Goal: Task Accomplishment & Management: Manage account settings

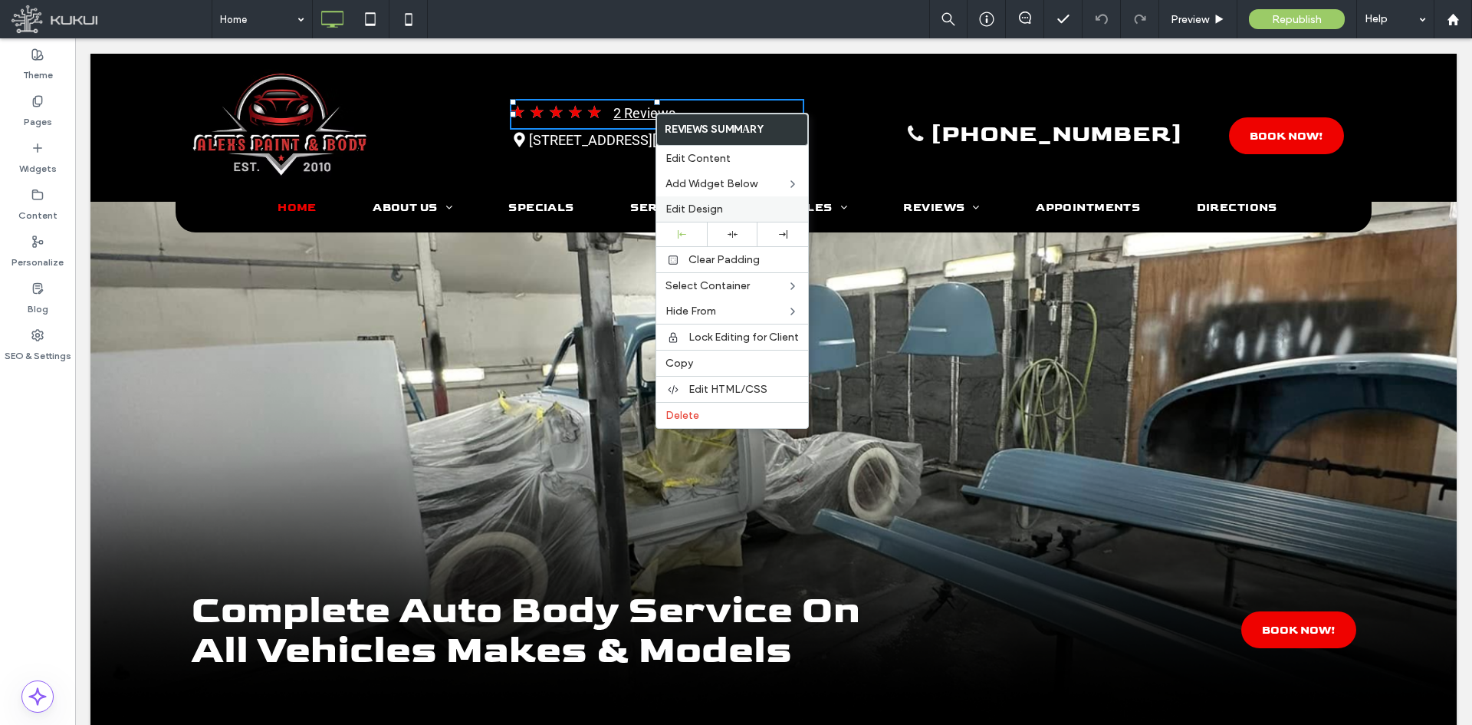
click at [728, 210] on label "Edit Design" at bounding box center [732, 208] width 133 height 13
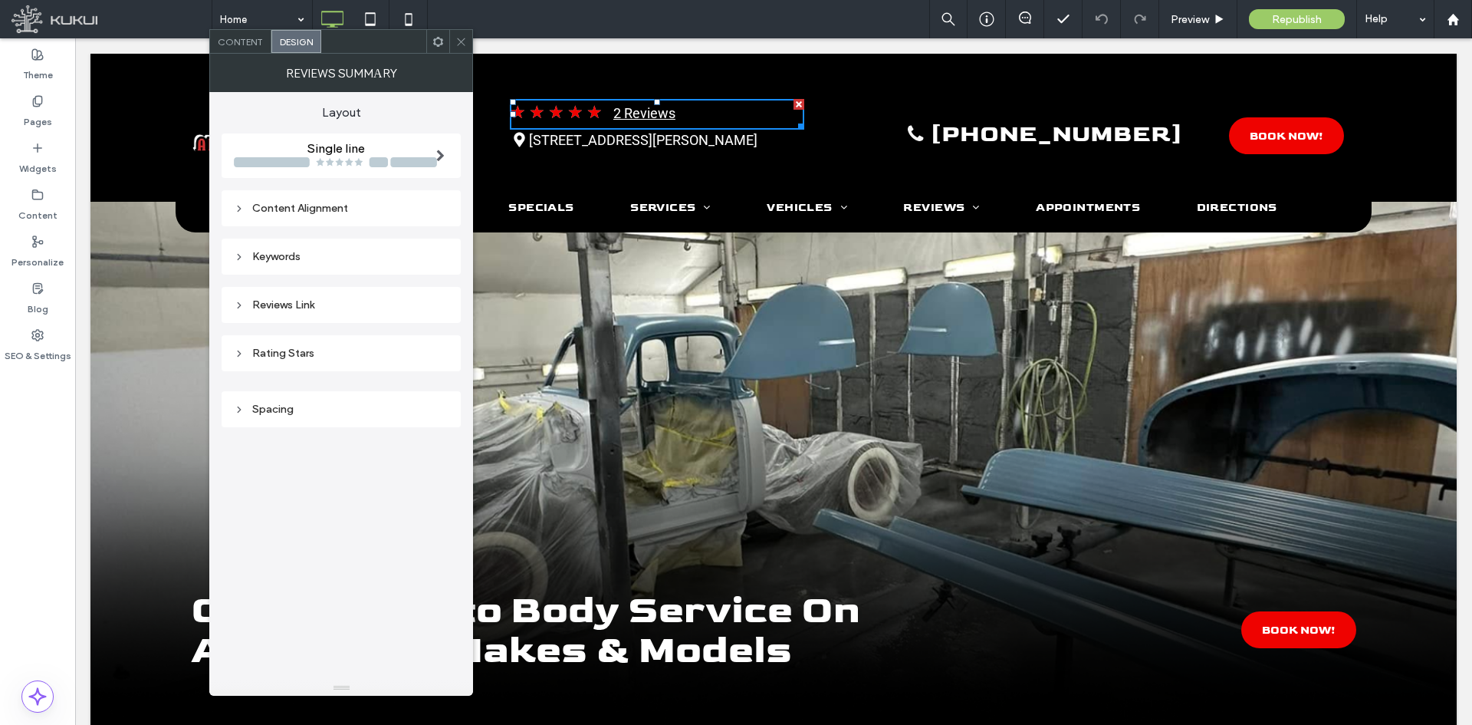
click at [337, 300] on div "Reviews Link" at bounding box center [341, 304] width 215 height 13
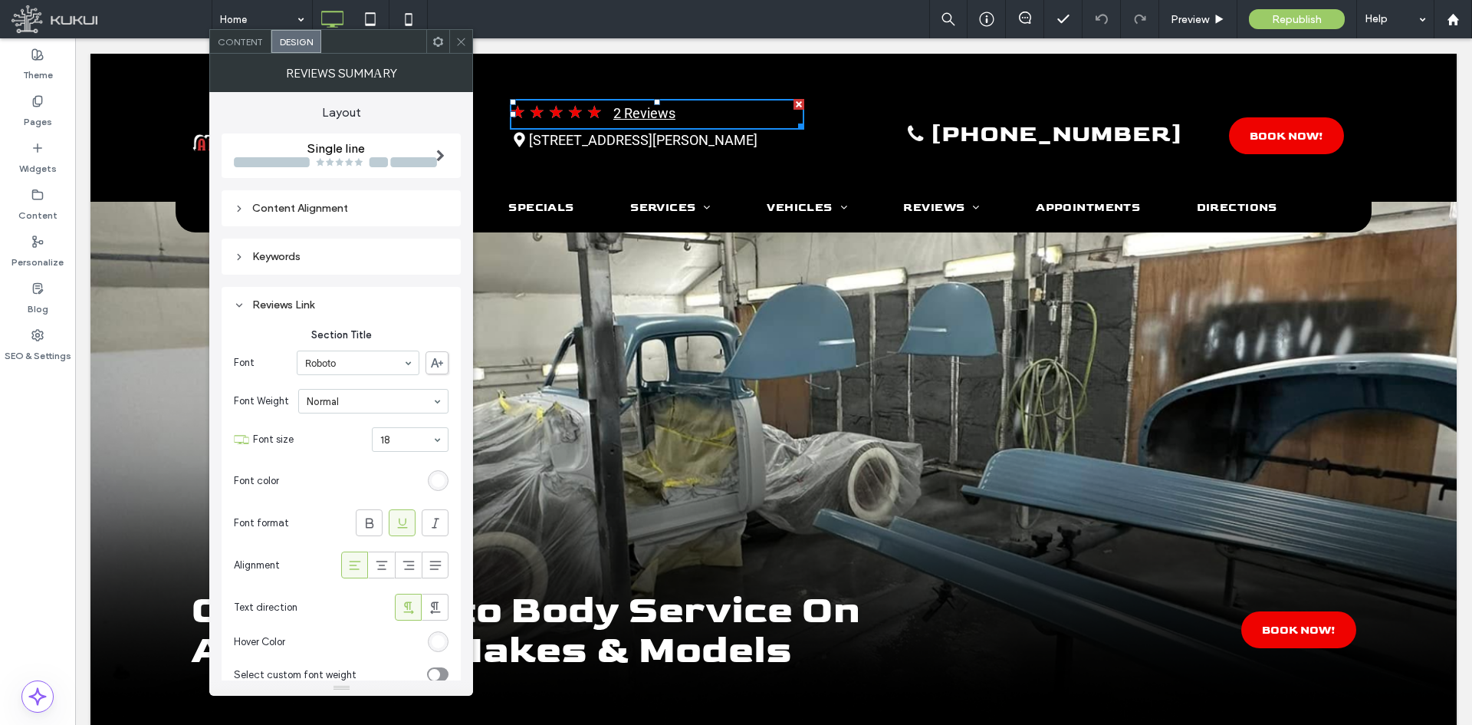
click at [349, 307] on div "Reviews Link" at bounding box center [341, 304] width 215 height 13
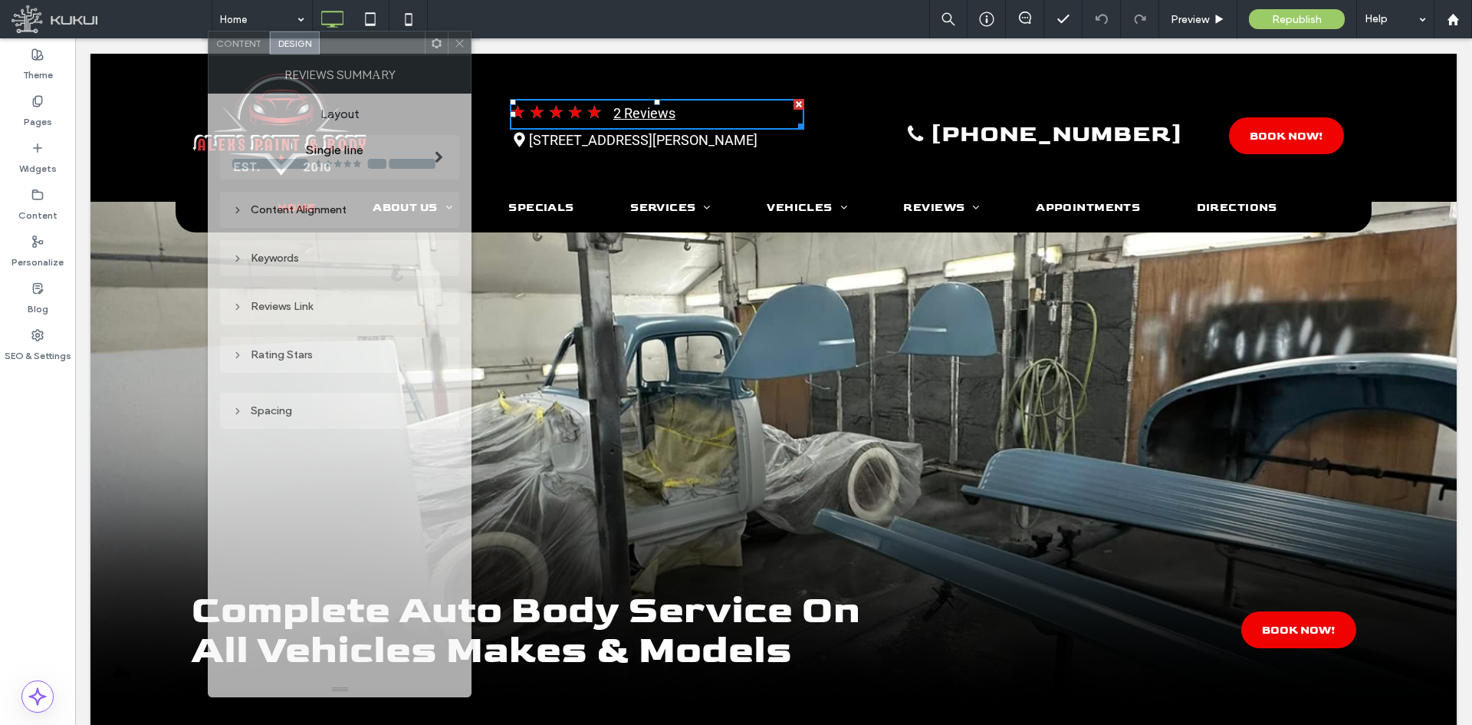
click at [257, 60] on div "Reviews Summаry" at bounding box center [340, 74] width 264 height 38
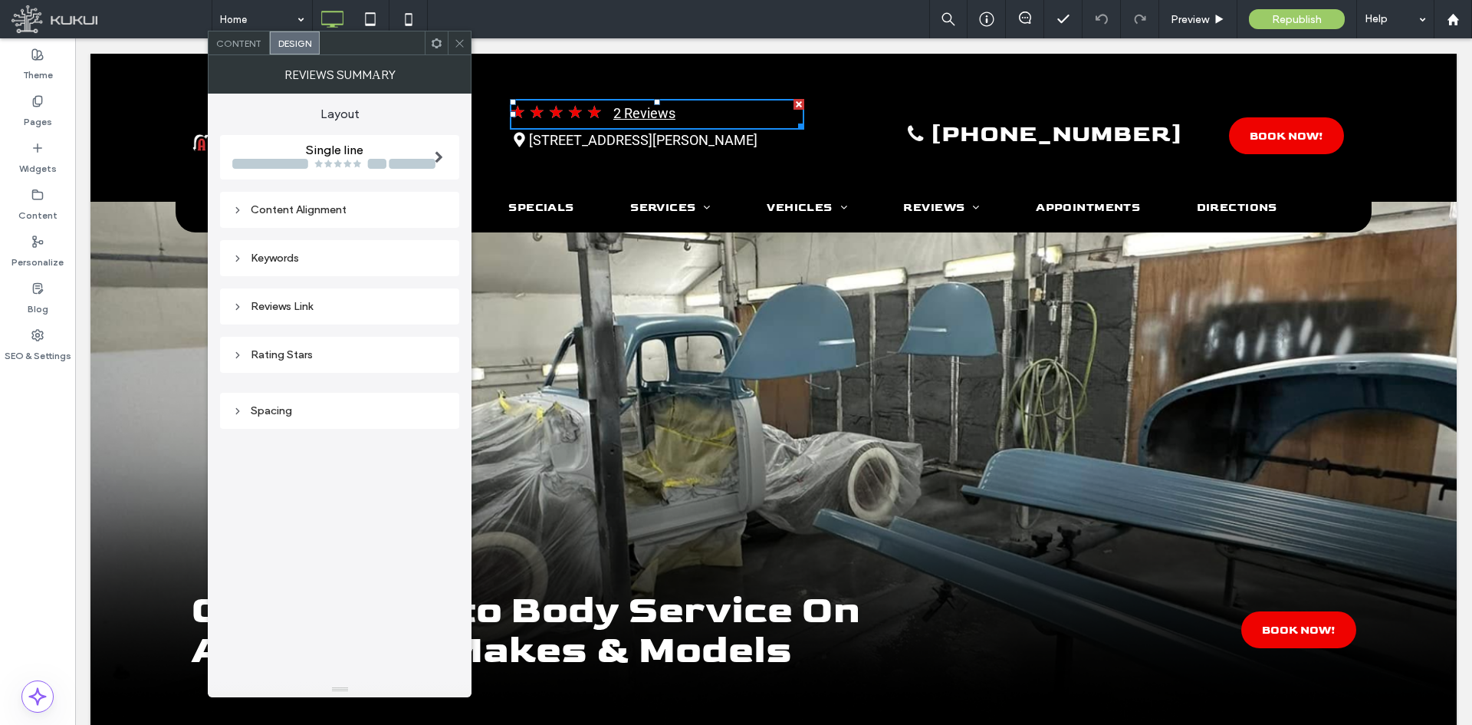
click at [248, 40] on span "Content" at bounding box center [238, 44] width 45 height 12
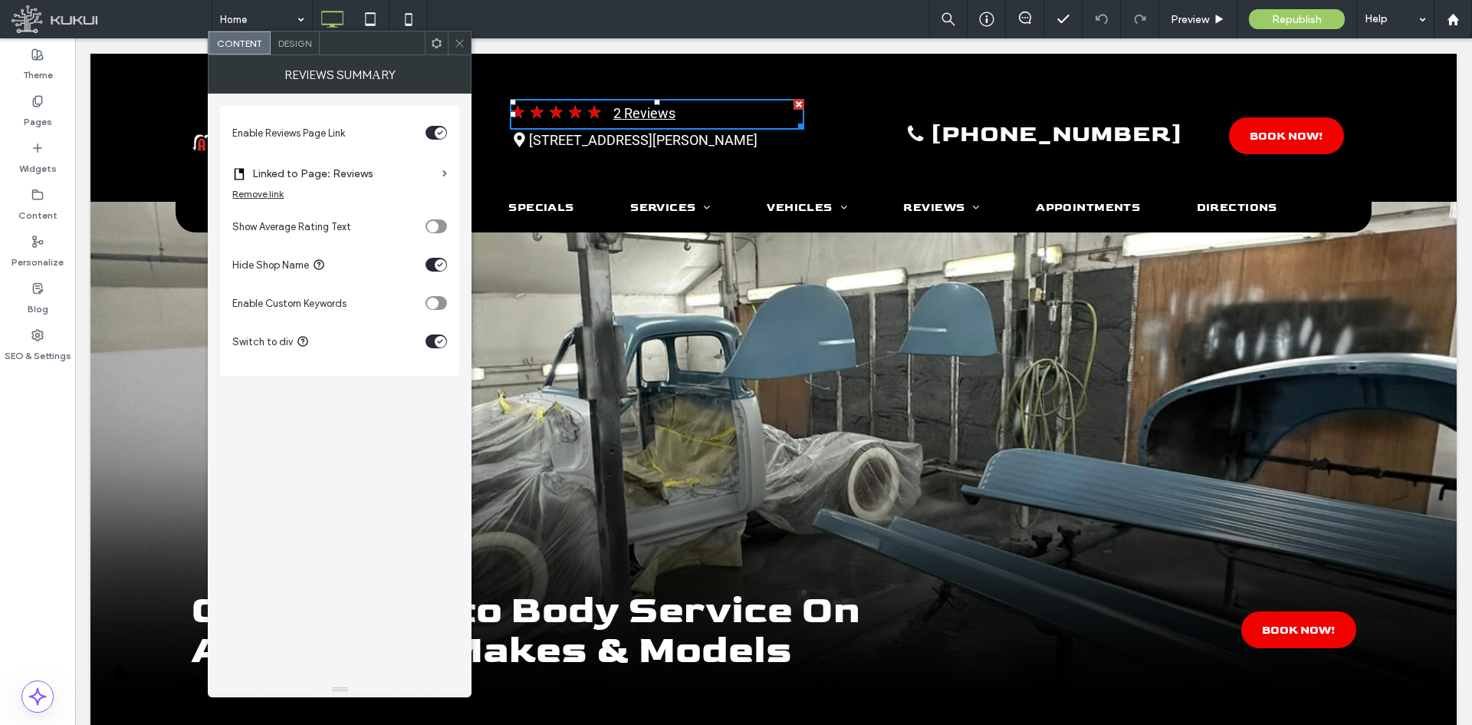
click at [278, 202] on div "Remove link" at bounding box center [339, 197] width 215 height 19
click at [278, 198] on div "Remove link" at bounding box center [257, 194] width 51 height 12
click at [315, 180] on label "Reviews Page Url" at bounding box center [334, 173] width 204 height 28
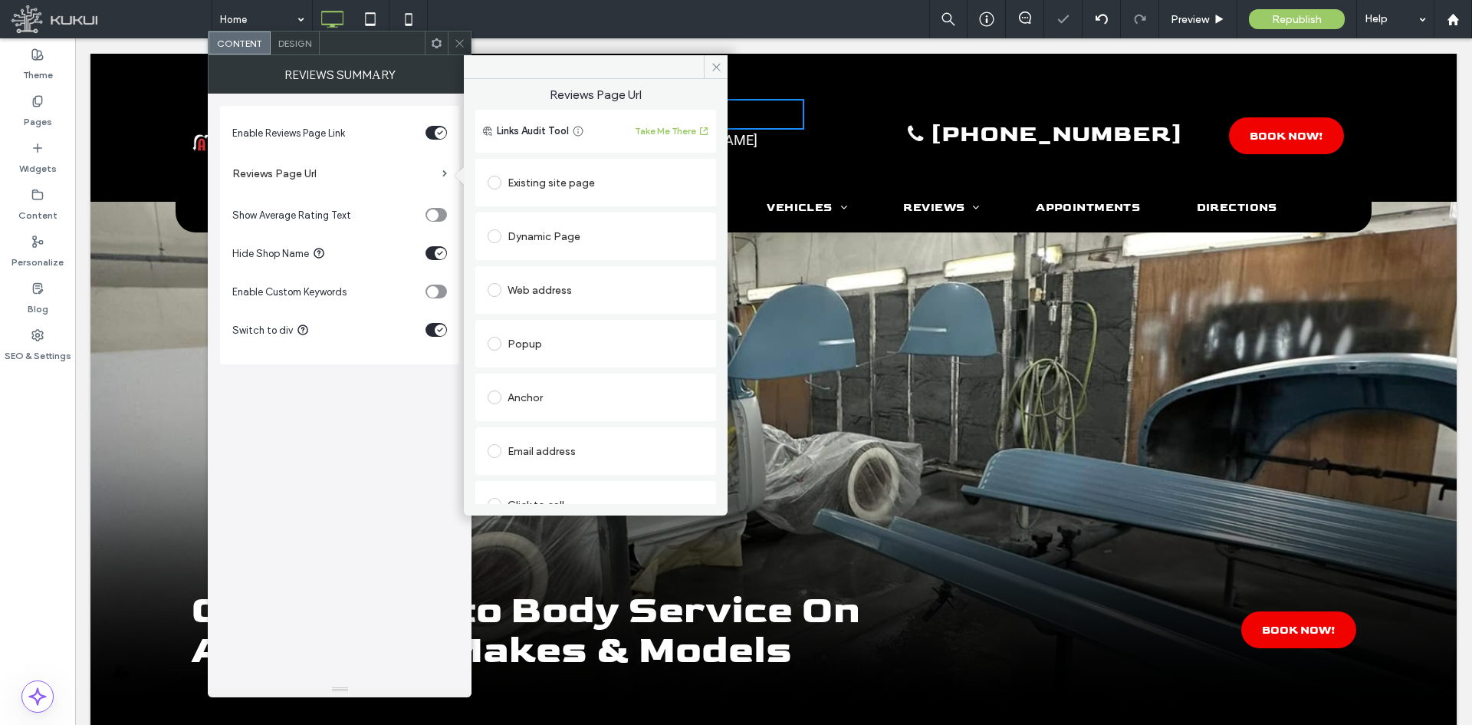
click at [563, 188] on div "Existing site page" at bounding box center [596, 182] width 216 height 25
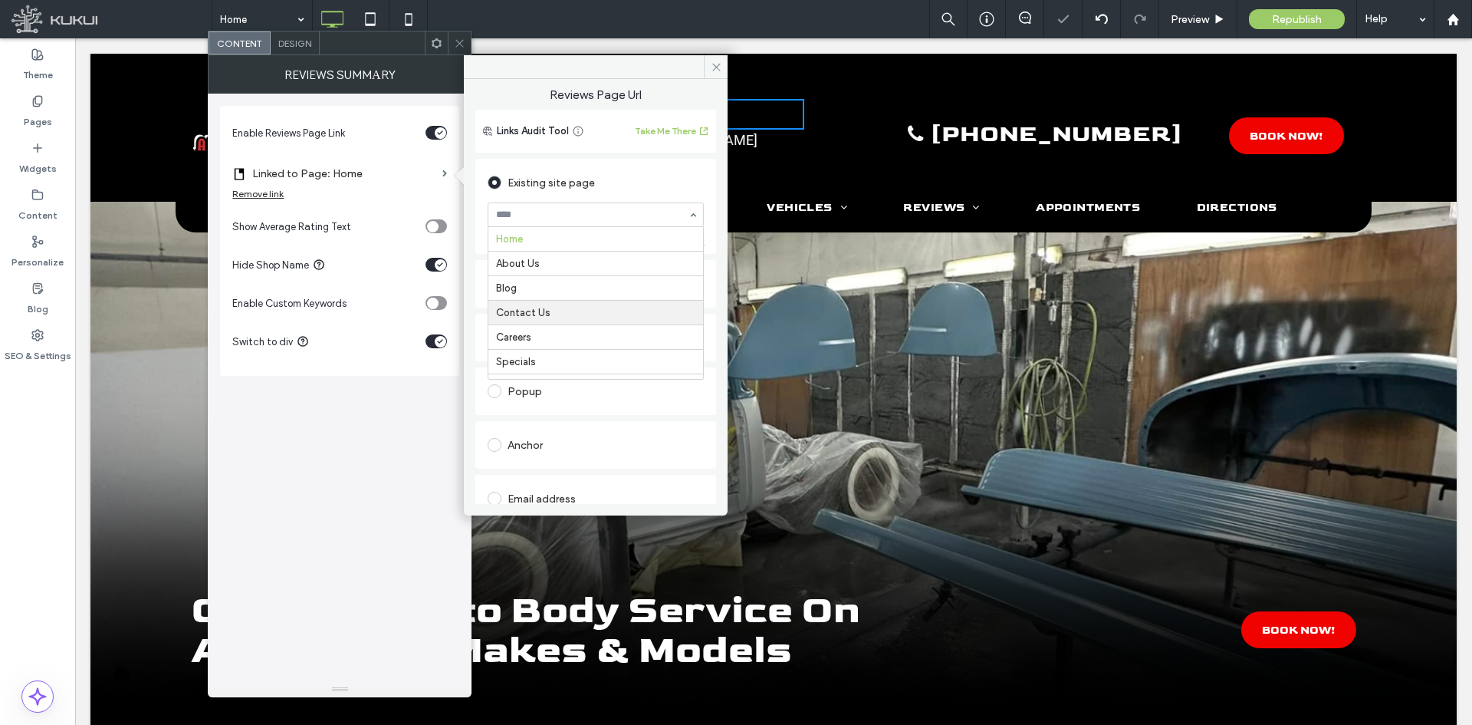
scroll to position [128, 0]
click at [712, 71] on icon at bounding box center [717, 67] width 12 height 12
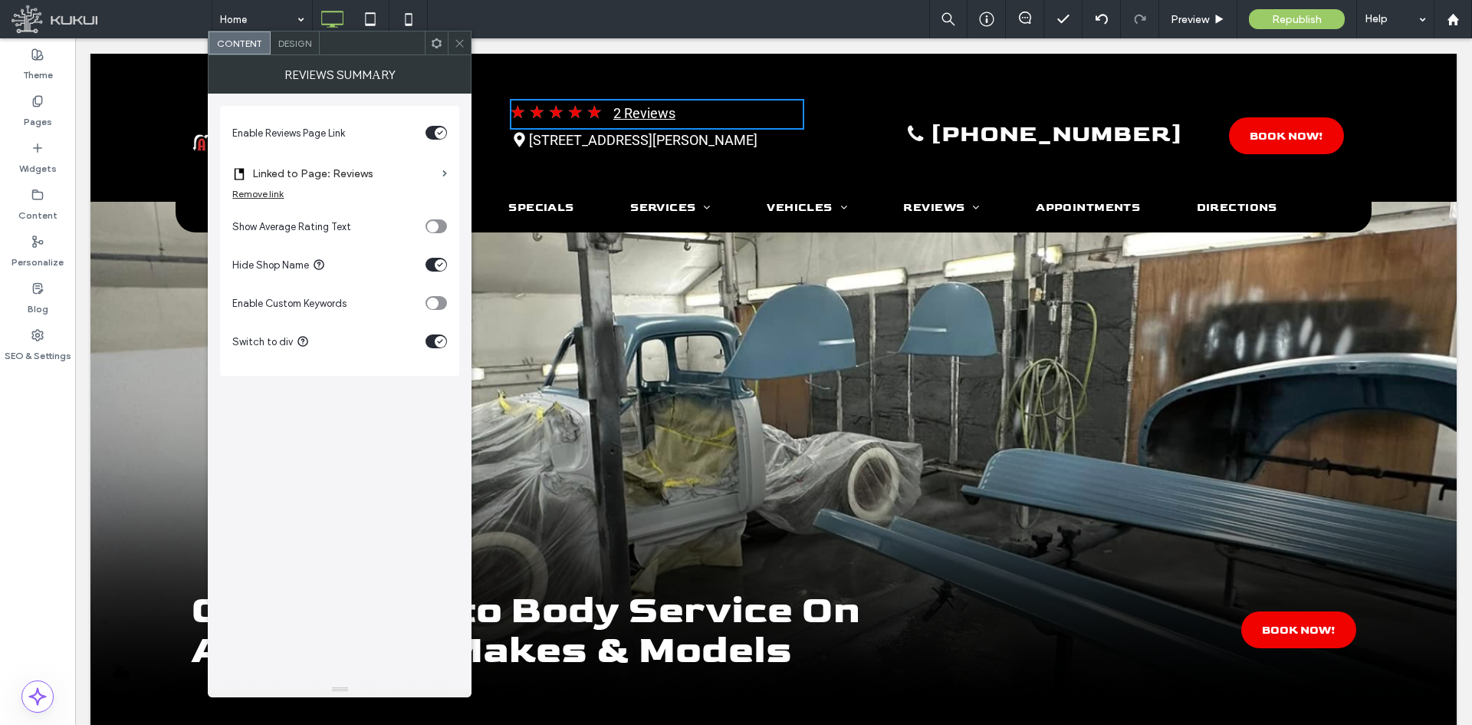
click at [465, 46] on icon at bounding box center [460, 44] width 12 height 12
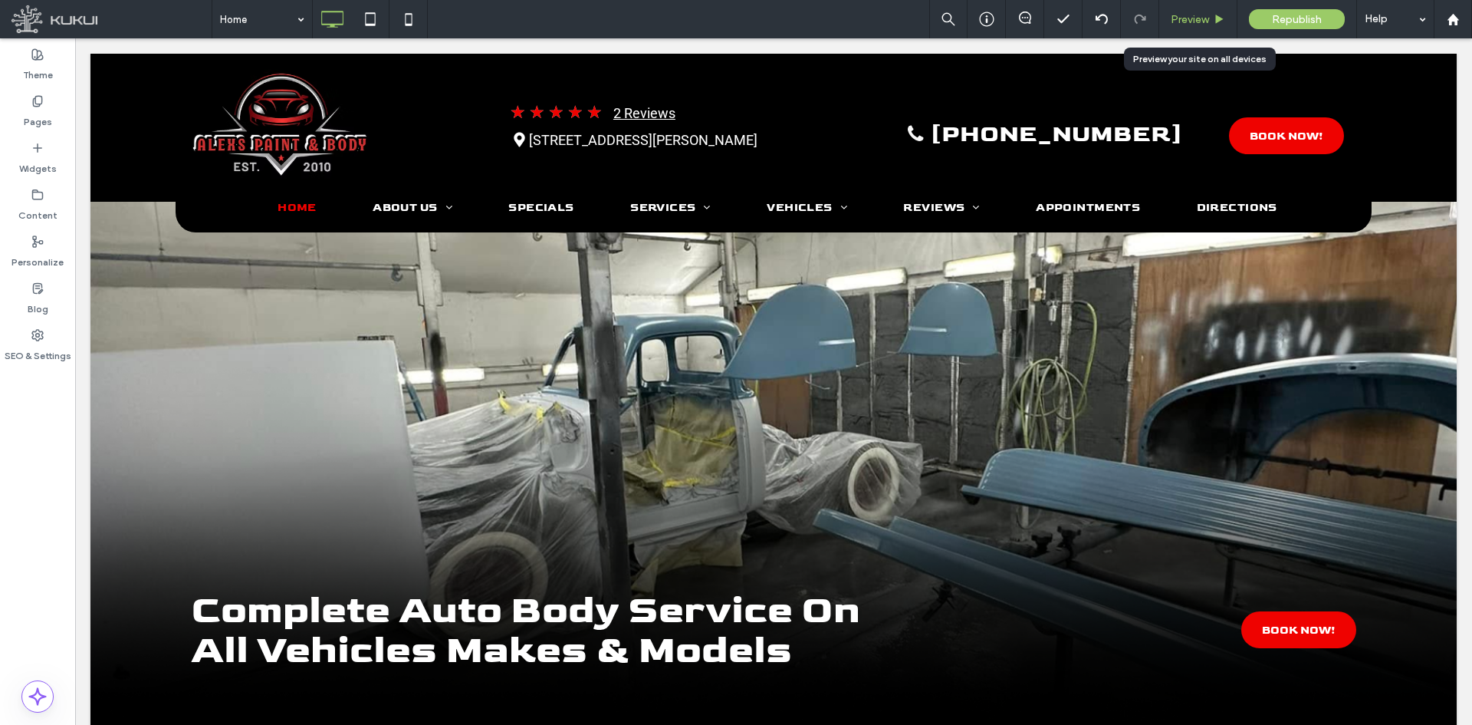
click at [1186, 26] on div "Preview" at bounding box center [1198, 19] width 78 height 38
click at [1201, 21] on span "Preview" at bounding box center [1190, 19] width 38 height 13
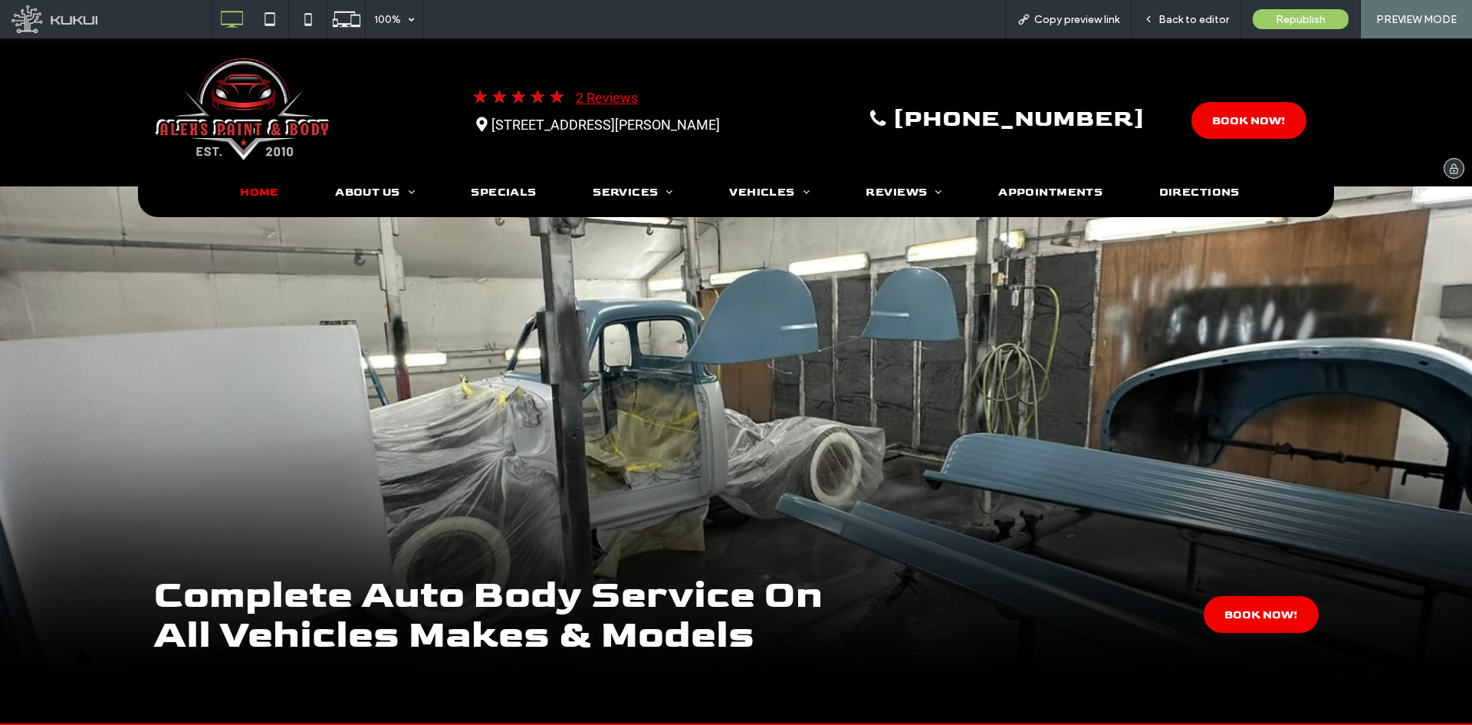
click at [599, 96] on link "2 Reviews" at bounding box center [607, 98] width 62 height 16
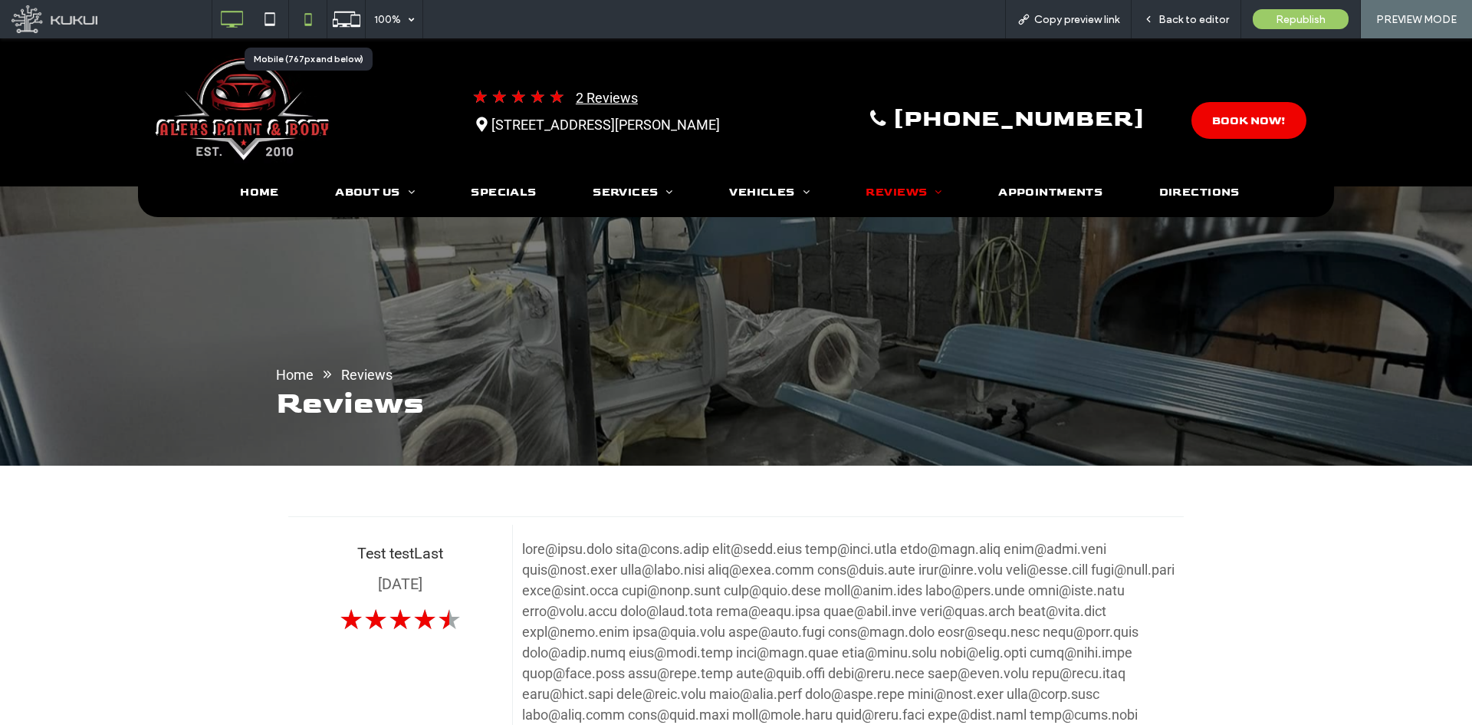
click at [310, 28] on icon at bounding box center [308, 19] width 31 height 31
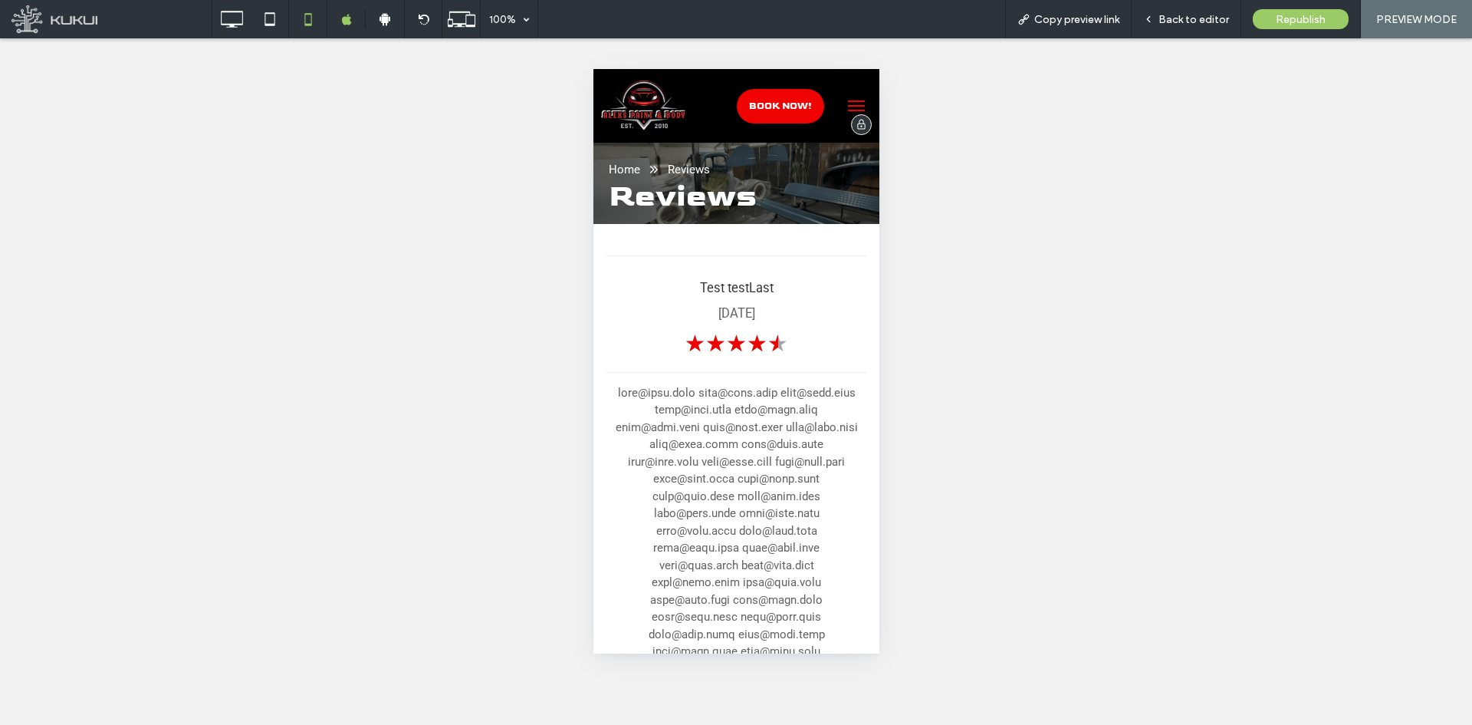
click at [646, 111] on img at bounding box center [641, 106] width 87 height 57
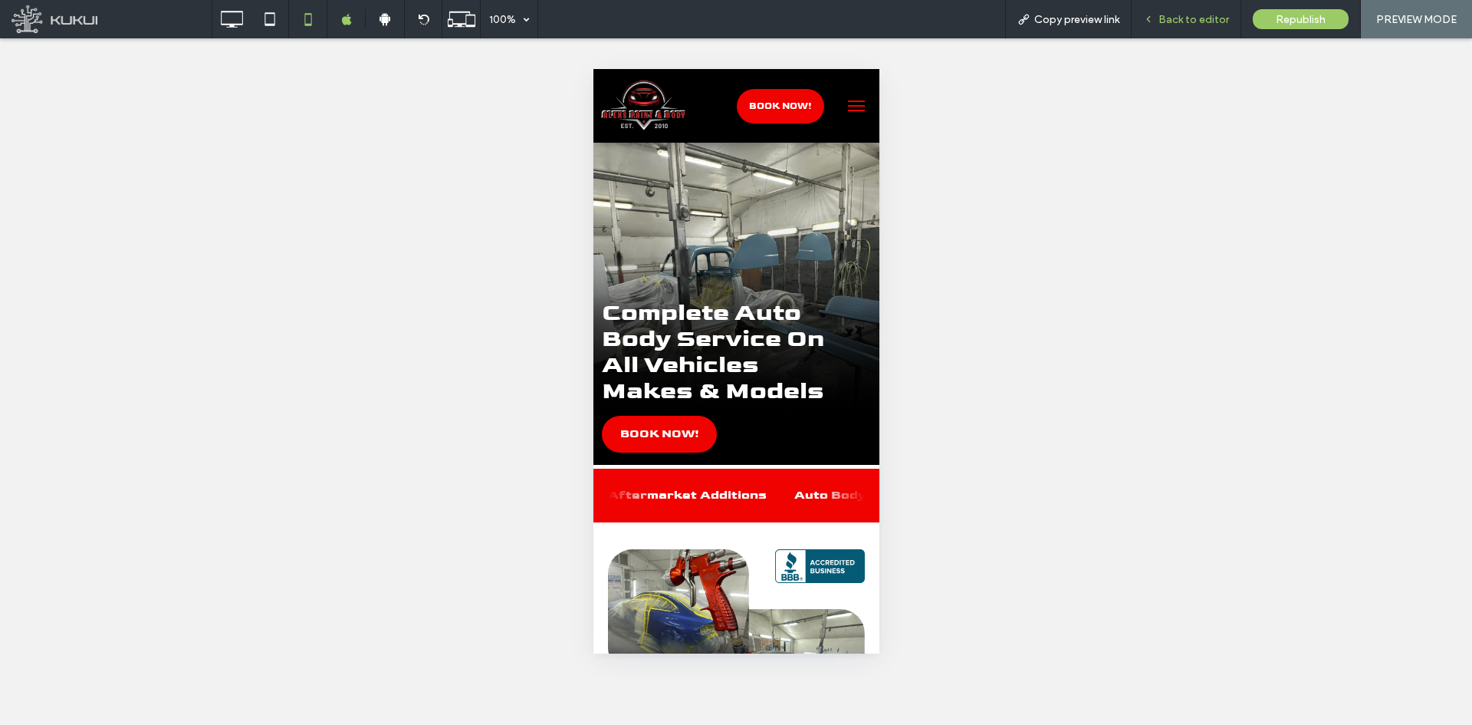
click at [1181, 33] on div "Back to editor" at bounding box center [1187, 19] width 110 height 38
click at [1168, 18] on span "Back to editor" at bounding box center [1193, 19] width 71 height 13
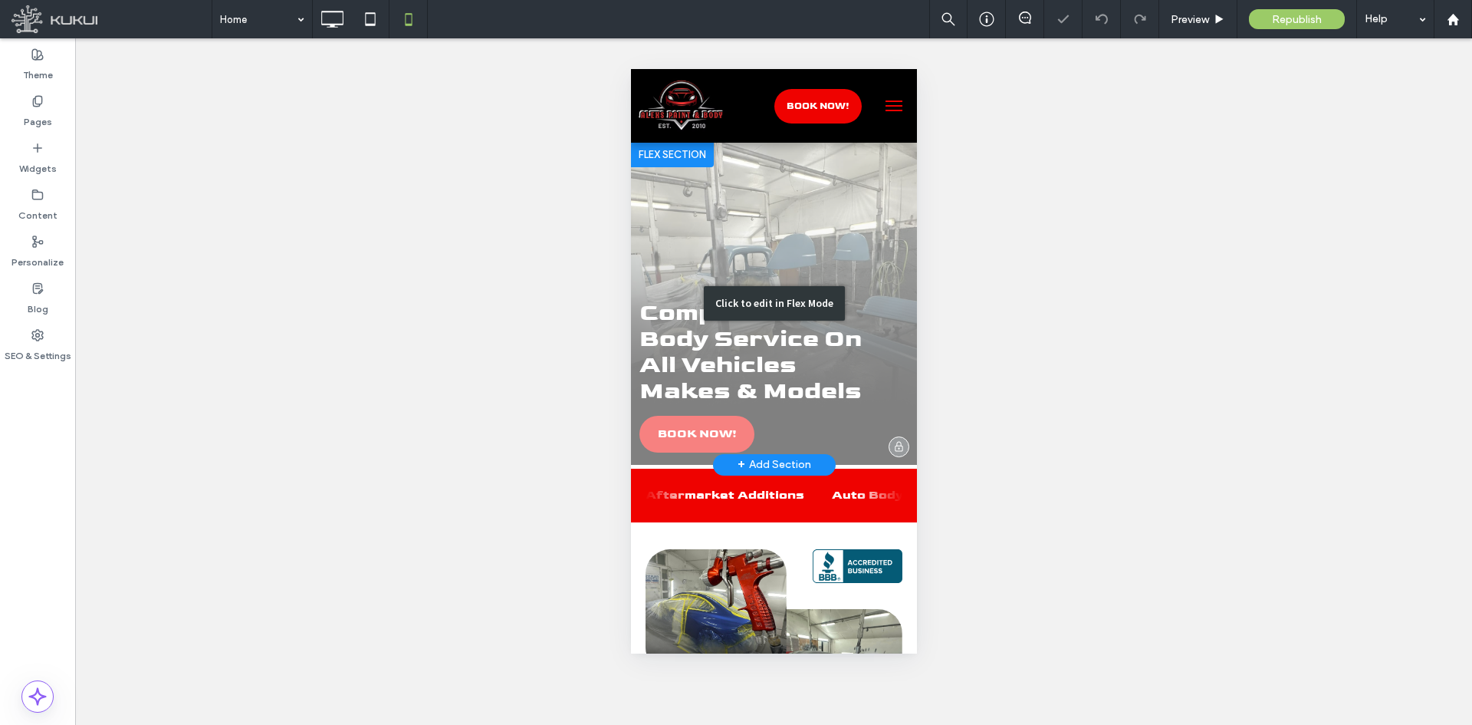
click at [777, 254] on div "Click to edit in Flex Mode" at bounding box center [773, 304] width 286 height 322
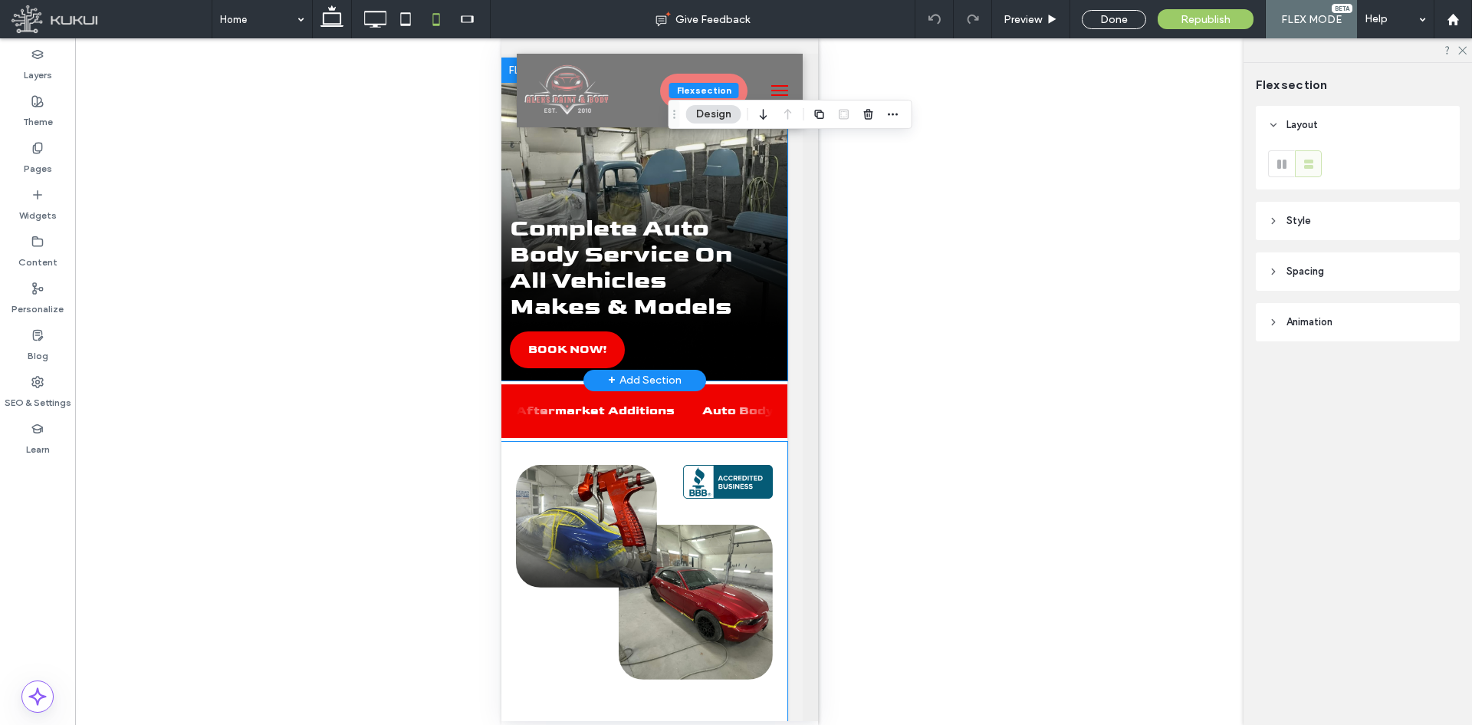
scroll to position [0, 15]
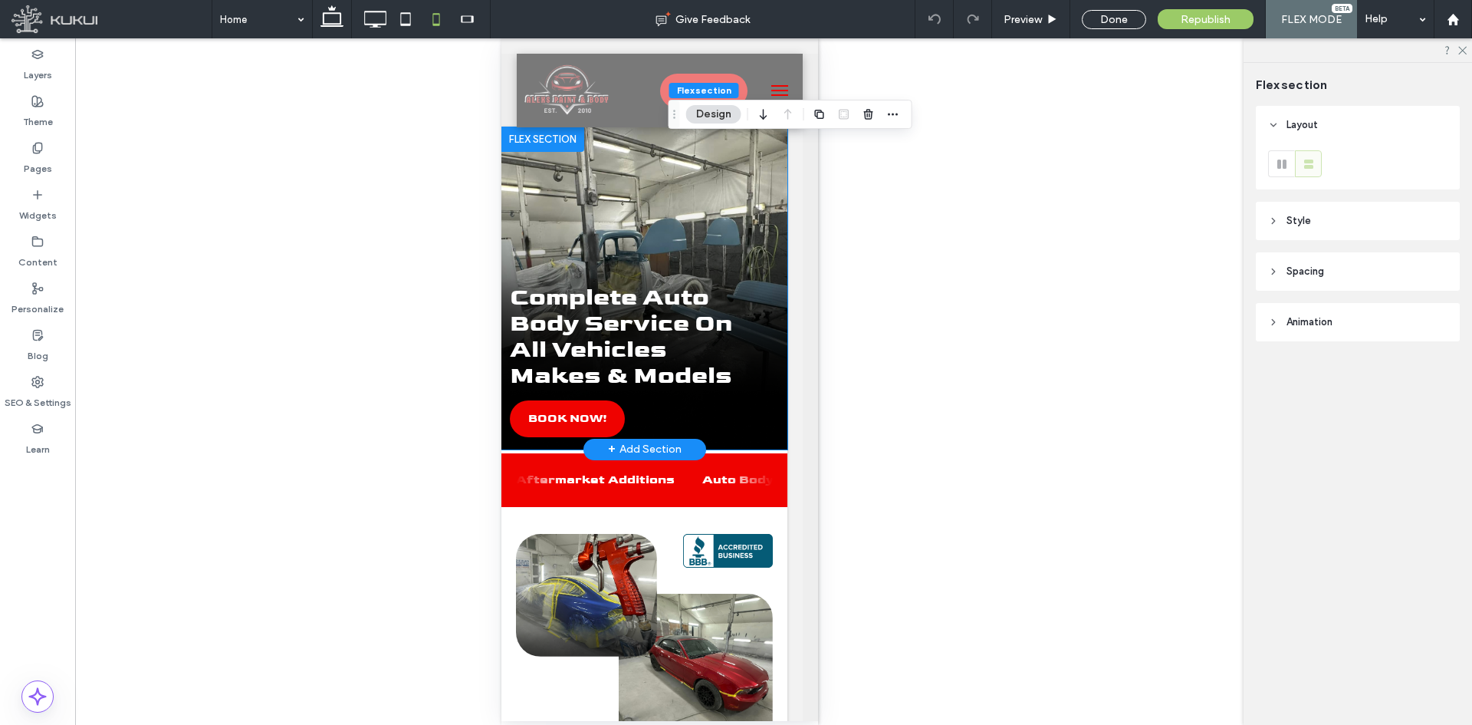
click at [649, 368] on strong "Complete Auto Body Service On All Vehicles Makes & Models" at bounding box center [620, 336] width 222 height 108
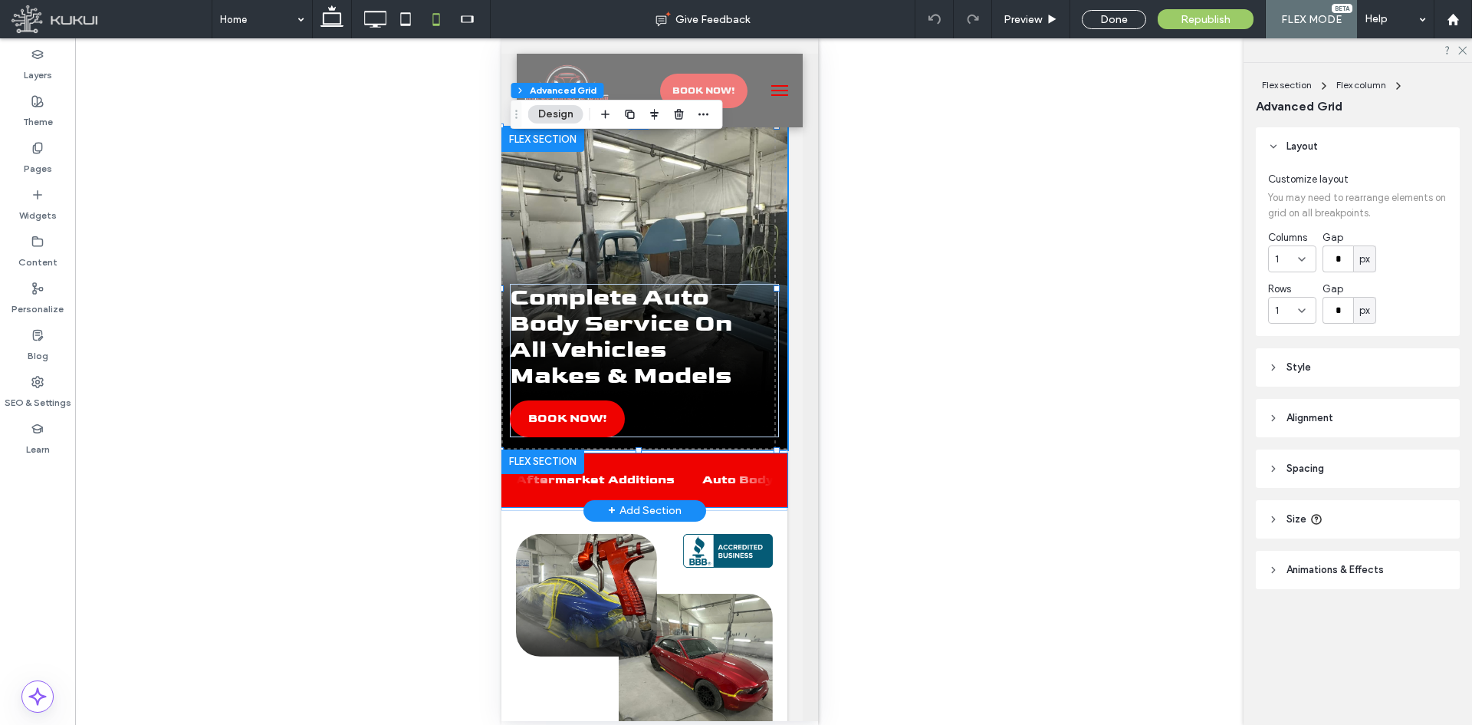
click at [725, 486] on div "Auto Body Repair" at bounding box center [656, 480] width 138 height 54
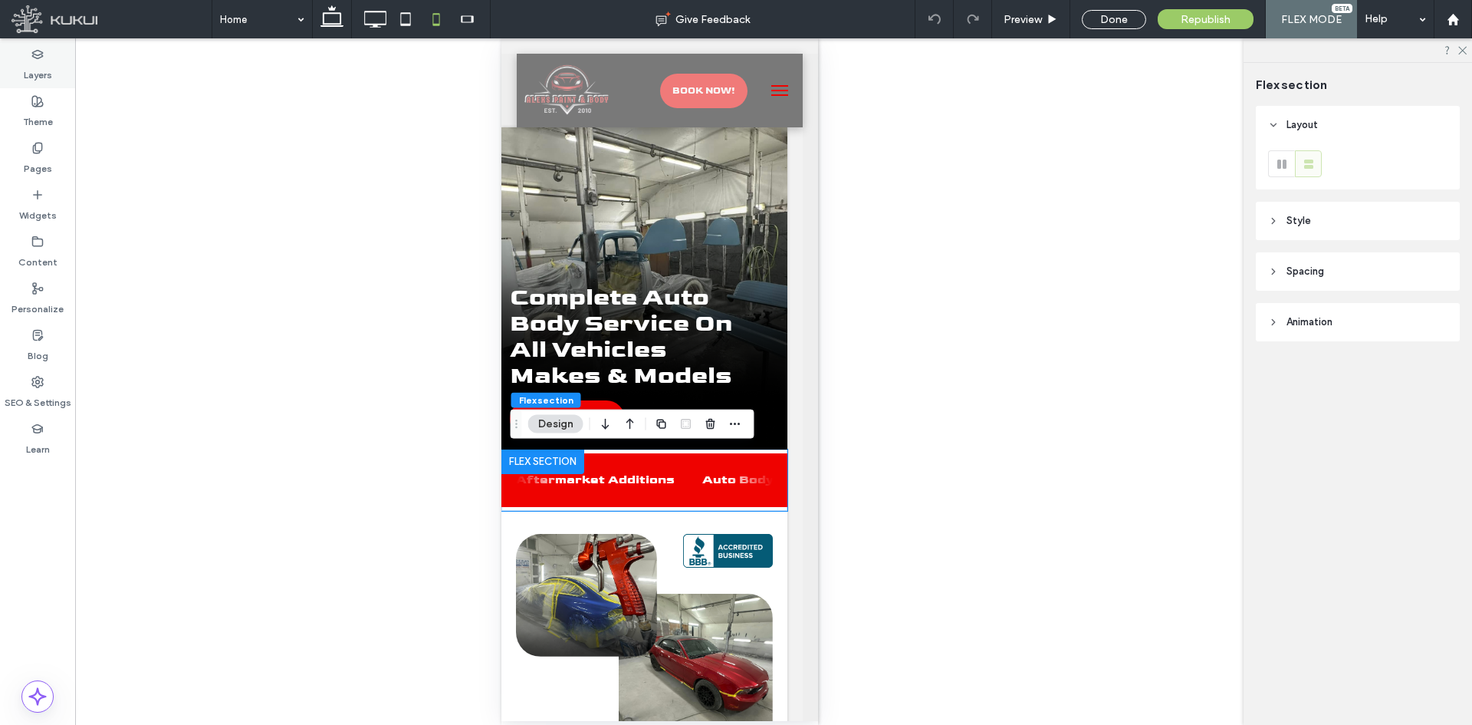
click at [12, 58] on div "Layers" at bounding box center [37, 64] width 75 height 47
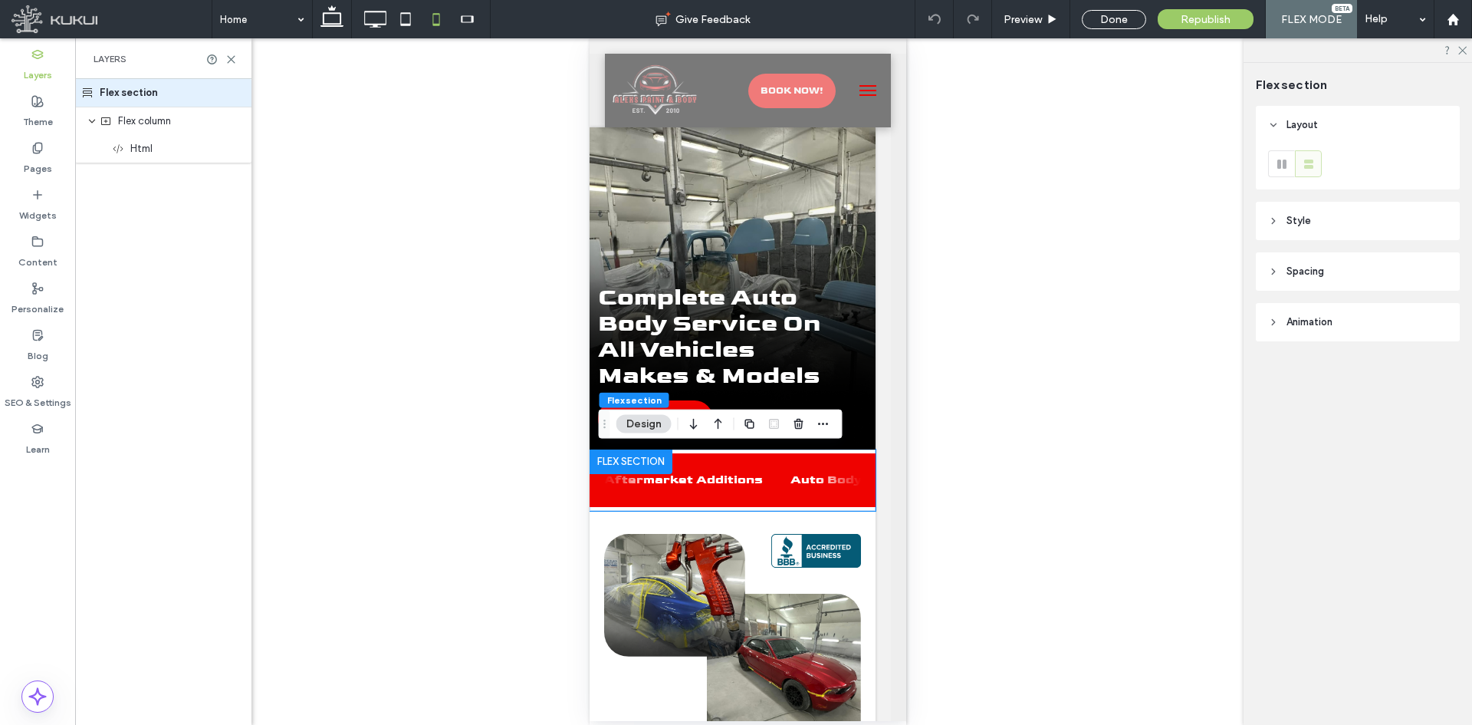
click at [1322, 209] on header "Style" at bounding box center [1358, 221] width 204 height 38
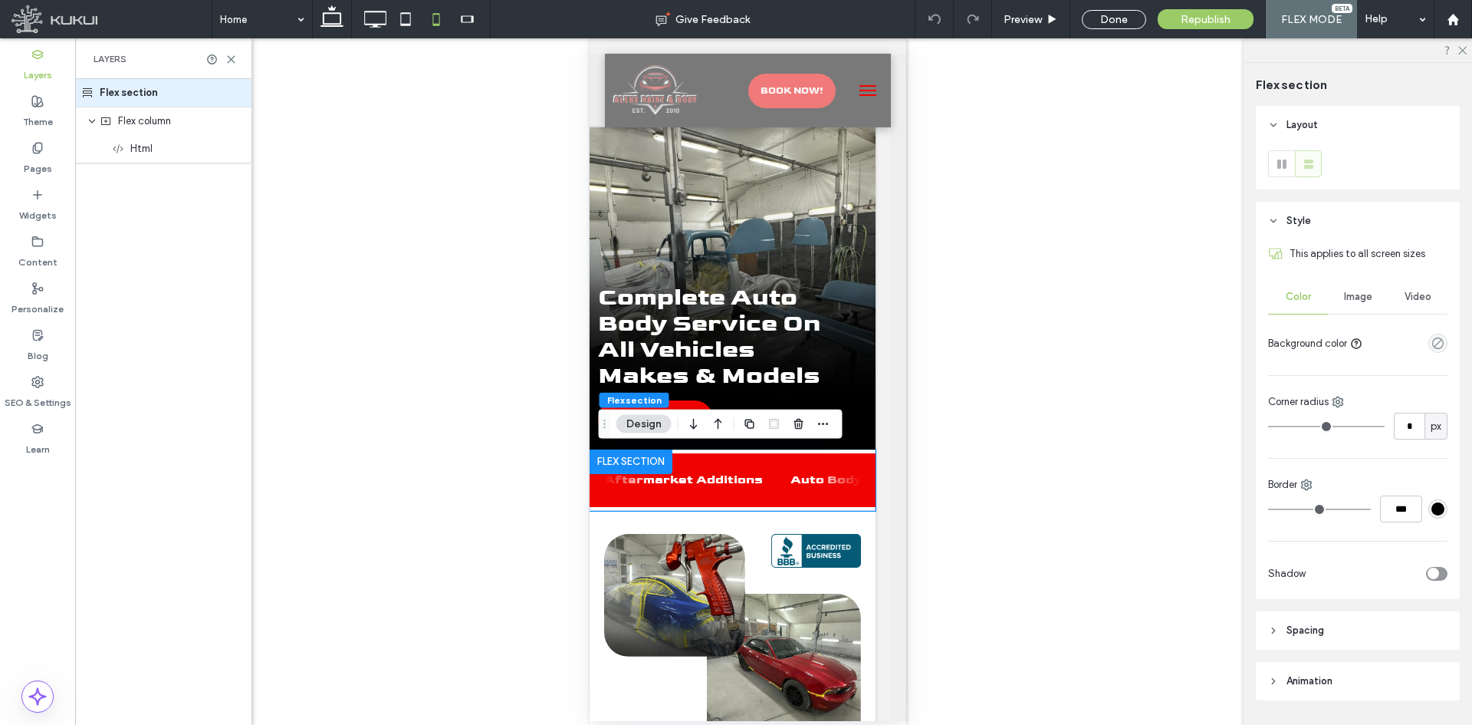
click at [1322, 219] on header "Style" at bounding box center [1358, 221] width 204 height 38
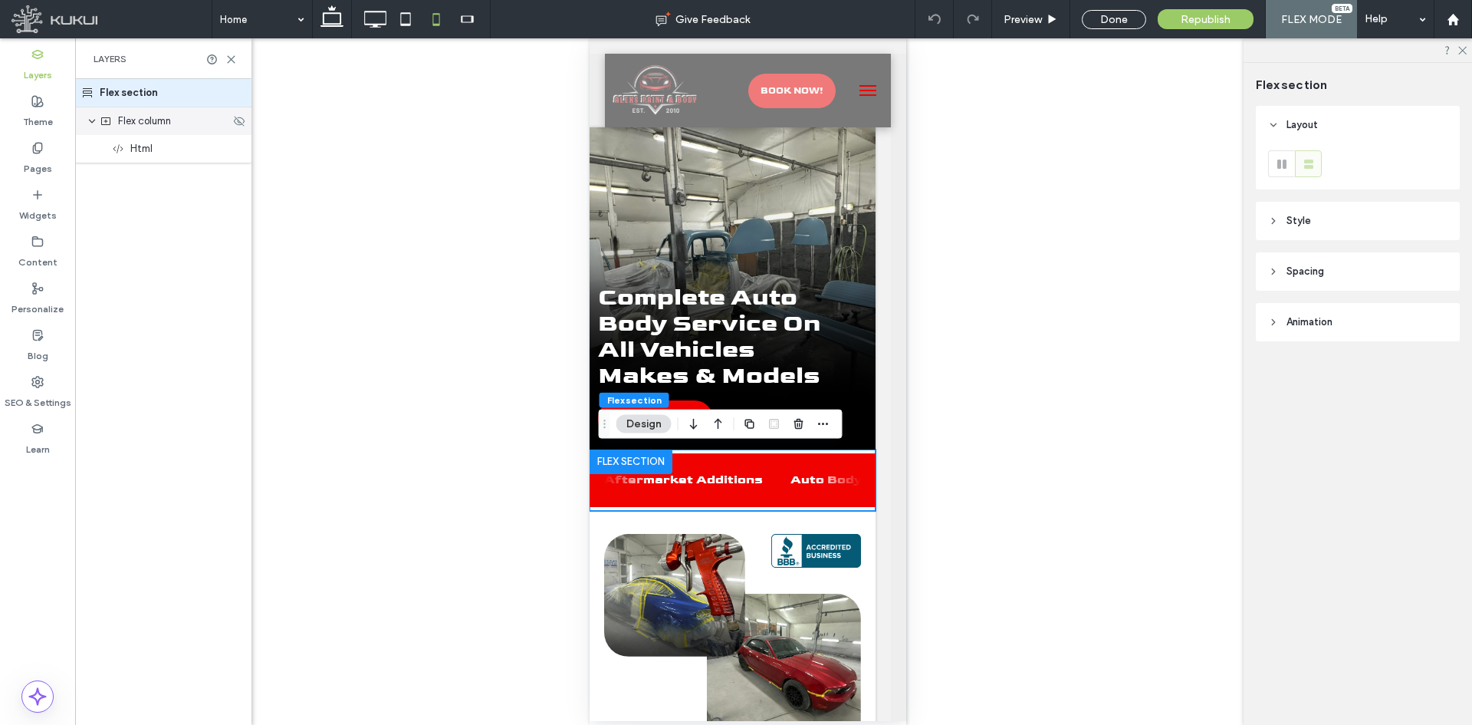
click at [163, 115] on span "Flex column" at bounding box center [144, 120] width 53 height 15
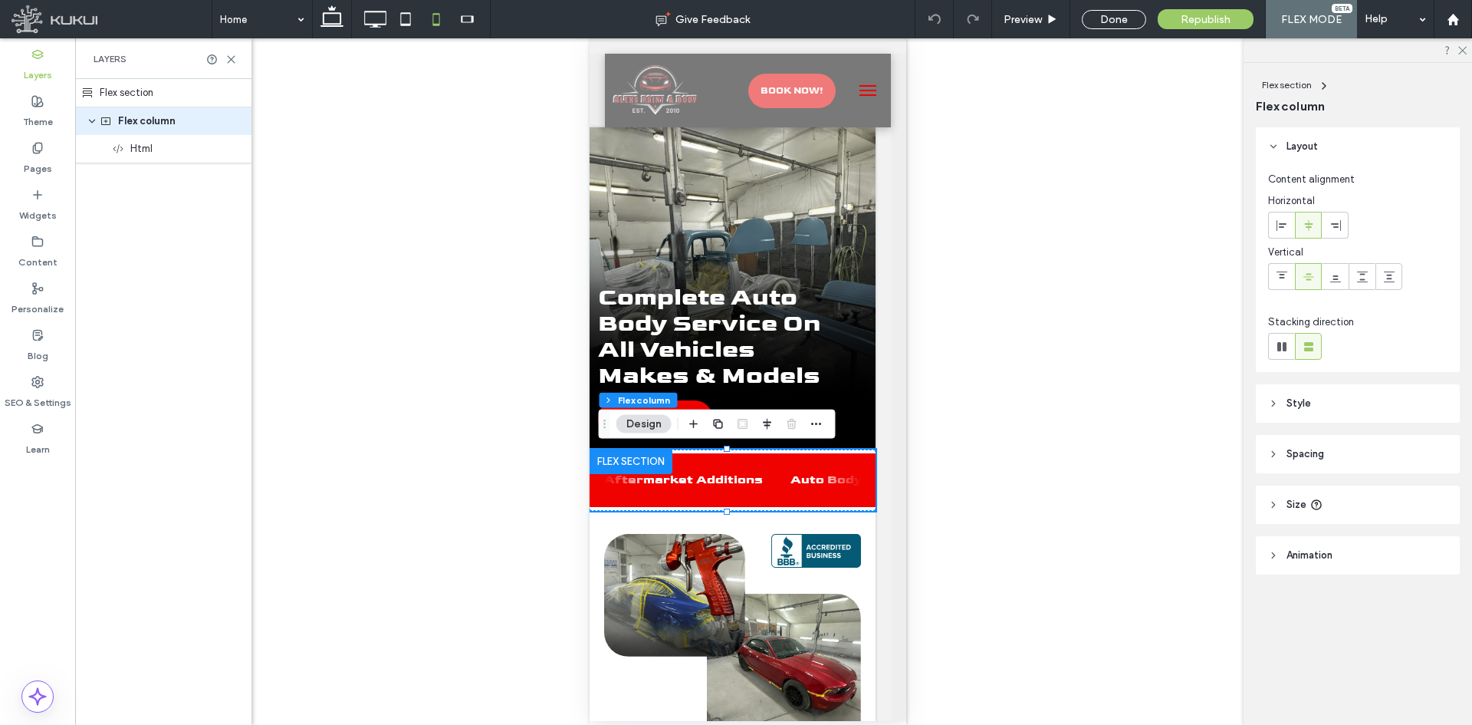
click at [1363, 501] on header "Size" at bounding box center [1358, 504] width 204 height 38
click at [1441, 546] on span "px" at bounding box center [1436, 543] width 11 height 15
click at [1444, 537] on div "px" at bounding box center [1436, 543] width 23 height 27
type input "**"
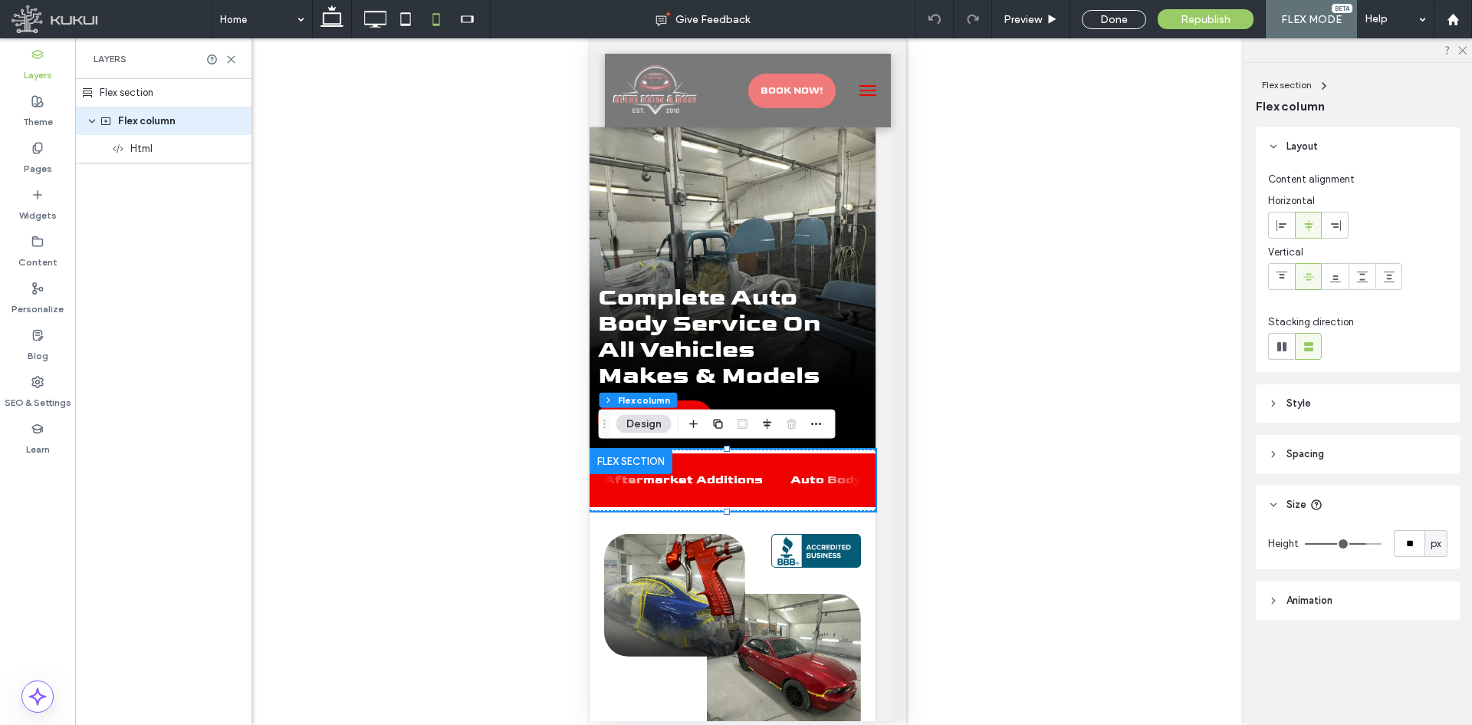
type input "**"
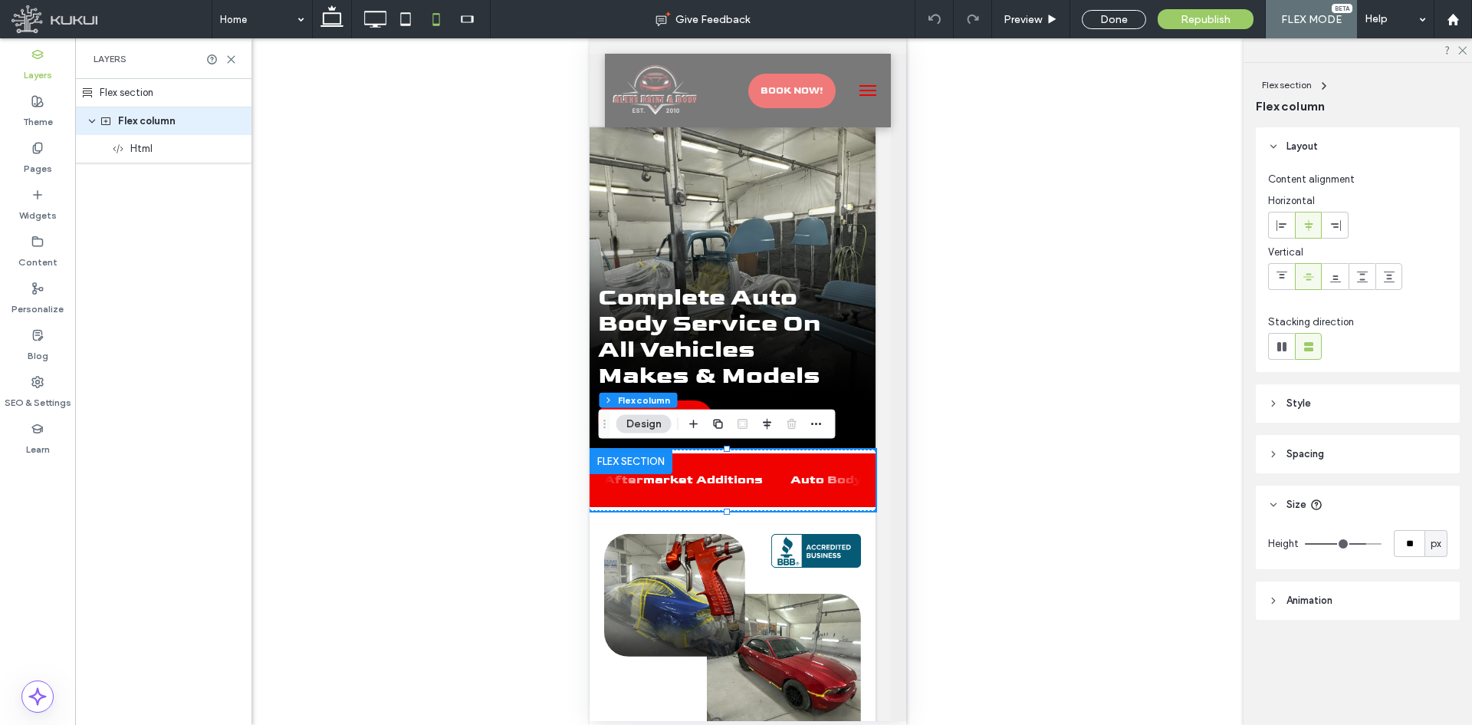
type input "**"
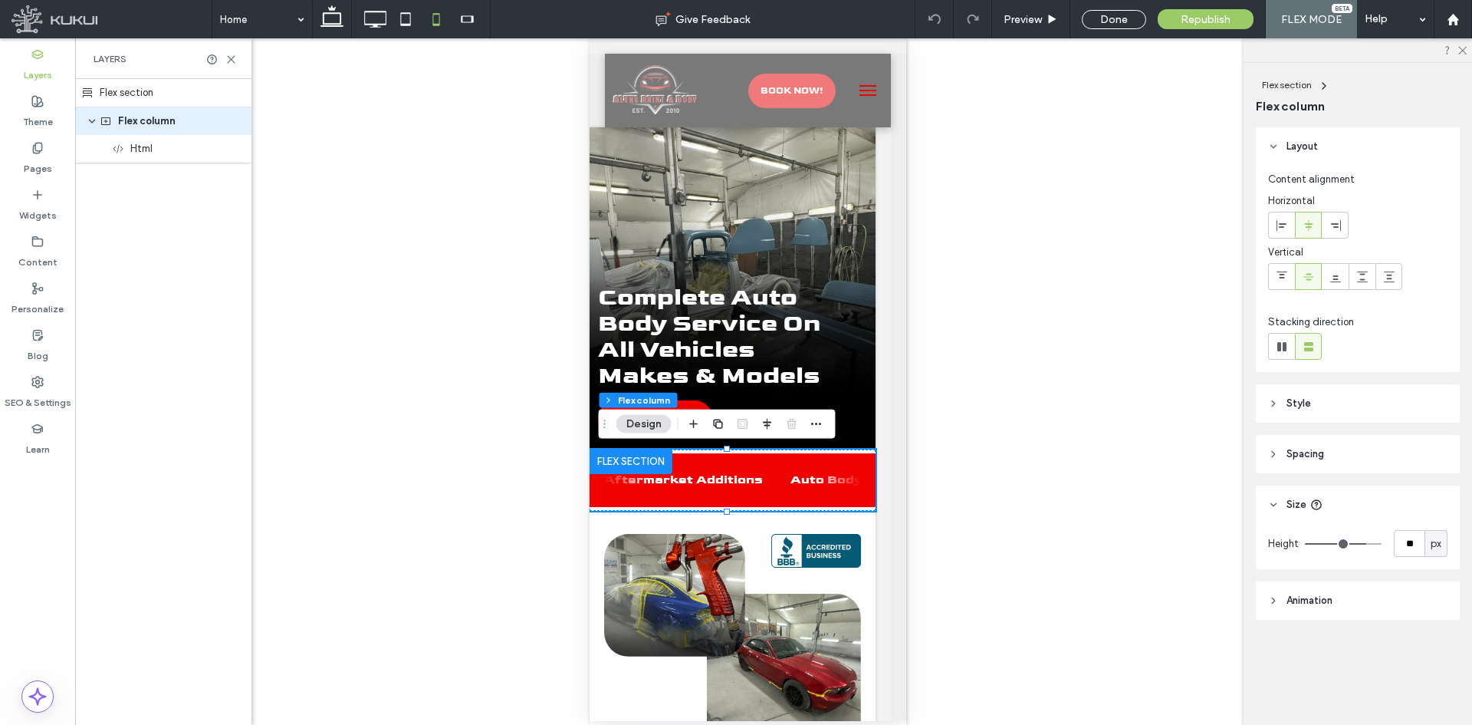
type input "**"
click at [1358, 543] on input "range" at bounding box center [1343, 544] width 77 height 2
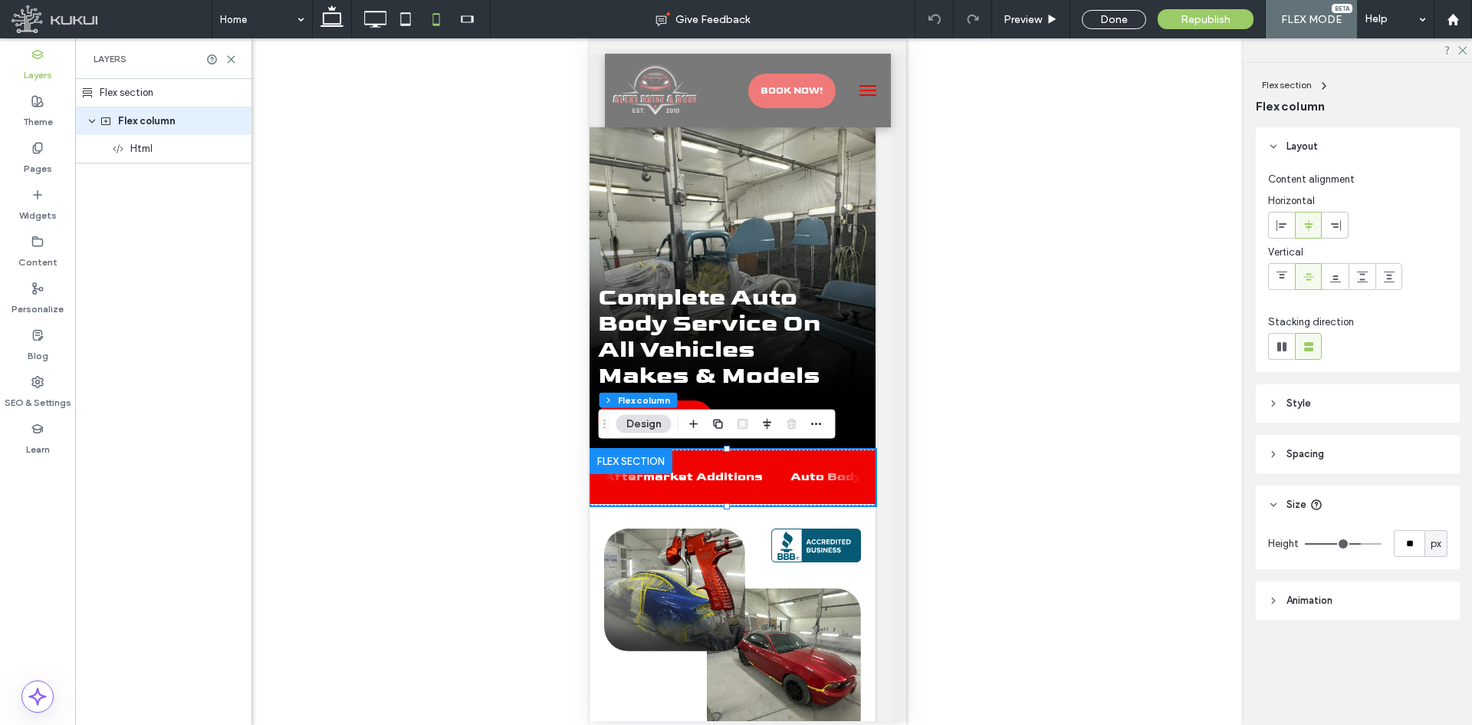
type input "**"
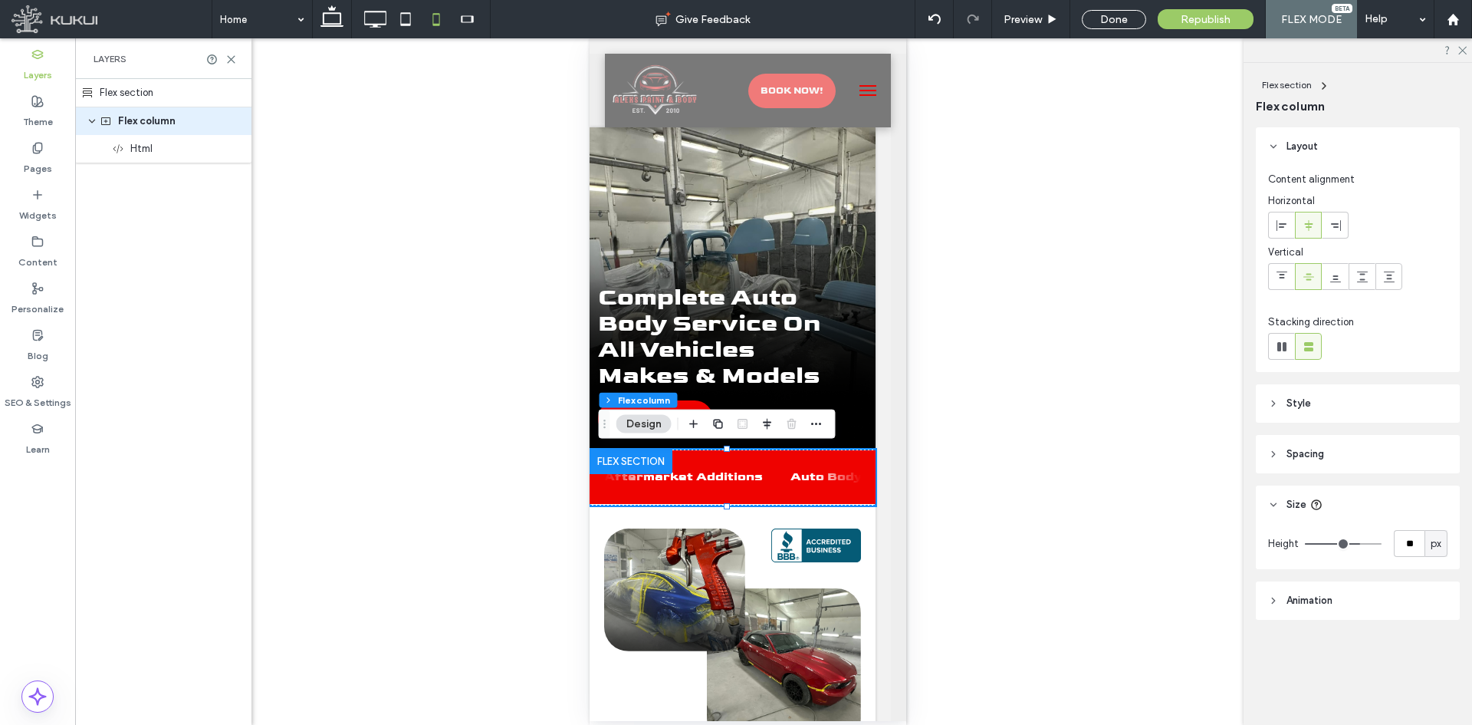
type input "**"
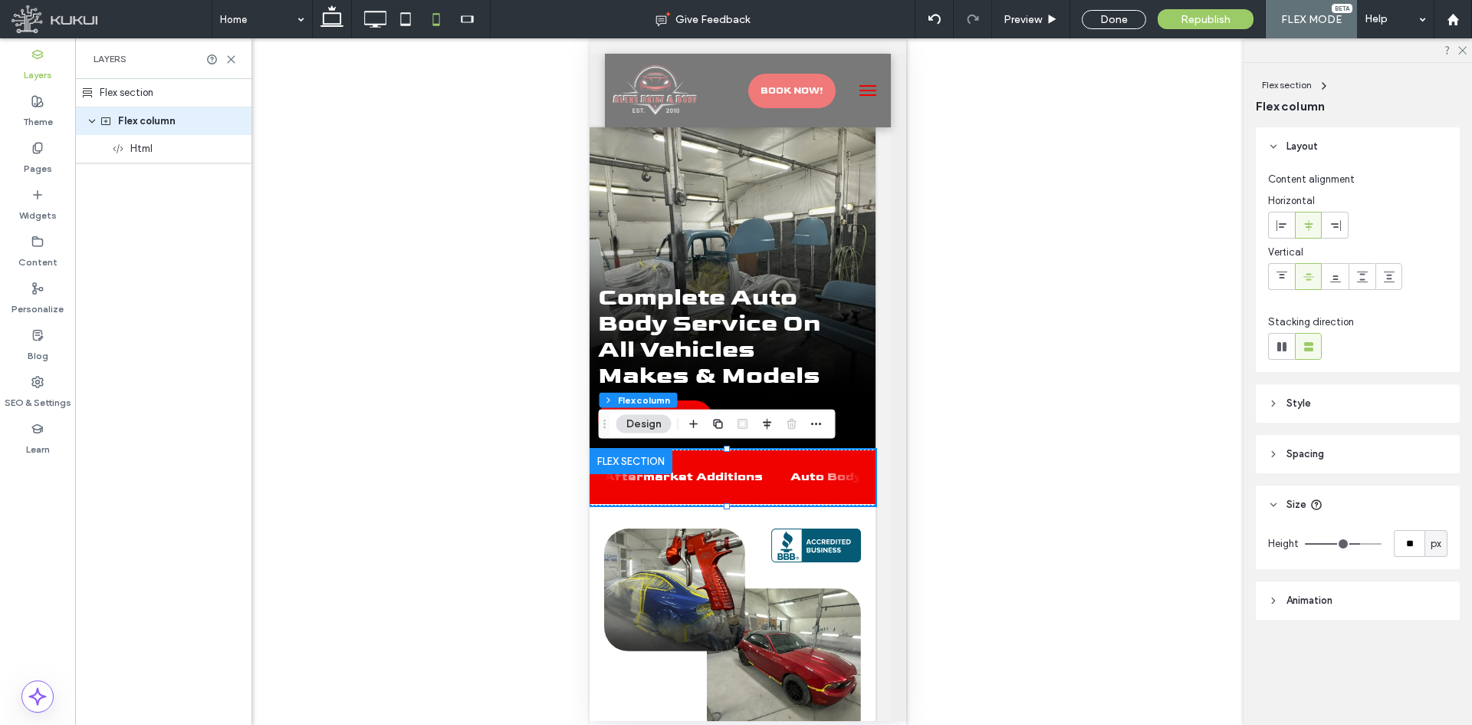
type input "**"
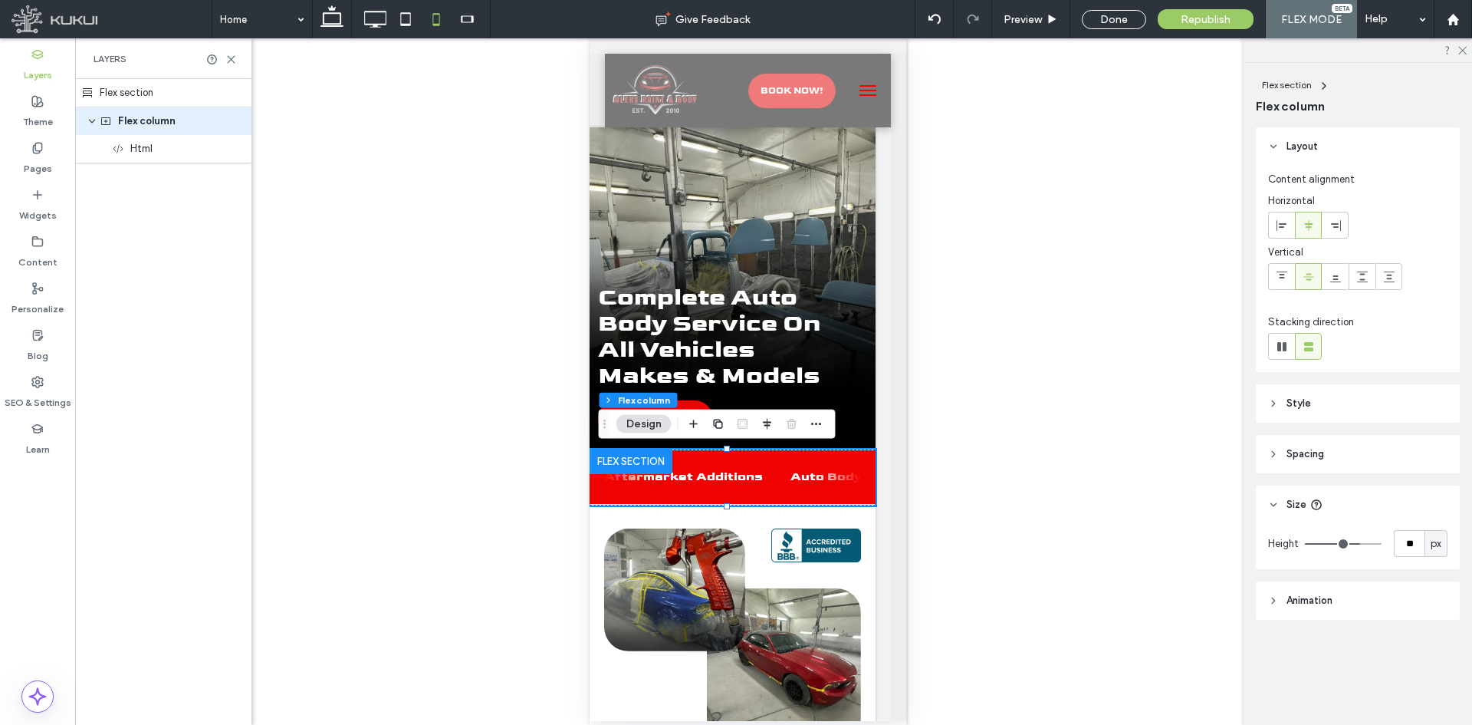
type input "**"
click at [1351, 543] on input "range" at bounding box center [1343, 544] width 77 height 2
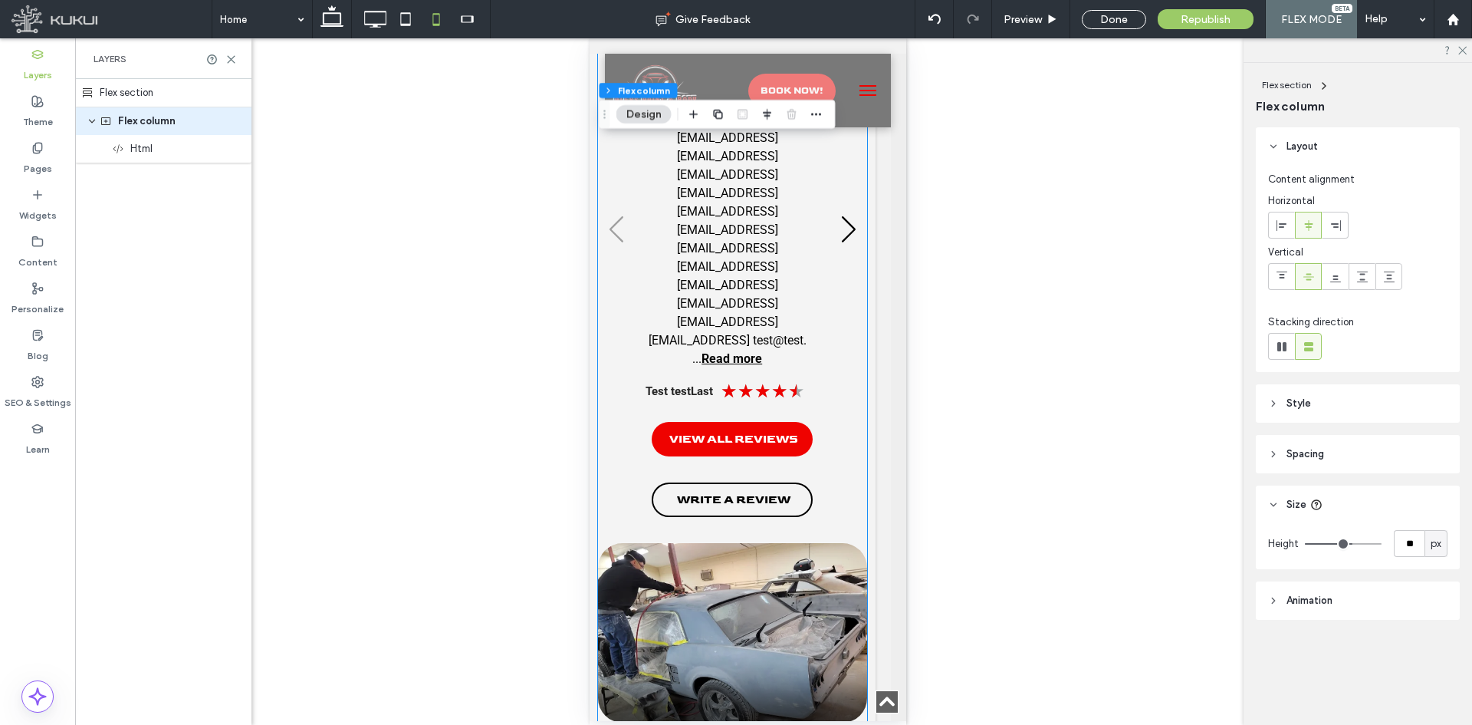
scroll to position [1533, 15]
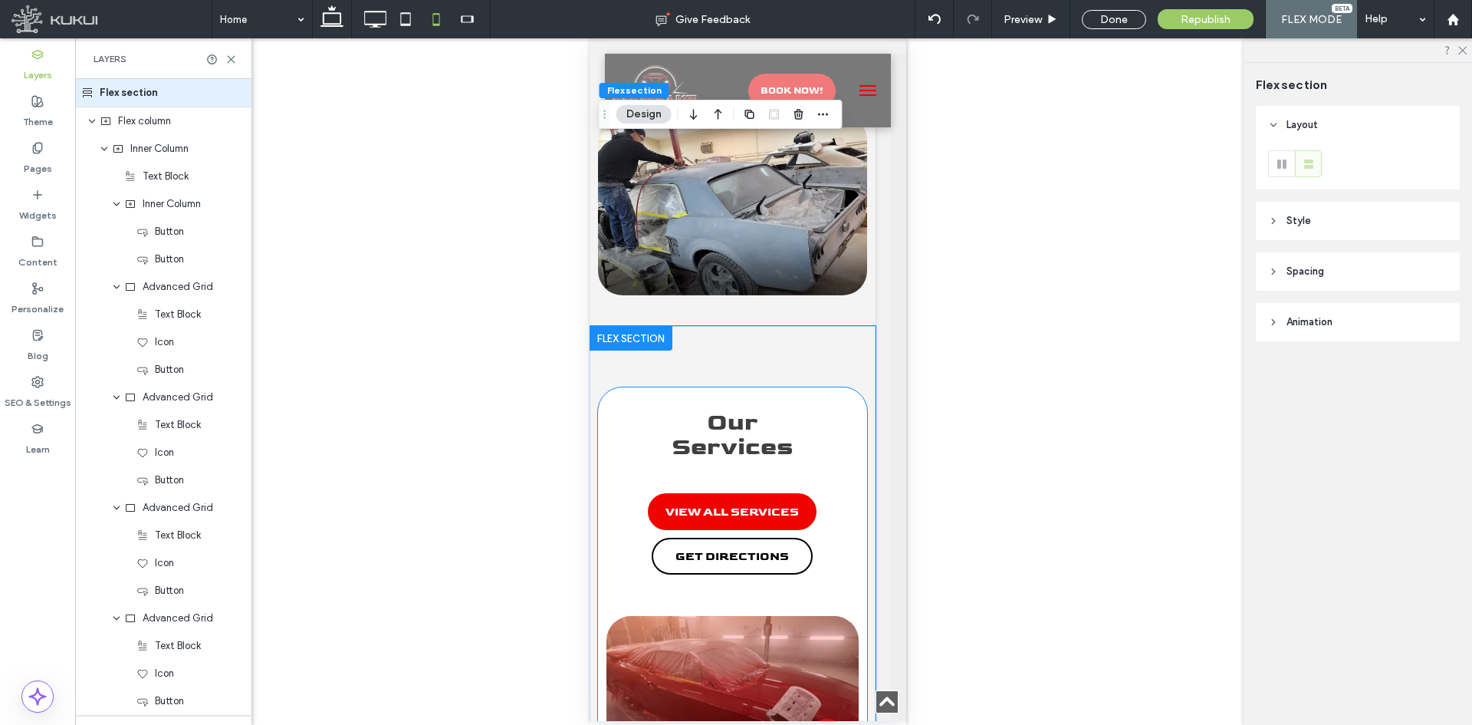
scroll to position [1688, 15]
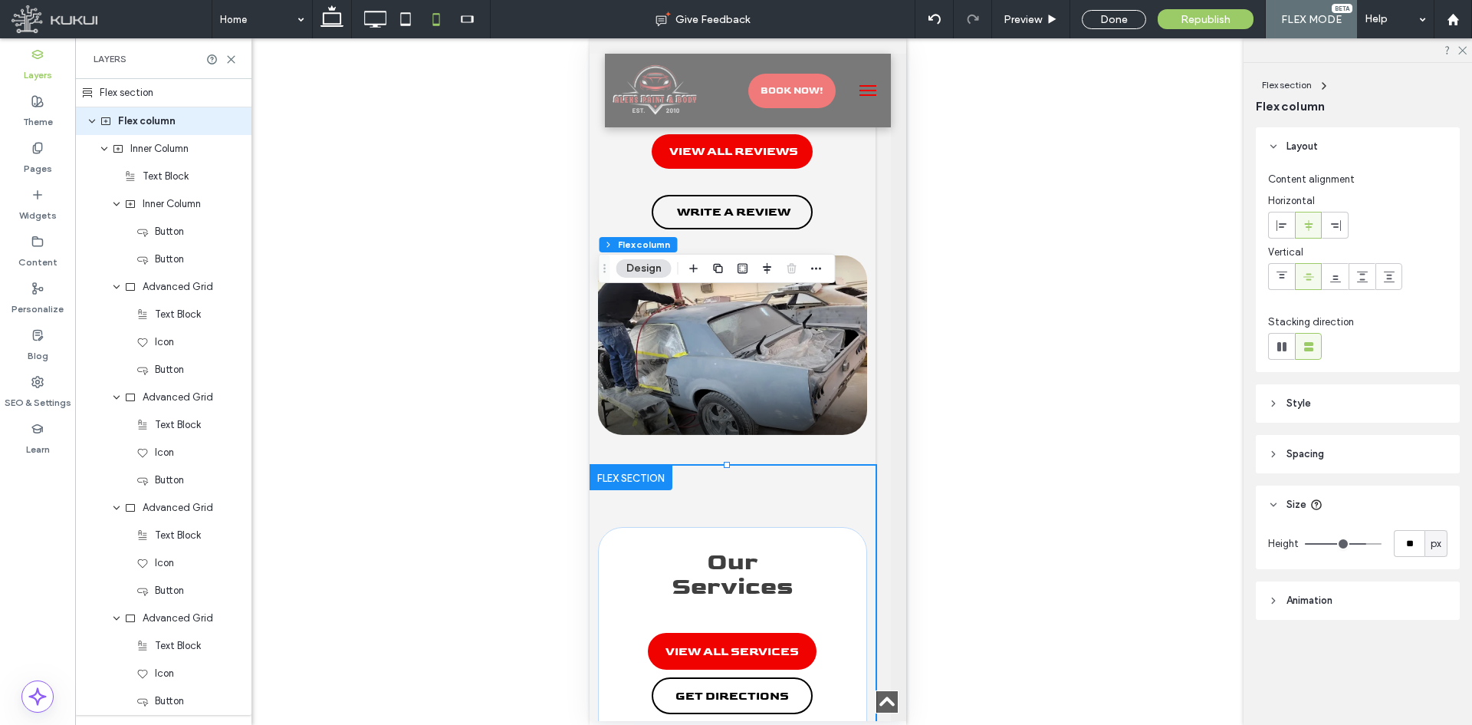
click at [1369, 456] on header "Spacing" at bounding box center [1358, 454] width 204 height 38
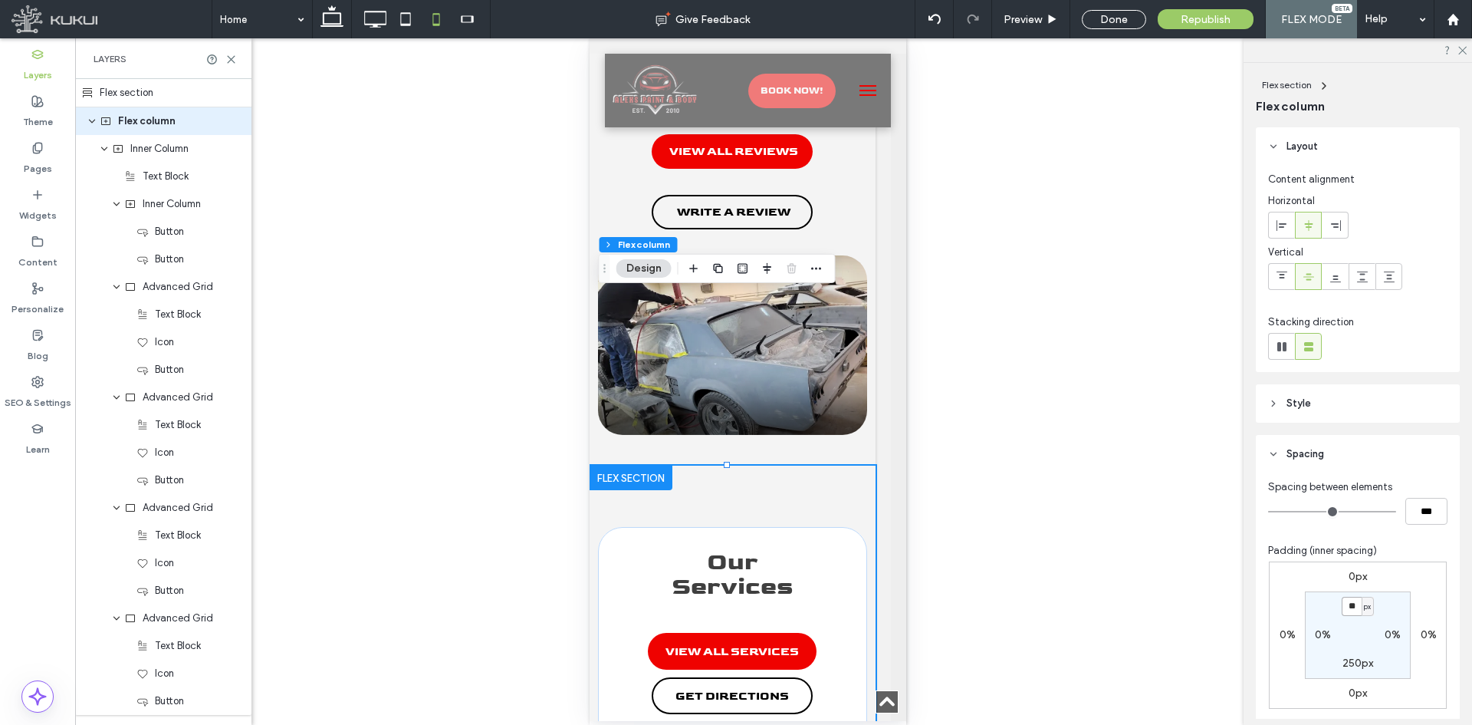
click at [1344, 613] on input "**" at bounding box center [1352, 606] width 20 height 19
type input "**"
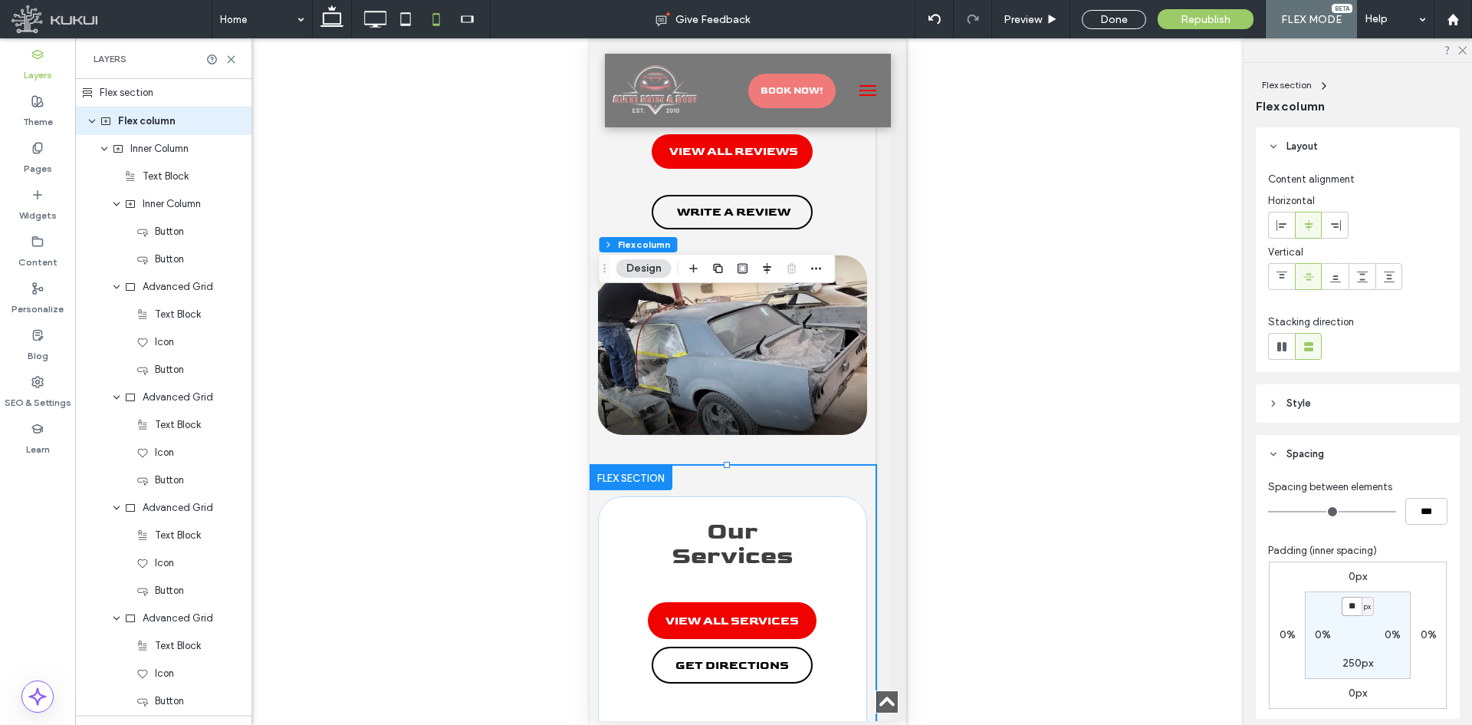
click at [1344, 606] on input "**" at bounding box center [1352, 606] width 20 height 19
type input "**"
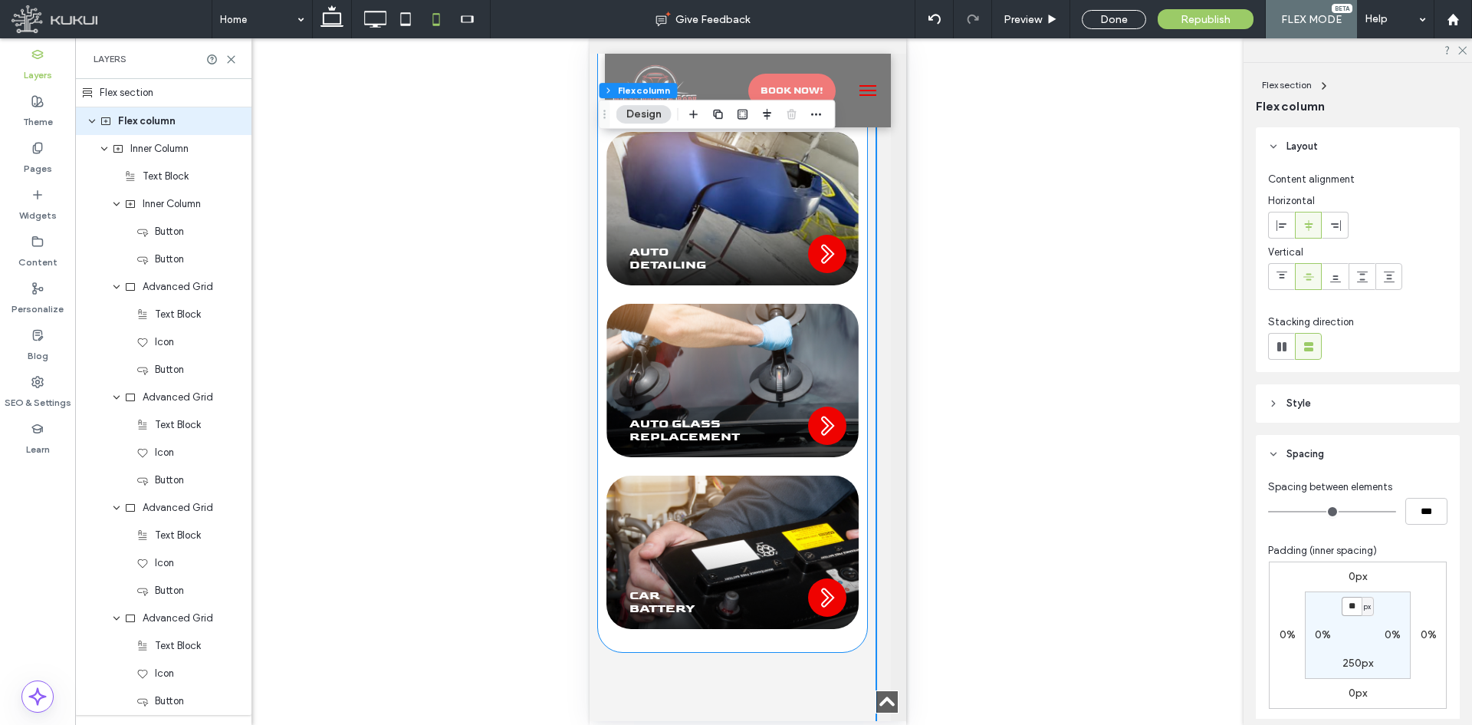
scroll to position [2710, 15]
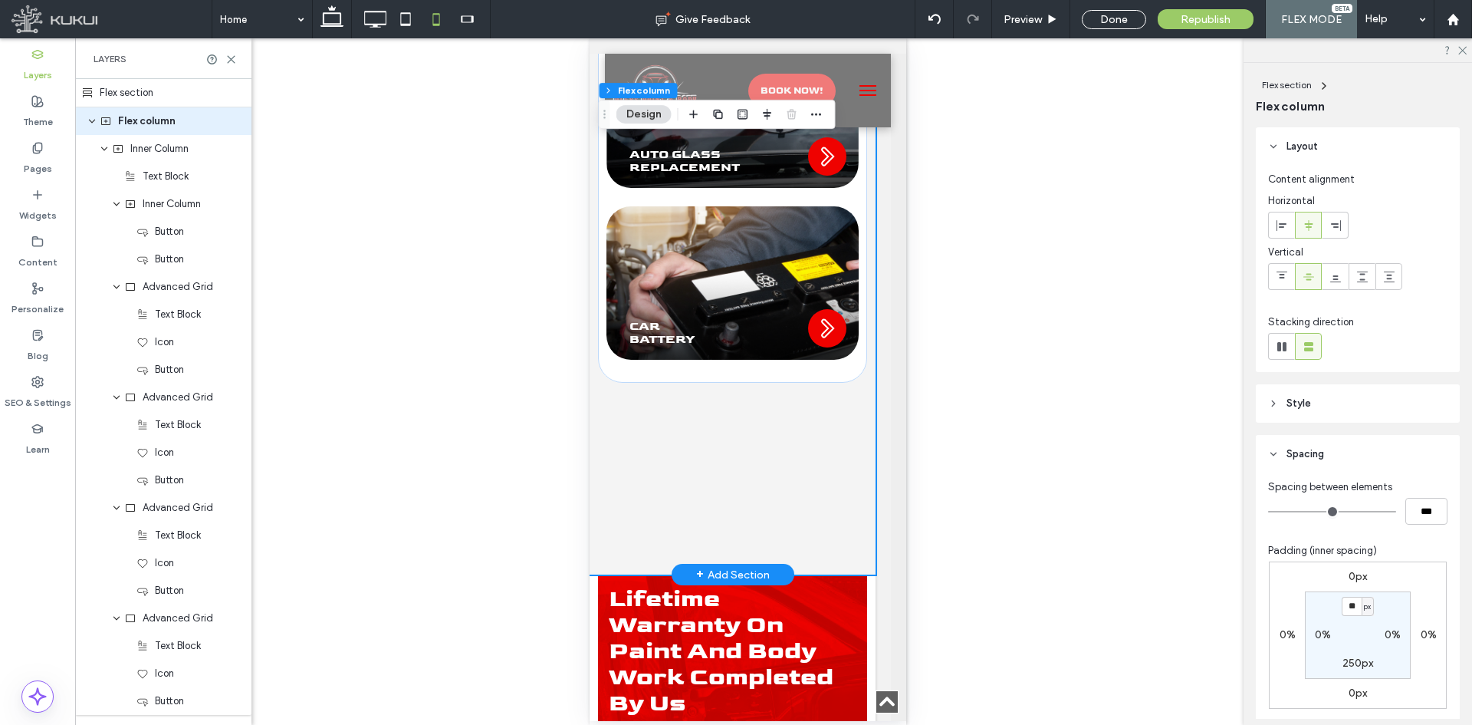
click at [813, 232] on div "Our Services View All Services Get Directions Red circle with white right arrow…" at bounding box center [732, 8] width 286 height 1131
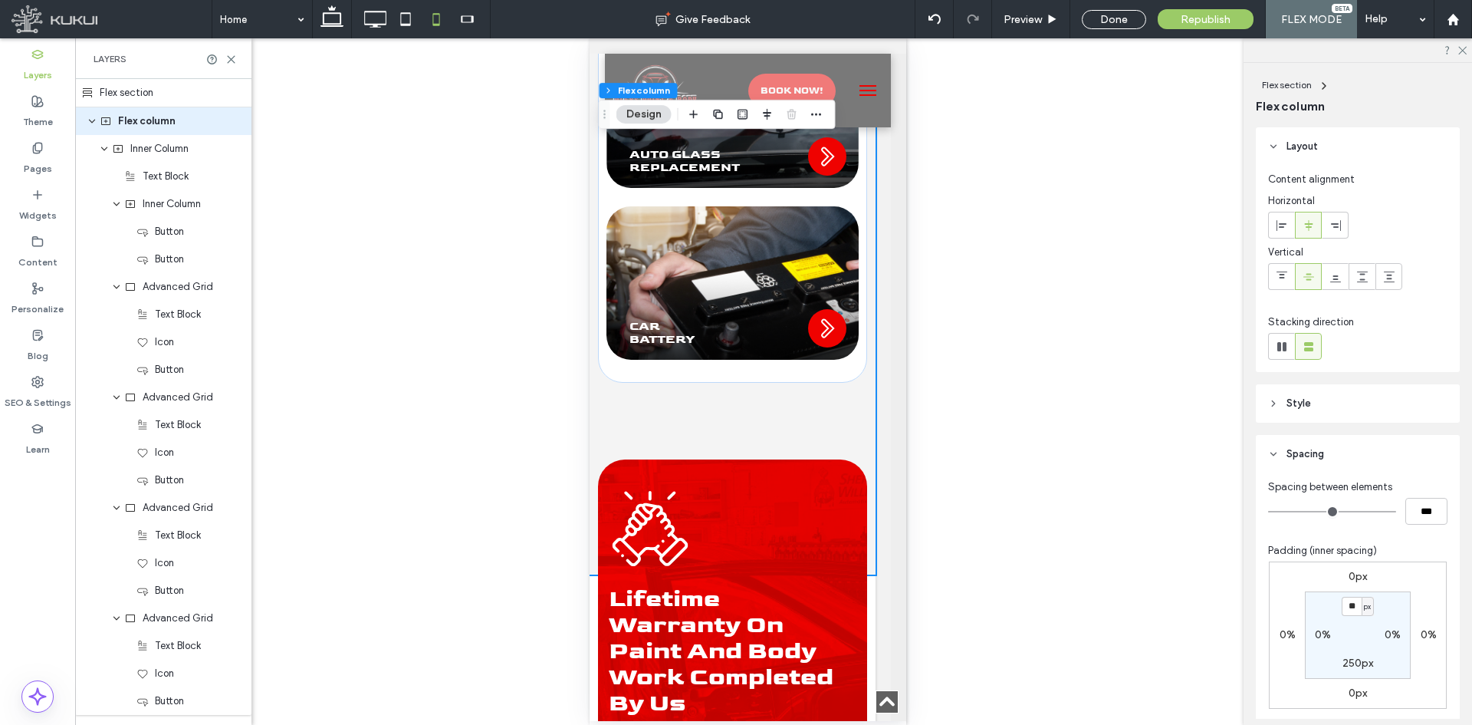
click at [1352, 662] on label "250px" at bounding box center [1358, 662] width 31 height 13
type input "***"
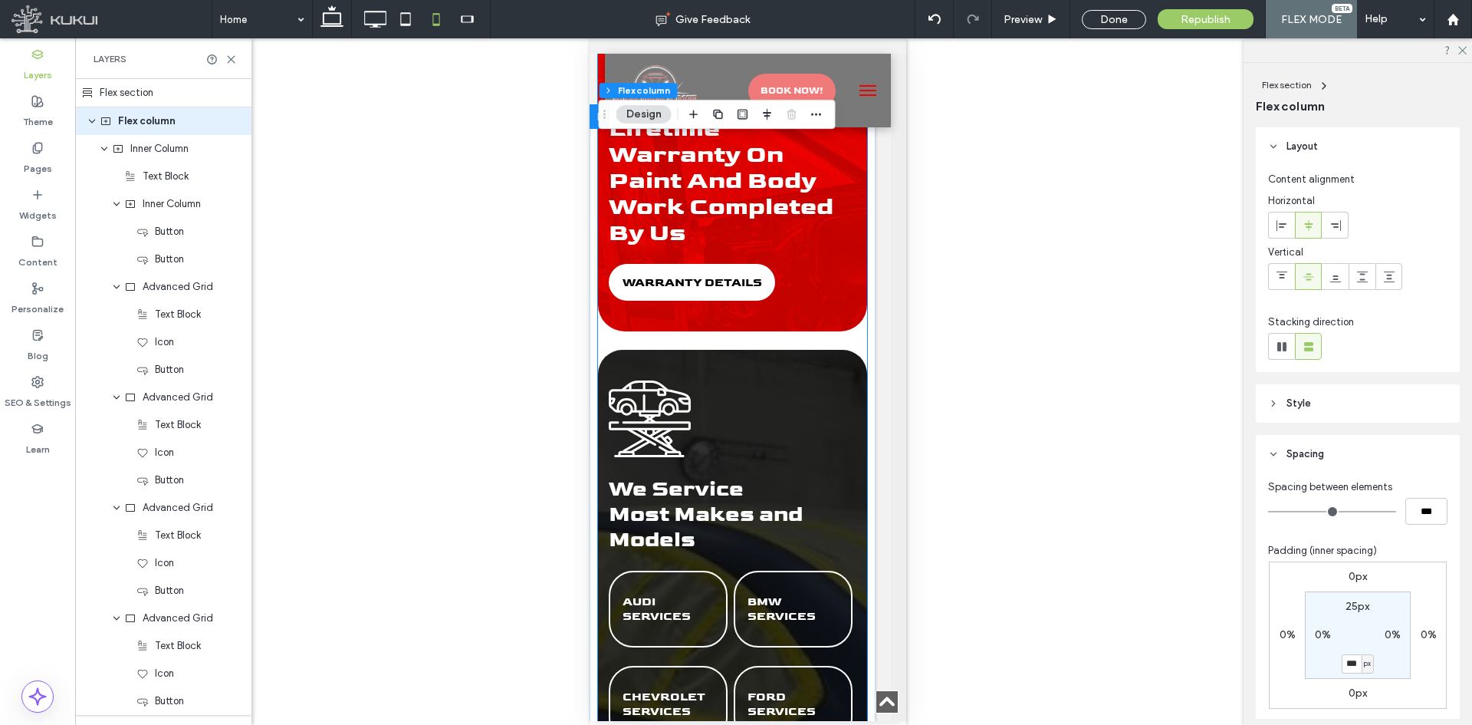
scroll to position [3221, 15]
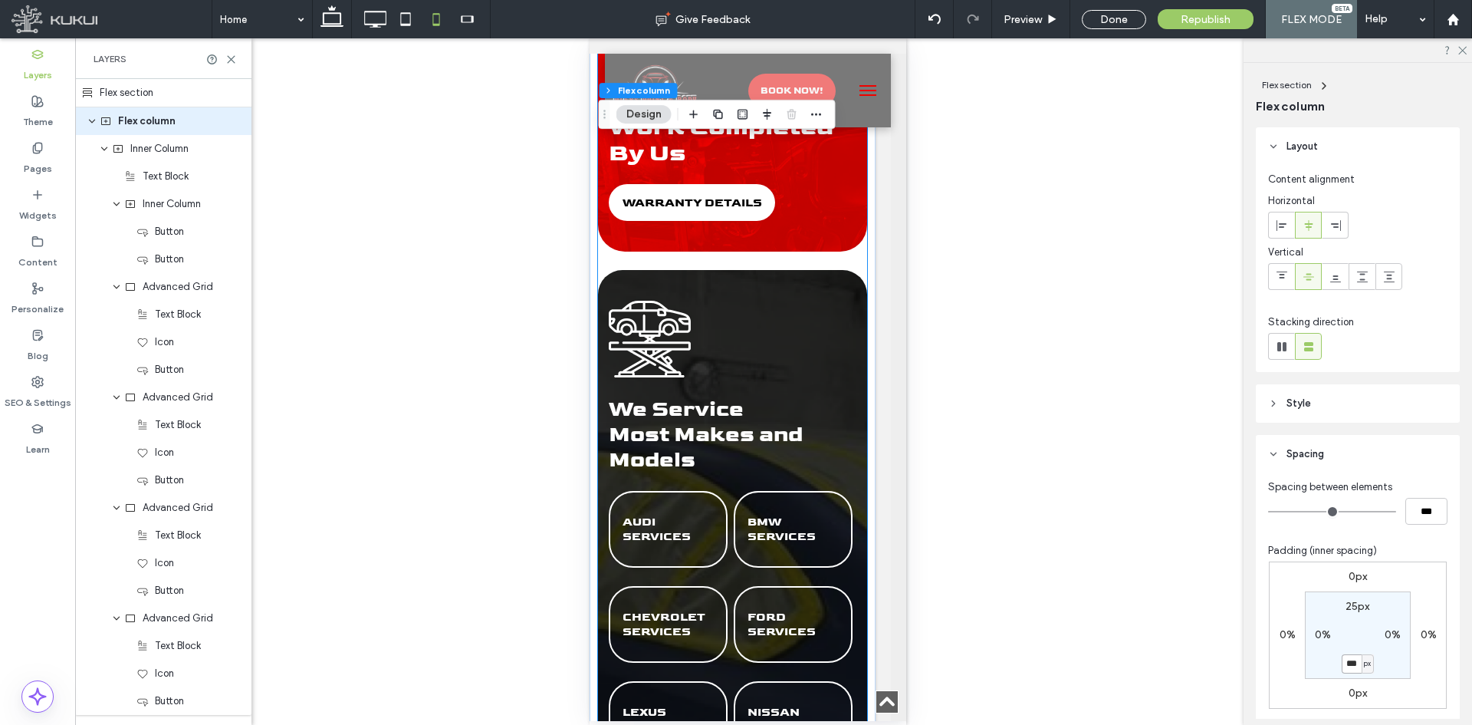
click at [719, 316] on div "car lift icon | Alex Paint Body We Service Most Makes and Models AUDI SERVICES …" at bounding box center [731, 580] width 269 height 621
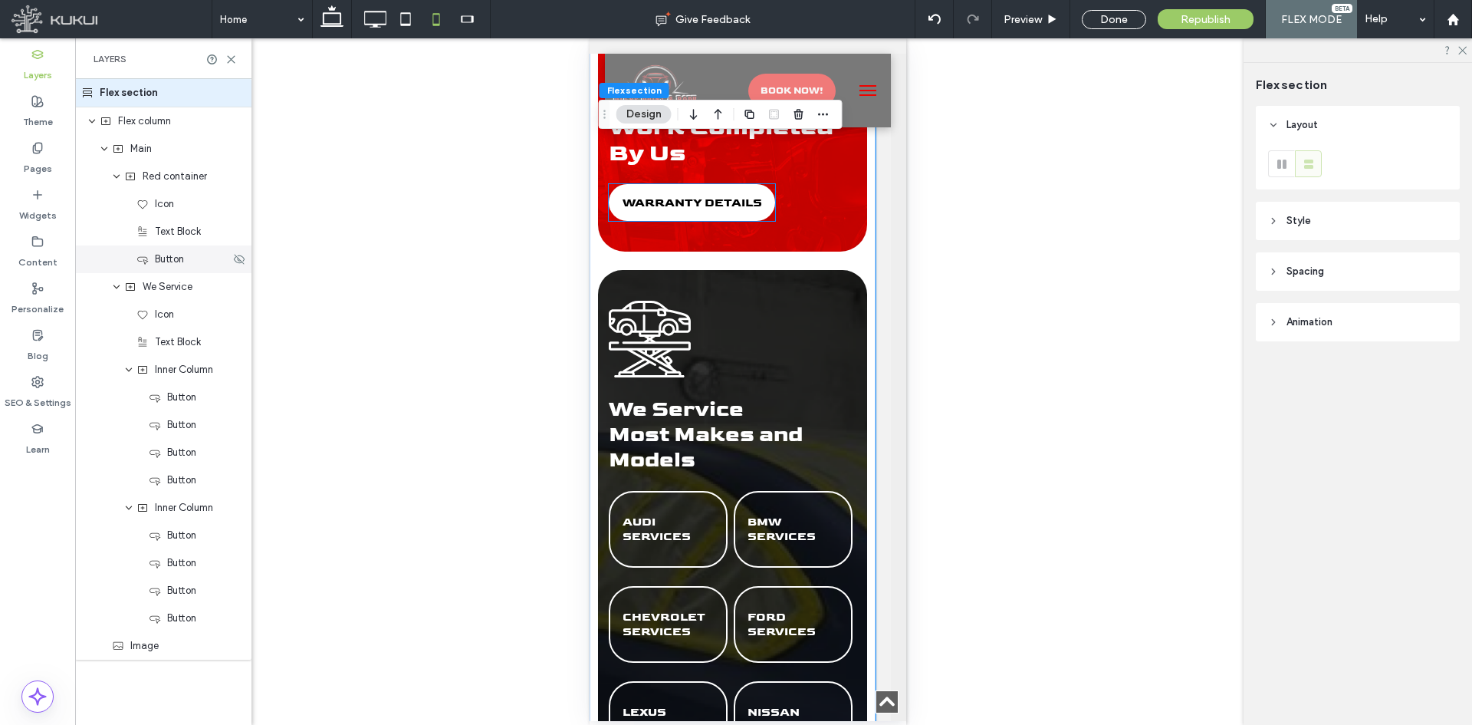
click at [192, 261] on div "Button" at bounding box center [183, 258] width 94 height 15
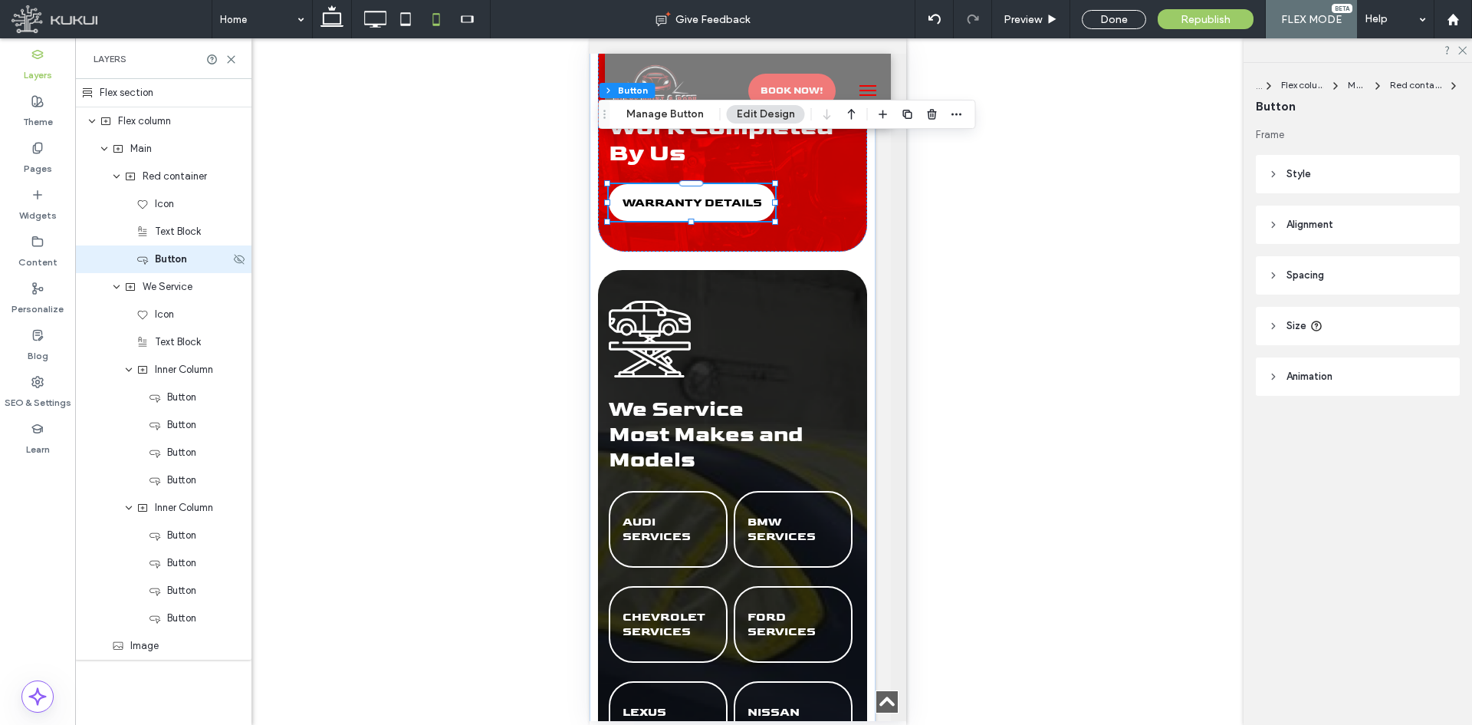
type input "**"
click at [202, 398] on div "Button" at bounding box center [189, 396] width 81 height 15
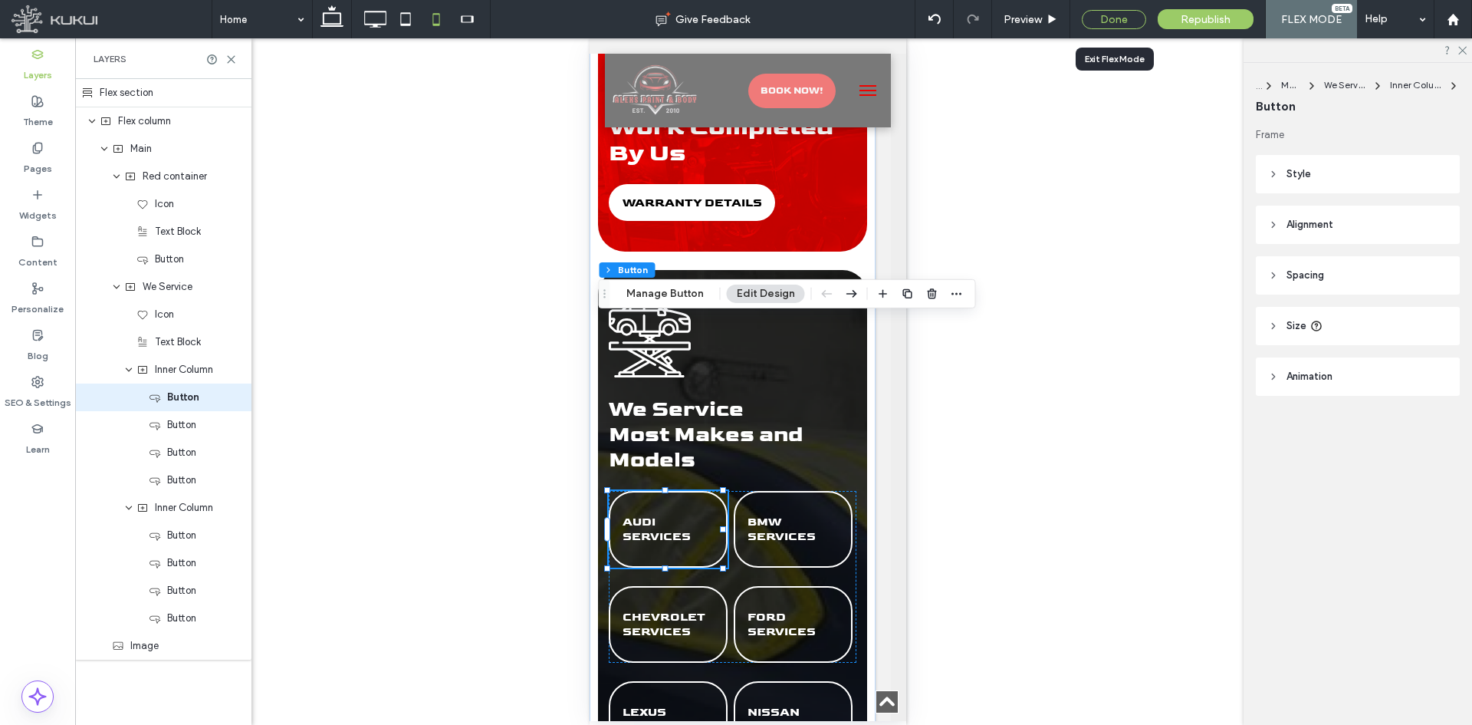
click at [1116, 19] on div "Done" at bounding box center [1114, 19] width 64 height 19
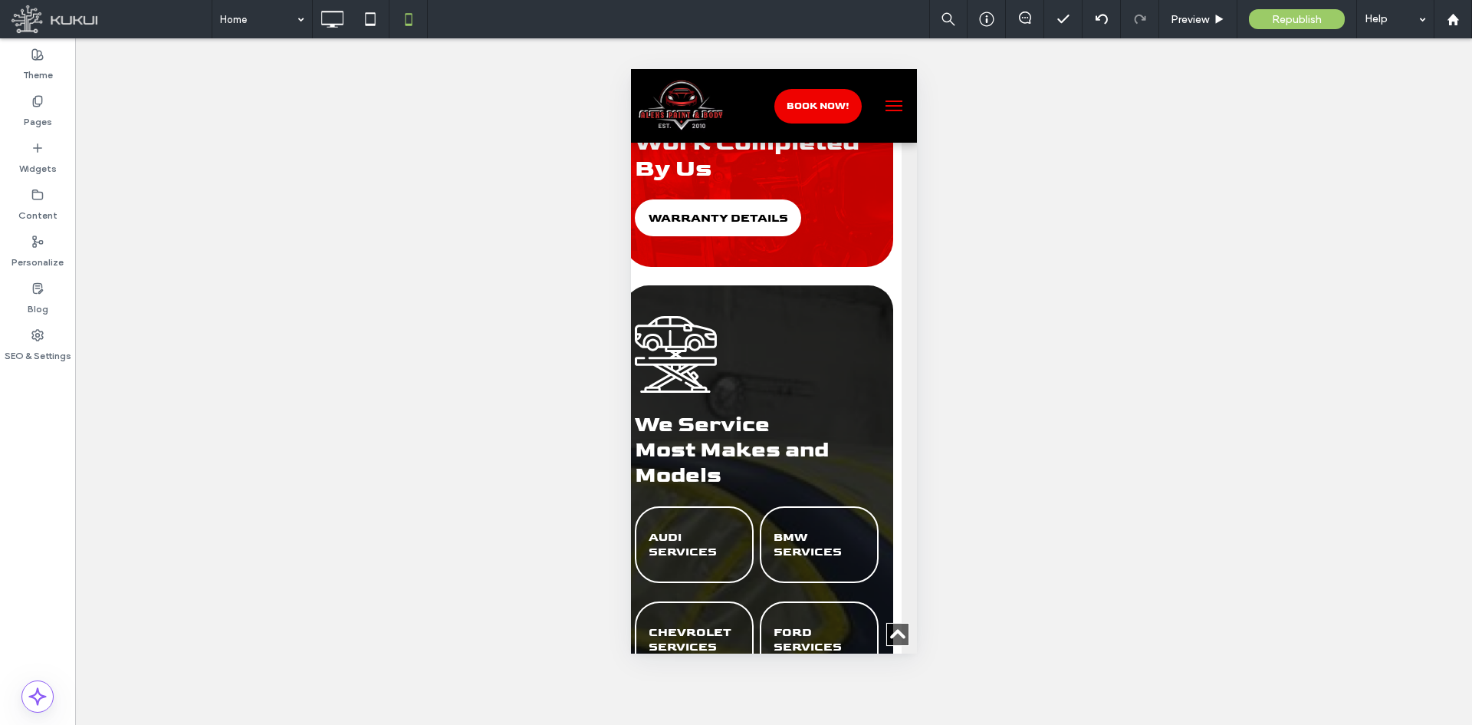
scroll to position [3261, 15]
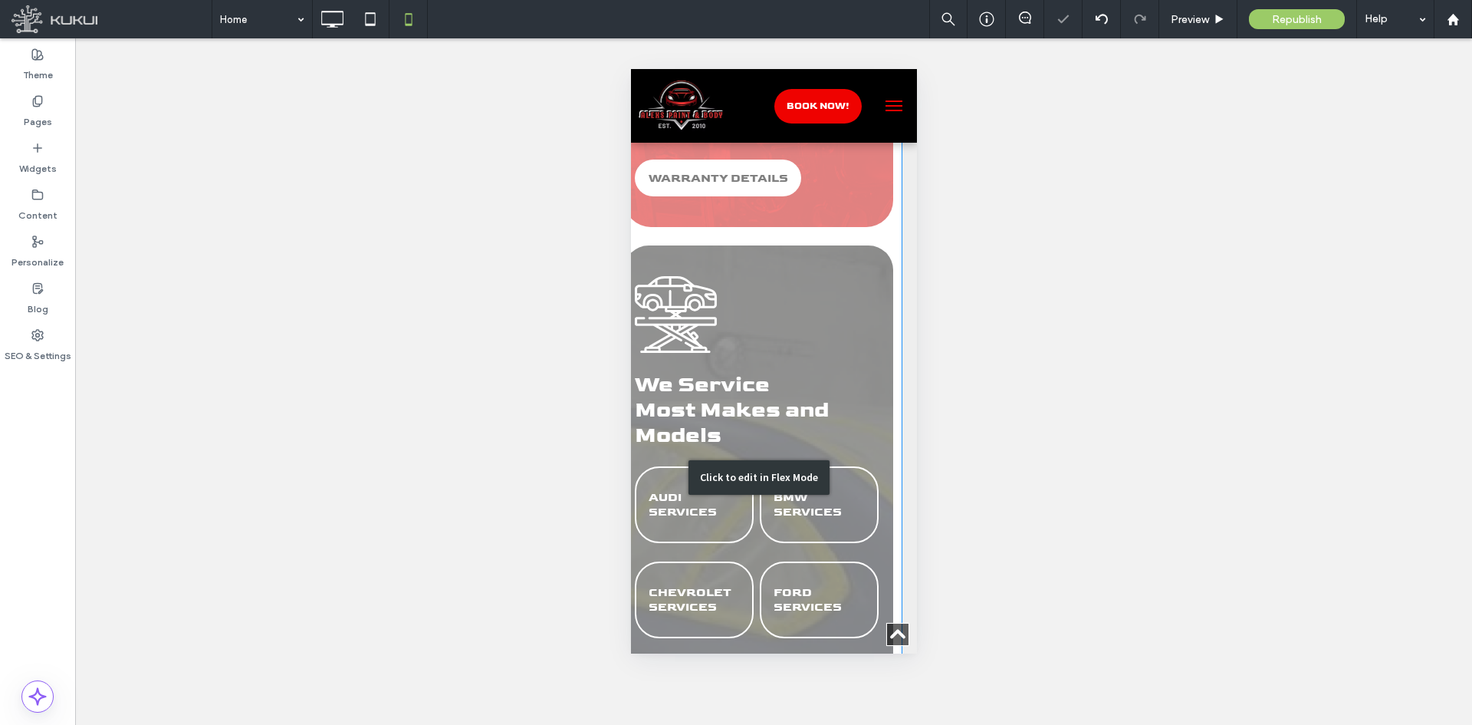
click at [733, 436] on div "Click to edit in Flex Mode" at bounding box center [758, 477] width 286 height 954
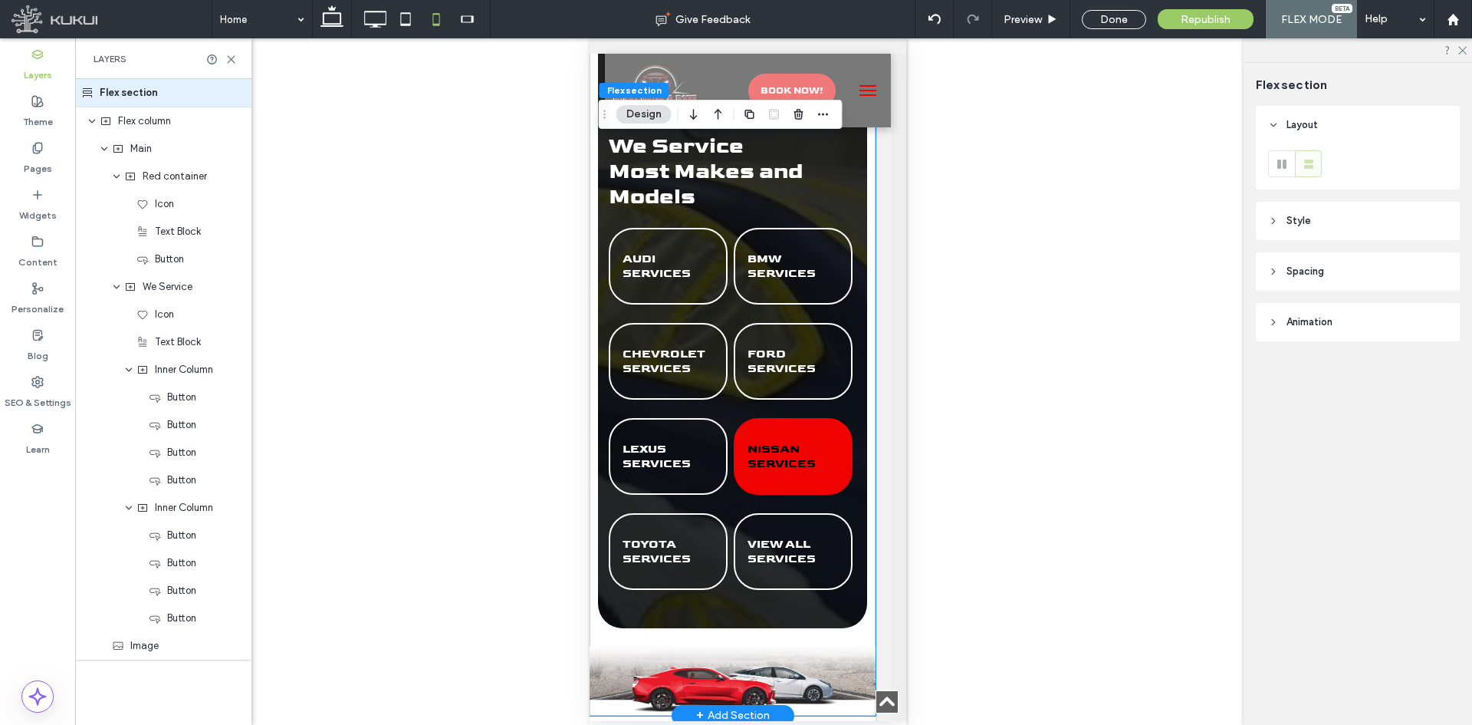
scroll to position [3302, 15]
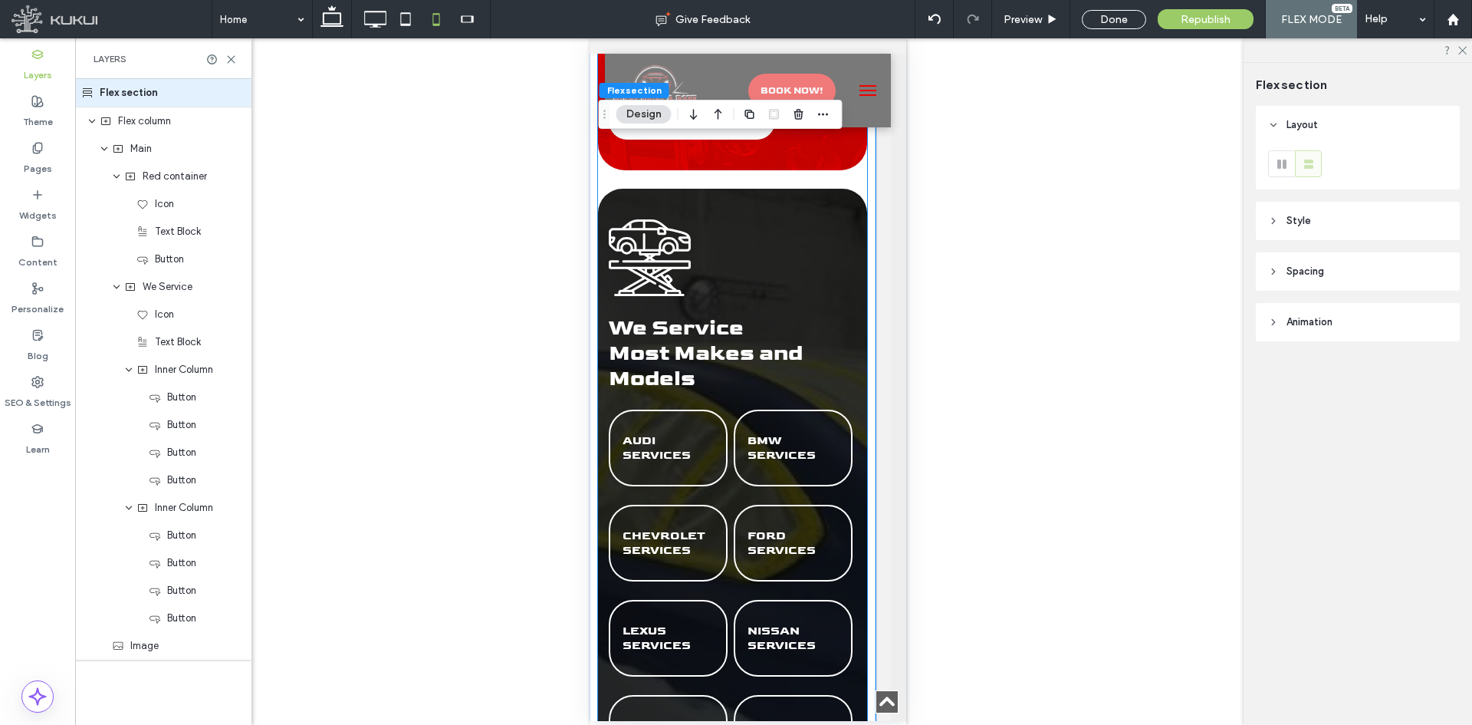
click at [733, 504] on div "FORD SERVICES" at bounding box center [792, 542] width 119 height 77
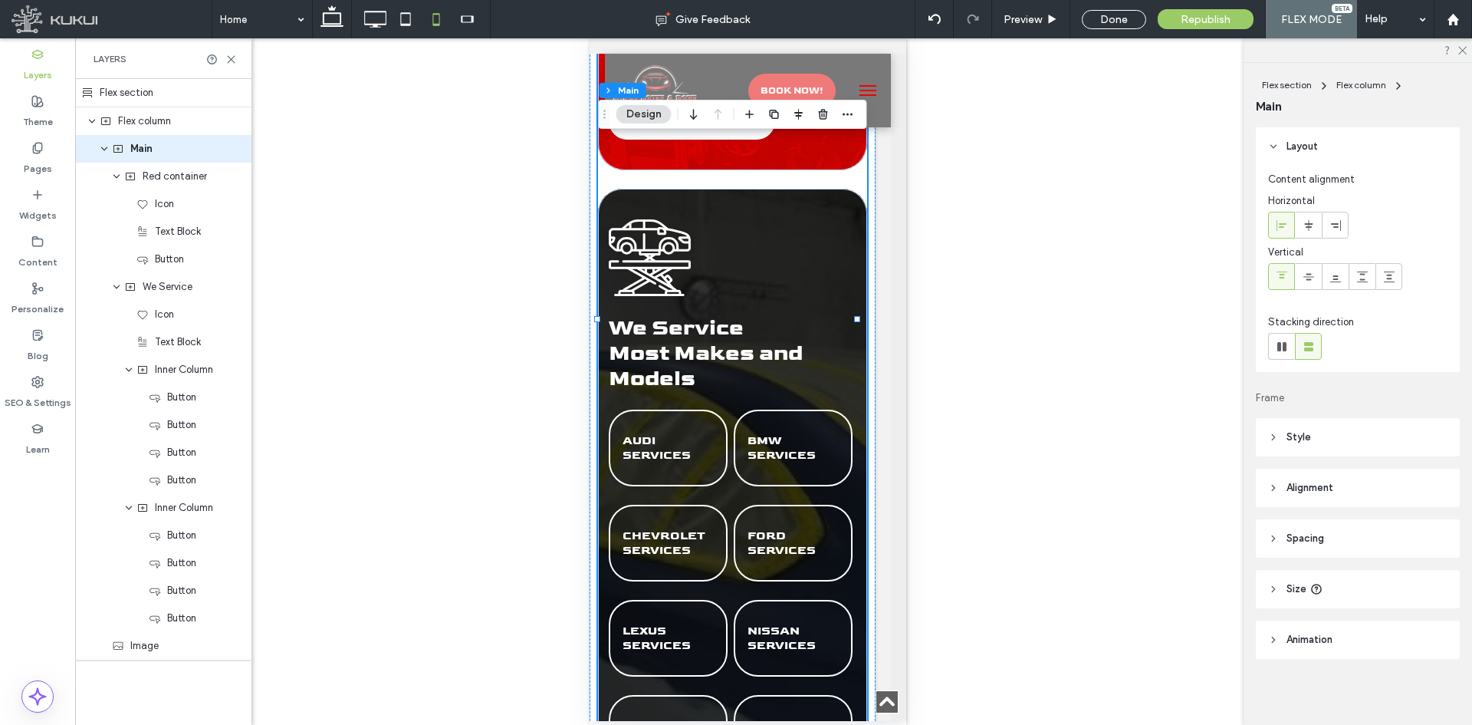
click at [733, 504] on div "FORD SERVICES" at bounding box center [792, 542] width 119 height 77
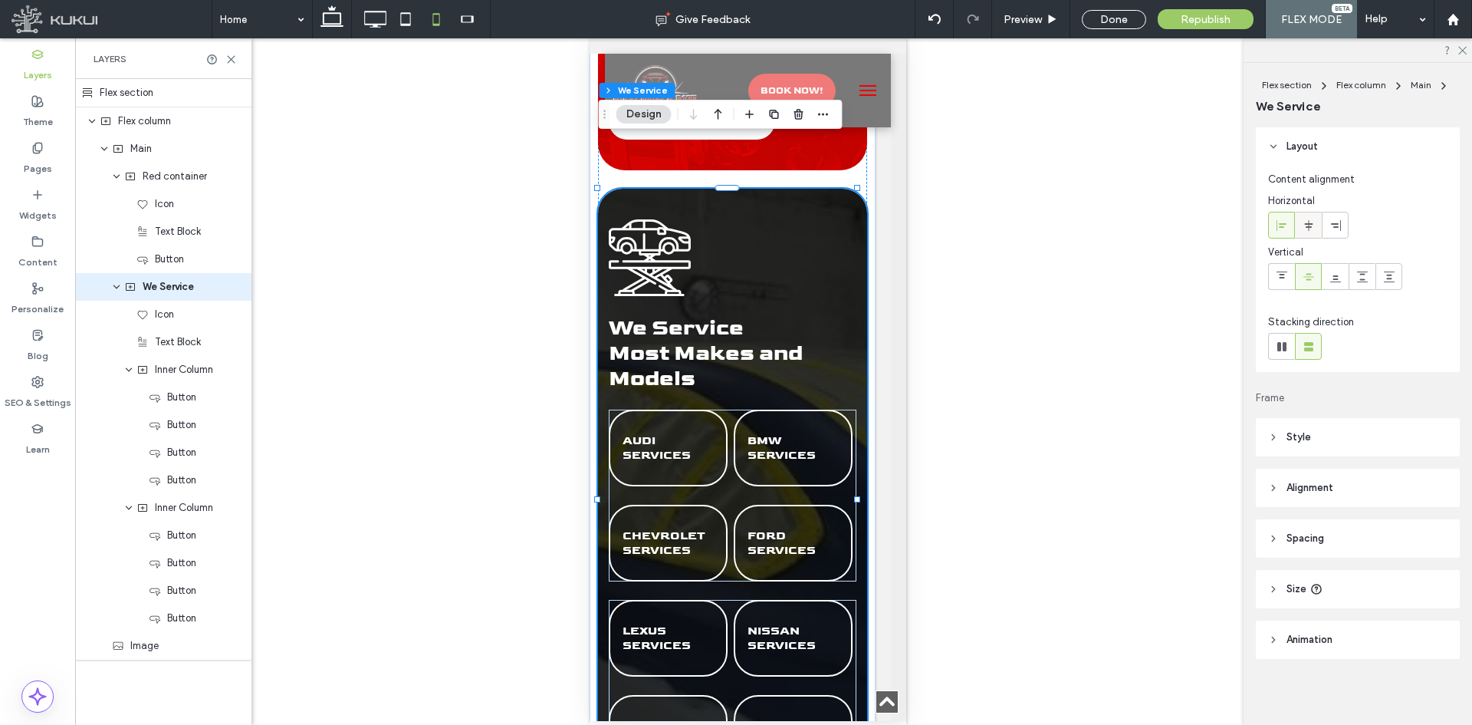
click at [1312, 232] on span at bounding box center [1309, 224] width 12 height 25
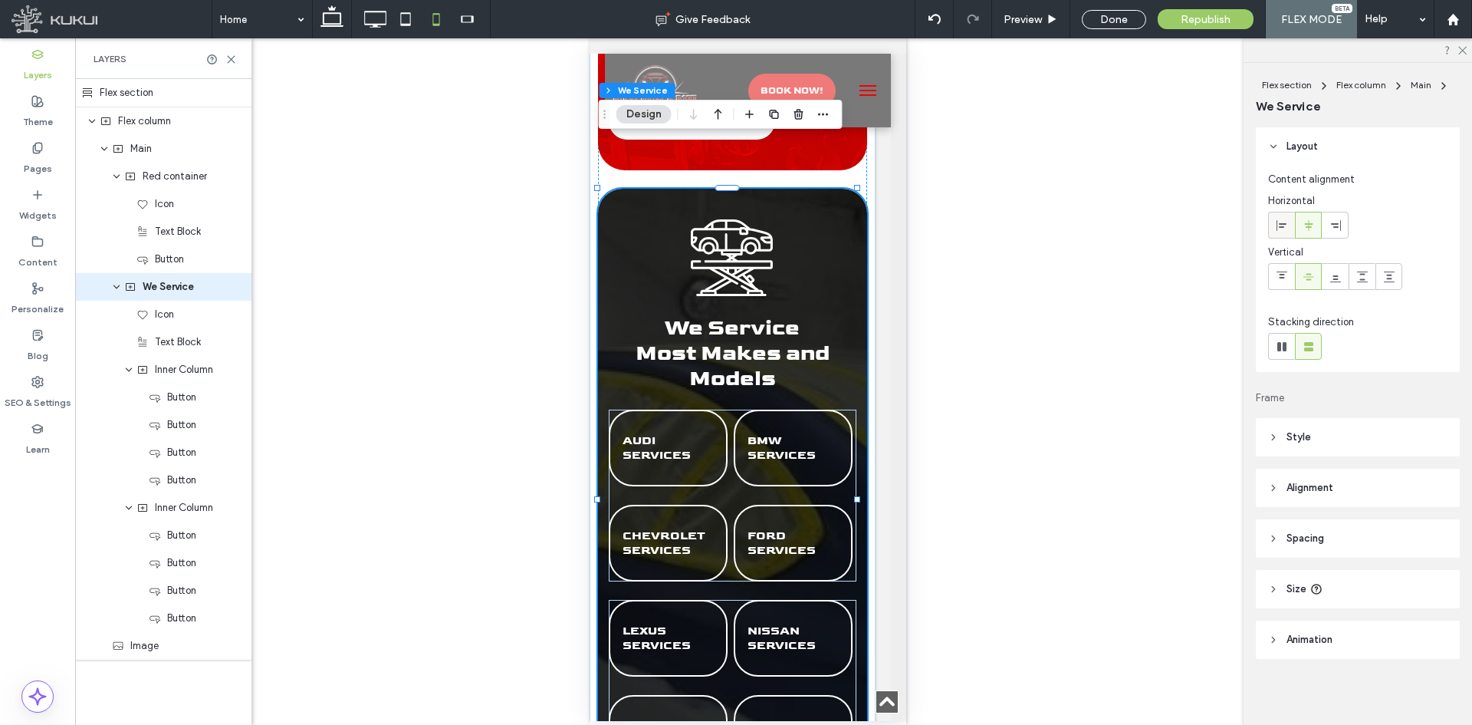
click at [1283, 229] on icon at bounding box center [1282, 225] width 12 height 12
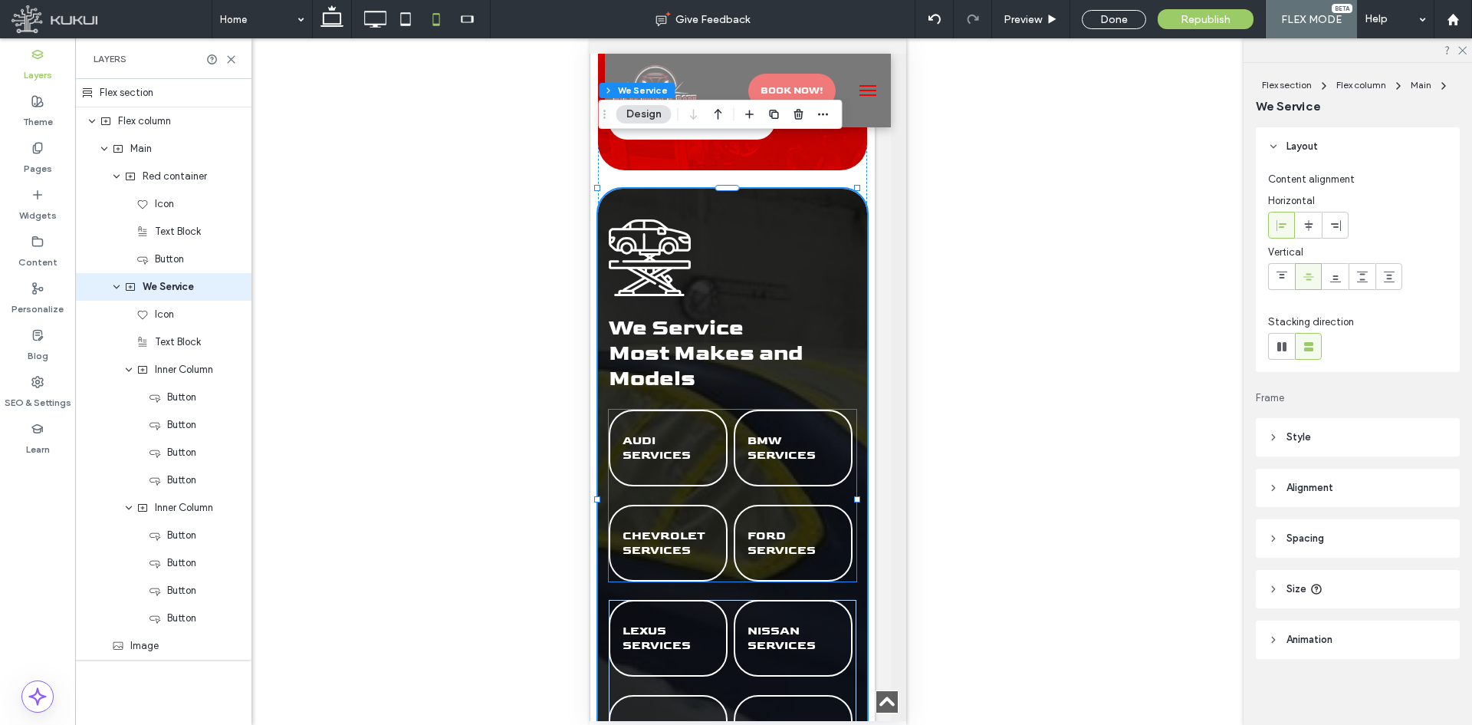
click at [731, 409] on div "AUDI SERVICES BMW SERVICES CHEVROLET SERVICES FORD SERVICES" at bounding box center [732, 495] width 248 height 172
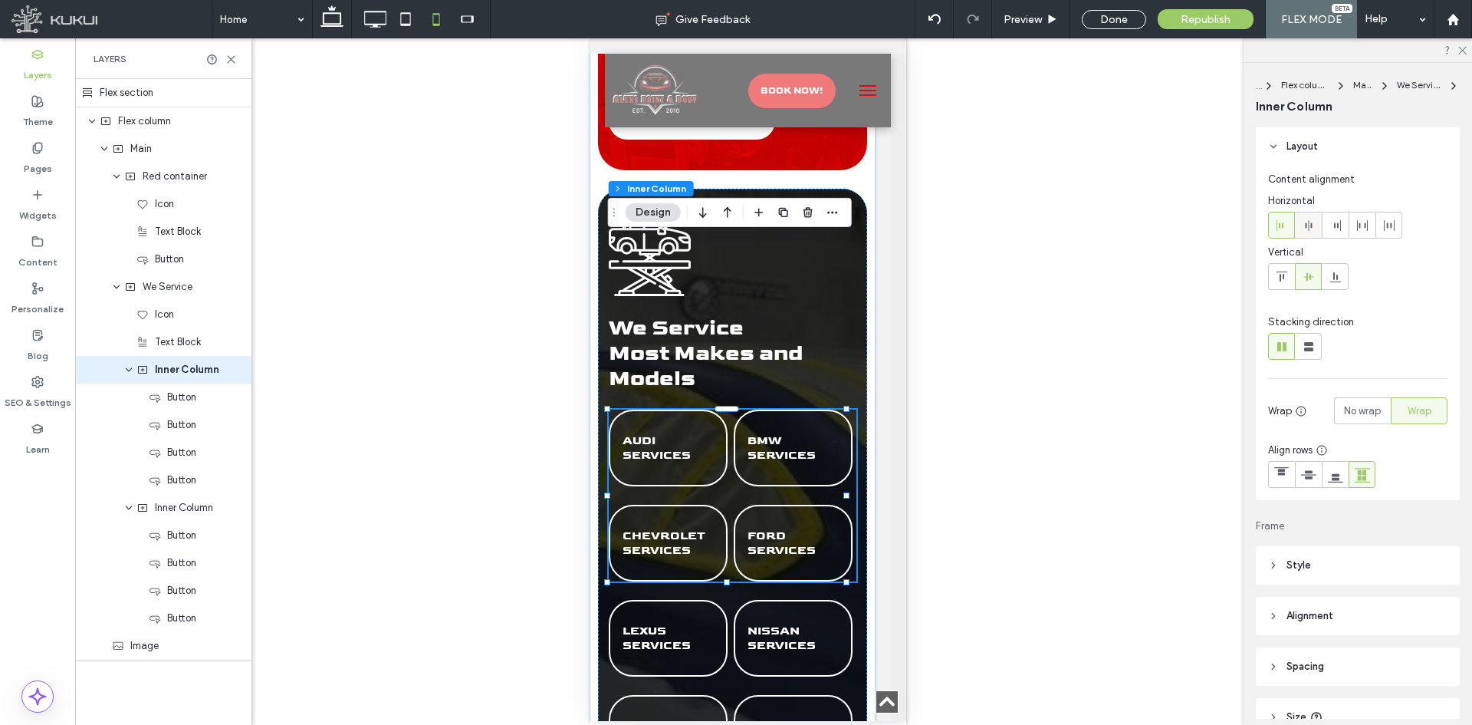
click at [1310, 230] on icon at bounding box center [1309, 225] width 12 height 12
click at [723, 600] on div "LEXUS SERVICES NISSAN SERVICES TOYOTA SERVICES VIEW ALL SERVICES" at bounding box center [732, 686] width 248 height 172
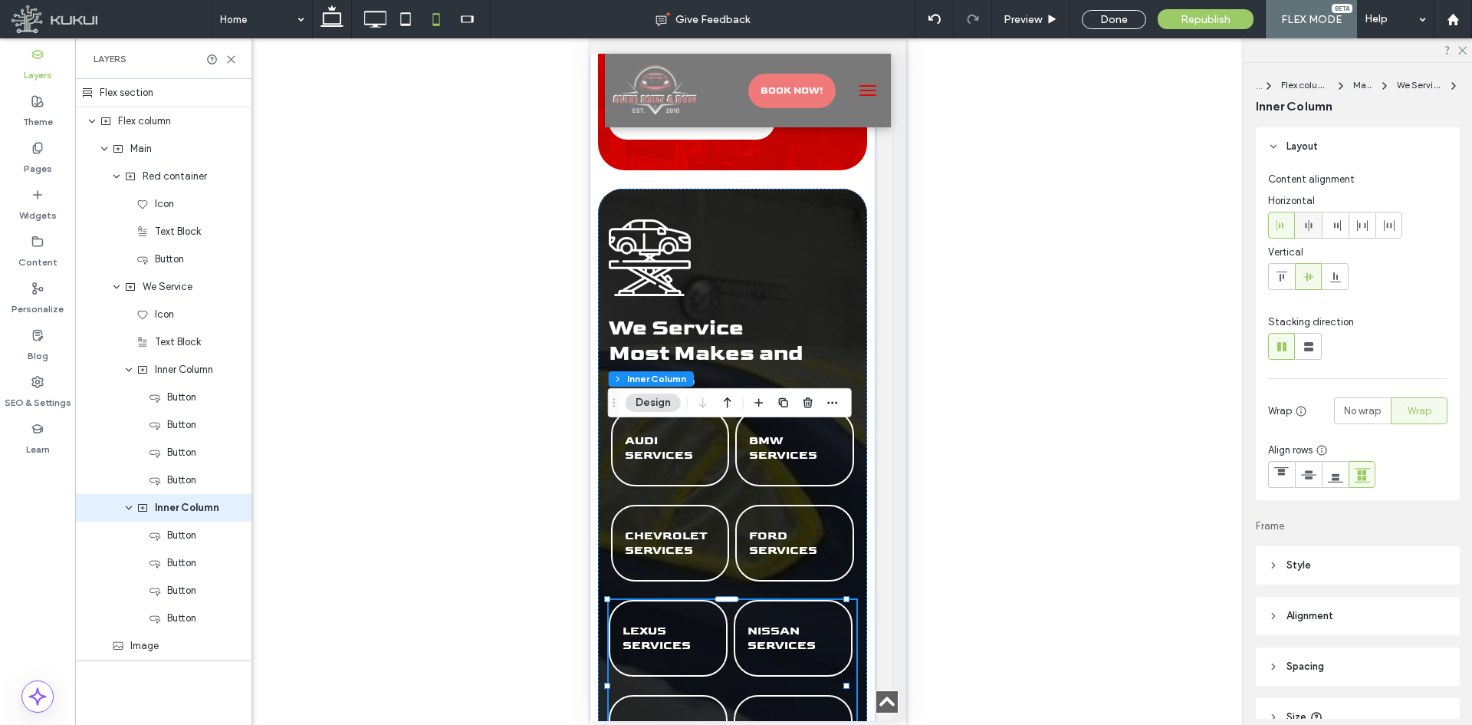
click at [1303, 229] on icon at bounding box center [1309, 225] width 12 height 12
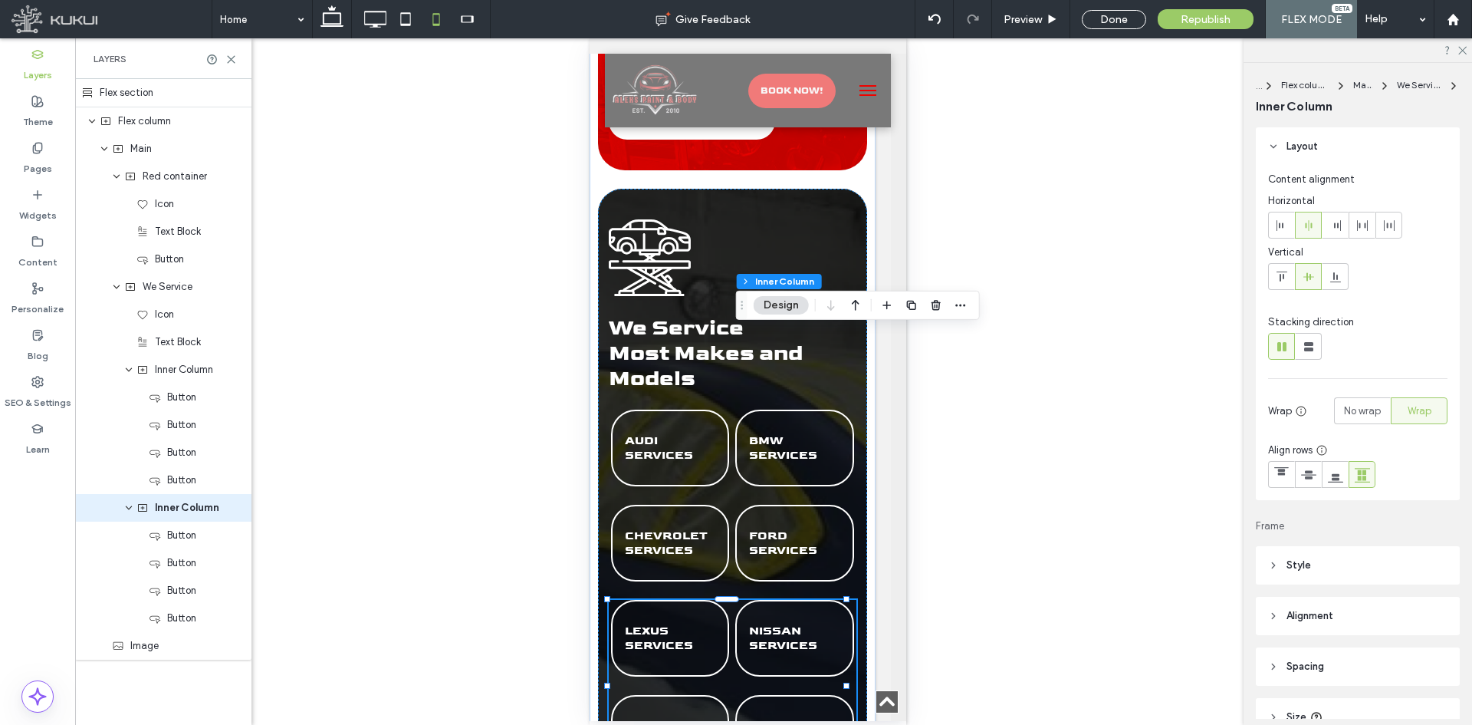
drag, startPoint x: 610, startPoint y: 404, endPoint x: 736, endPoint y: 95, distance: 333.6
click at [736, 300] on icon "Drag" at bounding box center [742, 305] width 12 height 11
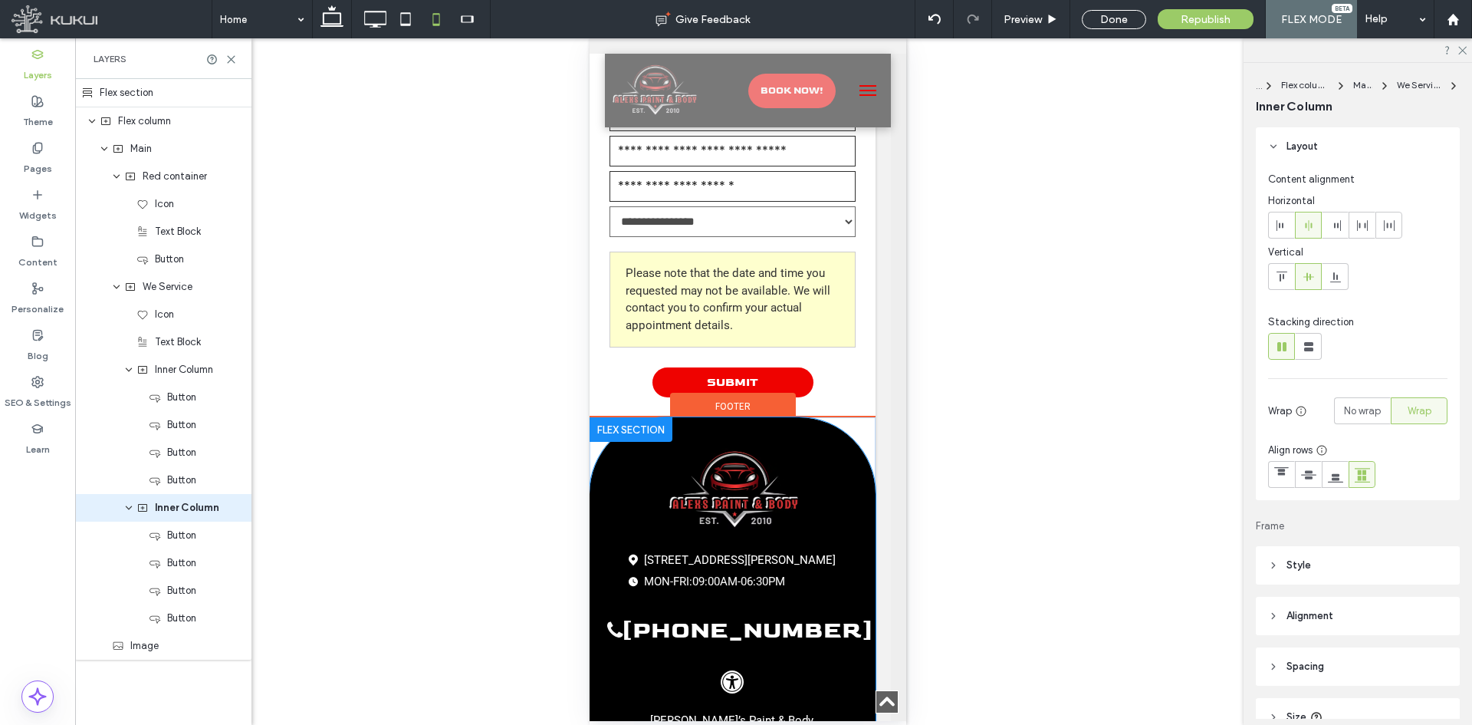
scroll to position [4324, 15]
click at [820, 447] on div "white location pin | Alex Paint Body 1501 East McCarty Lane, San Marcos, TX 786…" at bounding box center [731, 549] width 269 height 204
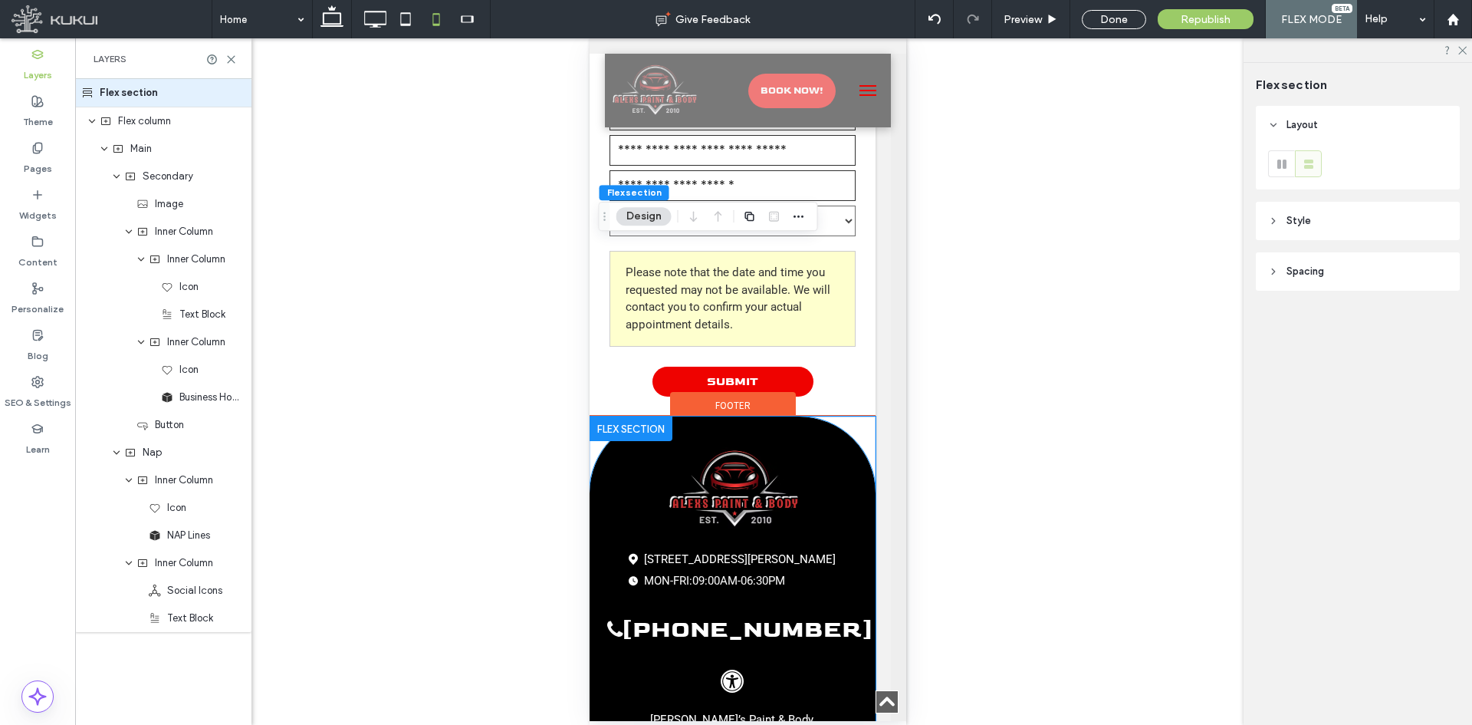
click at [843, 447] on div "white location pin | Alex Paint Body 1501 East McCarty Lane, San Marcos, TX 786…" at bounding box center [731, 549] width 269 height 204
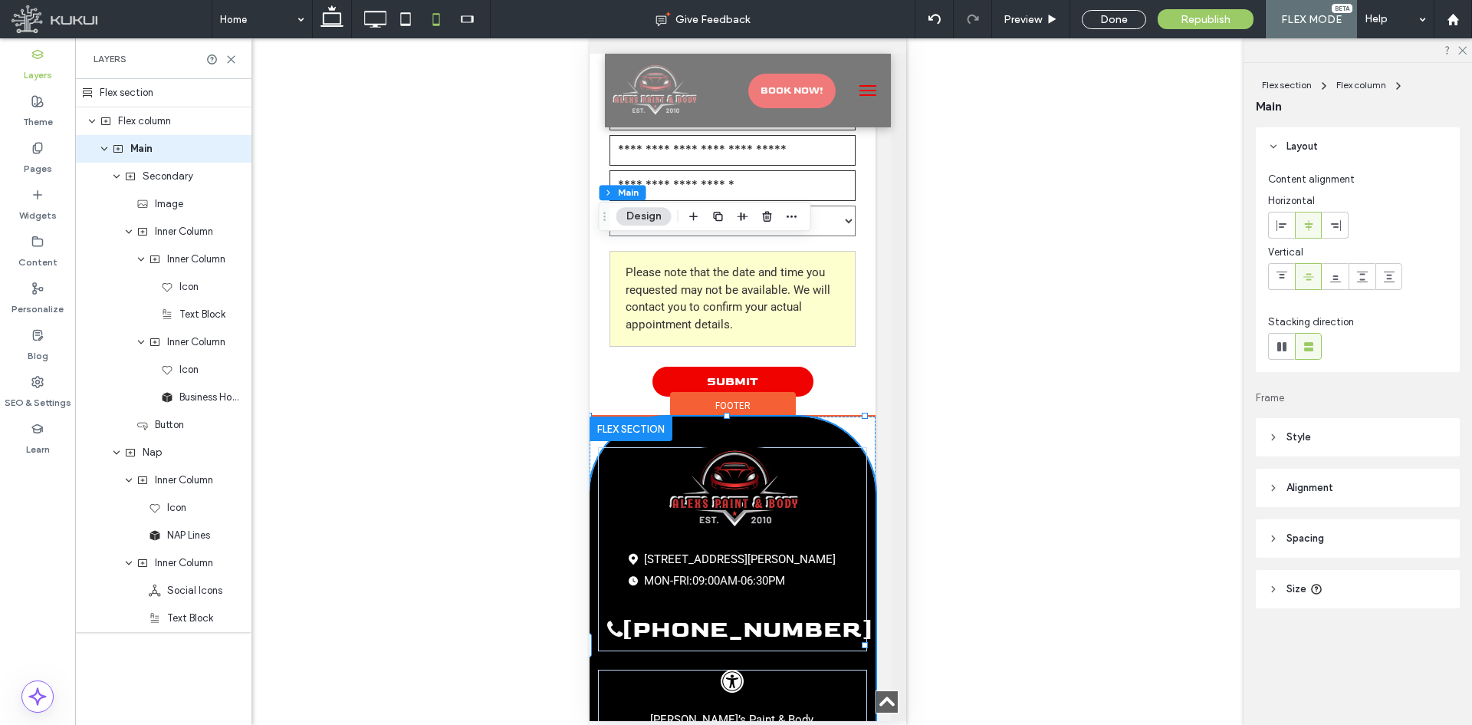
click at [840, 447] on div "white location pin | Alex Paint Body 1501 East McCarty Lane, San Marcos, TX 786…" at bounding box center [731, 549] width 269 height 204
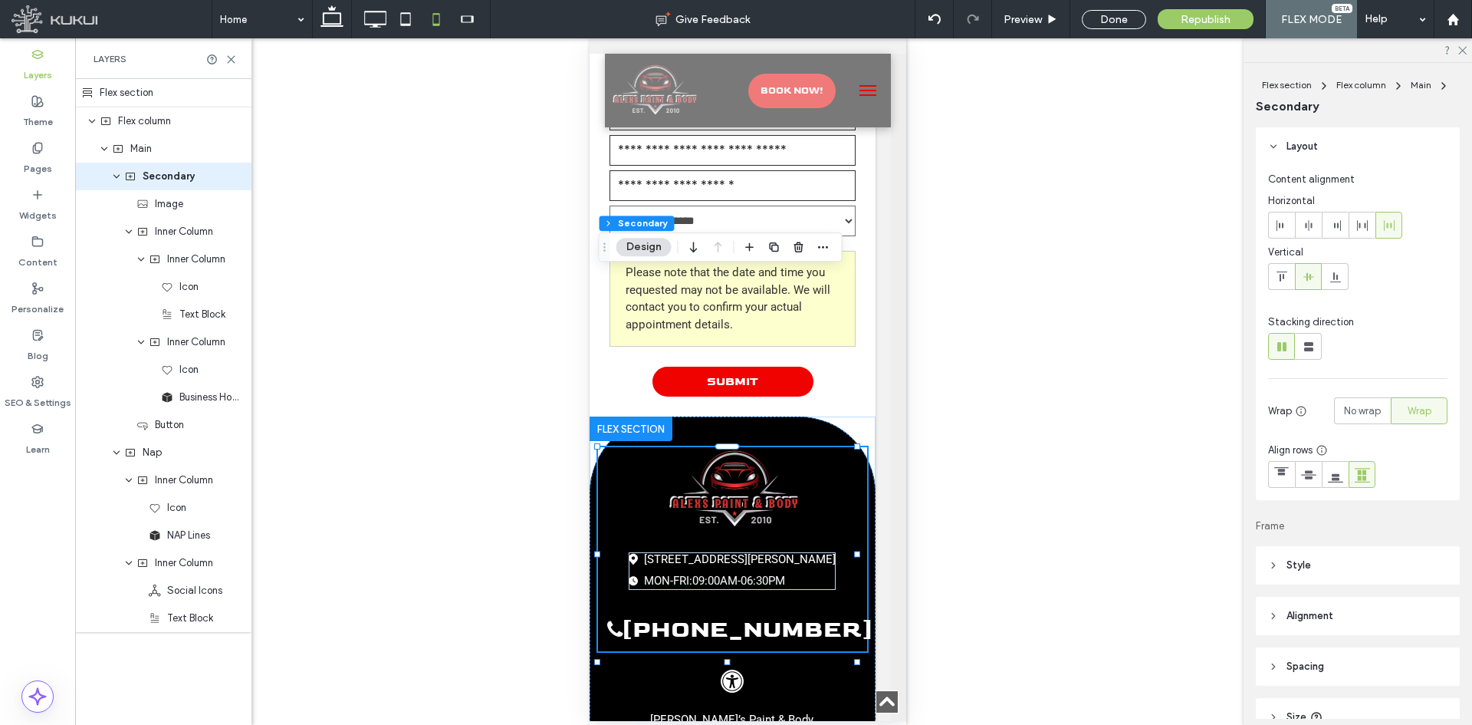
scroll to position [79, 0]
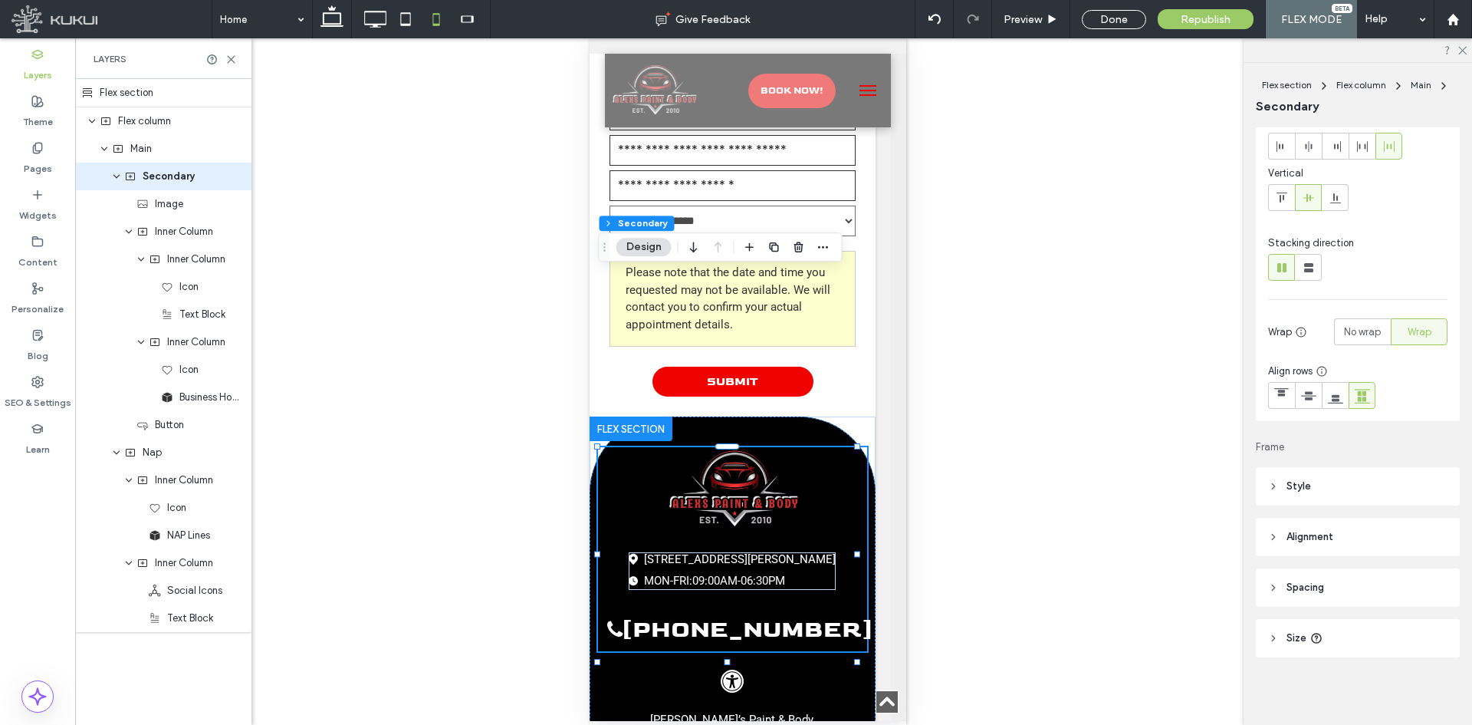
click at [1358, 640] on header "Size" at bounding box center [1358, 638] width 204 height 38
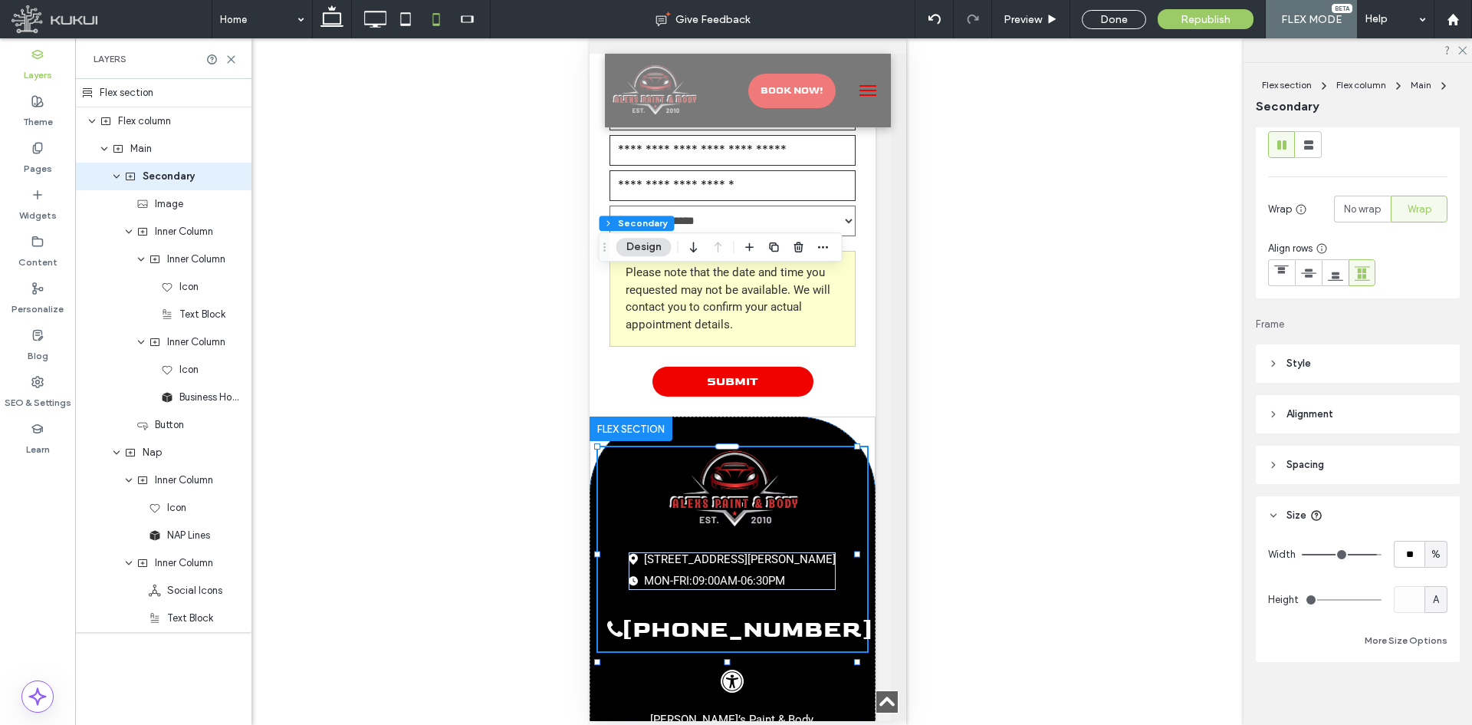
scroll to position [206, 0]
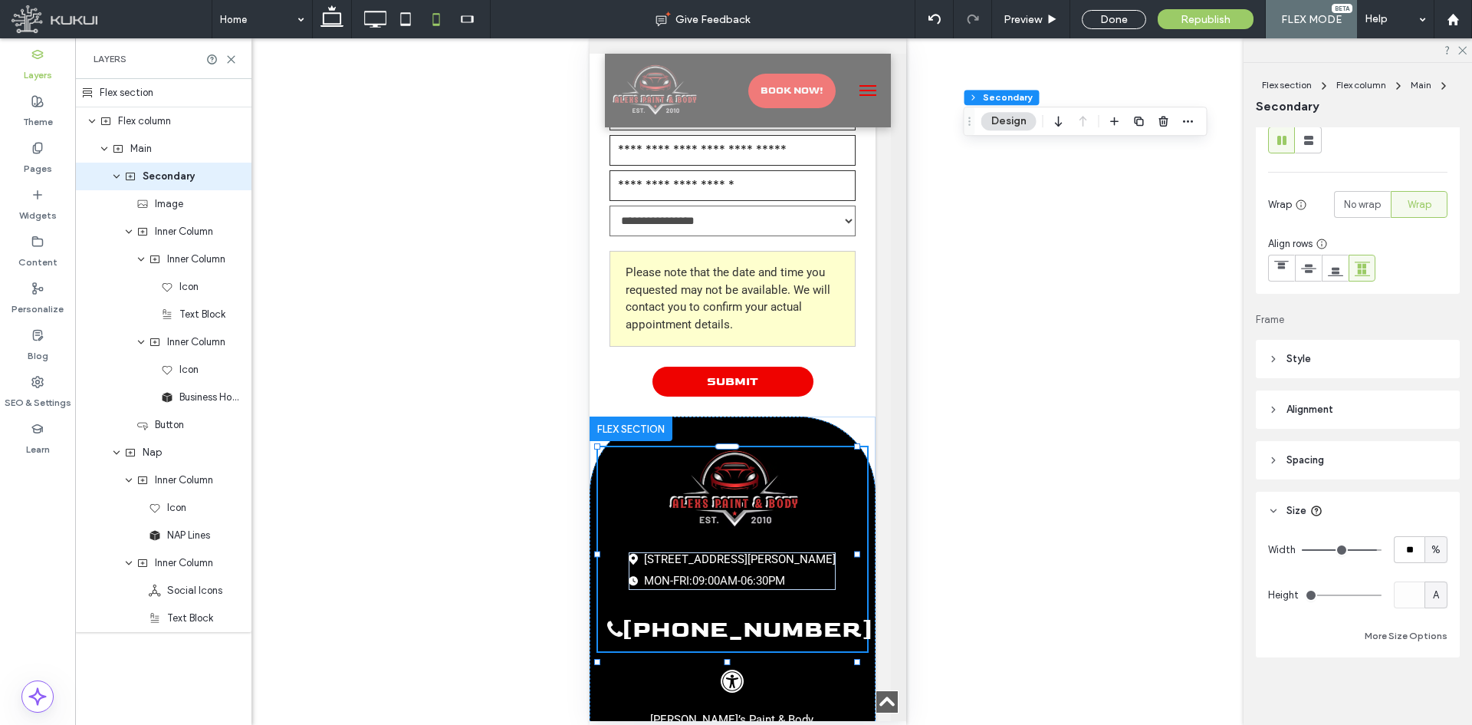
drag, startPoint x: 611, startPoint y: 248, endPoint x: 969, endPoint y: 122, distance: 379.5
click at [972, 123] on icon "Drag" at bounding box center [970, 121] width 12 height 11
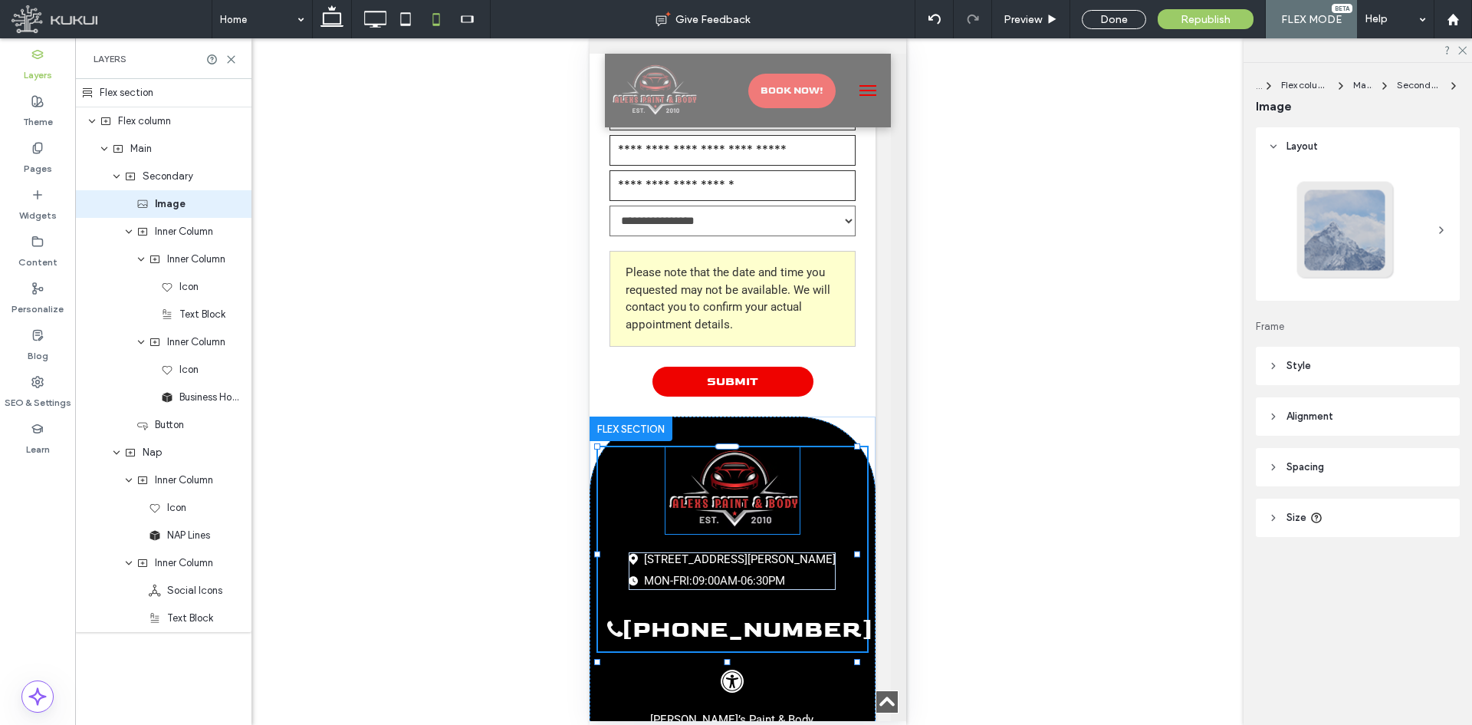
type input "**"
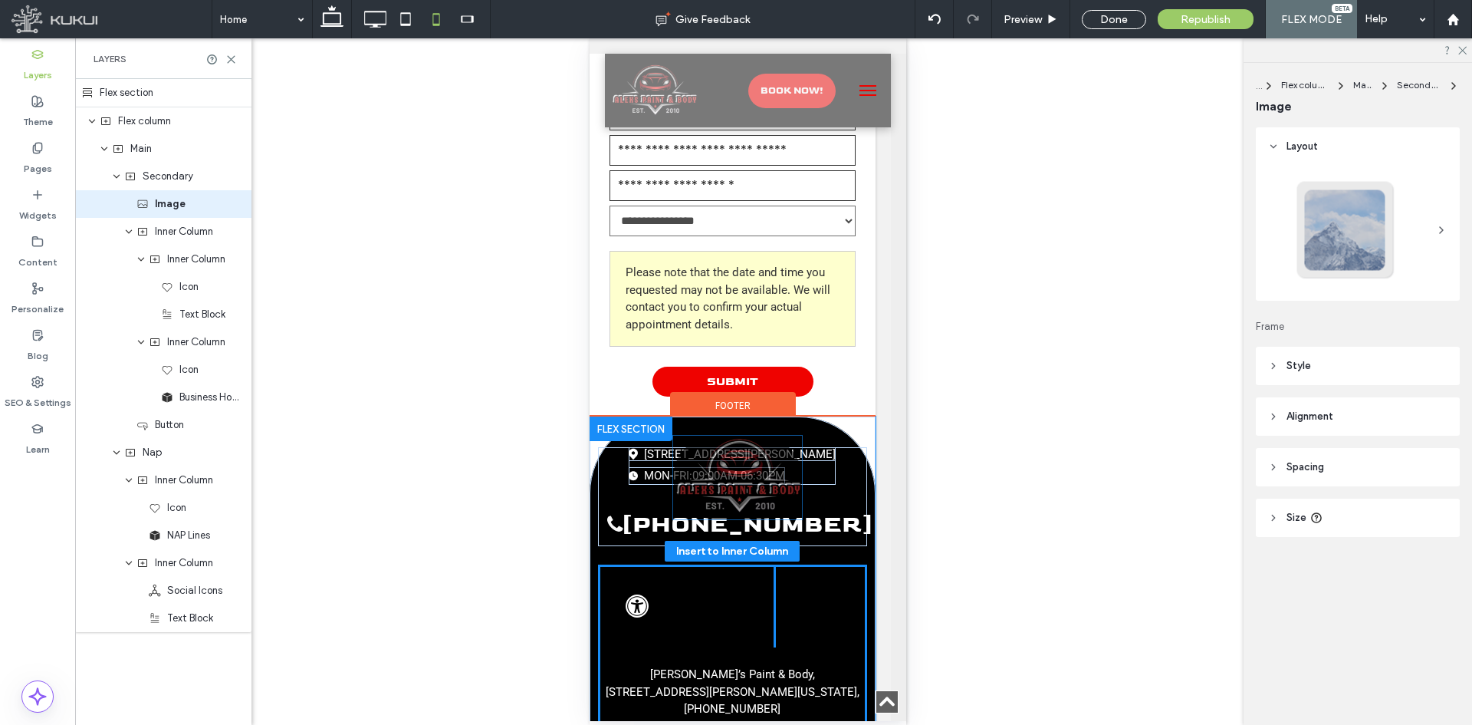
scroll to position [4324, 15]
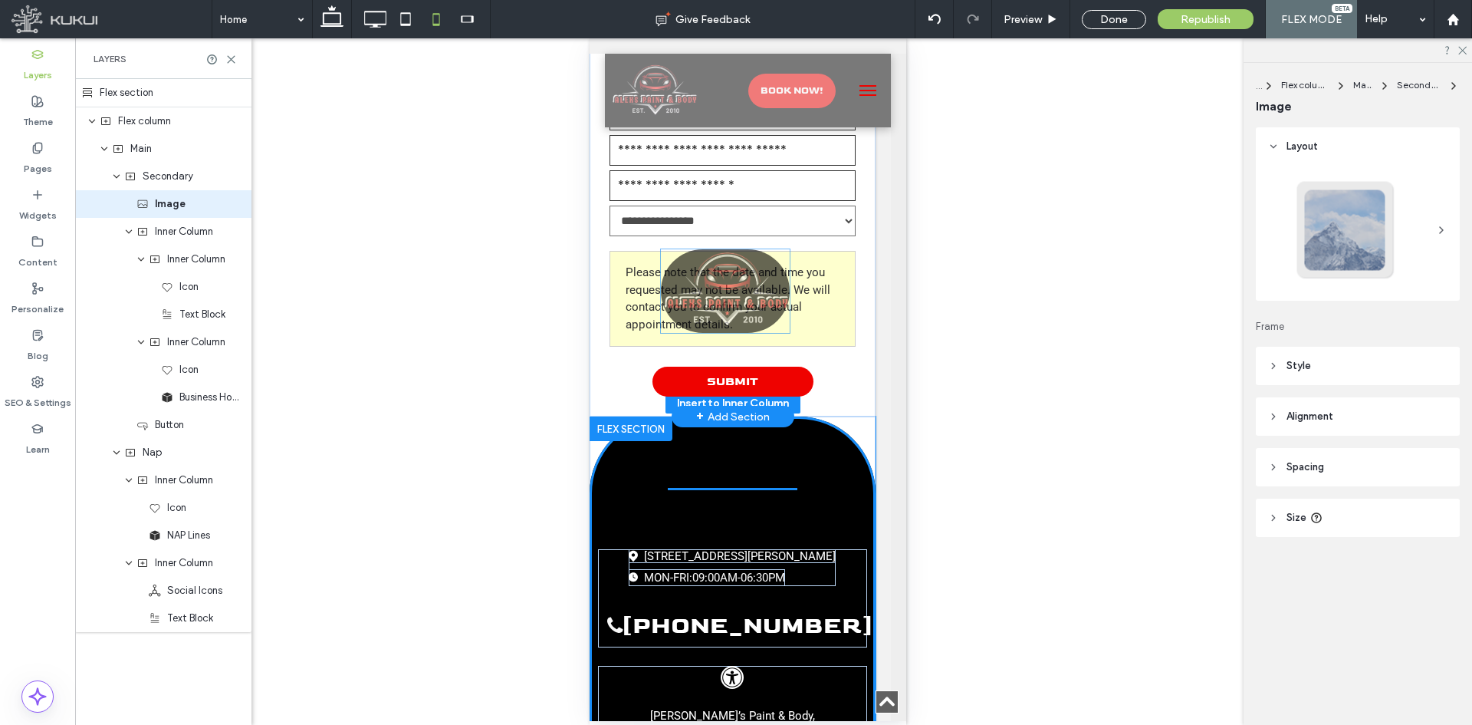
drag, startPoint x: 731, startPoint y: 311, endPoint x: 730, endPoint y: 289, distance: 22.3
type input "**"
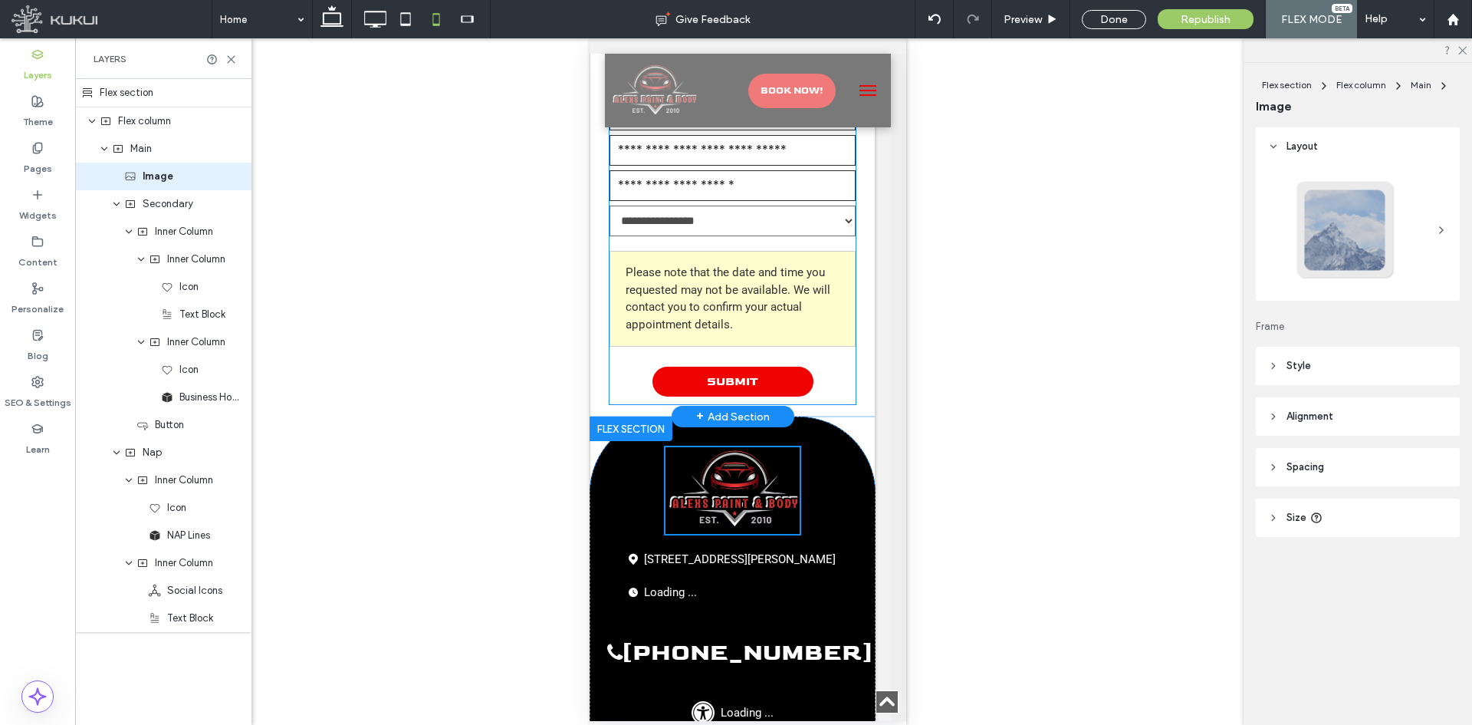
scroll to position [4223, 15]
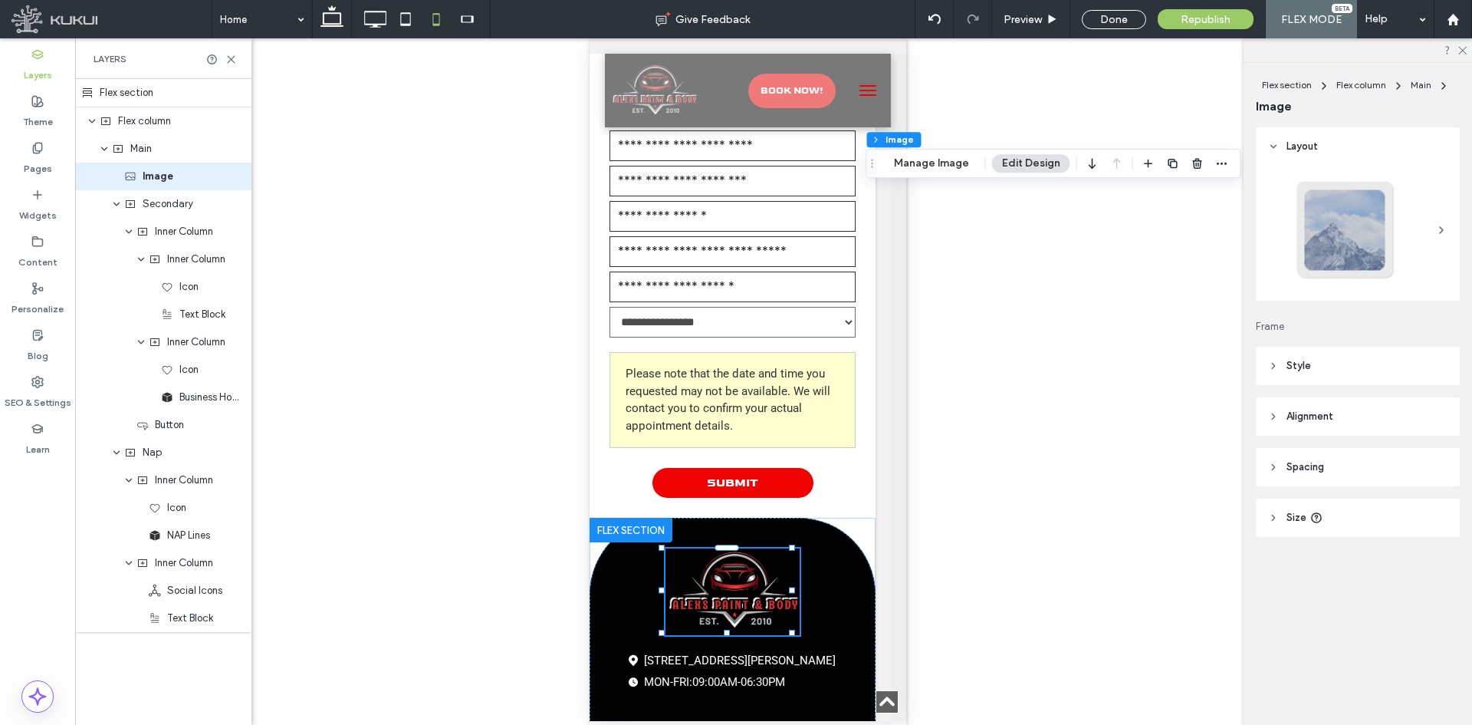
drag, startPoint x: 610, startPoint y: 353, endPoint x: 875, endPoint y: 133, distance: 344.6
click at [875, 158] on icon "Drag" at bounding box center [872, 163] width 12 height 11
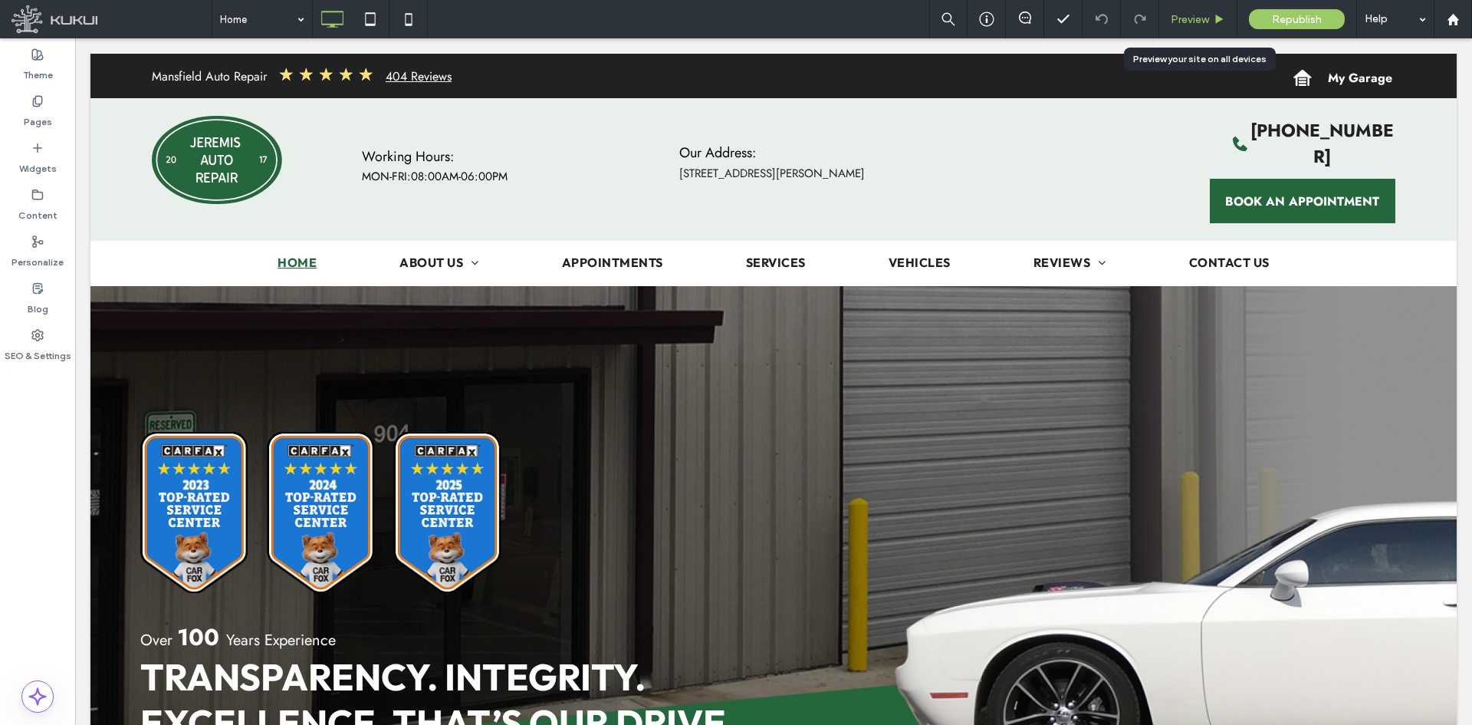
click at [1195, 25] on span "Preview" at bounding box center [1190, 19] width 38 height 13
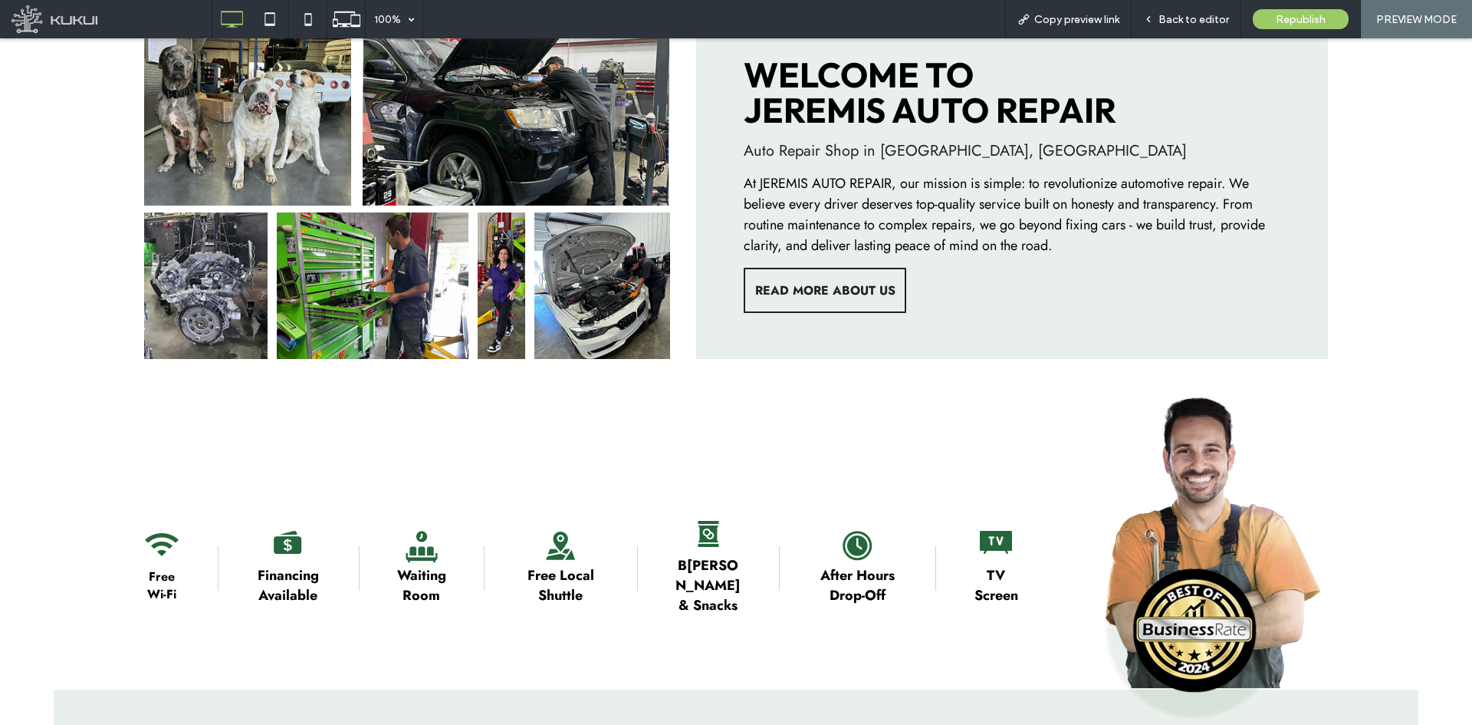
scroll to position [831, 0]
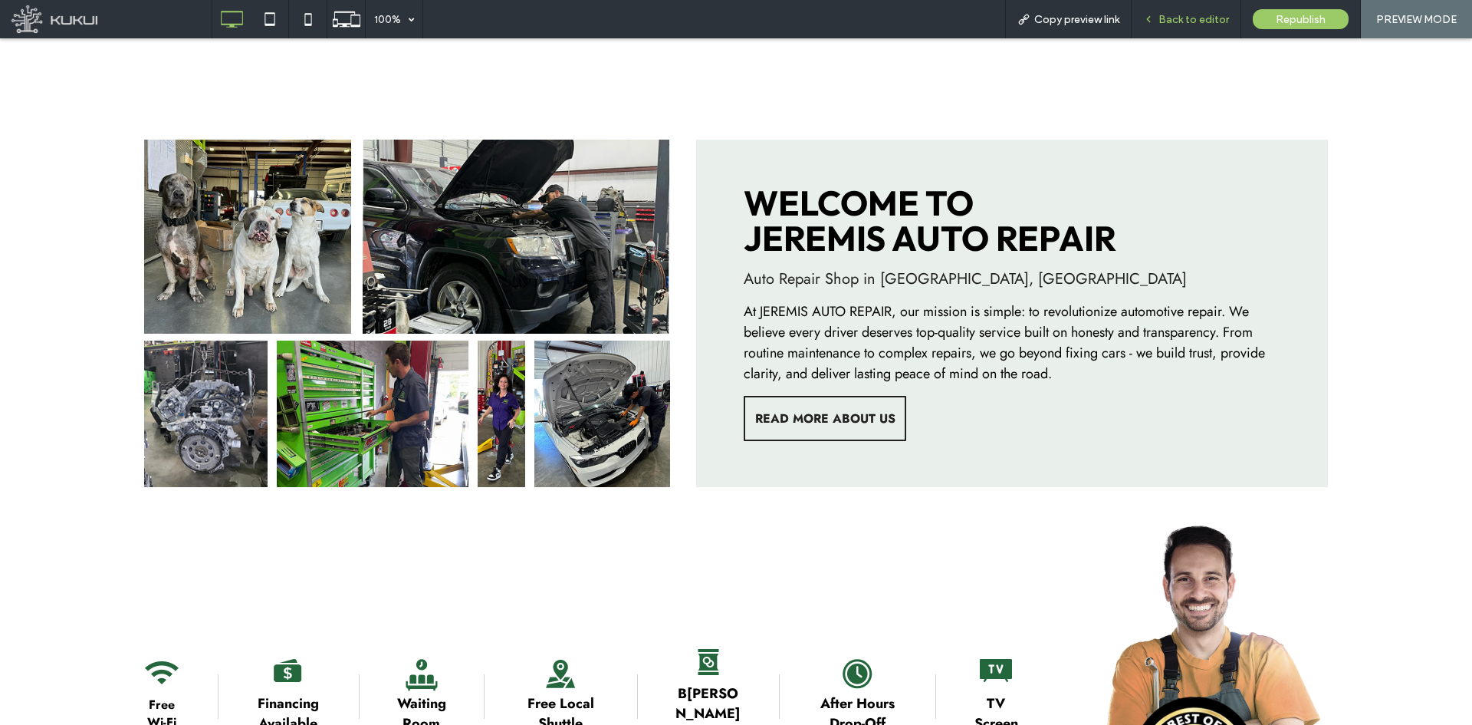
click at [1188, 25] on span "Back to editor" at bounding box center [1193, 19] width 71 height 13
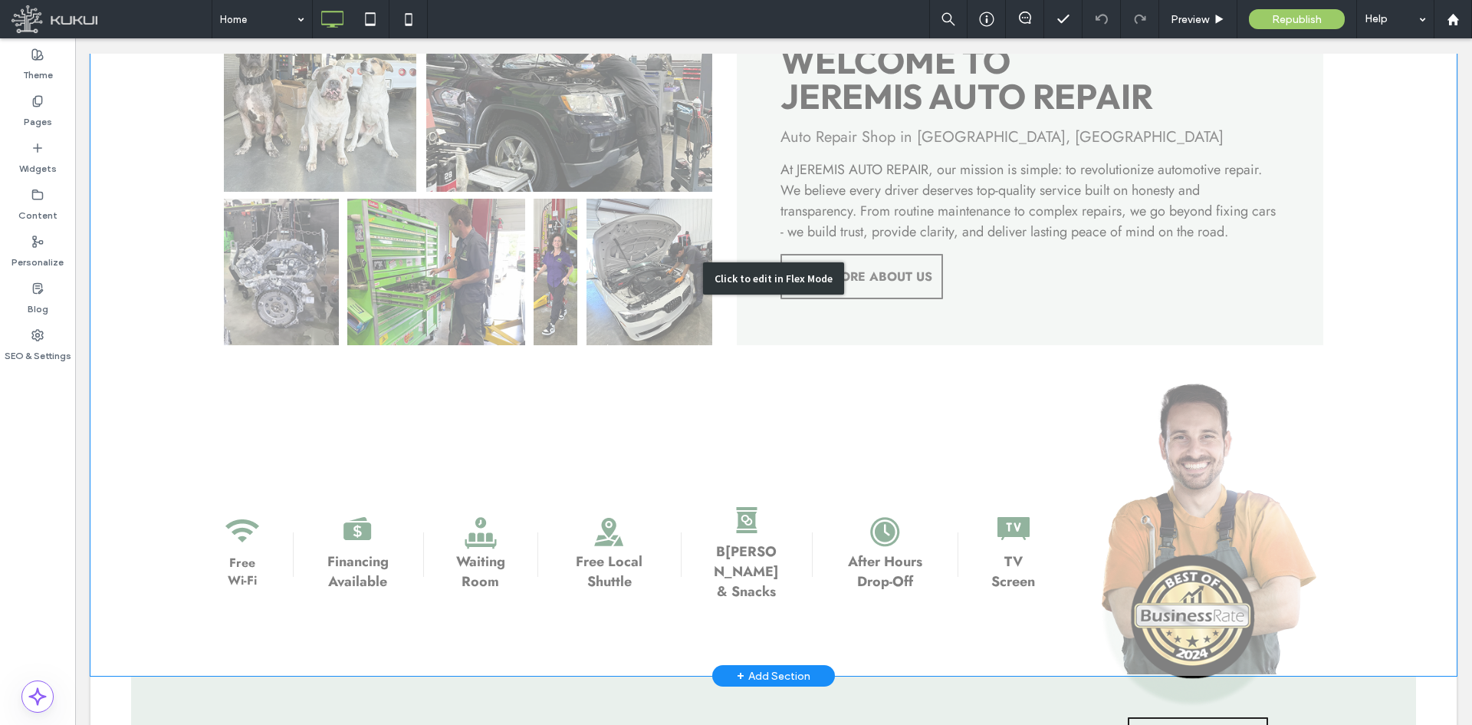
scroll to position [1086, 0]
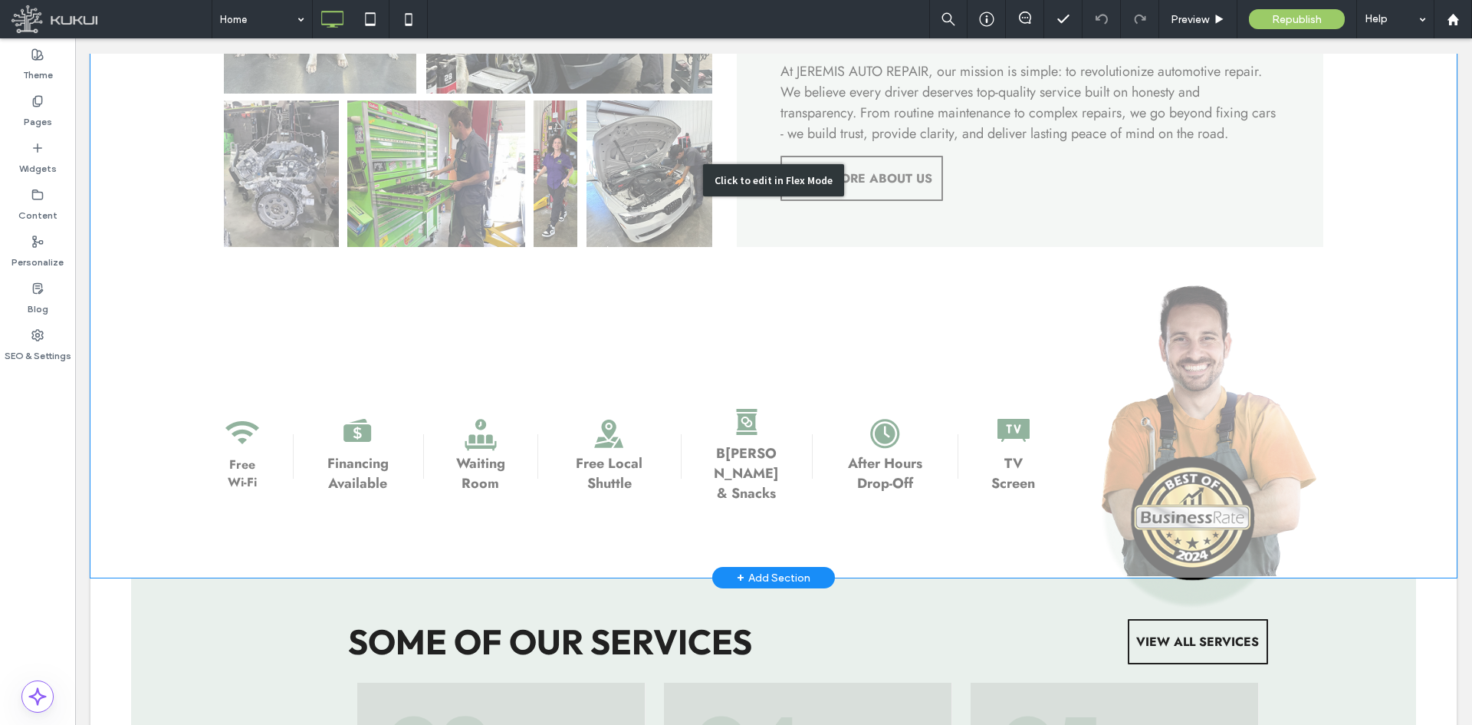
click at [711, 339] on div "Click to edit in Flex Mode" at bounding box center [773, 179] width 1366 height 795
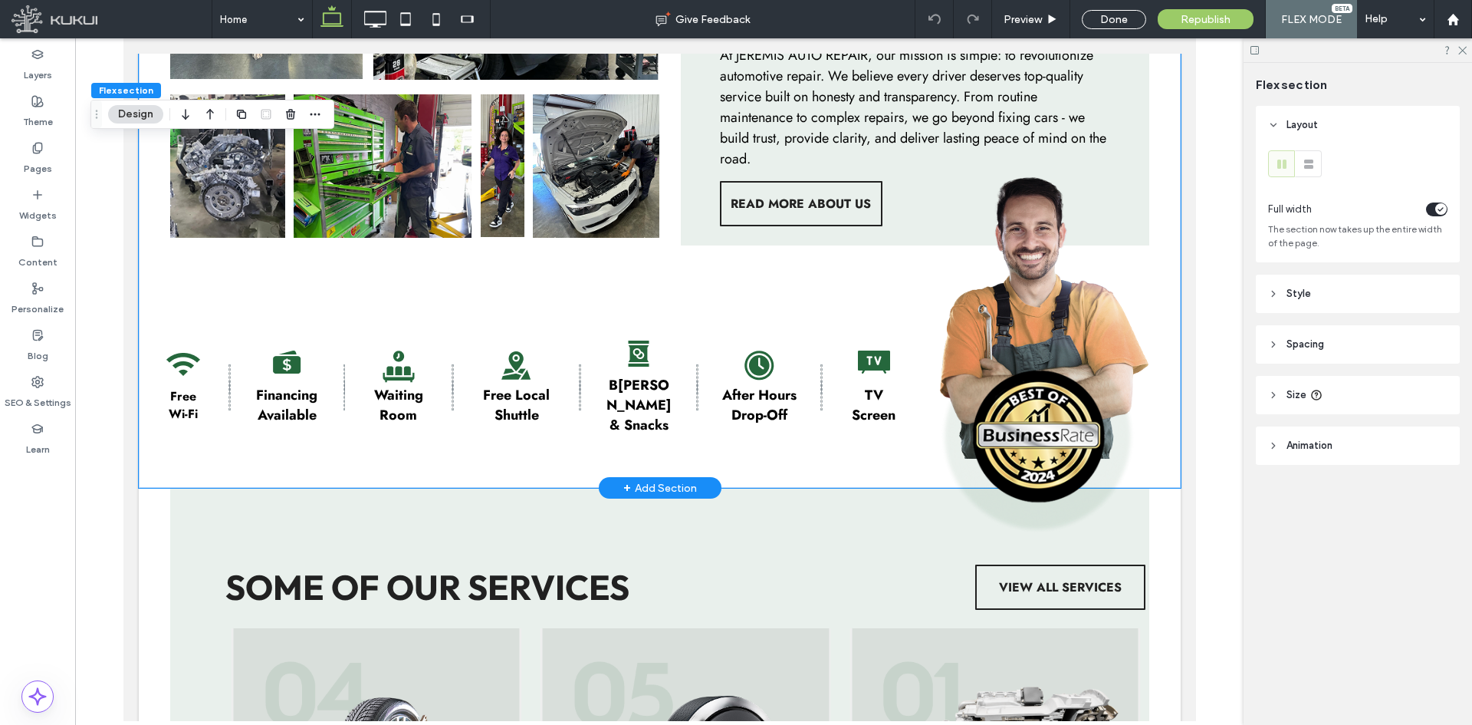
click at [440, 375] on div "Free Wi-Fi F inancing Available W aiting Room F ree Local Shuttle B [PERSON_NAM…" at bounding box center [530, 386] width 741 height 99
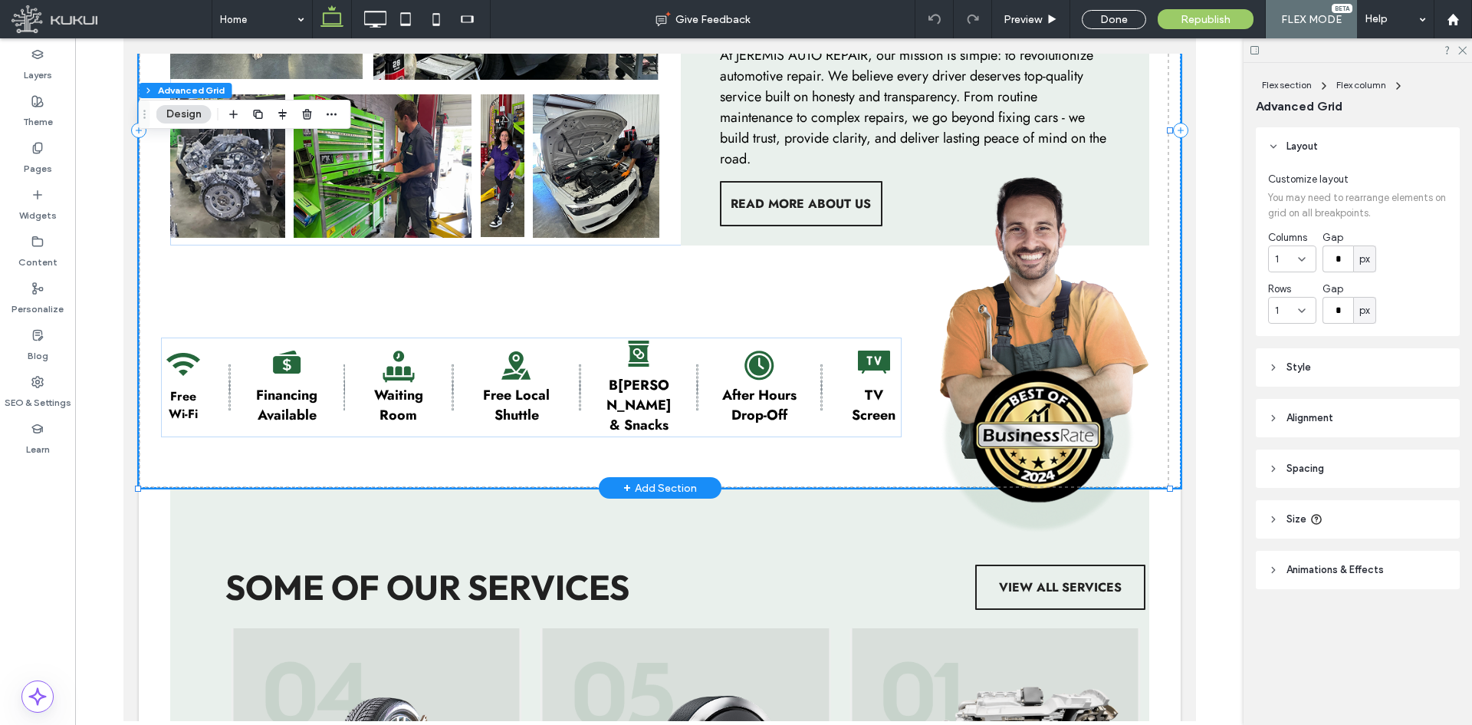
click at [435, 375] on div "Free Wi-Fi F inancing Available W aiting Room F ree Local Shuttle B [PERSON_NAM…" at bounding box center [530, 386] width 741 height 99
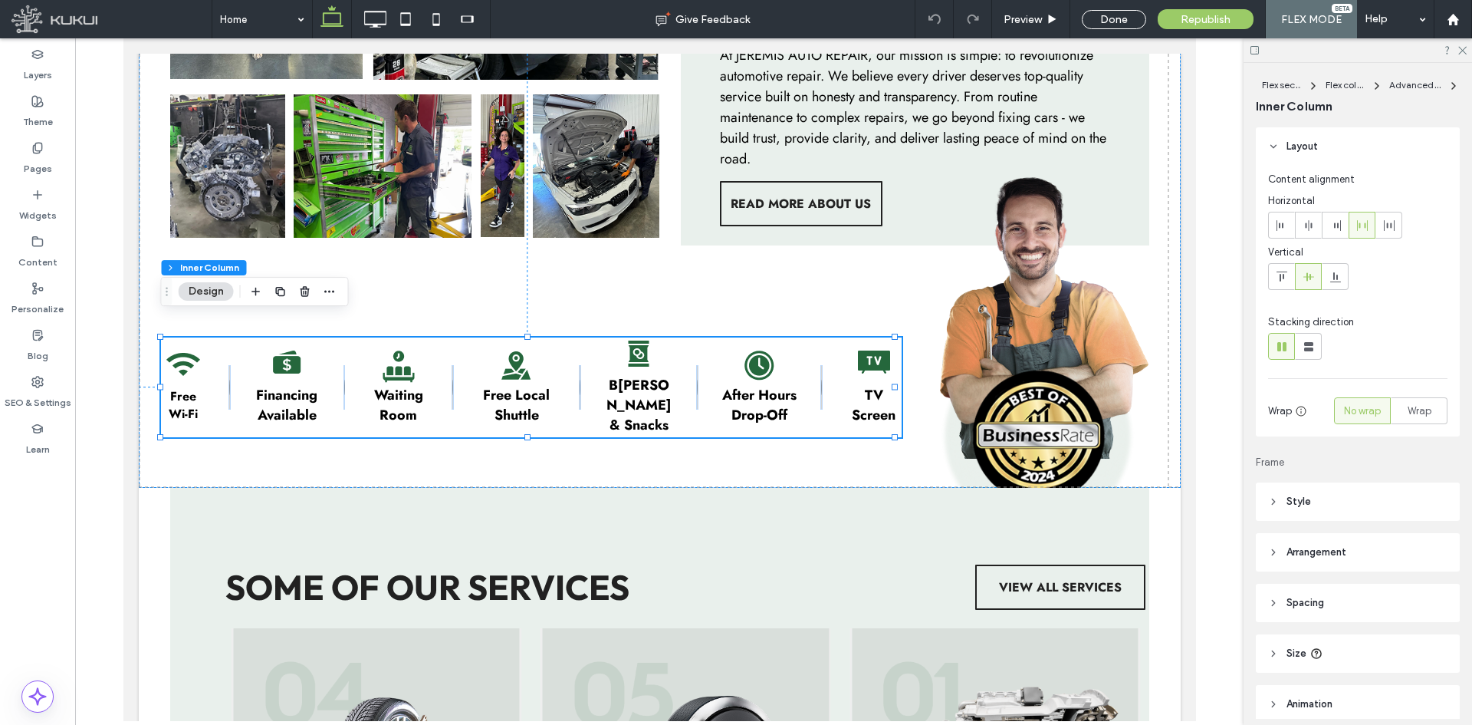
scroll to position [66, 0]
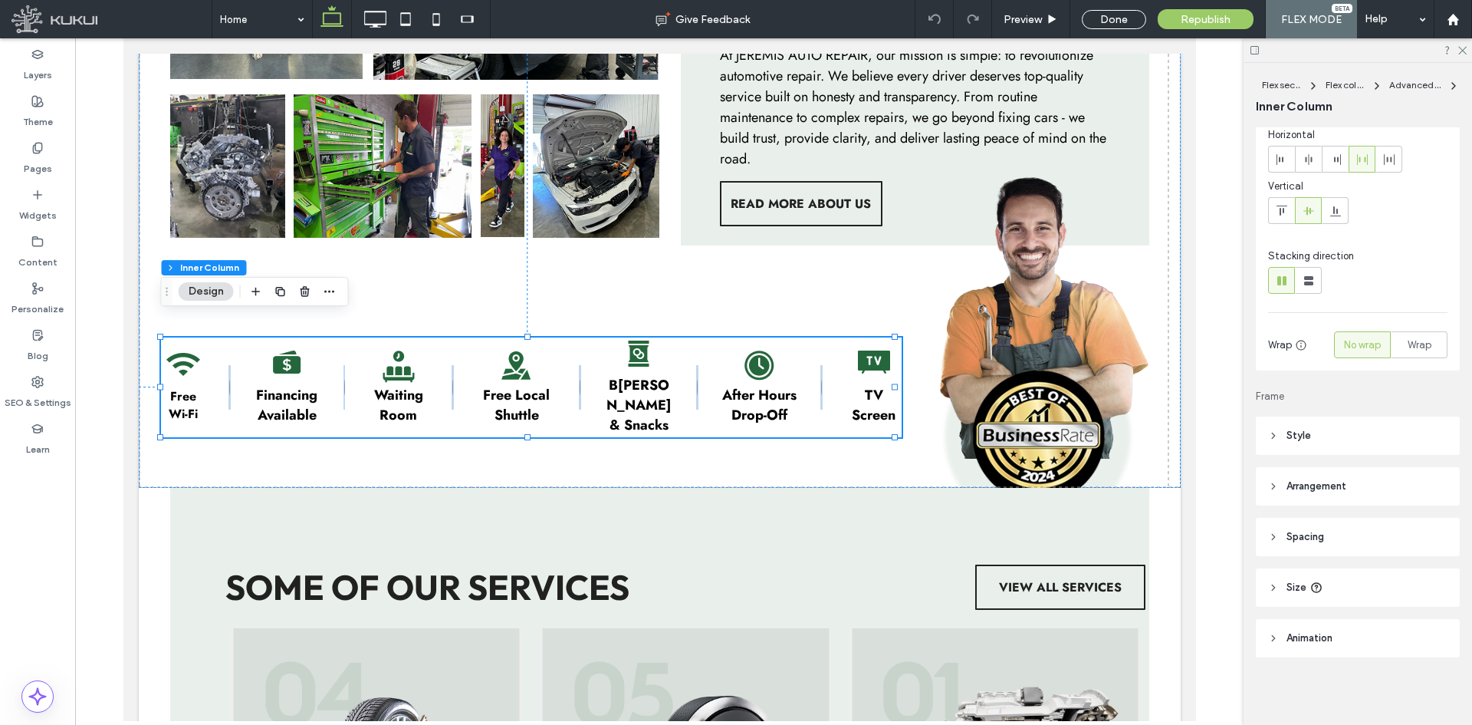
click at [1352, 599] on header "Size" at bounding box center [1358, 587] width 204 height 38
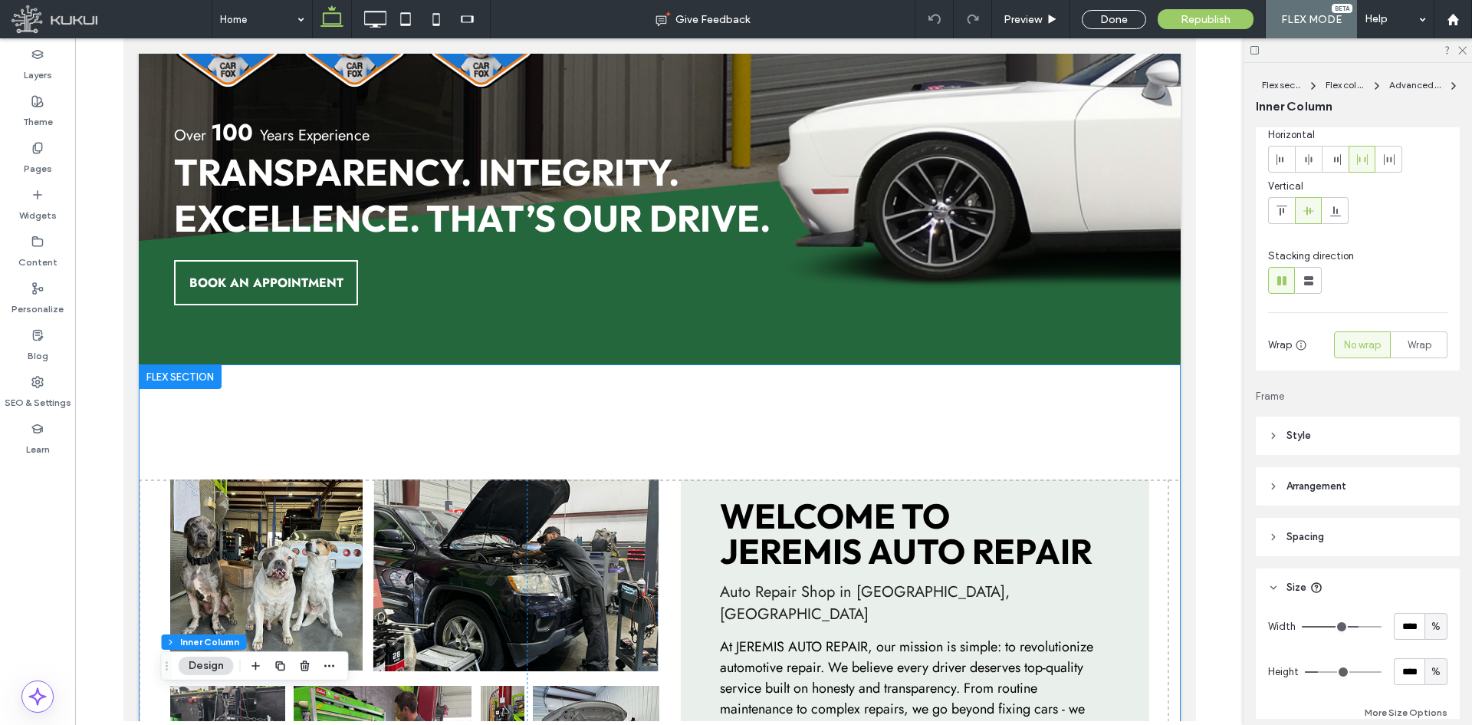
scroll to position [576, 0]
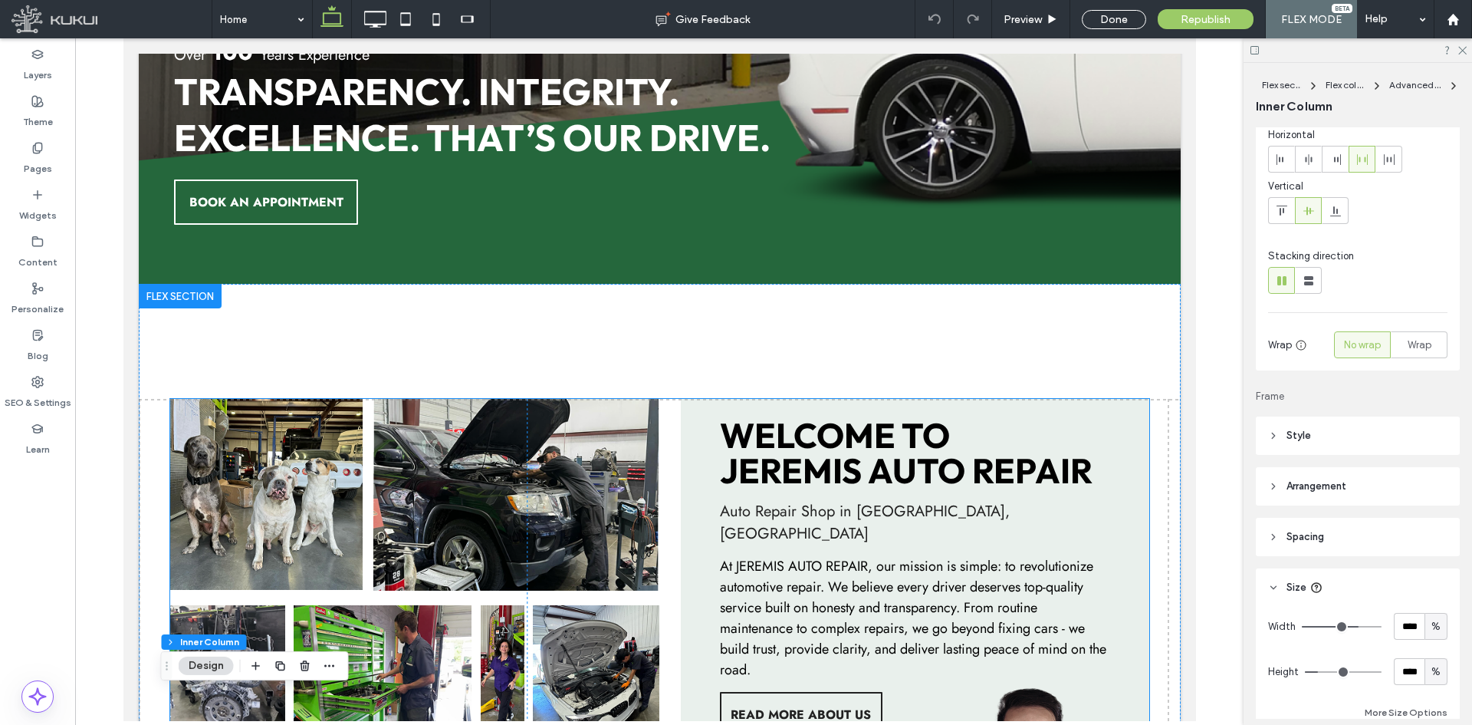
click at [532, 399] on img at bounding box center [515, 494] width 287 height 191
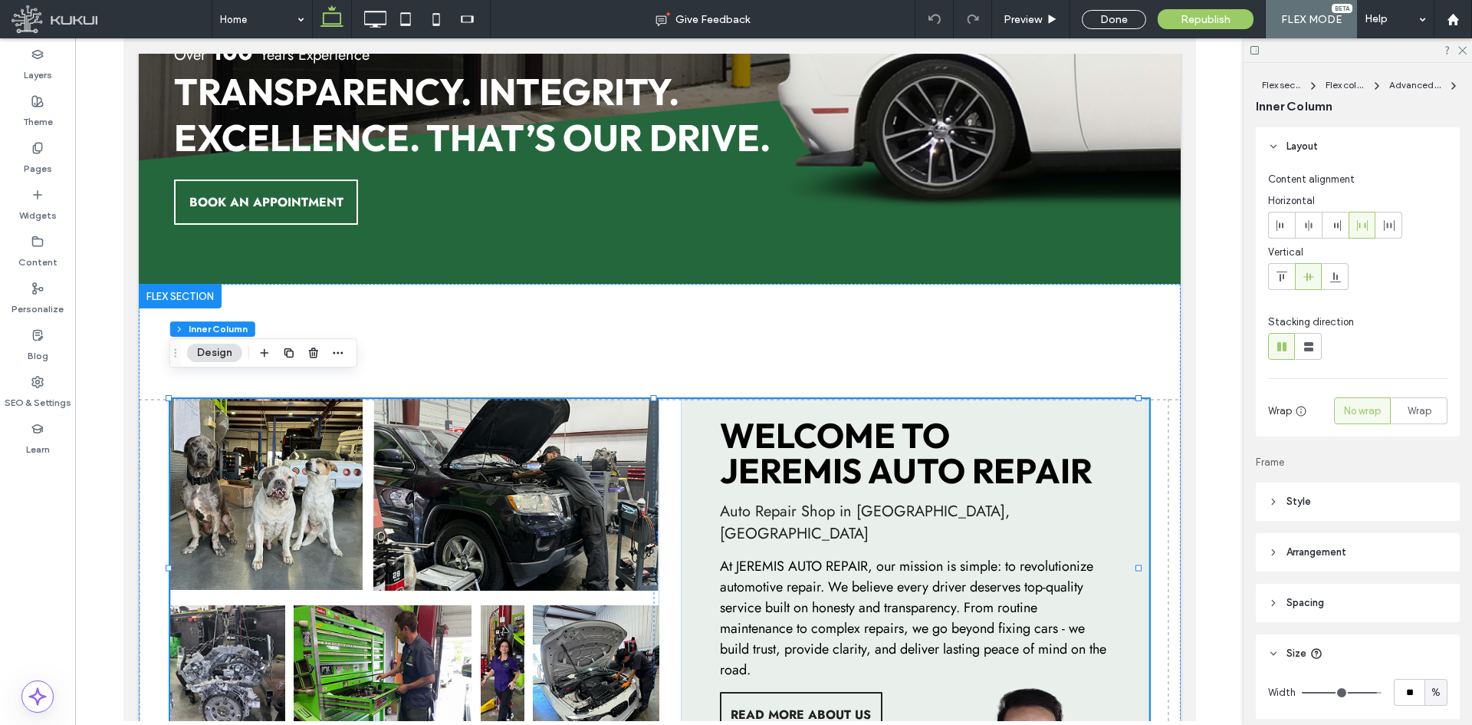
click at [556, 441] on img at bounding box center [515, 494] width 287 height 191
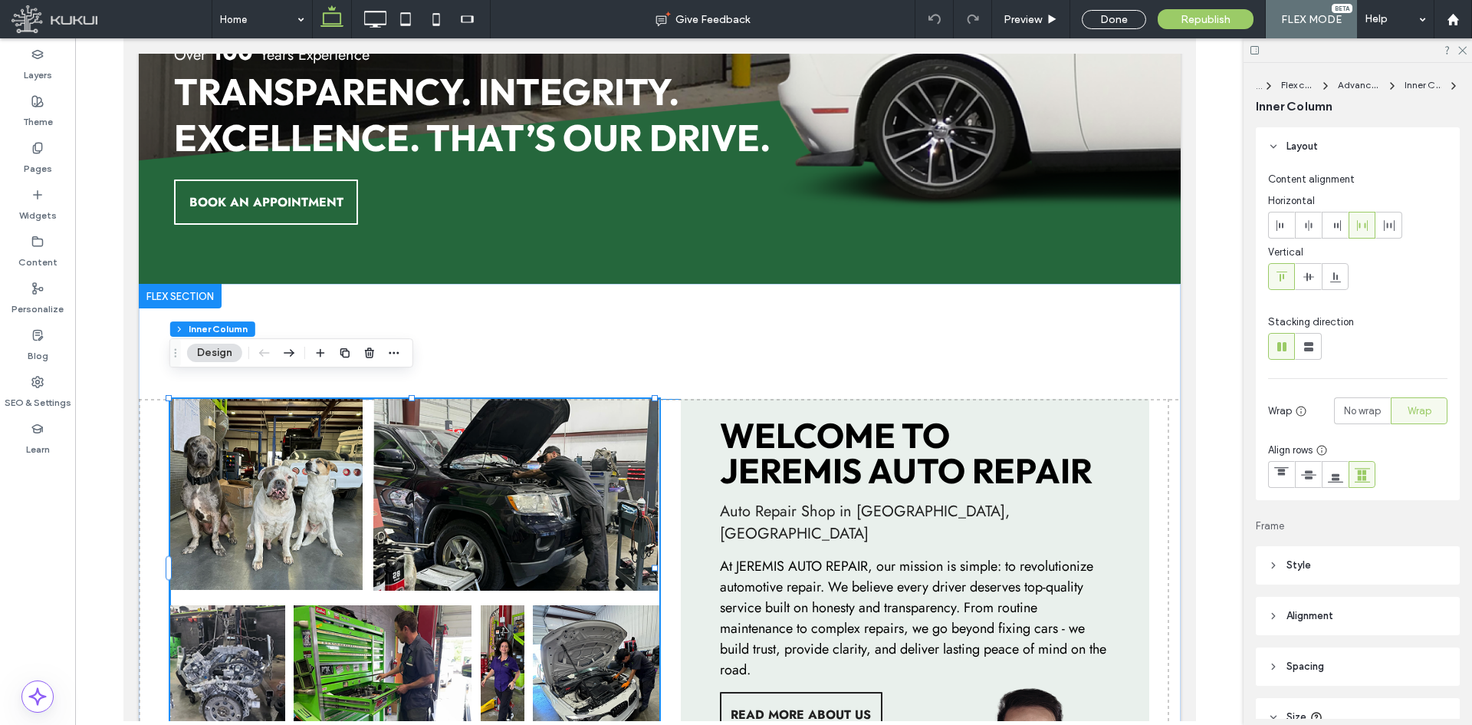
click at [556, 441] on img at bounding box center [515, 494] width 287 height 191
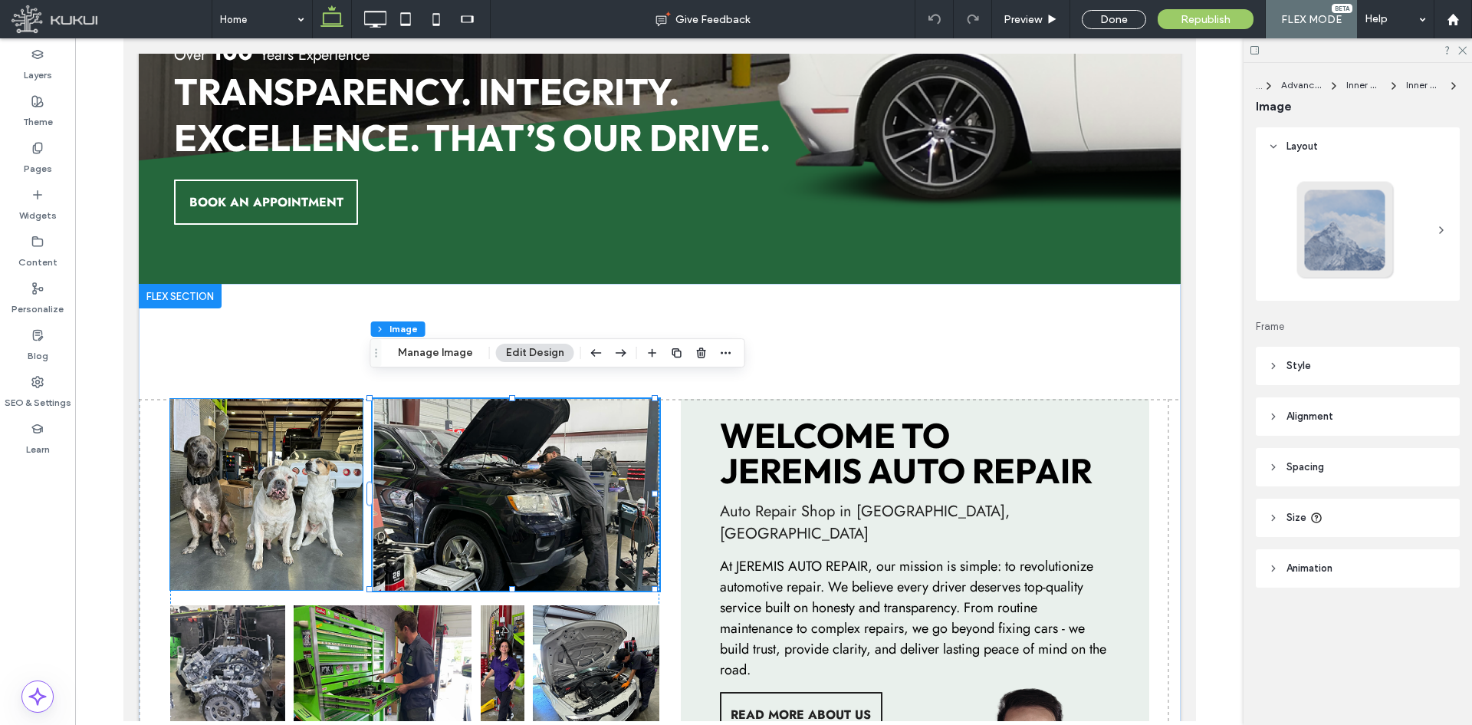
click at [279, 435] on img at bounding box center [265, 494] width 192 height 191
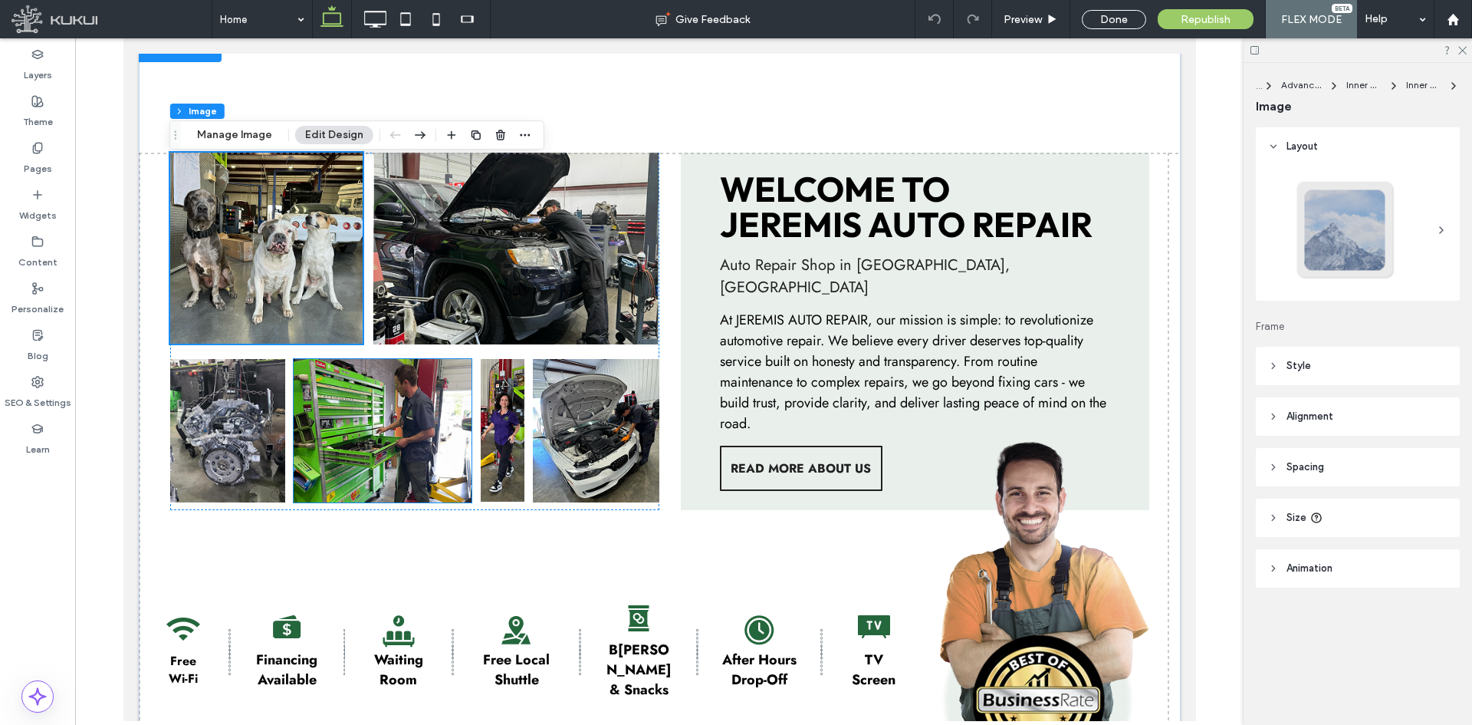
scroll to position [831, 0]
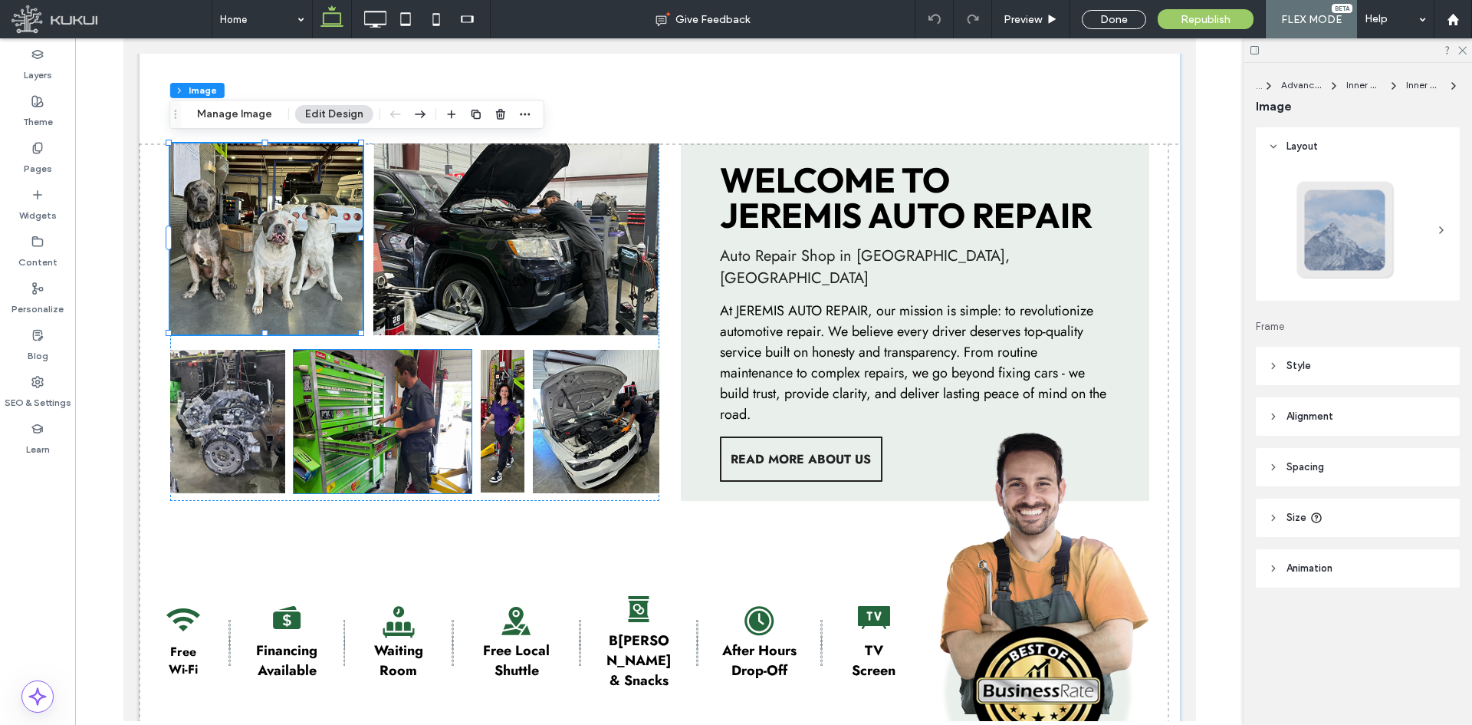
click at [356, 436] on img at bounding box center [382, 421] width 178 height 143
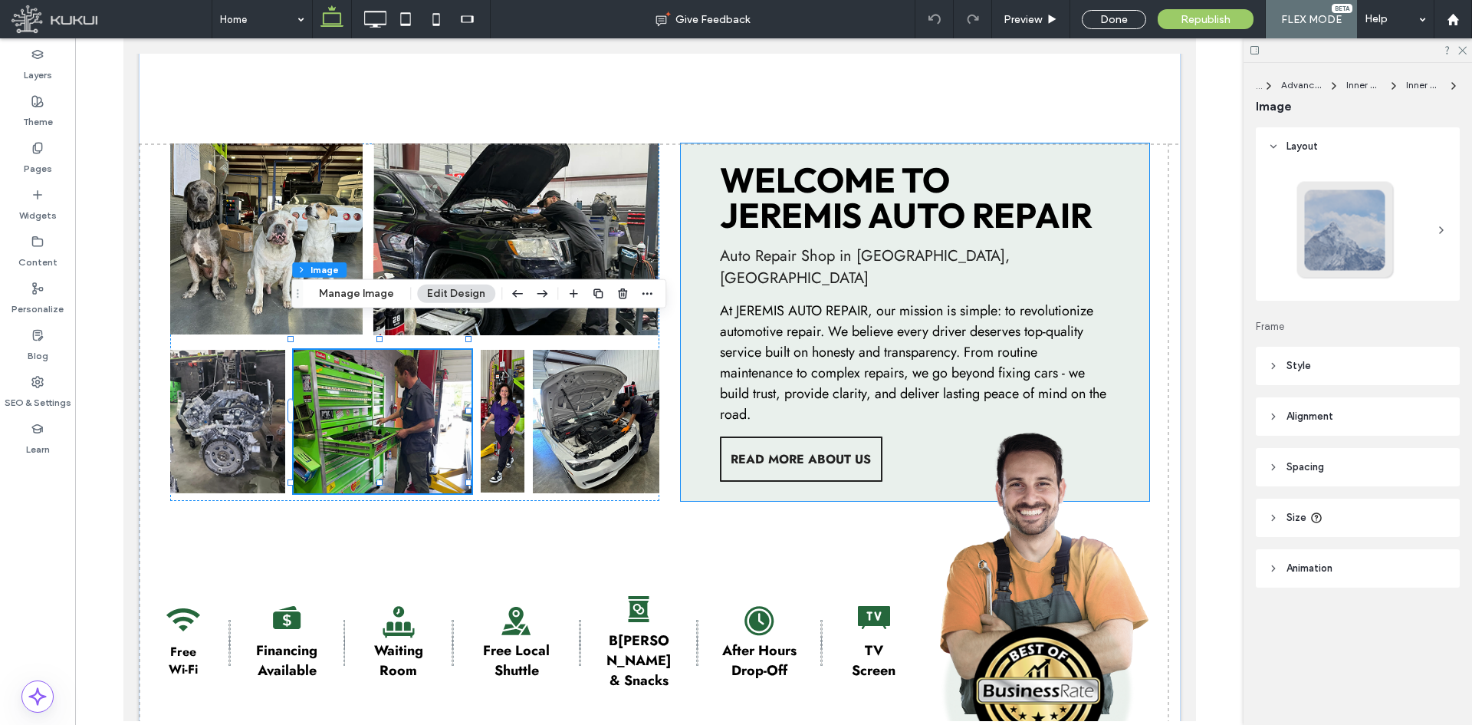
click at [866, 301] on span "At JEREMIS AUTO REPAIR, our mission is simple: to revolutionize automotive repa…" at bounding box center [912, 362] width 386 height 123
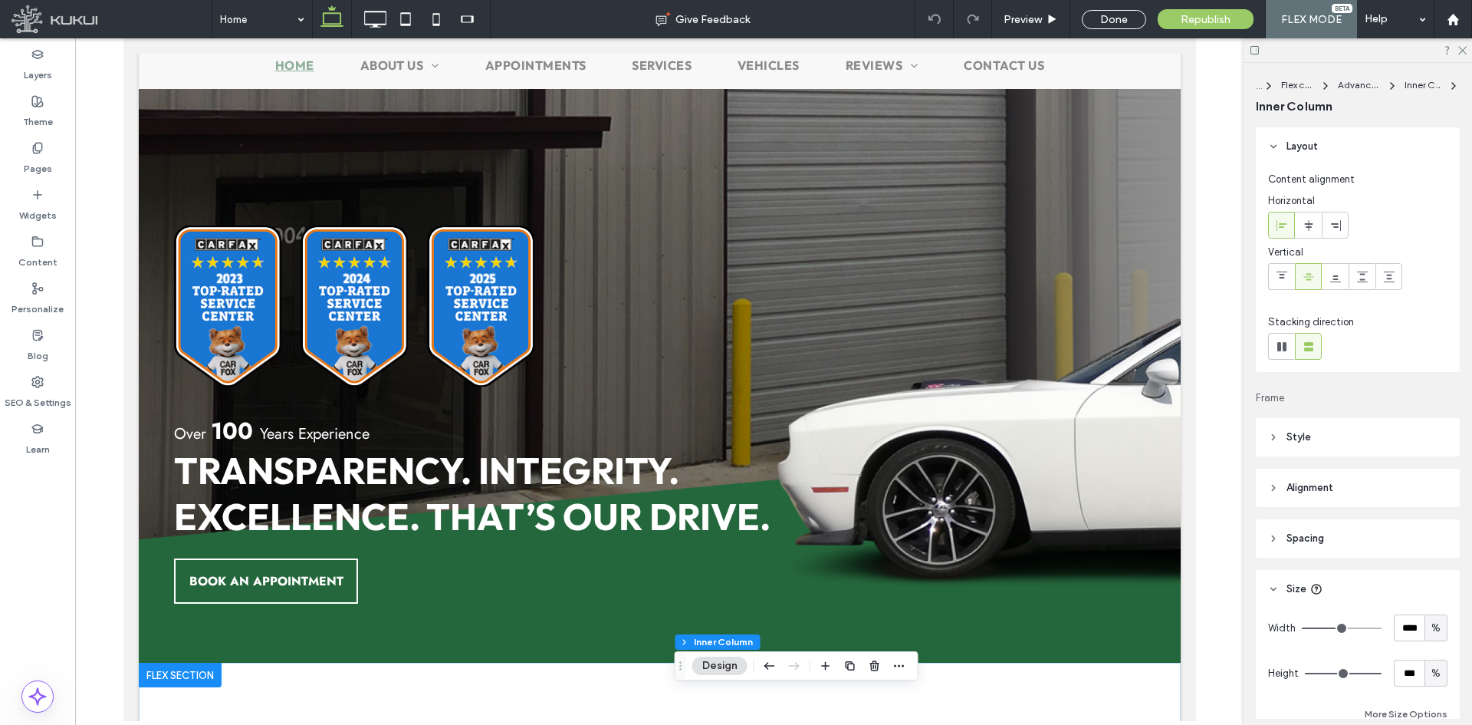
scroll to position [192, 0]
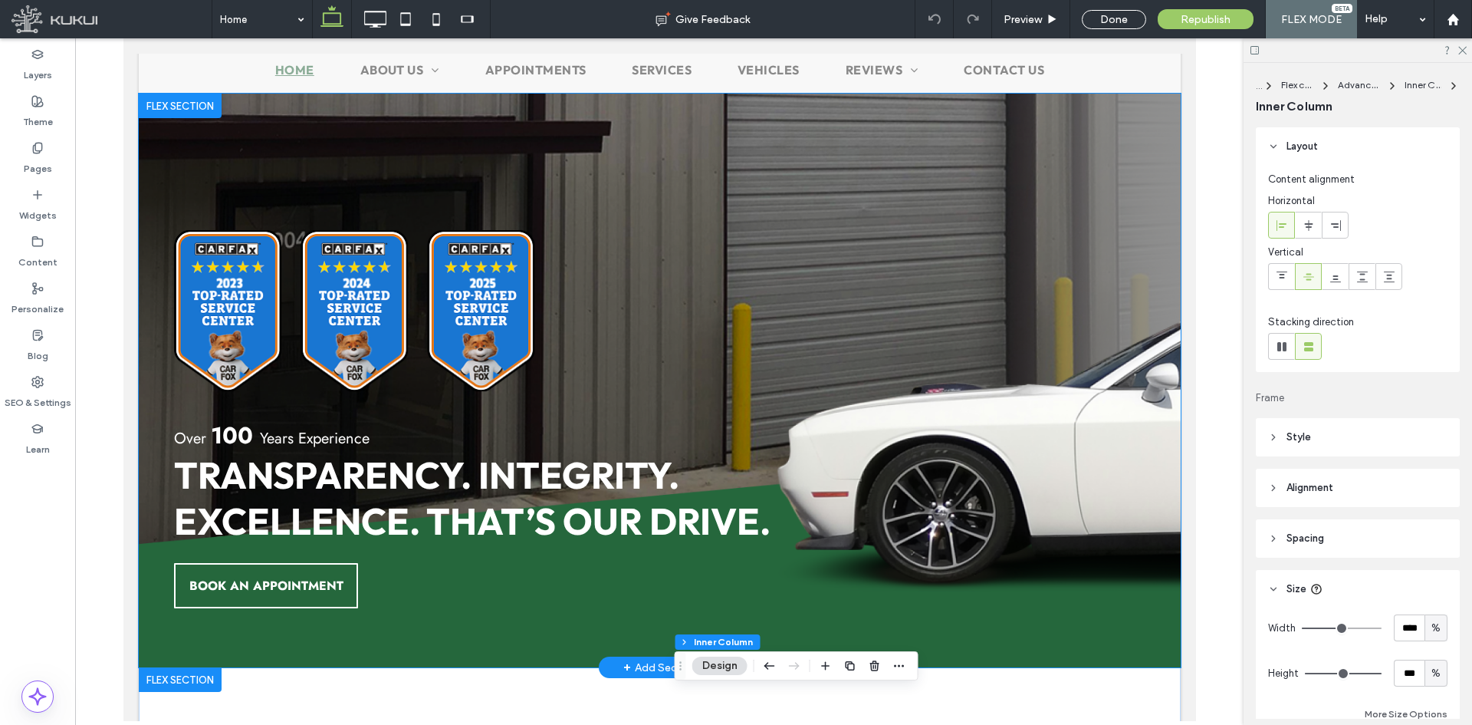
click at [601, 294] on div at bounding box center [490, 311] width 635 height 163
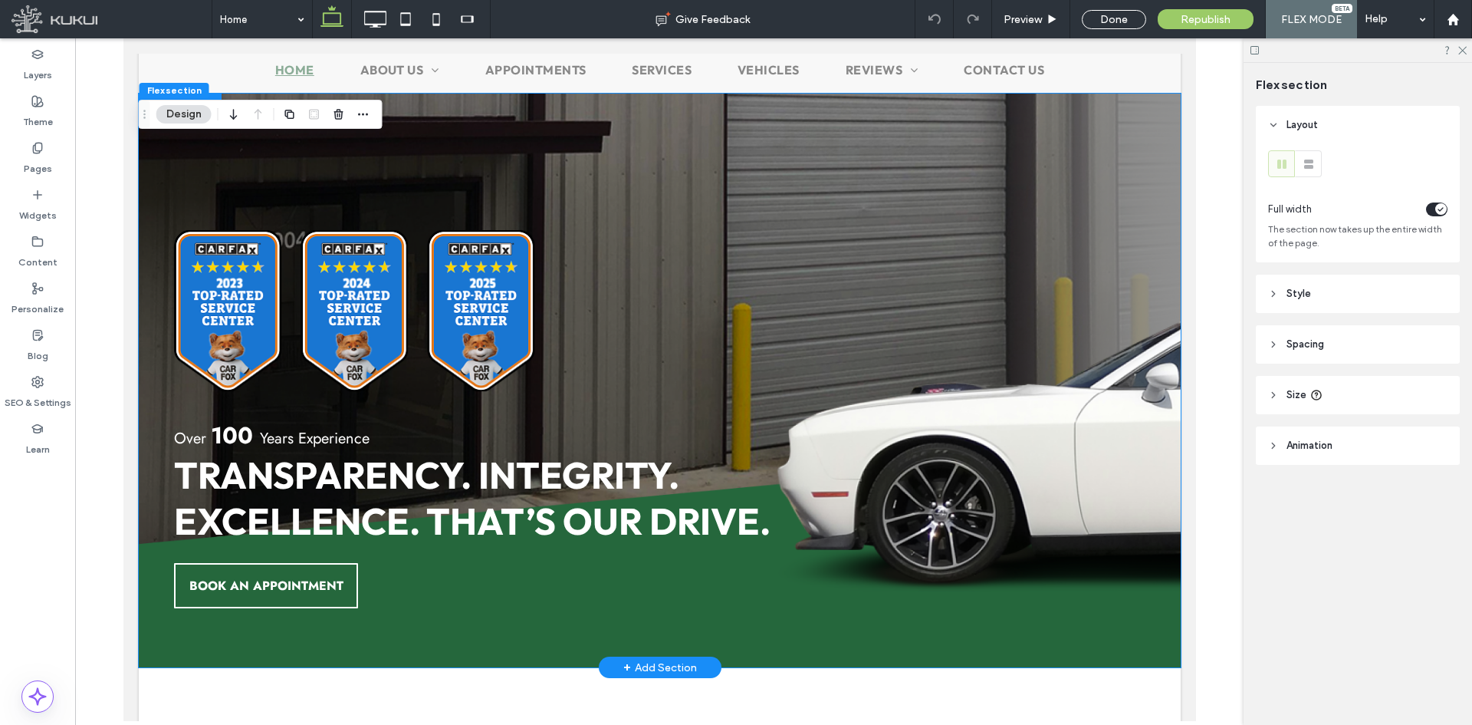
click at [483, 291] on img at bounding box center [480, 311] width 108 height 163
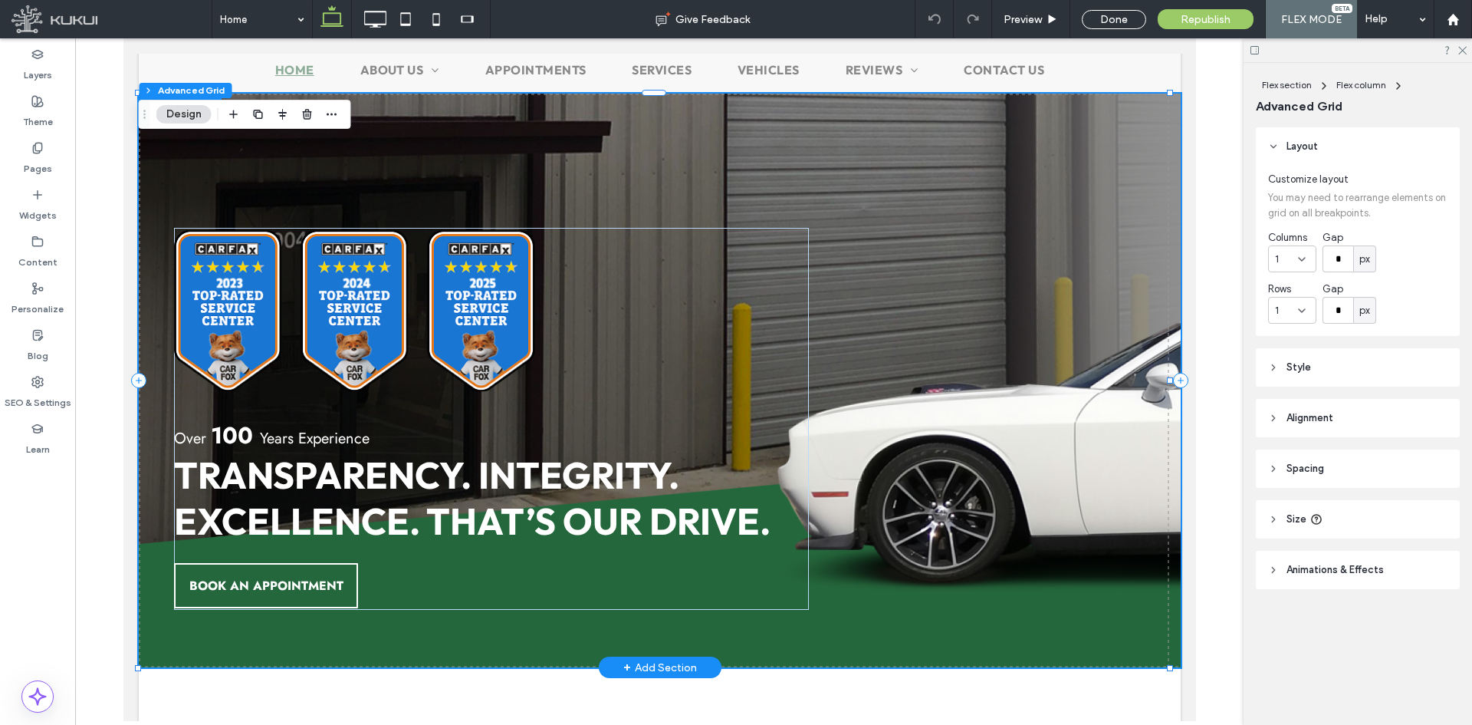
click at [483, 291] on img at bounding box center [480, 311] width 108 height 163
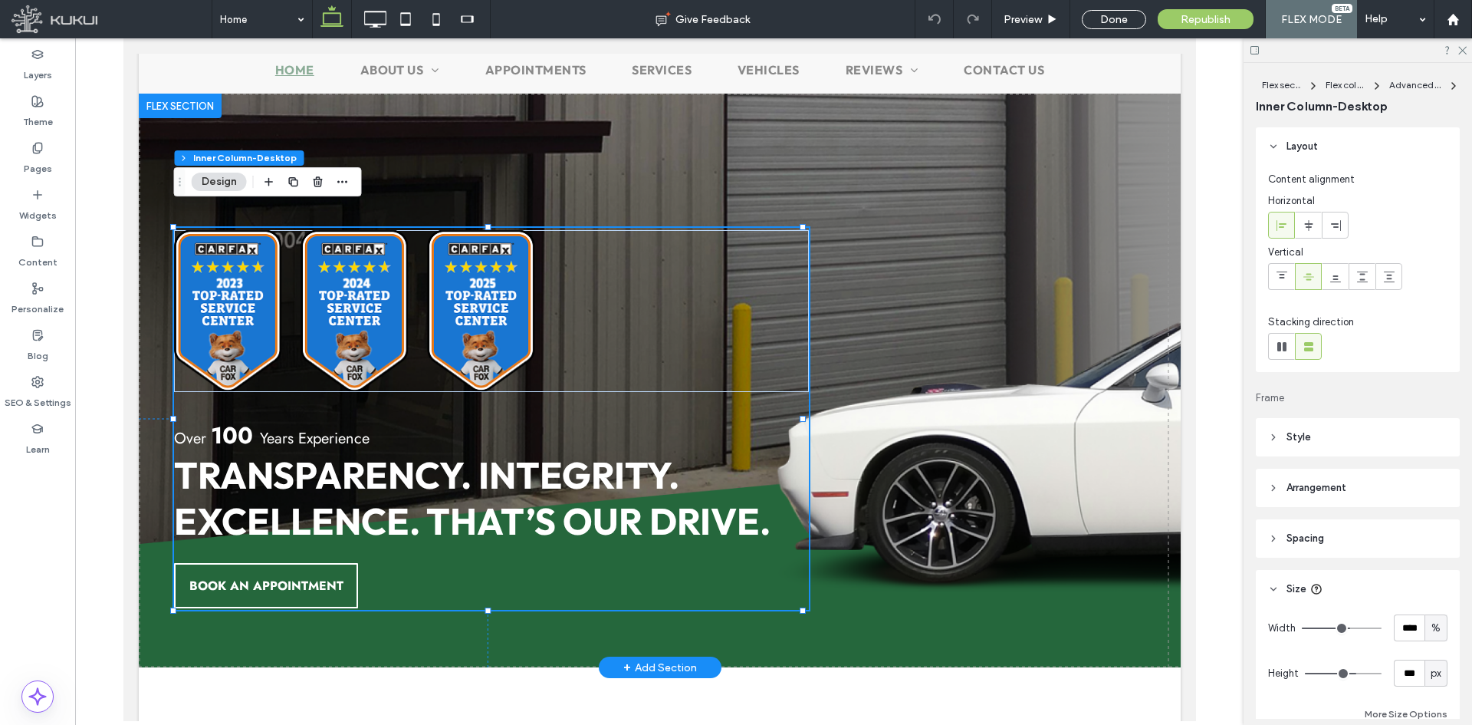
click at [483, 291] on img at bounding box center [480, 311] width 108 height 163
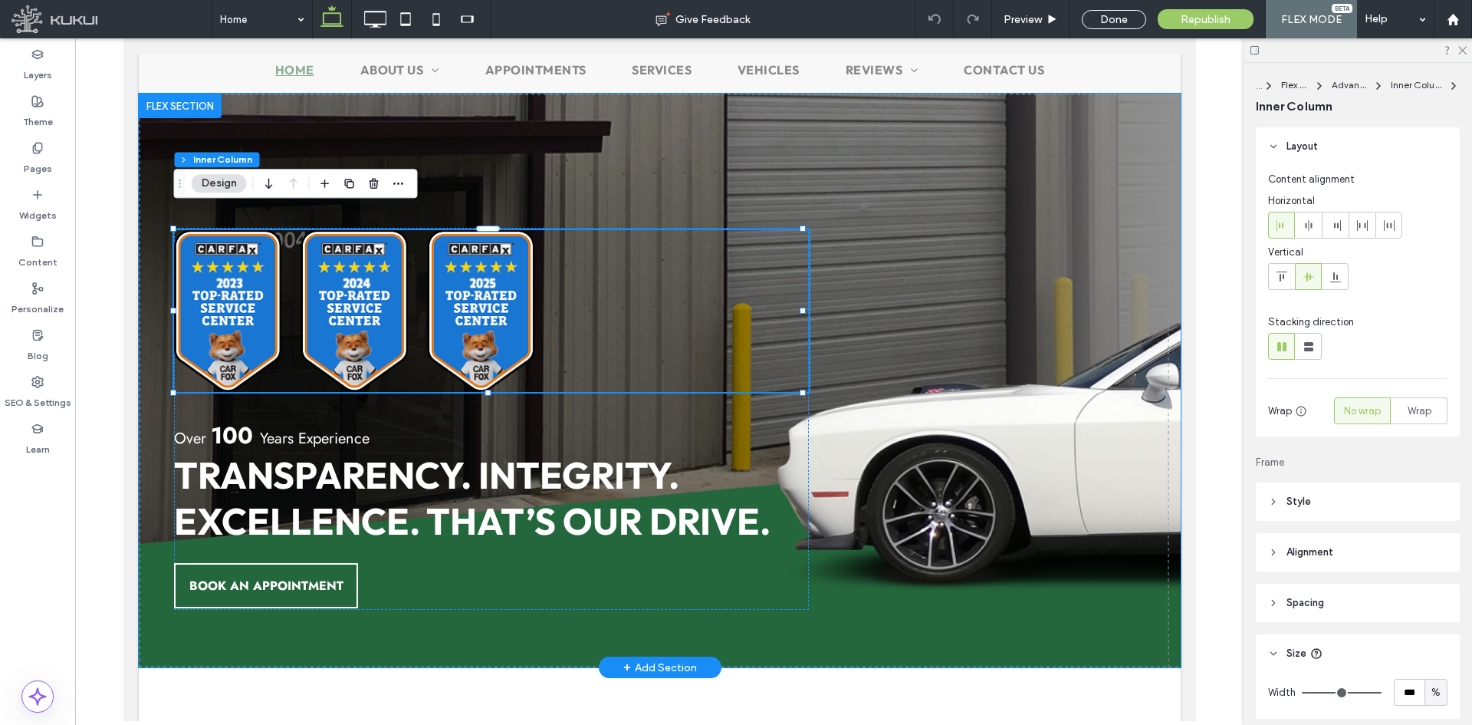
click at [483, 291] on img at bounding box center [480, 311] width 108 height 163
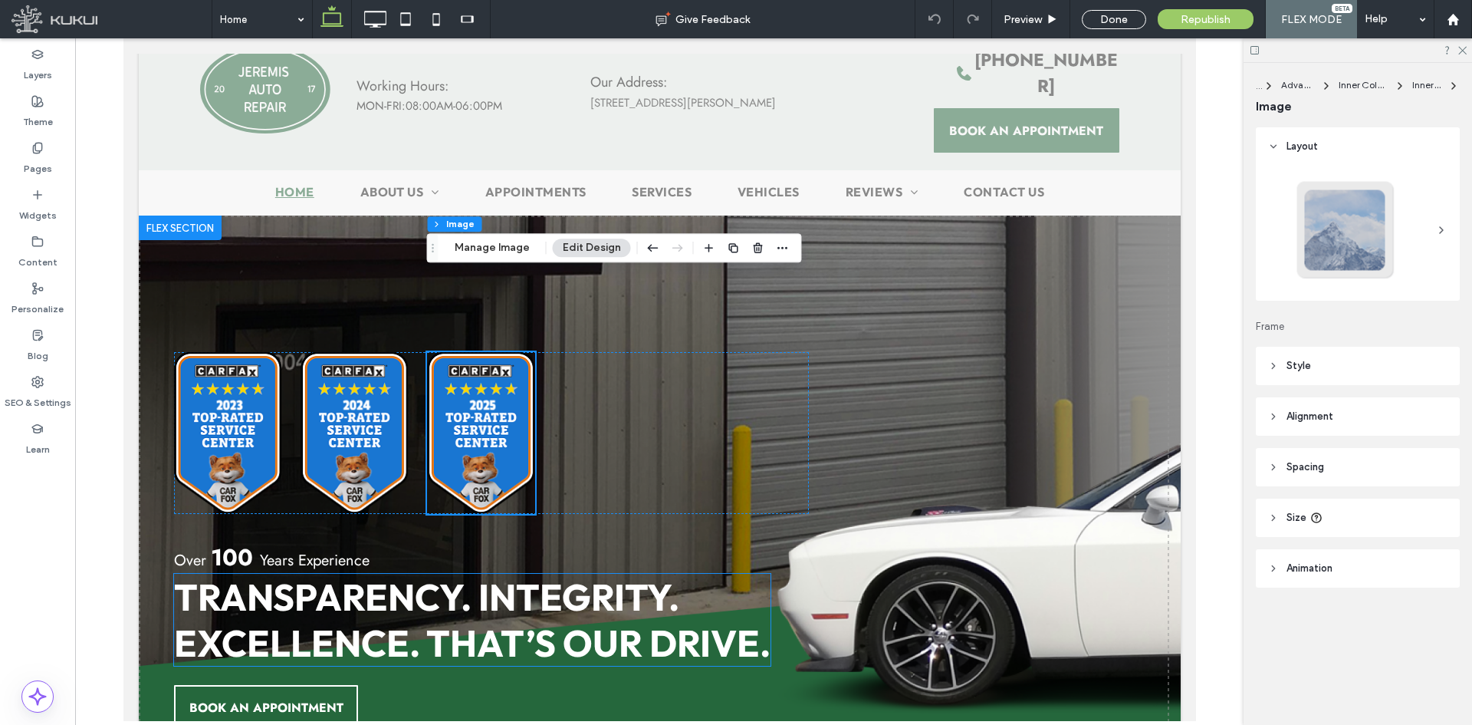
scroll to position [0, 0]
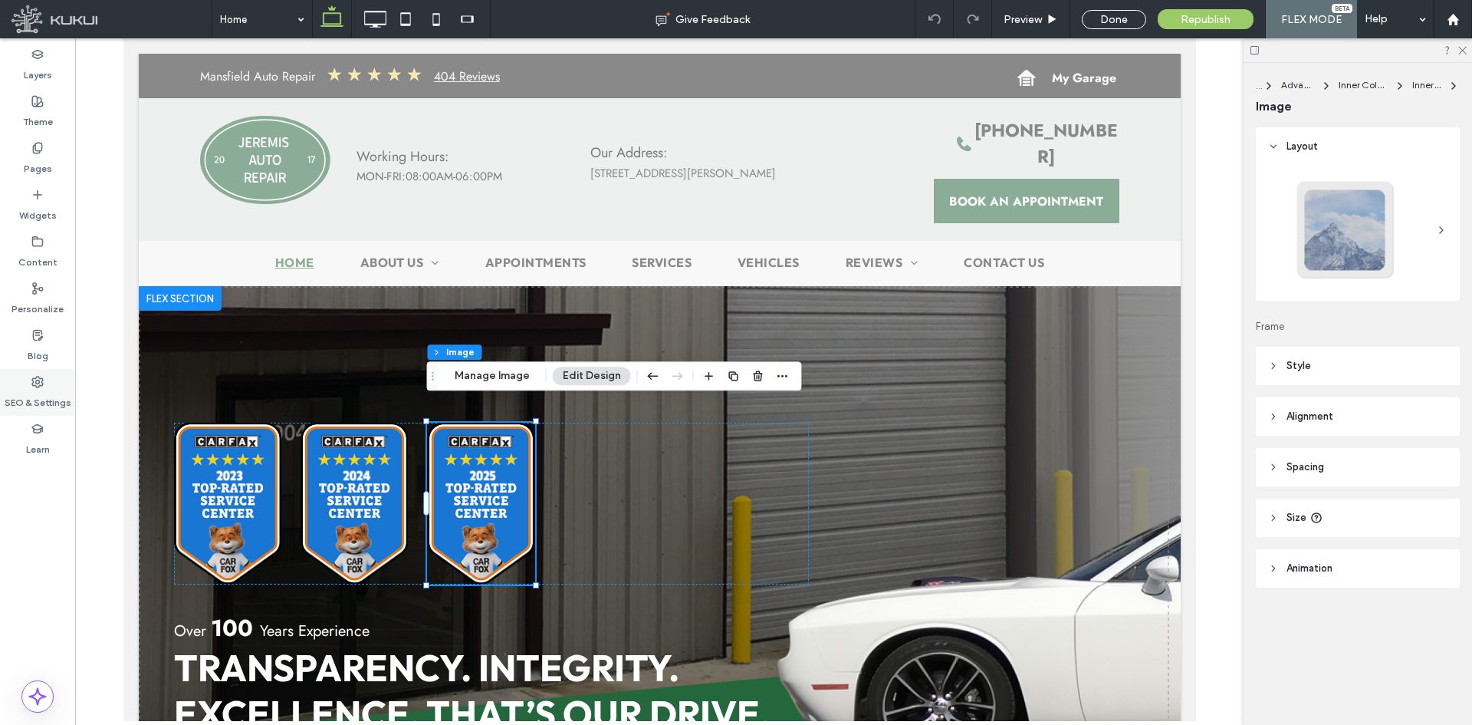
click at [43, 399] on label "SEO & Settings" at bounding box center [38, 398] width 67 height 21
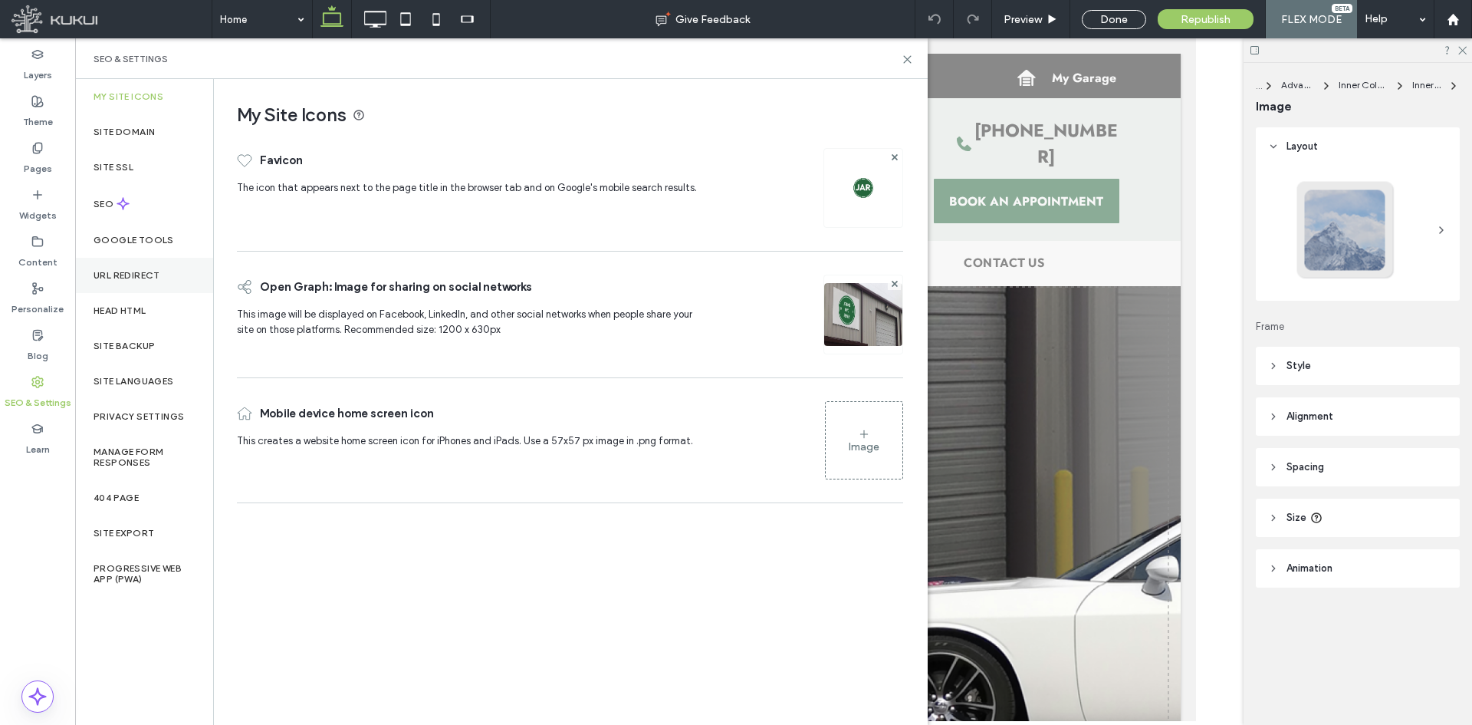
click at [145, 276] on label "URL Redirect" at bounding box center [127, 275] width 67 height 11
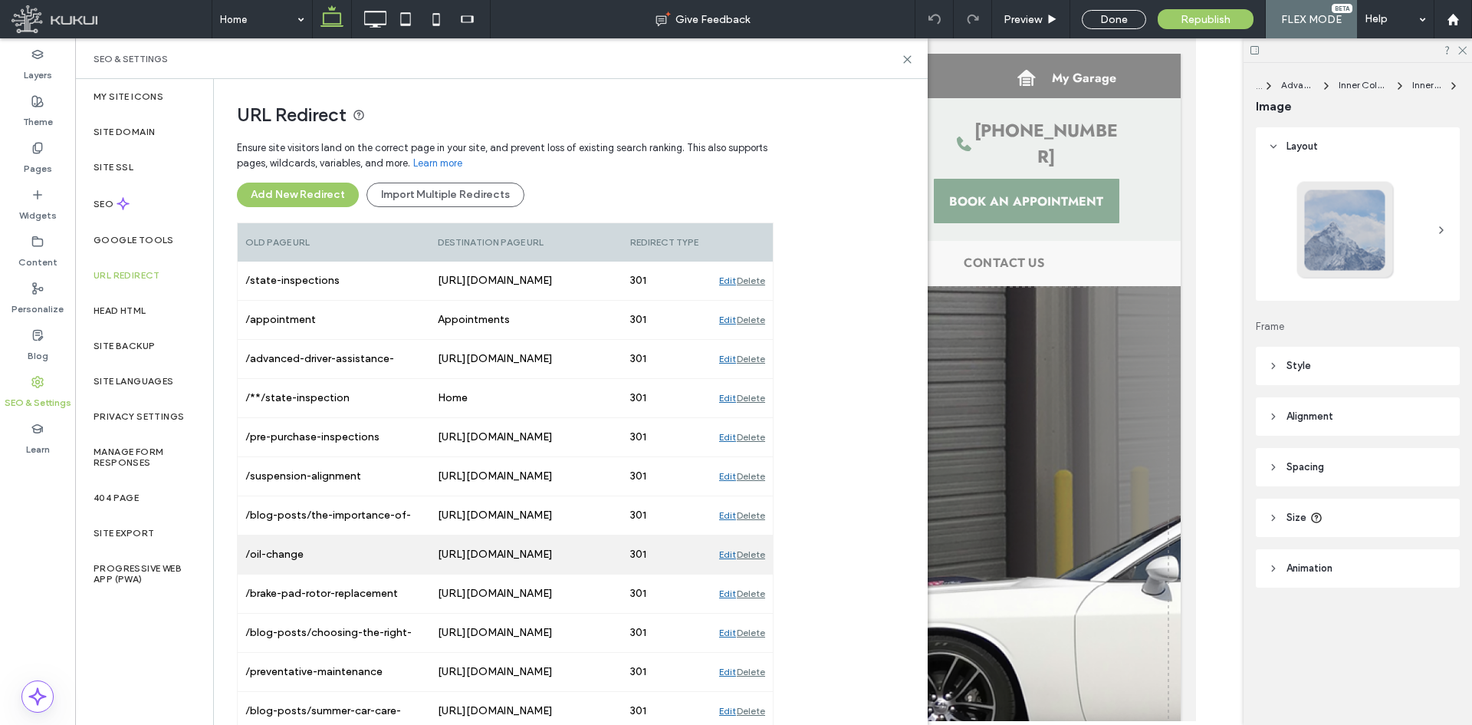
click at [725, 554] on div "Edit" at bounding box center [727, 554] width 17 height 38
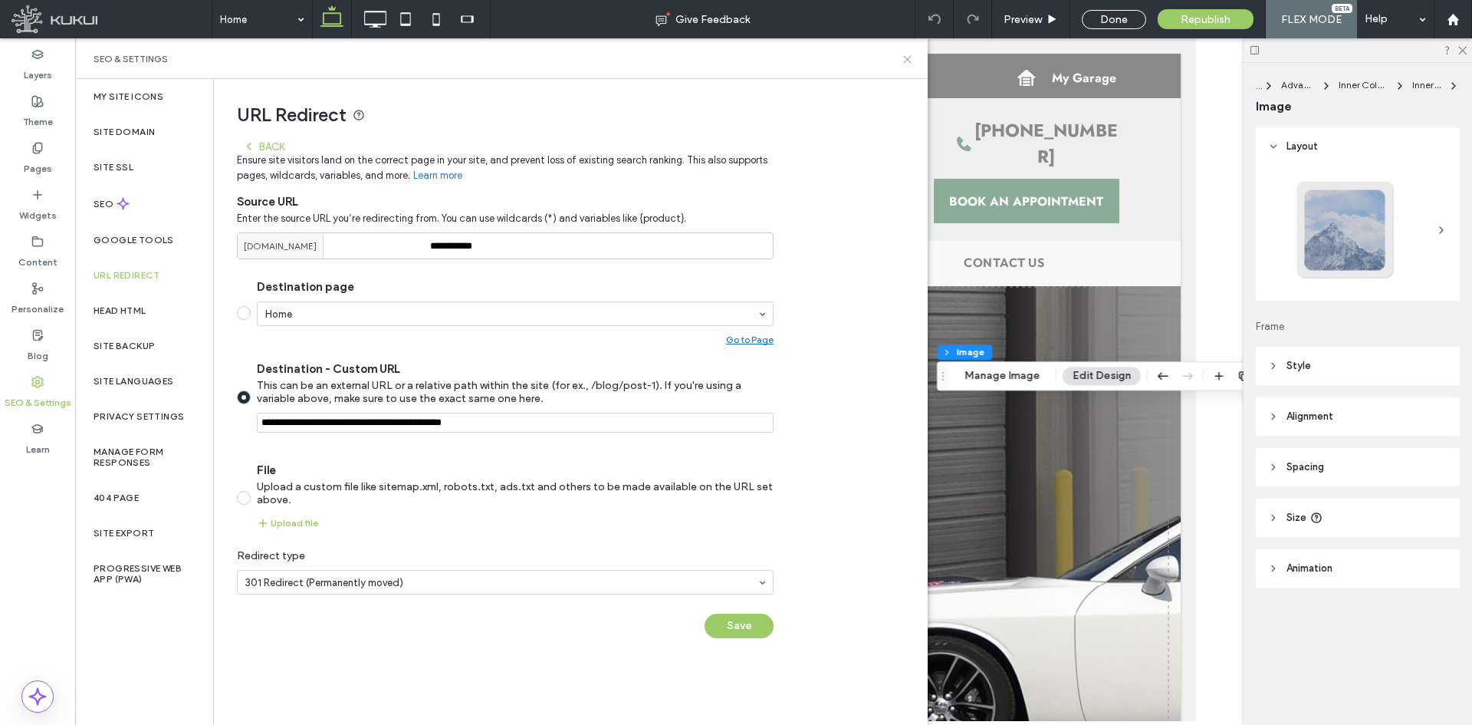
click at [908, 59] on use at bounding box center [907, 59] width 7 height 7
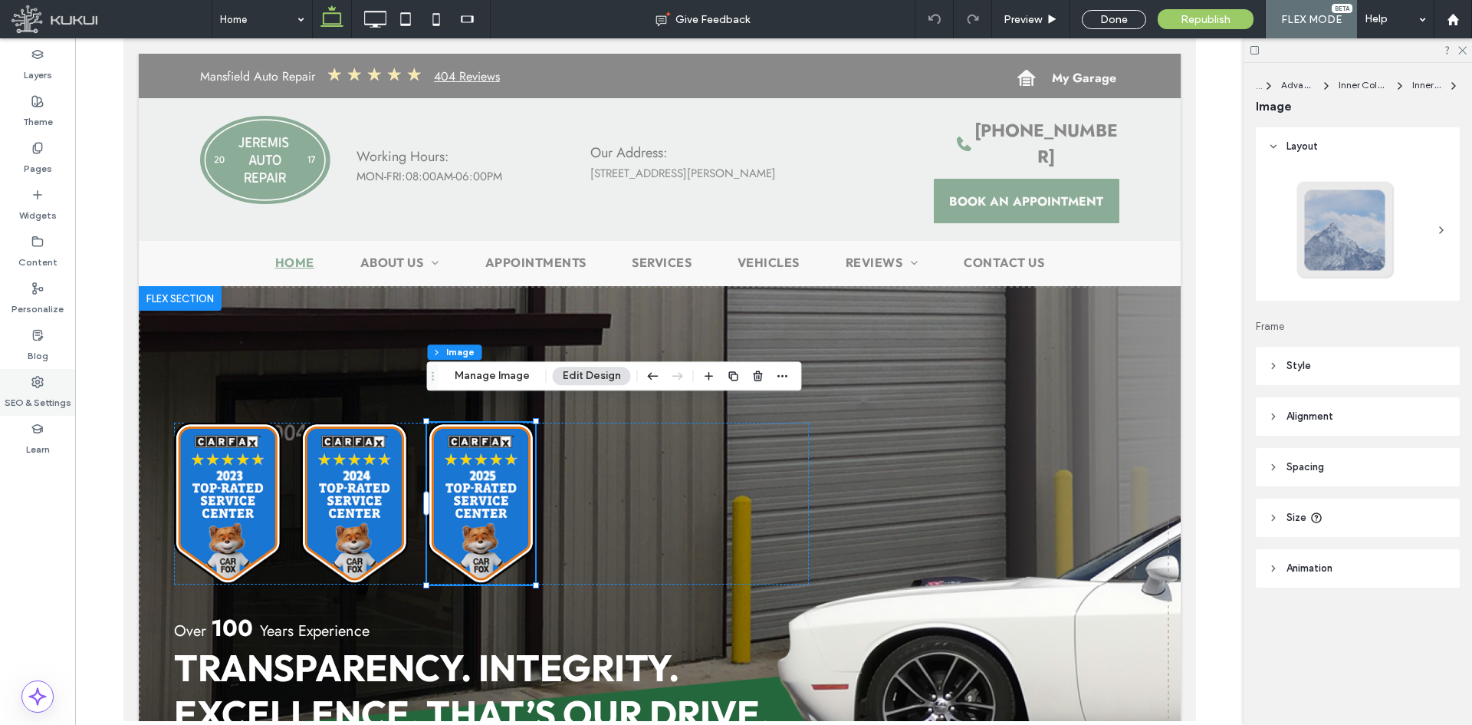
click at [38, 400] on label "SEO & Settings" at bounding box center [38, 398] width 67 height 21
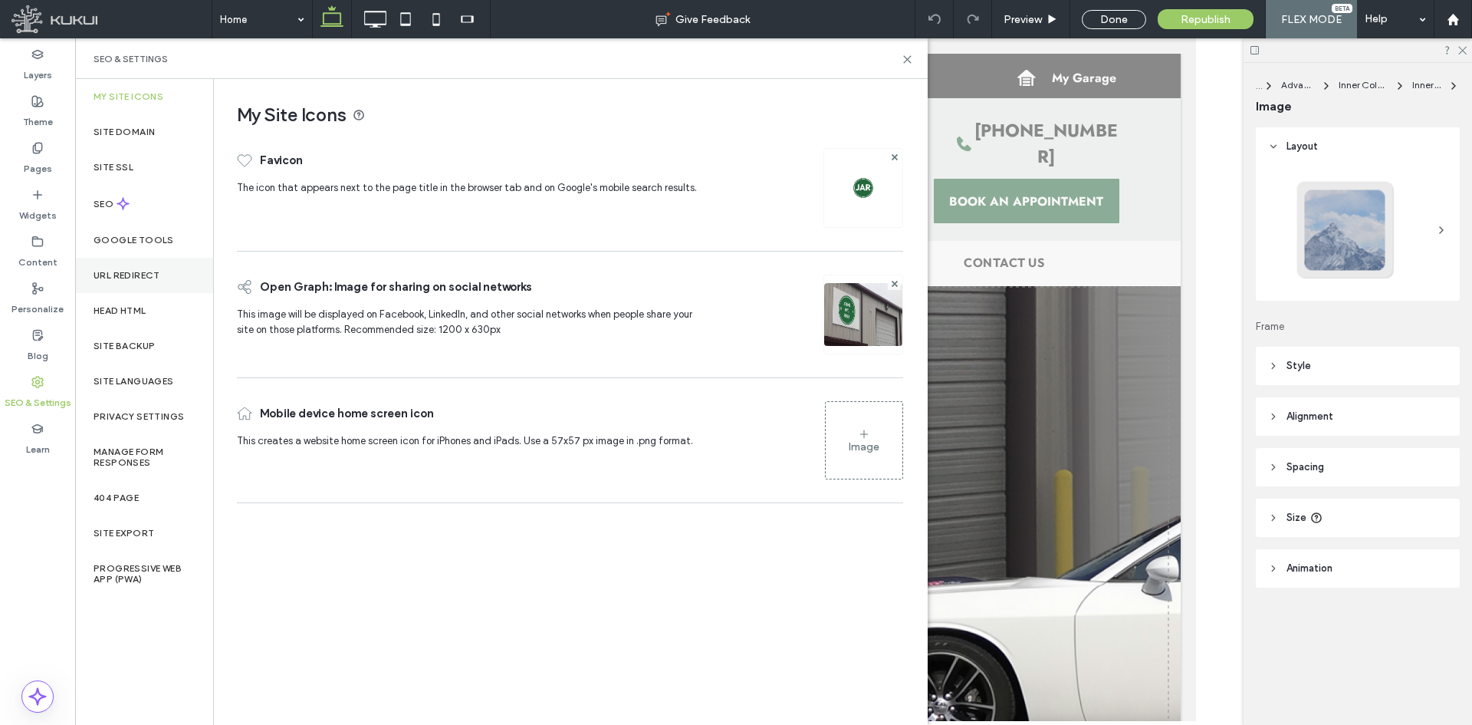
drag, startPoint x: 149, startPoint y: 271, endPoint x: 159, endPoint y: 272, distance: 10.1
click at [152, 271] on label "URL Redirect" at bounding box center [127, 275] width 67 height 11
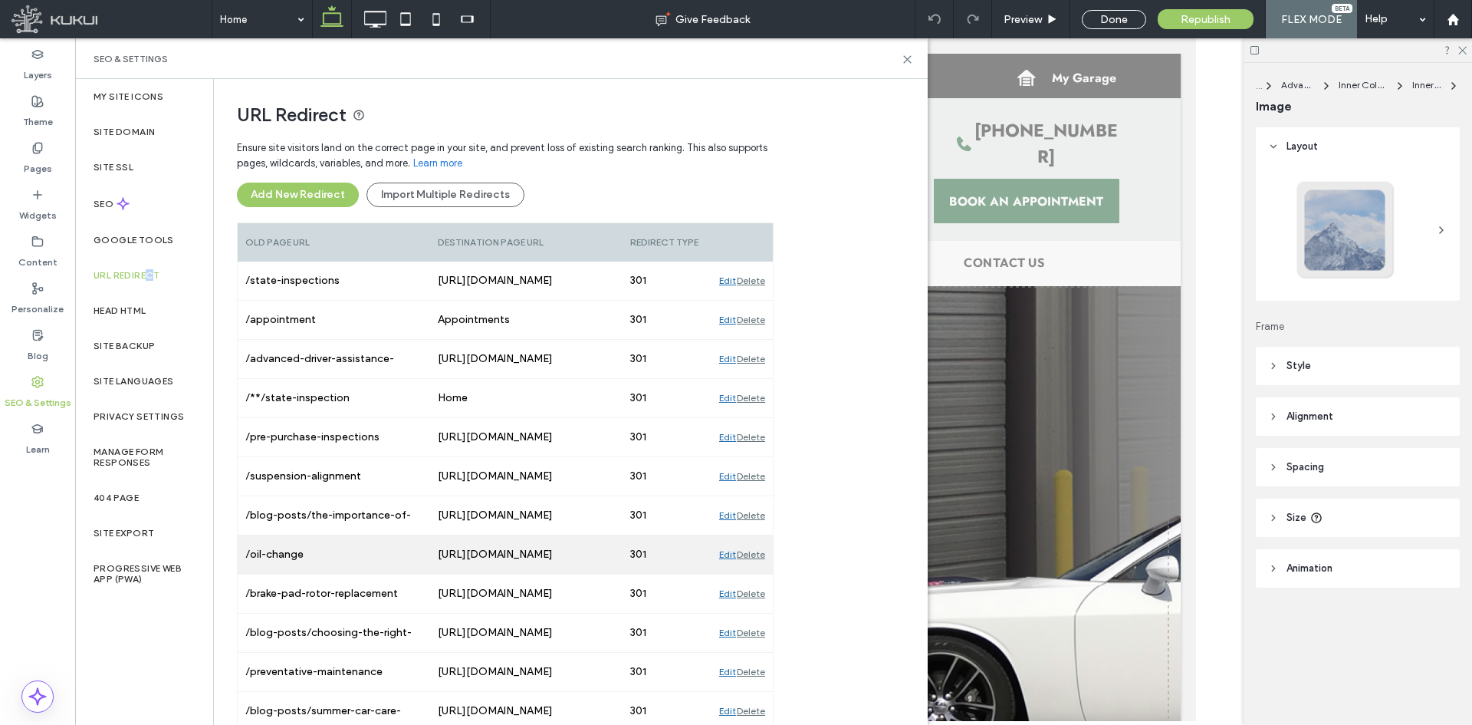
click at [722, 550] on div "Edit" at bounding box center [727, 554] width 17 height 38
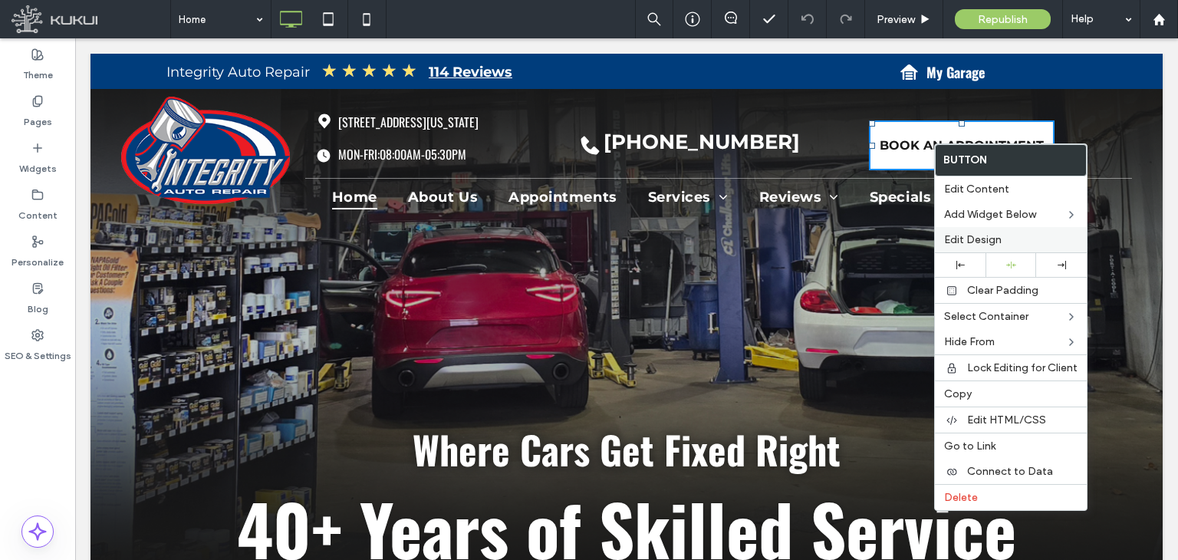
click at [984, 237] on span "Edit Design" at bounding box center [973, 239] width 58 height 13
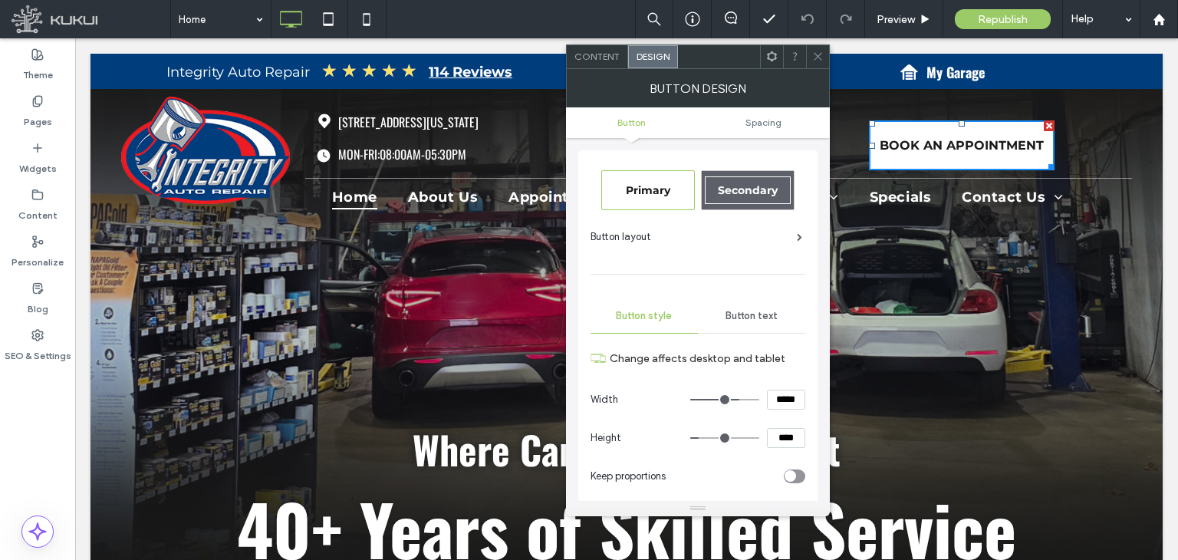
click at [598, 54] on span "Content" at bounding box center [596, 57] width 45 height 12
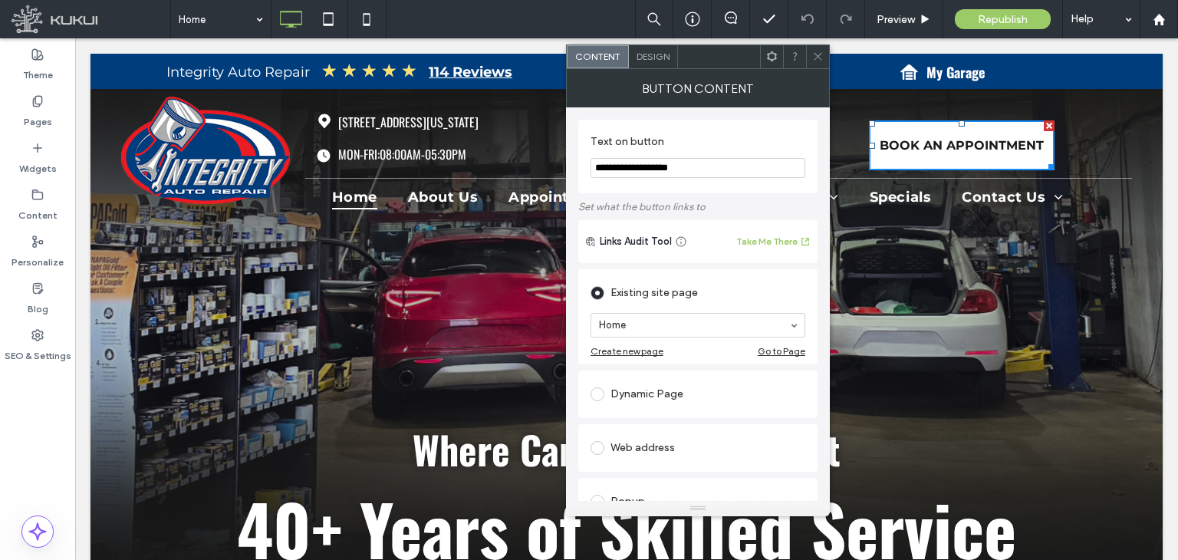
click at [821, 51] on icon at bounding box center [818, 57] width 12 height 12
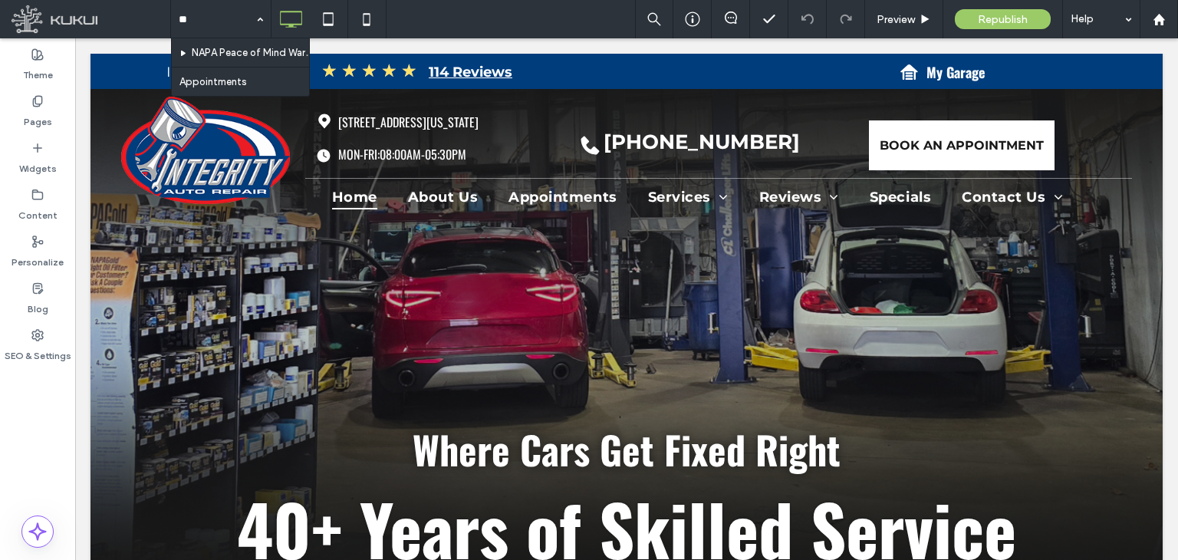
type input "*"
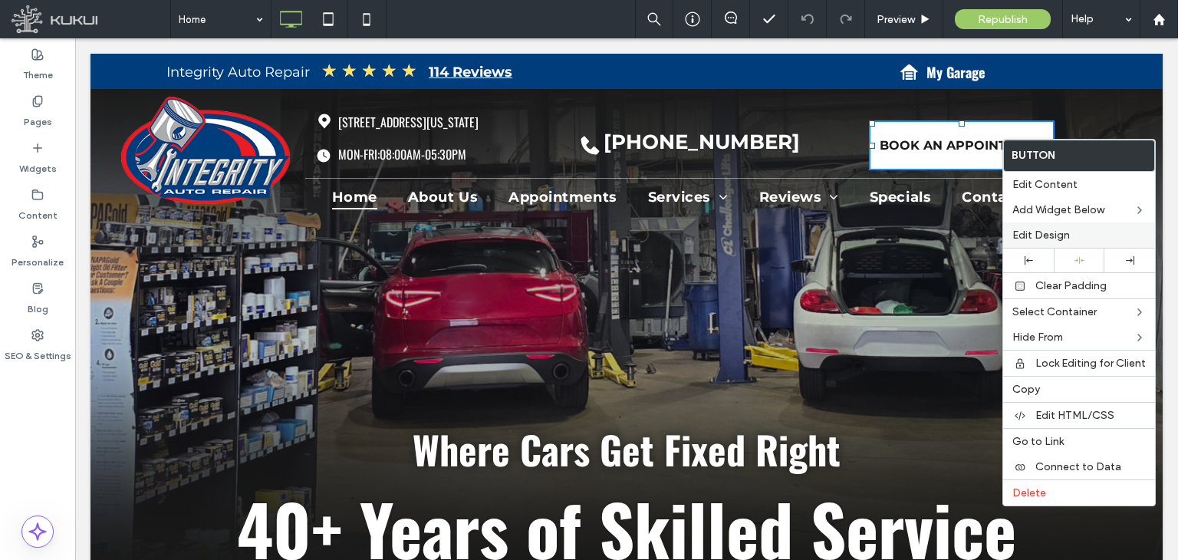
click at [1047, 233] on span "Edit Design" at bounding box center [1041, 234] width 58 height 13
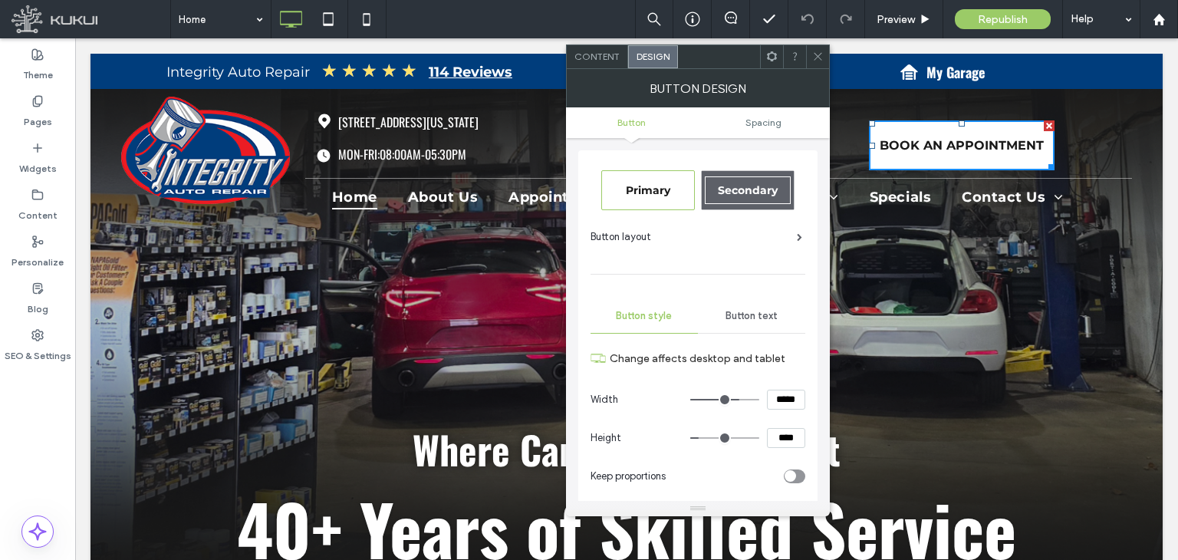
click at [603, 64] on div "Content" at bounding box center [597, 56] width 61 height 23
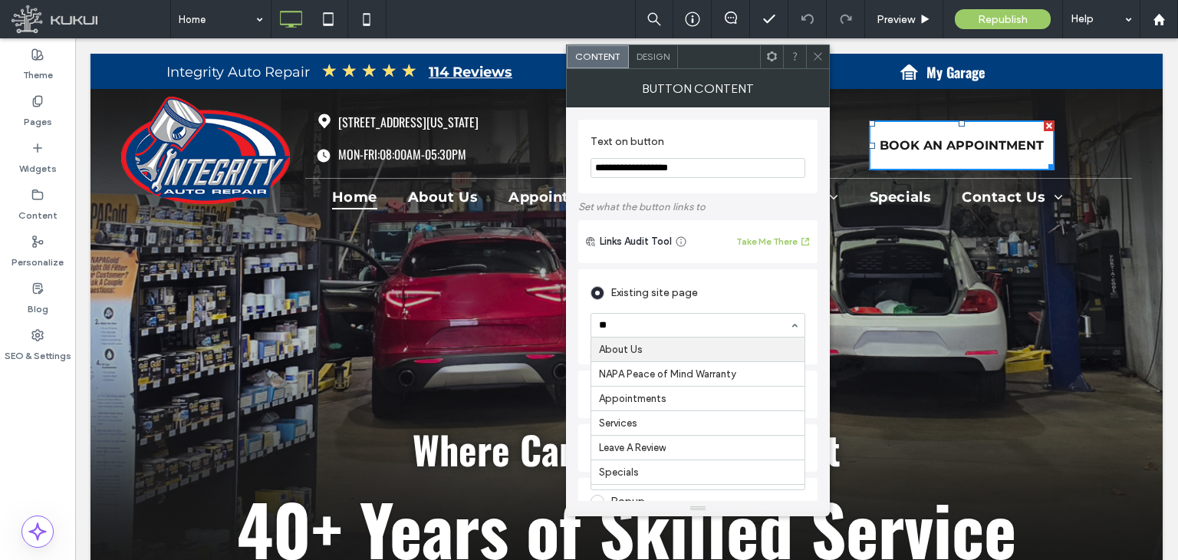
type input "***"
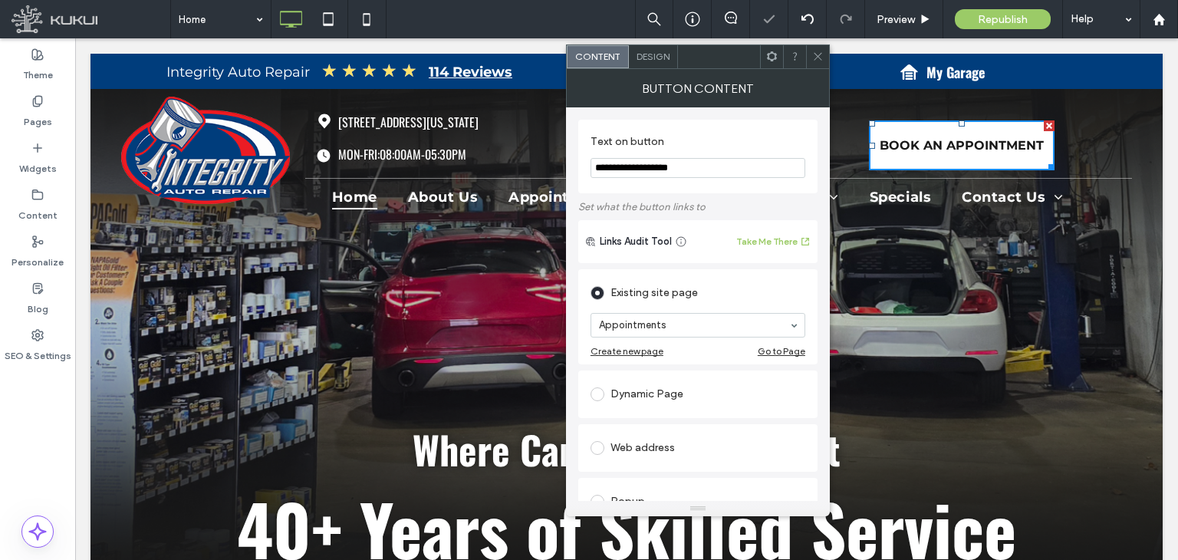
click at [820, 60] on icon at bounding box center [818, 57] width 12 height 12
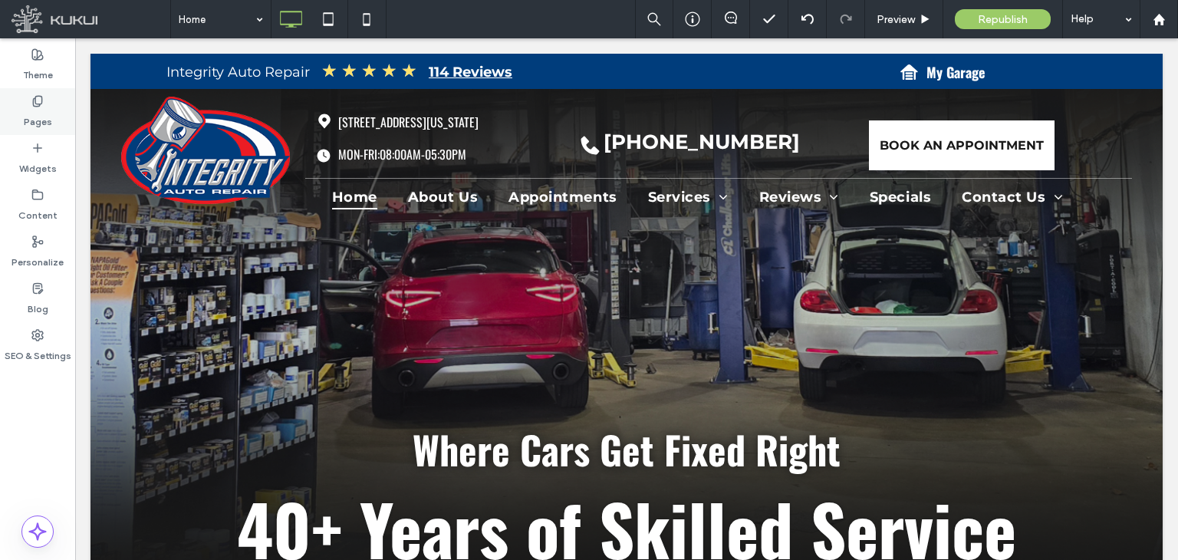
click at [41, 110] on label "Pages" at bounding box center [38, 117] width 28 height 21
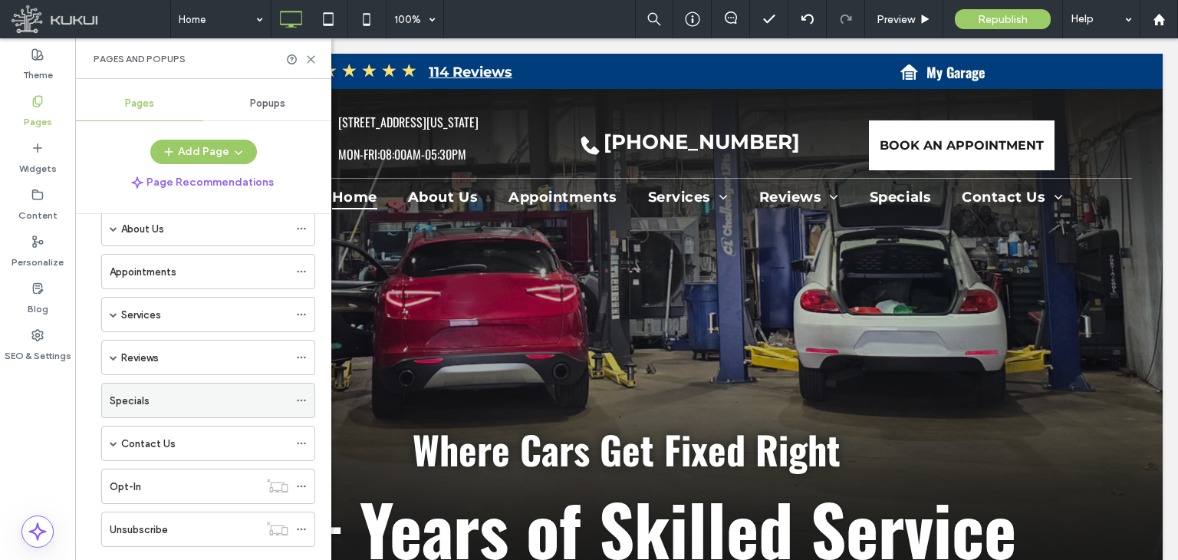
scroll to position [101, 0]
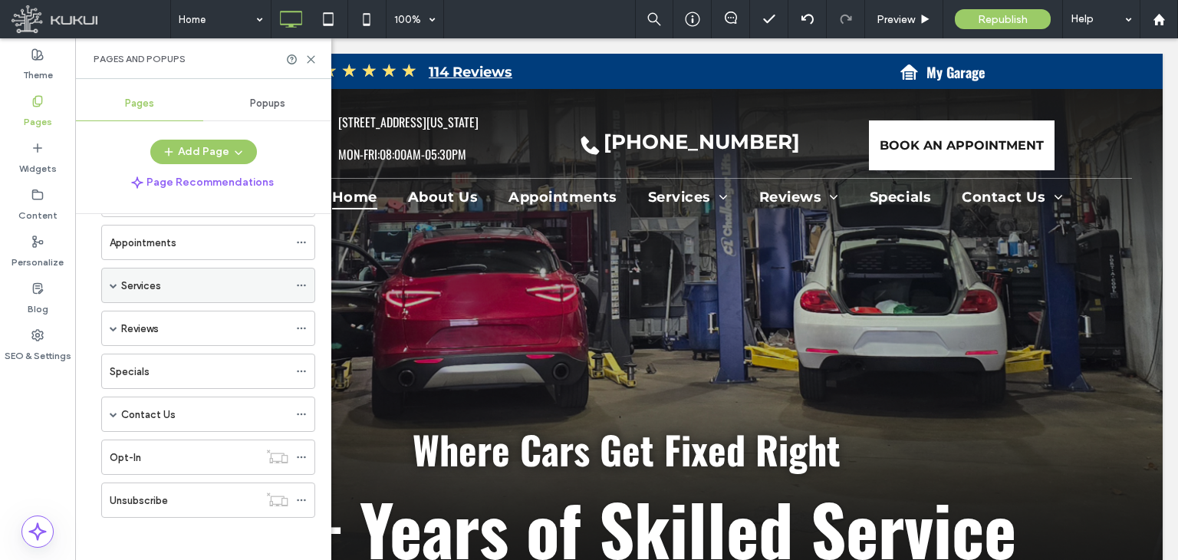
click at [110, 282] on span at bounding box center [114, 285] width 8 height 8
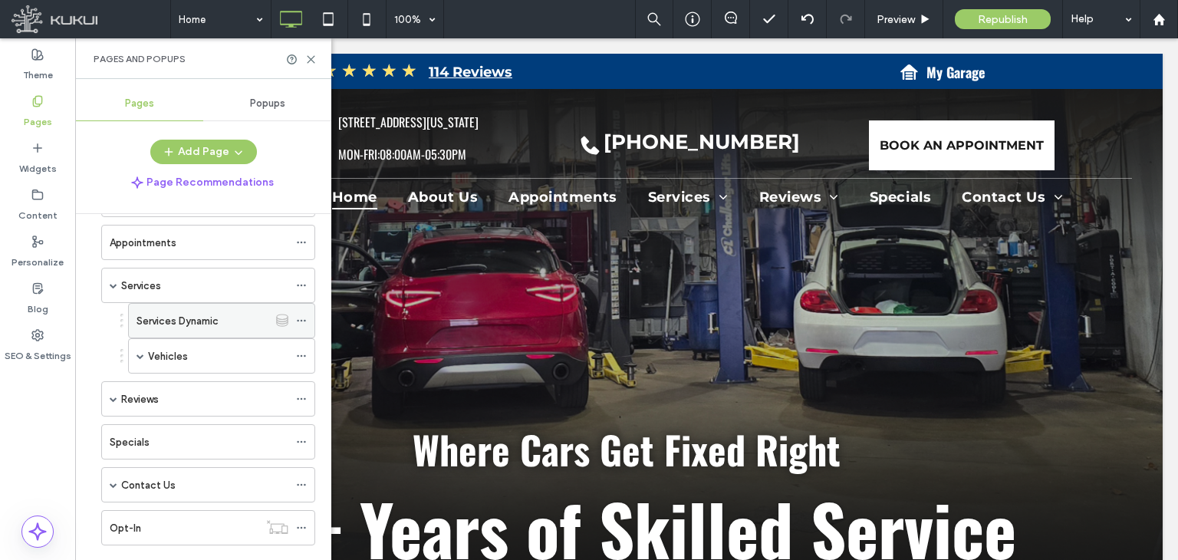
click at [223, 314] on div "Services Dynamic" at bounding box center [202, 321] width 132 height 16
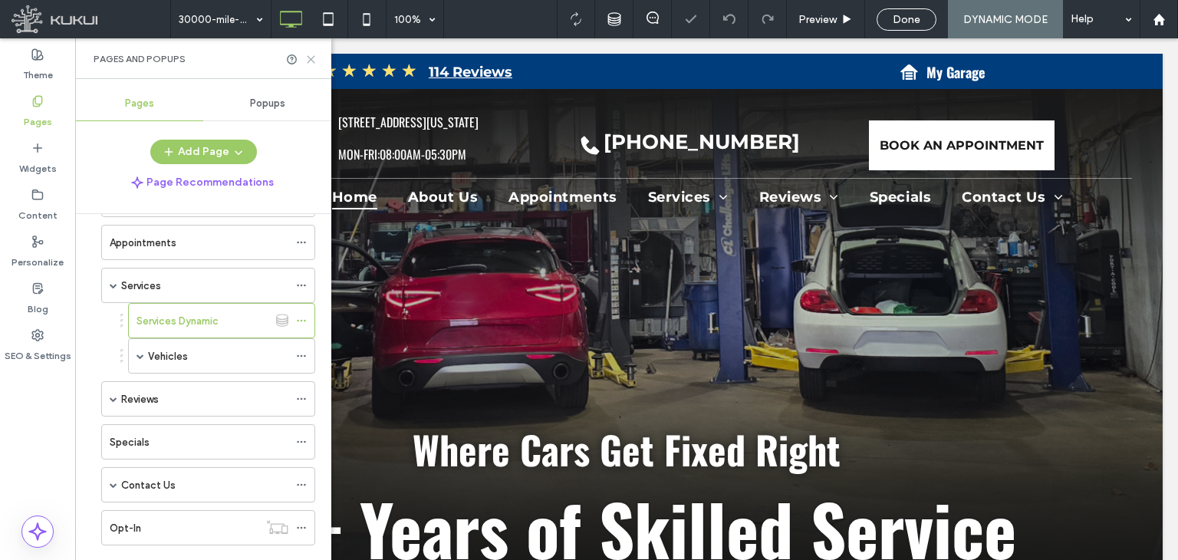
click at [309, 62] on icon at bounding box center [311, 60] width 12 height 12
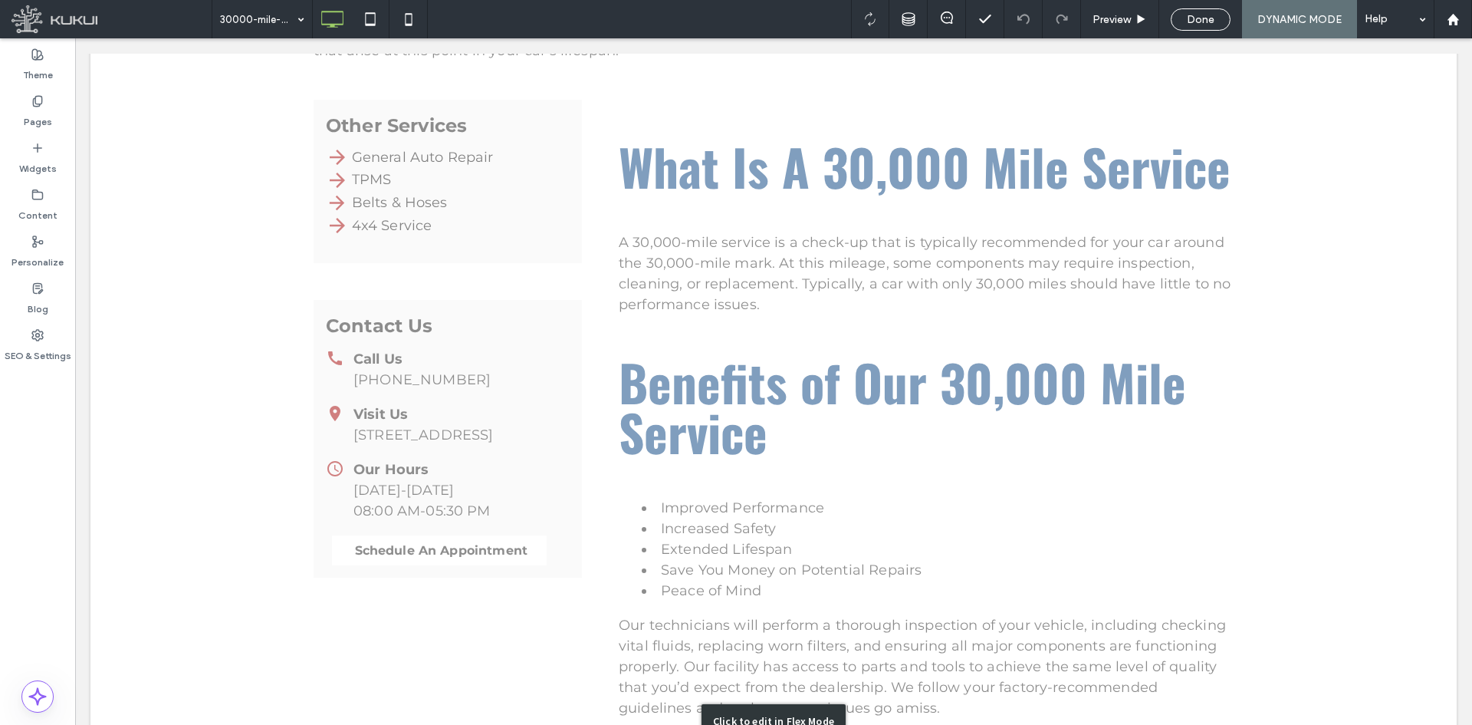
click at [601, 505] on div "Click to edit in Flex Mode" at bounding box center [773, 720] width 1366 height 1517
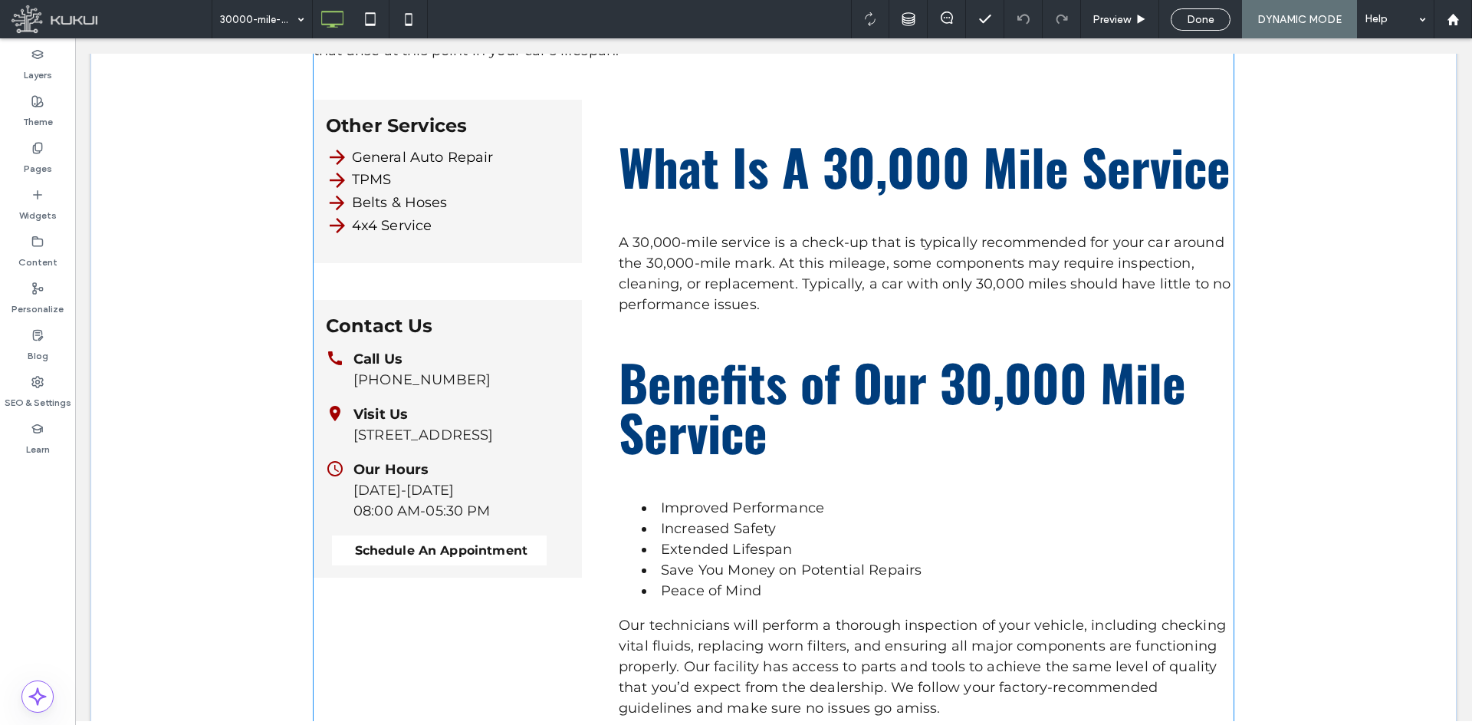
scroll to position [524, 0]
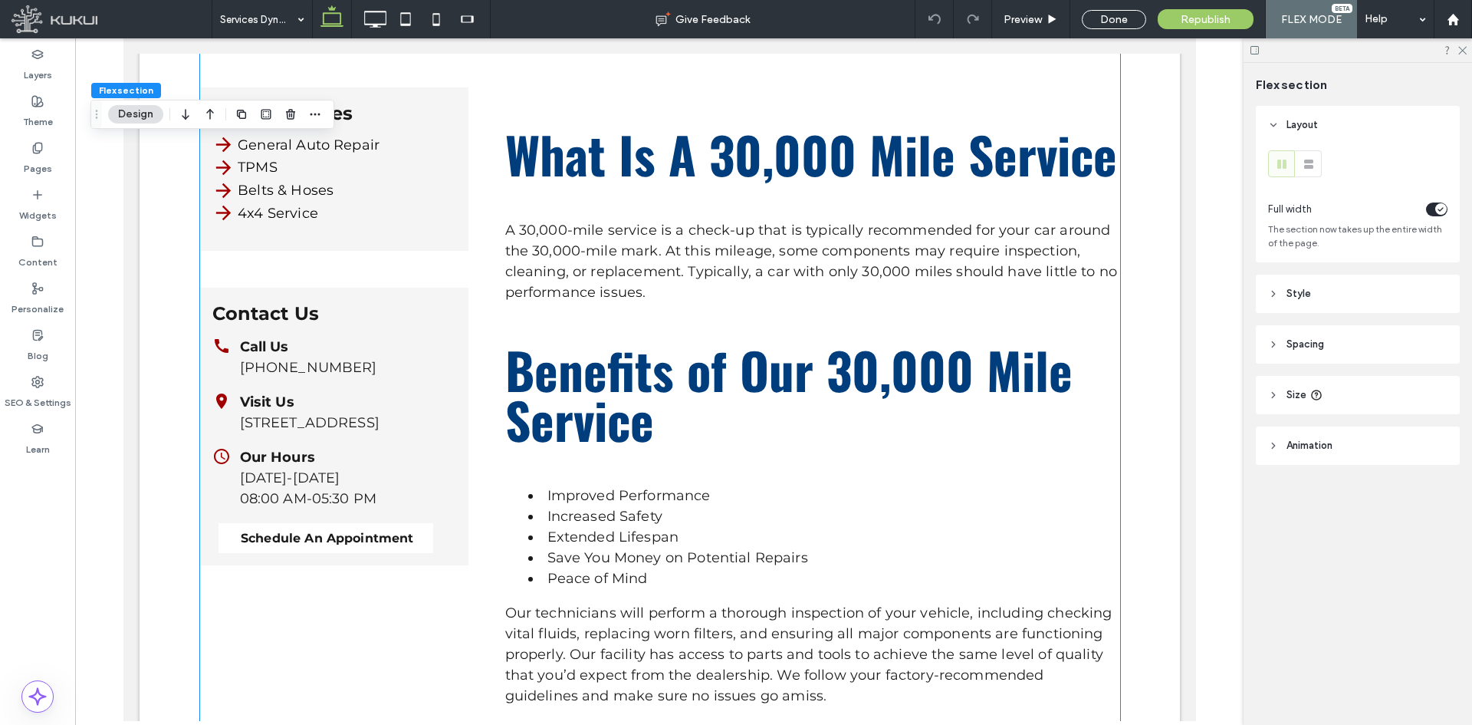
click at [840, 329] on div "What Is A 30,000 Mile Service A 30,000-mile service is a check-up that is typic…" at bounding box center [811, 511] width 615 height 848
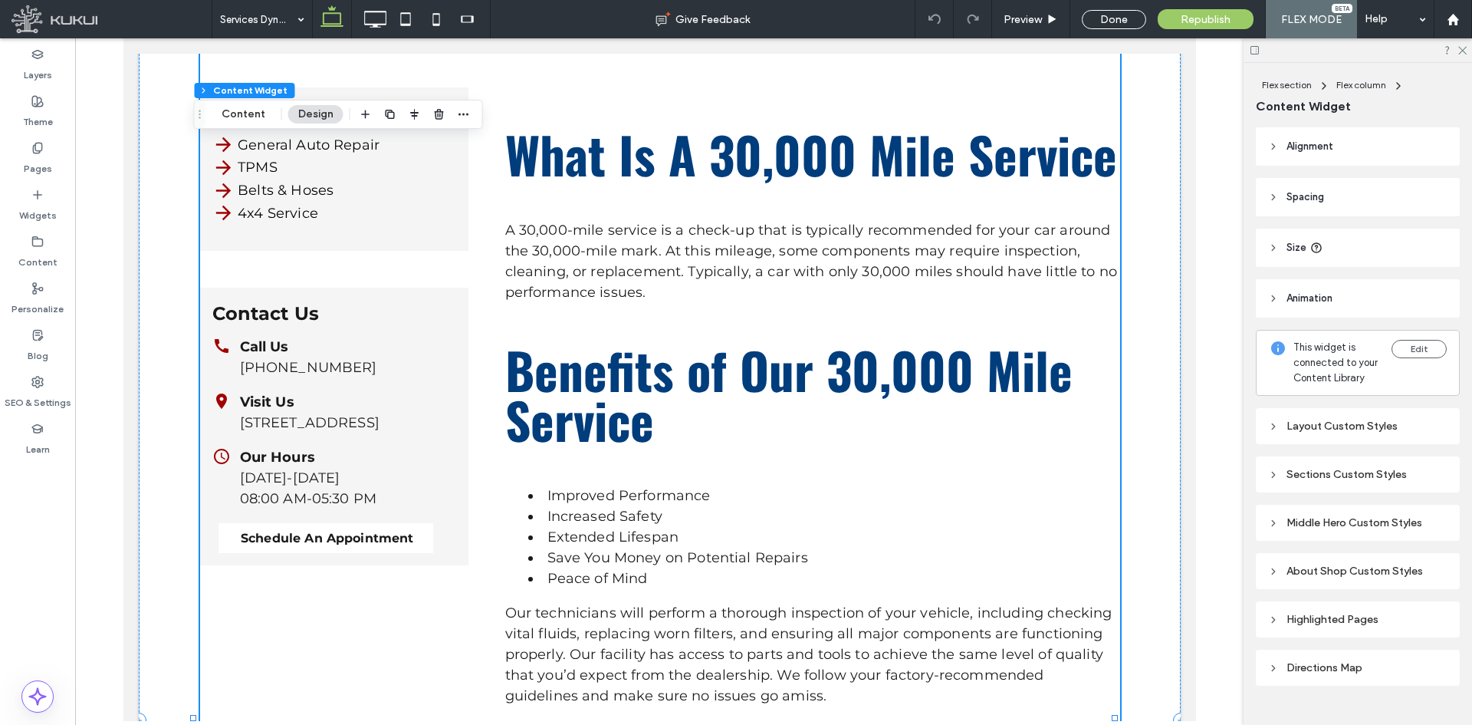
click at [974, 304] on div "What Is A 30,000 Mile Service A 30,000-mile service is a check-up that is typic…" at bounding box center [811, 511] width 615 height 848
click at [1177, 146] on header "Alignment" at bounding box center [1358, 146] width 204 height 38
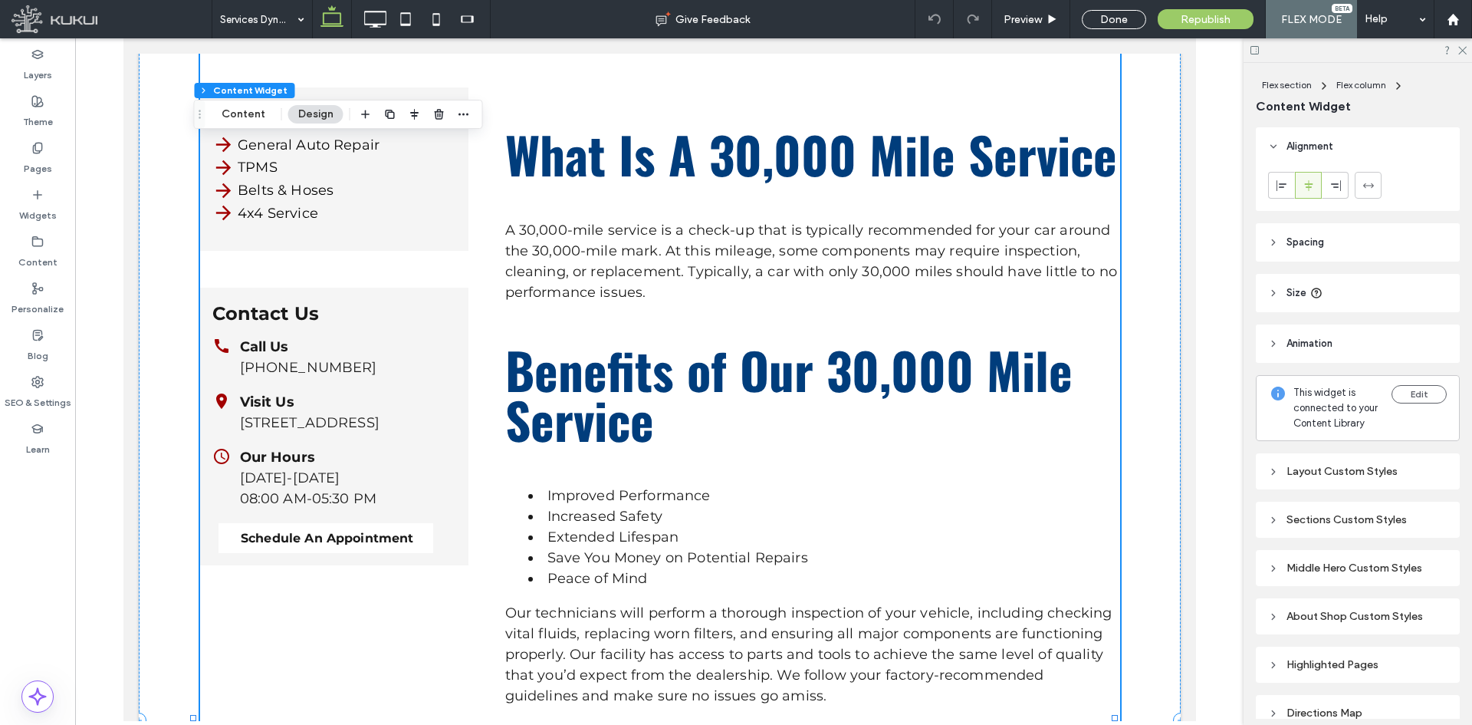
click at [1177, 149] on header "Alignment" at bounding box center [1358, 146] width 204 height 38
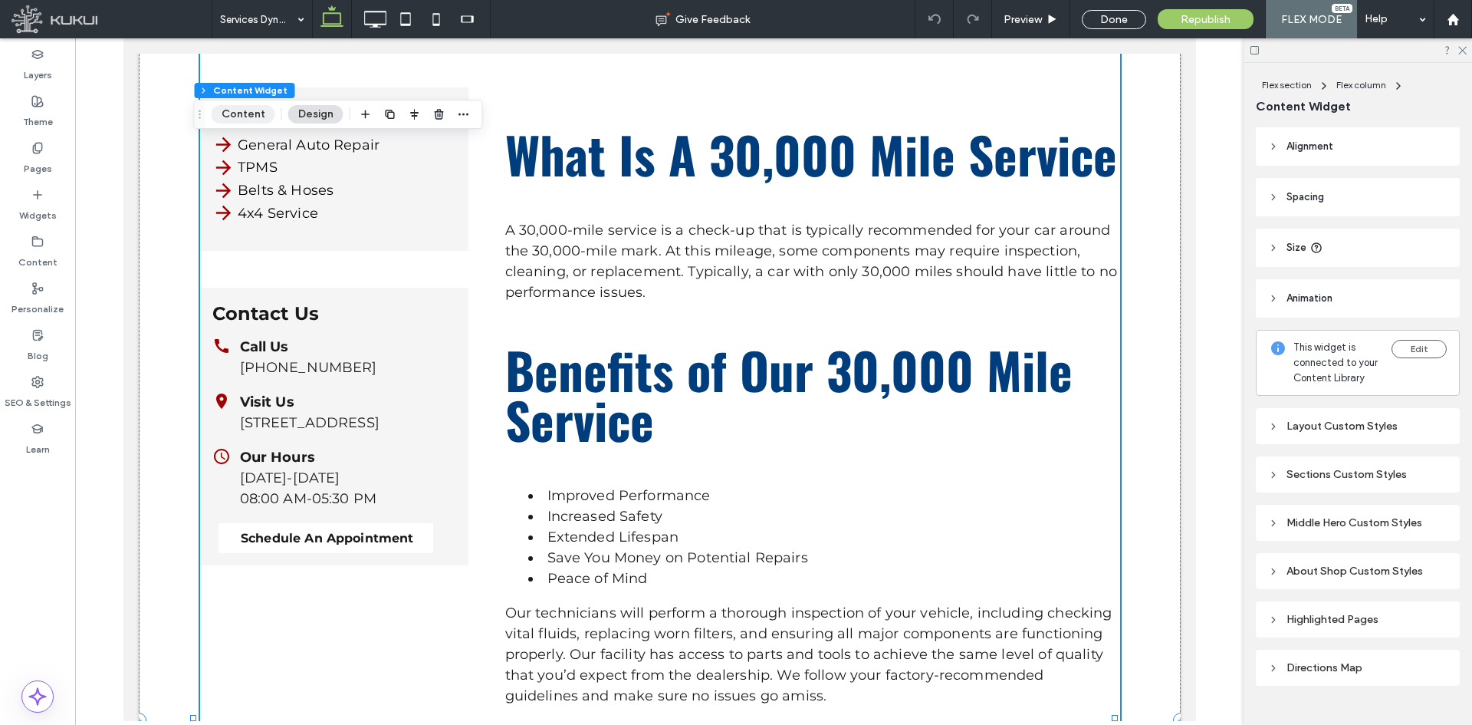
click at [259, 117] on button "Content" at bounding box center [244, 114] width 64 height 18
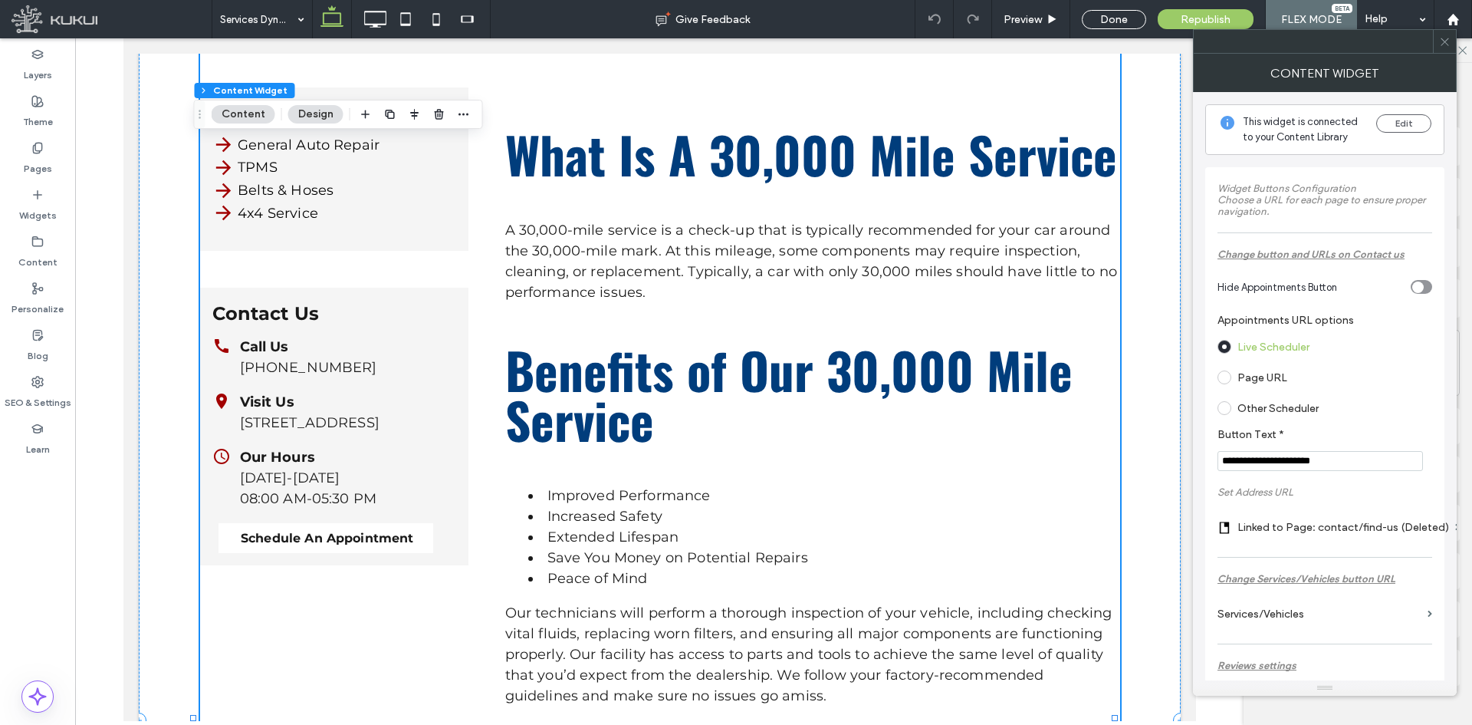
click at [1177, 375] on label "Page URL" at bounding box center [1262, 377] width 50 height 13
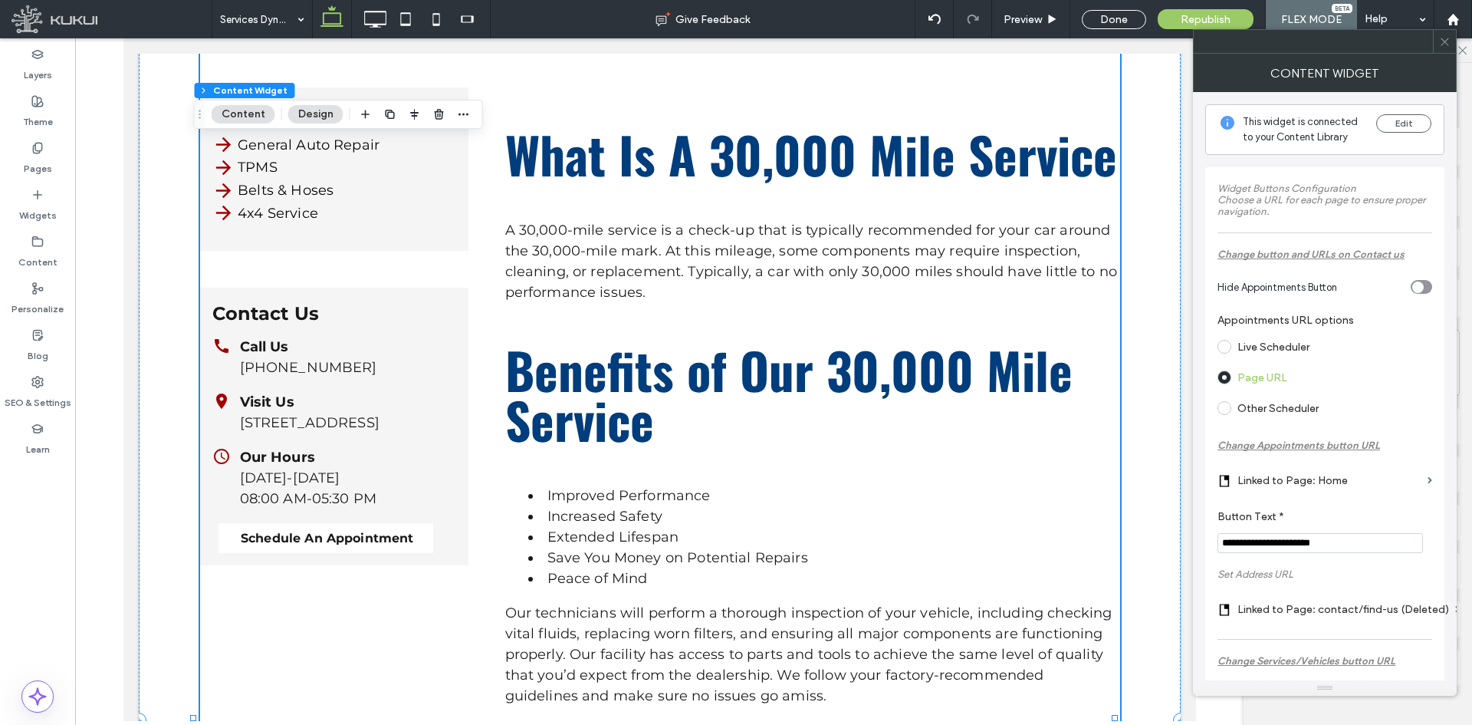
click at [1177, 480] on label "Linked to Page: Home" at bounding box center [1329, 480] width 184 height 28
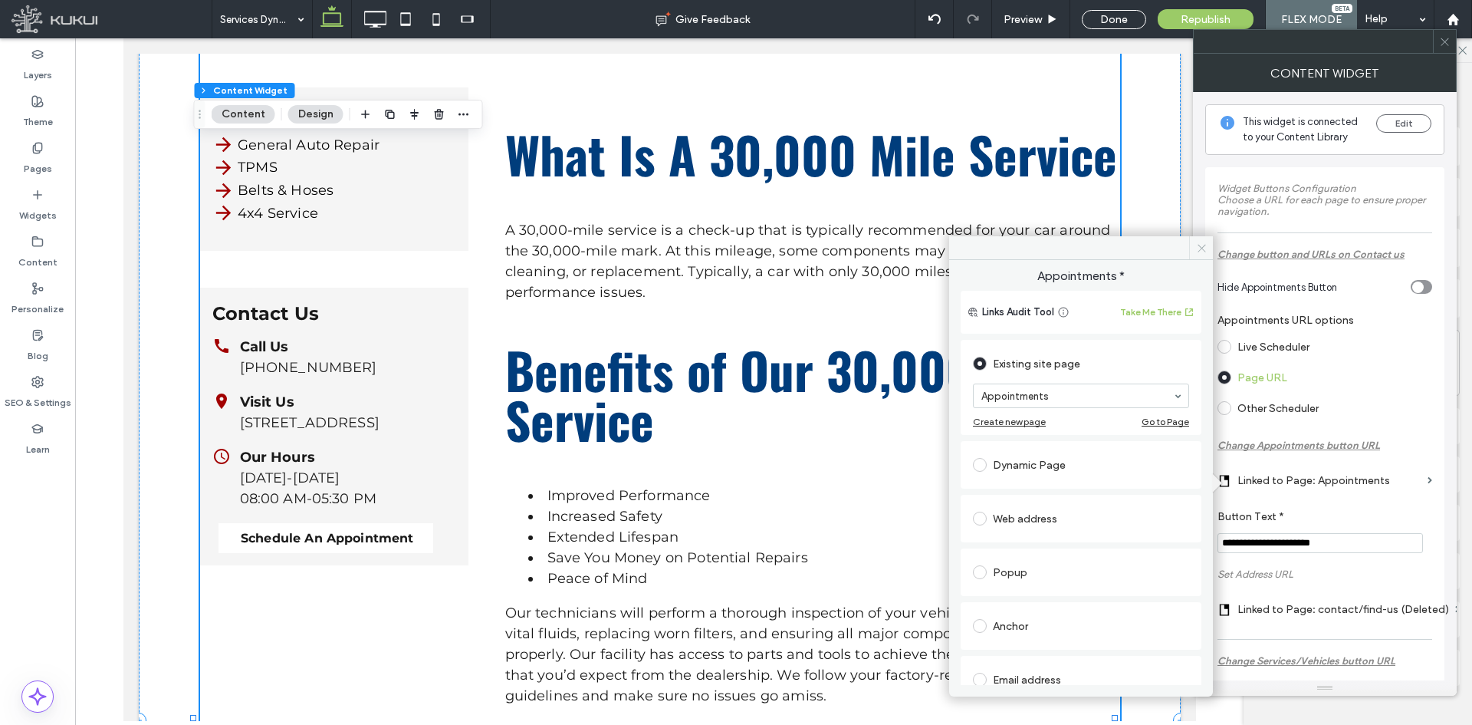
click at [1177, 251] on icon at bounding box center [1202, 248] width 12 height 12
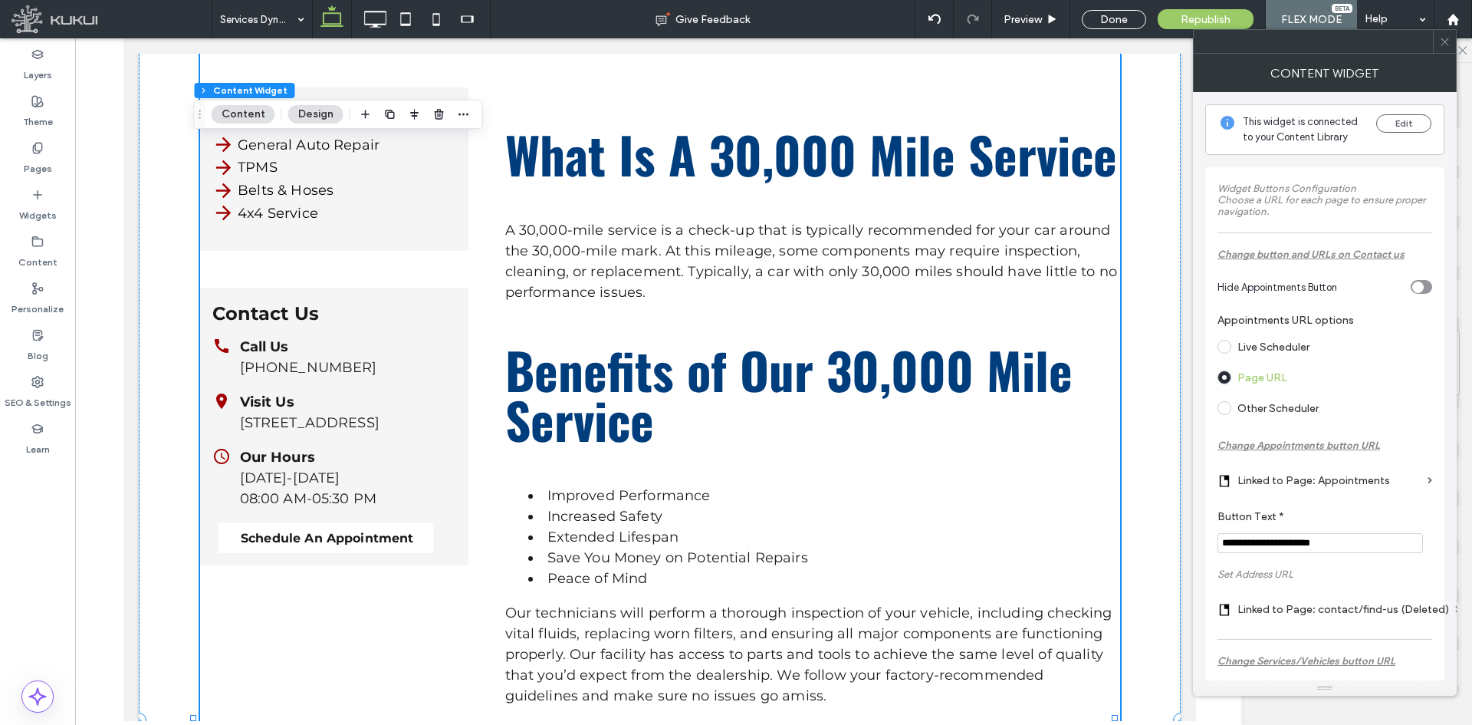
click at [1177, 49] on span at bounding box center [1445, 41] width 12 height 23
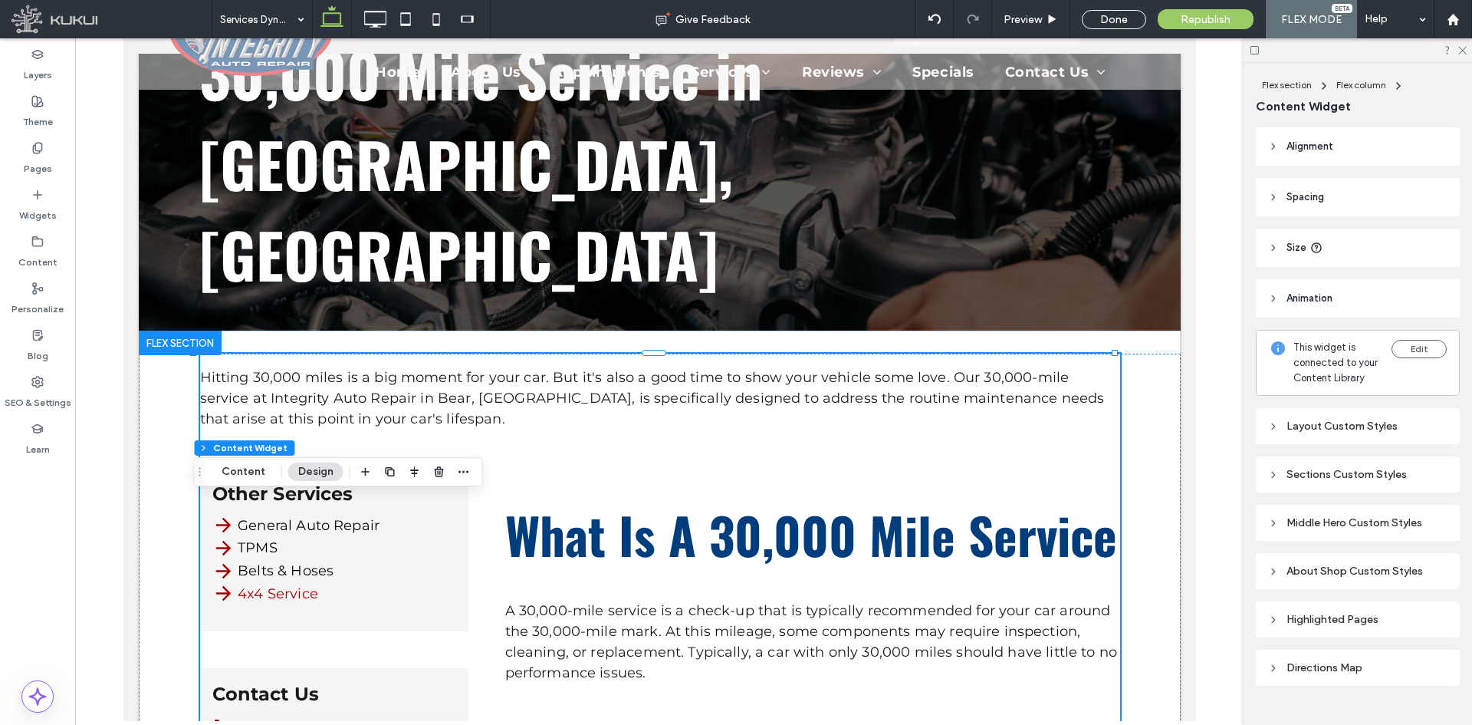
scroll to position [0, 0]
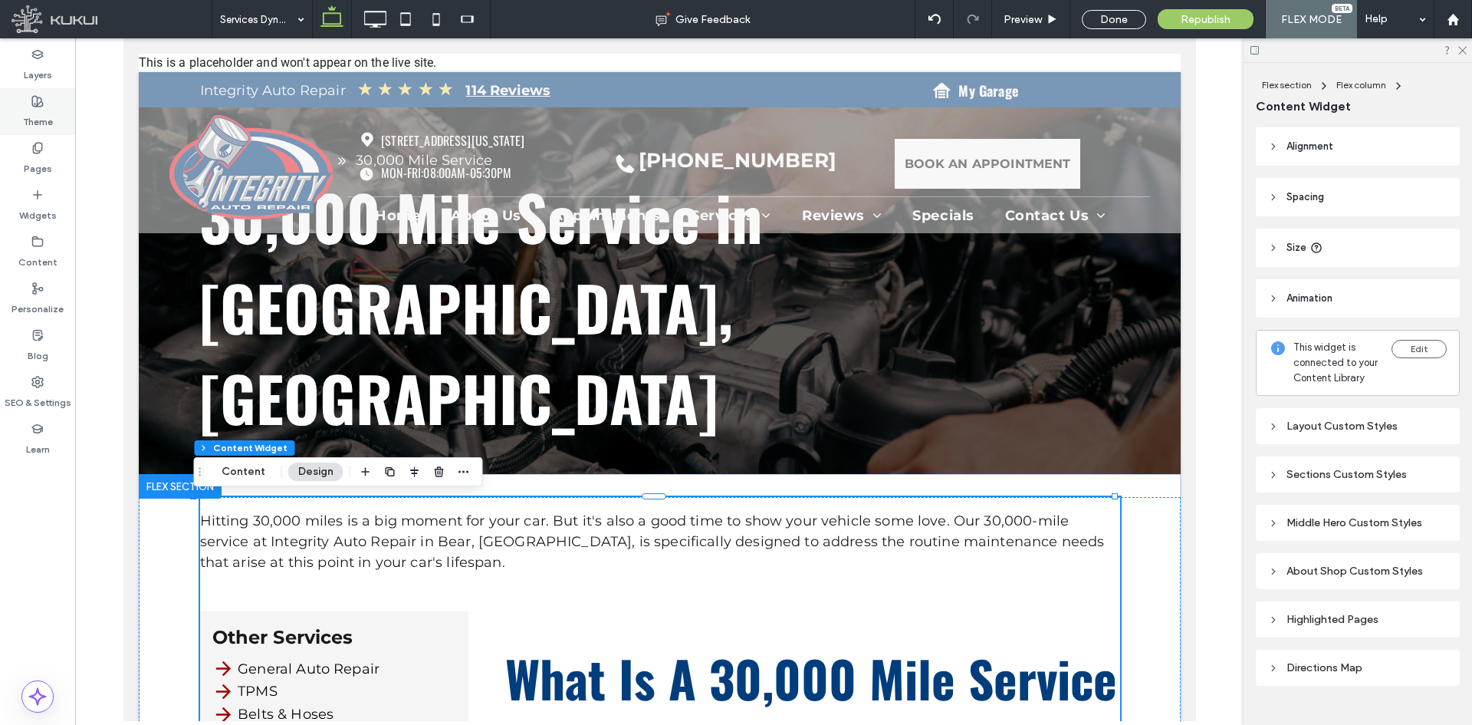
click at [21, 128] on div "Theme" at bounding box center [37, 111] width 75 height 47
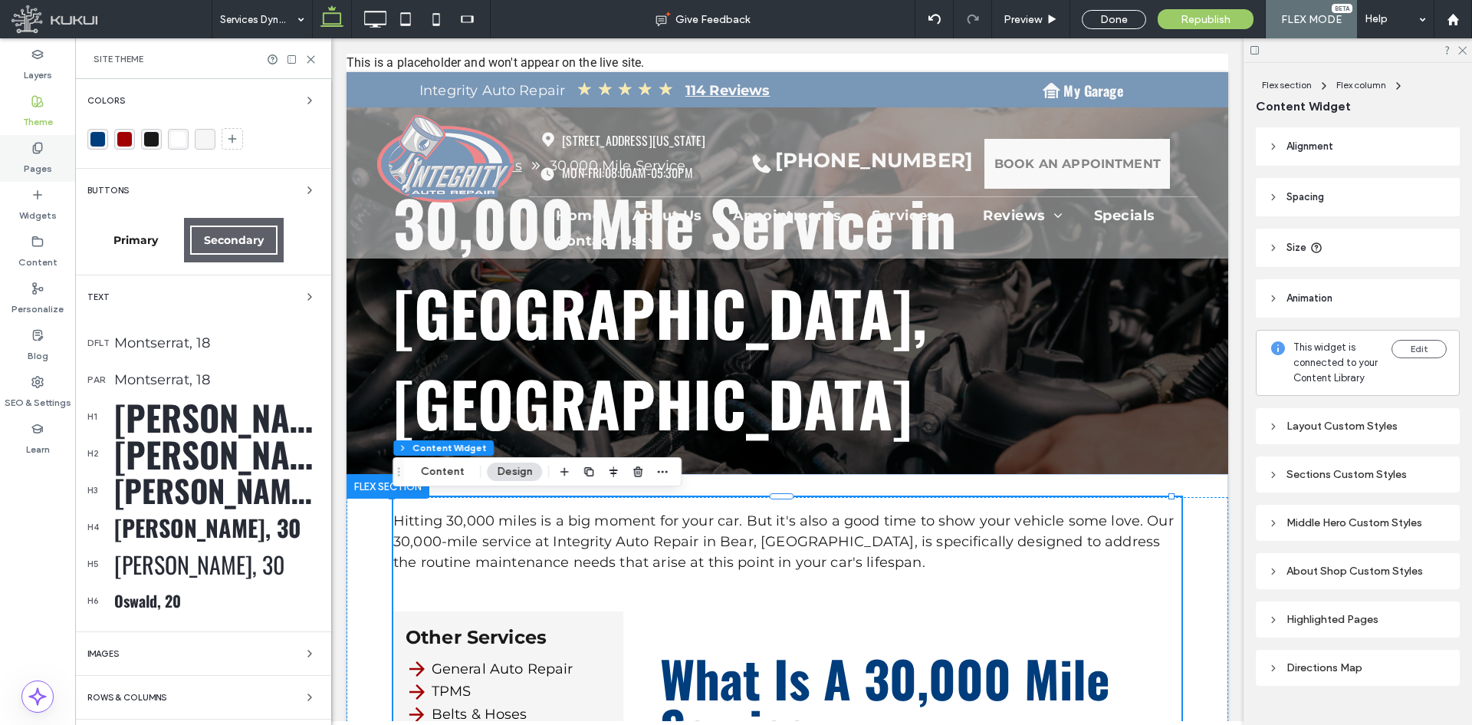
click at [35, 156] on label "Pages" at bounding box center [38, 164] width 28 height 21
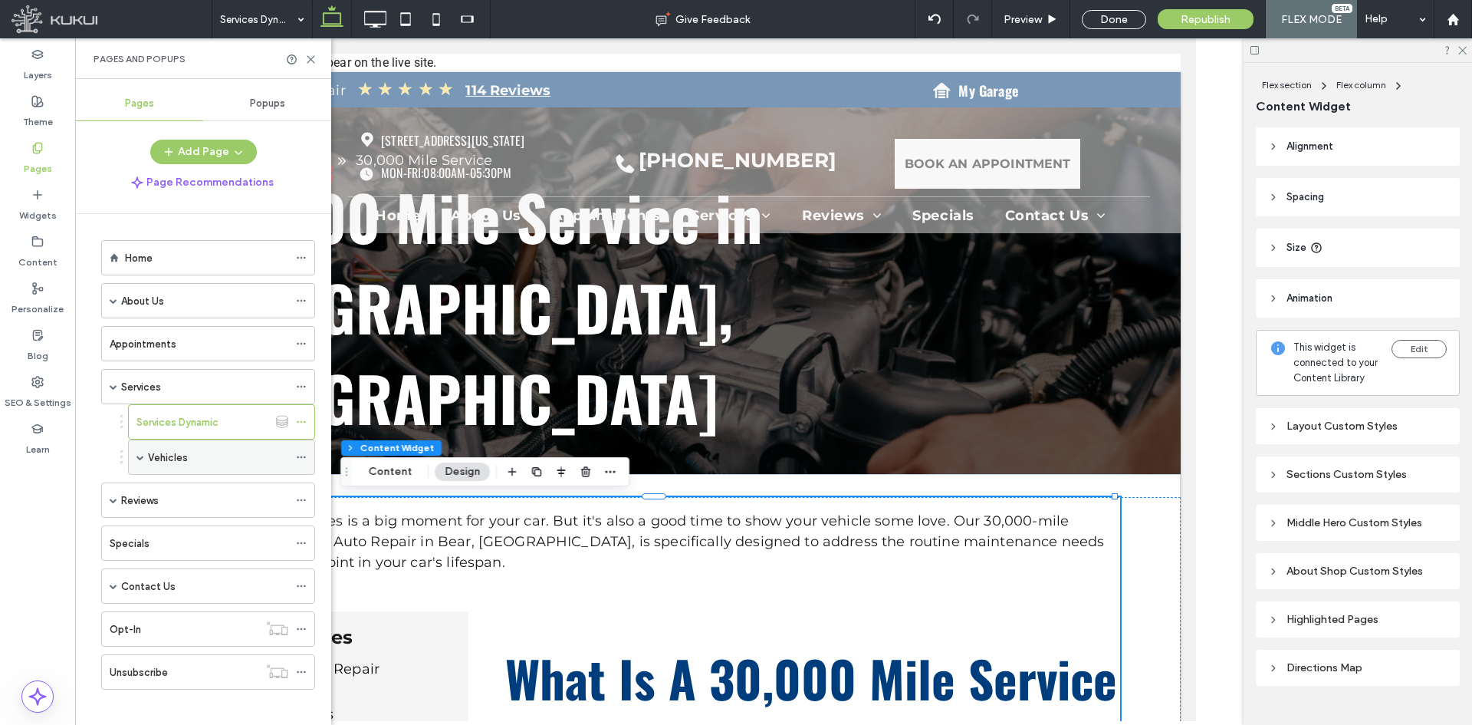
click at [141, 452] on span at bounding box center [140, 457] width 8 height 34
click at [216, 486] on label "Vehicles Dynamic" at bounding box center [204, 492] width 82 height 27
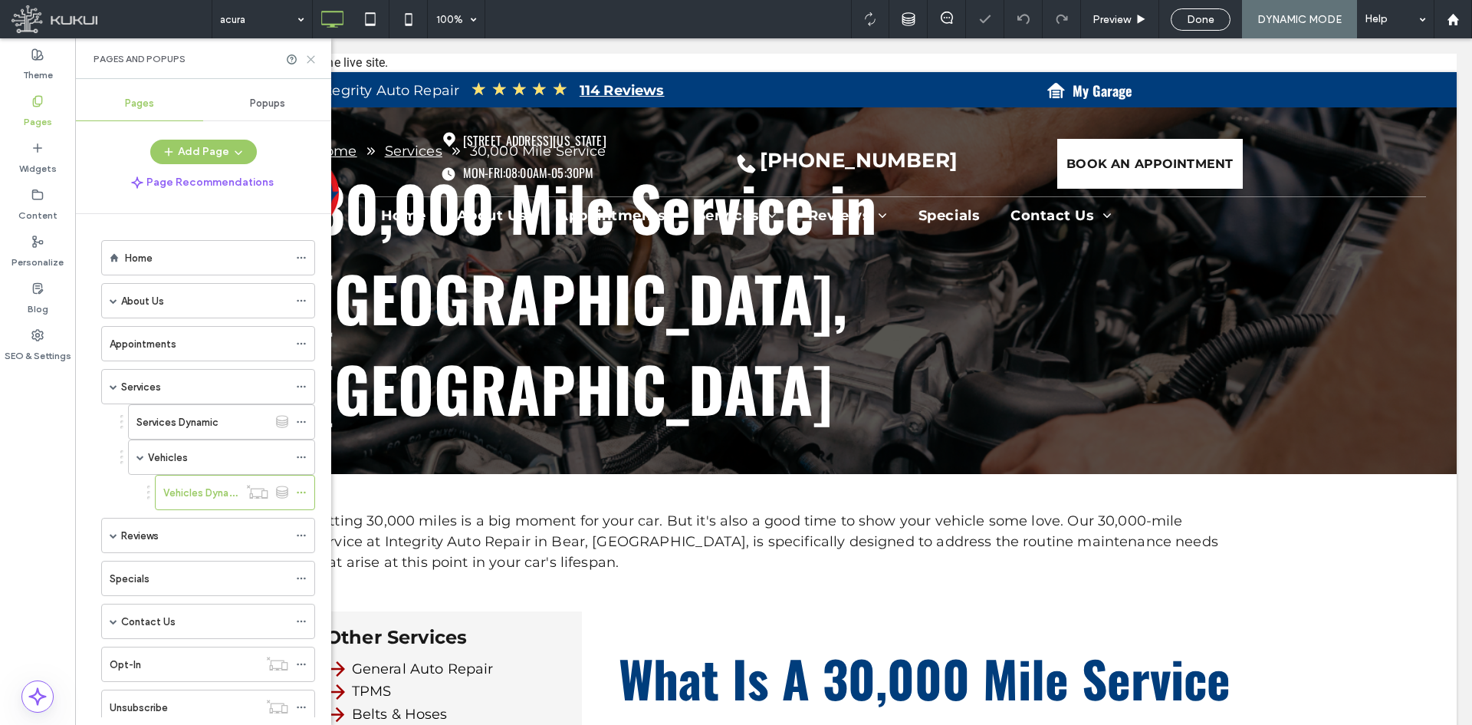
click at [308, 61] on icon at bounding box center [311, 60] width 12 height 12
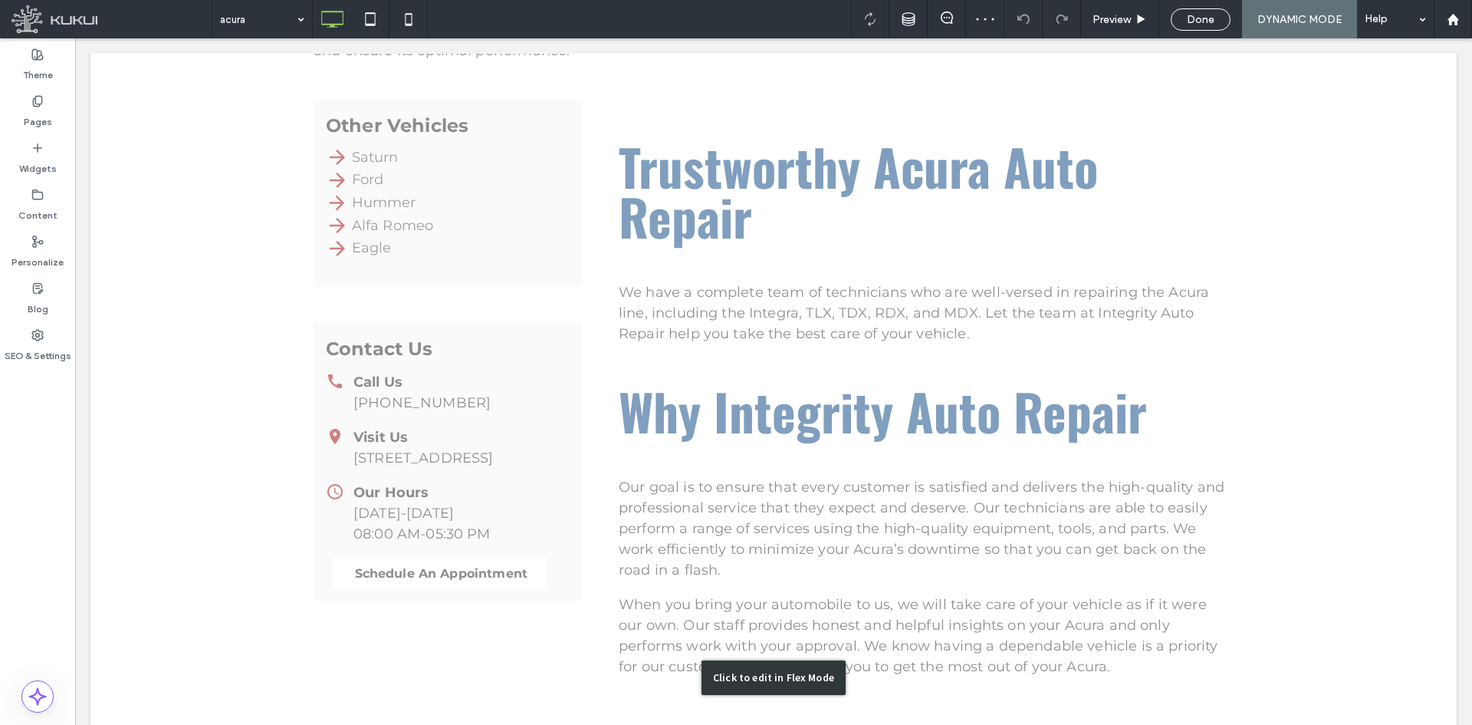
scroll to position [255, 0]
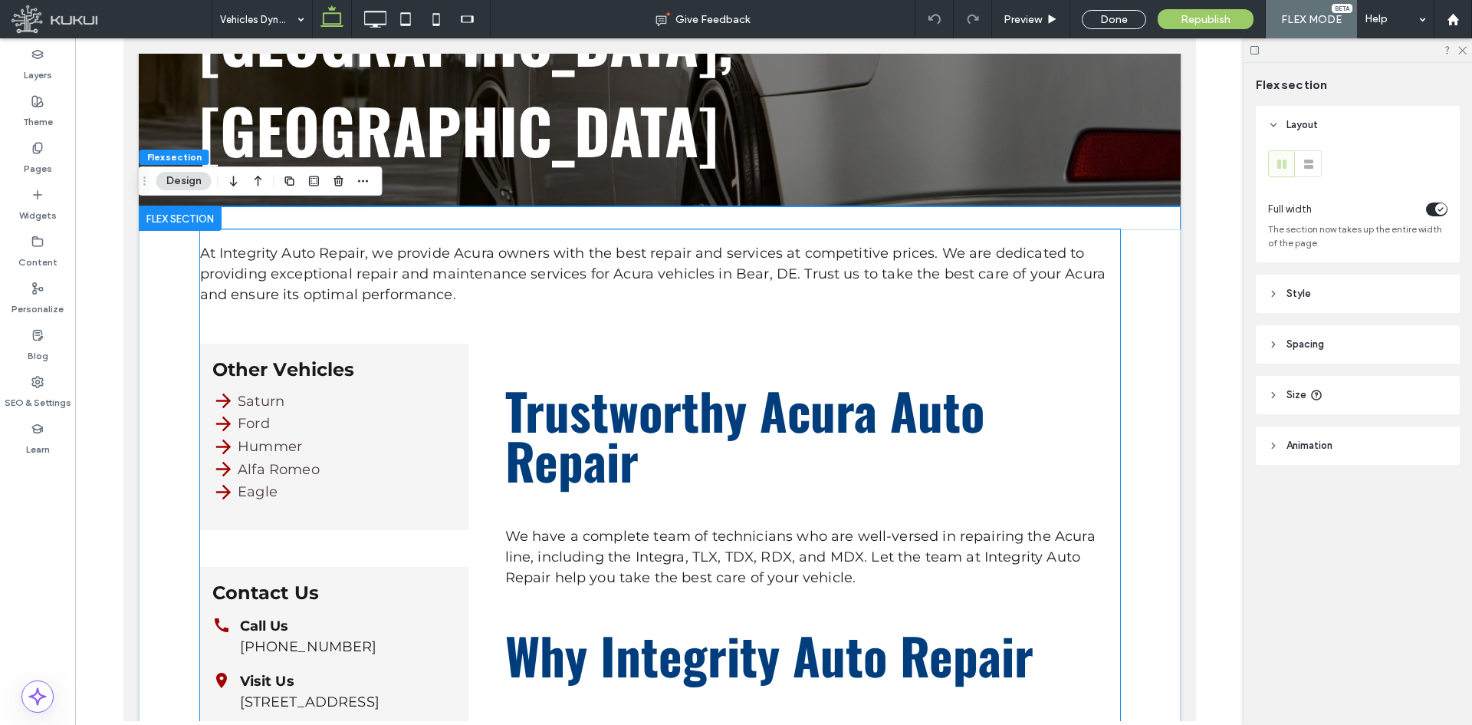
click at [778, 388] on h2 "Trustworthy Acura Auto Repair" at bounding box center [811, 435] width 615 height 100
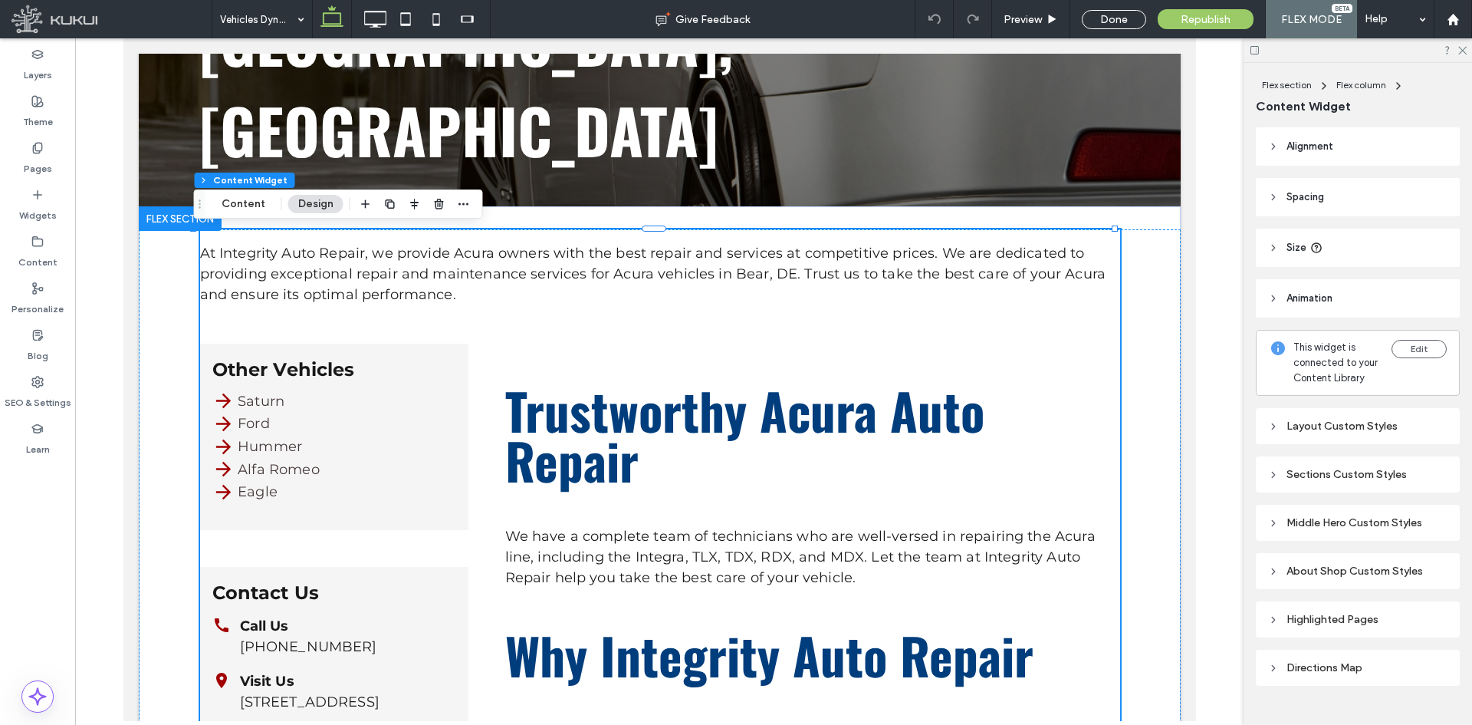
click at [1177, 95] on div "Flex section Flex column Content Widget" at bounding box center [1358, 96] width 204 height 38
click at [1177, 81] on span "Flex column" at bounding box center [1361, 85] width 50 height 12
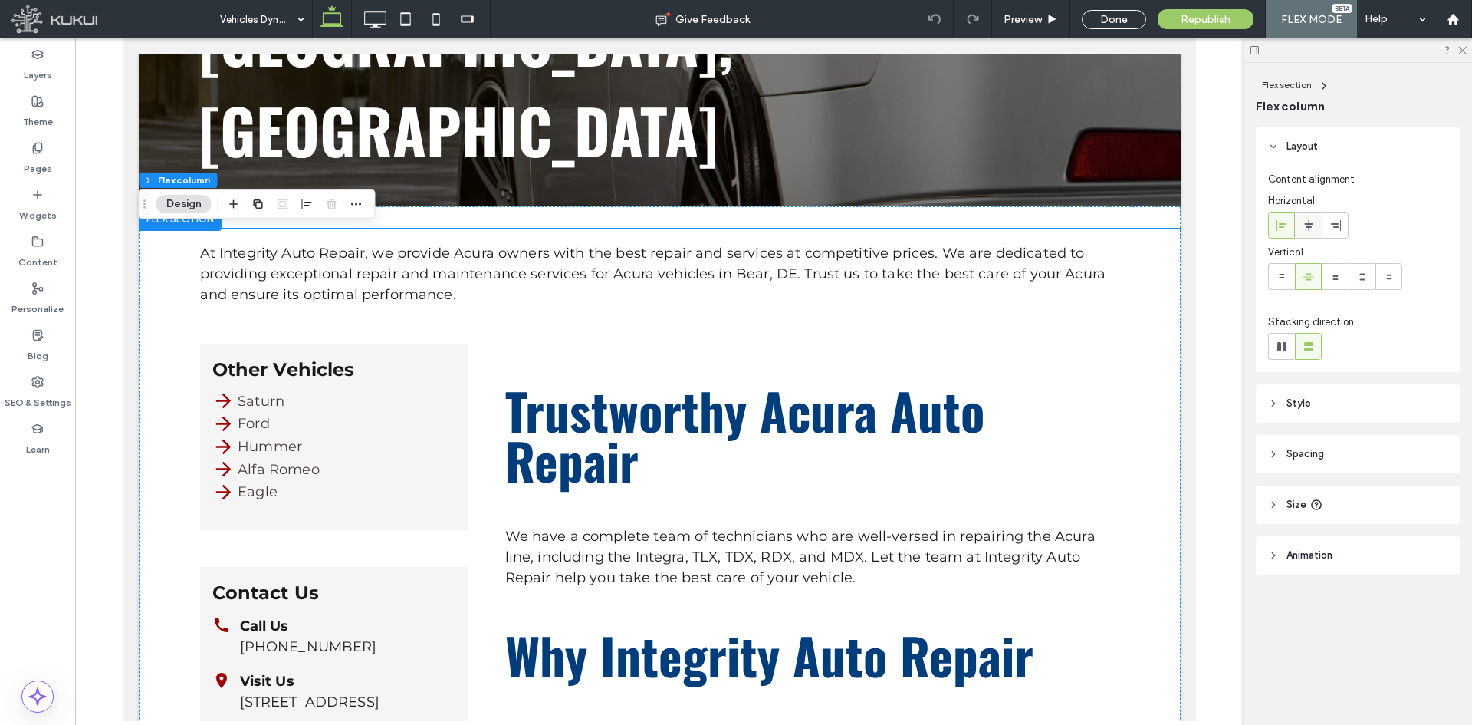
click at [1177, 231] on div at bounding box center [1308, 224] width 25 height 25
click at [791, 434] on h2 "Trustworthy Acura Auto Repair" at bounding box center [811, 435] width 615 height 100
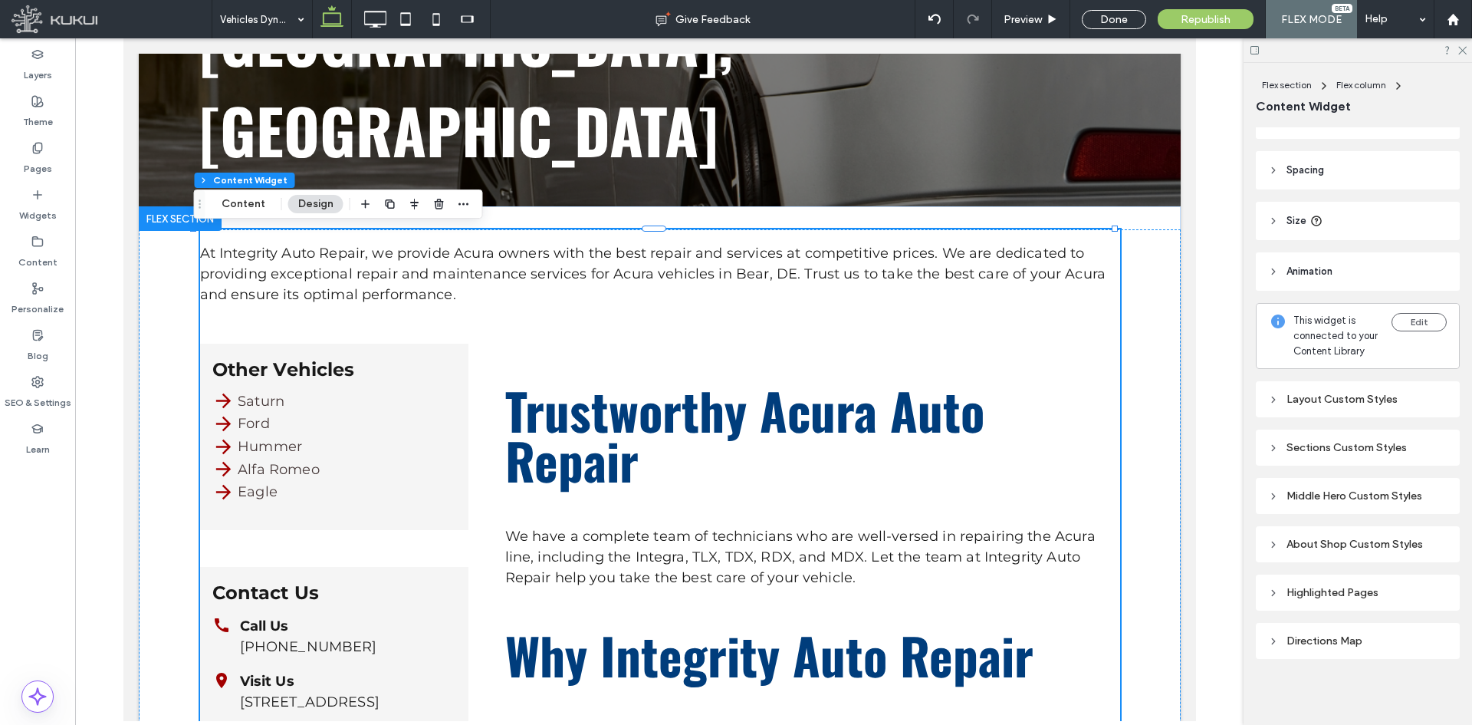
scroll to position [51, 0]
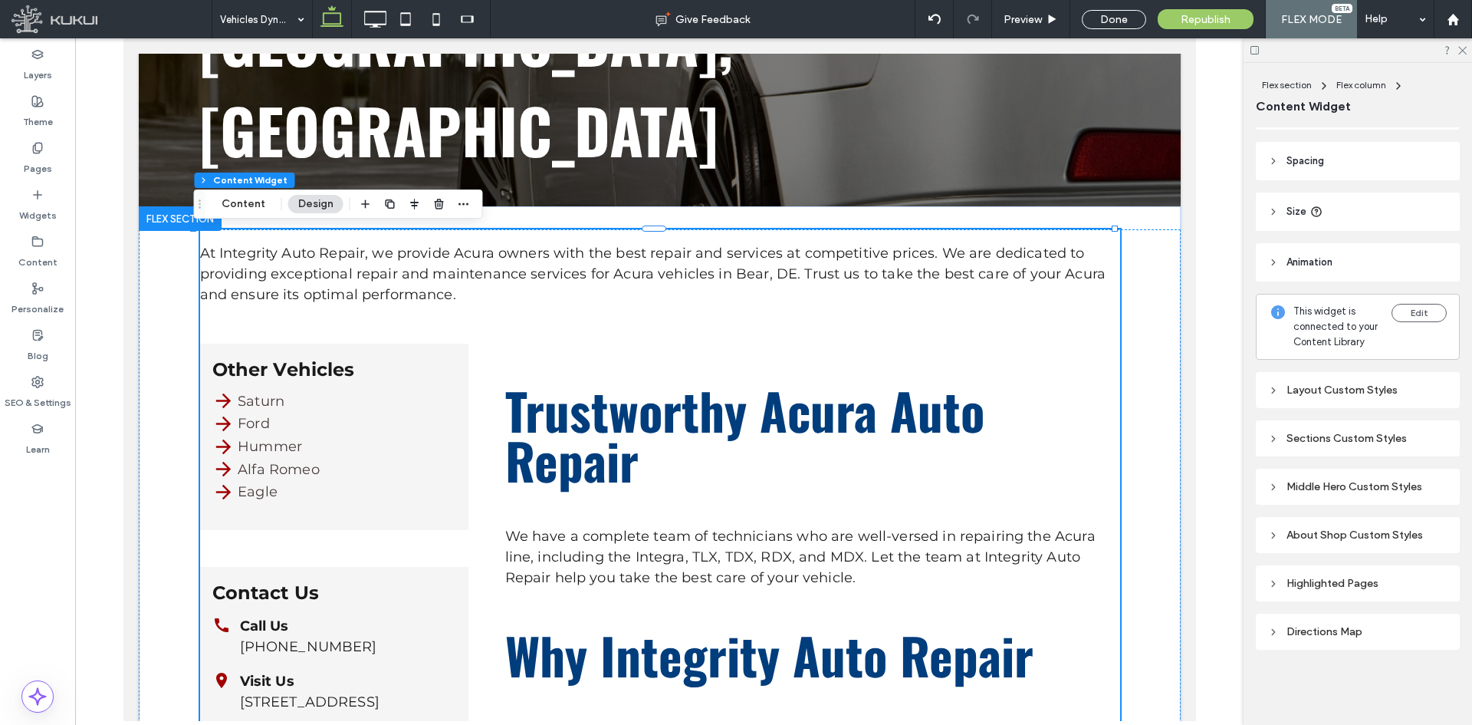
click at [232, 194] on div "Flex section Flex column Content Widget Content Design" at bounding box center [338, 203] width 289 height 29
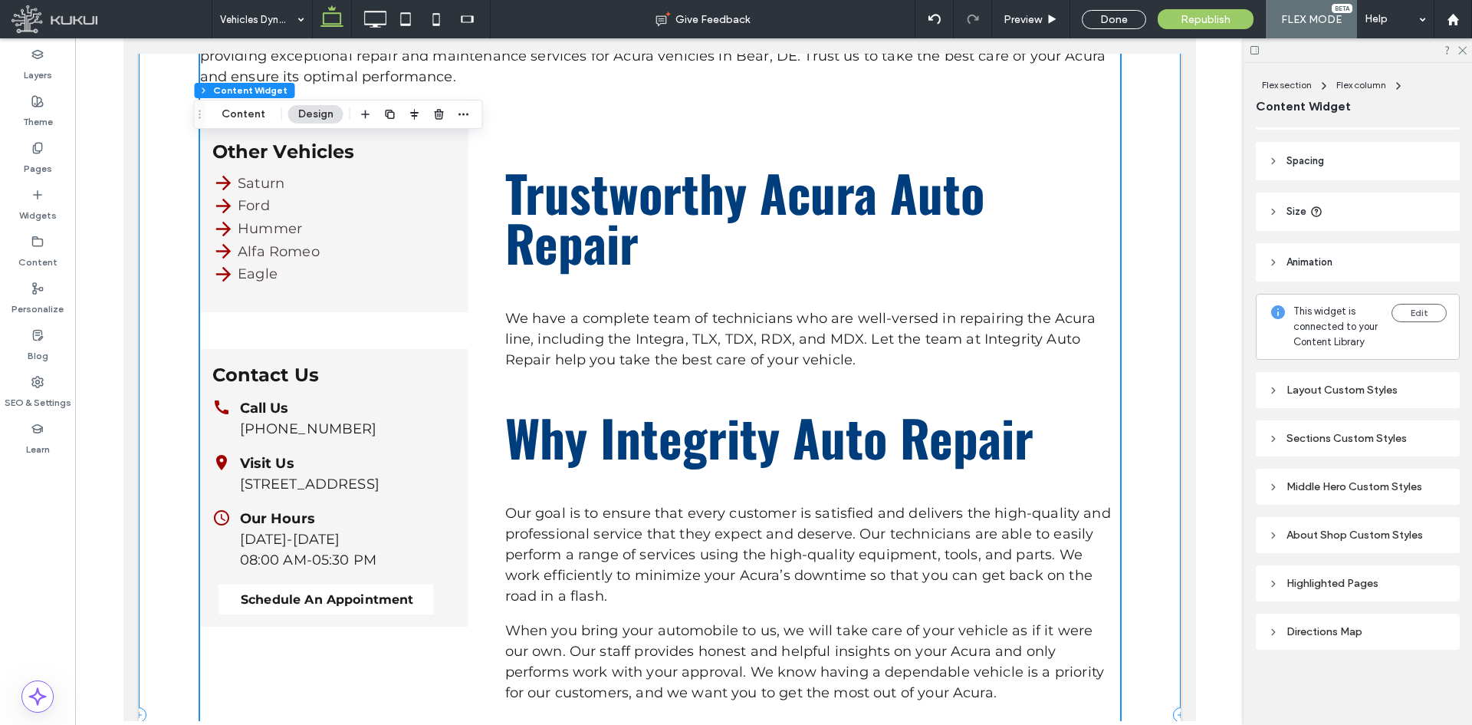
scroll to position [779, 0]
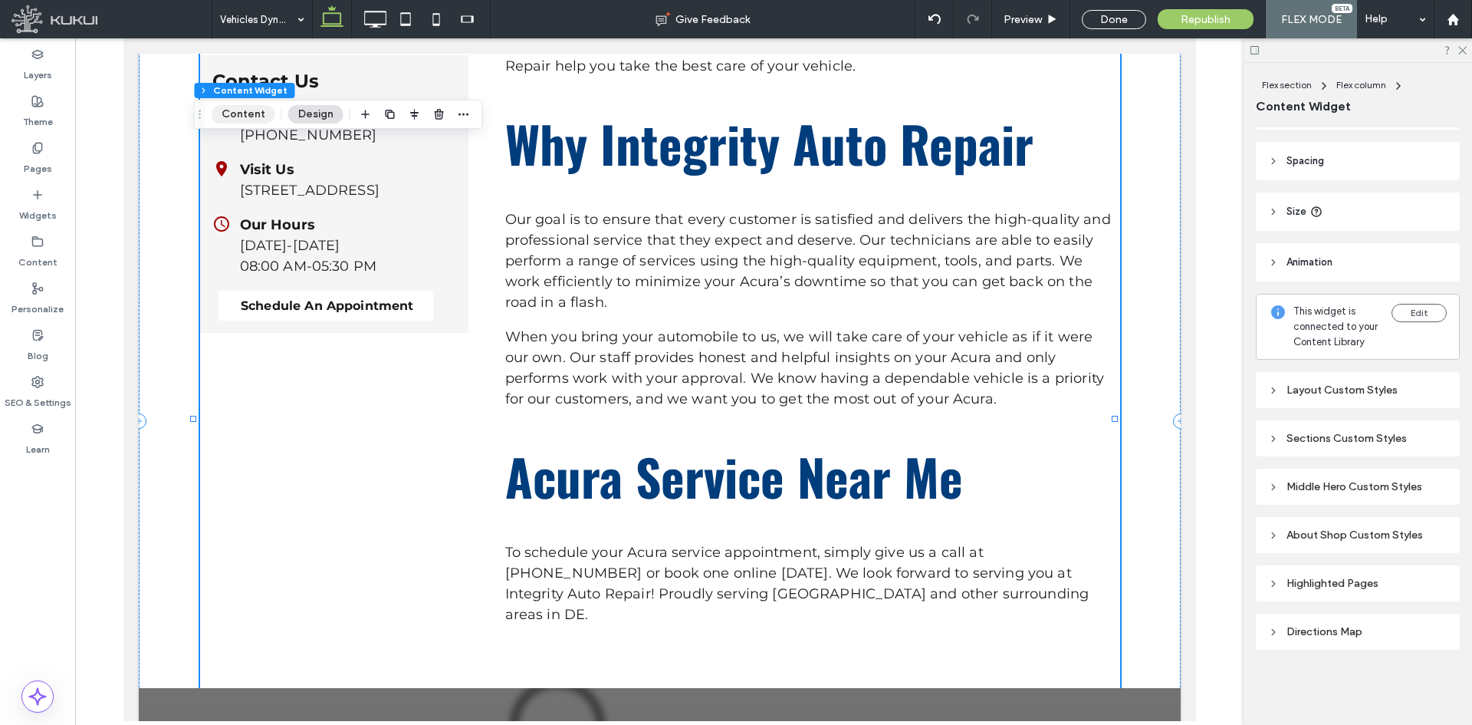
click at [245, 113] on button "Content" at bounding box center [244, 114] width 64 height 18
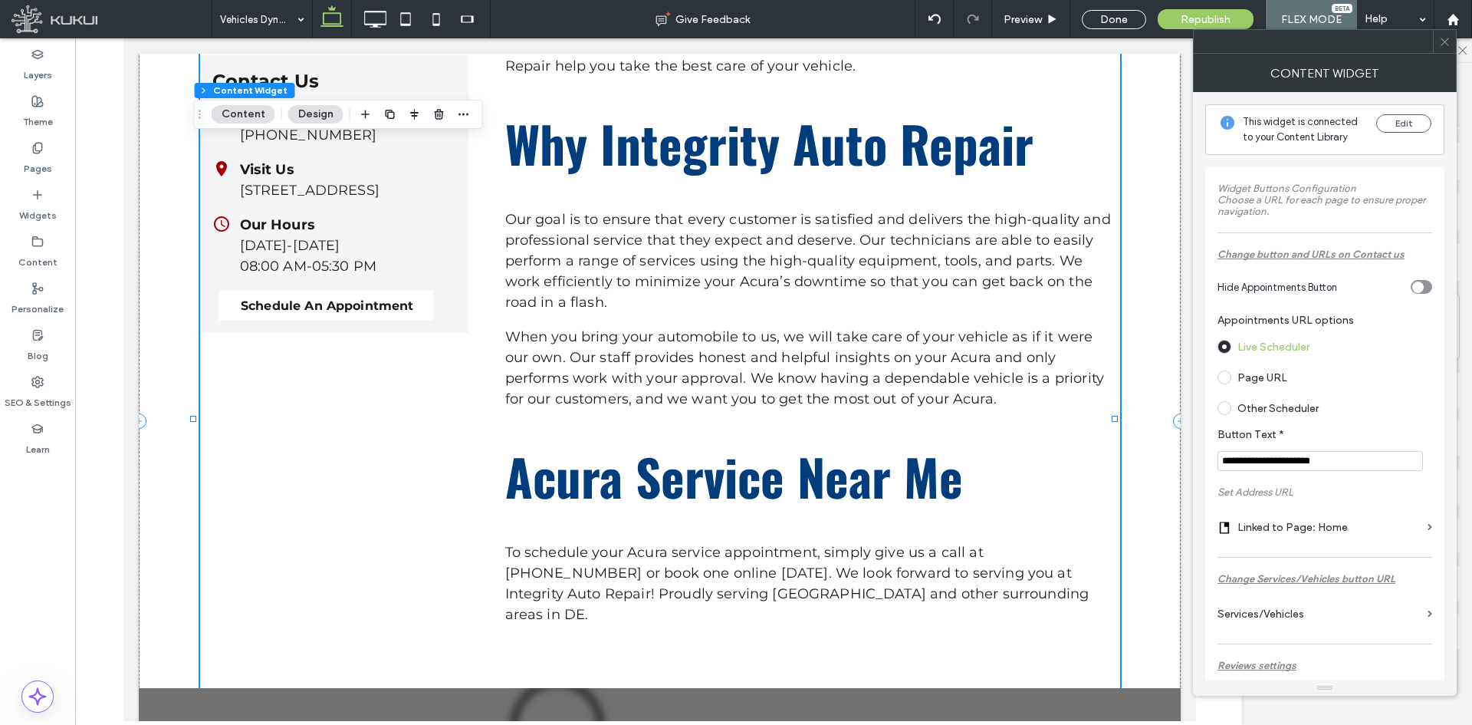
click at [1177, 383] on label "Page URL" at bounding box center [1262, 377] width 50 height 13
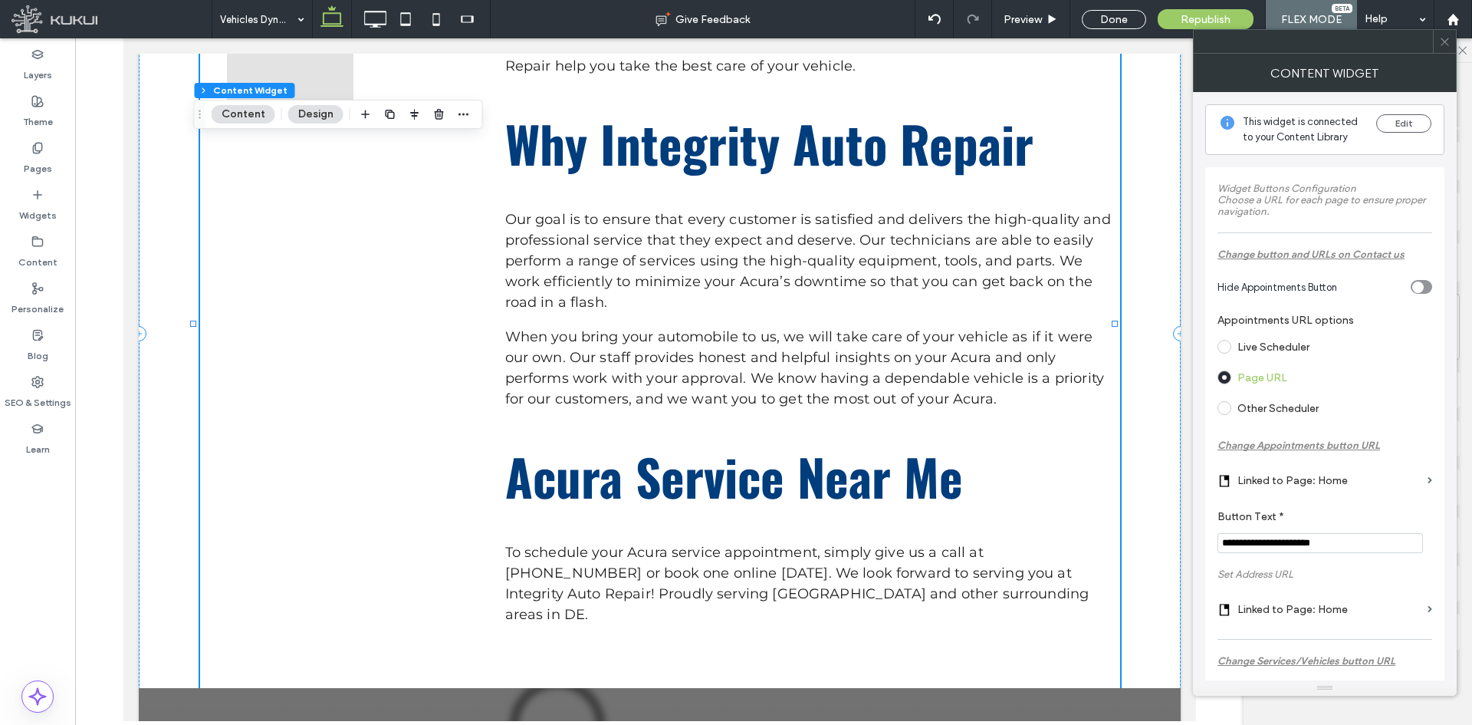
click at [1177, 480] on label "Linked to Page: Home" at bounding box center [1329, 480] width 184 height 28
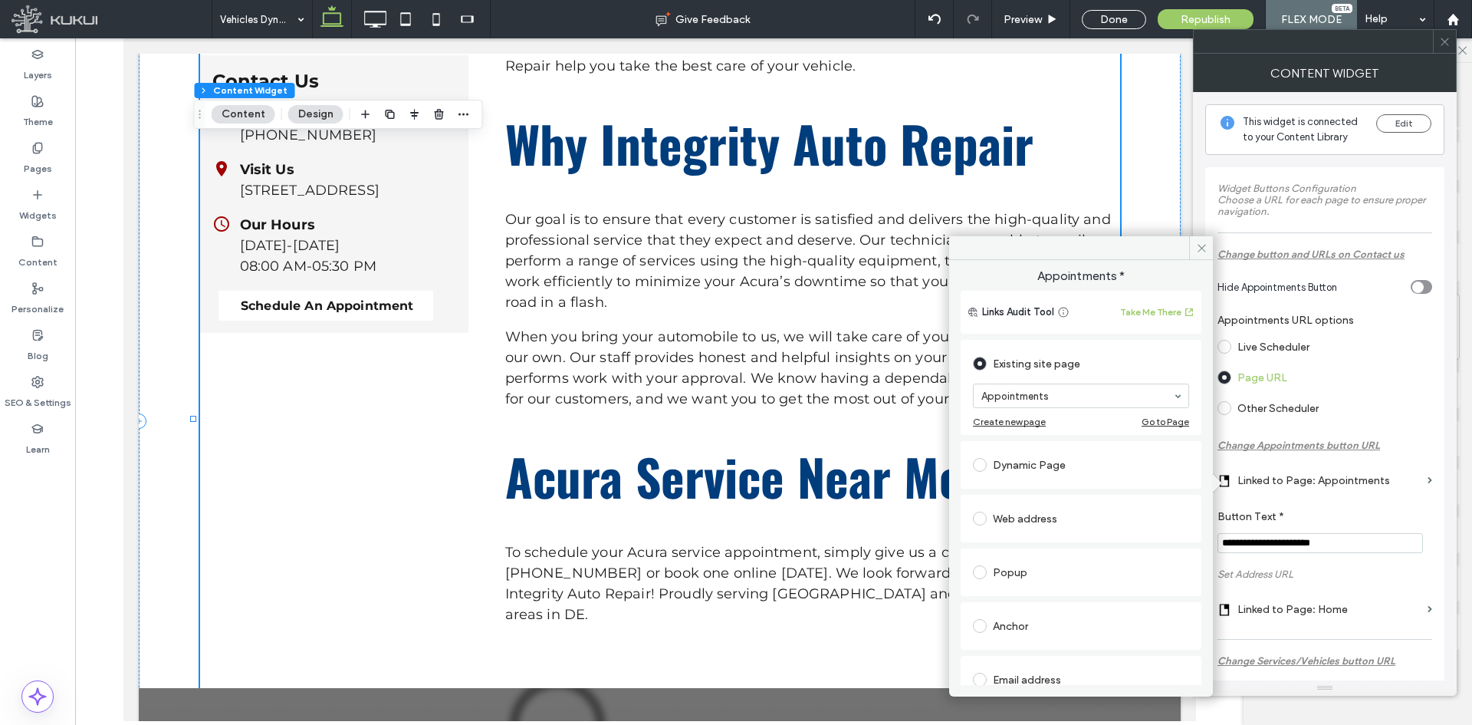
click at [1177, 252] on icon at bounding box center [1202, 248] width 12 height 12
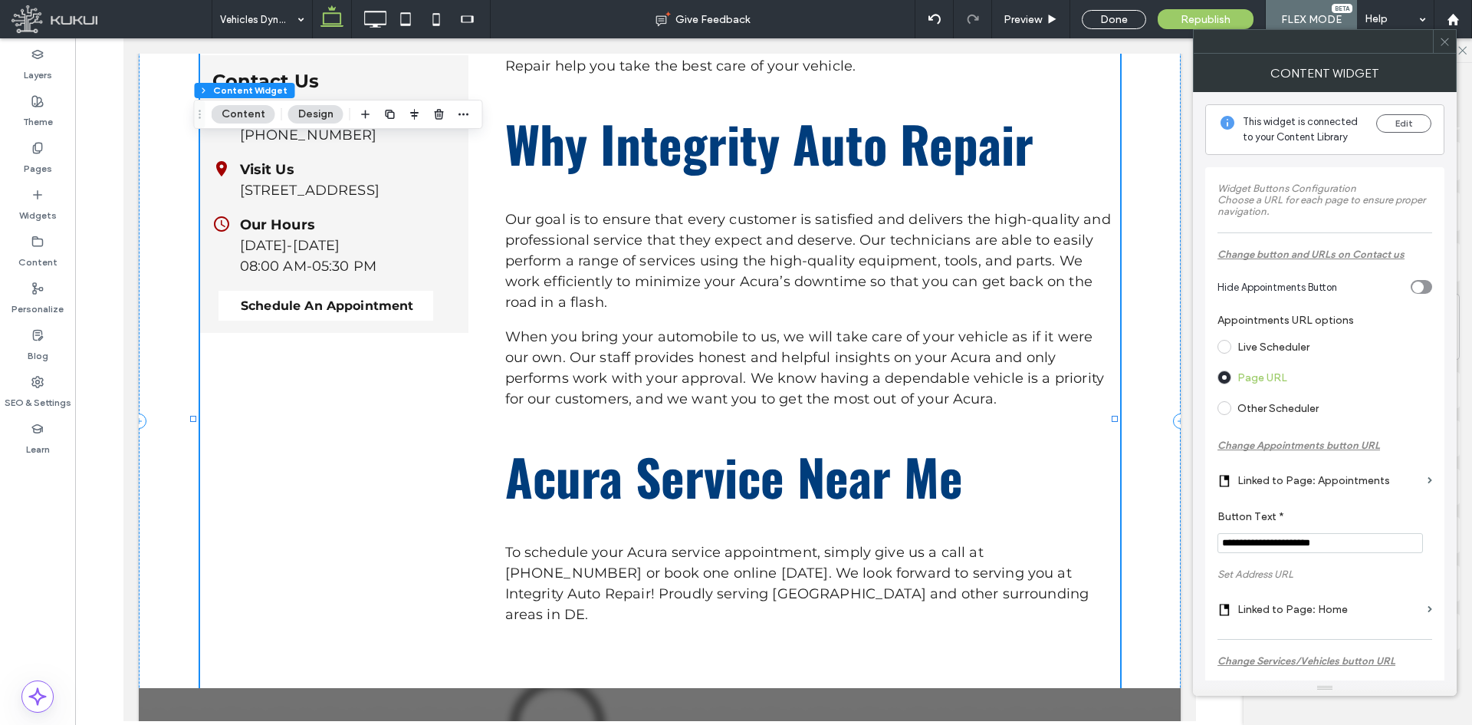
click at [1177, 44] on icon at bounding box center [1445, 42] width 12 height 12
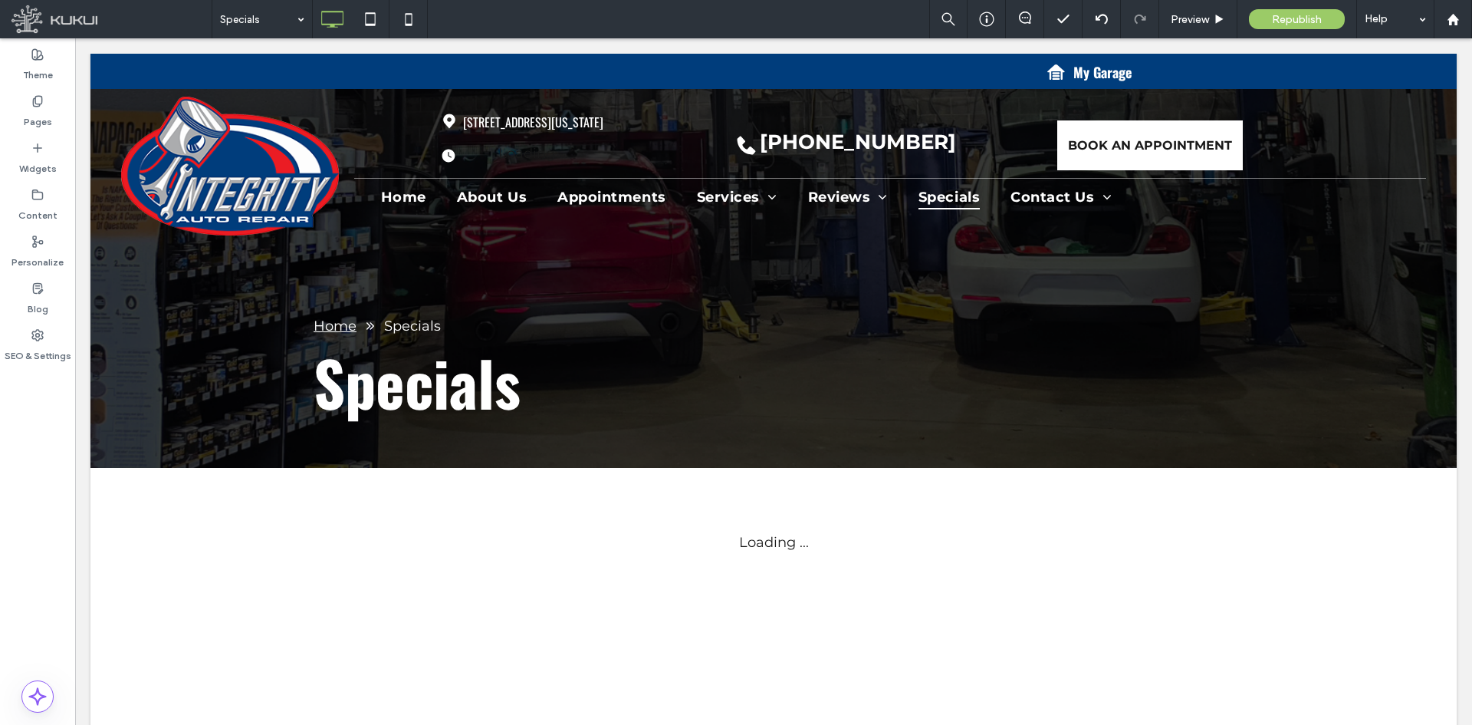
scroll to position [0, 0]
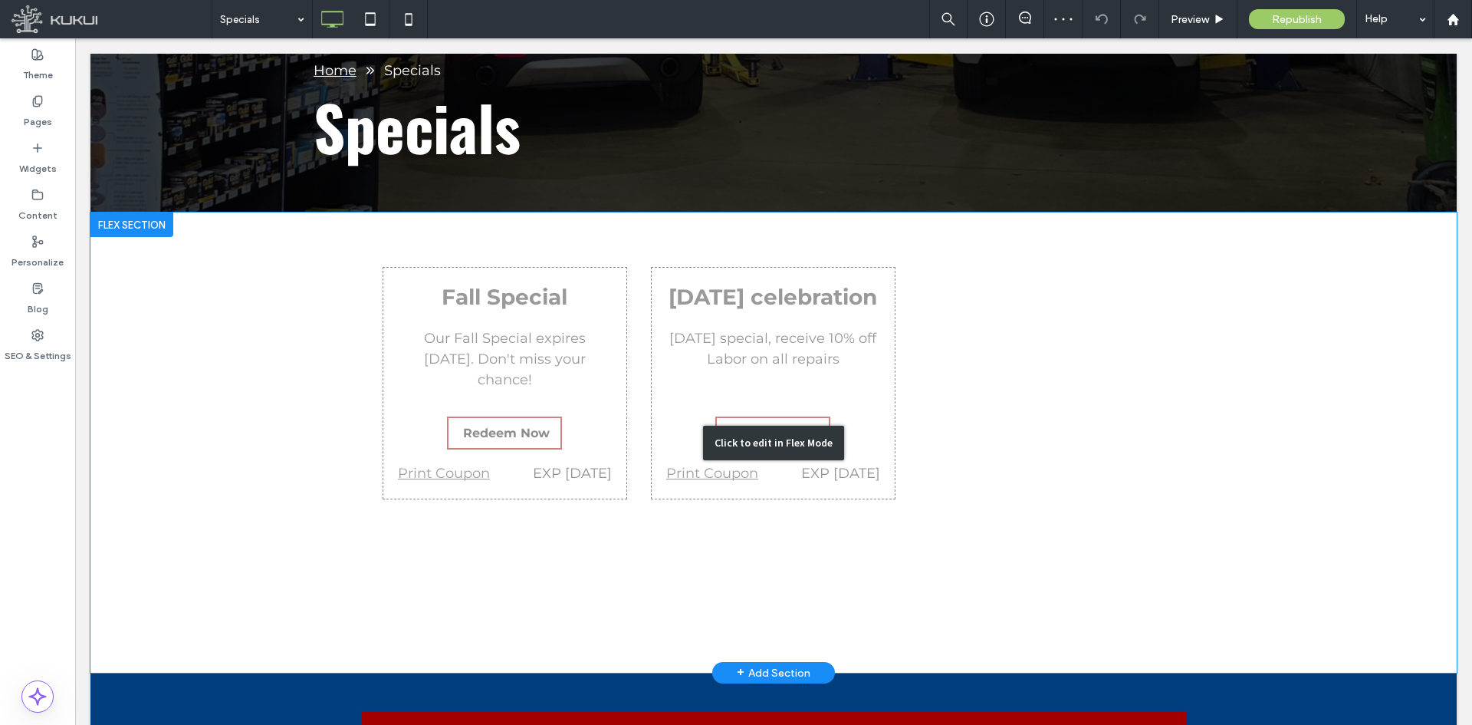
click at [594, 334] on div "Click to edit in Flex Mode" at bounding box center [773, 442] width 1366 height 460
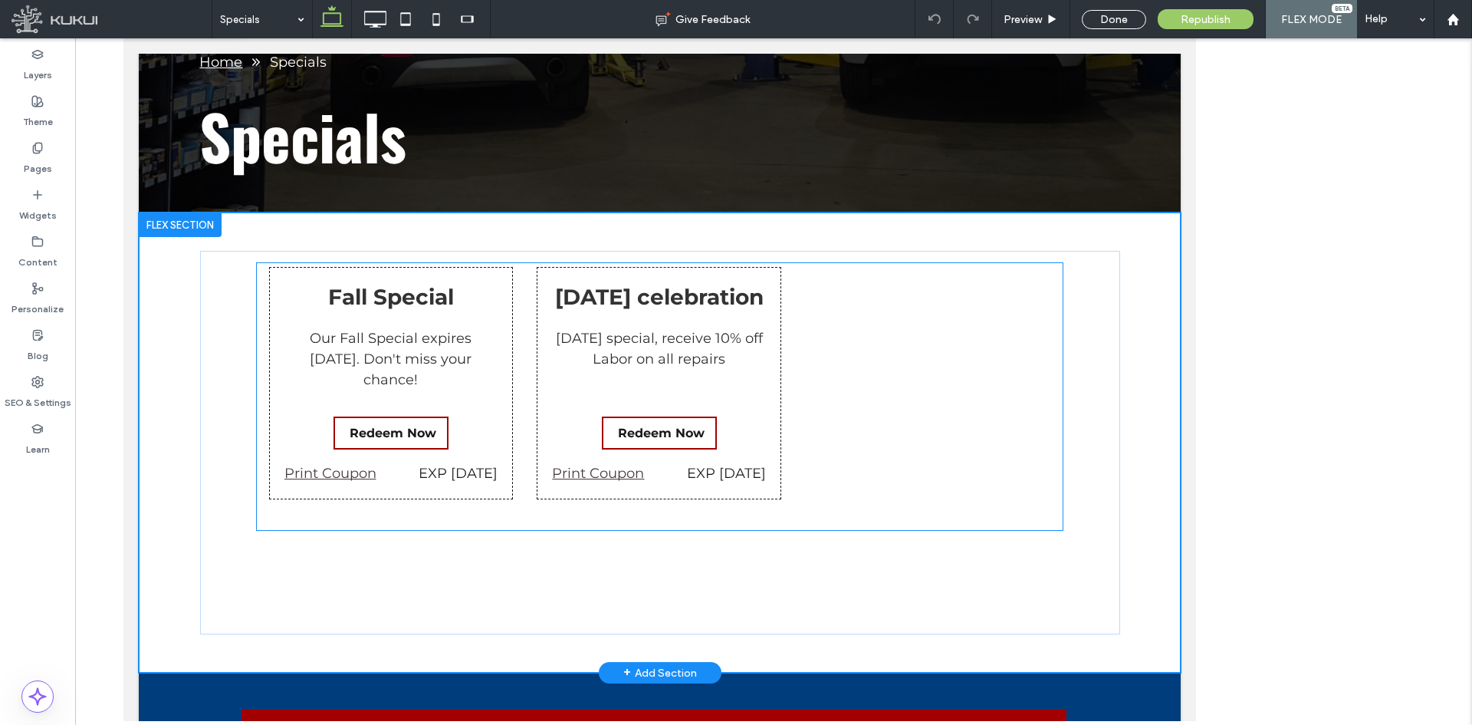
scroll to position [268, 0]
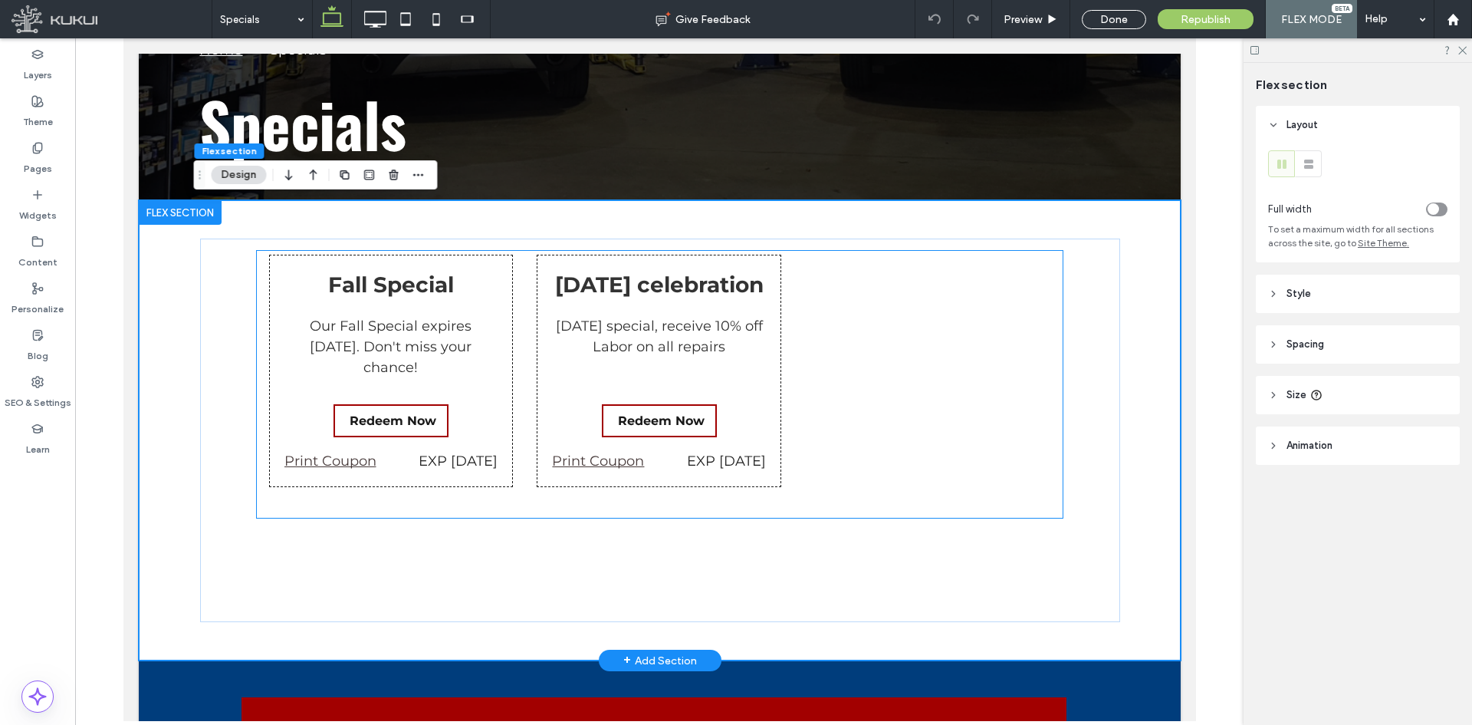
click at [616, 353] on div "Labor day special, receive 10% off Labor on all repairs" at bounding box center [658, 336] width 214 height 41
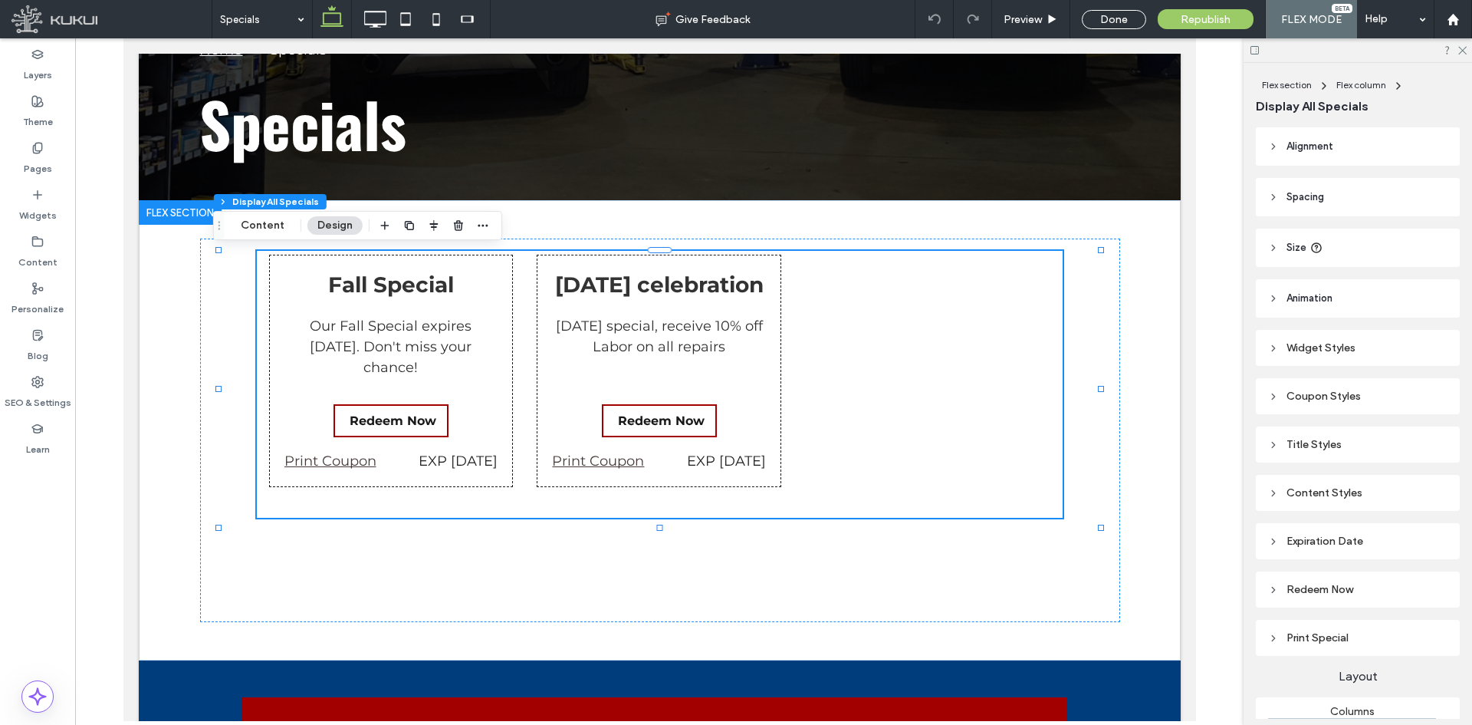
scroll to position [128, 0]
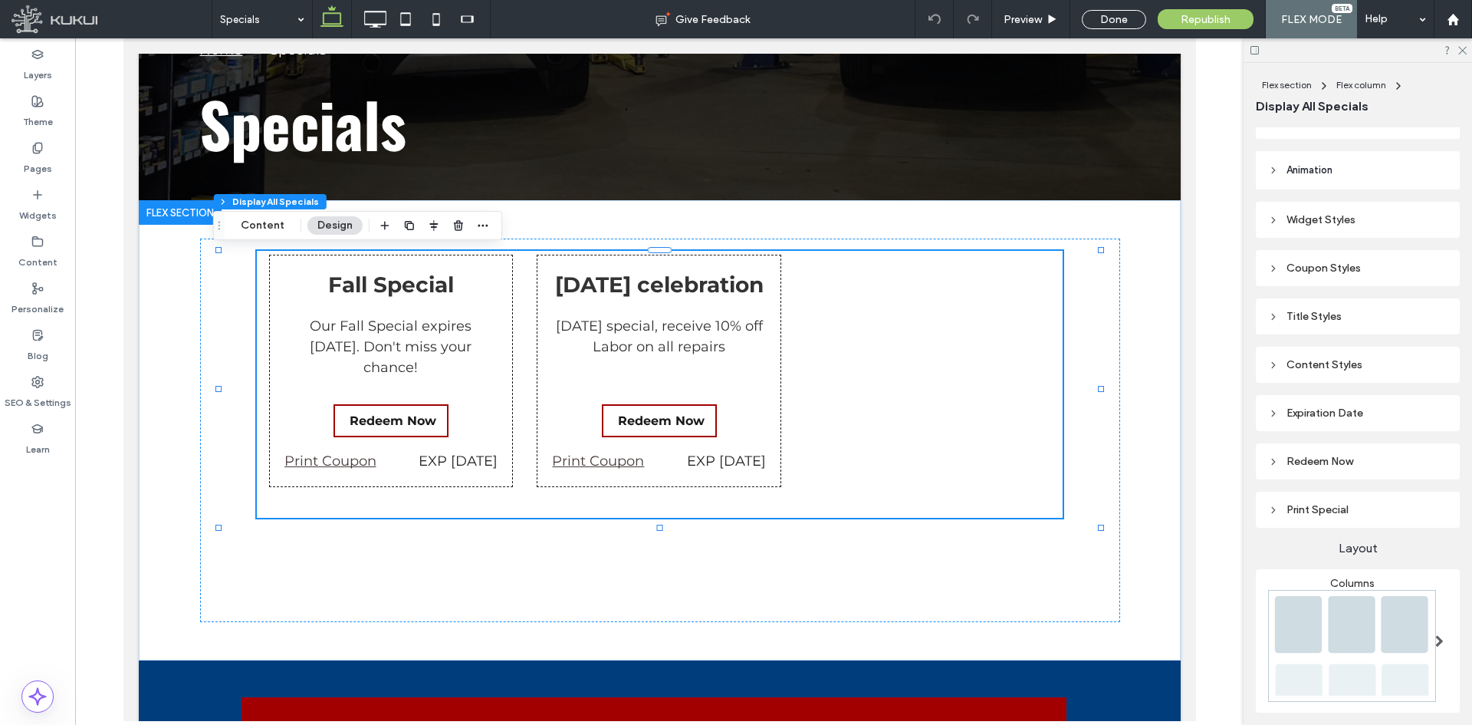
click at [1177, 481] on div "Widget Styles Coupon Styles Title Styles Content Styles Expiration Date Redeem …" at bounding box center [1358, 450] width 204 height 523
click at [1177, 469] on div "Redeem Now" at bounding box center [1357, 461] width 179 height 21
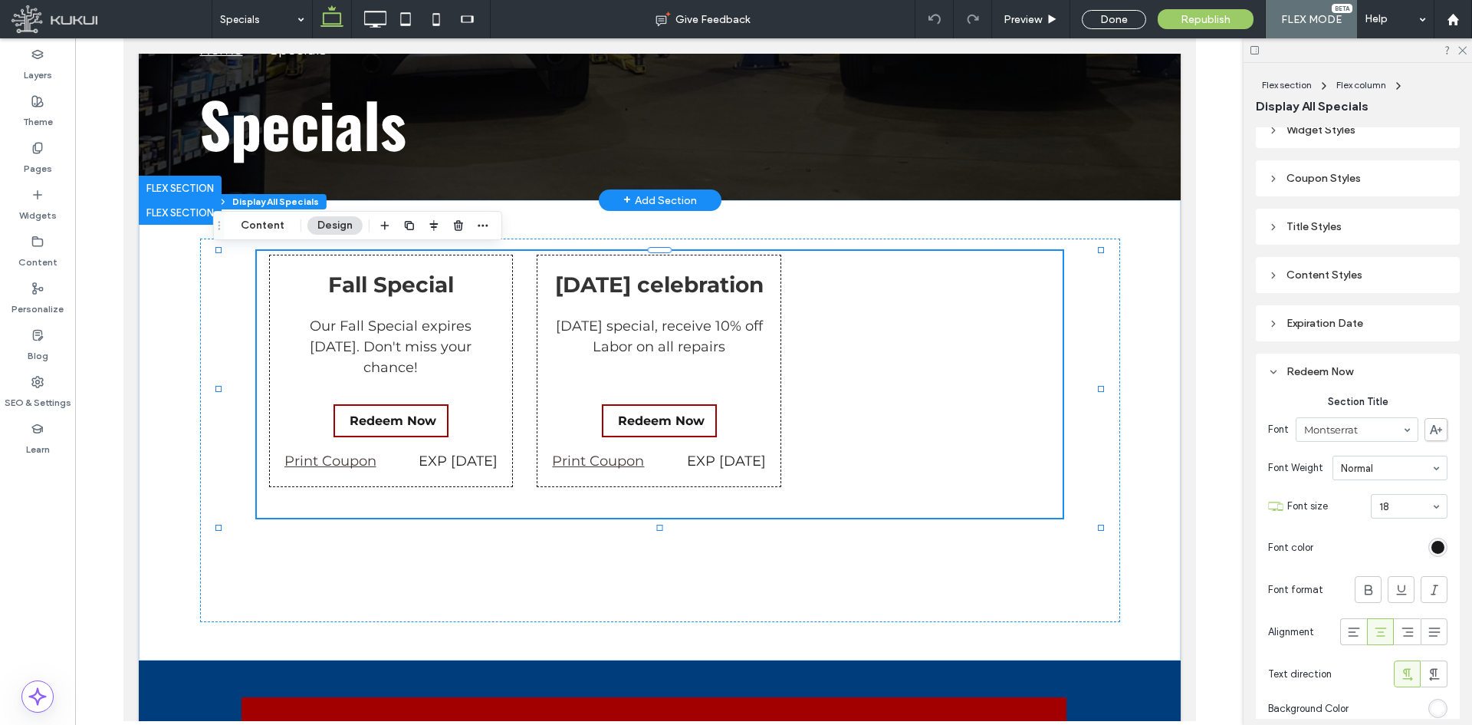
scroll to position [255, 0]
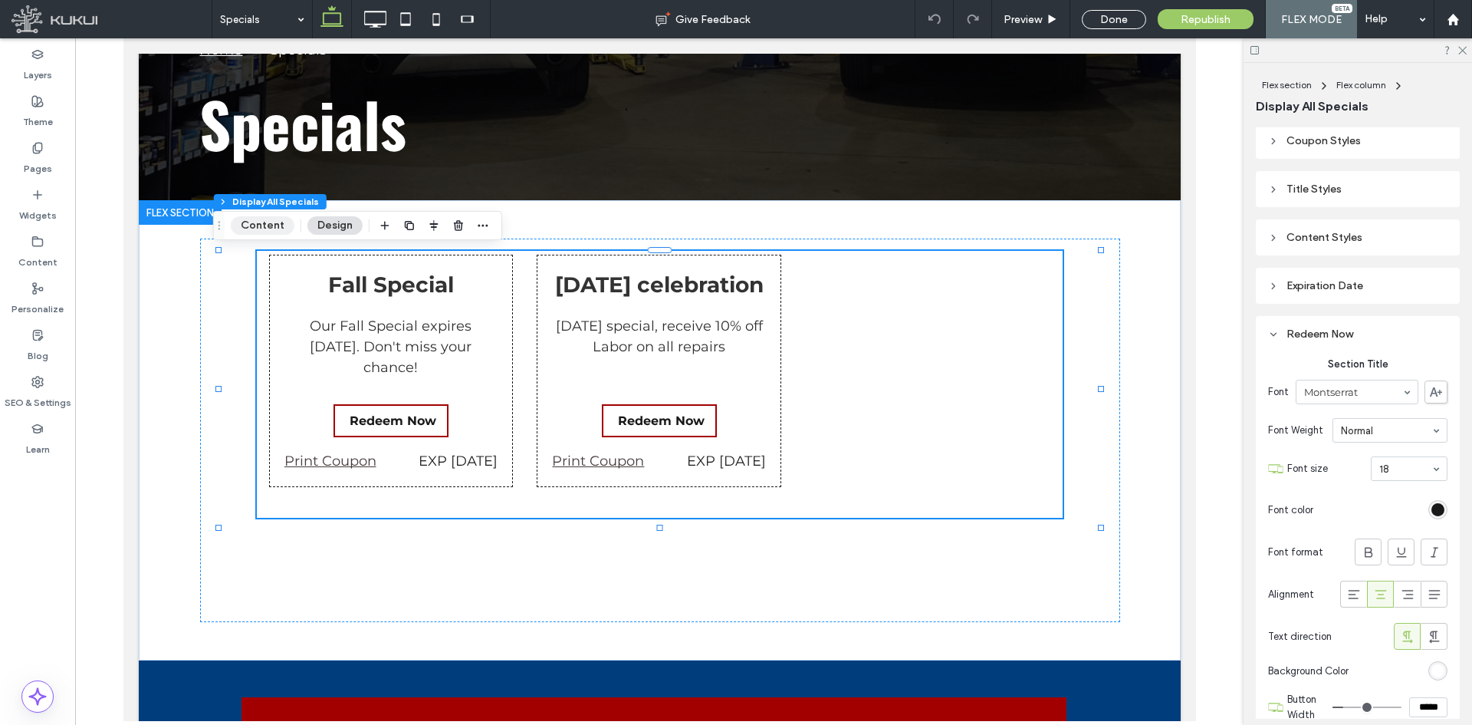
click at [262, 222] on button "Content" at bounding box center [263, 225] width 64 height 18
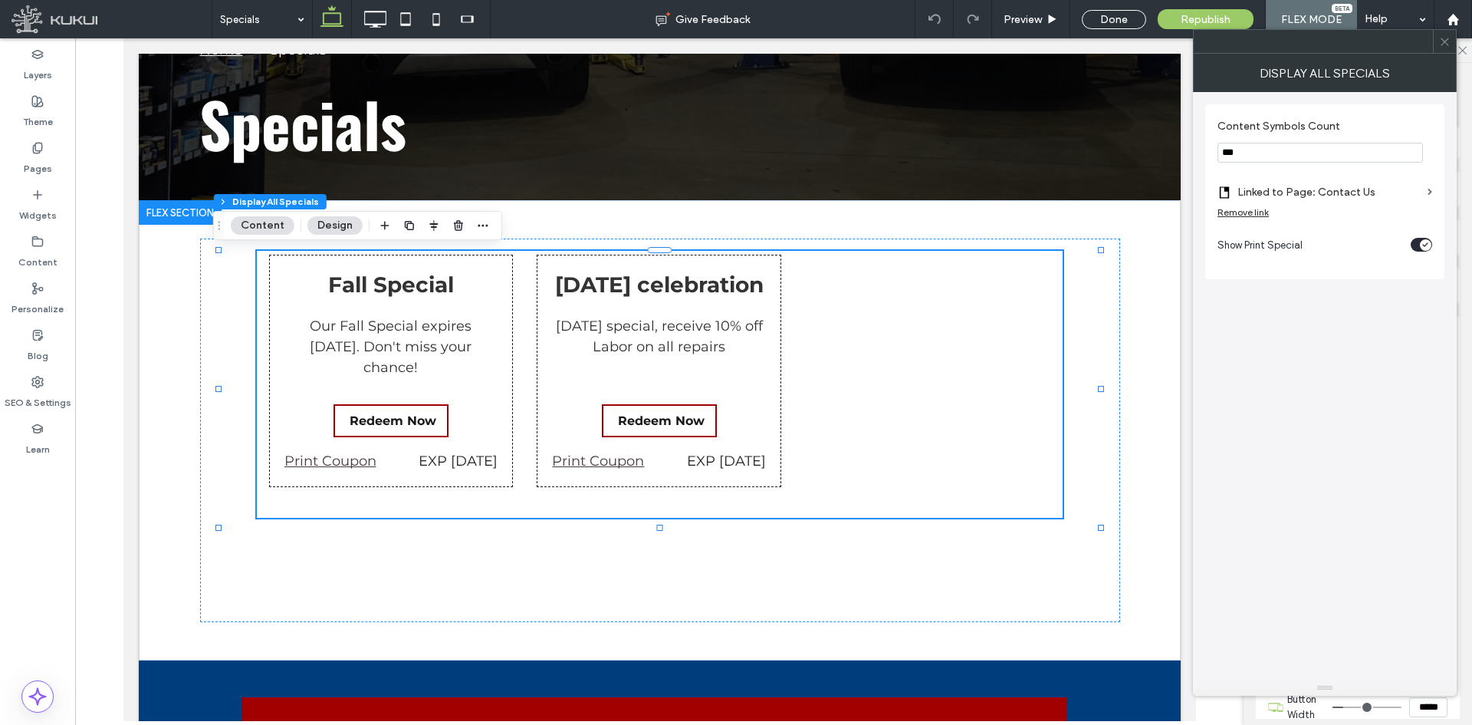
click at [1177, 212] on div "Remove link" at bounding box center [1243, 212] width 51 height 12
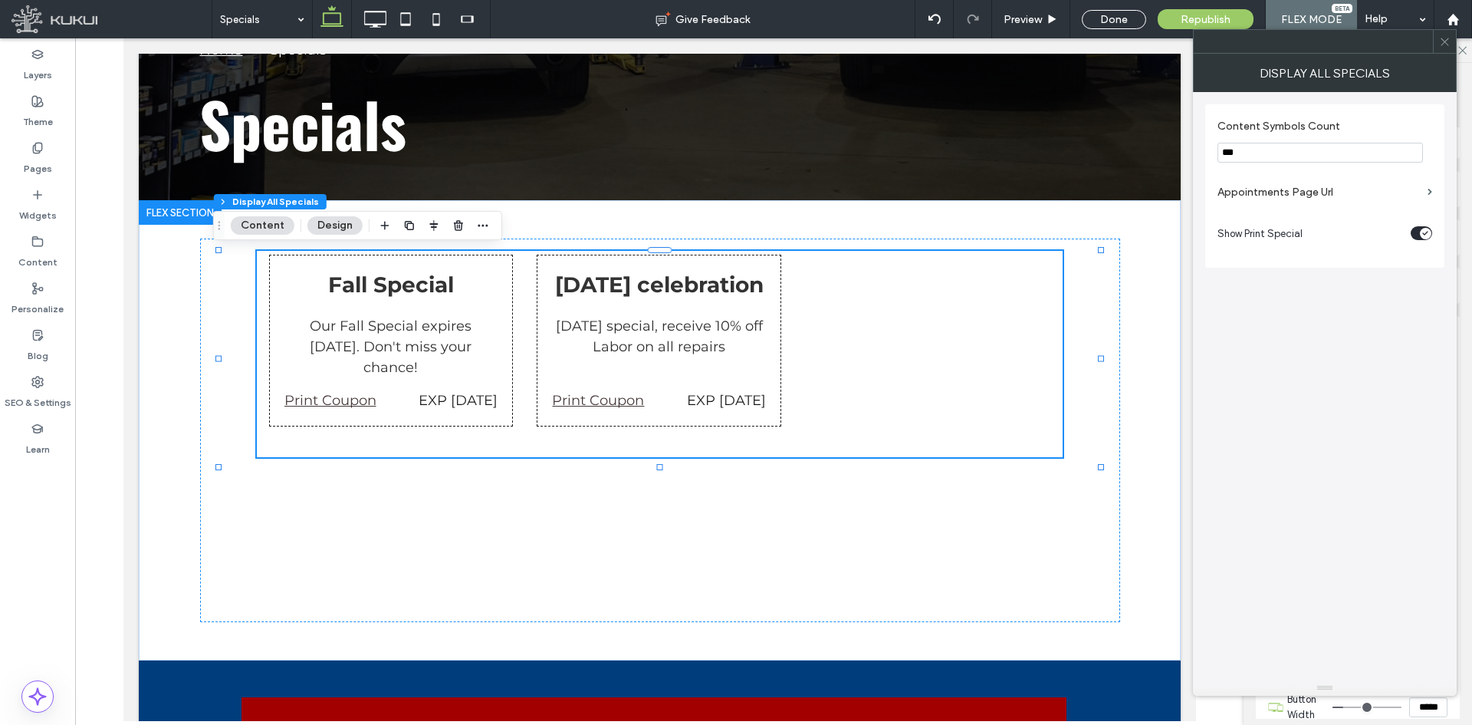
click at [1177, 209] on section "Appointments Page Url" at bounding box center [1325, 192] width 215 height 44
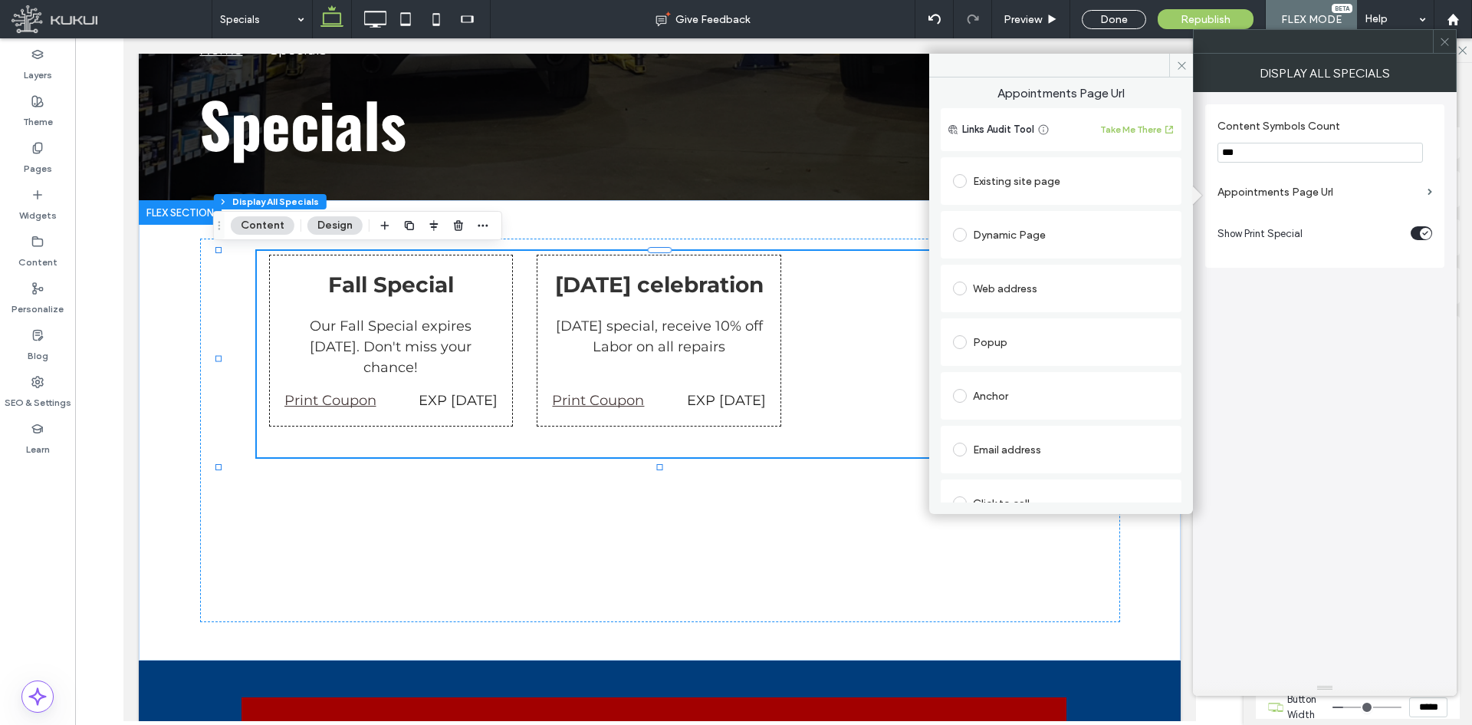
drag, startPoint x: 1003, startPoint y: 191, endPoint x: 1019, endPoint y: 190, distance: 16.1
click at [1007, 191] on div "Existing site page" at bounding box center [1061, 181] width 216 height 25
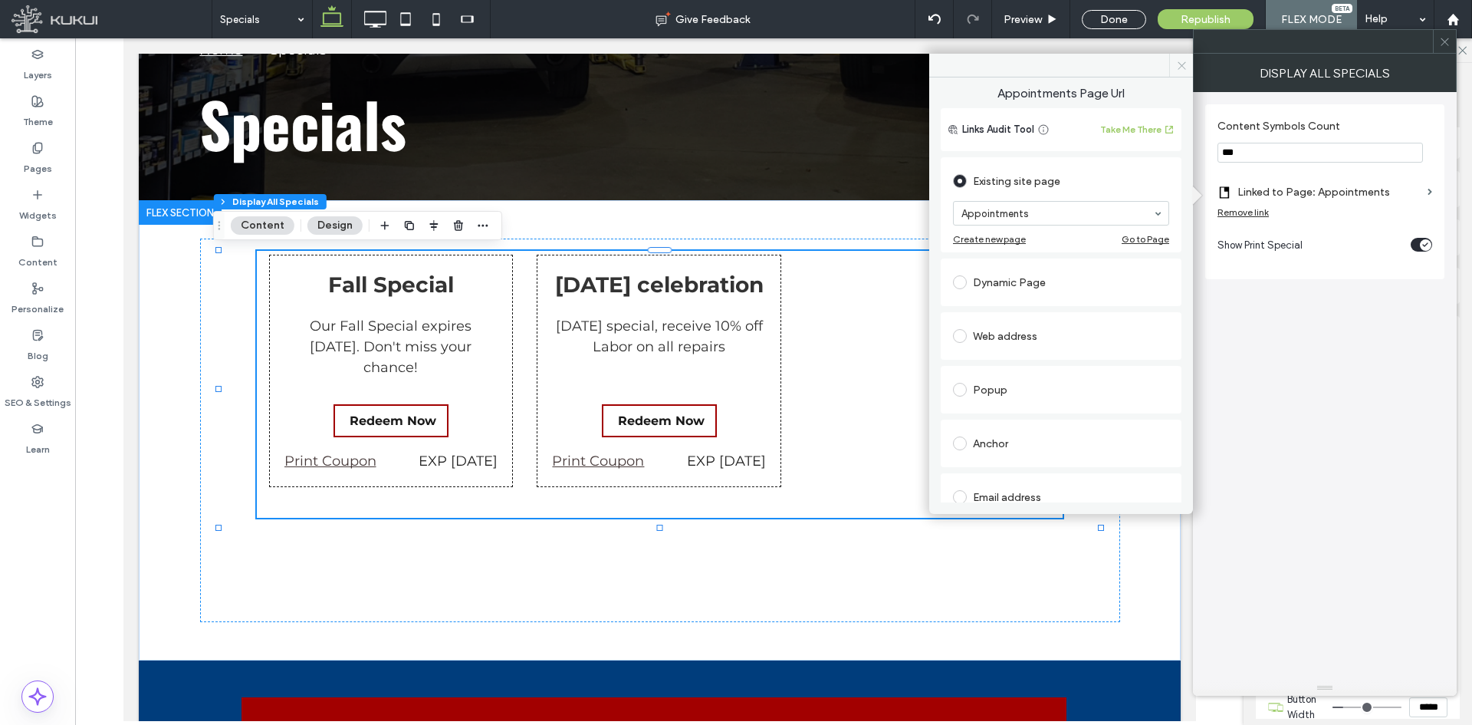
drag, startPoint x: 1185, startPoint y: 67, endPoint x: 1067, endPoint y: 35, distance: 121.6
click at [1177, 67] on icon at bounding box center [1182, 66] width 12 height 12
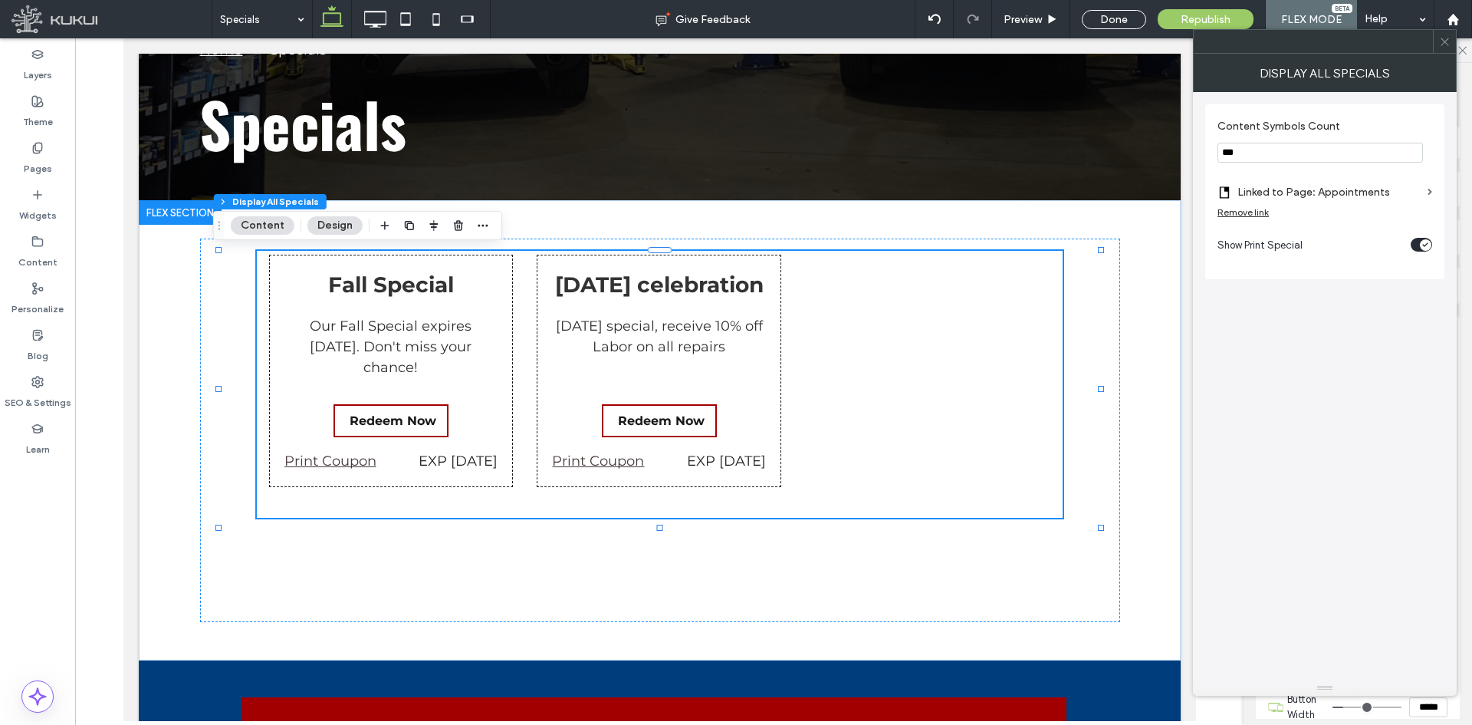
click at [1177, 42] on icon at bounding box center [1445, 42] width 12 height 12
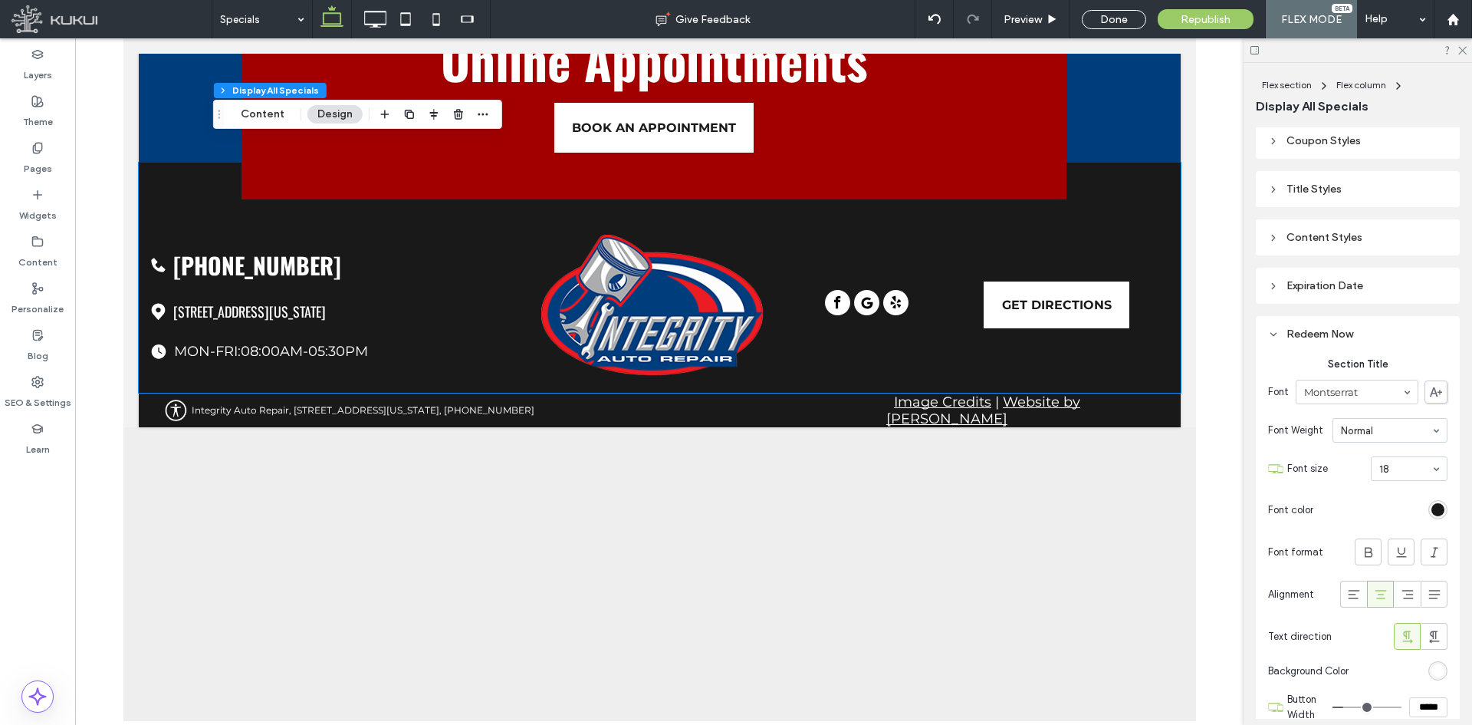
scroll to position [651, 0]
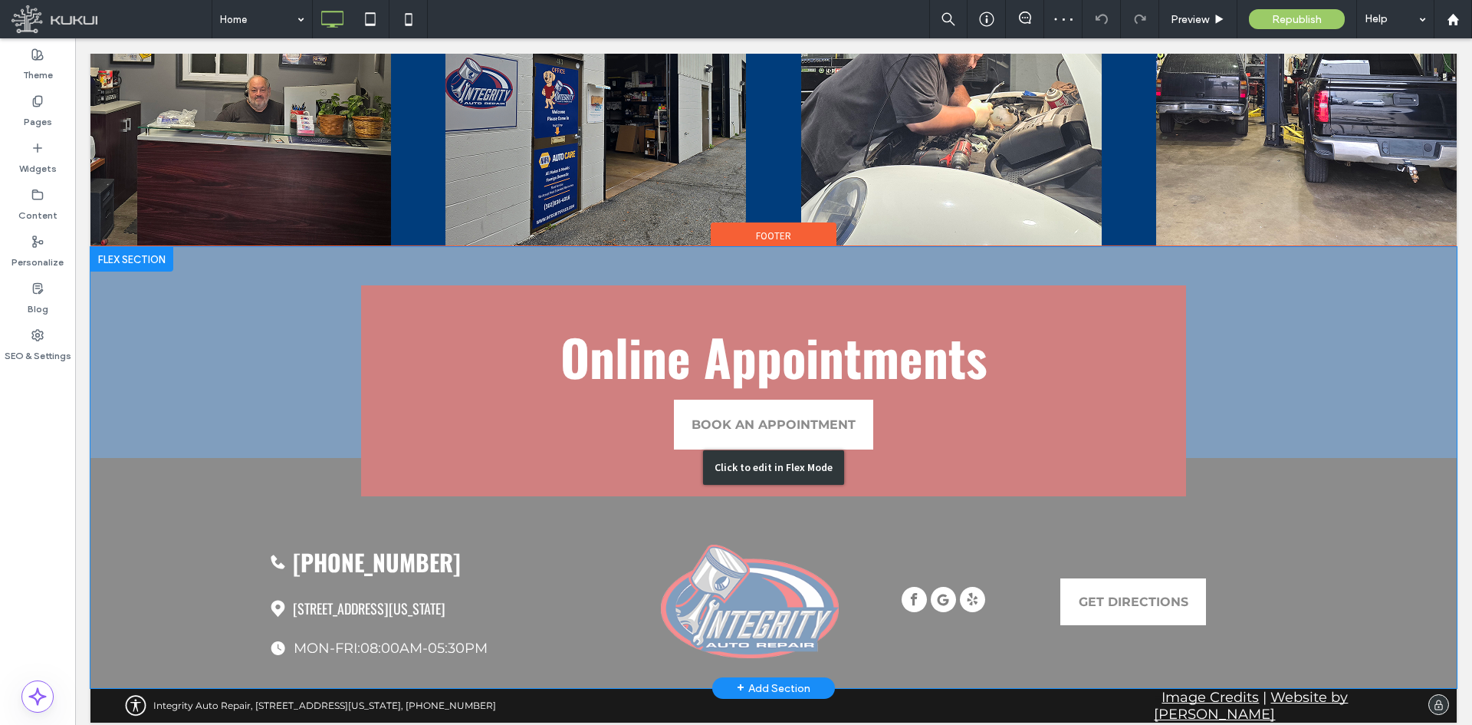
scroll to position [4380, 0]
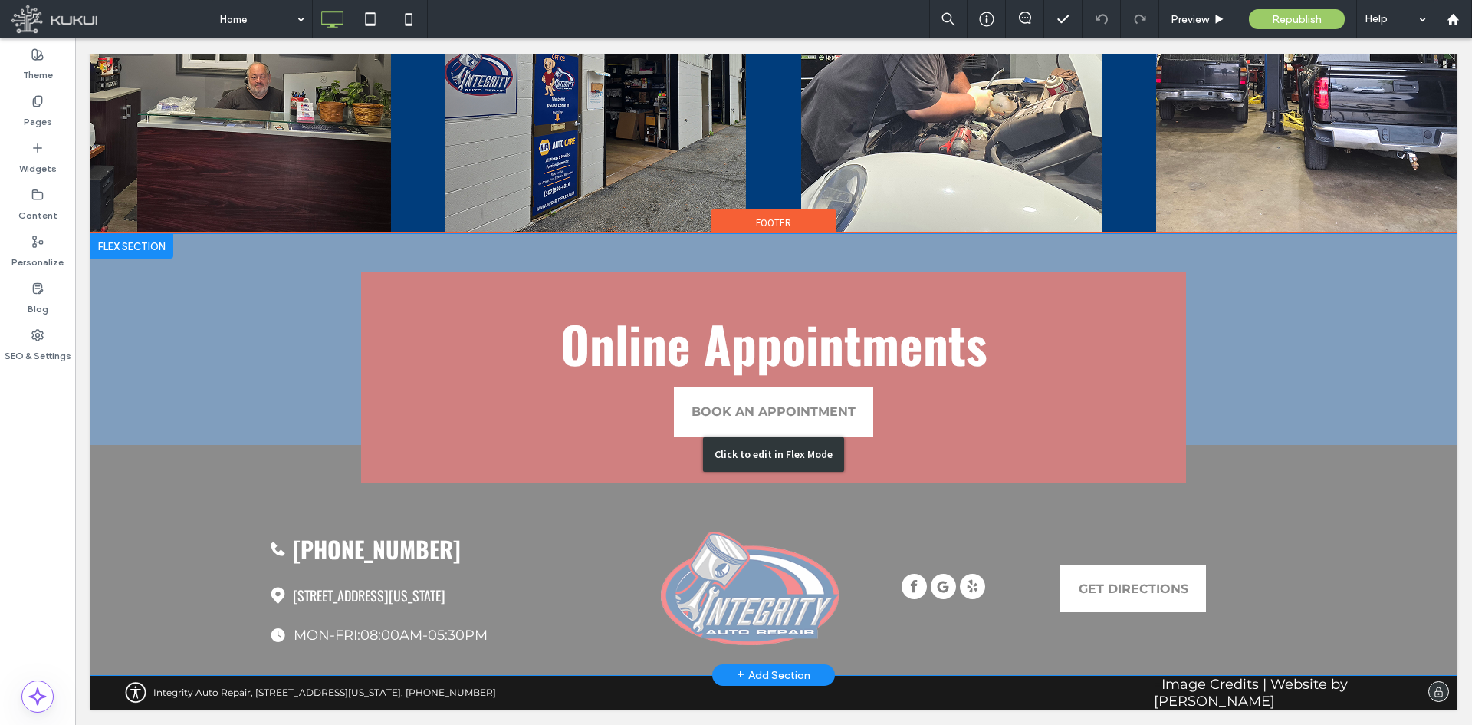
click at [1177, 559] on div "Click to edit in Flex Mode" at bounding box center [773, 454] width 1366 height 441
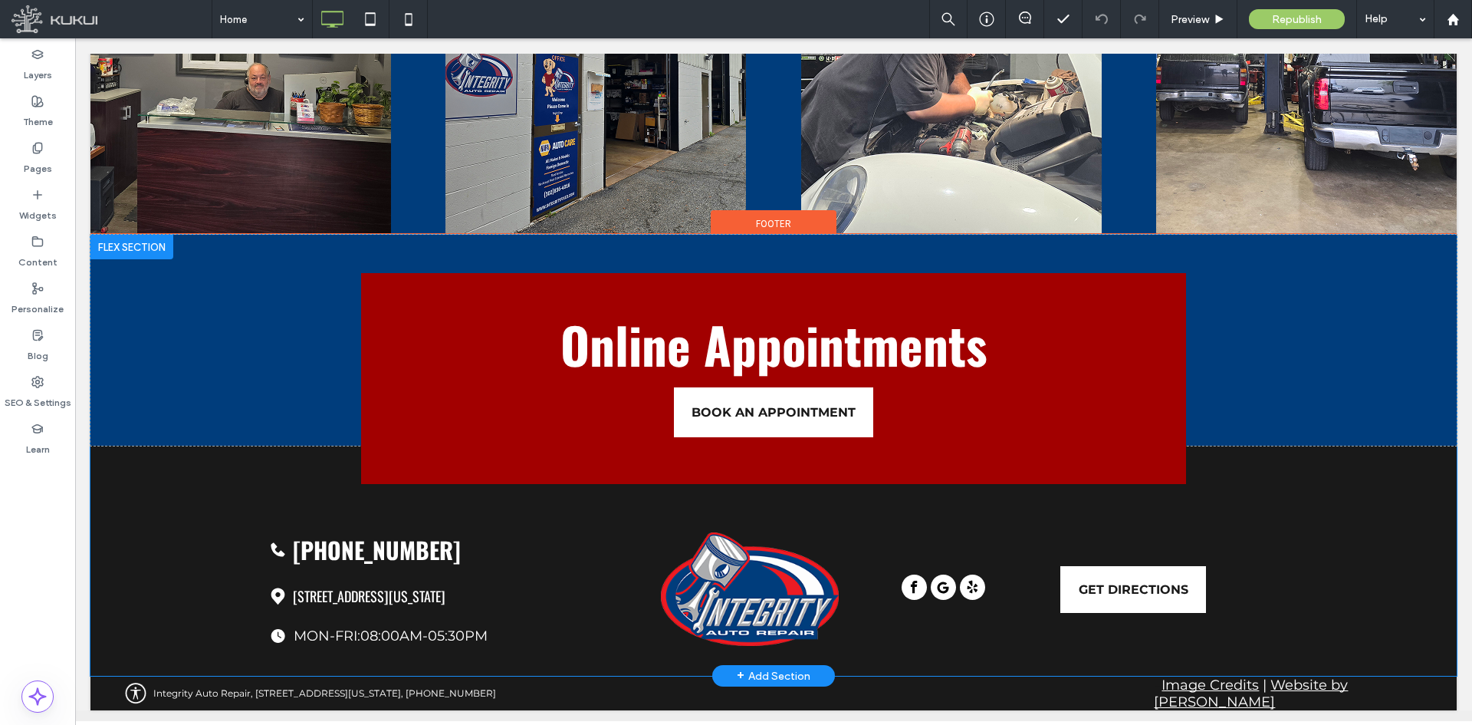
scroll to position [4379, 0]
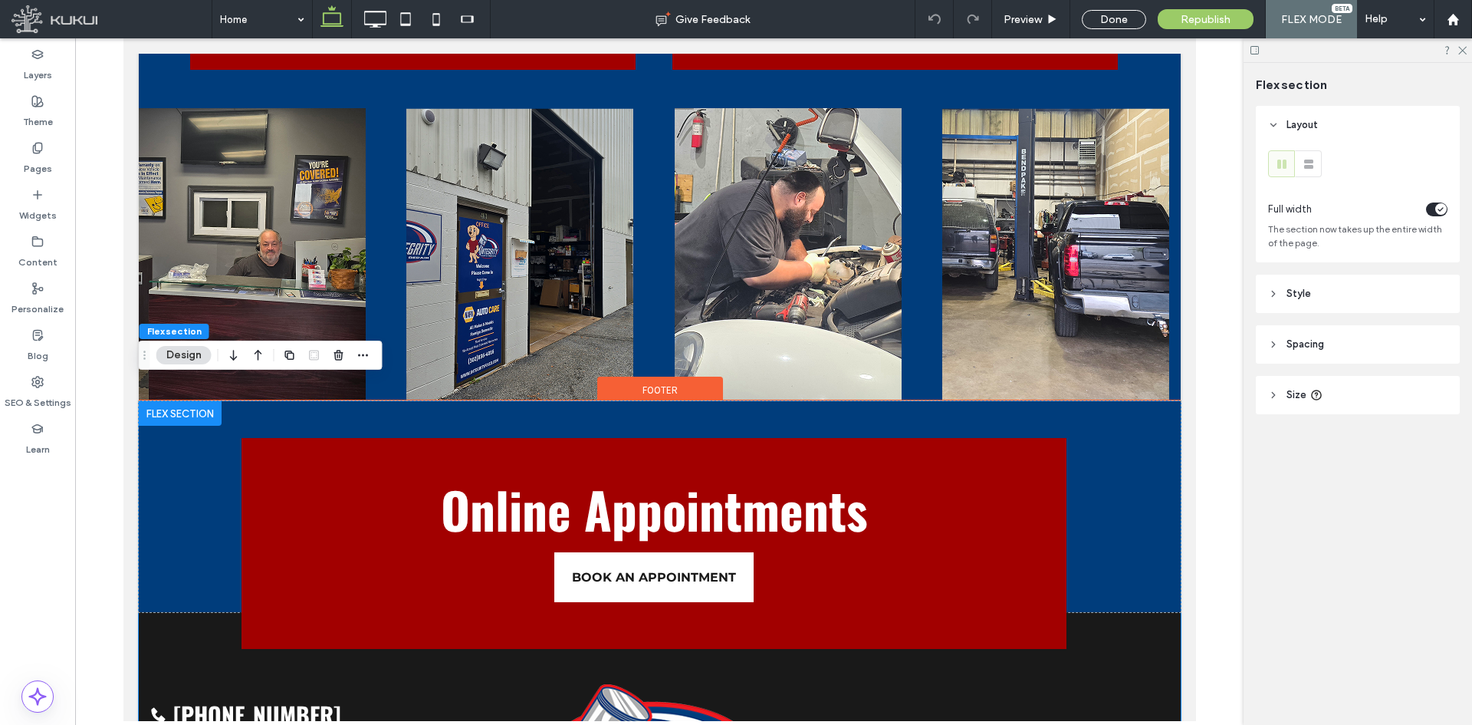
click at [841, 559] on div "Online Appointments BOOK AN APPOINTMENT" at bounding box center [653, 543] width 824 height 211
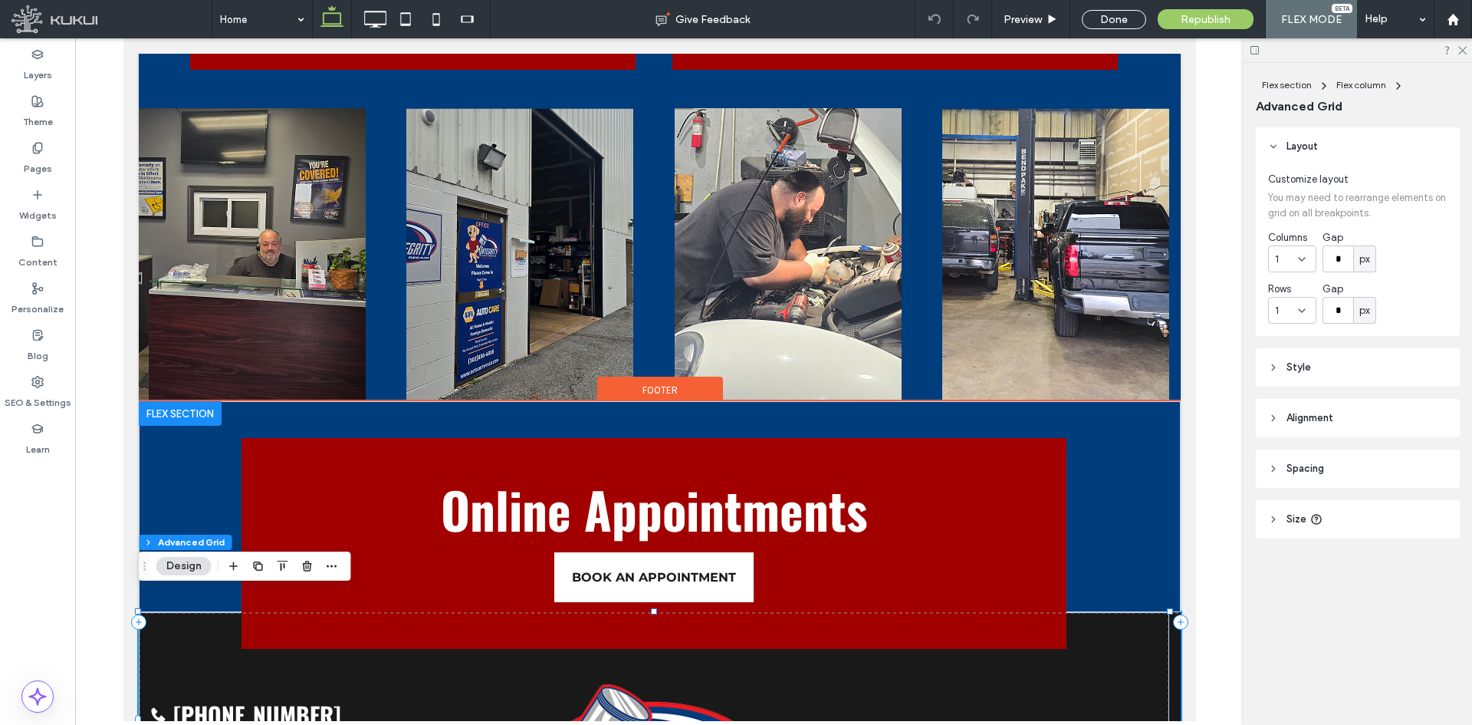
click at [841, 559] on div "Online Appointments BOOK AN APPOINTMENT" at bounding box center [653, 543] width 824 height 211
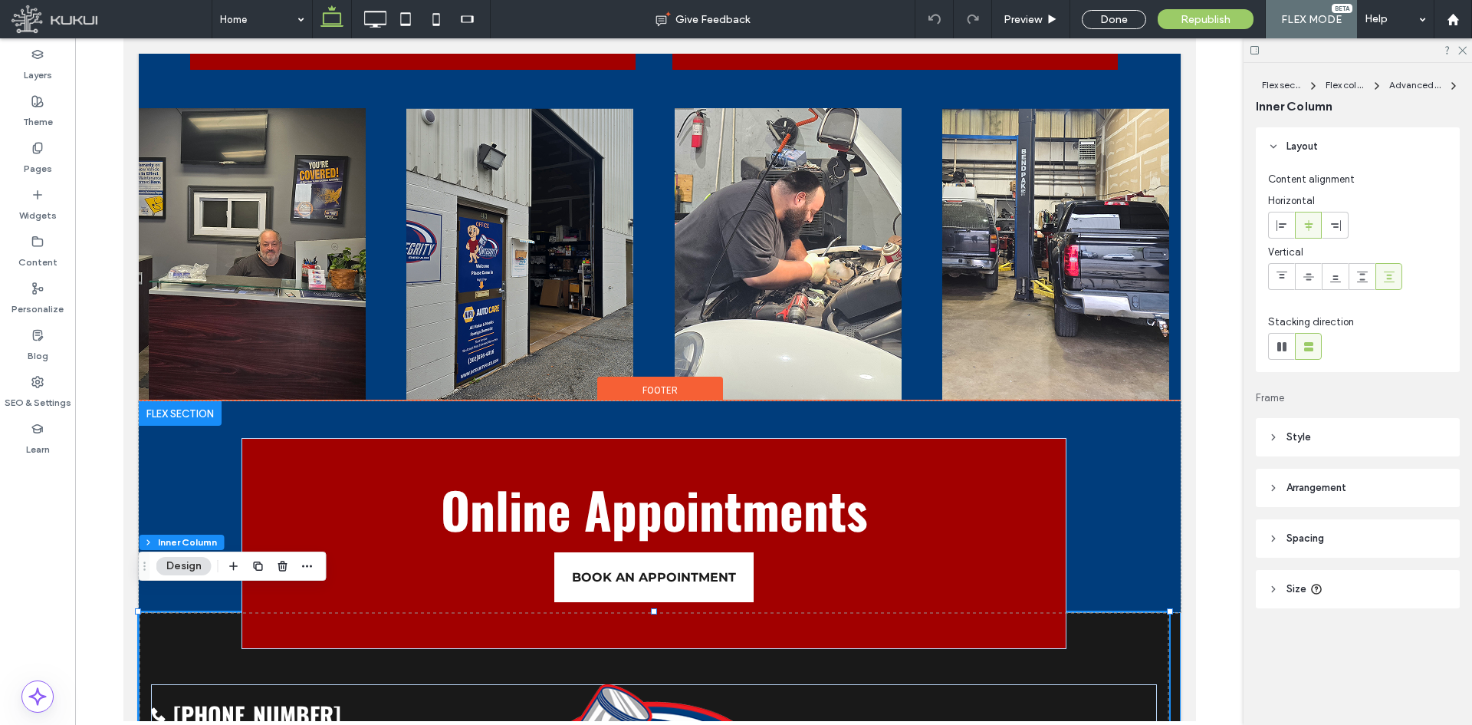
click at [841, 559] on div "Online Appointments BOOK AN APPOINTMENT" at bounding box center [653, 543] width 824 height 211
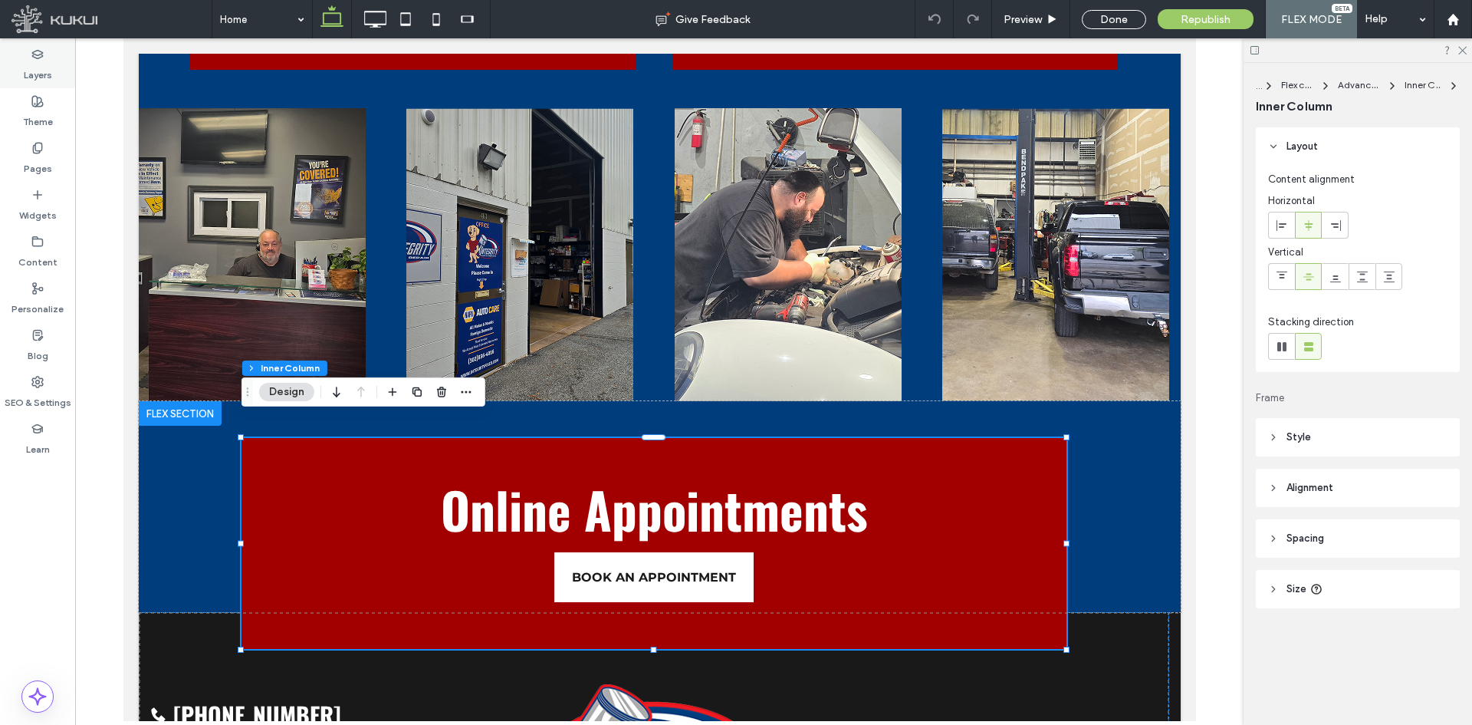
click at [55, 67] on div "Layers" at bounding box center [37, 64] width 75 height 47
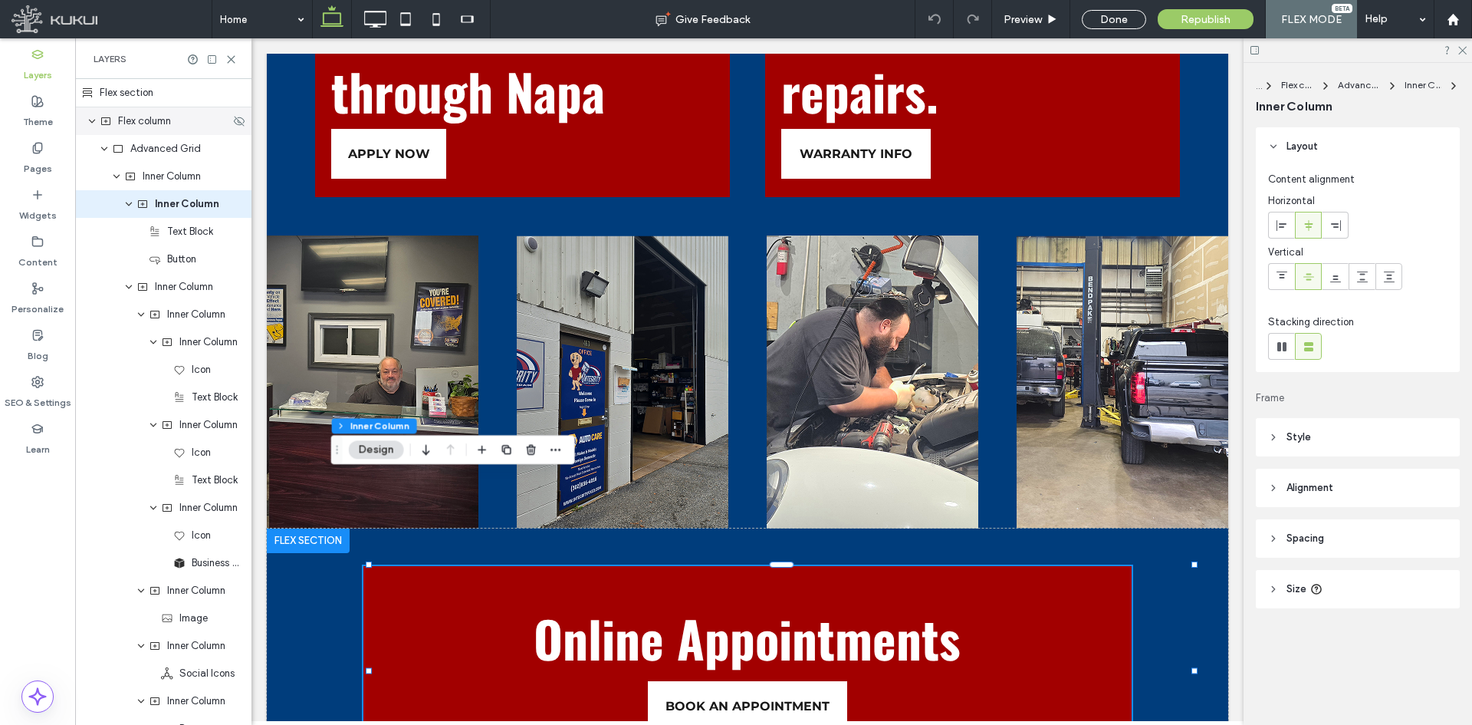
scroll to position [4450, 0]
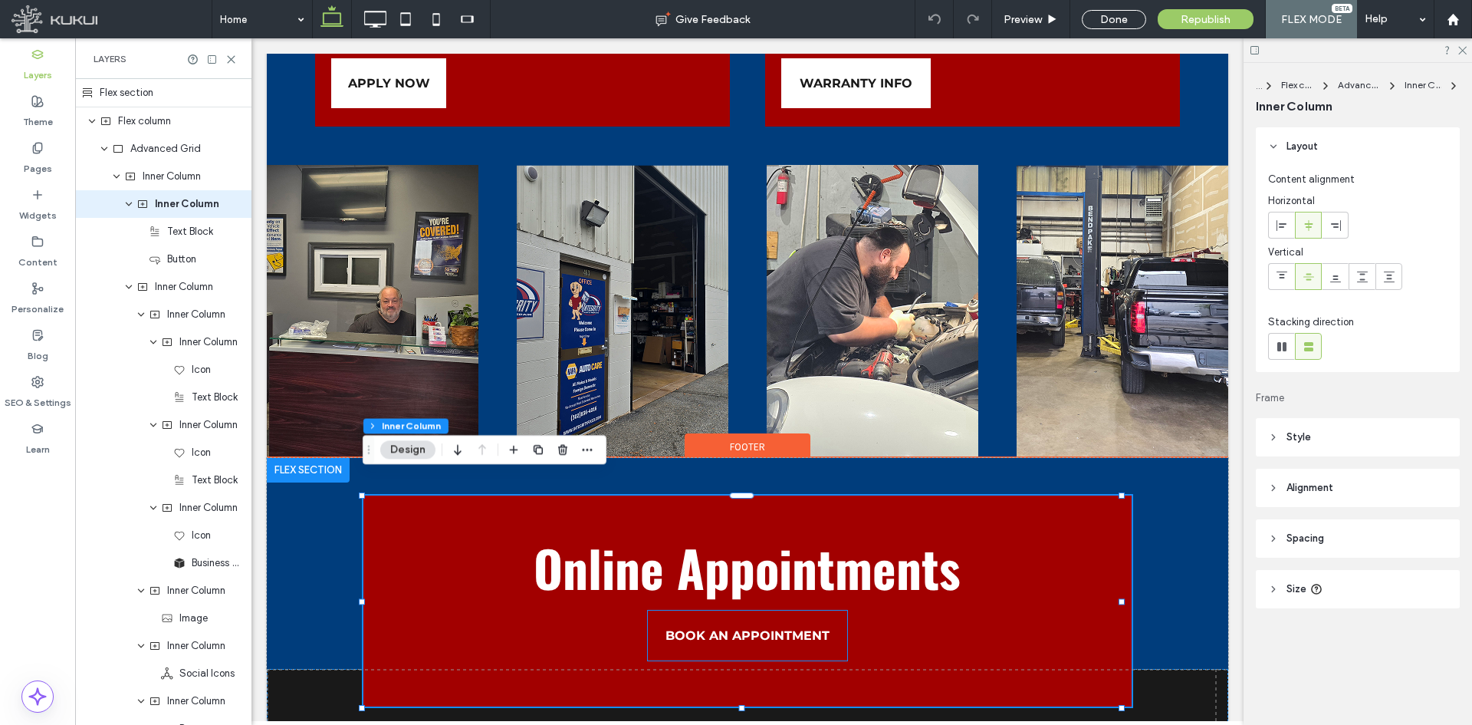
click at [751, 559] on span "BOOK AN APPOINTMENT" at bounding box center [748, 635] width 164 height 15
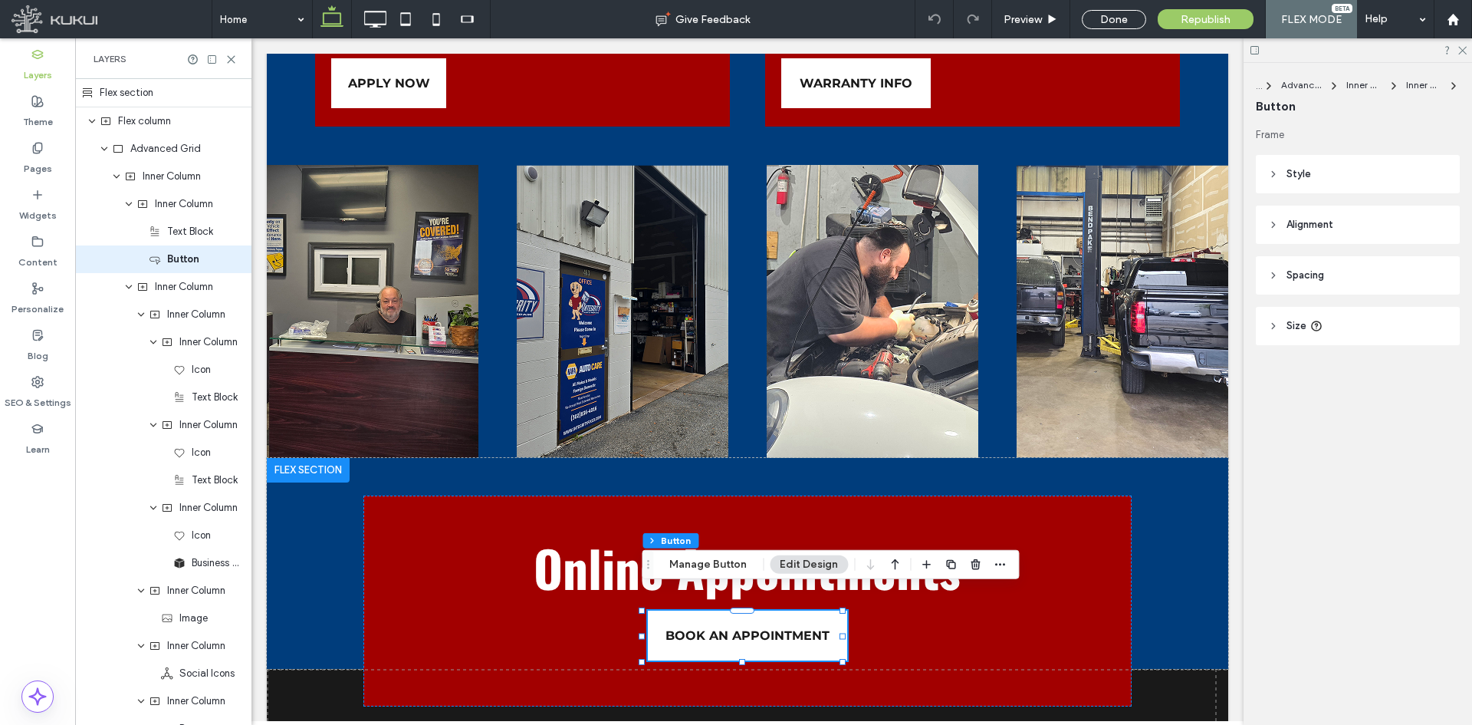
click at [1177, 182] on header "Style" at bounding box center [1358, 174] width 204 height 38
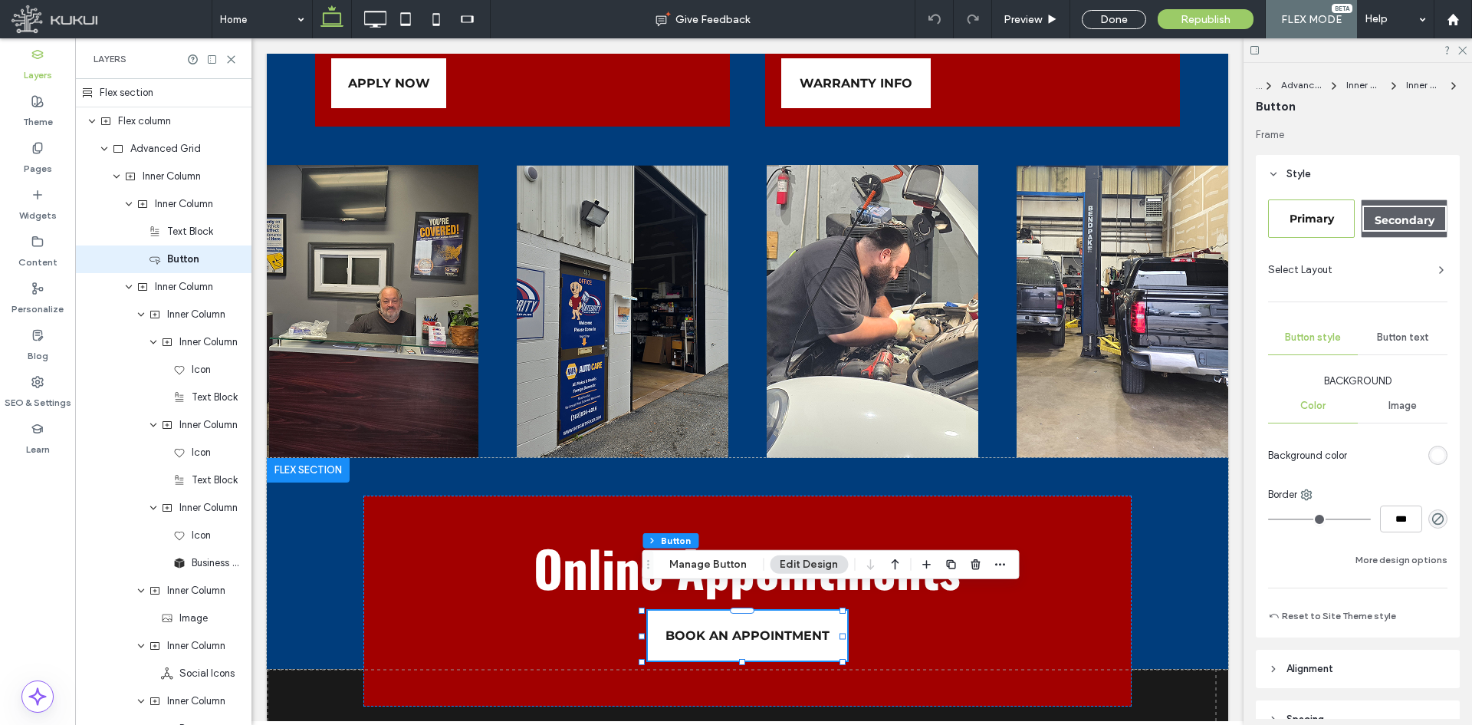
click at [1177, 559] on div "Primary Secondary Select Layout Button style Button text Background Color Image…" at bounding box center [1357, 412] width 179 height 426
click at [1177, 515] on input "***" at bounding box center [1401, 518] width 42 height 27
type input "*"
type input "***"
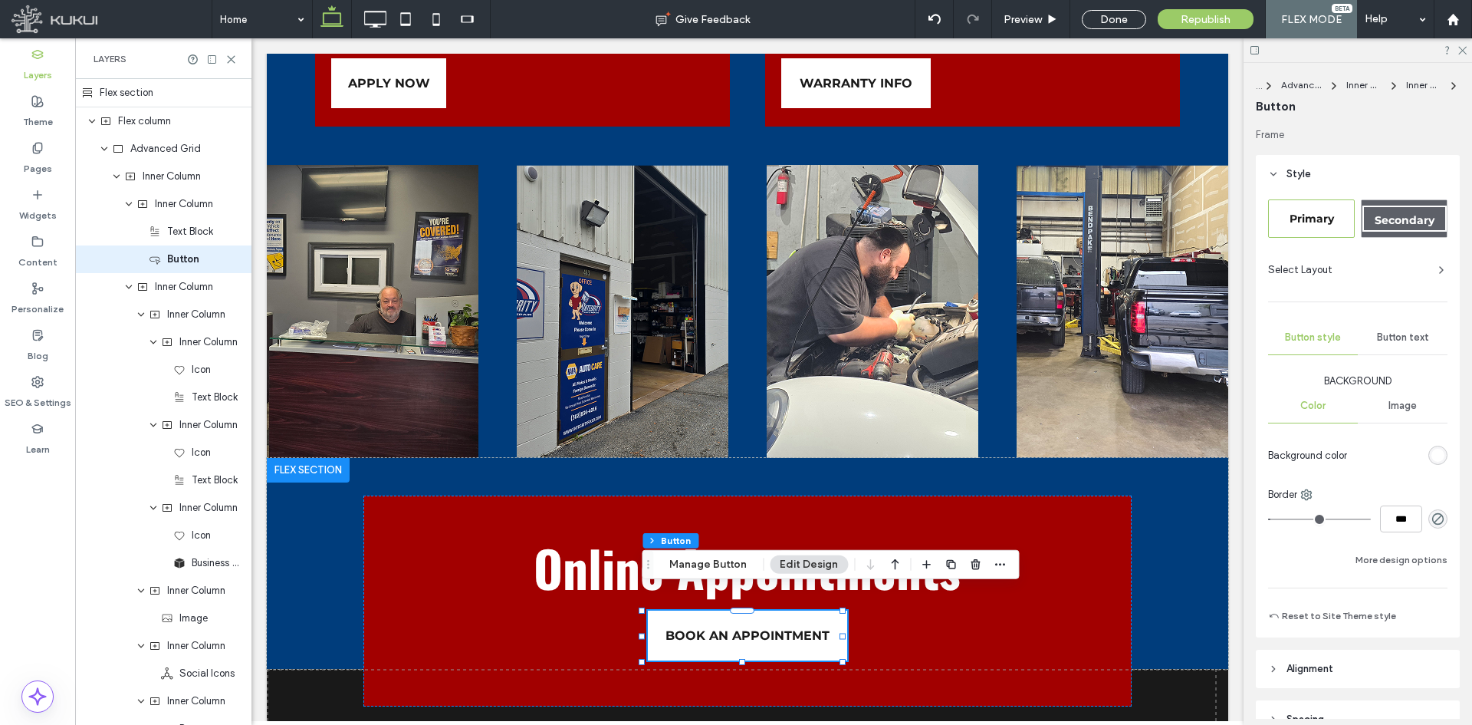
click at [1177, 536] on div "Background Color Image Background color Border *** More design options" at bounding box center [1357, 471] width 179 height 196
click at [1177, 555] on button "More design options" at bounding box center [1402, 559] width 92 height 18
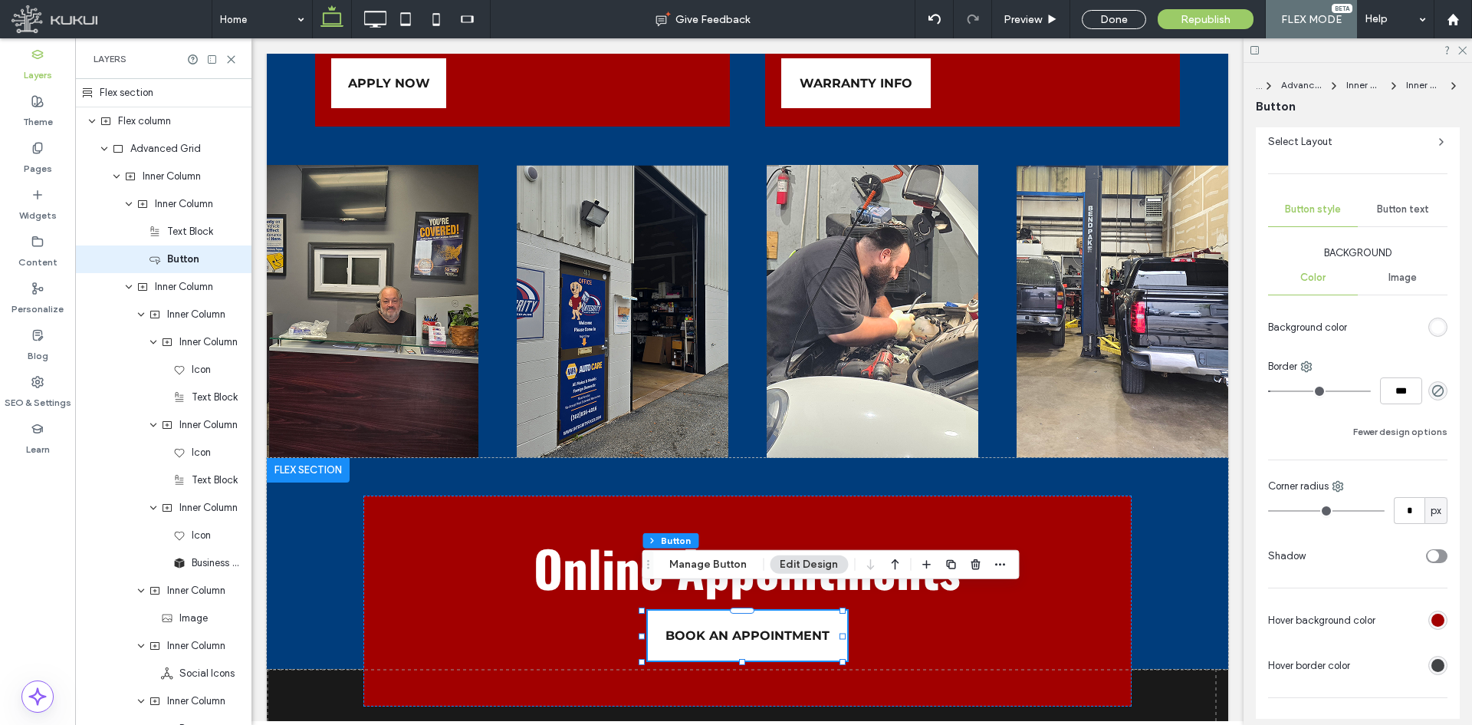
scroll to position [255, 0]
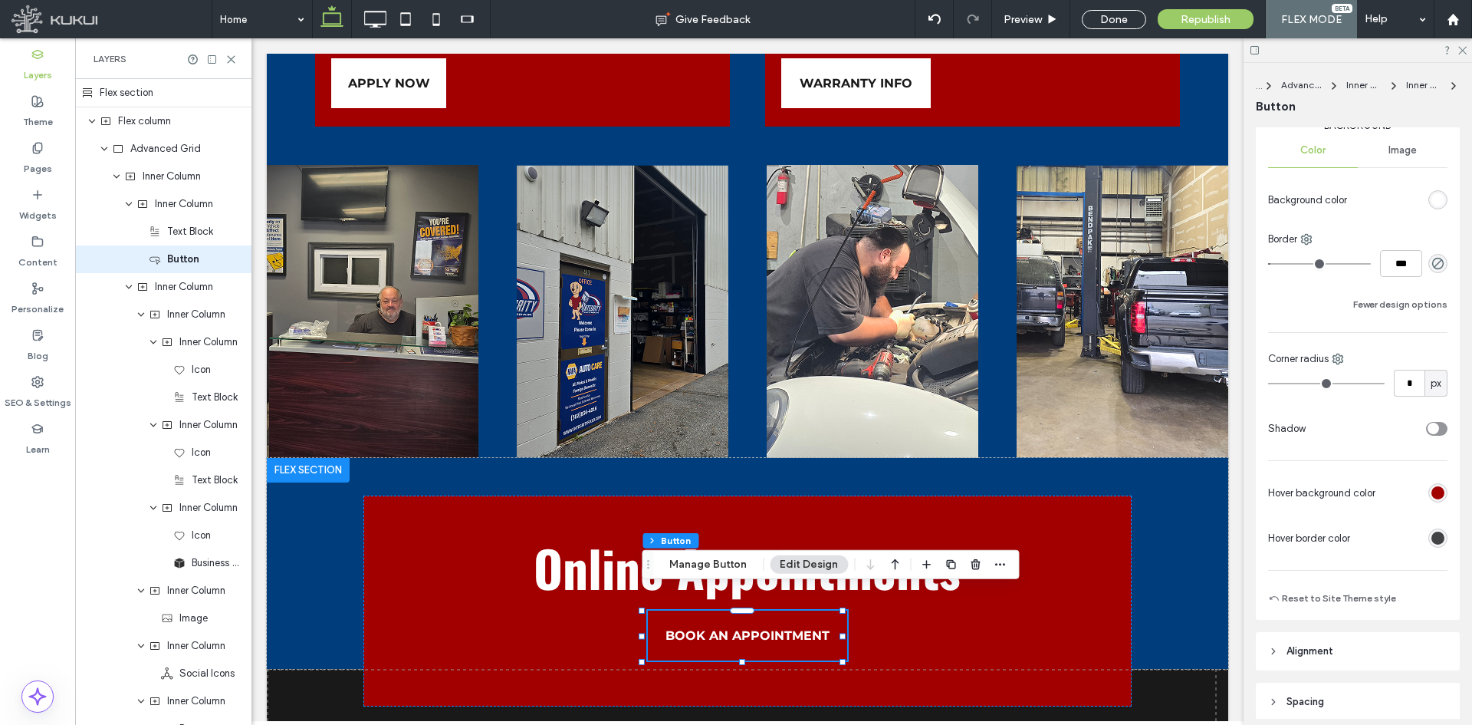
click at [1177, 534] on div "rgb(65, 67, 69)" at bounding box center [1437, 537] width 13 height 13
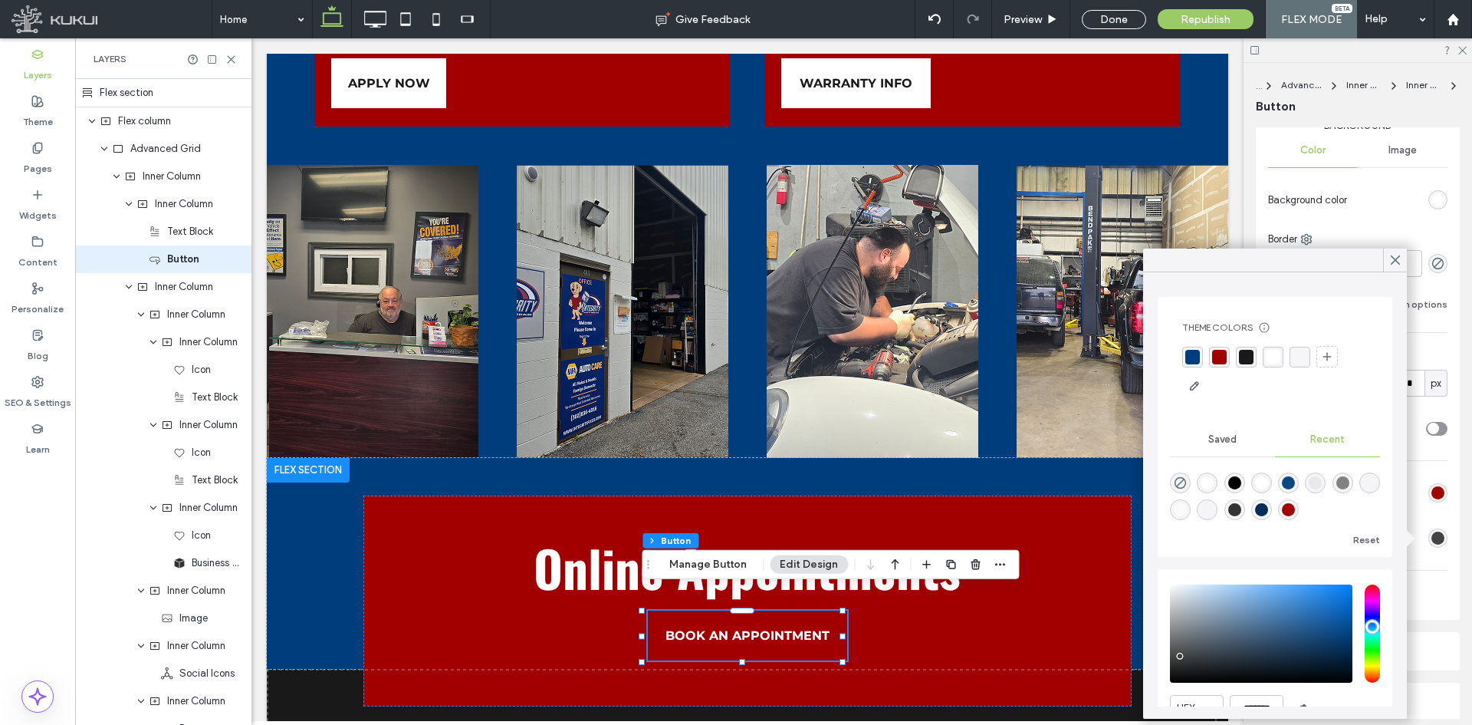
click at [1177, 260] on div at bounding box center [1395, 259] width 24 height 23
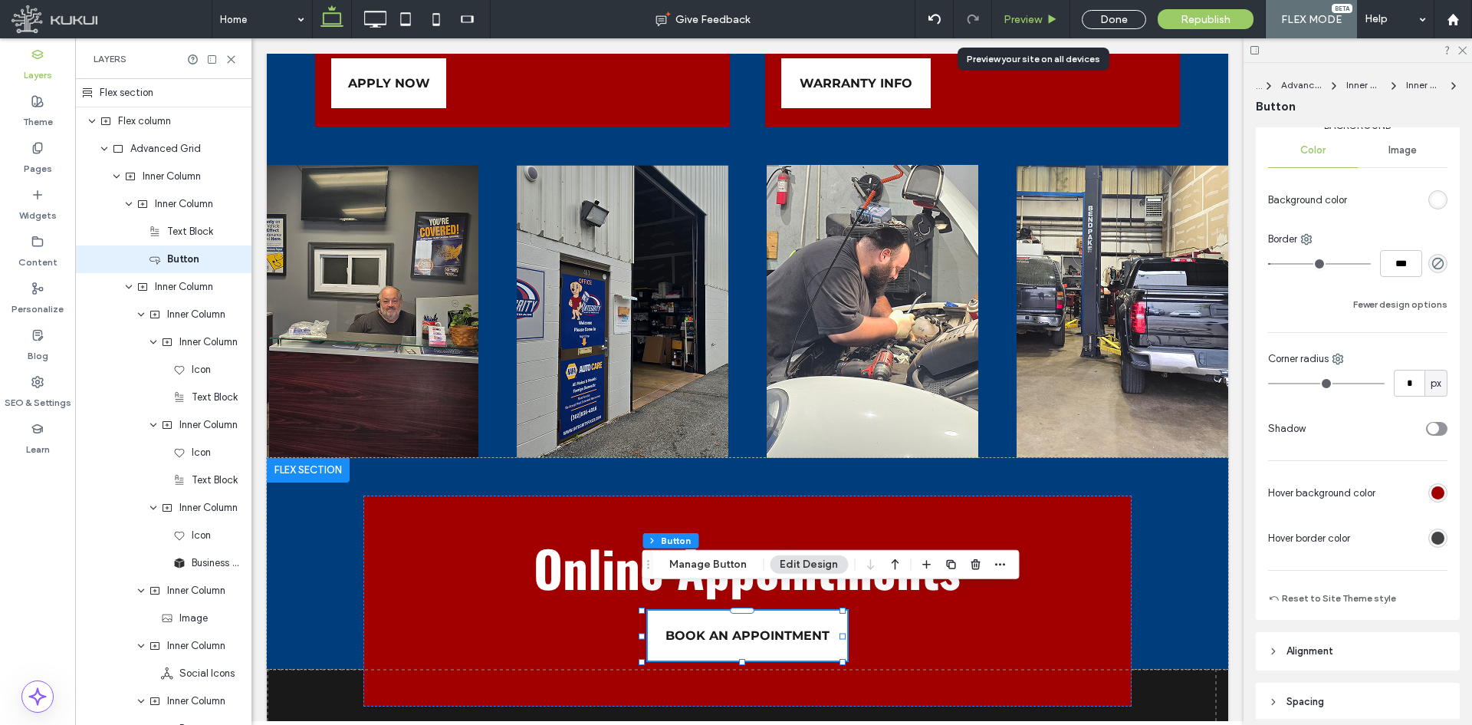
drag, startPoint x: 1044, startPoint y: 17, endPoint x: 410, endPoint y: 335, distance: 709.4
click at [1044, 17] on div "Preview" at bounding box center [1030, 19] width 77 height 13
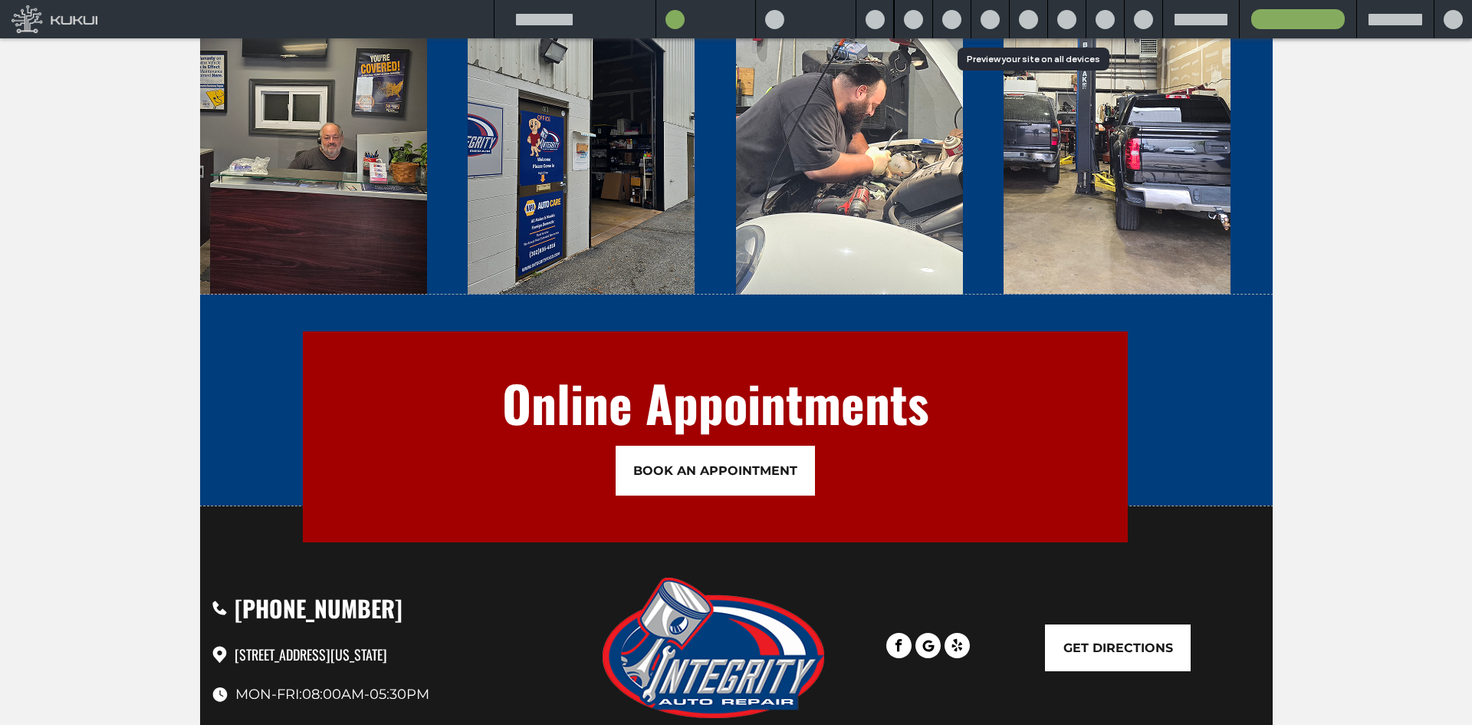
scroll to position [4346, 0]
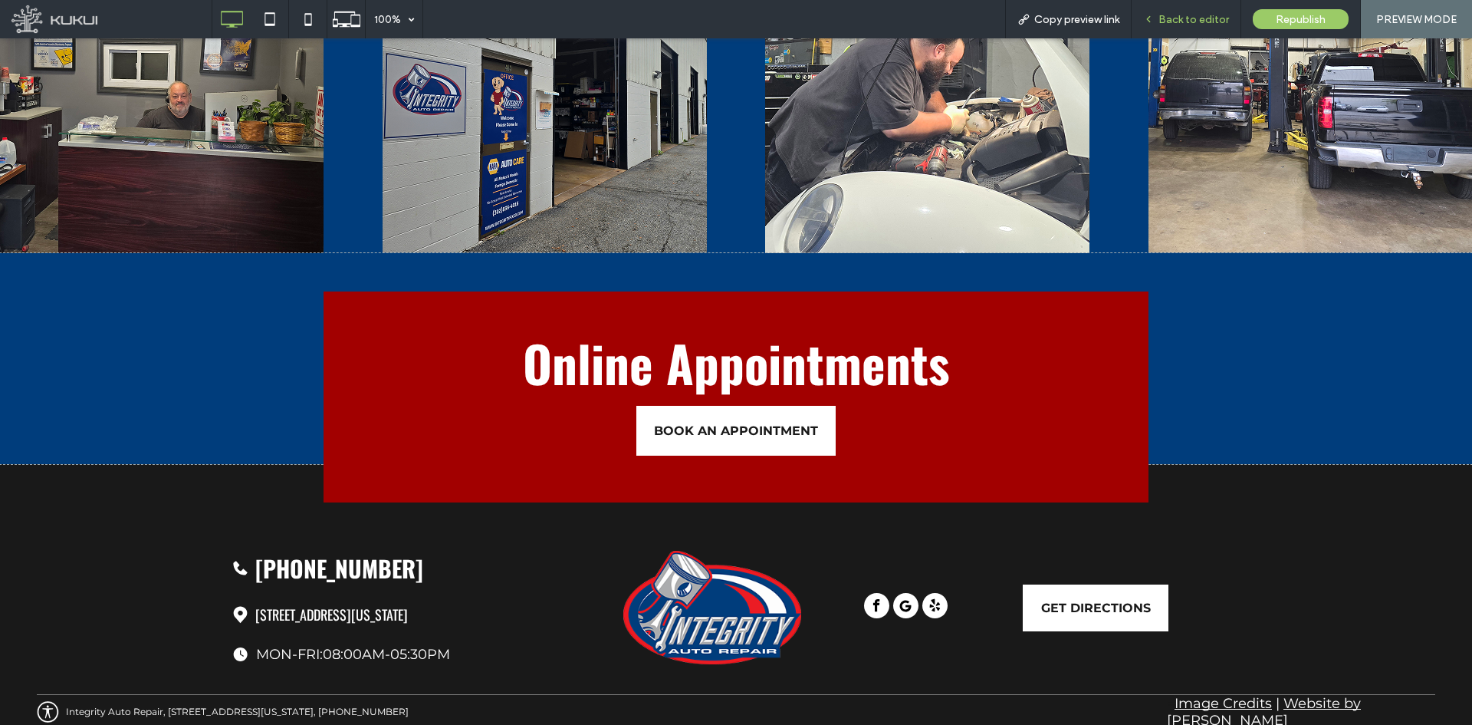
click at [1177, 22] on span "Back to editor" at bounding box center [1193, 19] width 71 height 13
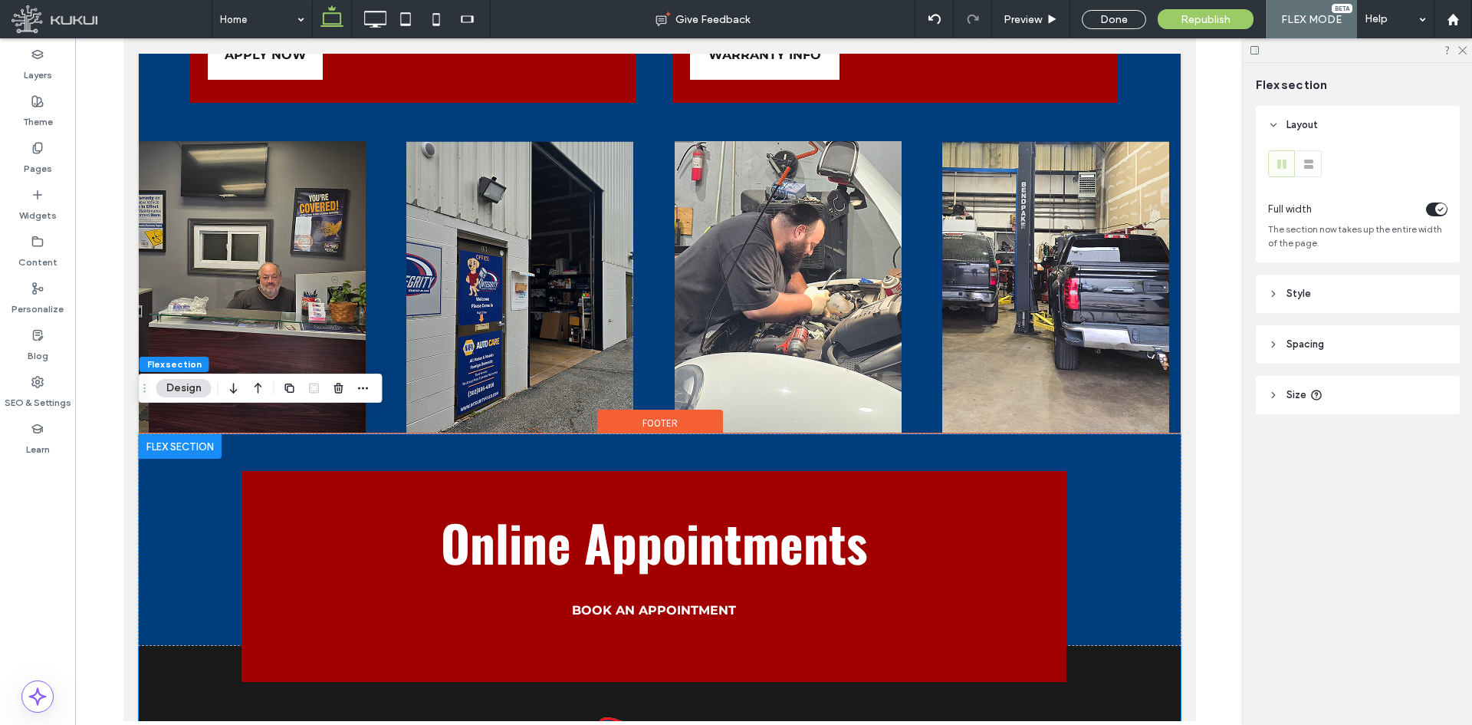
click at [681, 559] on link "BOOK AN APPOINTMENT" at bounding box center [653, 610] width 199 height 50
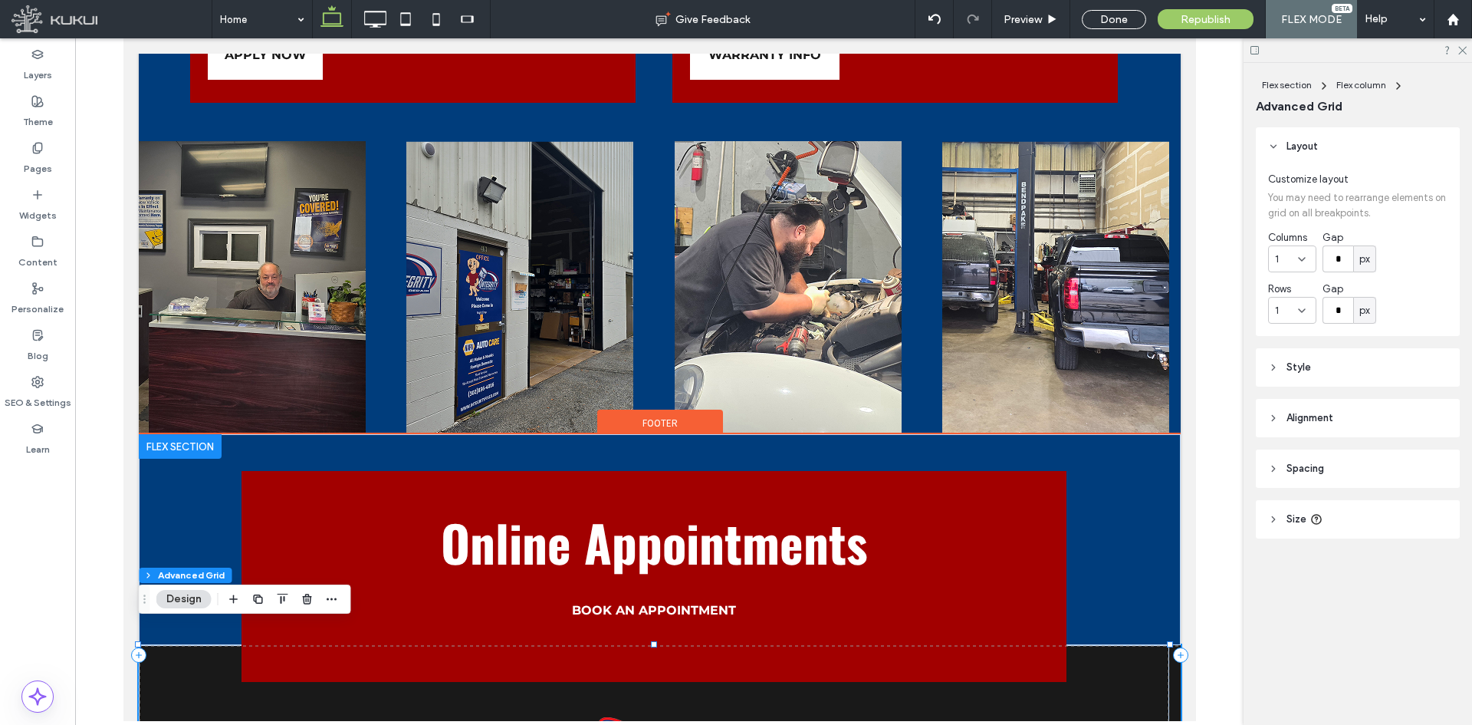
click at [680, 559] on link "BOOK AN APPOINTMENT" at bounding box center [653, 610] width 199 height 50
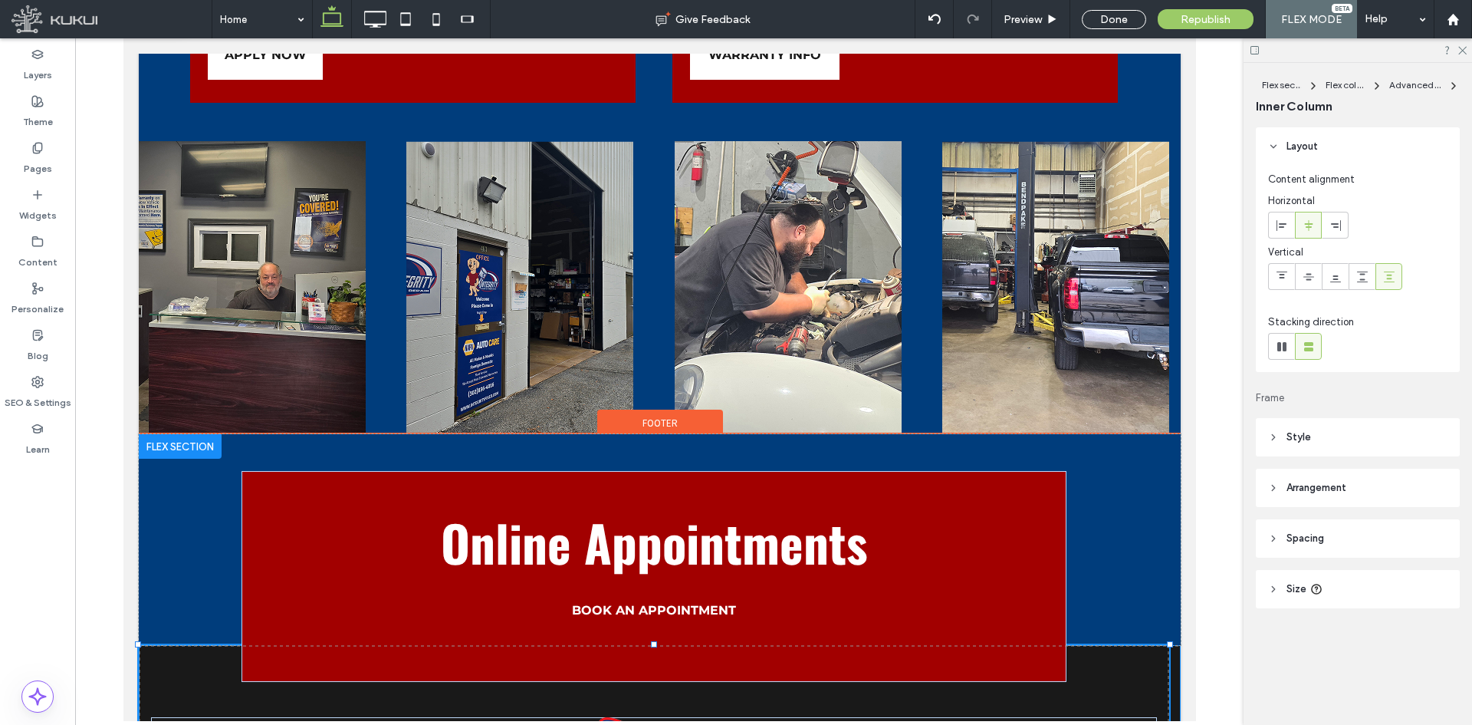
type input "**"
click at [679, 559] on link "BOOK AN APPOINTMENT" at bounding box center [653, 610] width 199 height 50
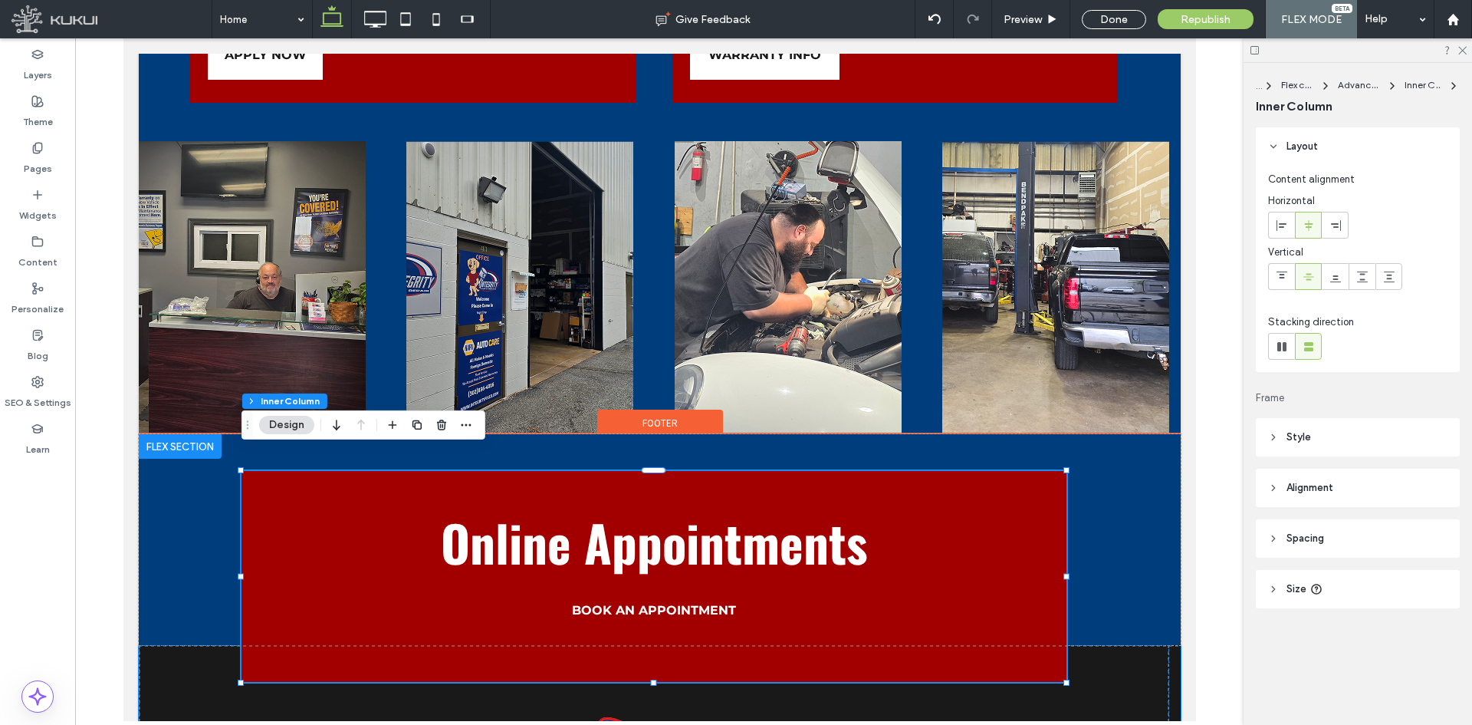
click at [679, 559] on link "BOOK AN APPOINTMENT" at bounding box center [653, 610] width 199 height 50
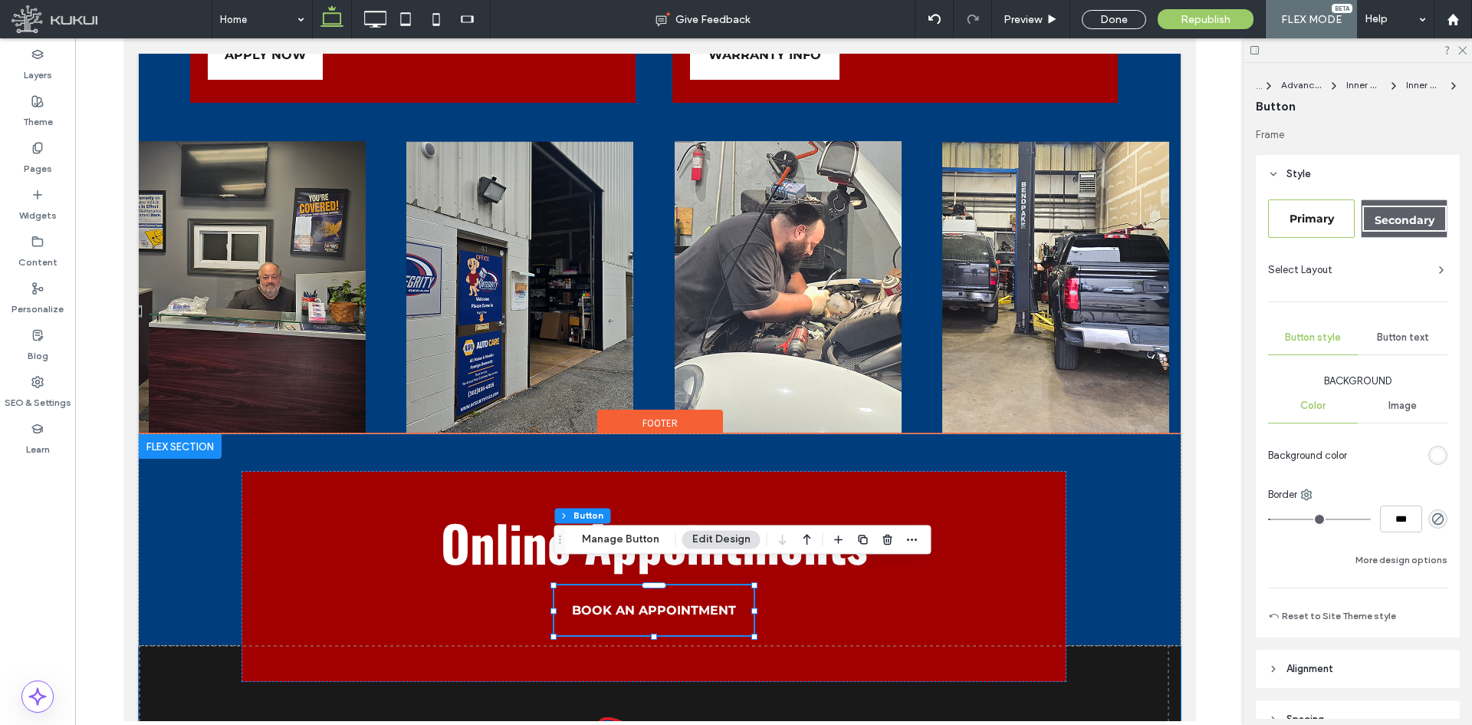
type input "**"
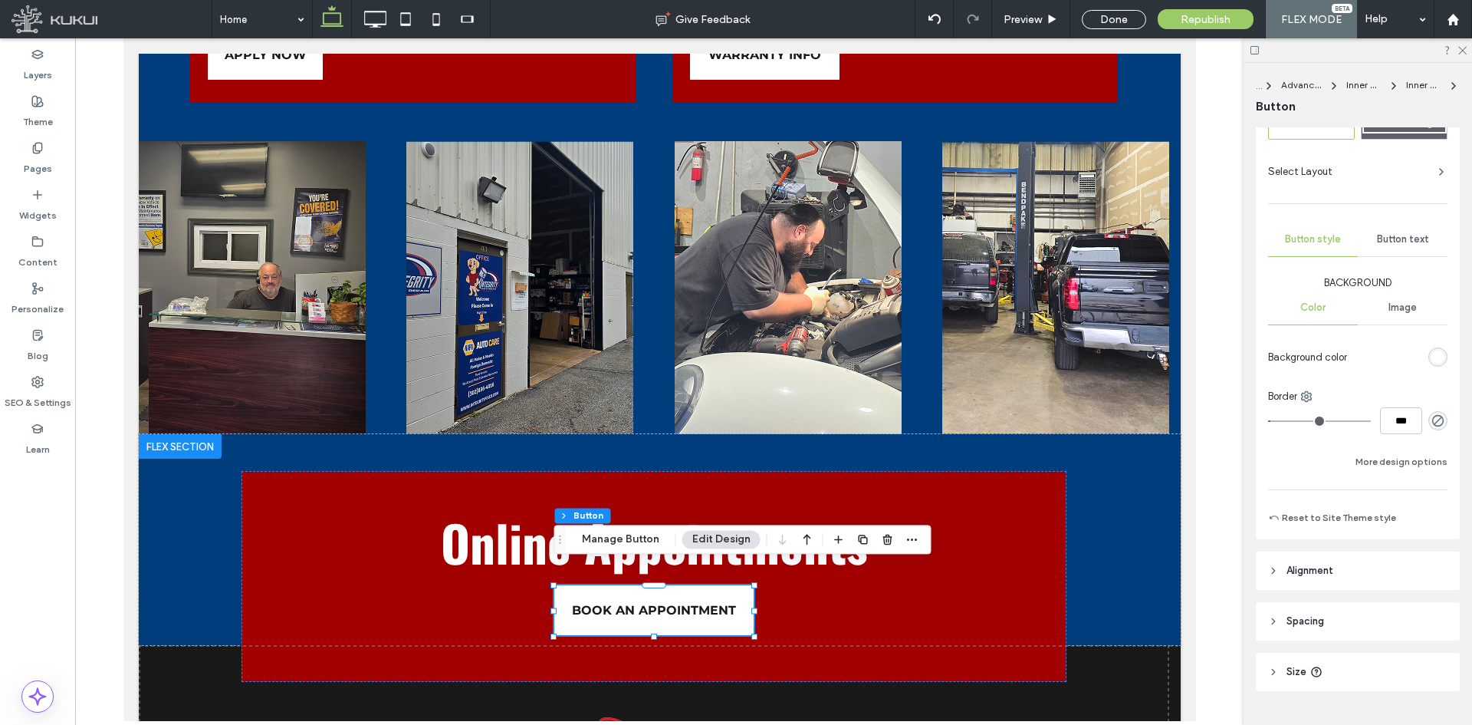
scroll to position [128, 0]
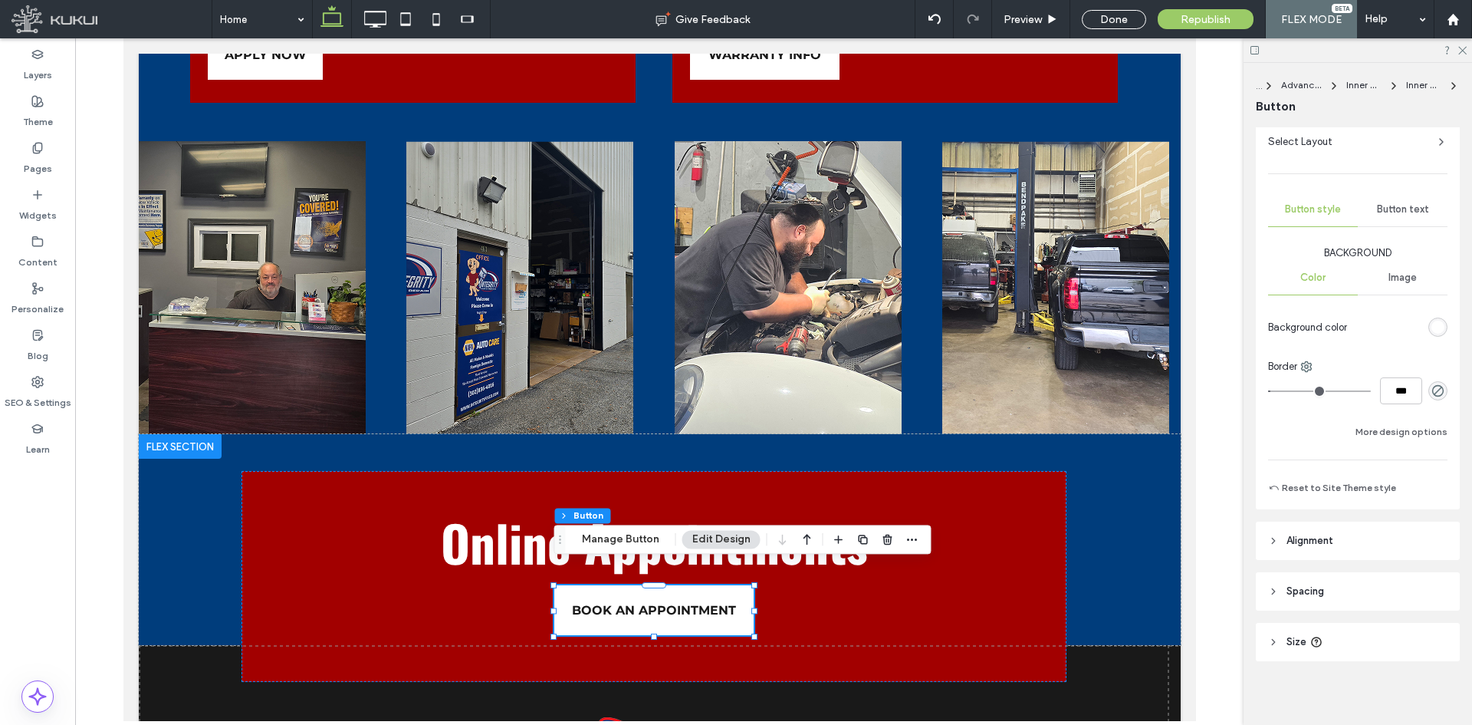
click at [1177, 412] on div "Background Color Image Background color Border *** More design options" at bounding box center [1357, 343] width 179 height 196
click at [1177, 423] on button "More design options" at bounding box center [1402, 431] width 92 height 18
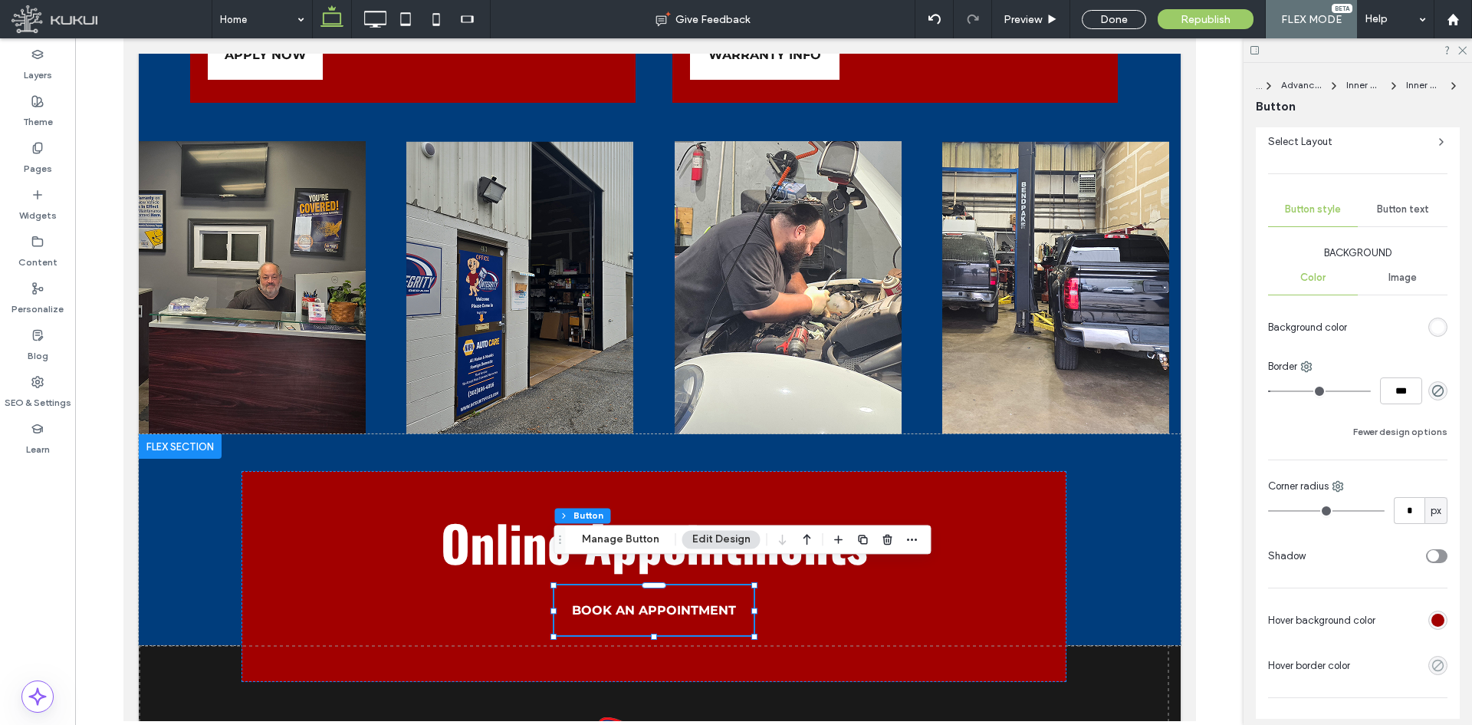
click at [1177, 559] on icon "rgba(0, 0, 0, 0)" at bounding box center [1437, 665] width 13 height 13
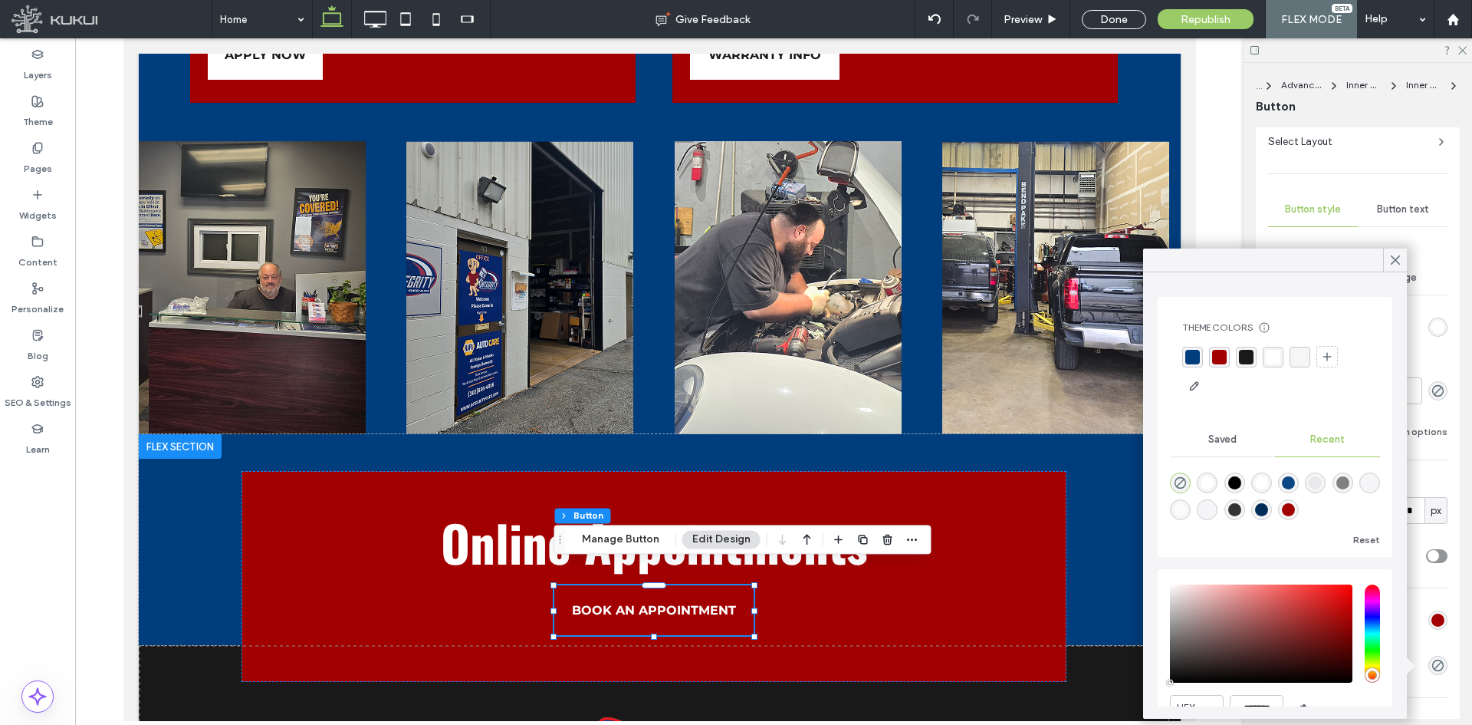
click at [1177, 359] on div "rgba(255, 255, 255, 1)" at bounding box center [1273, 357] width 15 height 15
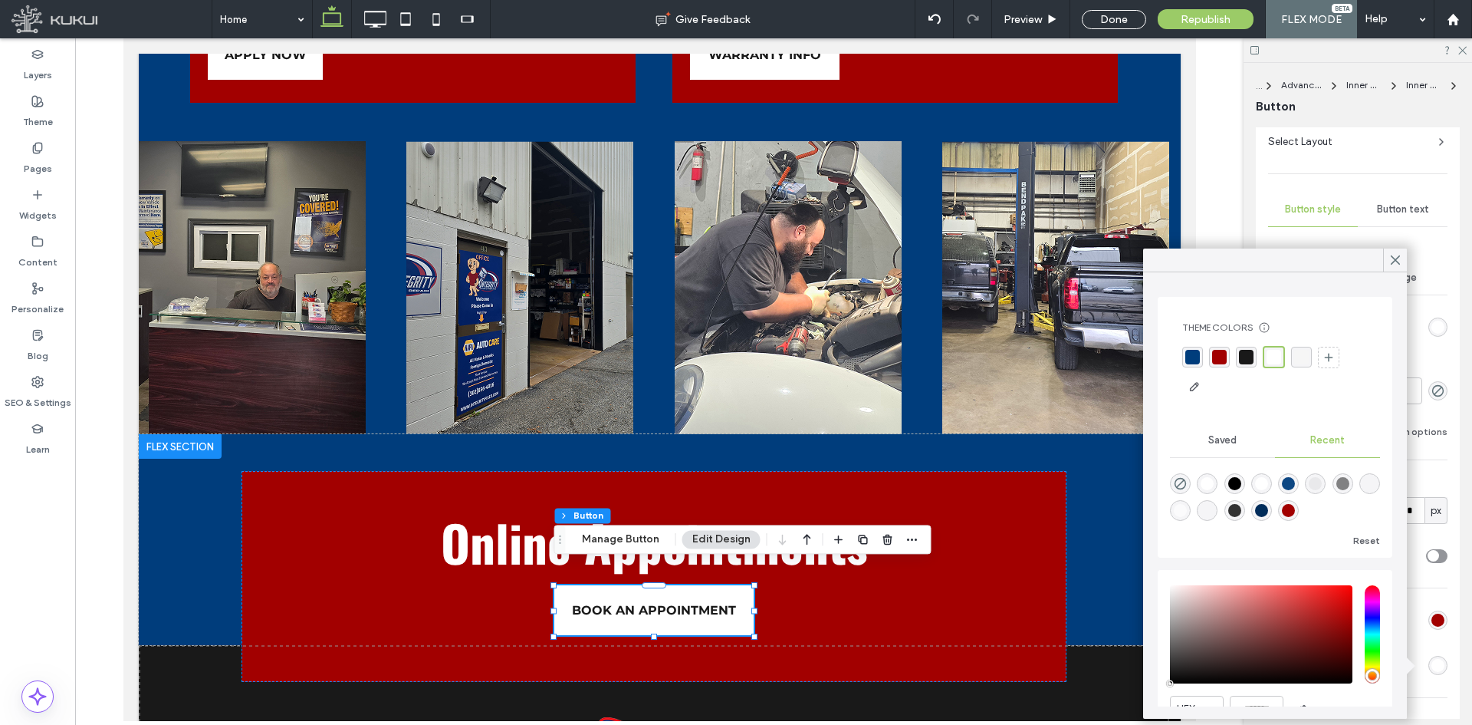
click at [1177, 260] on use at bounding box center [1396, 260] width 8 height 8
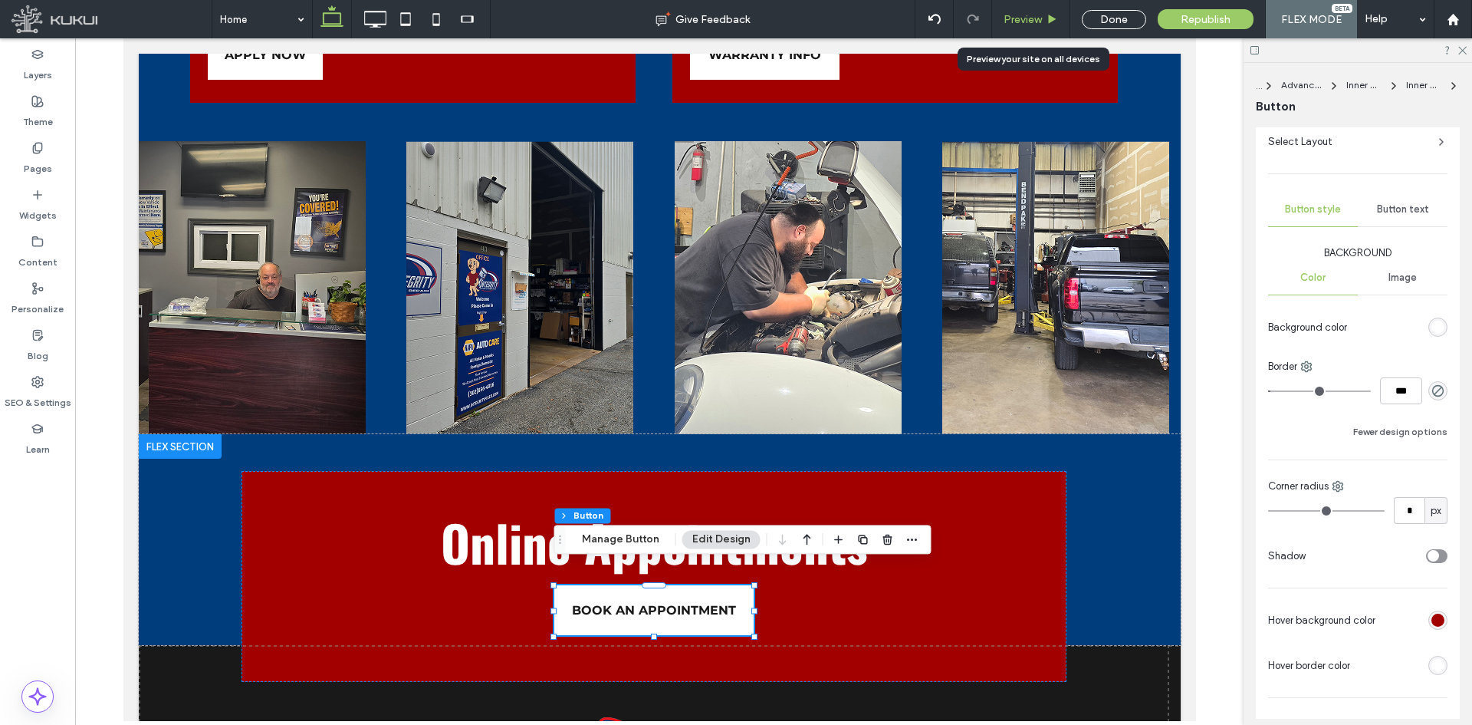
drag, startPoint x: 1043, startPoint y: 16, endPoint x: 1012, endPoint y: 405, distance: 390.0
click at [1043, 16] on div "Preview" at bounding box center [1030, 19] width 77 height 13
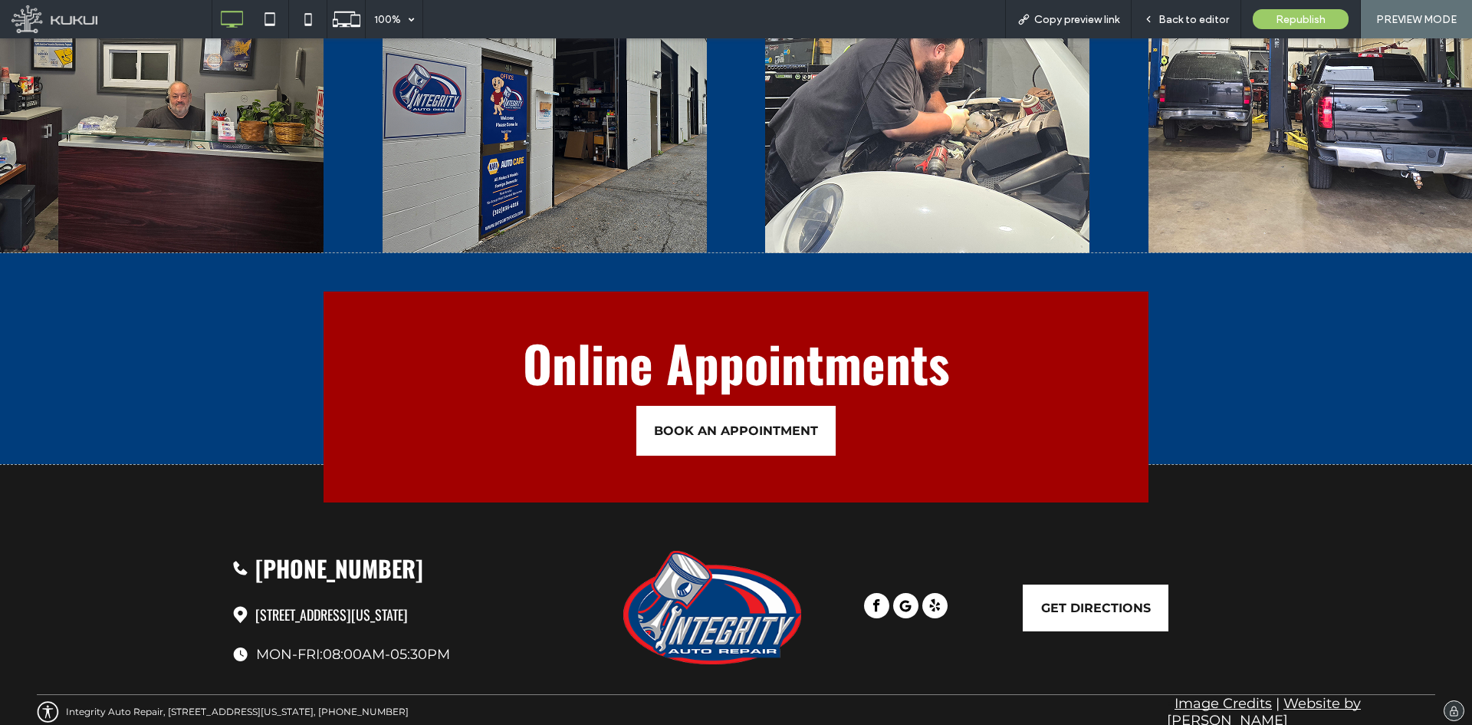
scroll to position [4323, 0]
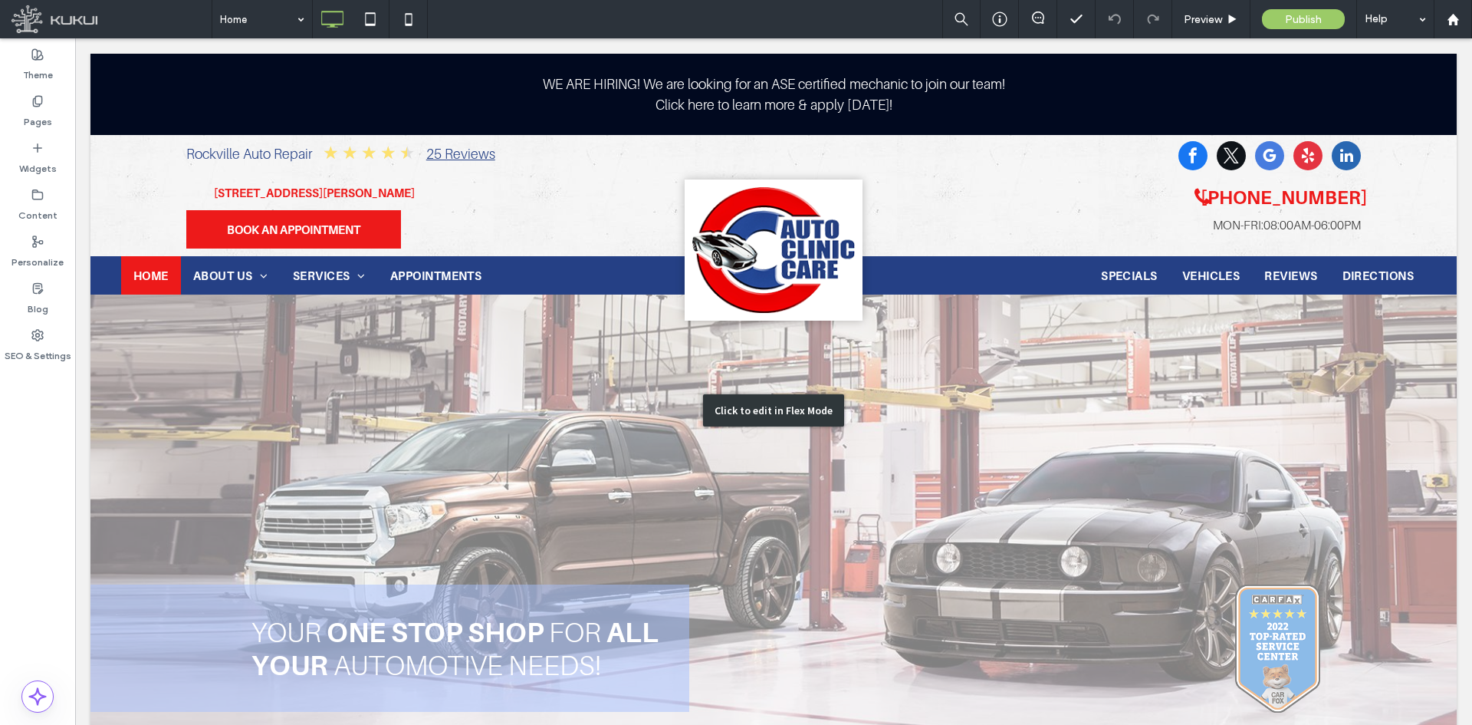
click at [256, 638] on div "Click to edit in Flex Mode" at bounding box center [773, 410] width 1366 height 713
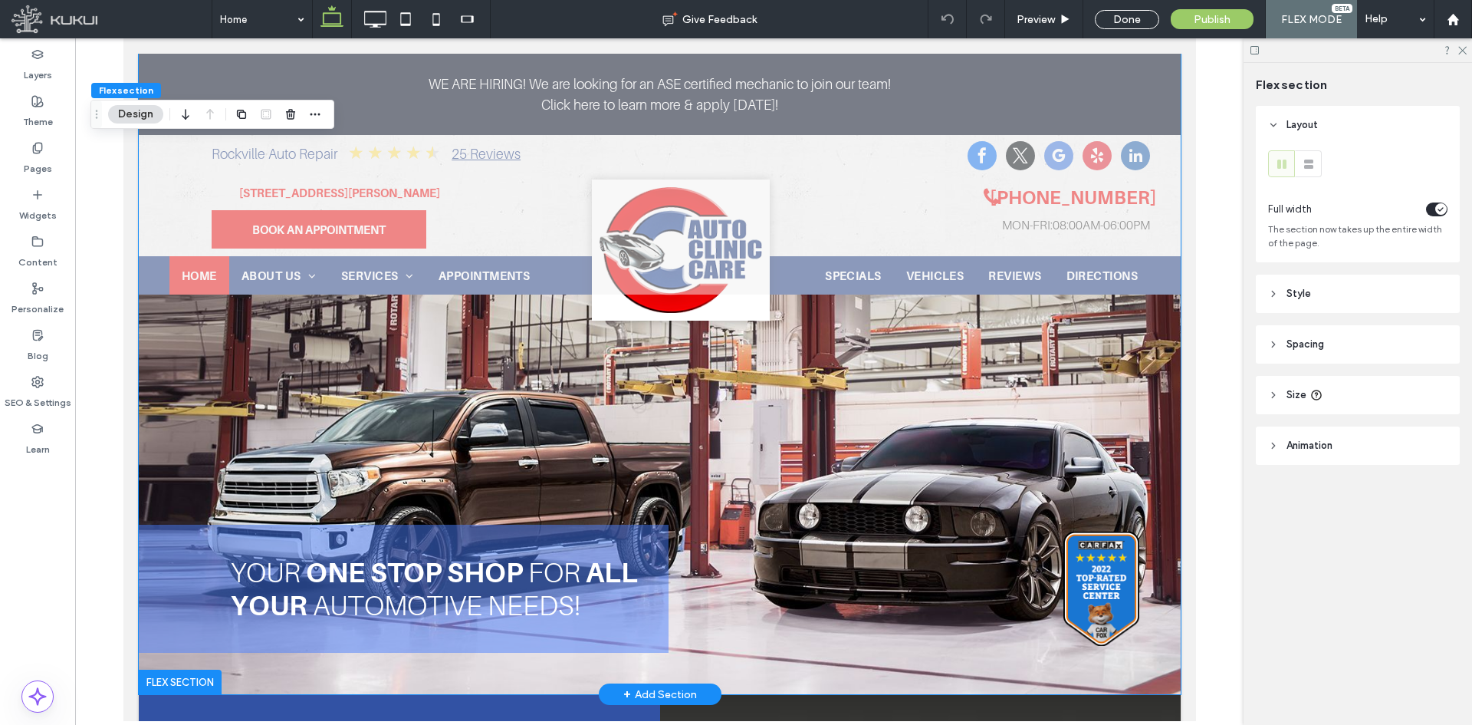
click at [255, 638] on div "your one s top shop for all your auto motive needs!" at bounding box center [403, 587] width 530 height 127
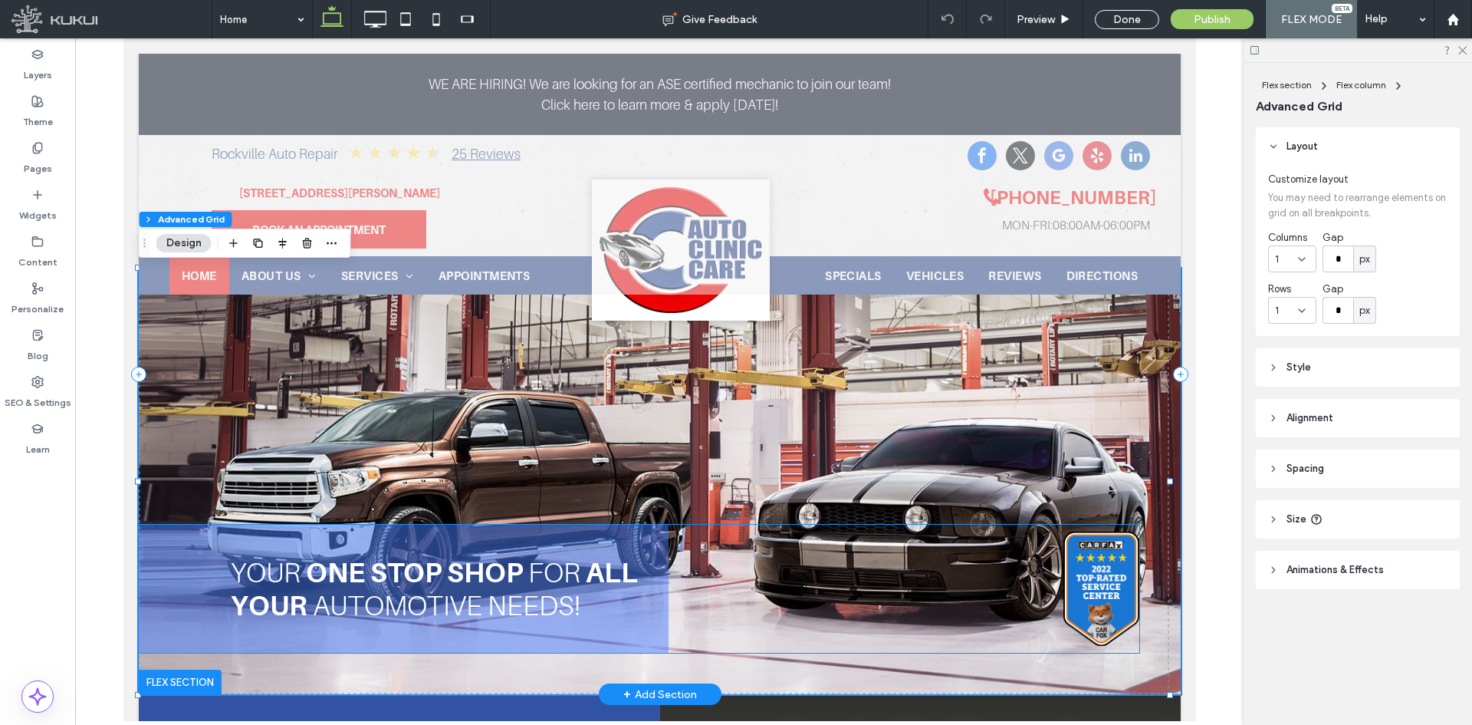
click at [189, 593] on div "your one s top shop for all your auto motive needs!" at bounding box center [403, 587] width 530 height 127
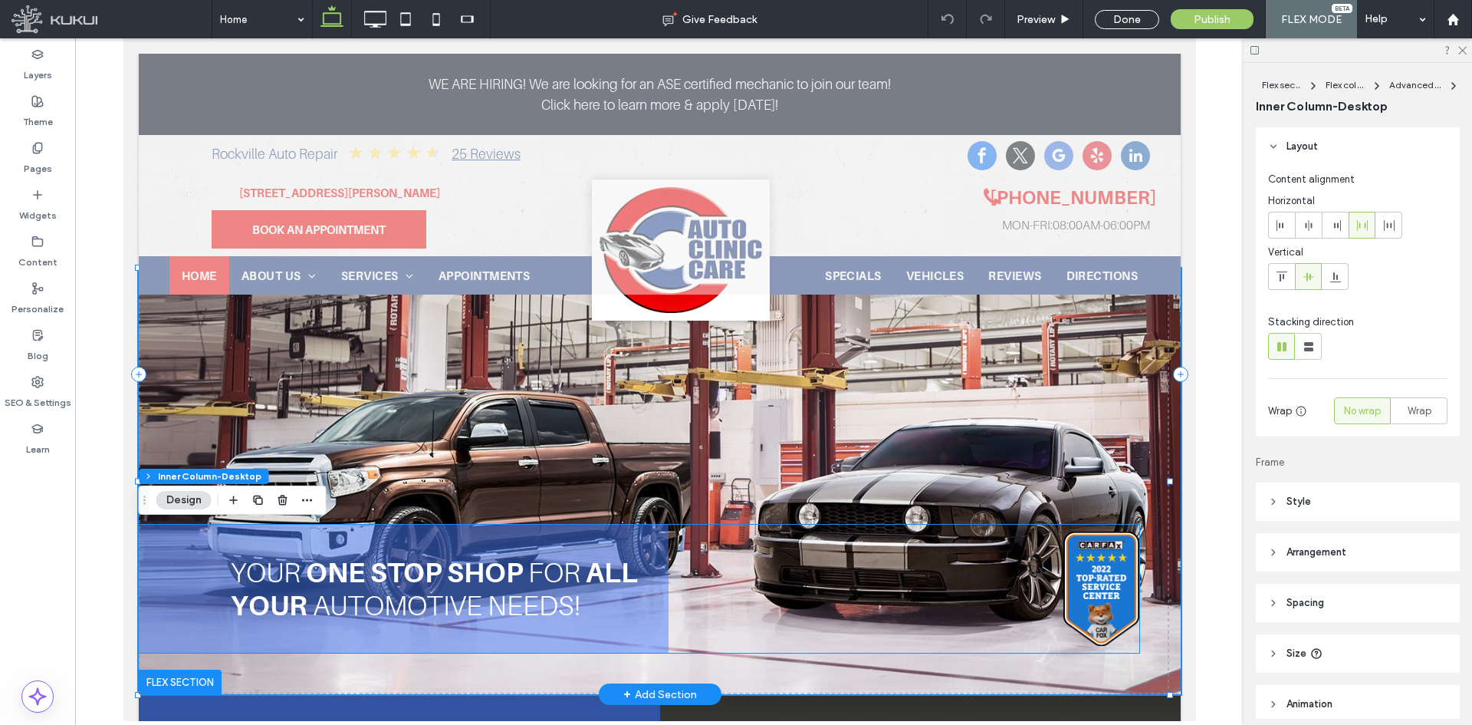
type input "**"
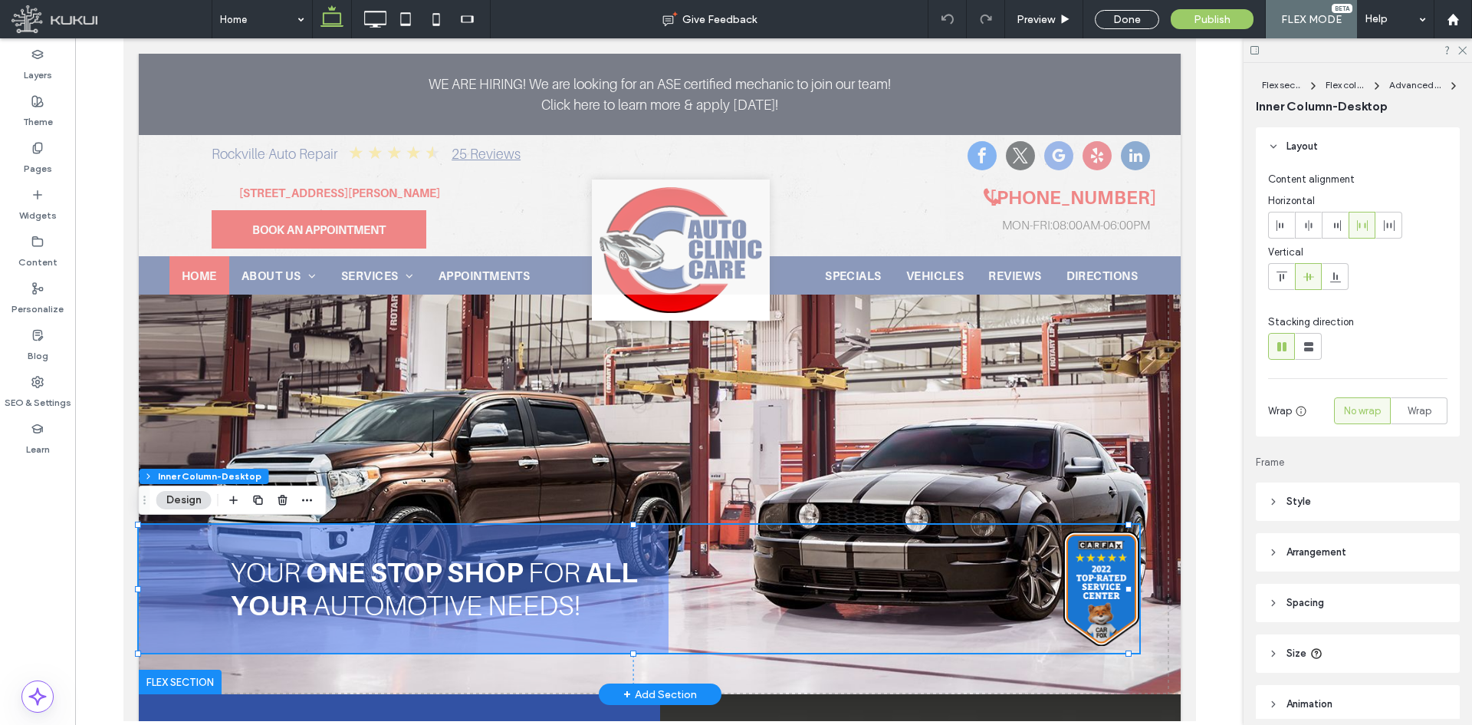
click at [189, 593] on div "your one s top shop for all your auto motive needs!" at bounding box center [403, 587] width 530 height 127
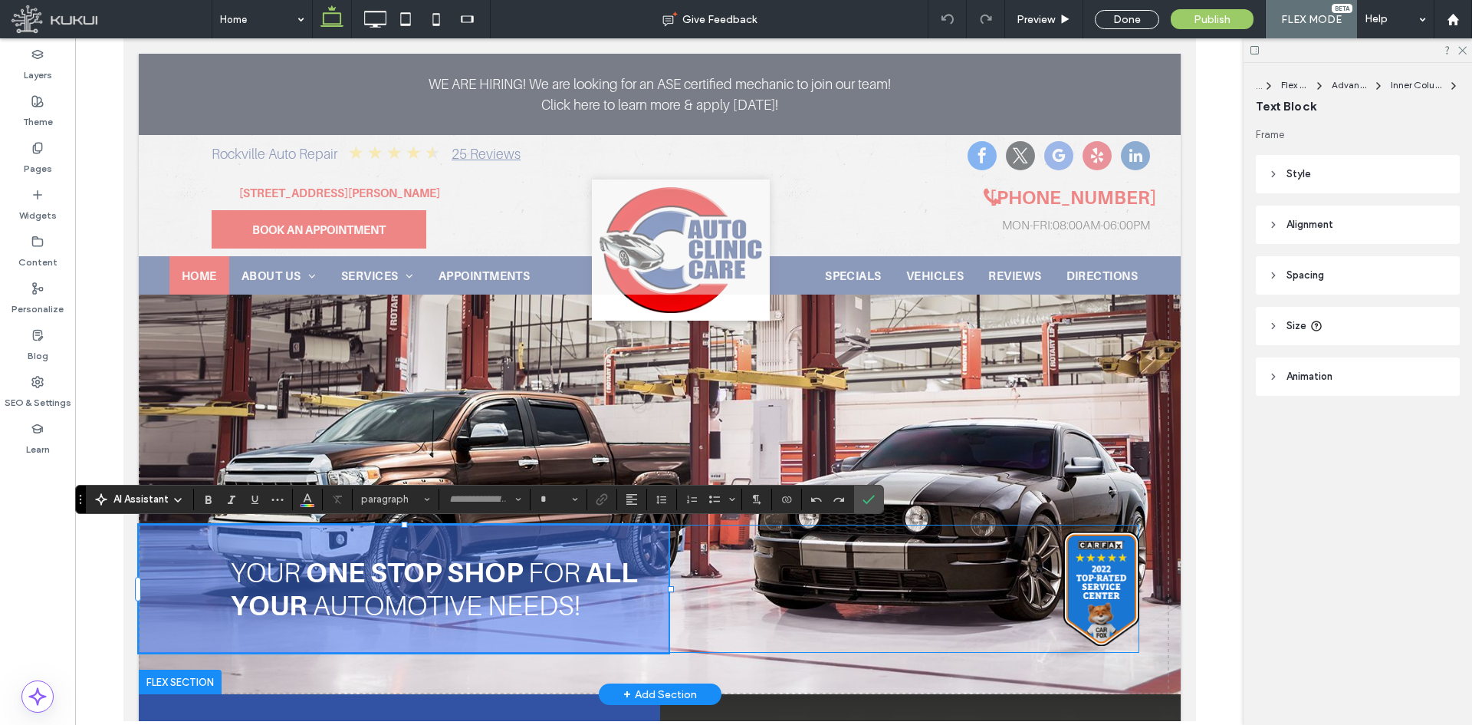
type input "**"
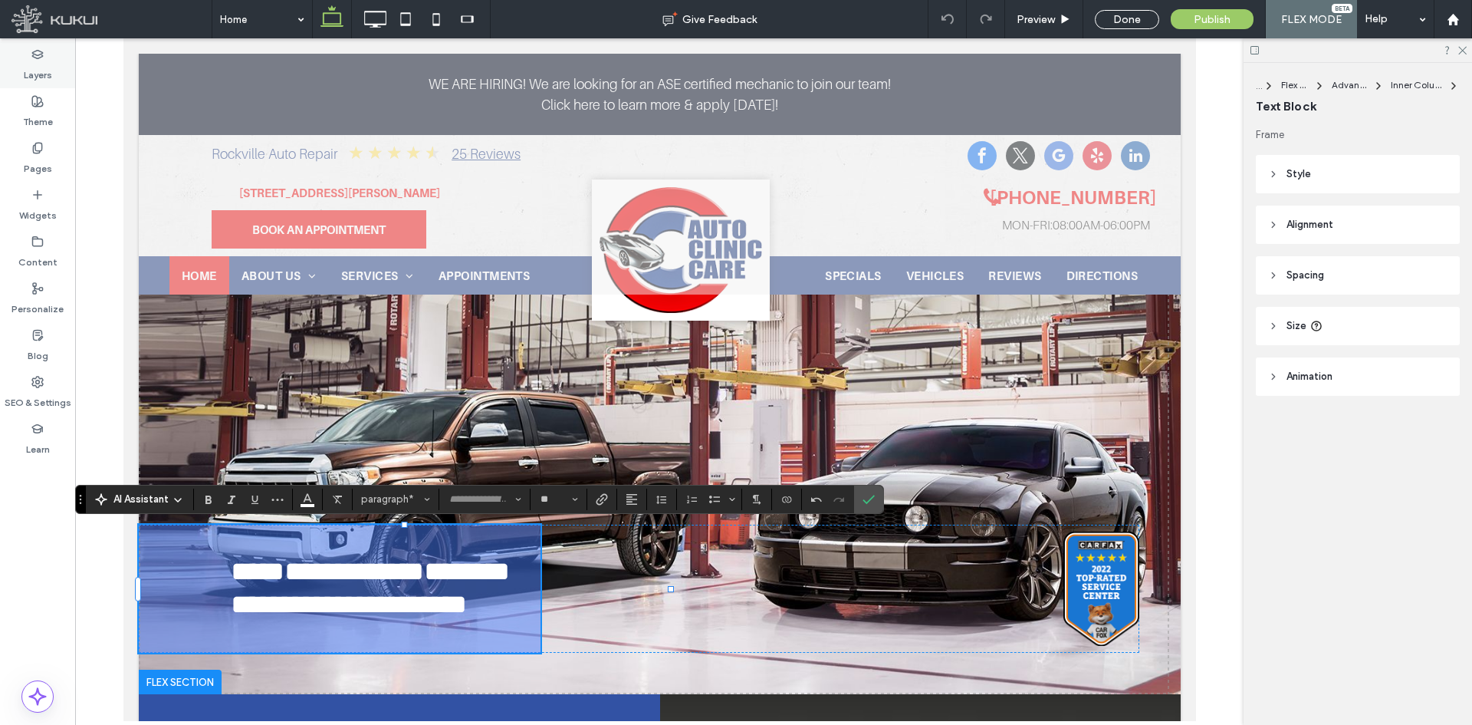
click at [43, 58] on icon at bounding box center [37, 54] width 12 height 12
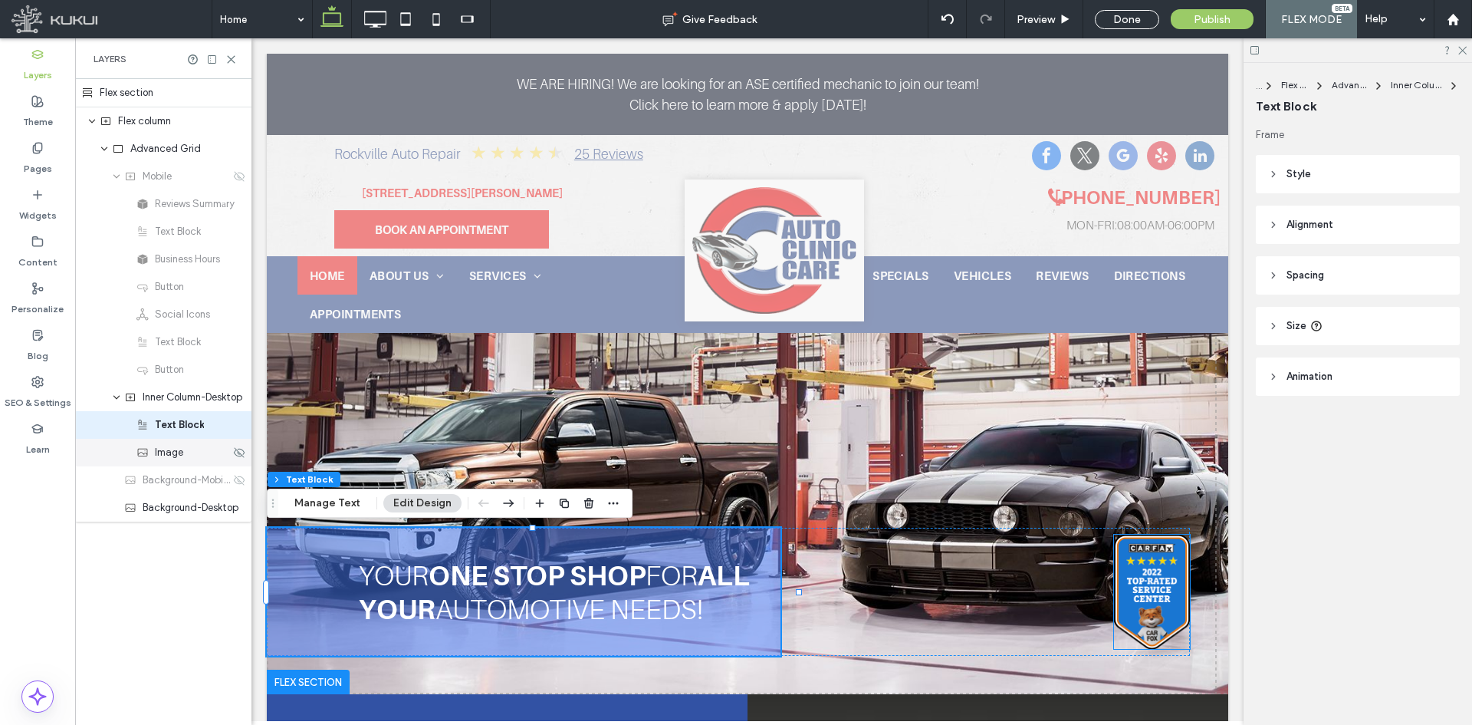
click at [184, 458] on div "Image" at bounding box center [183, 452] width 94 height 15
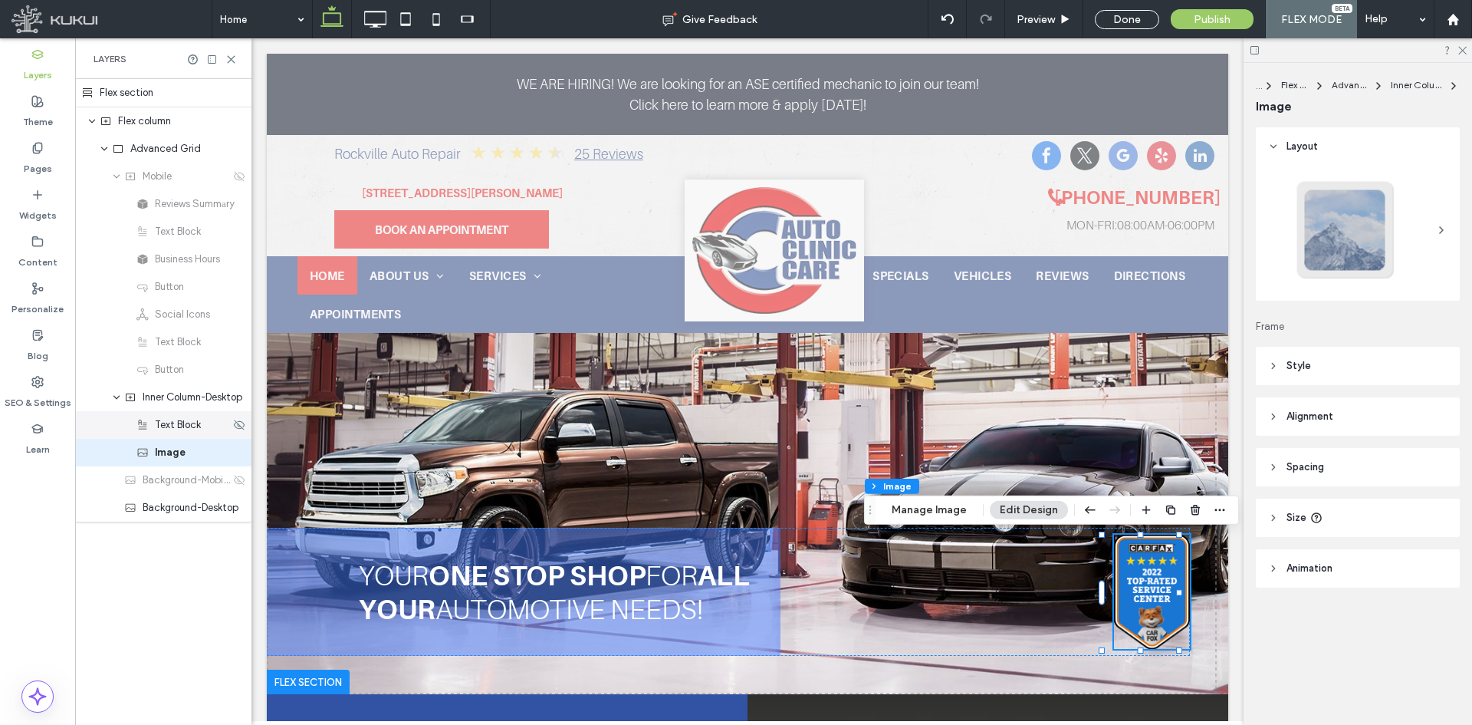
click at [192, 435] on div "Text Block" at bounding box center [163, 425] width 176 height 28
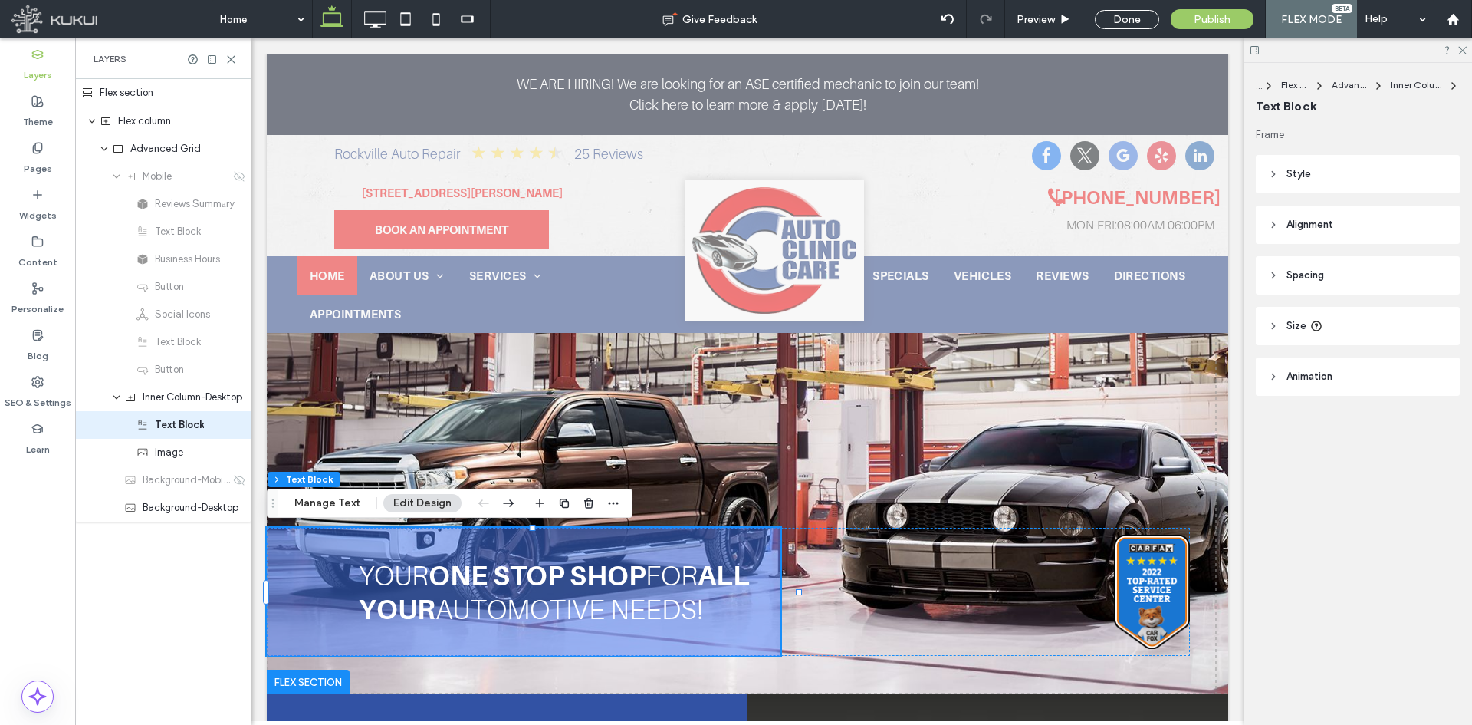
click at [1325, 176] on header "Style" at bounding box center [1358, 174] width 204 height 38
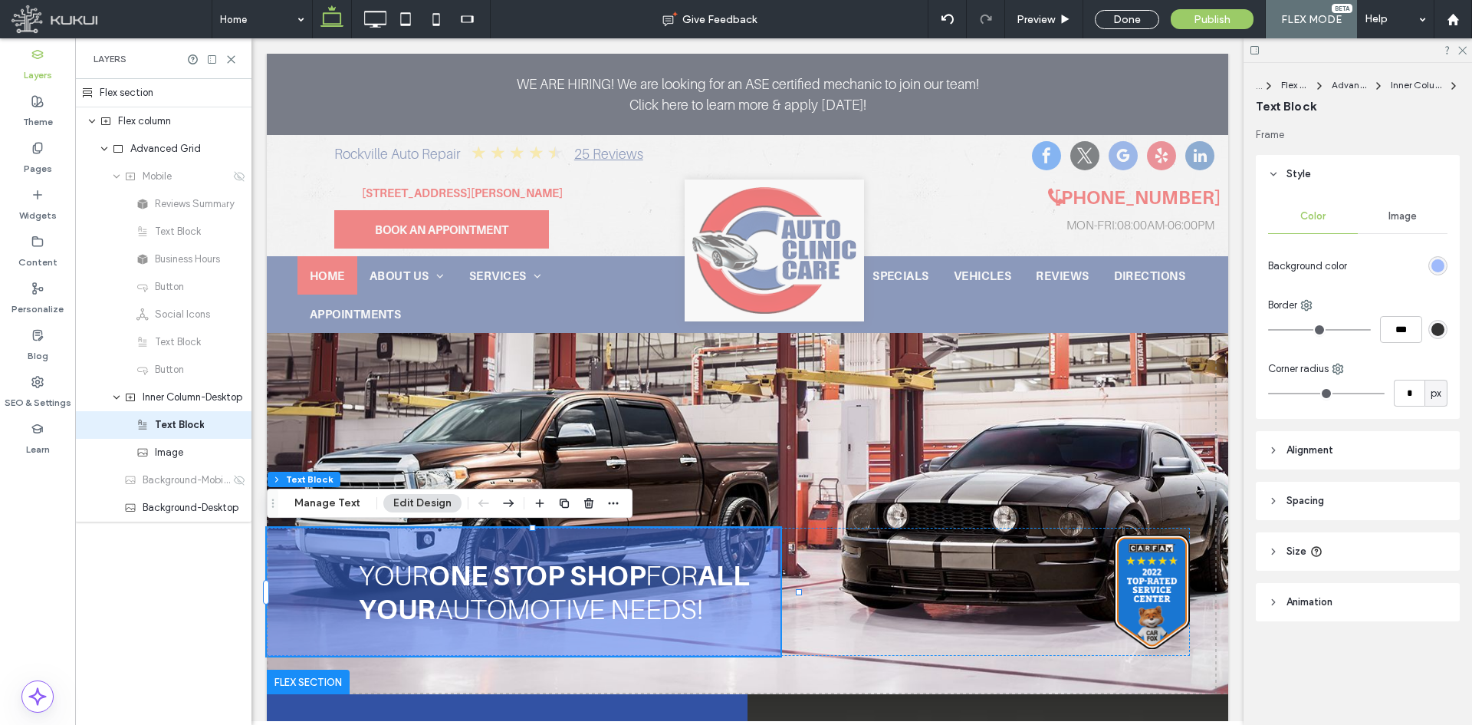
click at [1439, 269] on div "rgba(74, 128, 255, 0.5)" at bounding box center [1437, 265] width 13 height 13
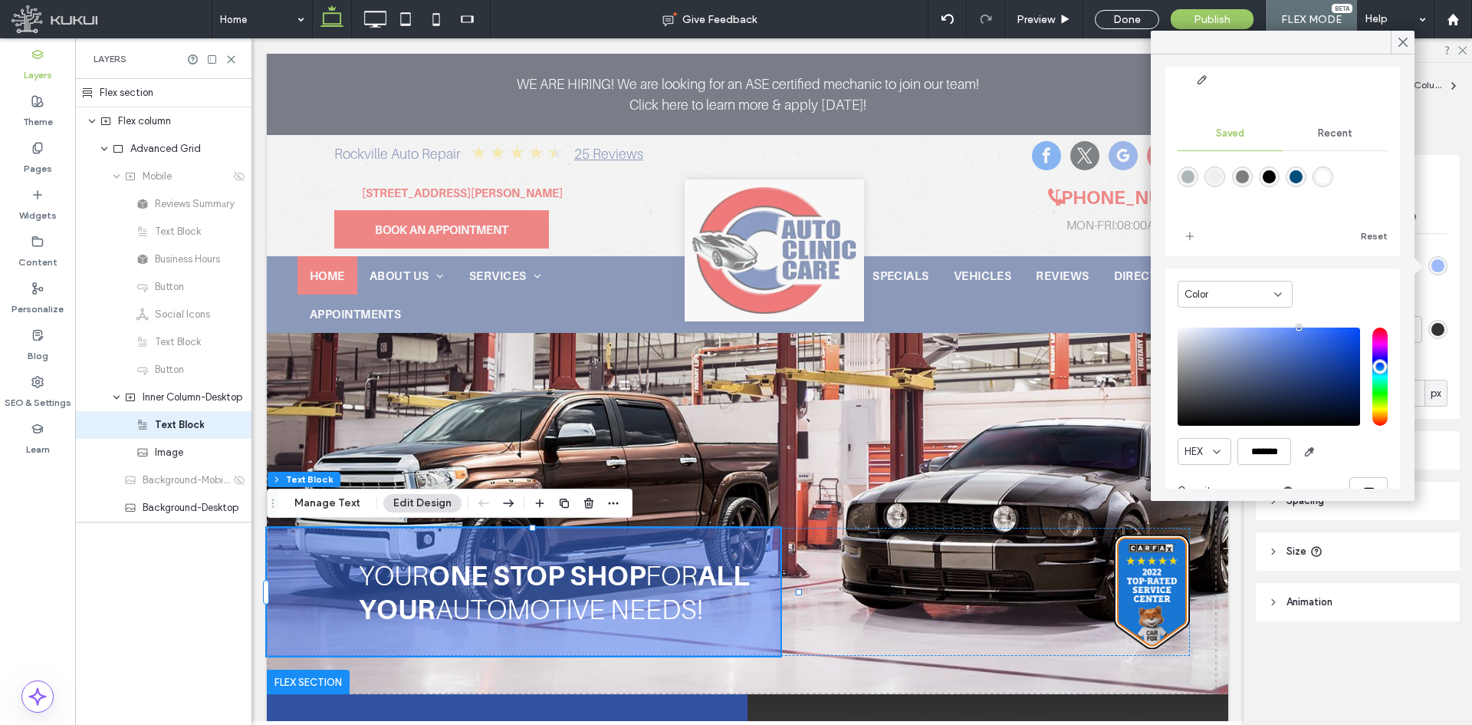
scroll to position [123, 0]
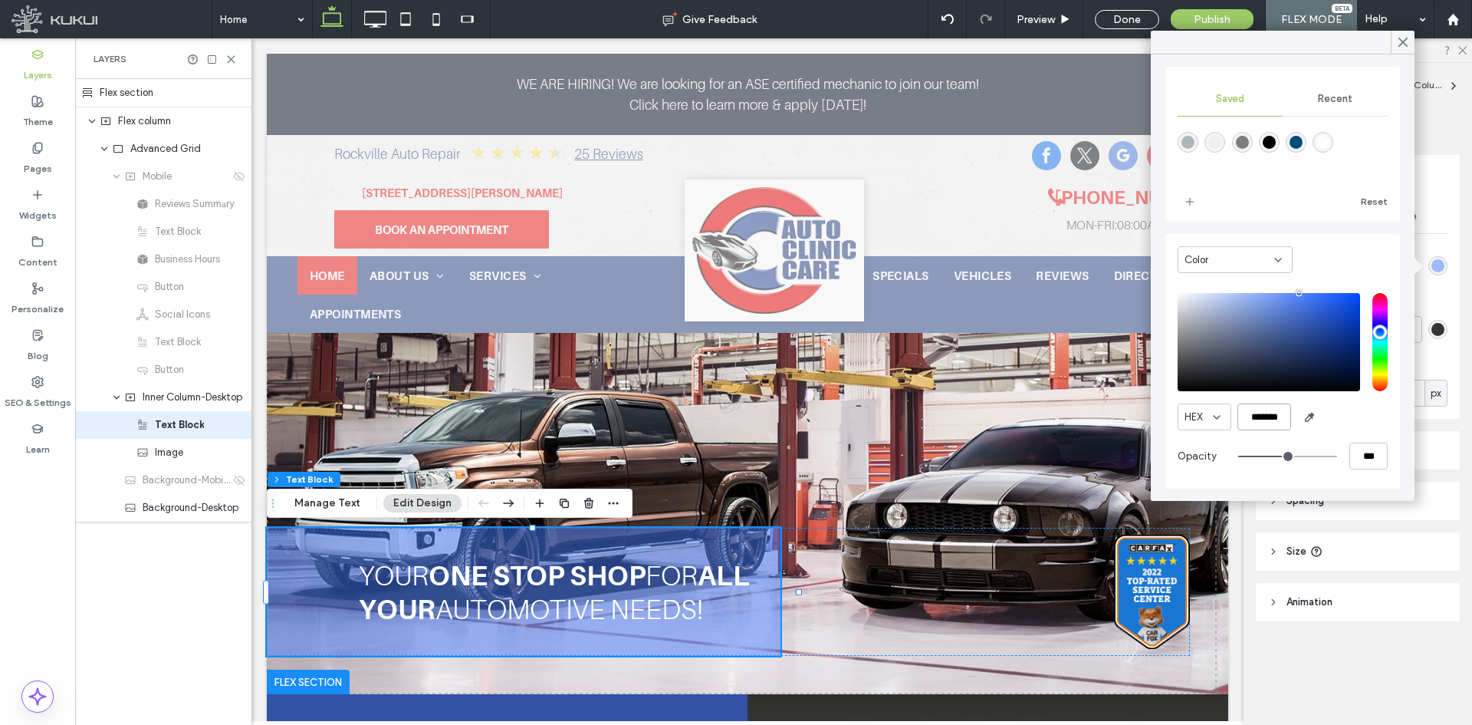
click at [1263, 414] on input "*******" at bounding box center [1264, 416] width 54 height 27
type input "**"
type input "***"
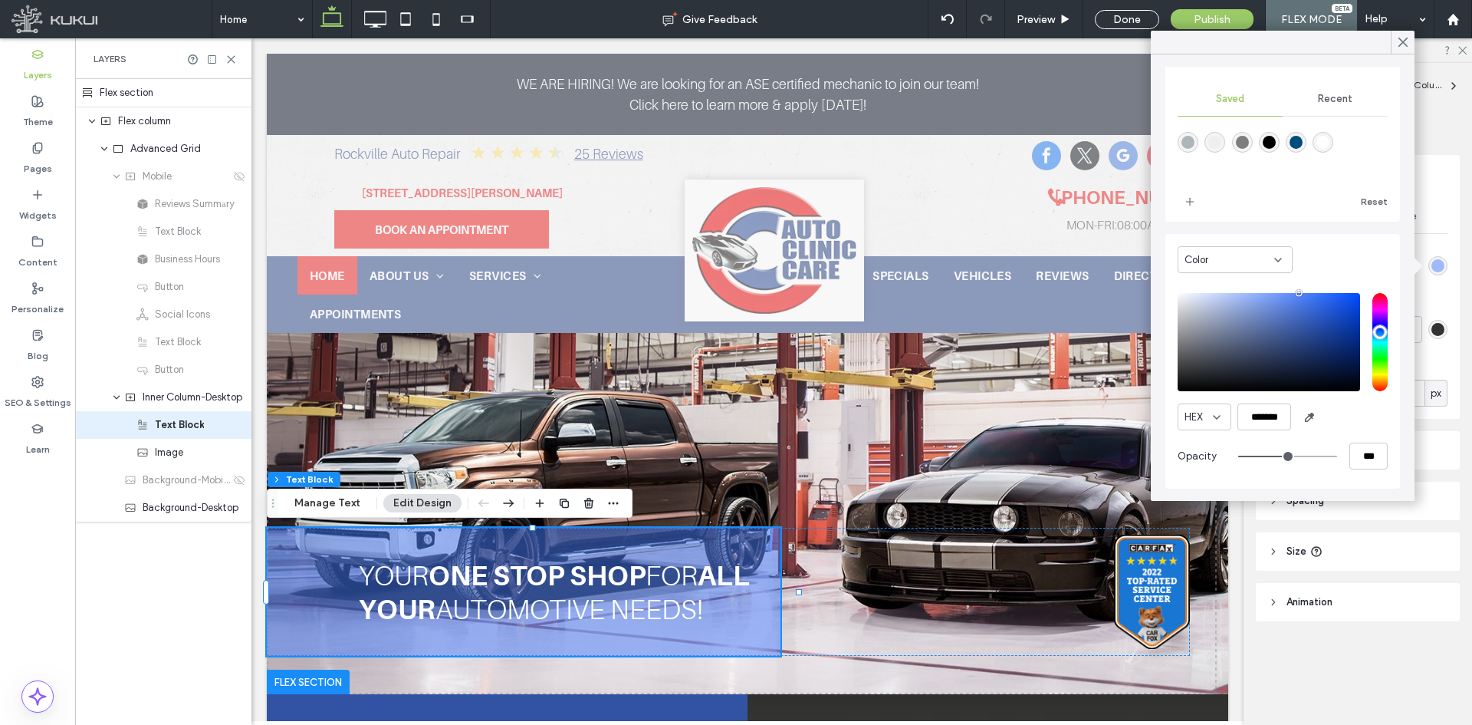
type input "*"
type input "**"
drag, startPoint x: 1276, startPoint y: 460, endPoint x: 1085, endPoint y: 462, distance: 190.9
type input "*"
click at [1238, 457] on input "range" at bounding box center [1287, 456] width 99 height 2
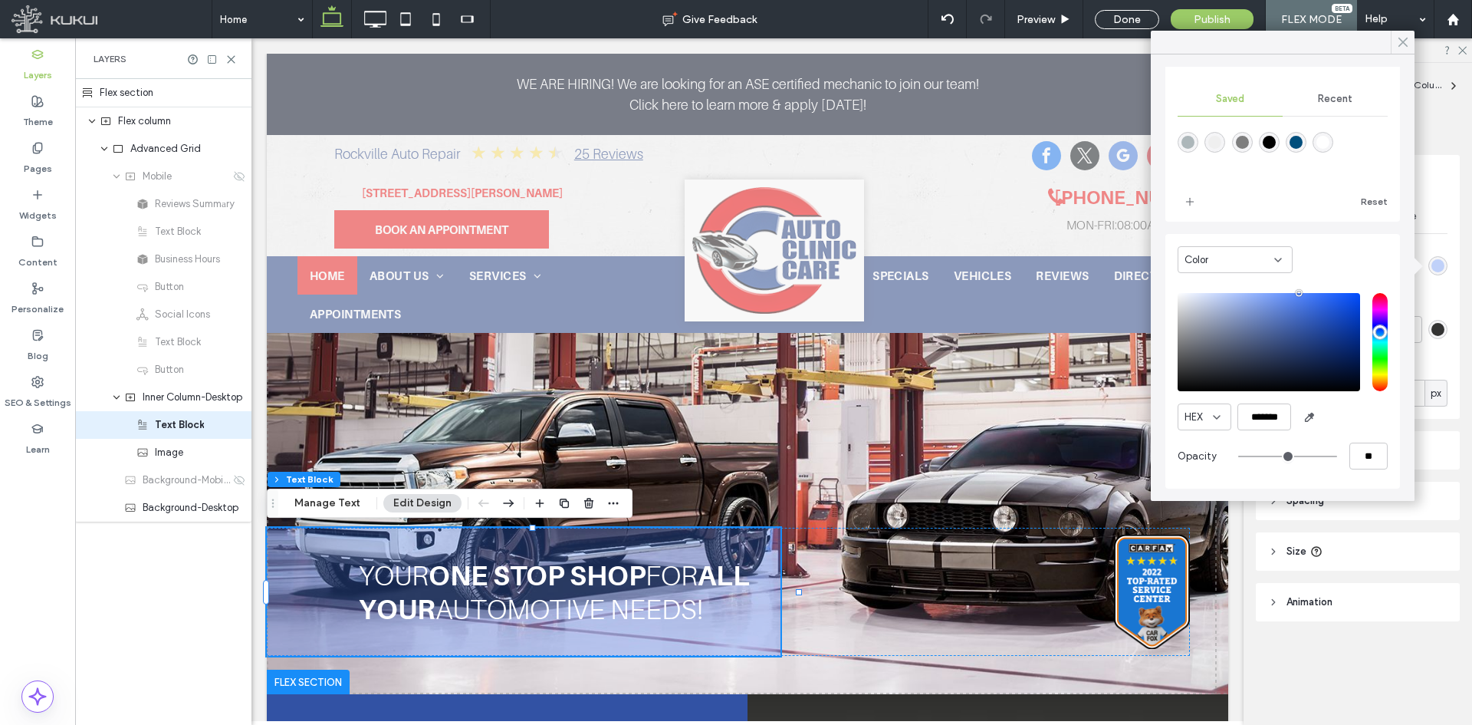
click at [1405, 41] on use at bounding box center [1403, 42] width 8 height 8
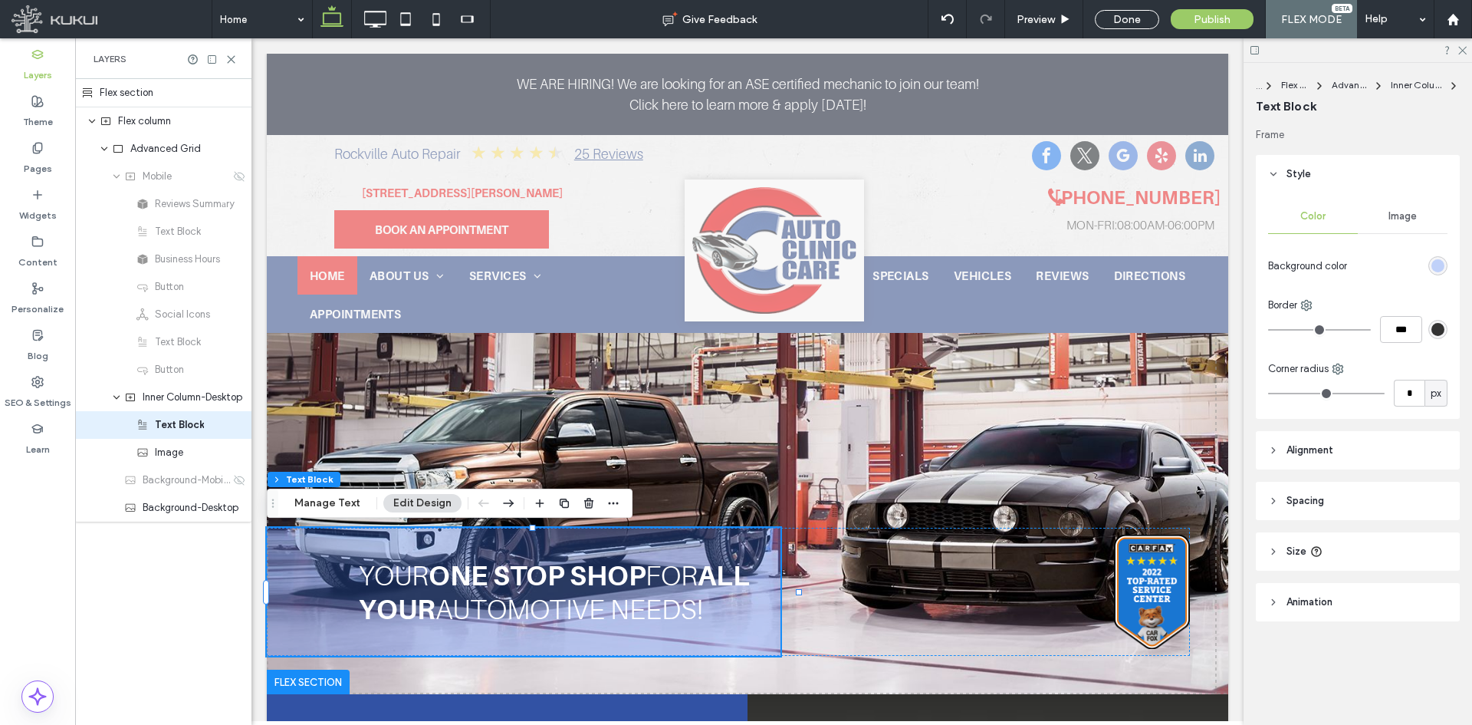
click at [1430, 265] on div at bounding box center [1400, 265] width 94 height 27
click at [1441, 264] on div "rgba(74, 128, 255, 0.31)" at bounding box center [1437, 265] width 13 height 13
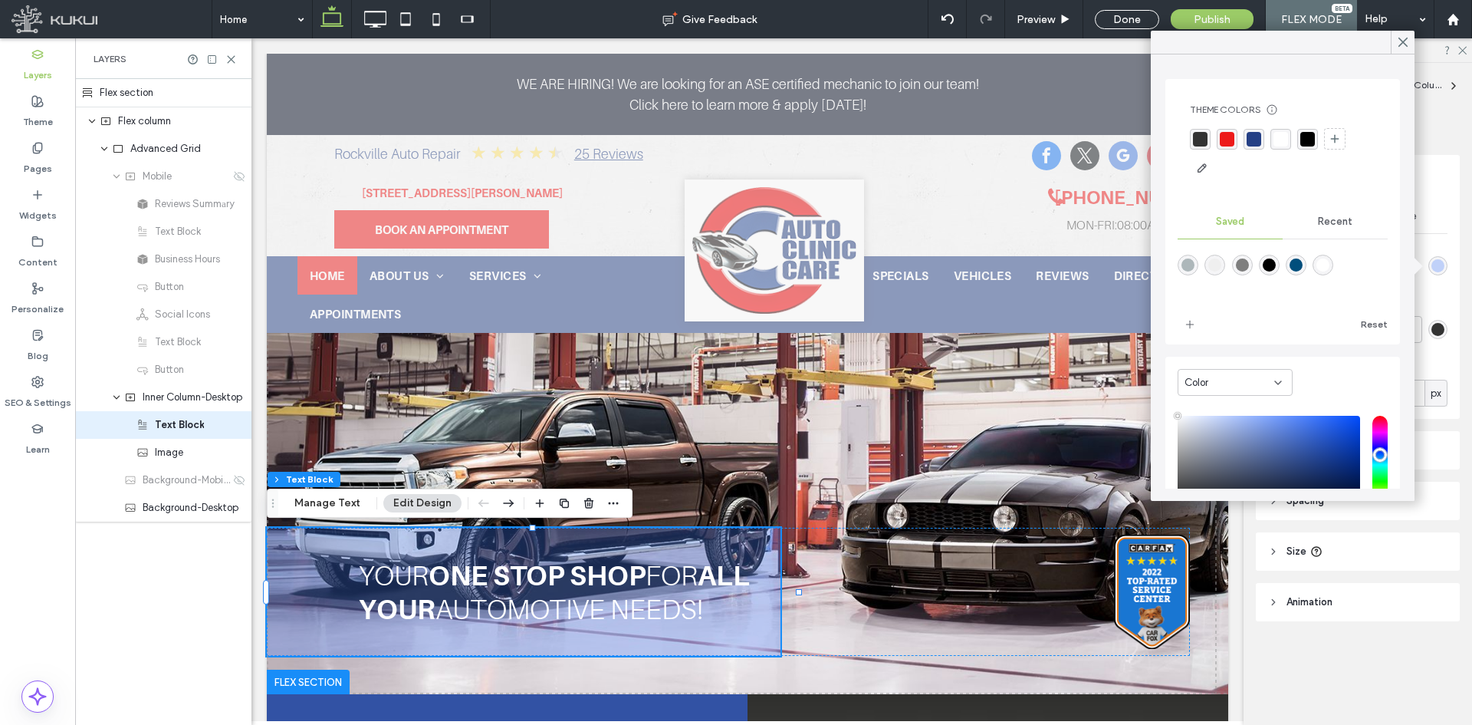
type input "***"
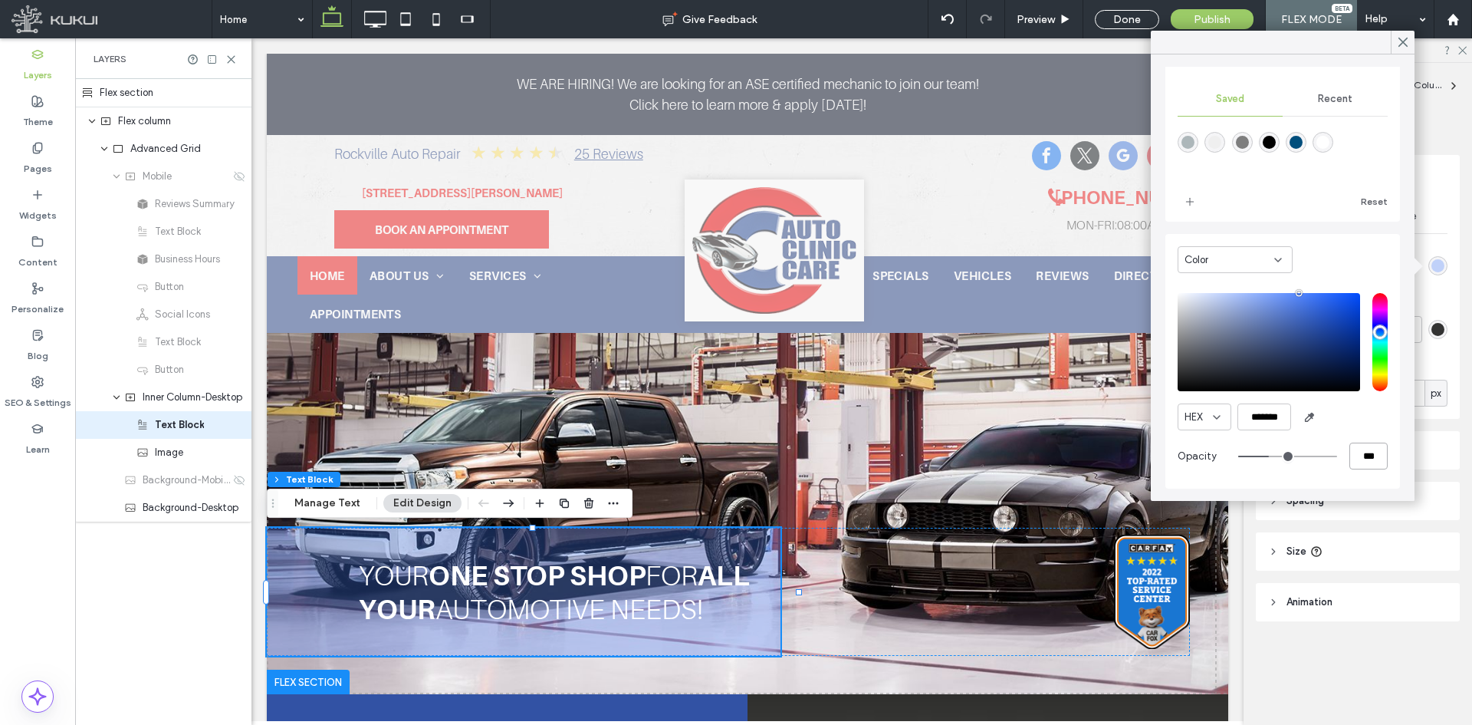
click at [1349, 451] on input "***" at bounding box center [1368, 455] width 38 height 27
type input "*"
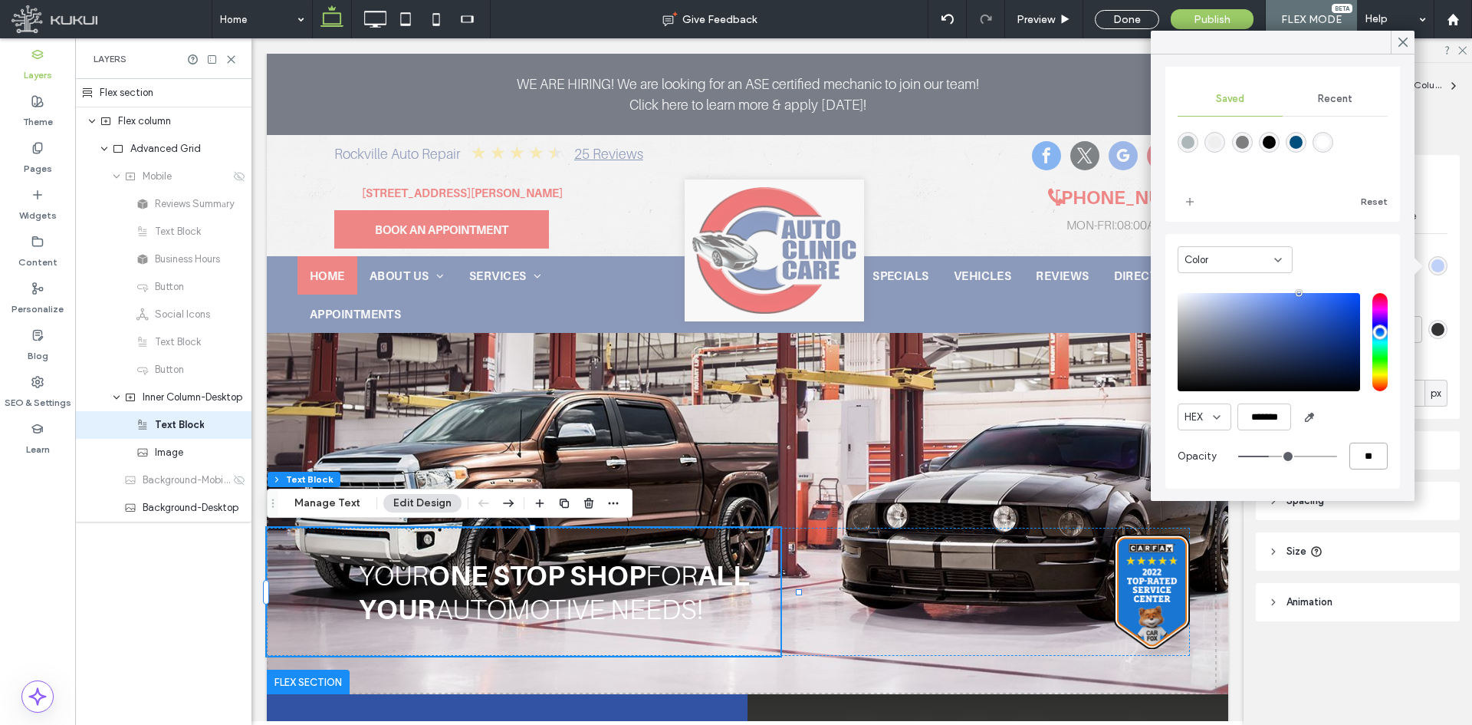
type input "**"
click at [1400, 38] on use at bounding box center [1403, 42] width 8 height 8
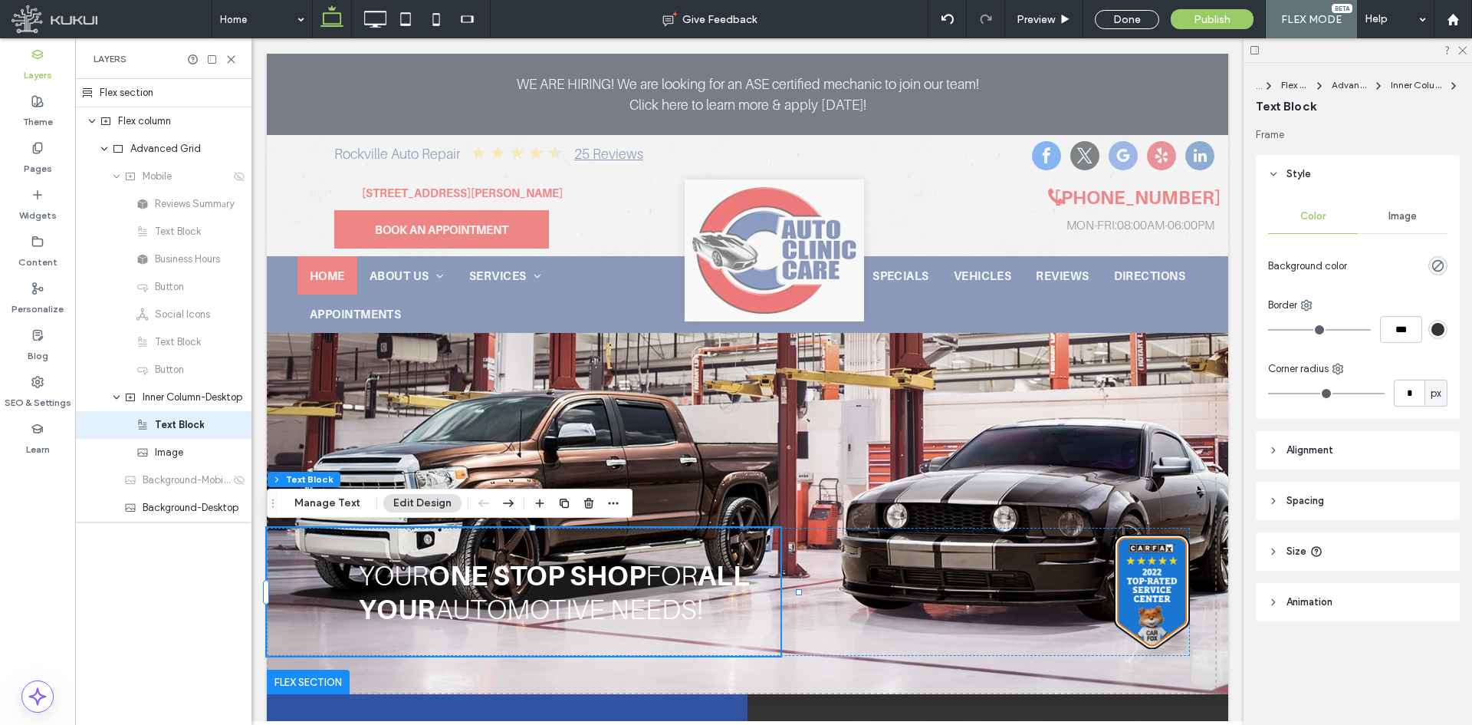
click at [1311, 181] on header "Style" at bounding box center [1358, 174] width 204 height 38
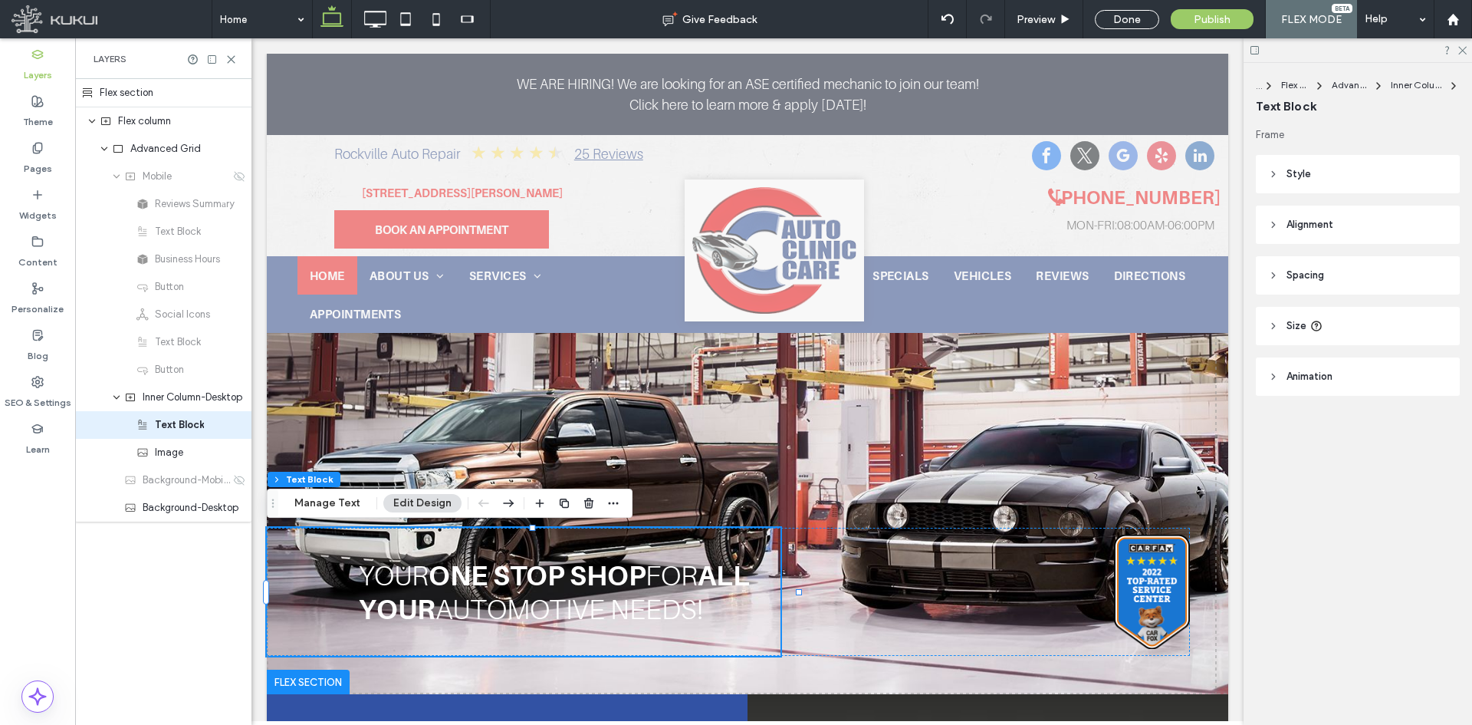
click at [1346, 185] on header "Style" at bounding box center [1358, 174] width 204 height 38
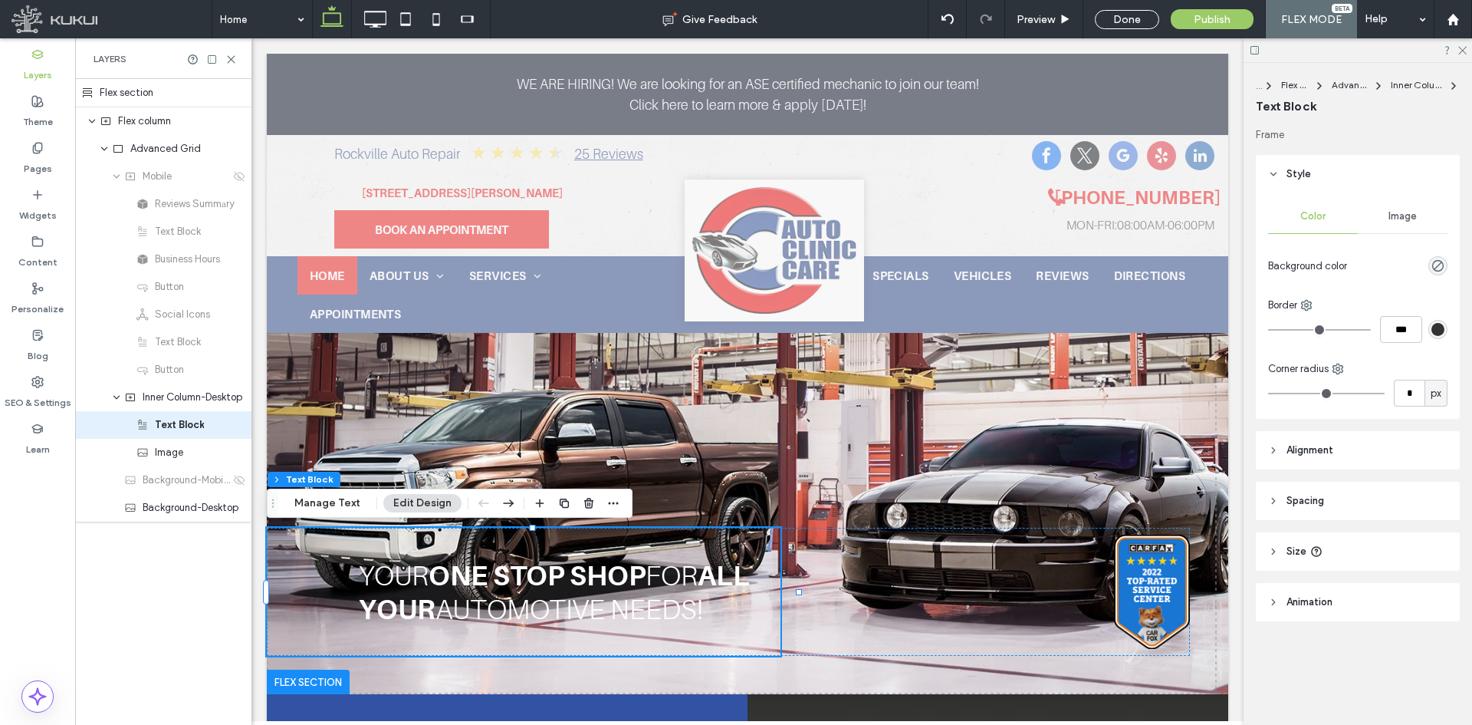
click at [1392, 213] on span "Image" at bounding box center [1403, 216] width 28 height 12
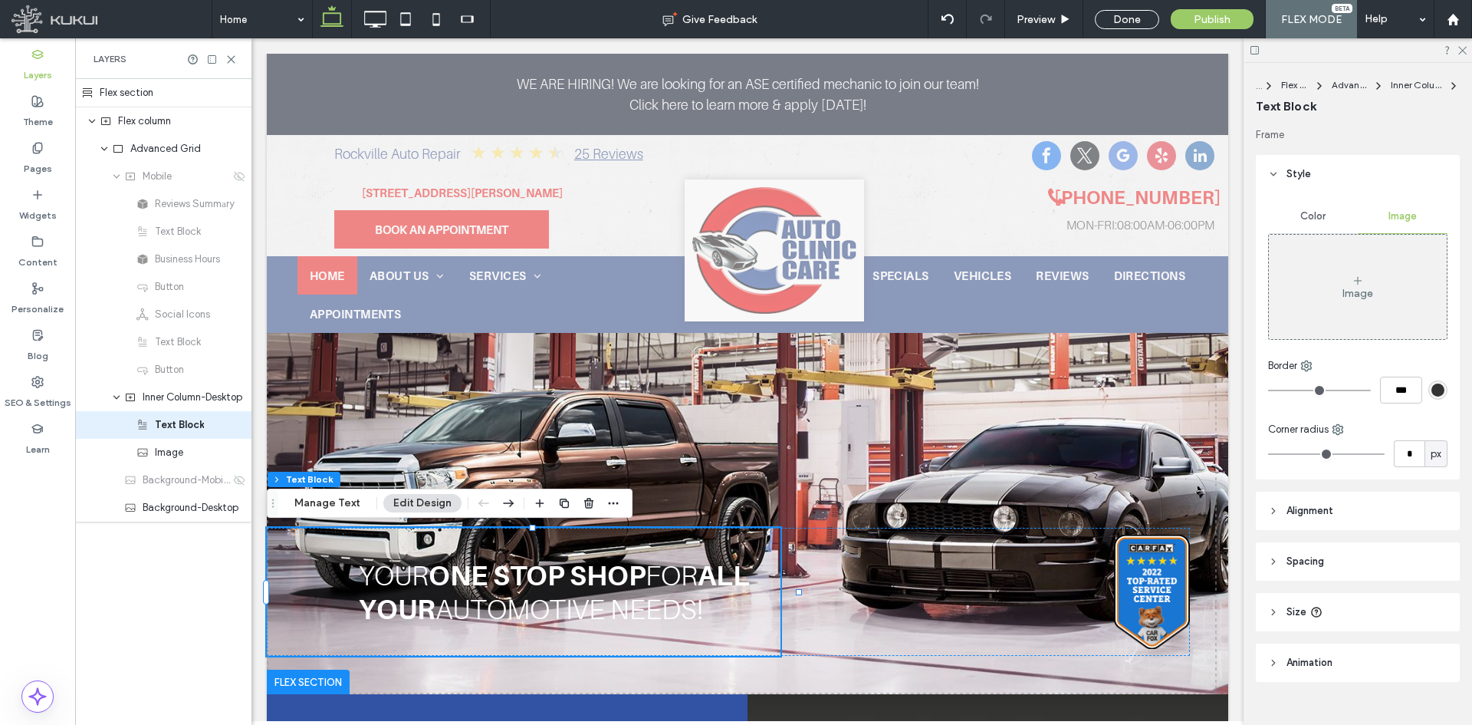
click at [1351, 265] on div "Image" at bounding box center [1358, 286] width 178 height 101
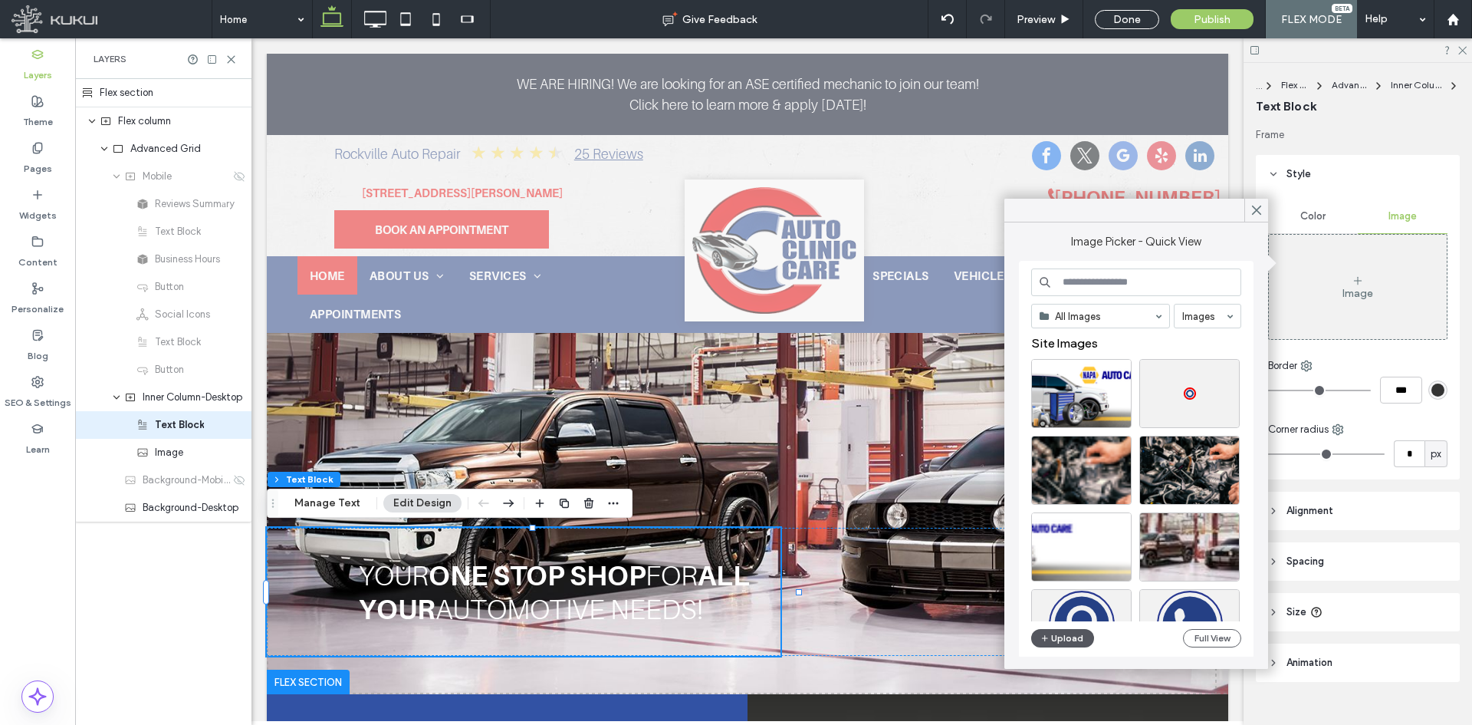
click at [1076, 633] on button "Upload" at bounding box center [1062, 638] width 63 height 18
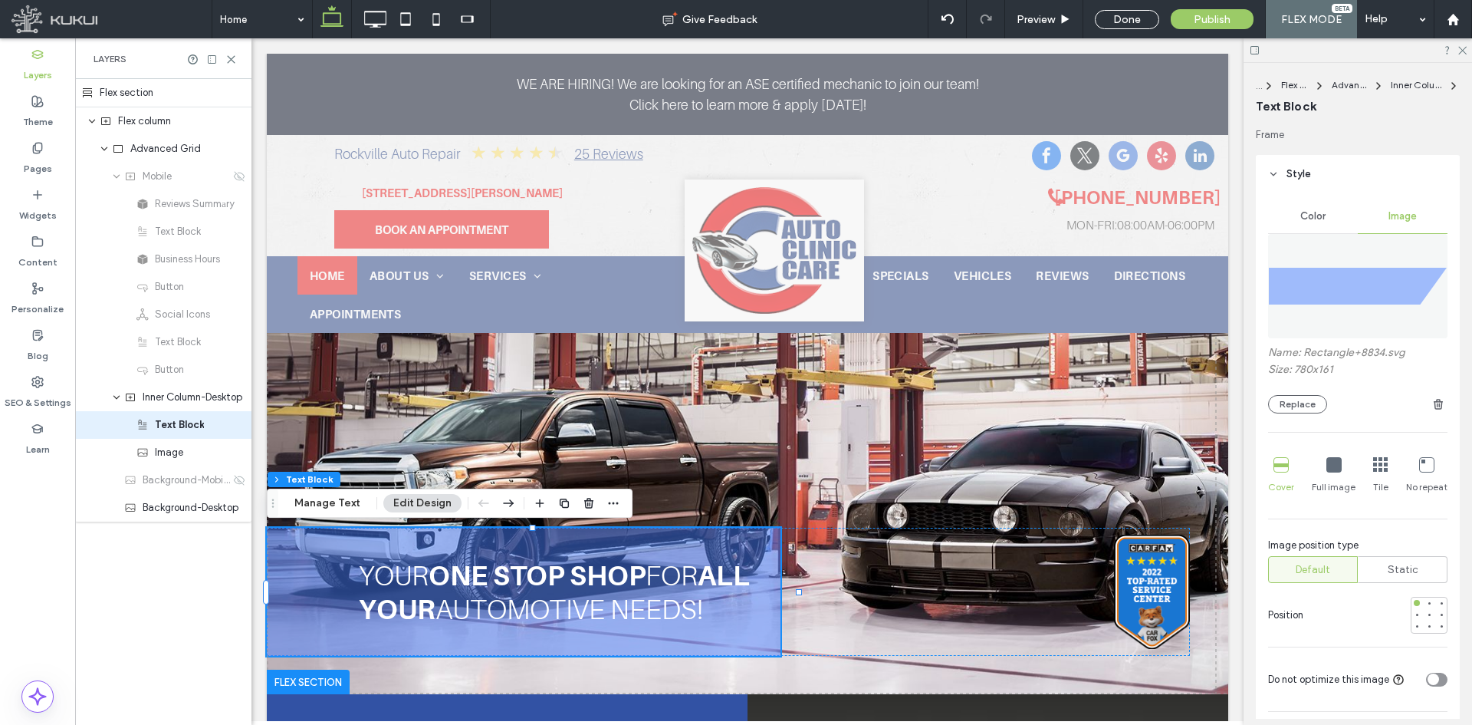
click at [1327, 471] on icon at bounding box center [1333, 464] width 15 height 15
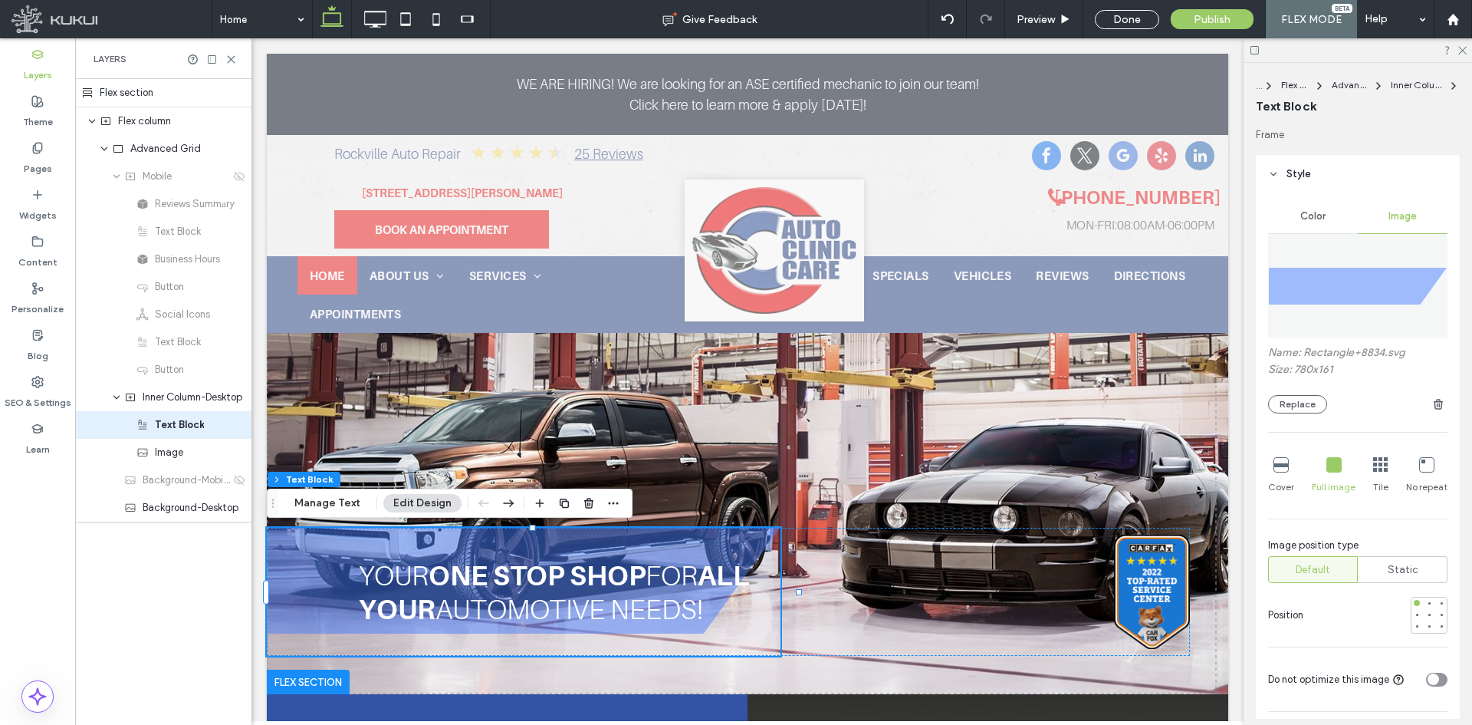
click at [1419, 461] on icon at bounding box center [1426, 464] width 15 height 15
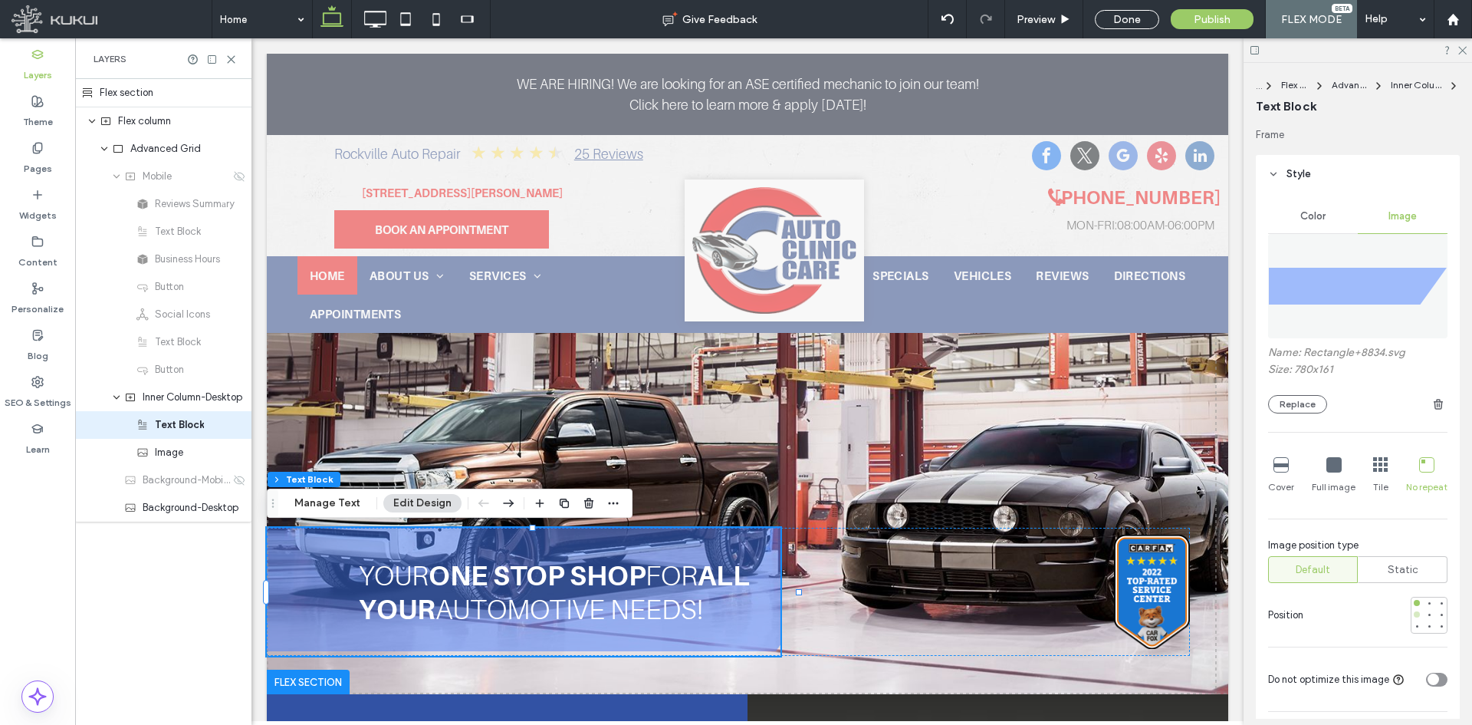
click at [1414, 616] on div at bounding box center [1417, 614] width 6 height 6
click at [1438, 615] on div at bounding box center [1441, 614] width 6 height 6
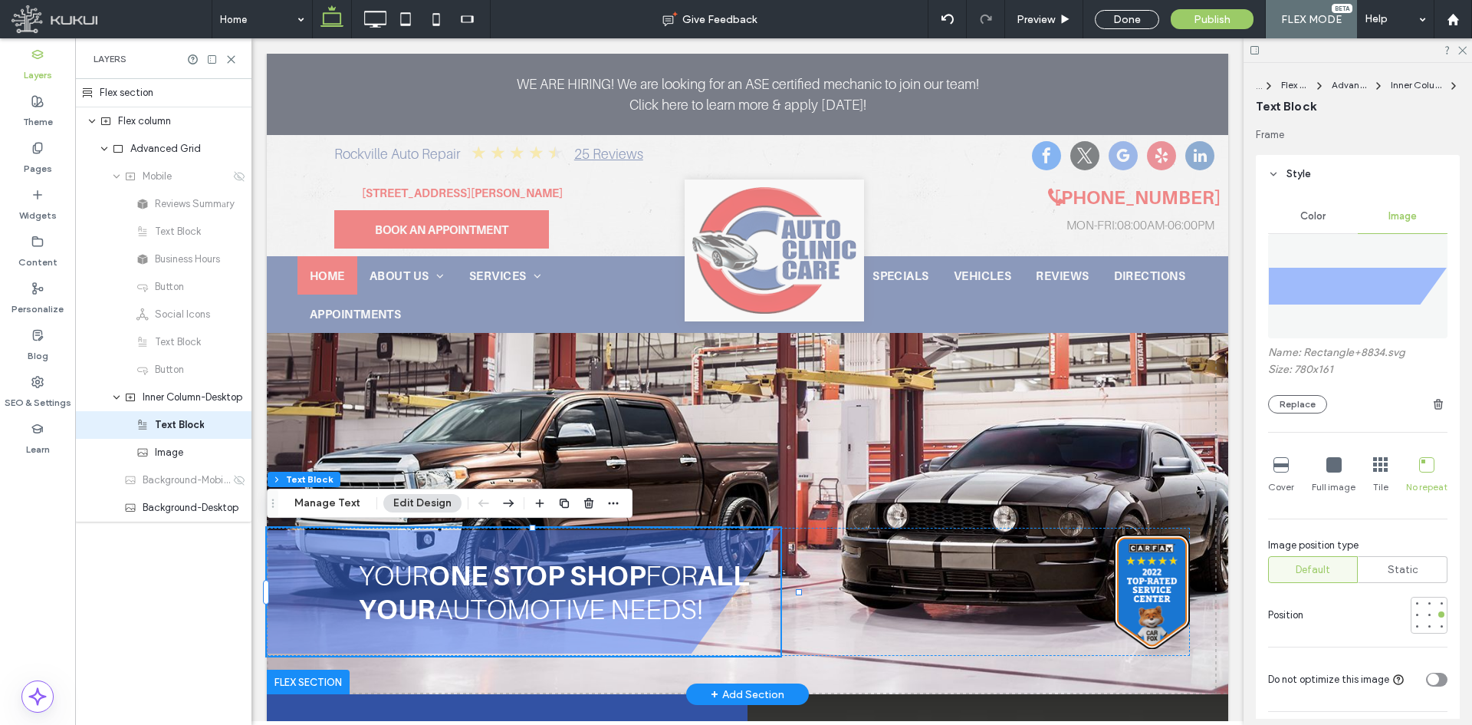
click at [518, 583] on span "one stop shop" at bounding box center [537, 574] width 217 height 33
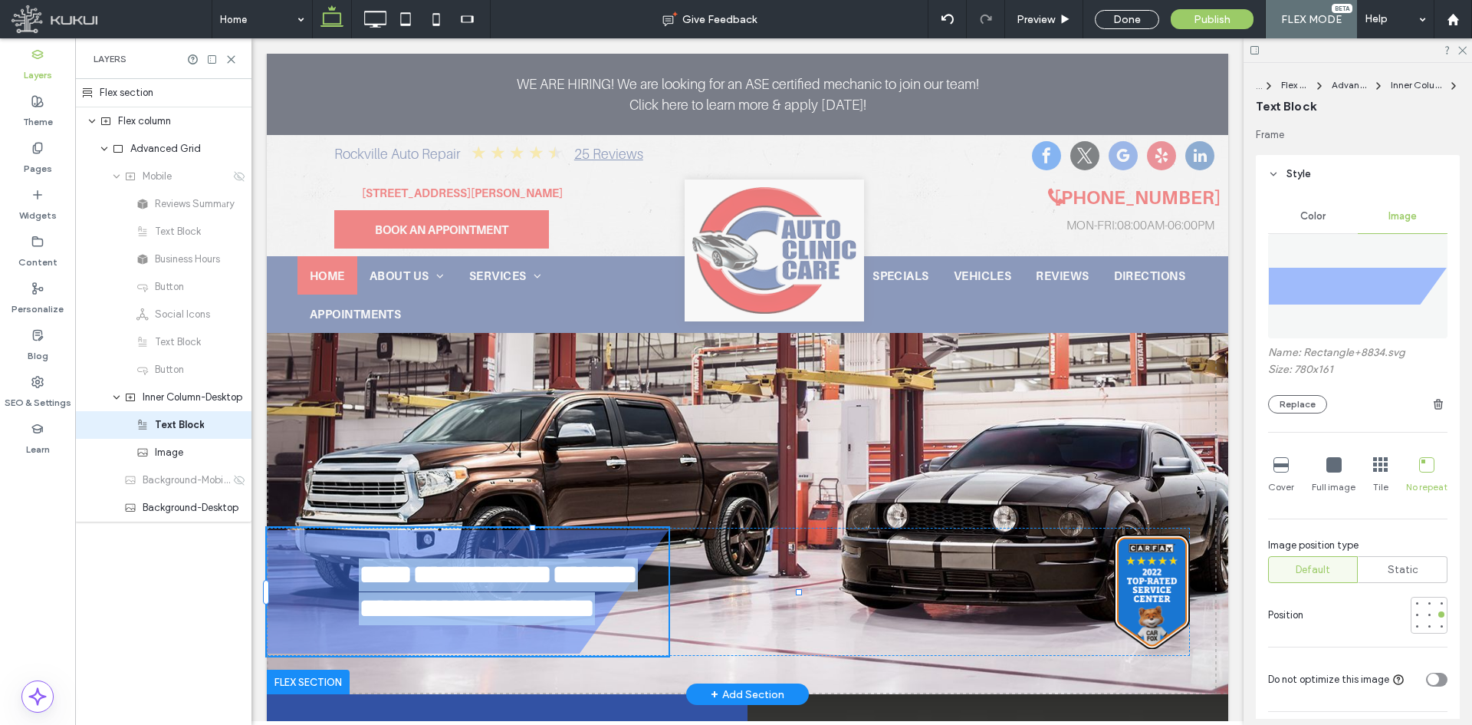
type input "**"
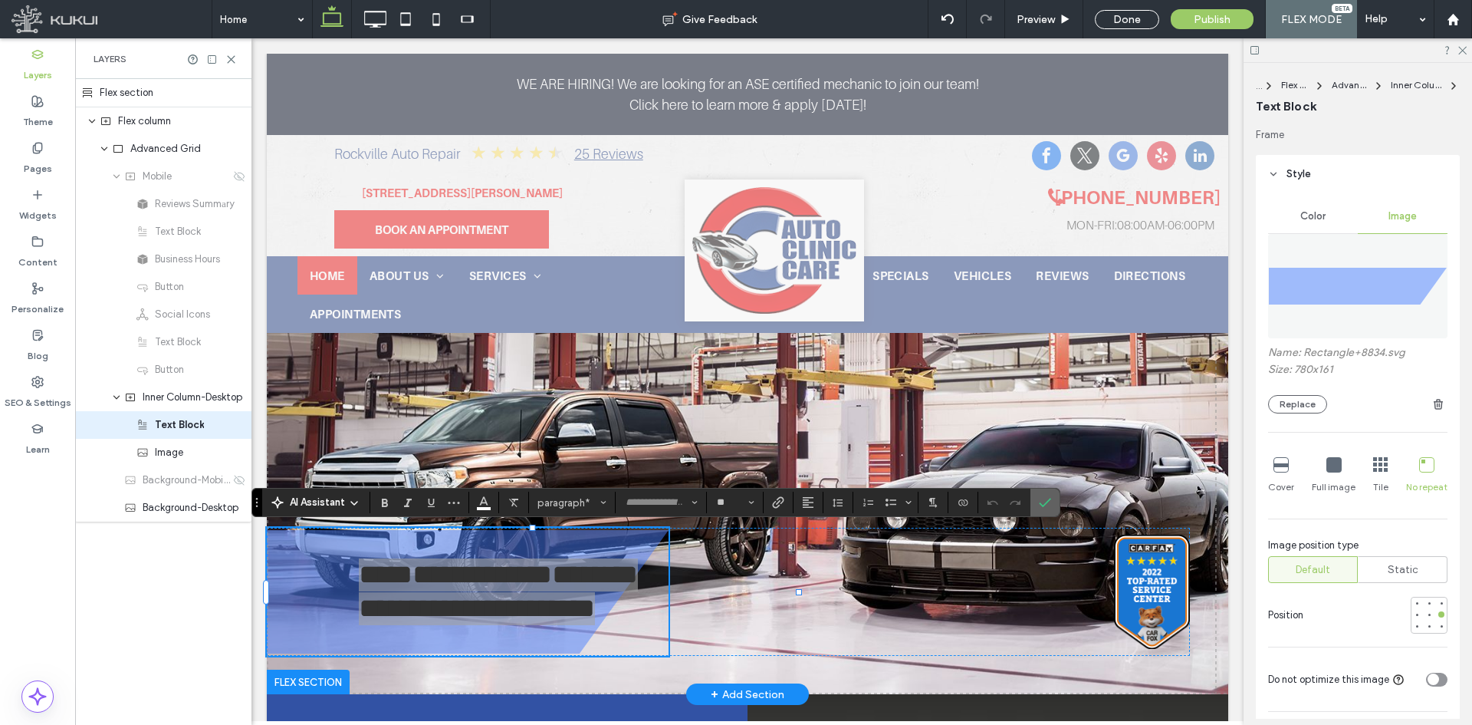
click at [1050, 502] on icon "Confirm" at bounding box center [1045, 502] width 12 height 12
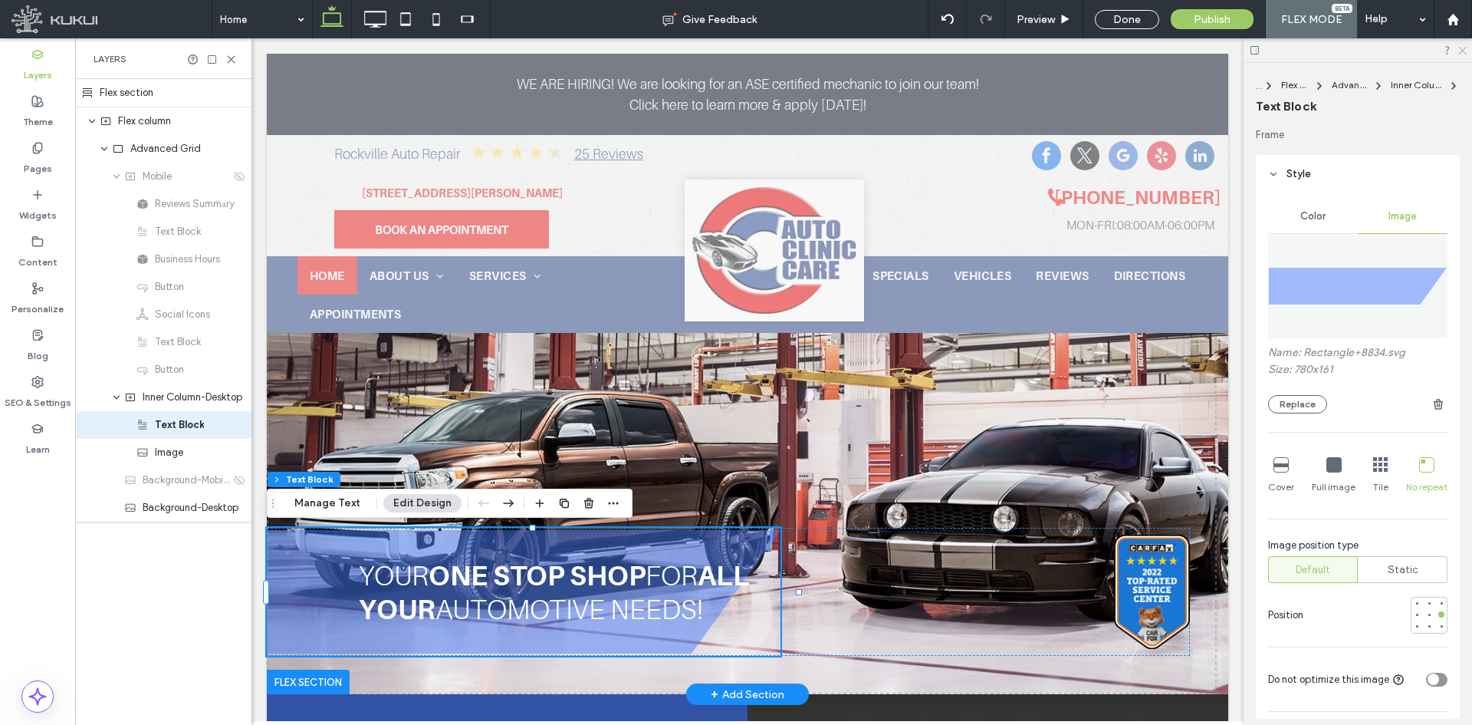
click at [1462, 51] on icon at bounding box center [1462, 49] width 10 height 10
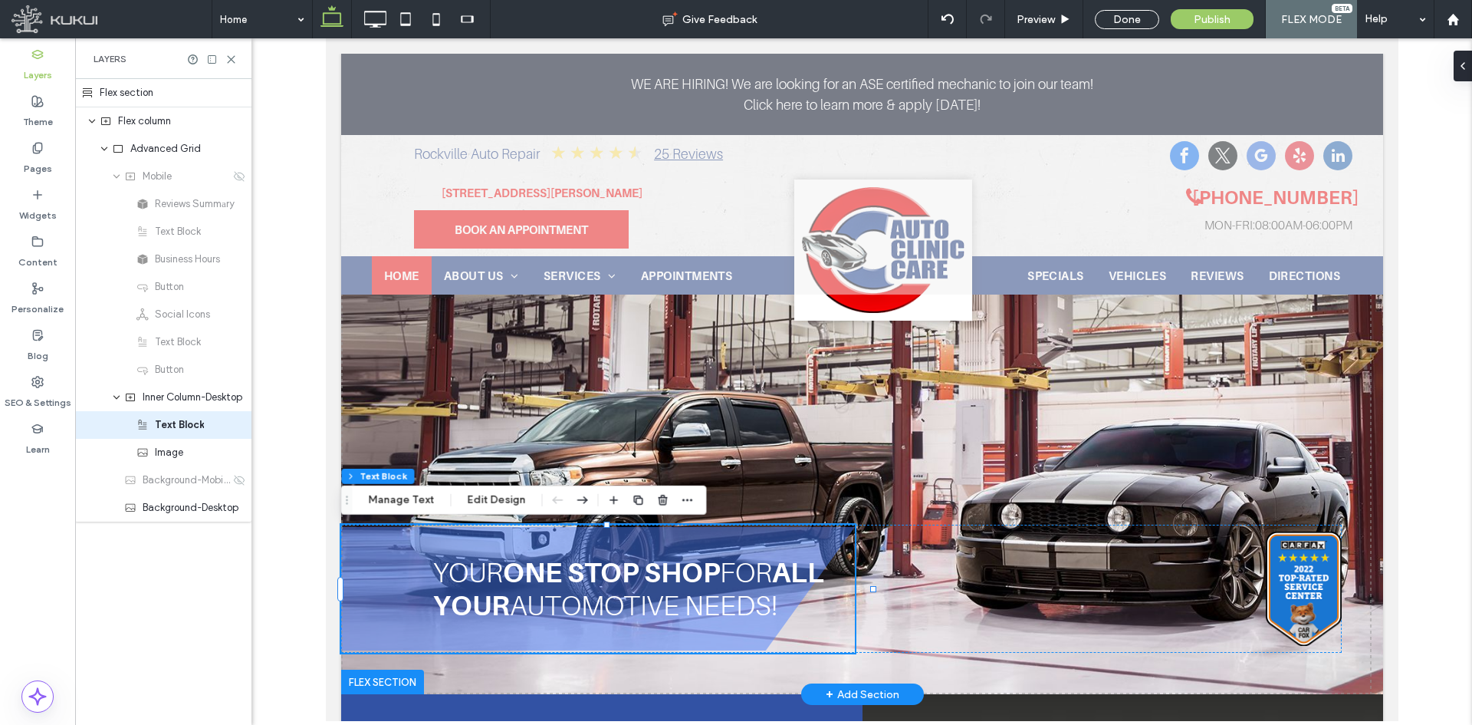
click at [1454, 74] on div at bounding box center [1466, 66] width 25 height 31
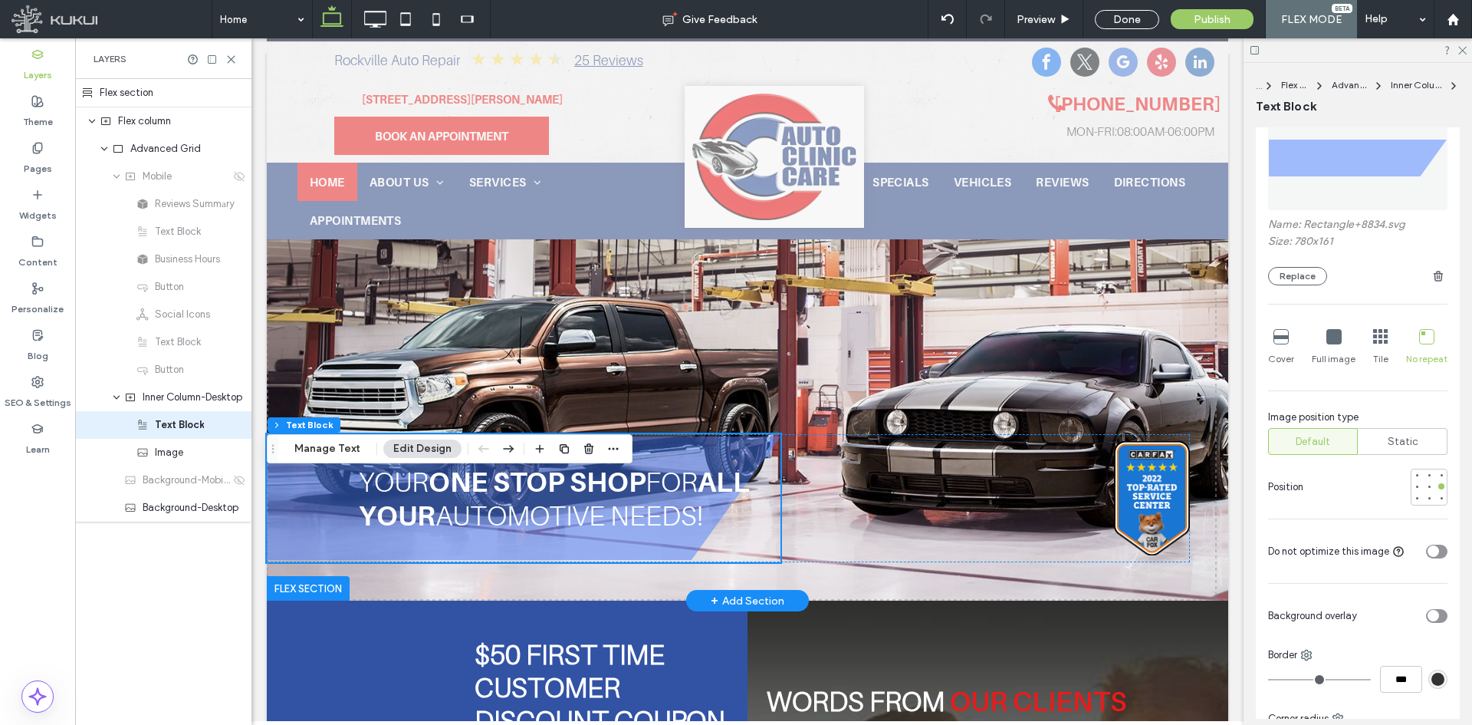
scroll to position [128, 0]
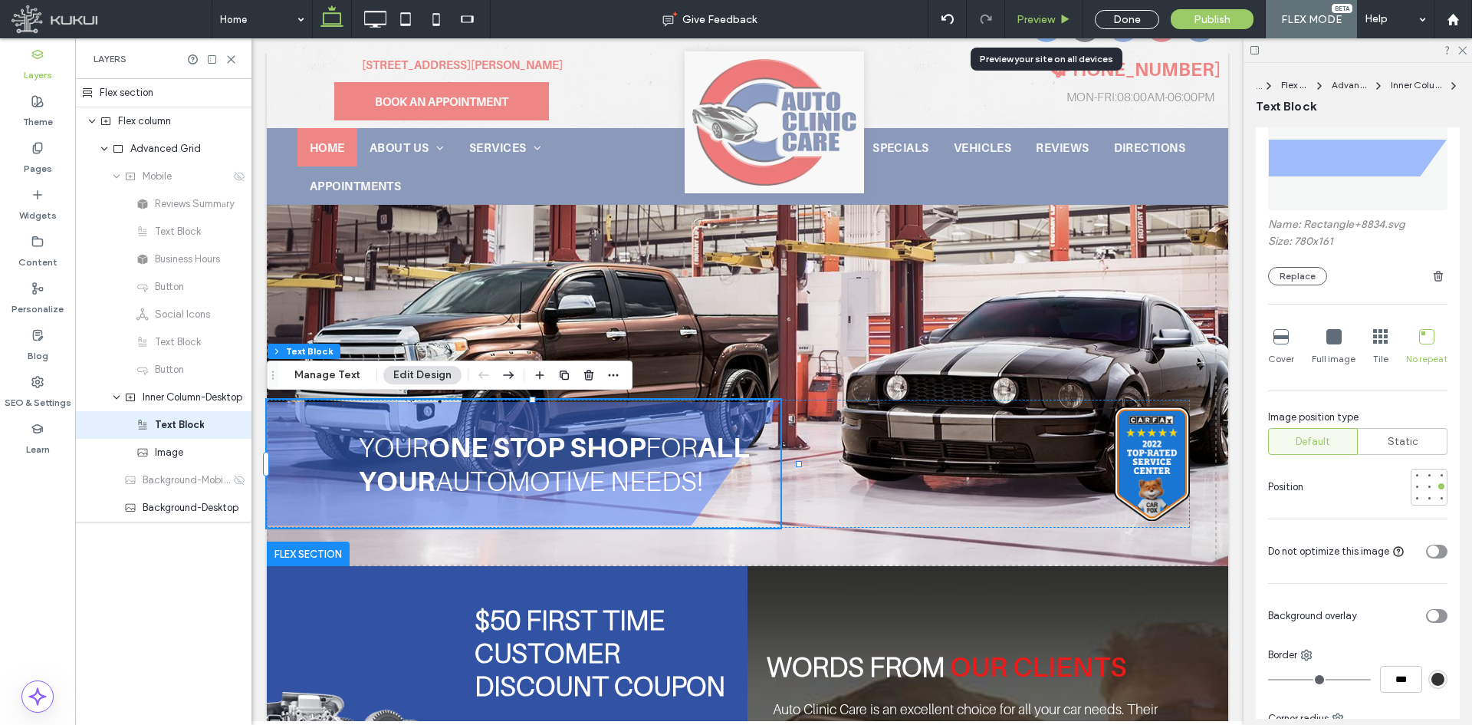
click at [1053, 21] on span "Preview" at bounding box center [1036, 19] width 38 height 13
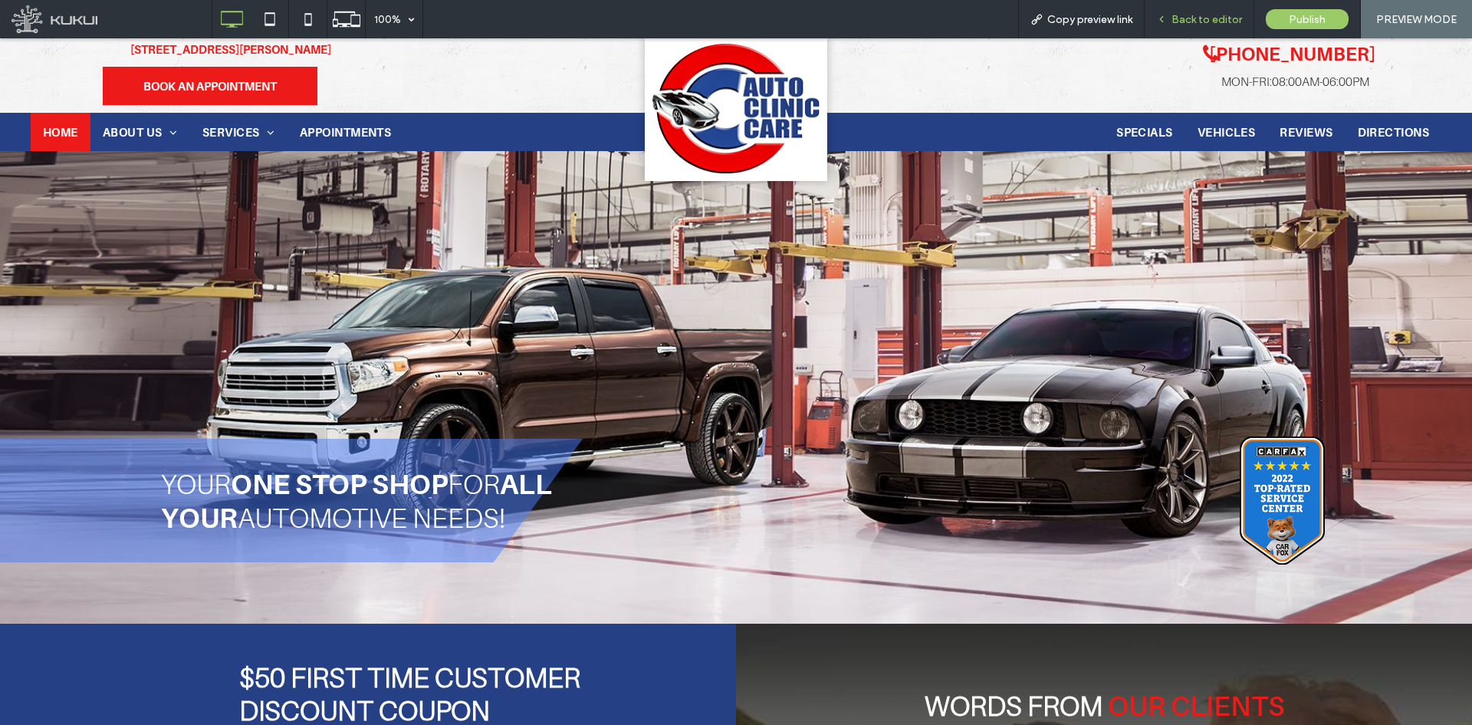
click at [1213, 18] on span "Back to editor" at bounding box center [1207, 19] width 71 height 13
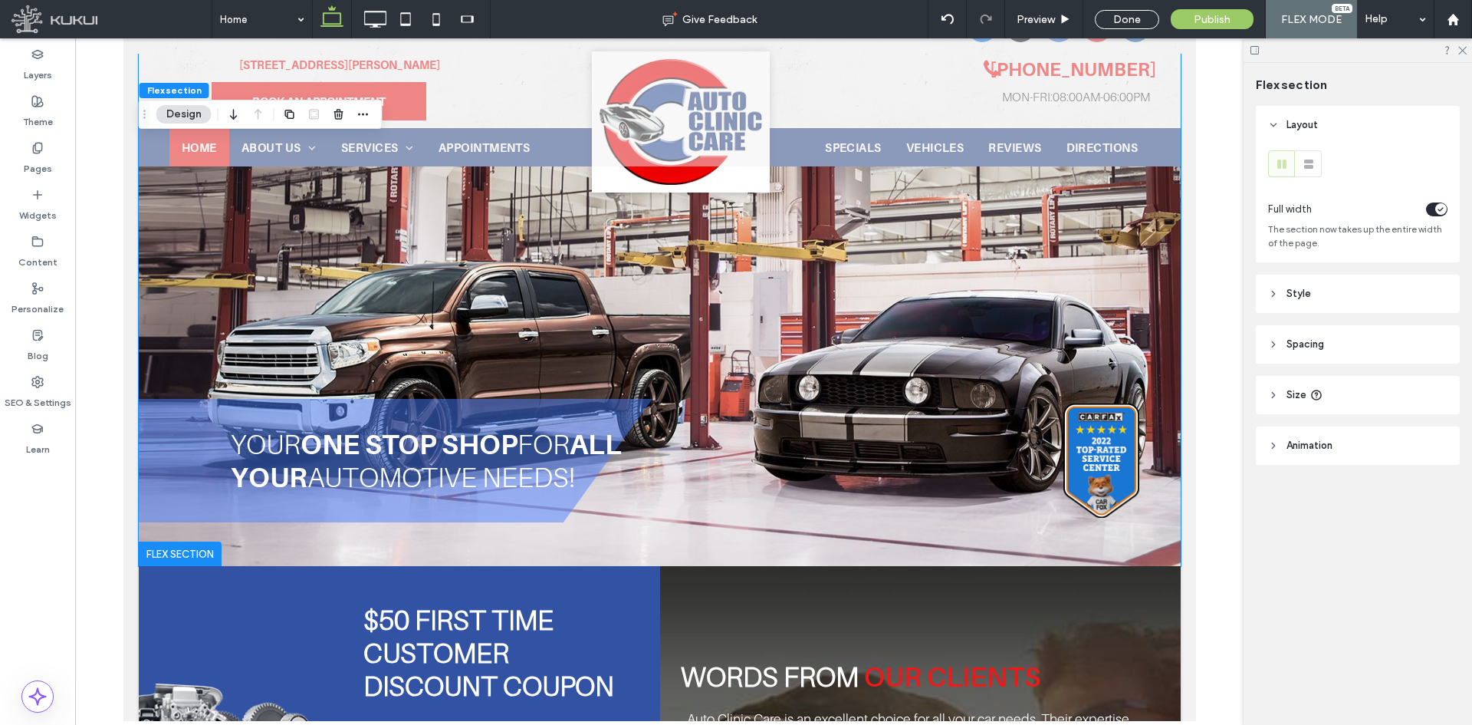
click at [621, 454] on span "all your" at bounding box center [425, 460] width 391 height 66
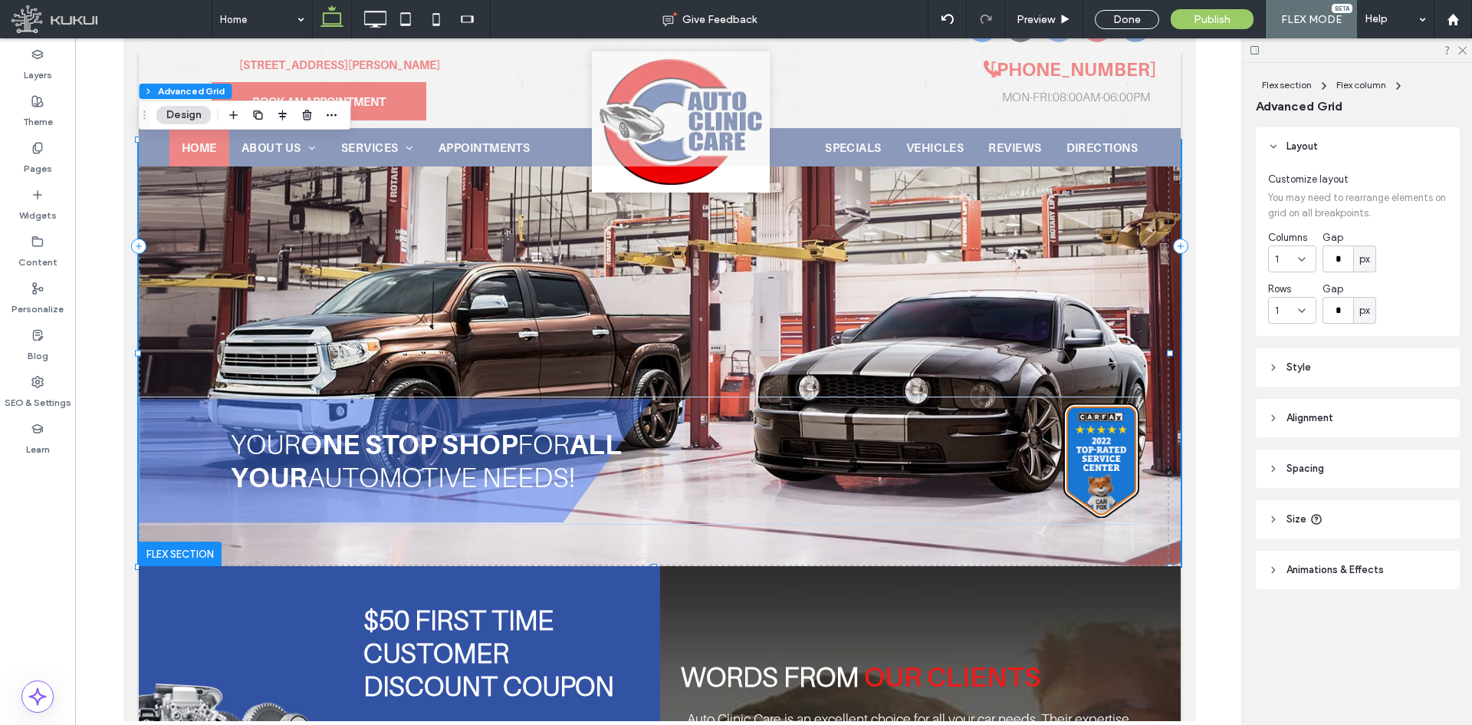
click at [603, 459] on span "all your" at bounding box center [425, 460] width 391 height 66
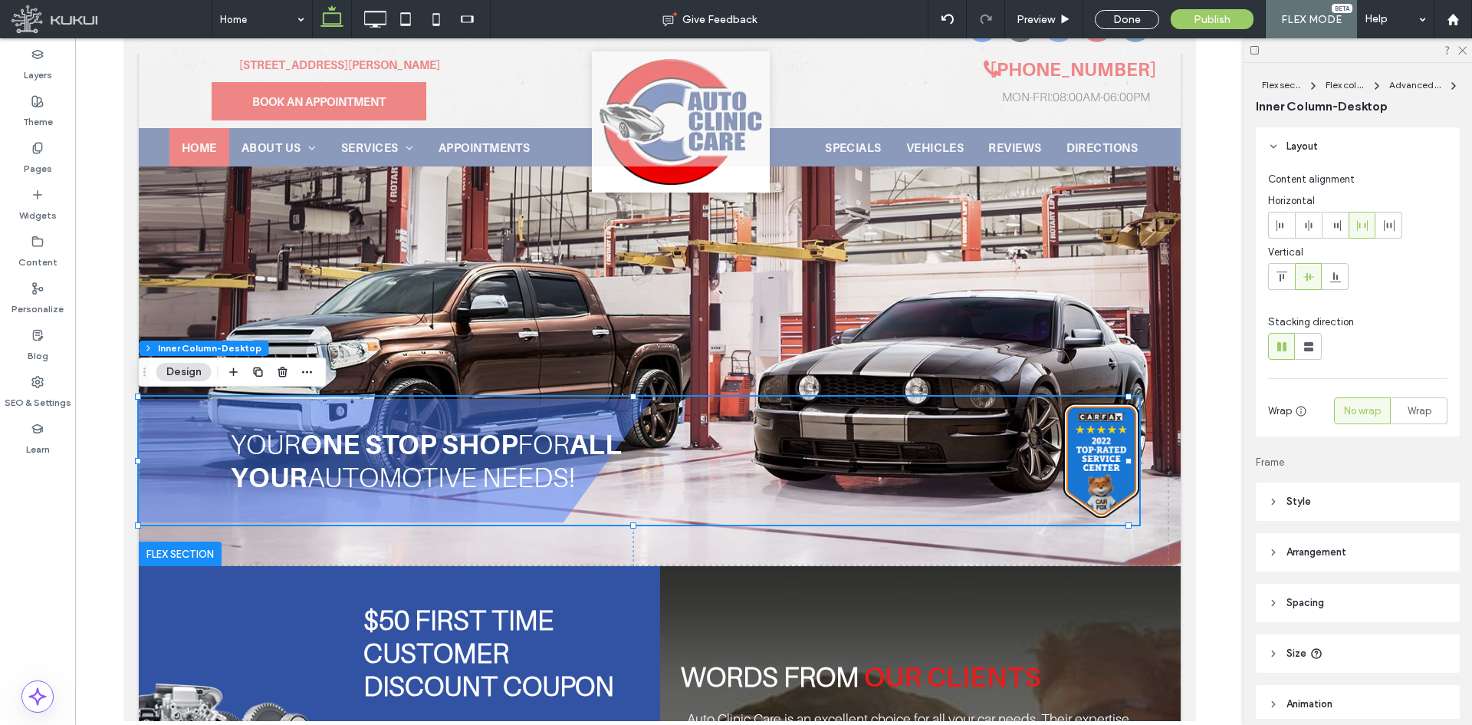
click at [603, 459] on span "all your" at bounding box center [425, 460] width 391 height 66
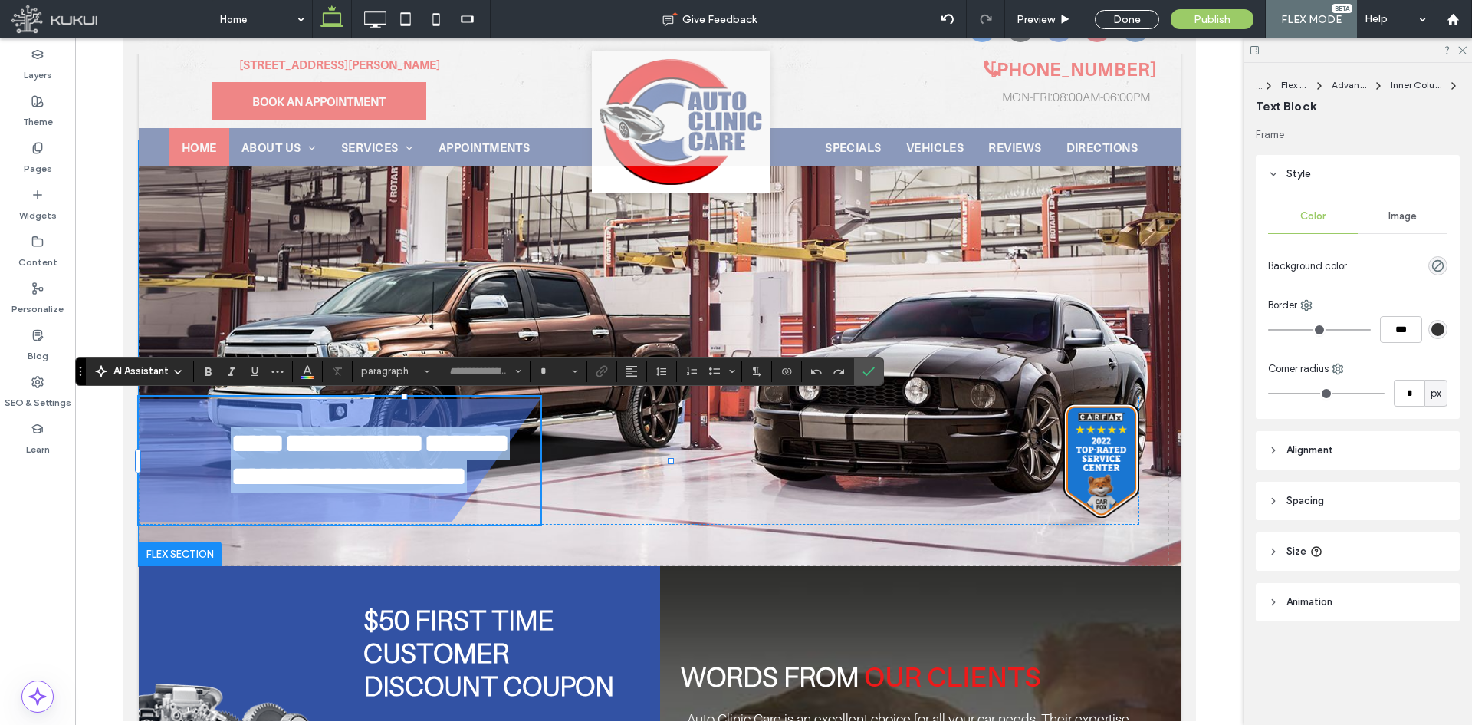
type input "**"
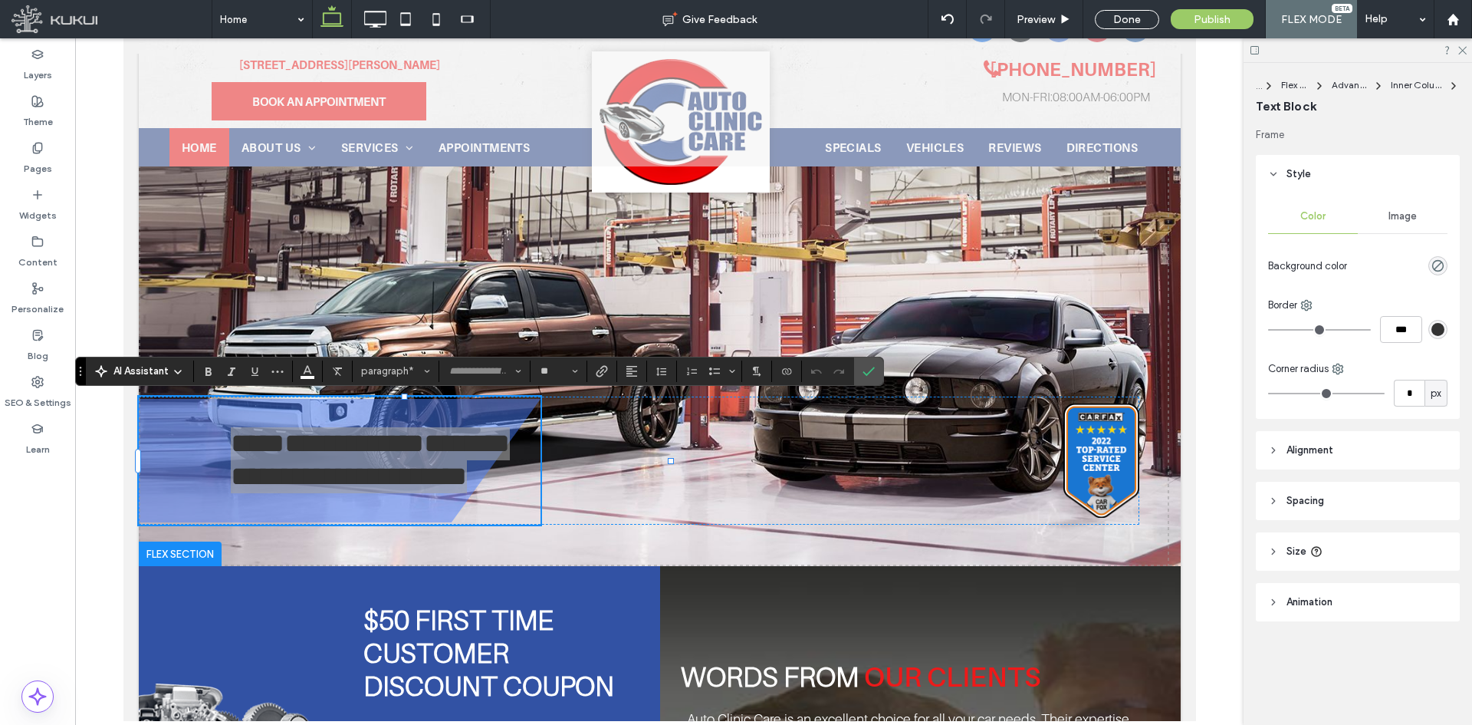
click at [1339, 493] on header "Spacing" at bounding box center [1358, 500] width 204 height 38
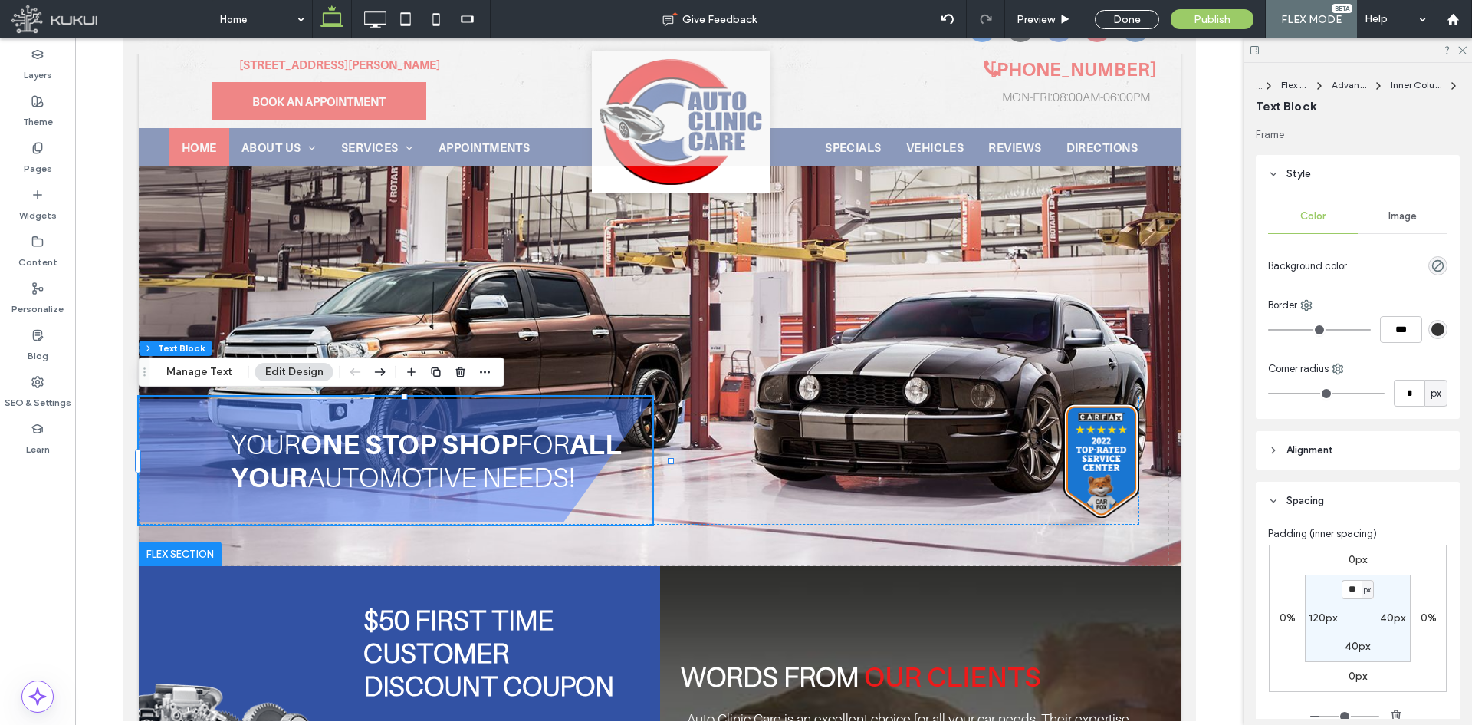
click at [1391, 624] on div "40px" at bounding box center [1392, 618] width 25 height 14
click at [1390, 616] on label "40px" at bounding box center [1392, 617] width 25 height 13
type input "**"
click at [1381, 613] on input "**" at bounding box center [1386, 617] width 20 height 19
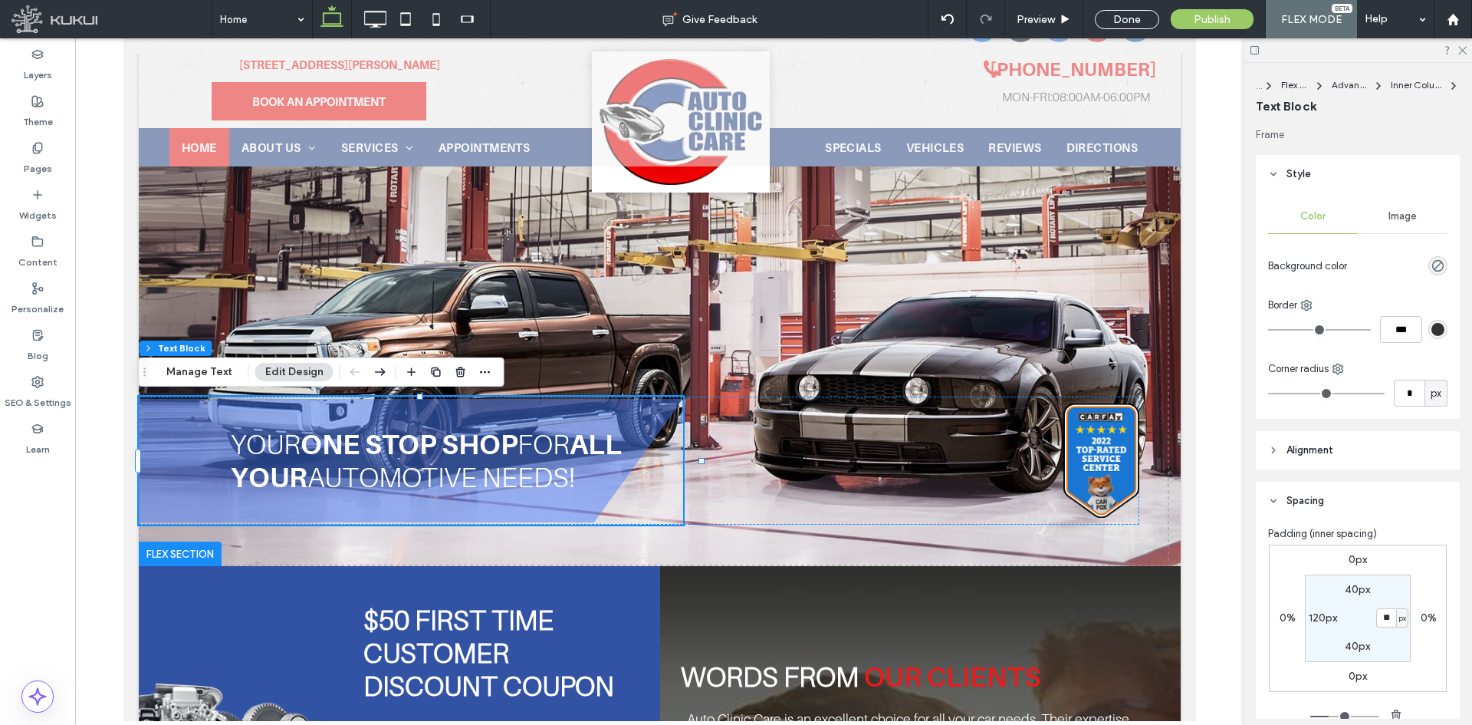
drag, startPoint x: 1381, startPoint y: 613, endPoint x: 1397, endPoint y: 609, distance: 16.6
click at [1382, 613] on input "**" at bounding box center [1386, 617] width 20 height 19
type input "***"
click at [621, 451] on span "all your" at bounding box center [425, 460] width 391 height 66
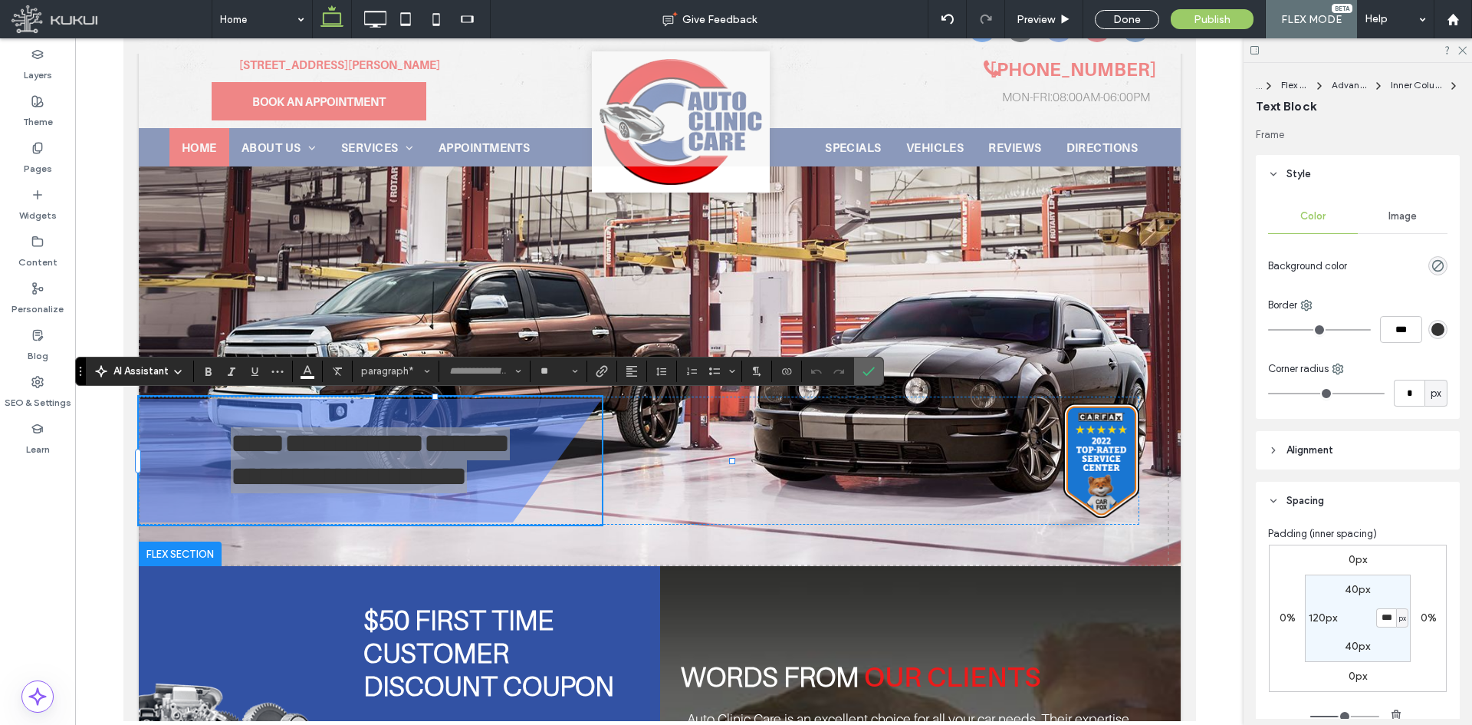
click at [866, 370] on icon "Confirm" at bounding box center [869, 371] width 12 height 12
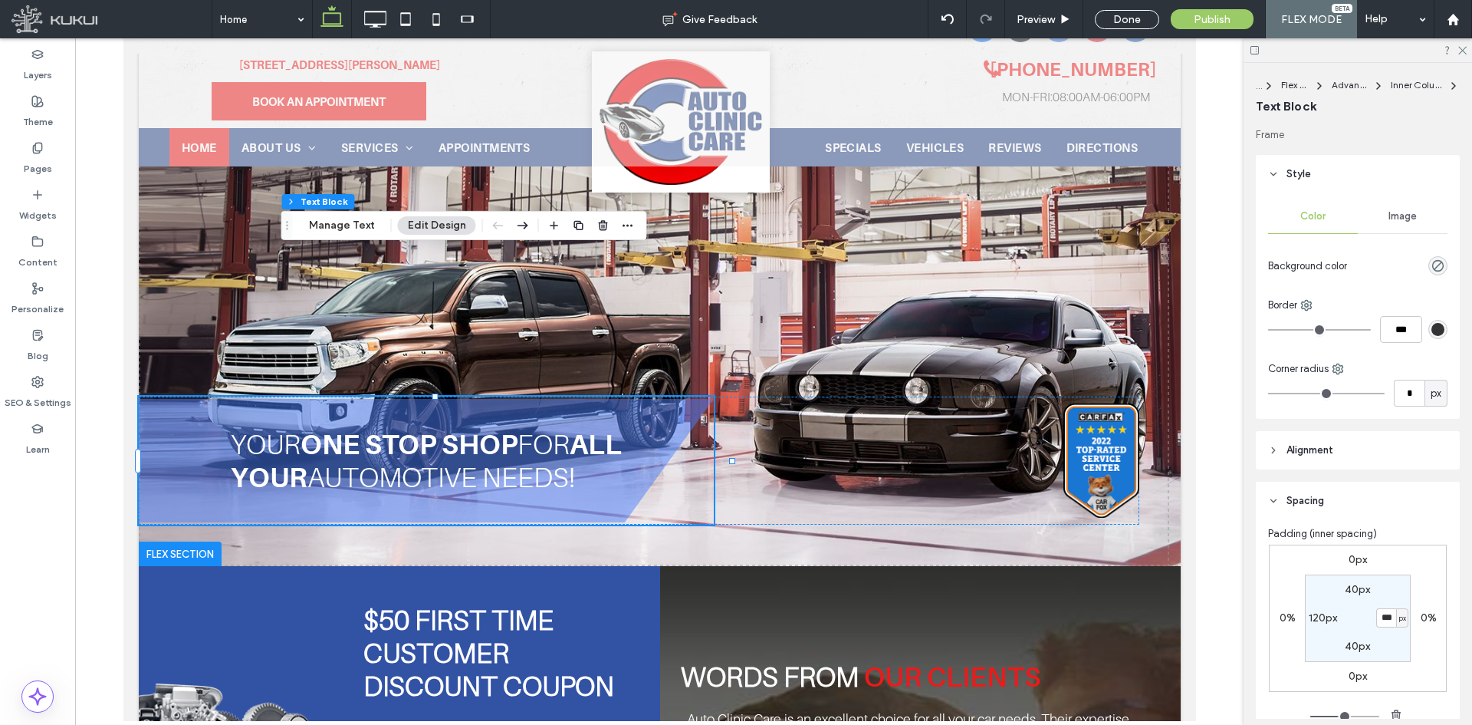
drag, startPoint x: 146, startPoint y: 376, endPoint x: 334, endPoint y: 163, distance: 284.6
click at [294, 220] on icon "Drag" at bounding box center [287, 225] width 12 height 11
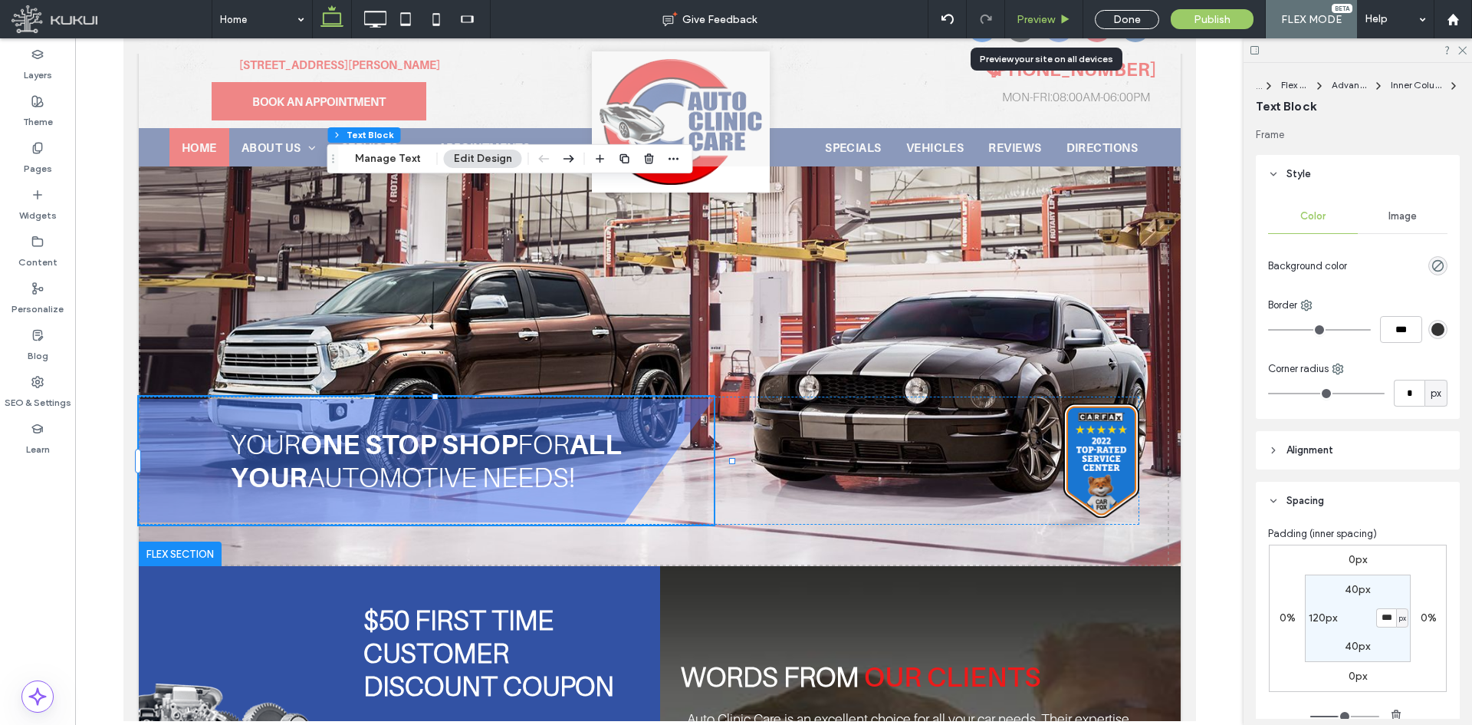
click at [1047, 16] on span "Preview" at bounding box center [1036, 19] width 38 height 13
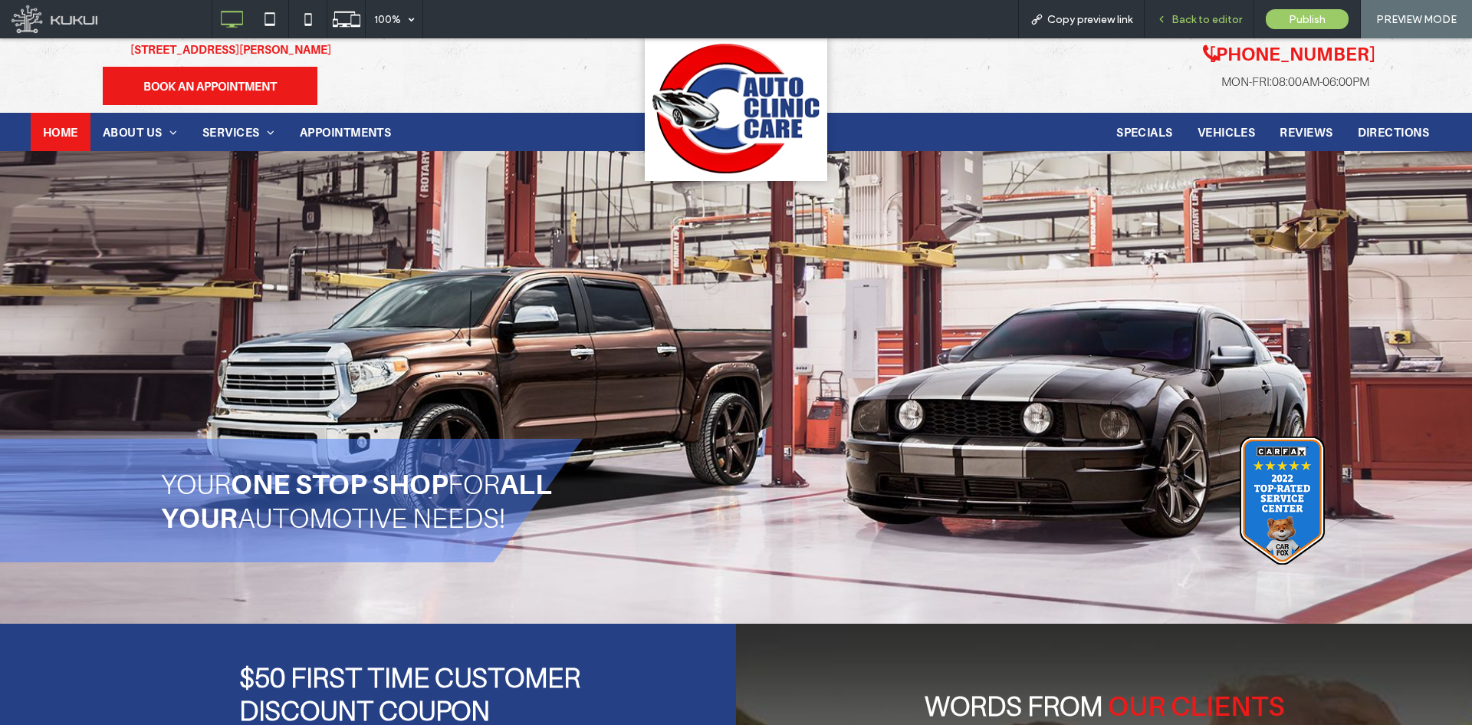
click at [1218, 15] on span "Back to editor" at bounding box center [1207, 19] width 71 height 13
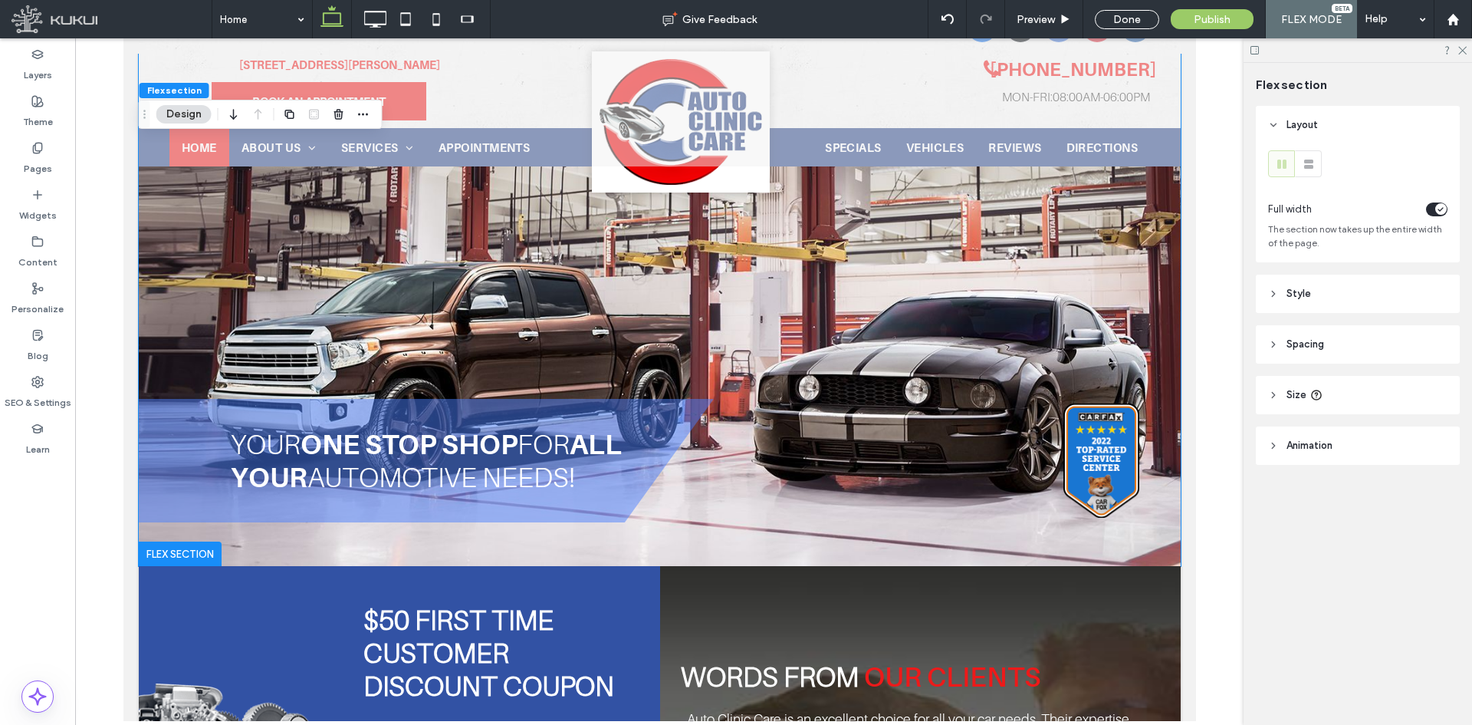
click at [358, 3] on div at bounding box center [421, 19] width 140 height 38
click at [376, 12] on use at bounding box center [376, 19] width 22 height 17
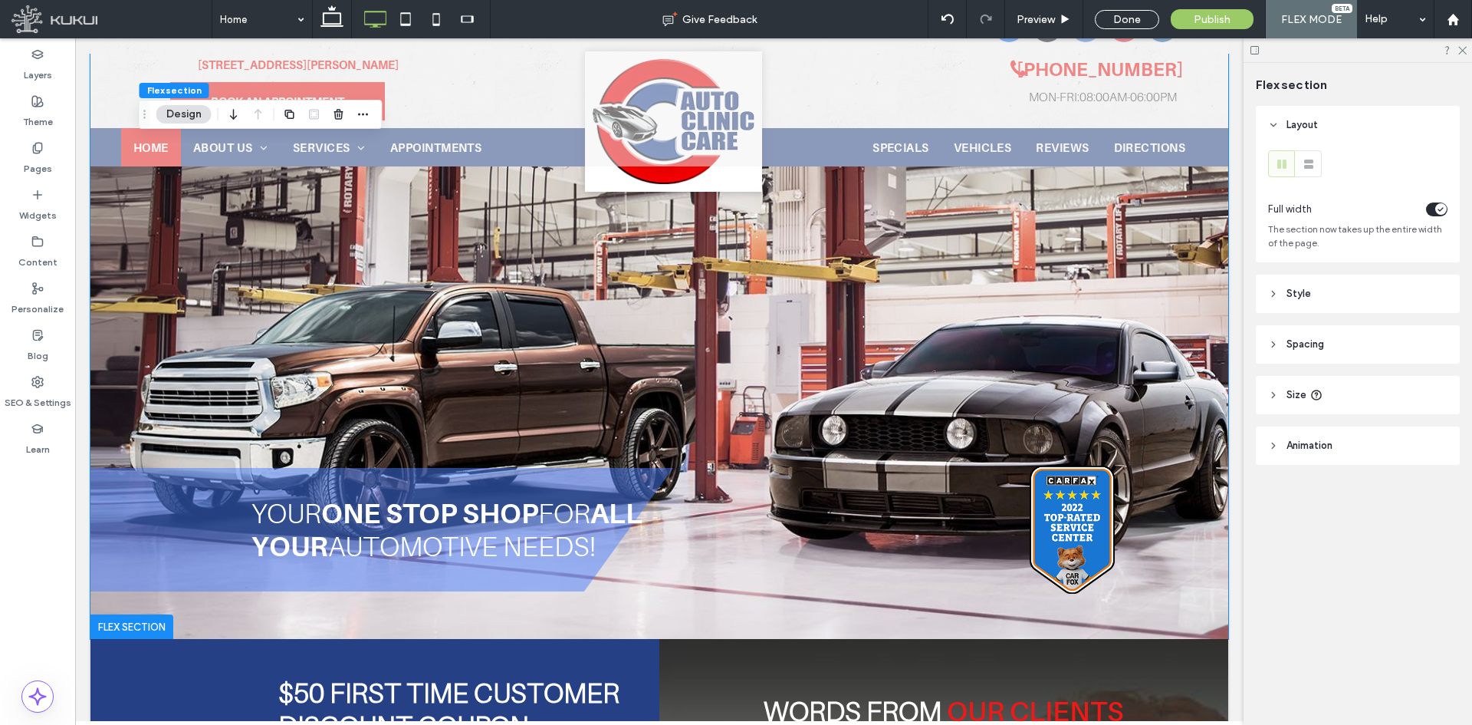
click at [643, 504] on span "all your" at bounding box center [446, 529] width 391 height 66
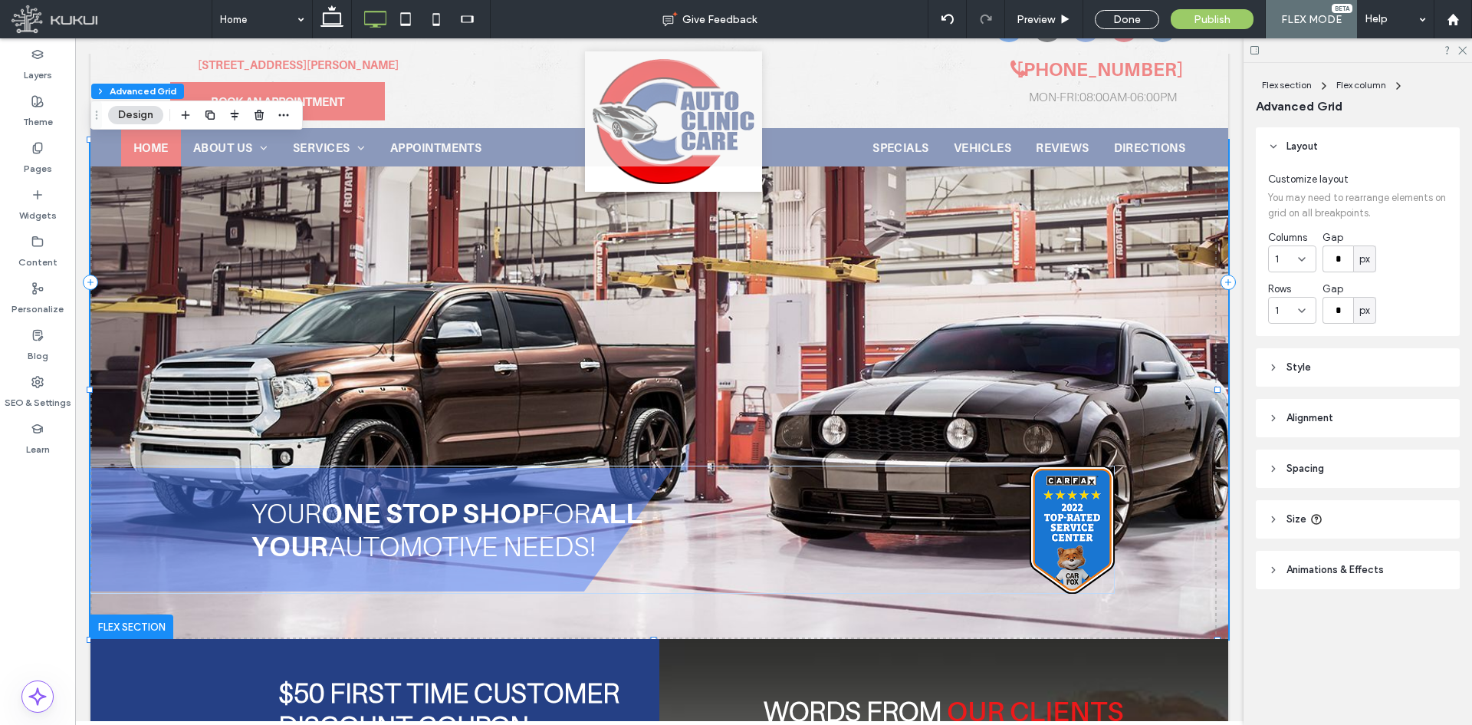
click at [643, 504] on span "all your" at bounding box center [446, 529] width 391 height 66
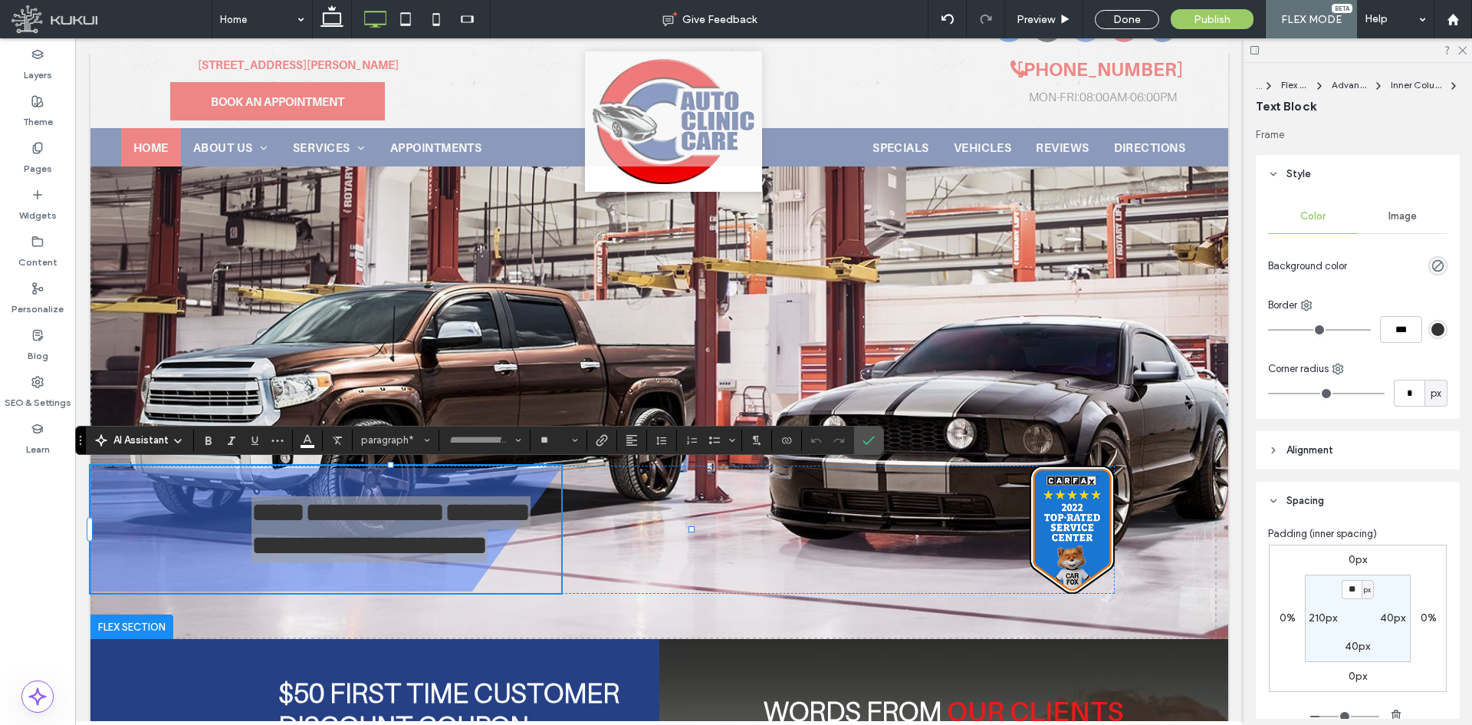
click at [1388, 623] on label "40px" at bounding box center [1392, 617] width 25 height 13
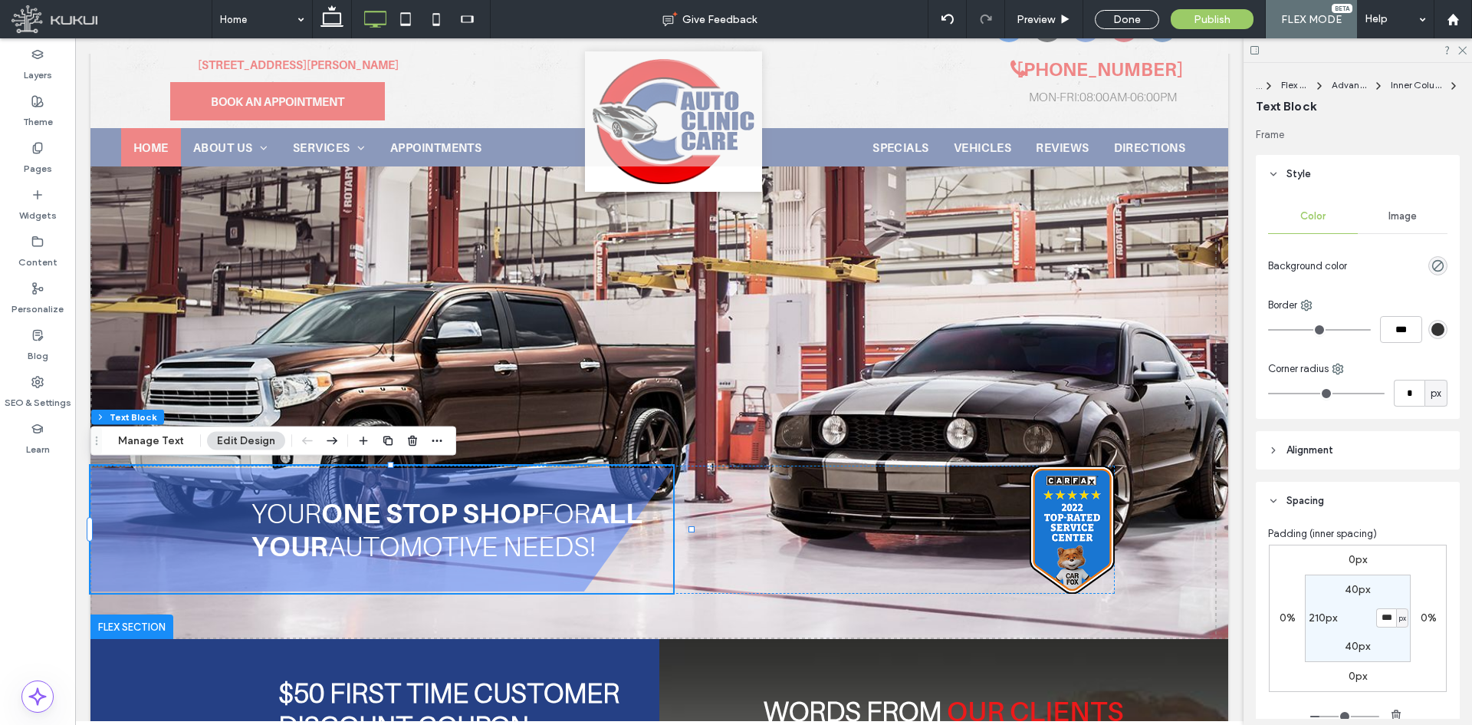
type input "***"
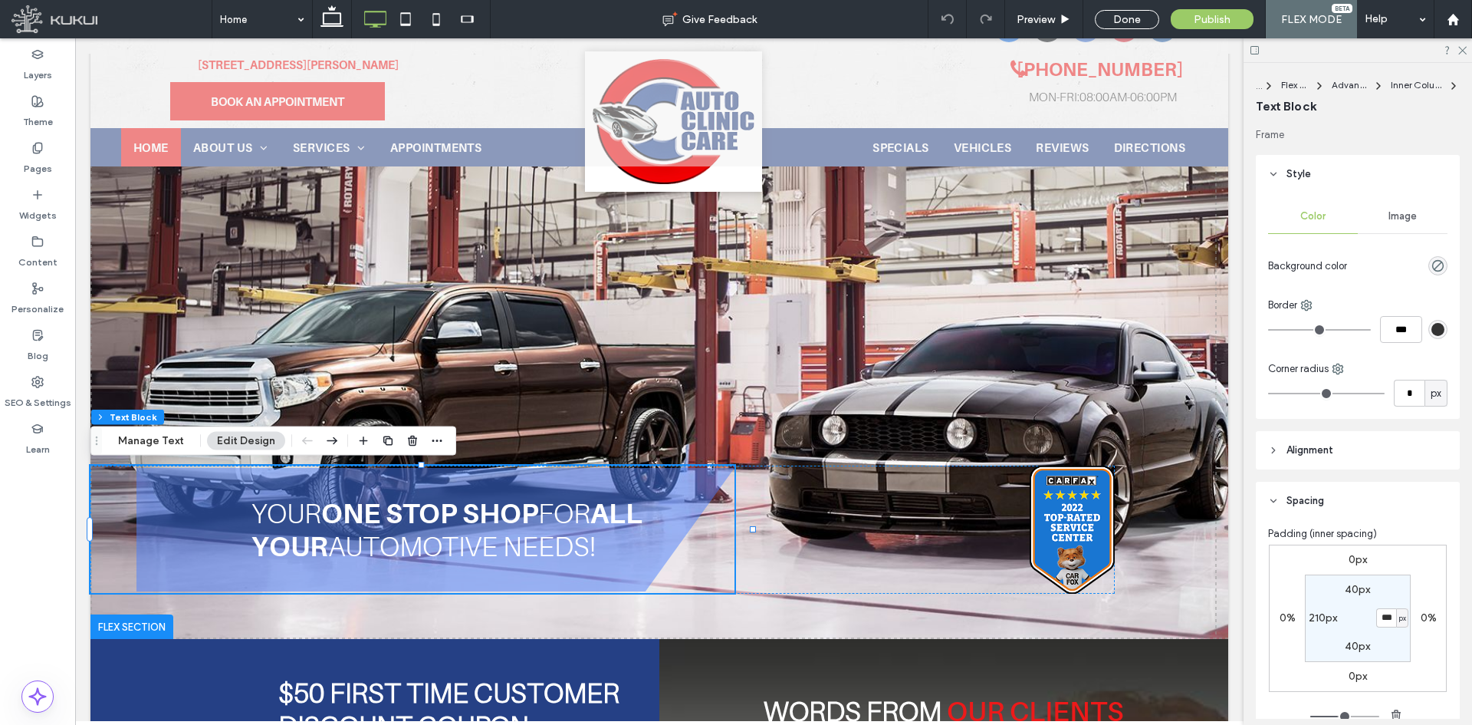
click at [1382, 209] on div "Image" at bounding box center [1403, 216] width 90 height 34
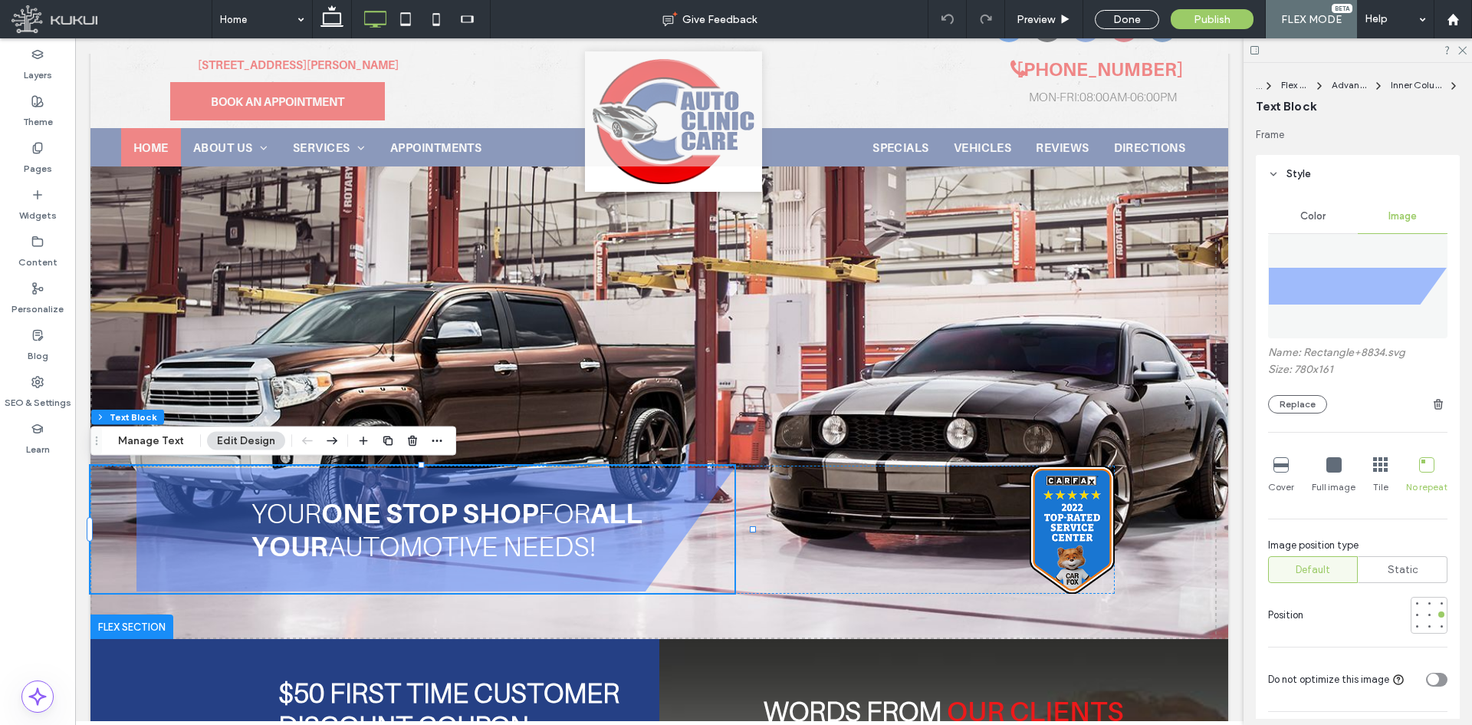
click at [1333, 465] on icon at bounding box center [1333, 464] width 15 height 15
click at [1283, 467] on icon at bounding box center [1281, 464] width 15 height 15
click at [337, 20] on icon at bounding box center [332, 19] width 31 height 31
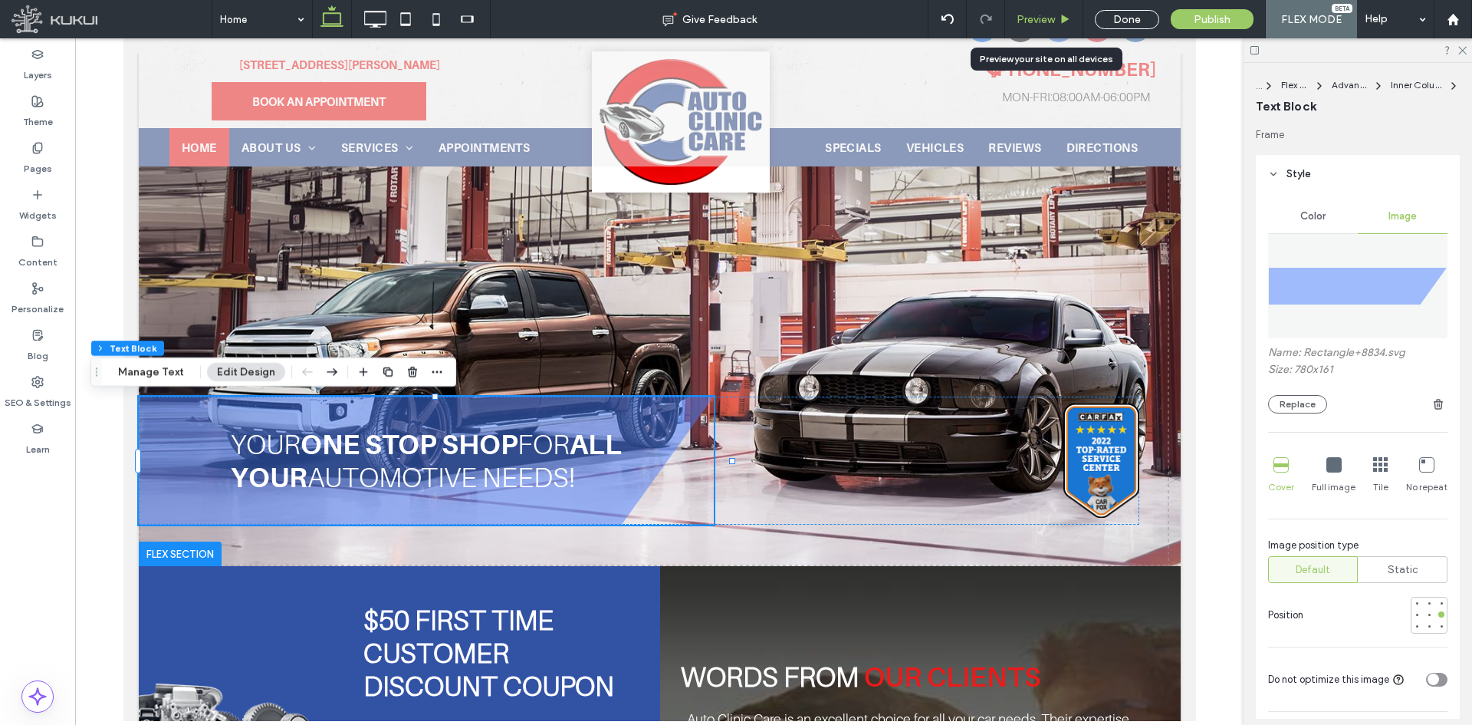
click at [1050, 18] on span "Preview" at bounding box center [1036, 19] width 38 height 13
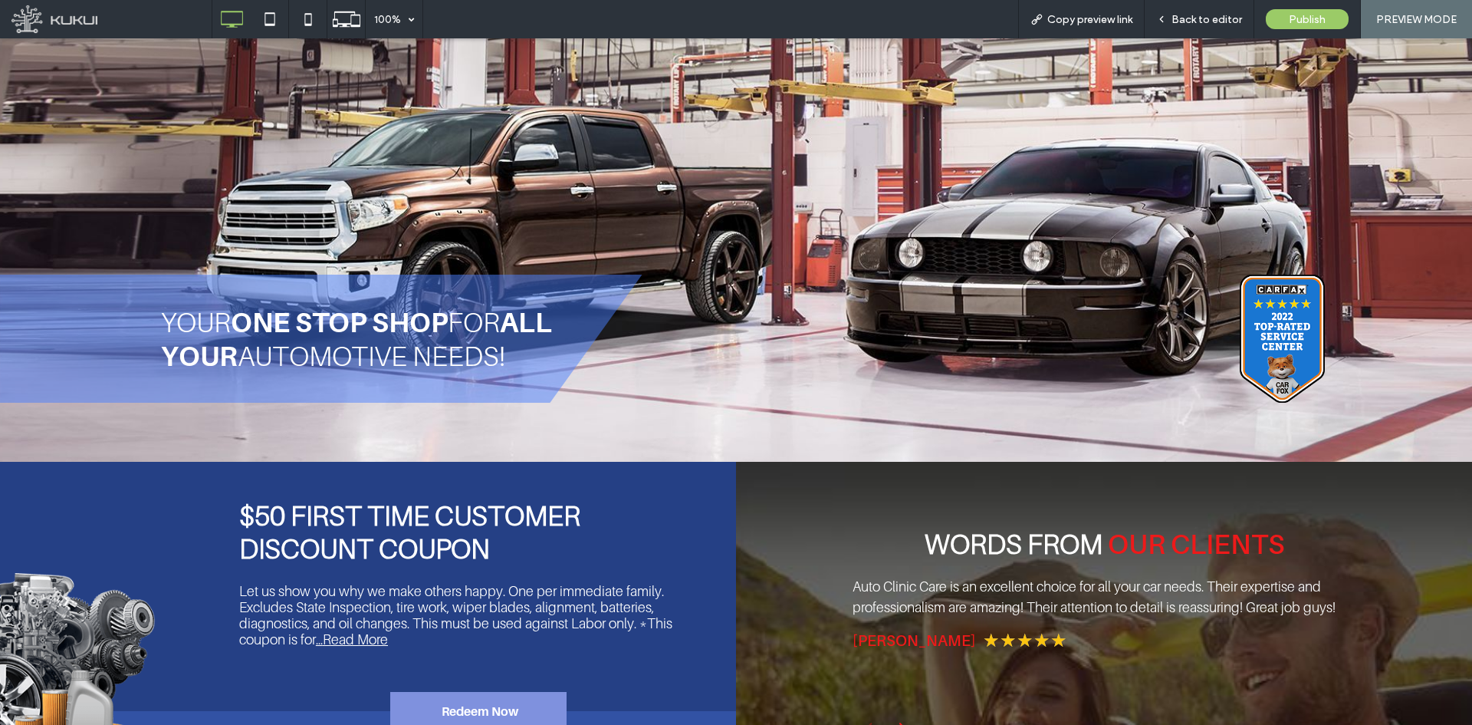
scroll to position [341, 0]
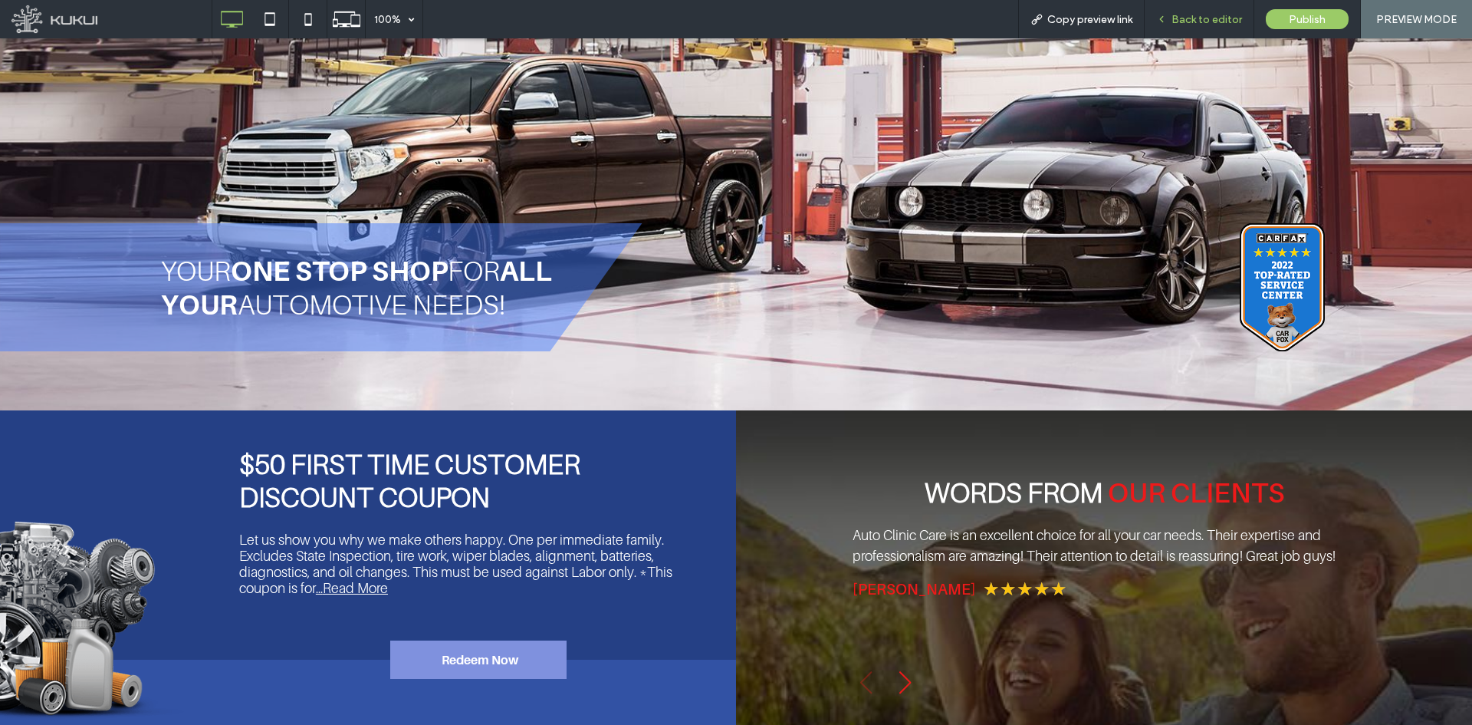
click at [1211, 9] on div "Back to editor" at bounding box center [1200, 19] width 110 height 38
click at [1198, 22] on span "Back to editor" at bounding box center [1207, 19] width 71 height 13
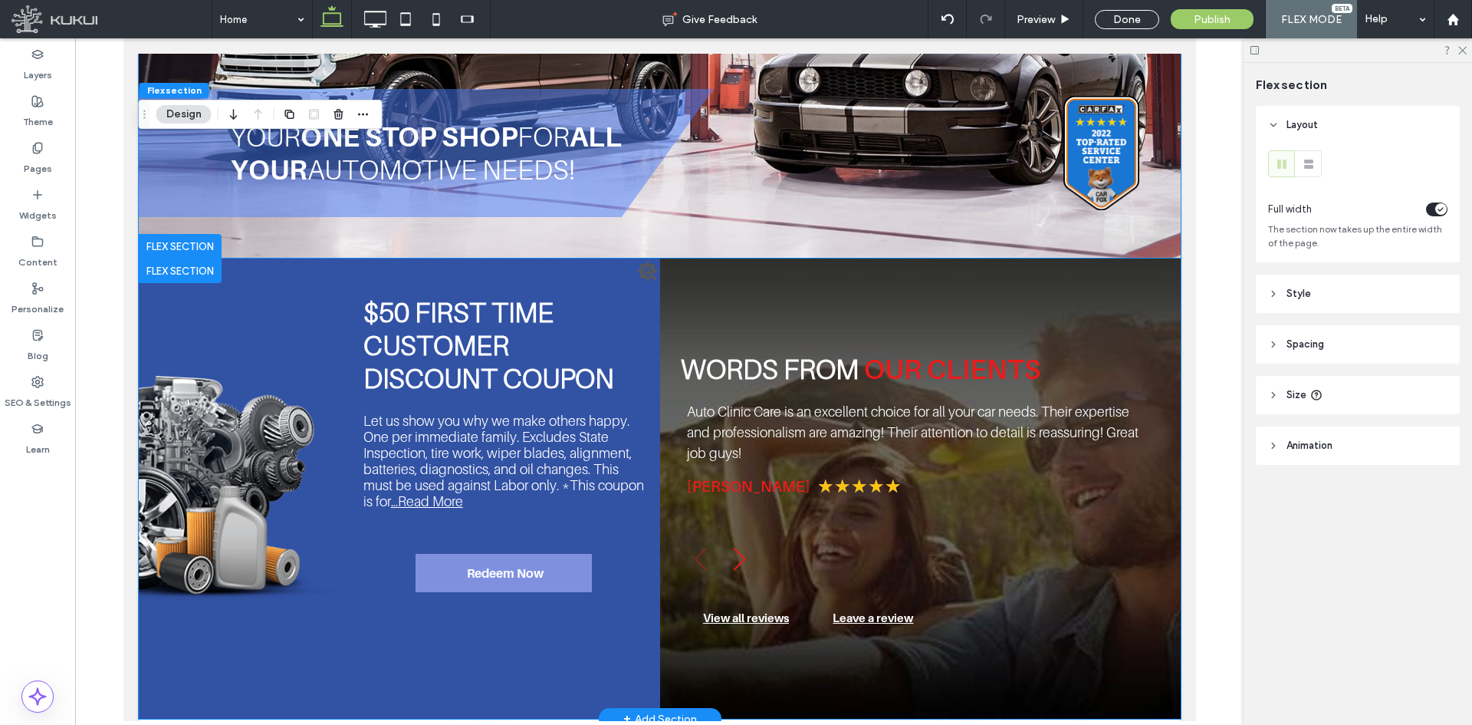
scroll to position [469, 0]
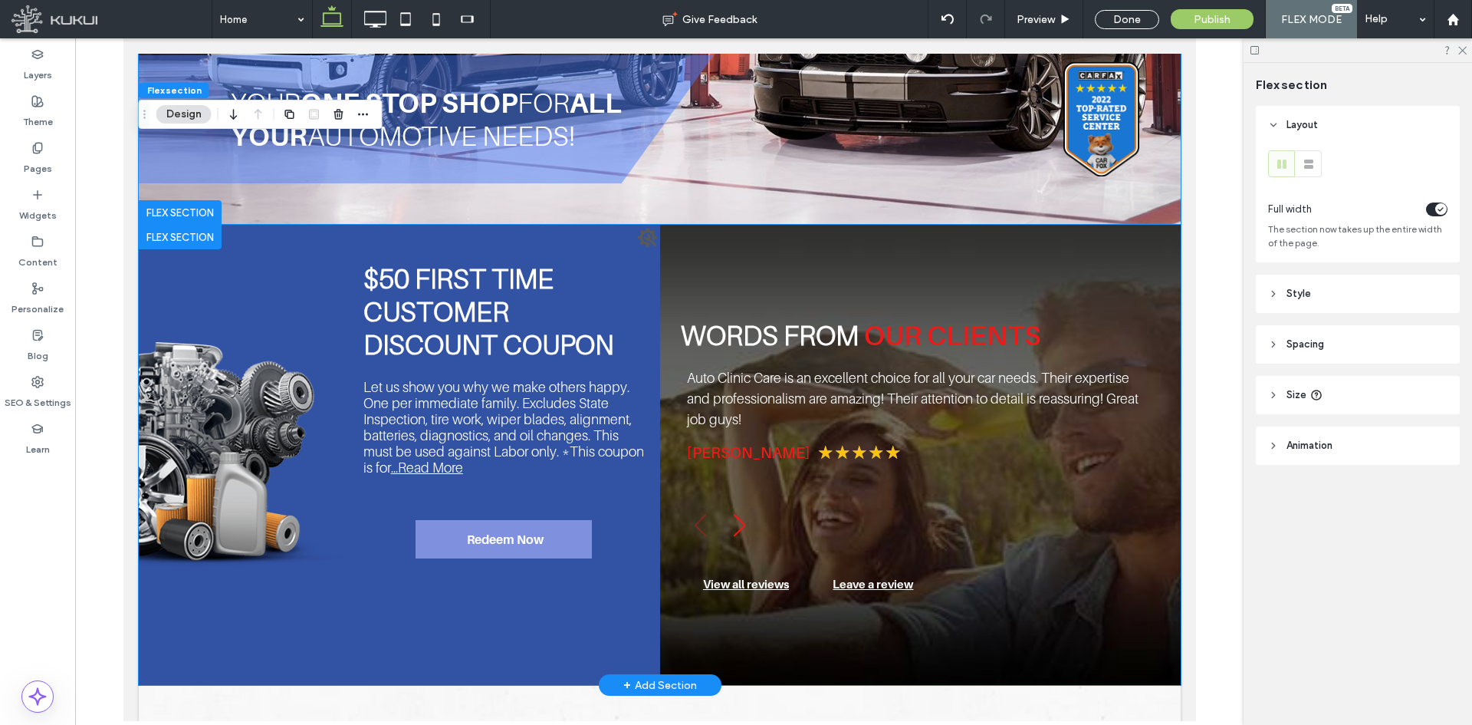
click at [574, 426] on div "Let us show you why we make others happy. One per immediate family. Excludes St…" at bounding box center [503, 427] width 281 height 97
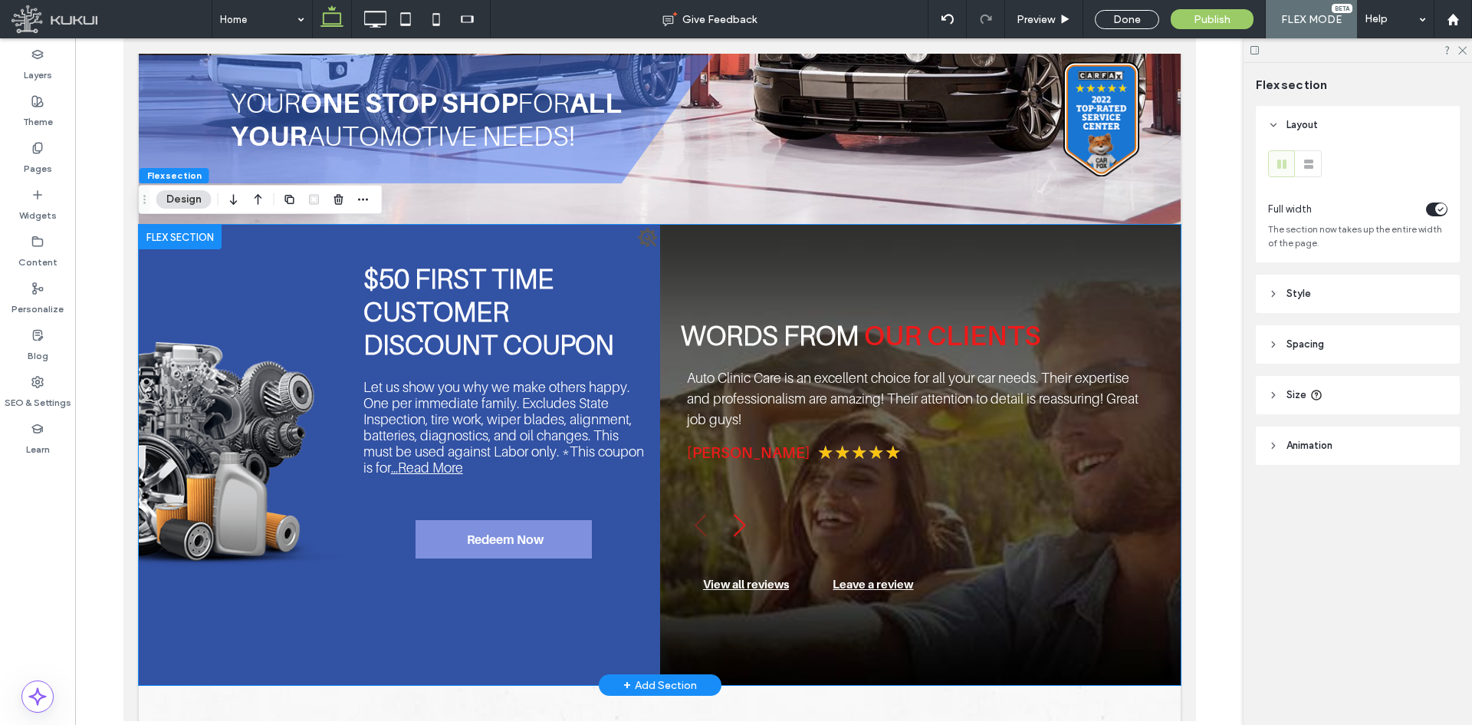
click at [574, 426] on div "Let us show you why we make others happy. One per immediate family. Excludes St…" at bounding box center [503, 427] width 281 height 97
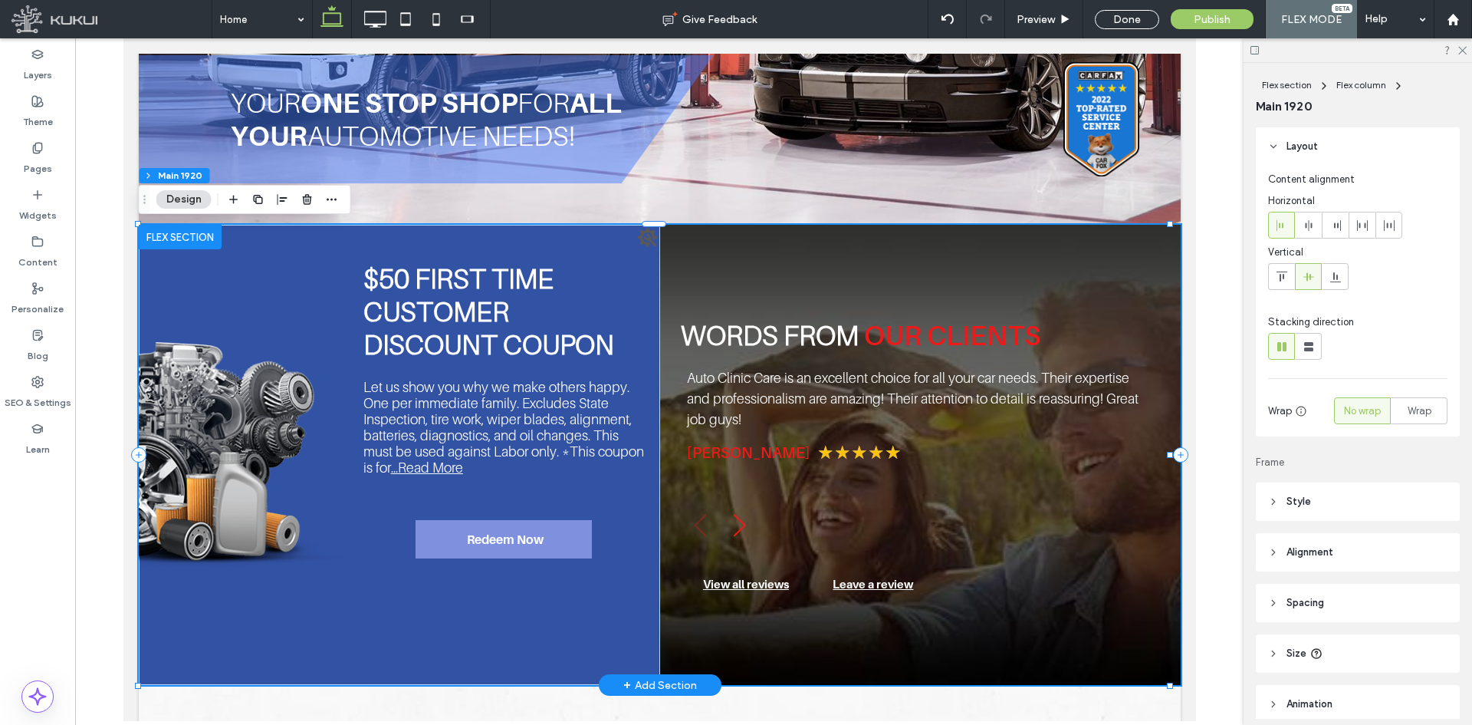
click at [574, 426] on div "Let us show you why we make others happy. One per immediate family. Excludes St…" at bounding box center [503, 427] width 281 height 97
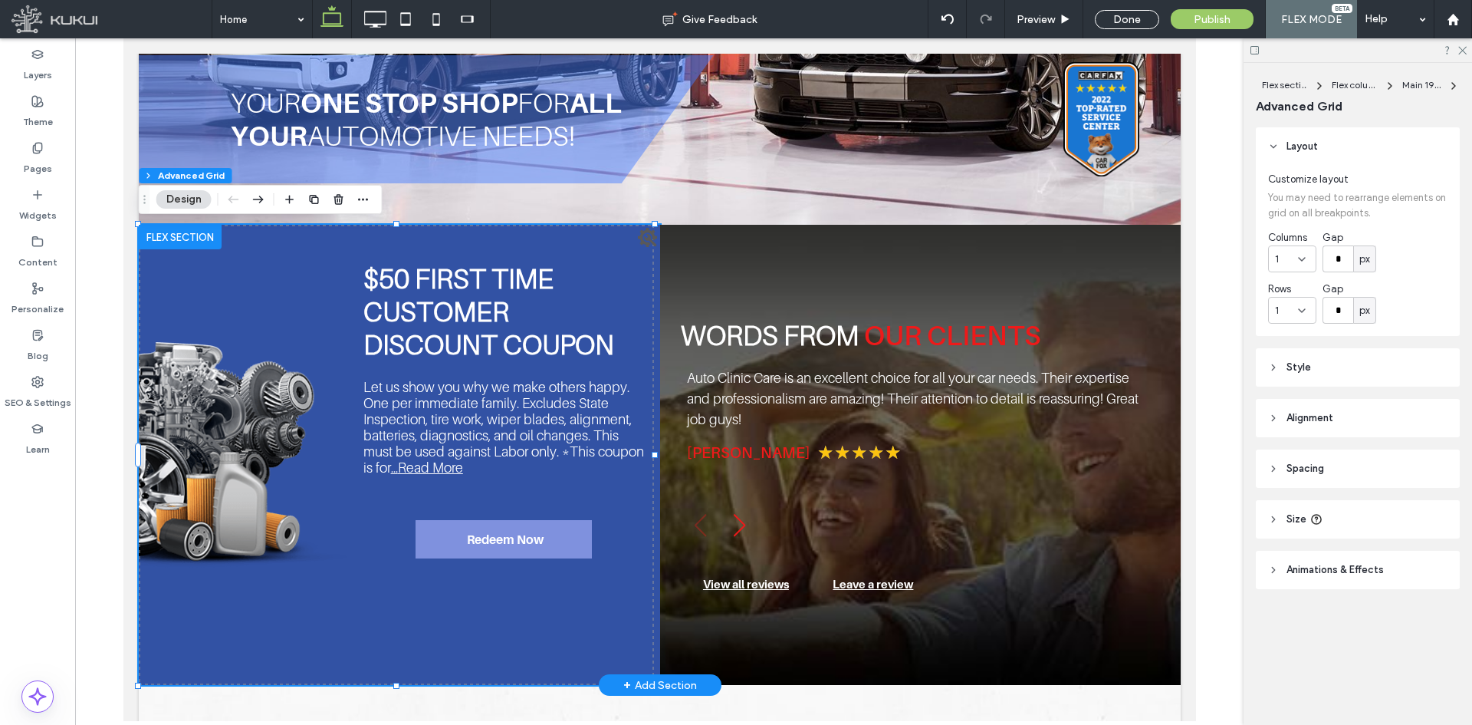
click at [517, 406] on div "Let us show you why we make others happy. One per immediate family. Excludes St…" at bounding box center [503, 427] width 281 height 97
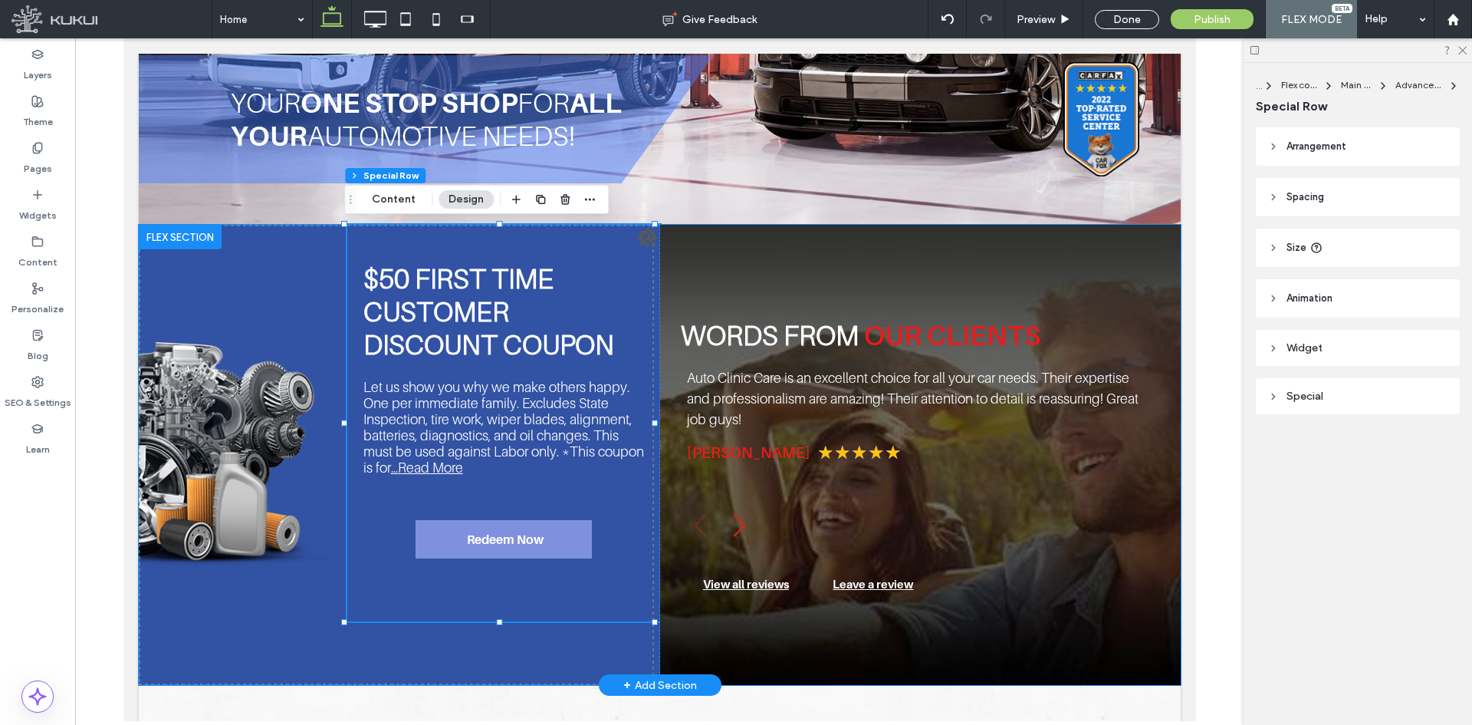
click at [517, 406] on div "Let us show you why we make others happy. One per immediate family. Excludes St…" at bounding box center [503, 427] width 281 height 97
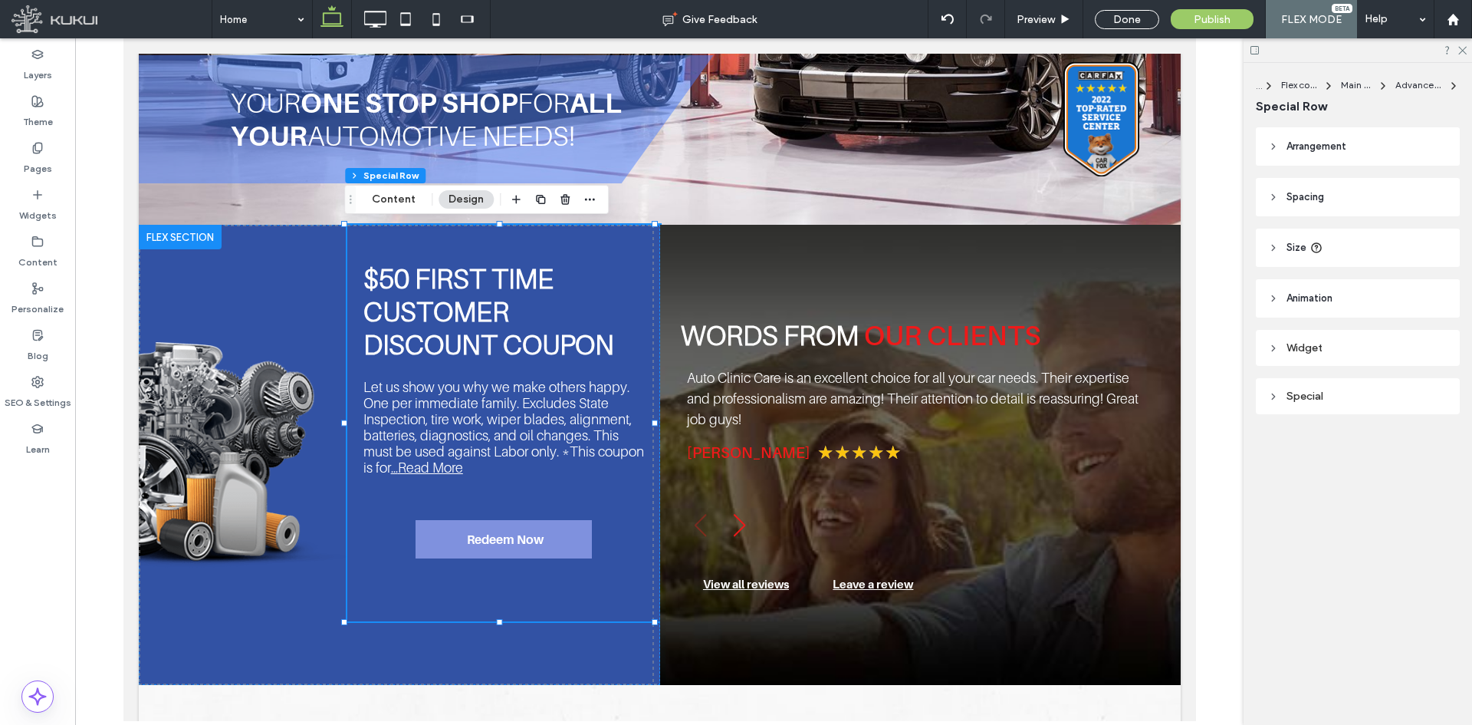
click at [1352, 394] on div "Special" at bounding box center [1357, 395] width 179 height 13
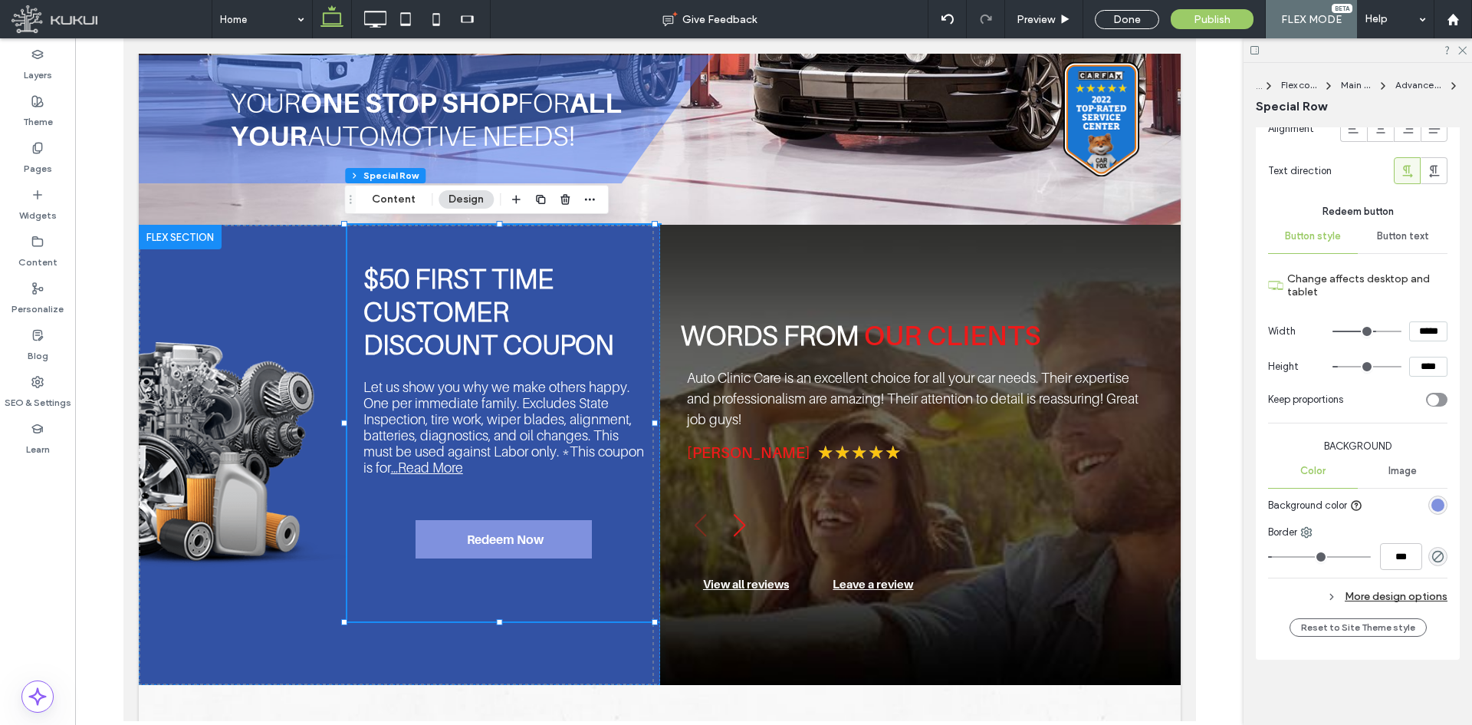
scroll to position [2332, 0]
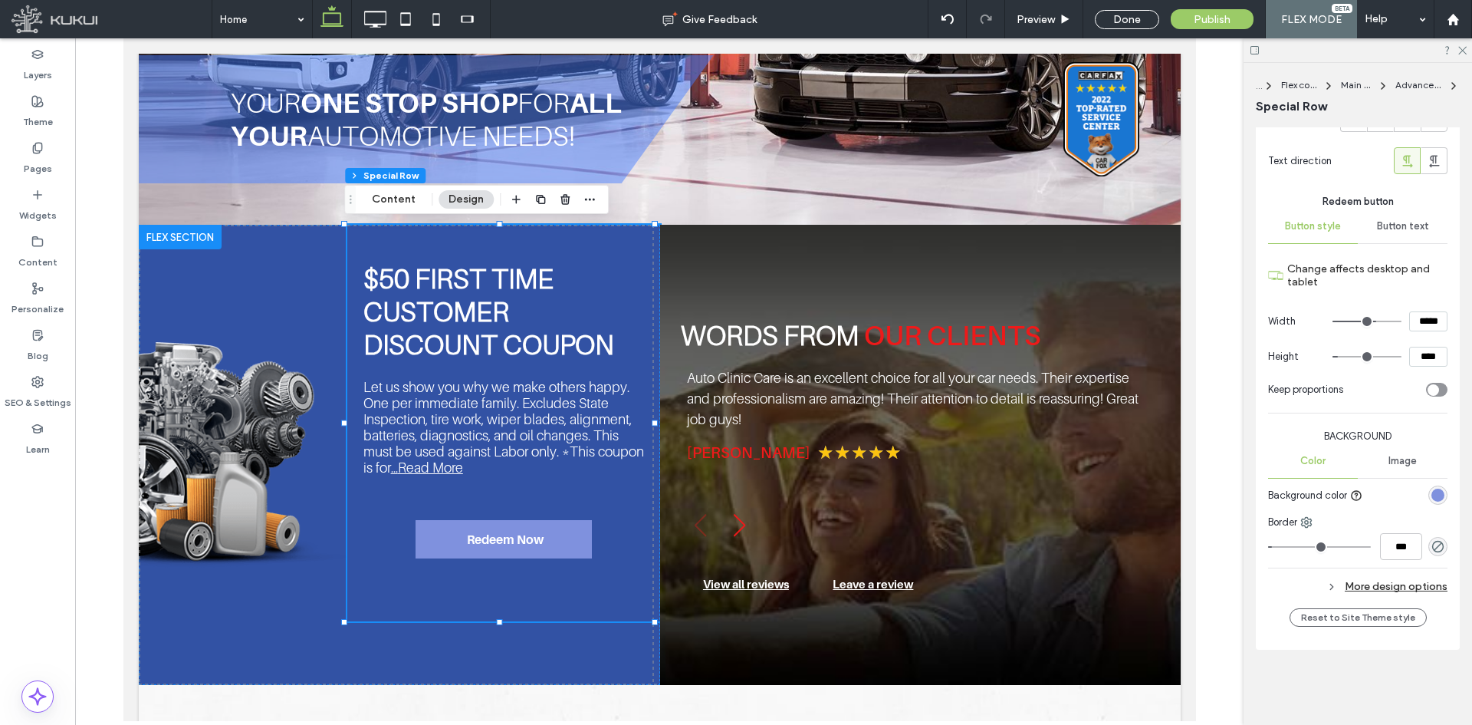
click at [1390, 593] on div "More design options" at bounding box center [1357, 586] width 179 height 21
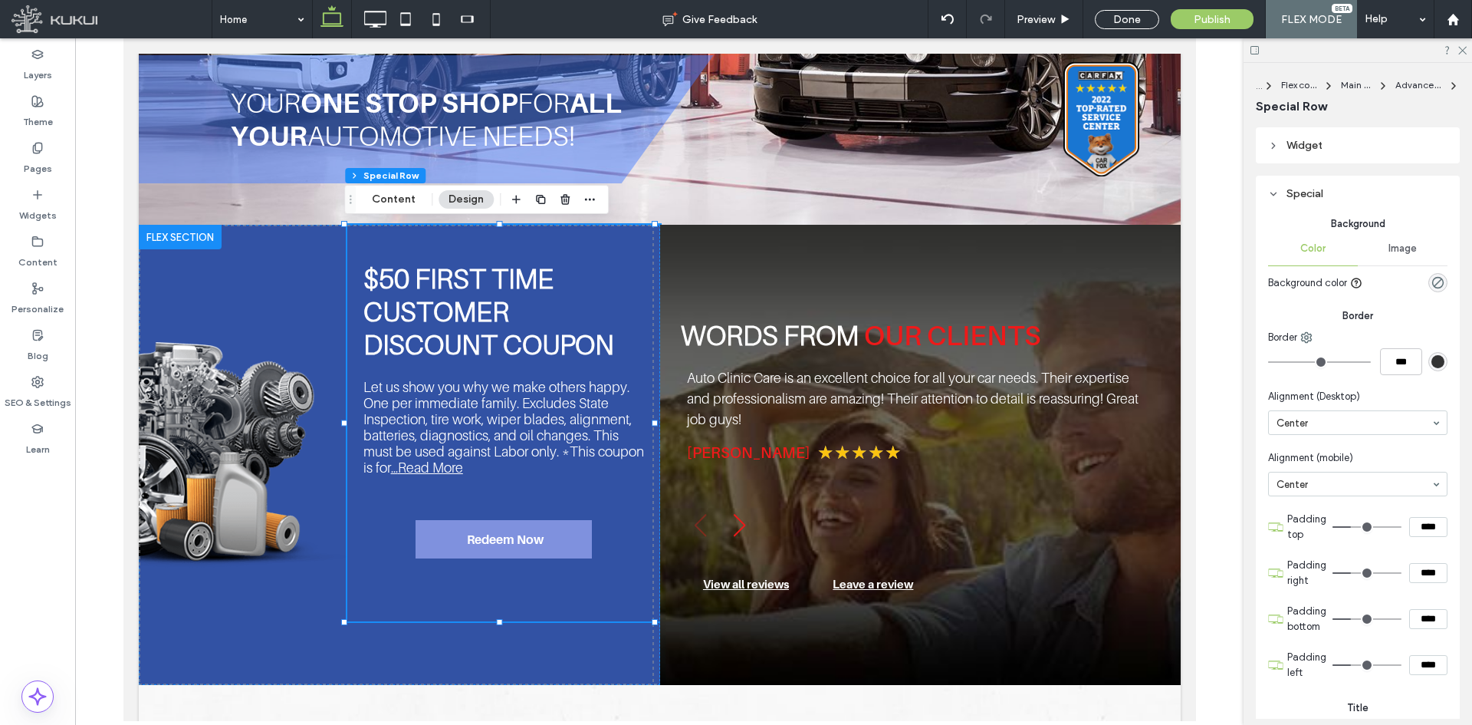
scroll to position [159, 0]
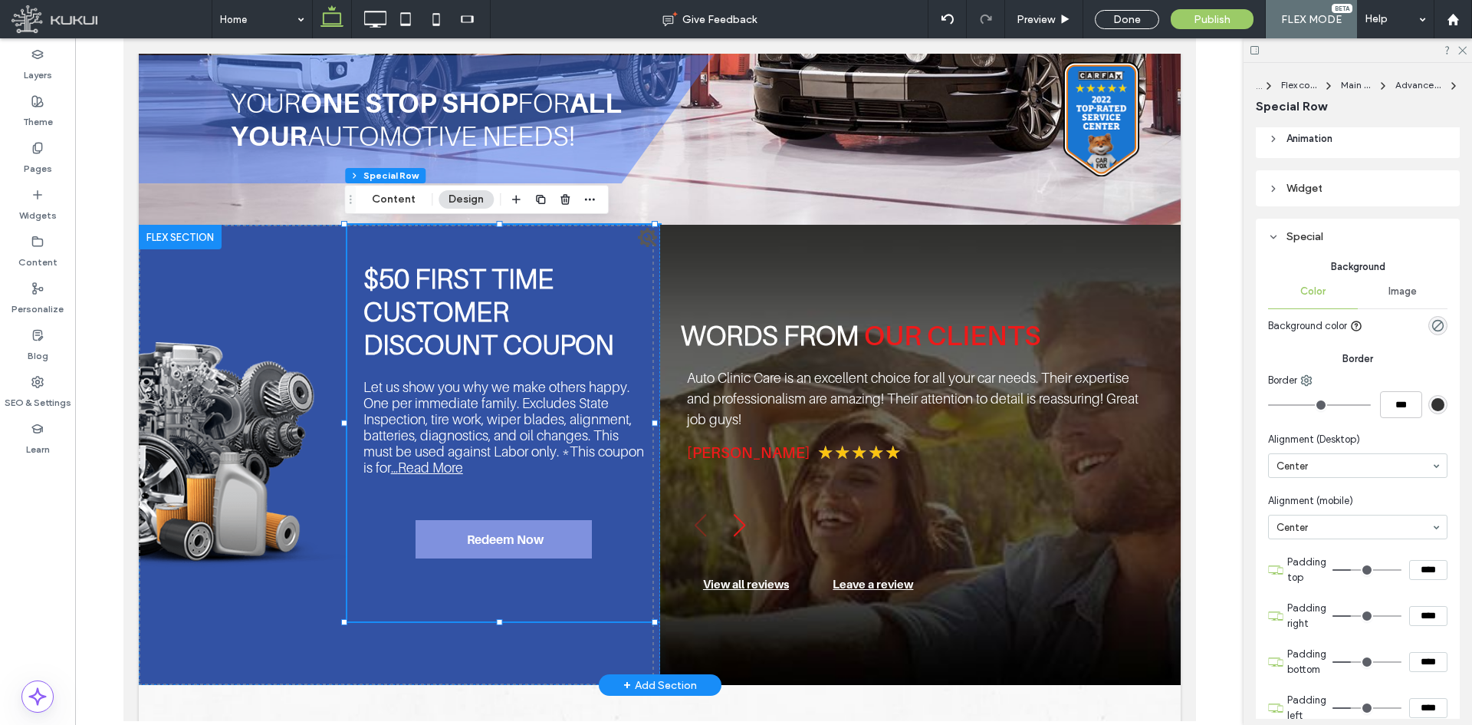
click at [580, 442] on div "Let us show you why we make others happy. One per immediate family. Excludes St…" at bounding box center [503, 427] width 281 height 97
click at [553, 396] on div "Let us show you why we make others happy. One per immediate family. Excludes St…" at bounding box center [503, 427] width 281 height 97
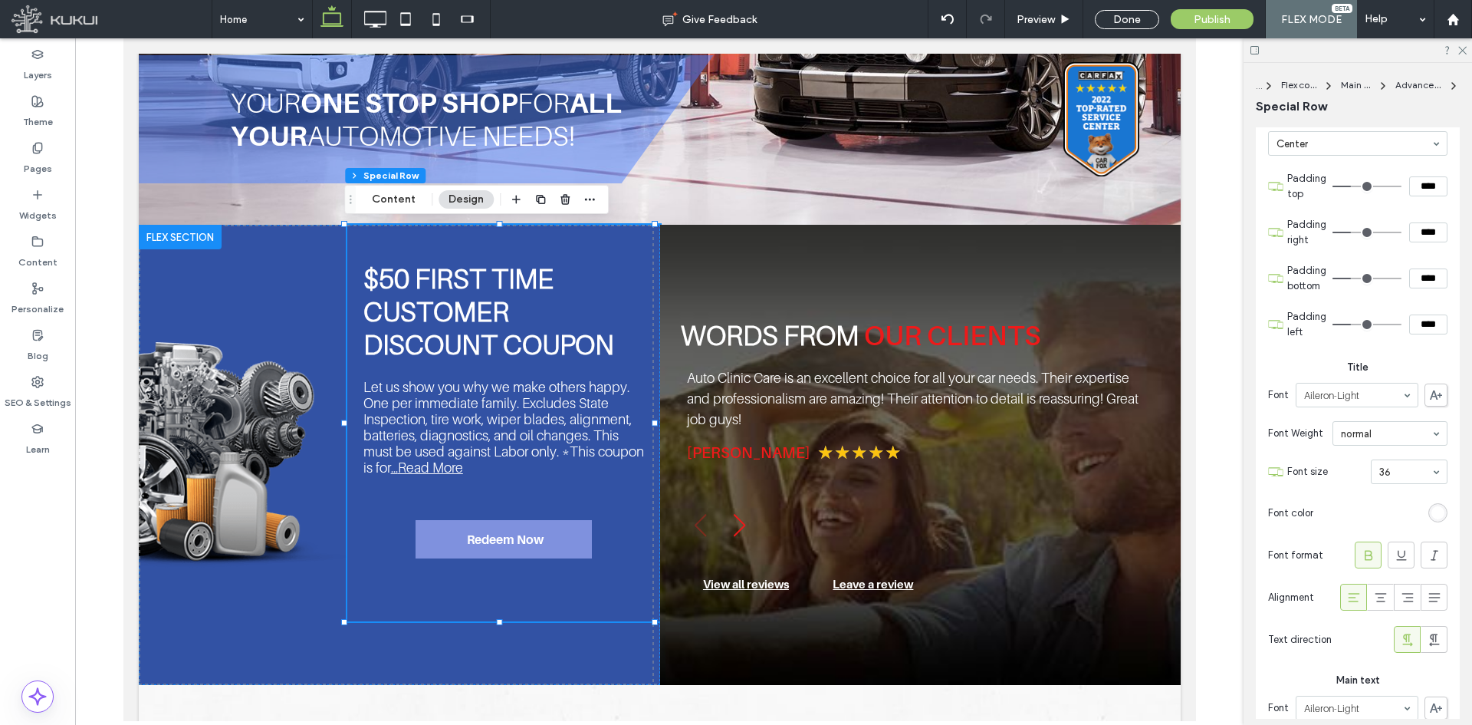
scroll to position [0, 0]
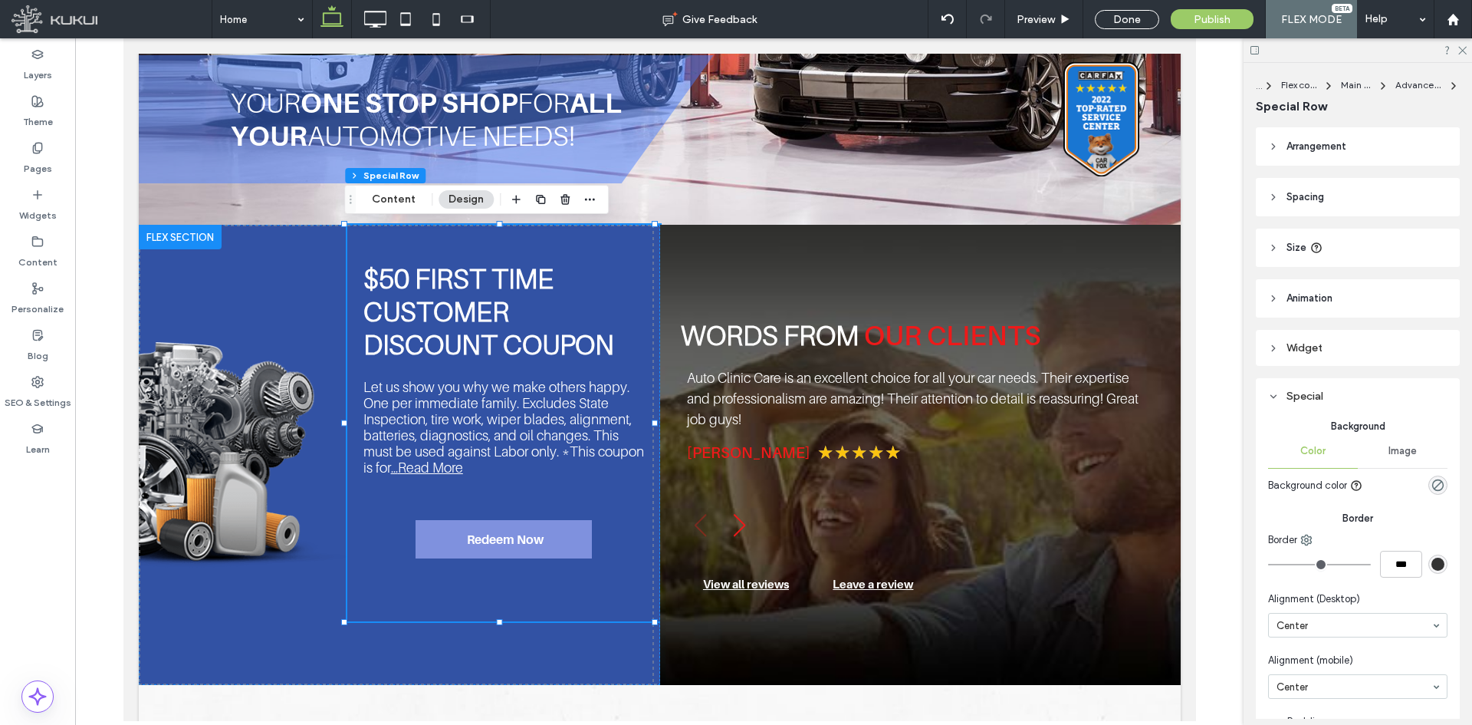
click at [1327, 396] on div "Special" at bounding box center [1357, 395] width 179 height 13
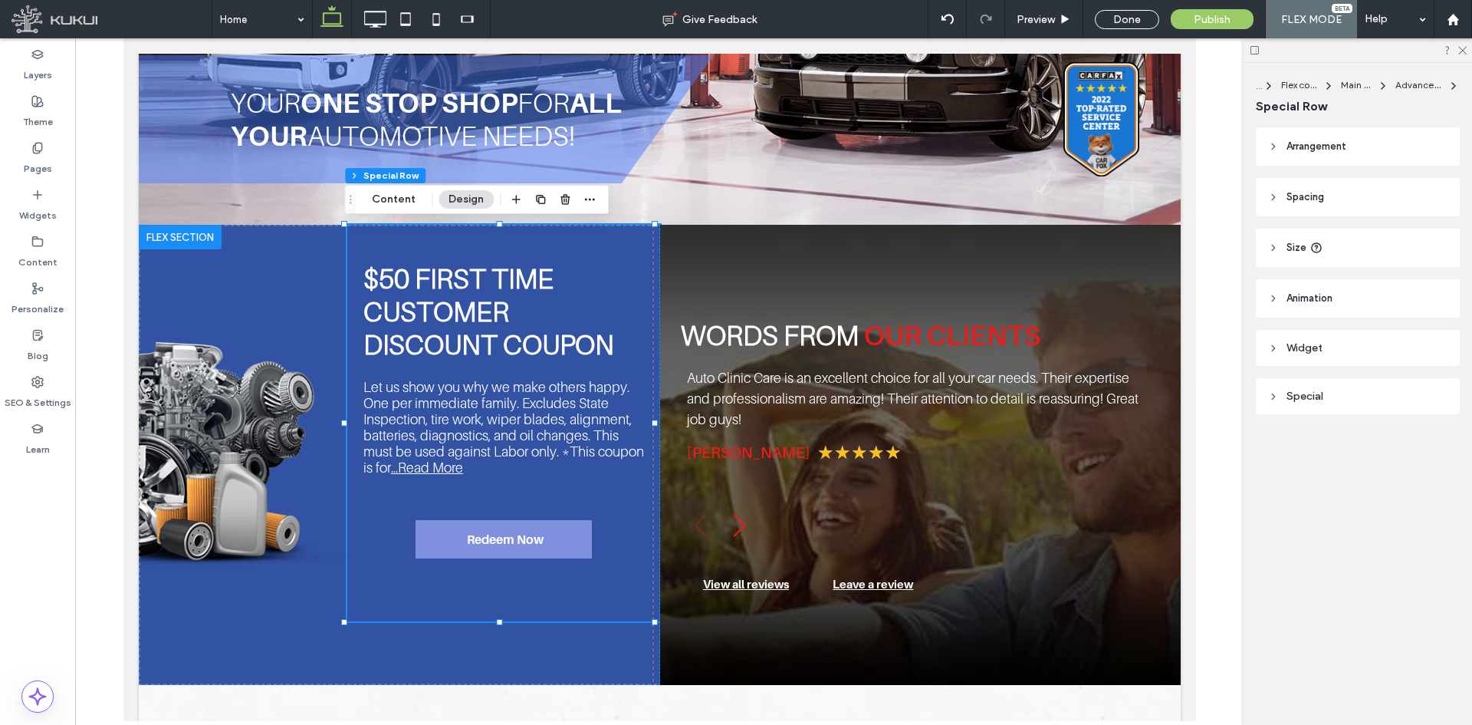
click at [1343, 347] on div "Widget" at bounding box center [1357, 347] width 179 height 13
click at [1352, 298] on header "Animation" at bounding box center [1358, 298] width 204 height 38
click at [1352, 297] on header "Animation" at bounding box center [1358, 298] width 204 height 38
click at [1362, 241] on header "Size" at bounding box center [1358, 247] width 204 height 38
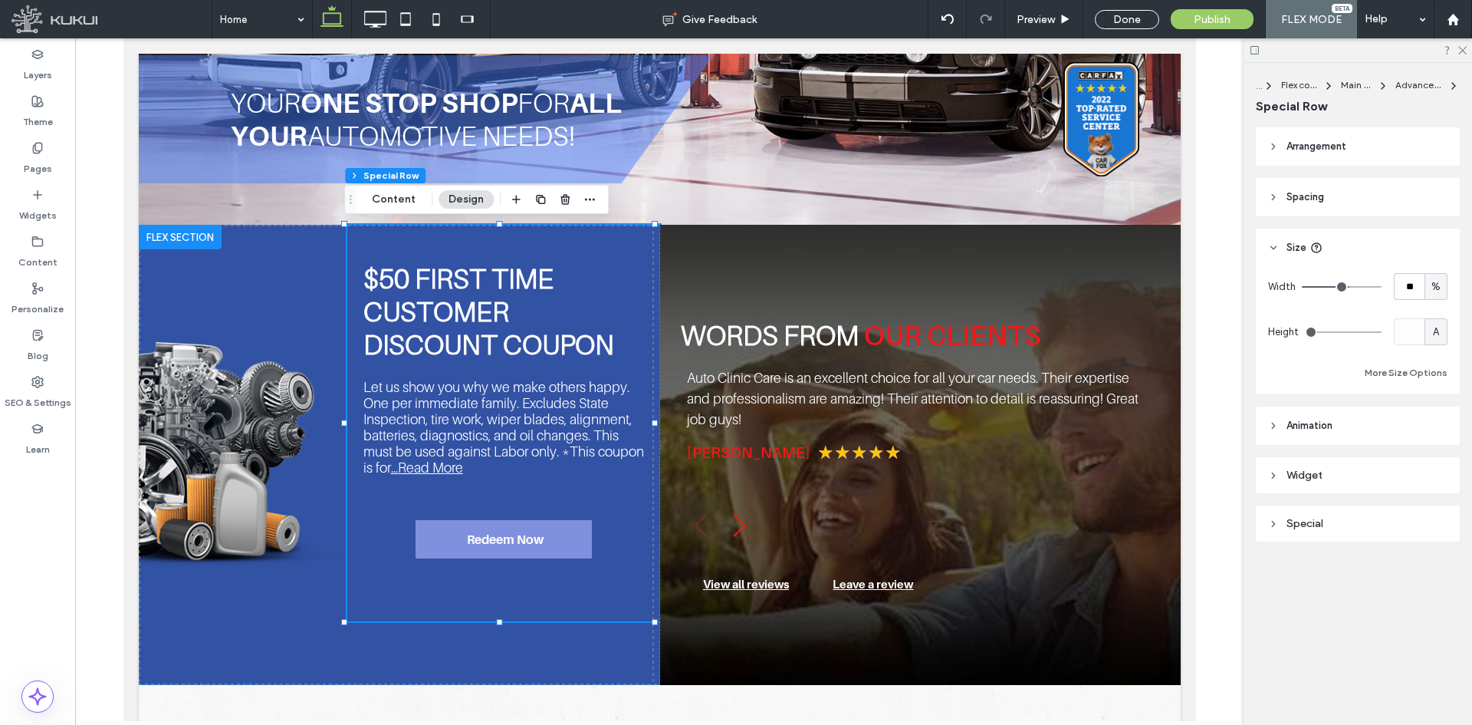
click at [1362, 238] on header "Size" at bounding box center [1358, 247] width 204 height 38
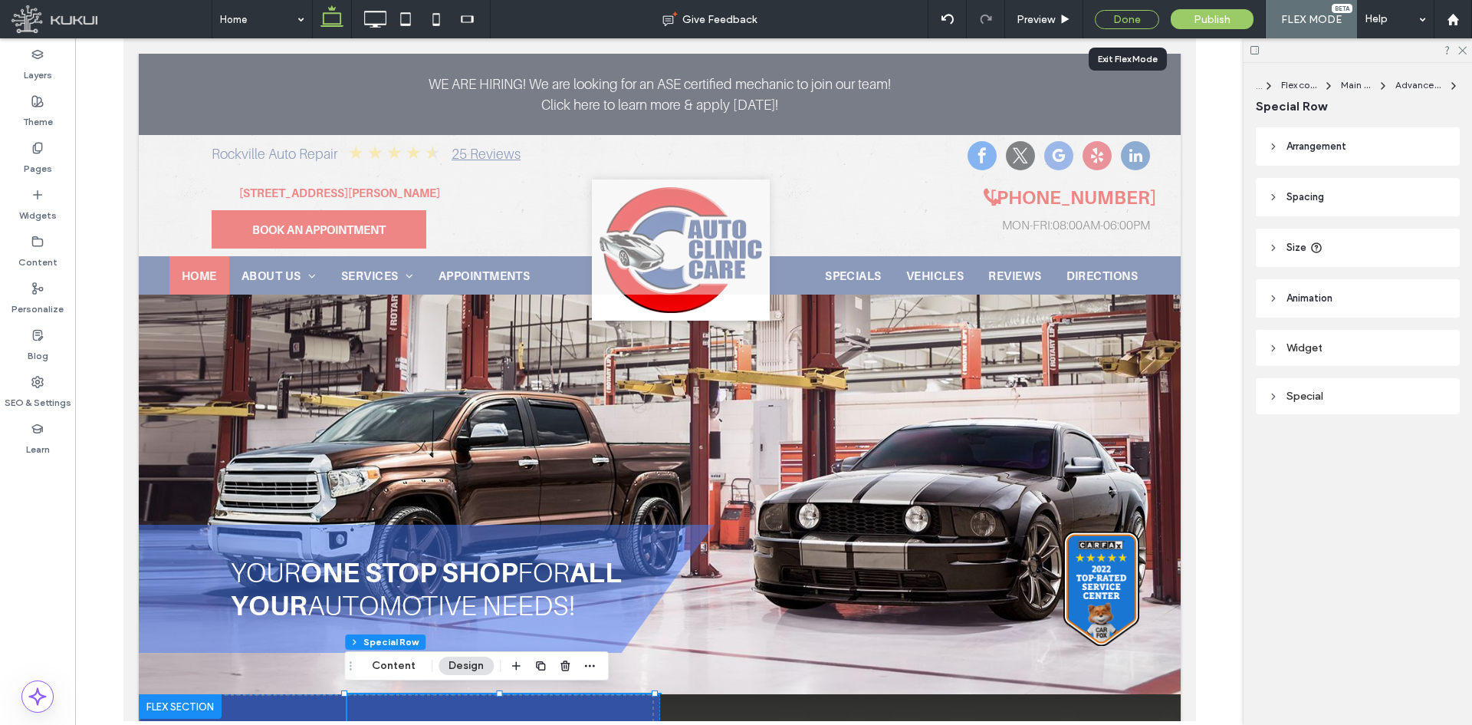
drag, startPoint x: 1132, startPoint y: 21, endPoint x: 993, endPoint y: 151, distance: 189.9
click at [1132, 21] on div "Done" at bounding box center [1127, 19] width 64 height 19
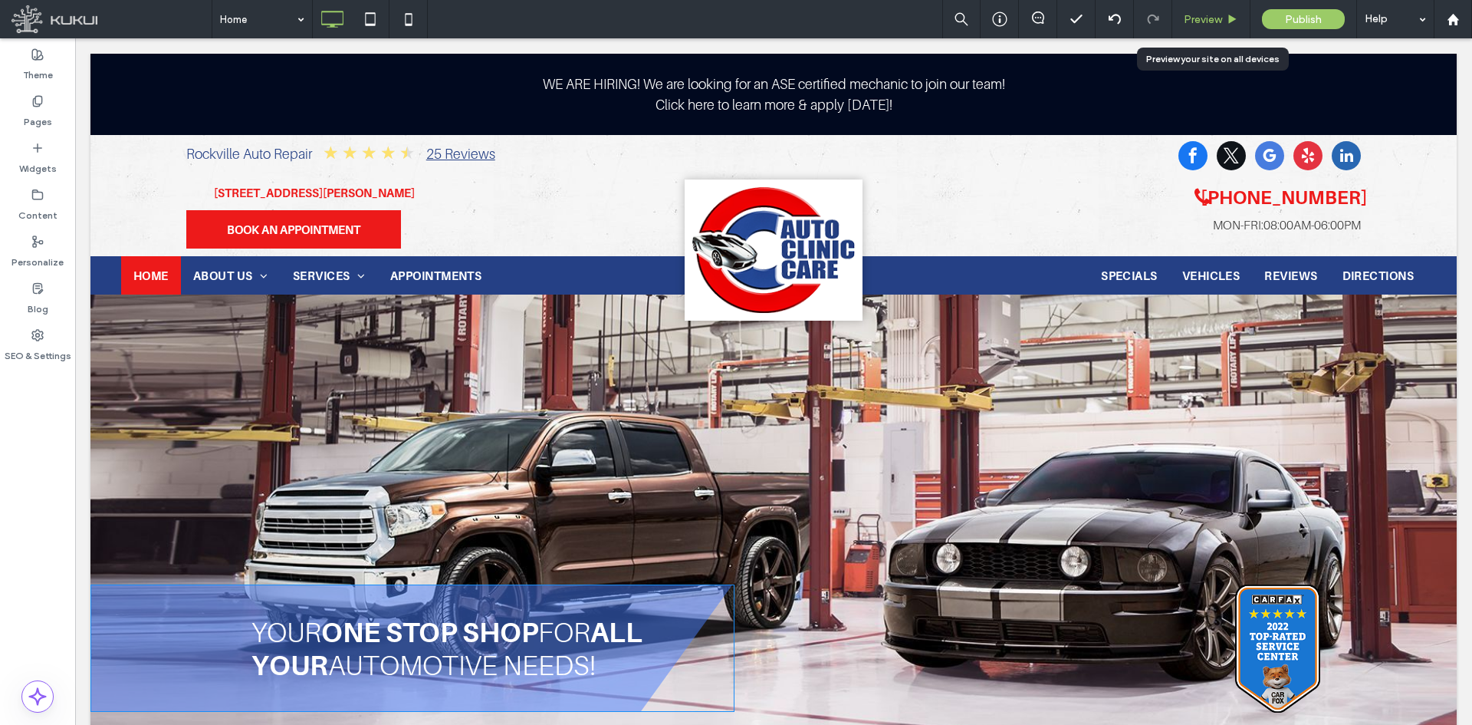
click at [1188, 16] on span "Preview" at bounding box center [1203, 19] width 38 height 13
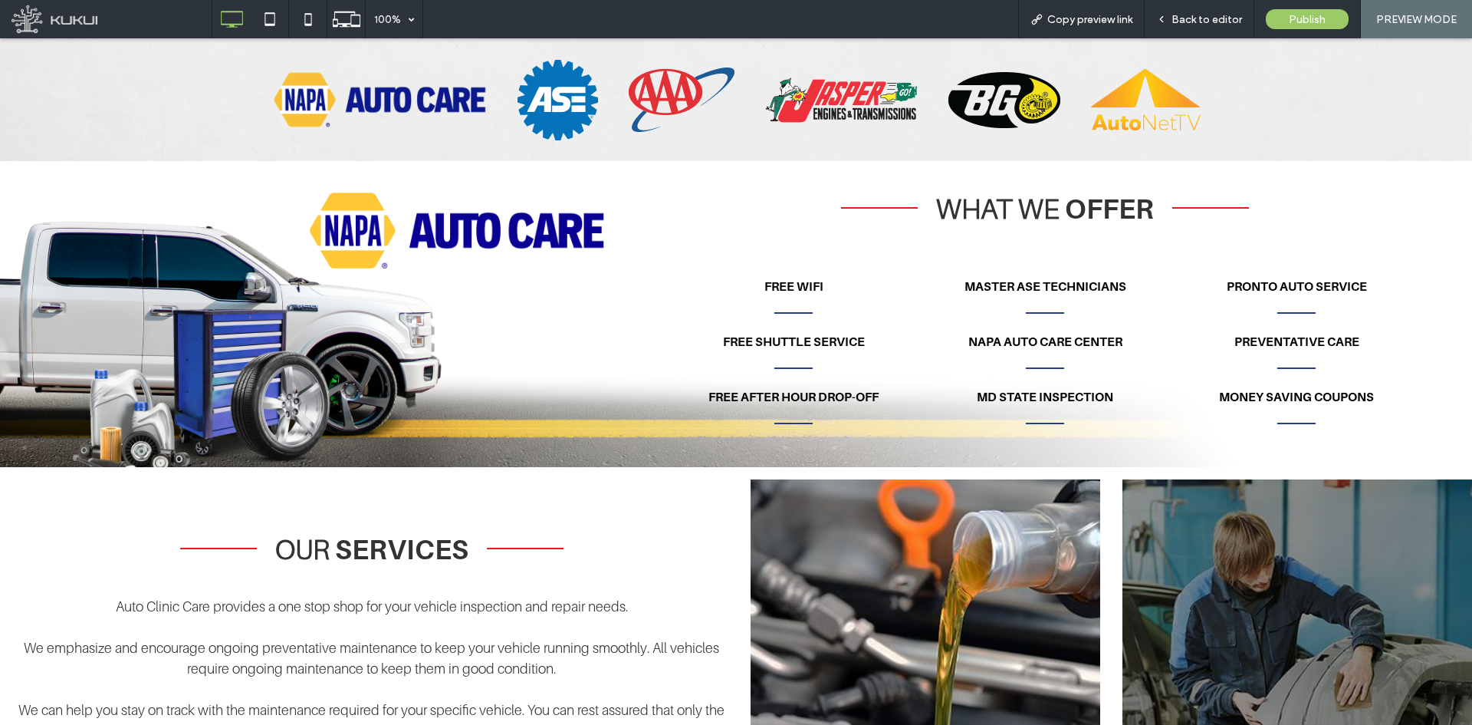
scroll to position [2045, 0]
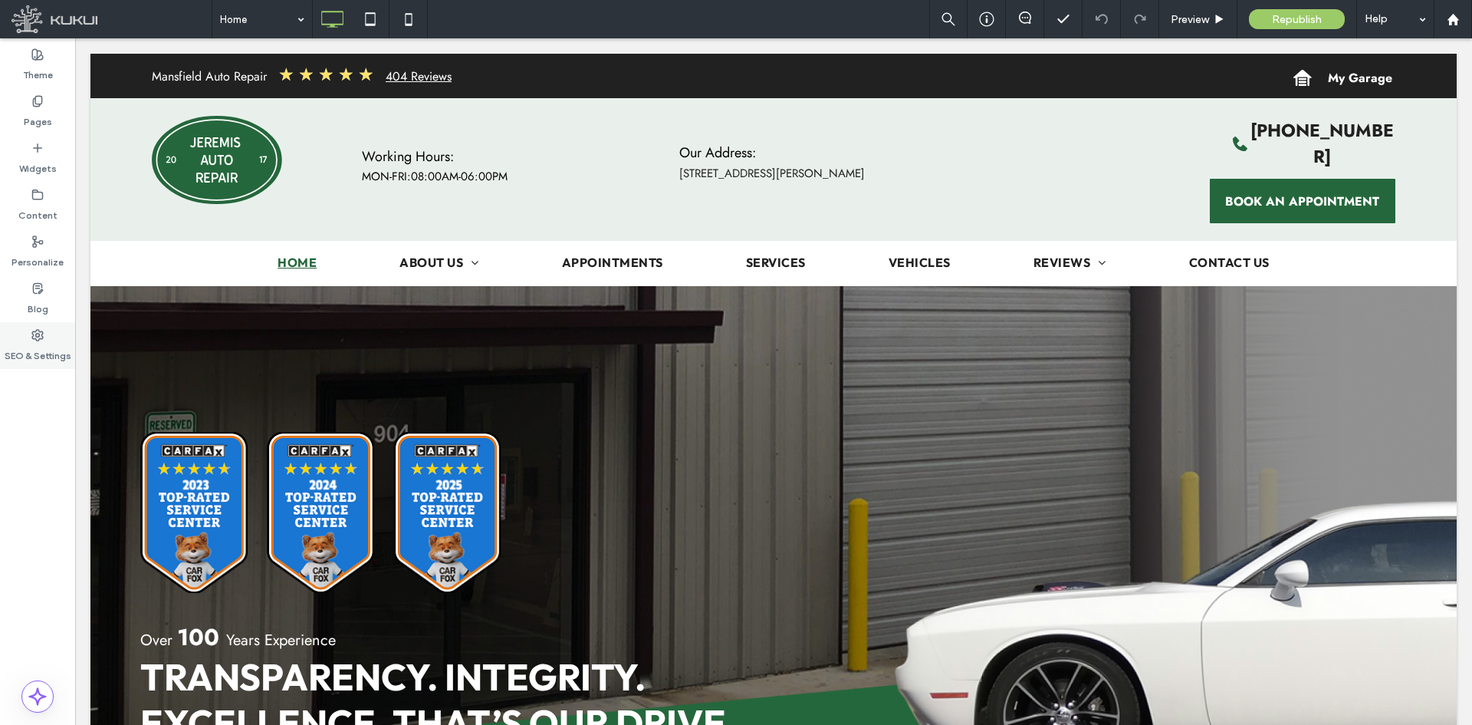
click at [61, 349] on label "SEO & Settings" at bounding box center [38, 351] width 67 height 21
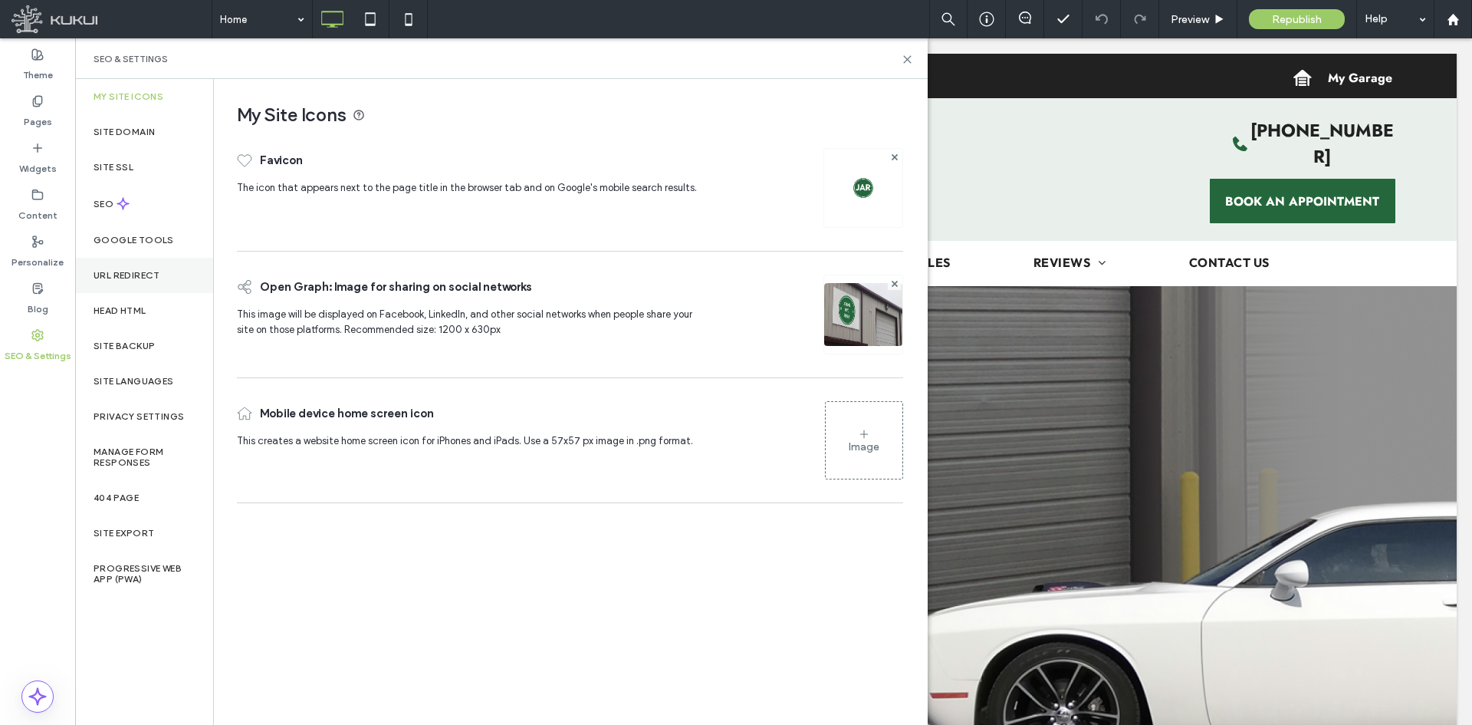
click at [157, 272] on label "URL Redirect" at bounding box center [127, 275] width 67 height 11
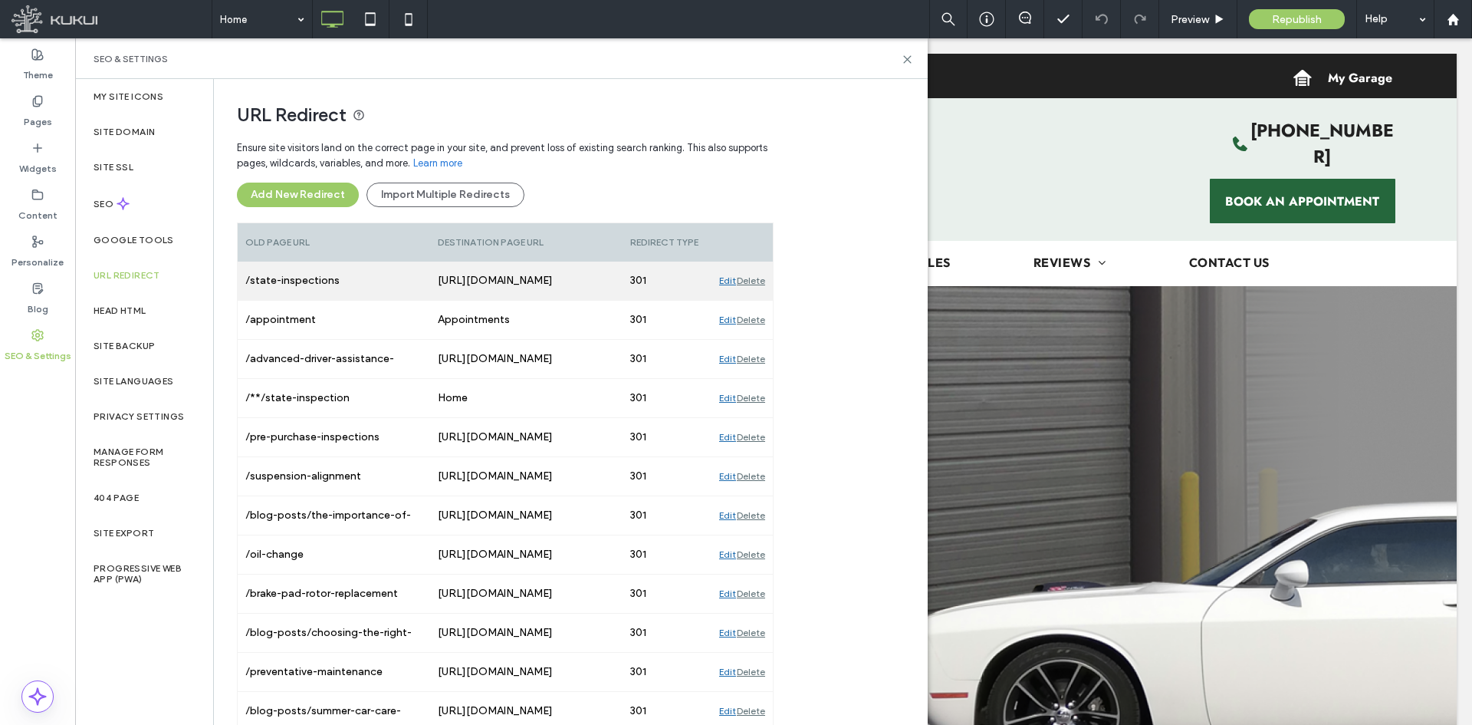
click at [729, 278] on div "Edit" at bounding box center [727, 280] width 17 height 38
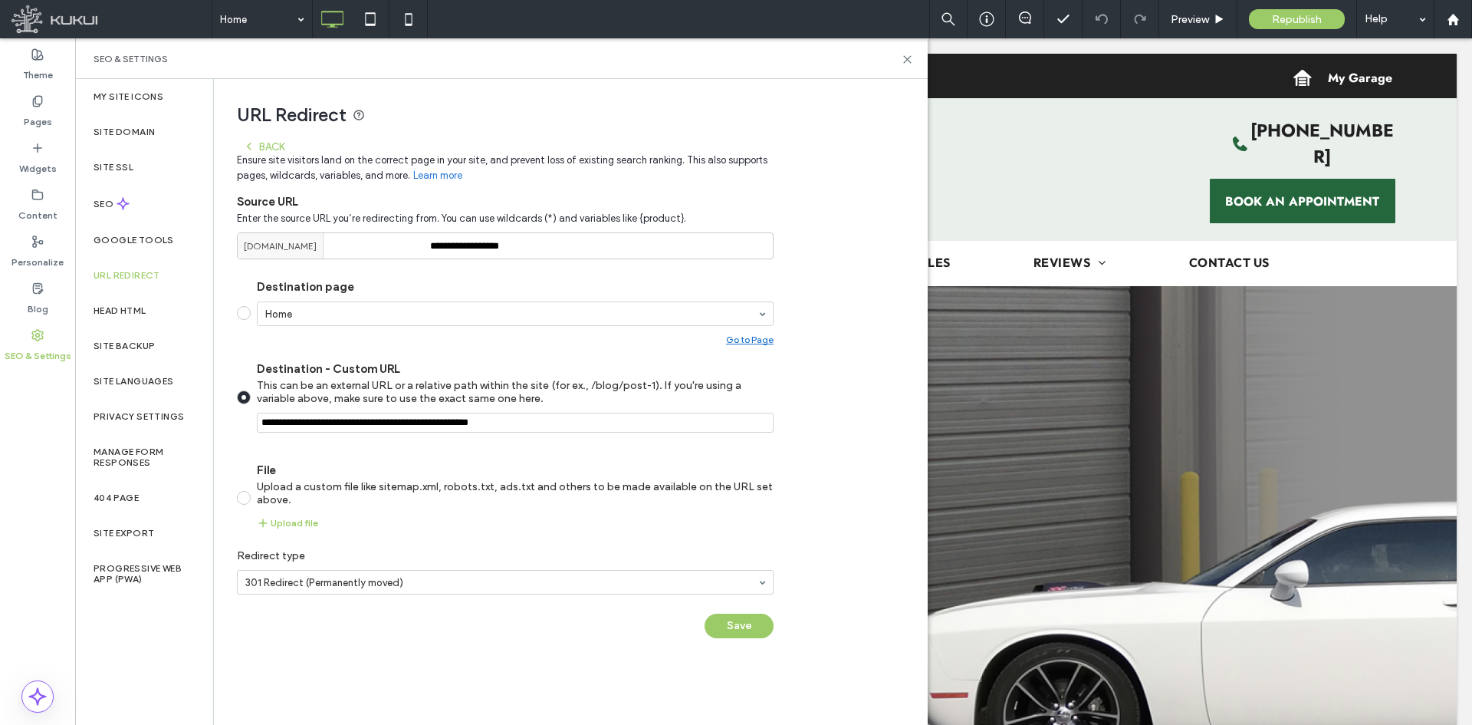
drag, startPoint x: 552, startPoint y: 432, endPoint x: 219, endPoint y: 435, distance: 332.8
click at [220, 434] on div "**********" at bounding box center [564, 366] width 701 height 574
click at [278, 147] on div "Back" at bounding box center [263, 146] width 41 height 12
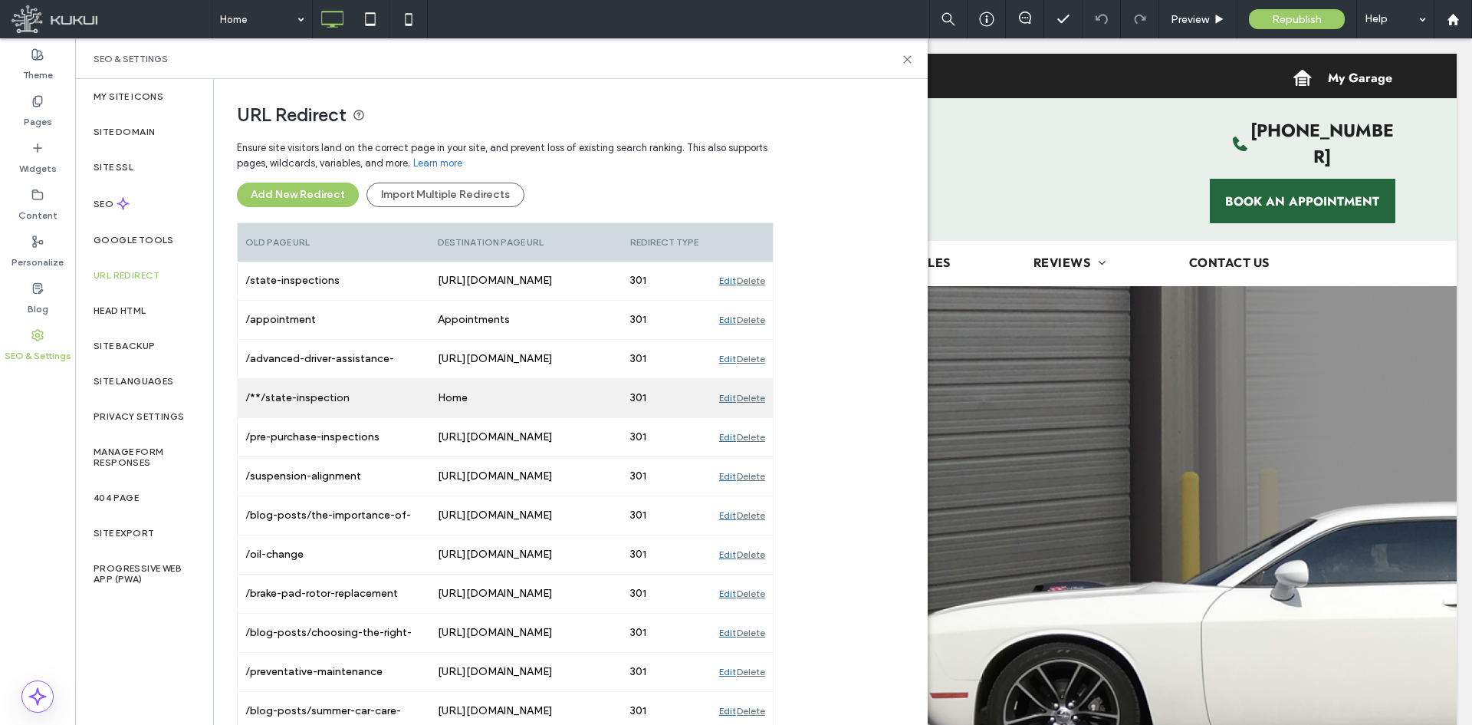
click at [721, 396] on div "Edit" at bounding box center [727, 398] width 17 height 38
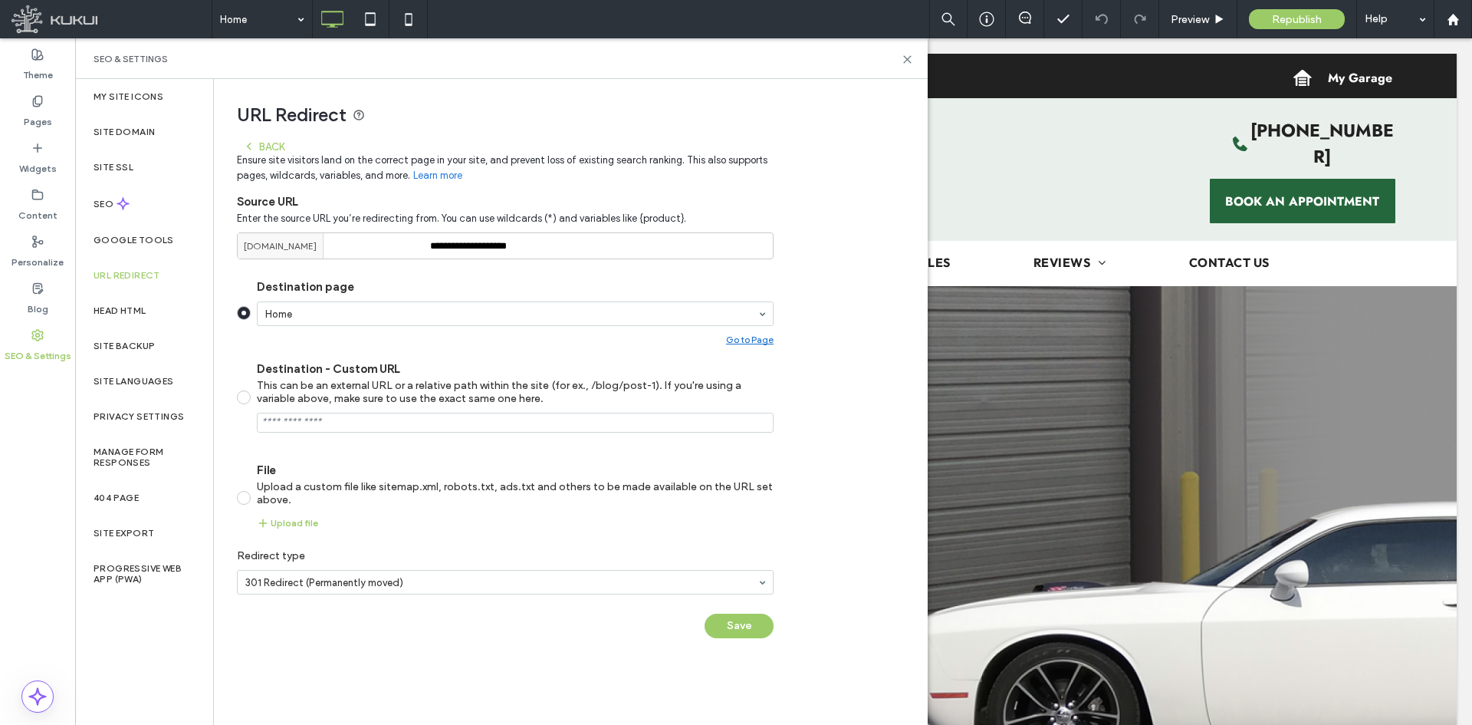
click at [366, 374] on label "Destination - Custom URL This can be an external URL or a relative path within …" at bounding box center [515, 383] width 517 height 43
click at [378, 422] on input "Destination - Custom URL This can be an external URL or a relative path within …" at bounding box center [515, 422] width 517 height 20
paste input "**********"
type input "**********"
click at [738, 559] on button "Save" at bounding box center [739, 625] width 69 height 25
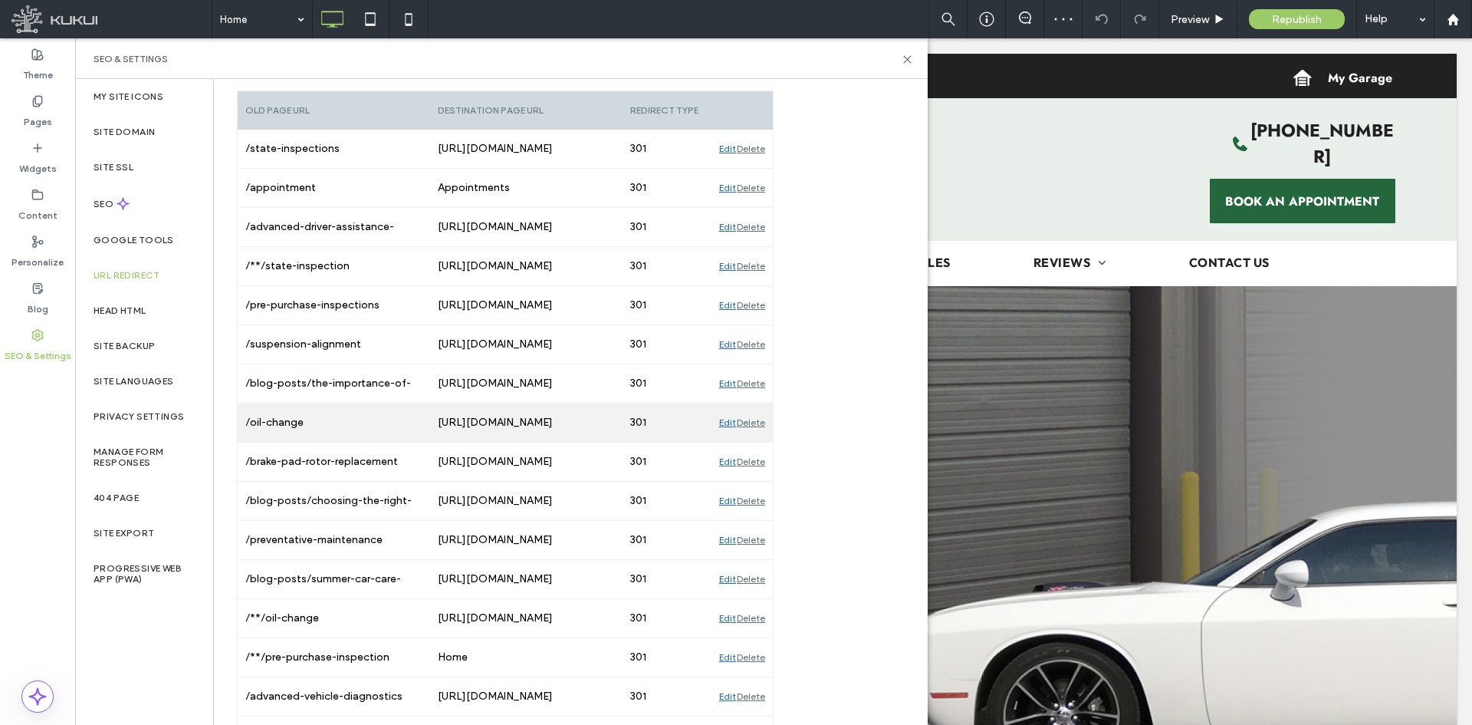
scroll to position [164, 0]
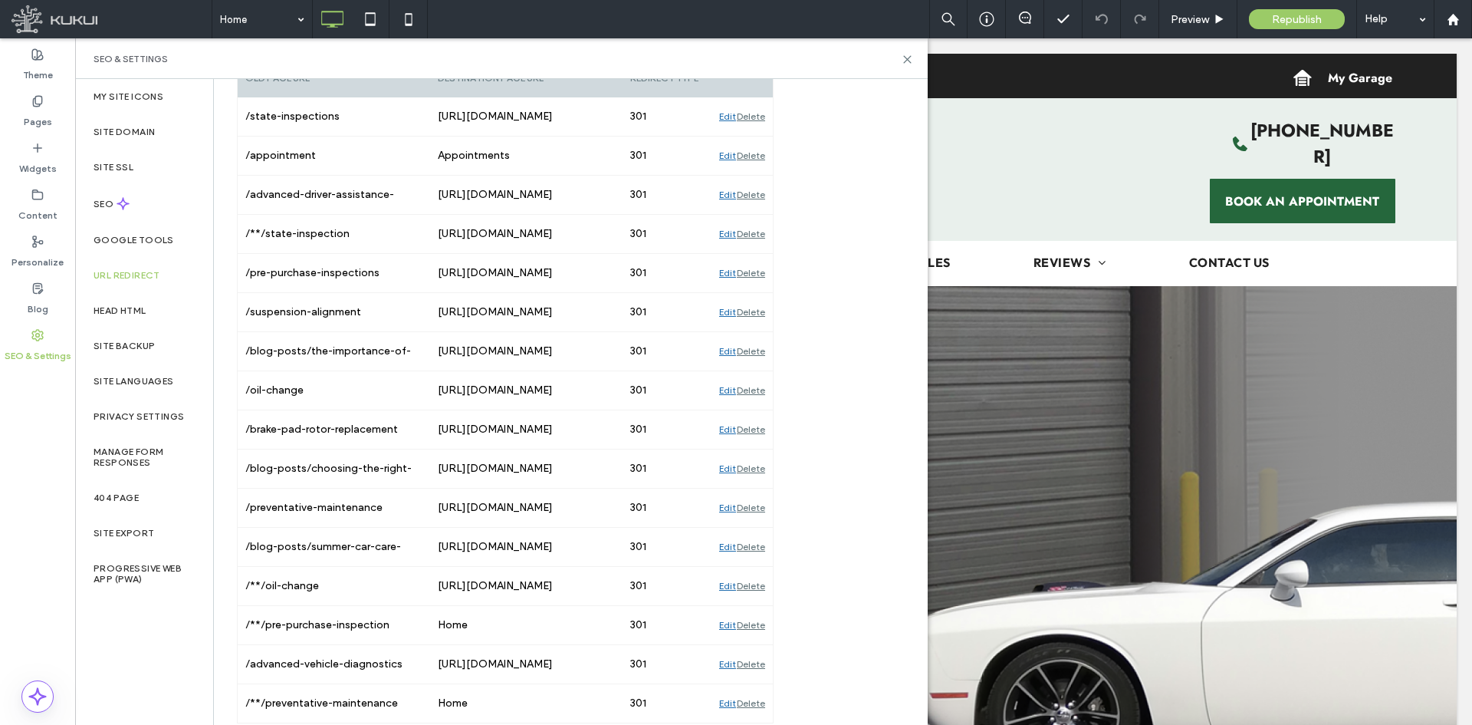
click at [722, 559] on div "Edit" at bounding box center [727, 625] width 17 height 38
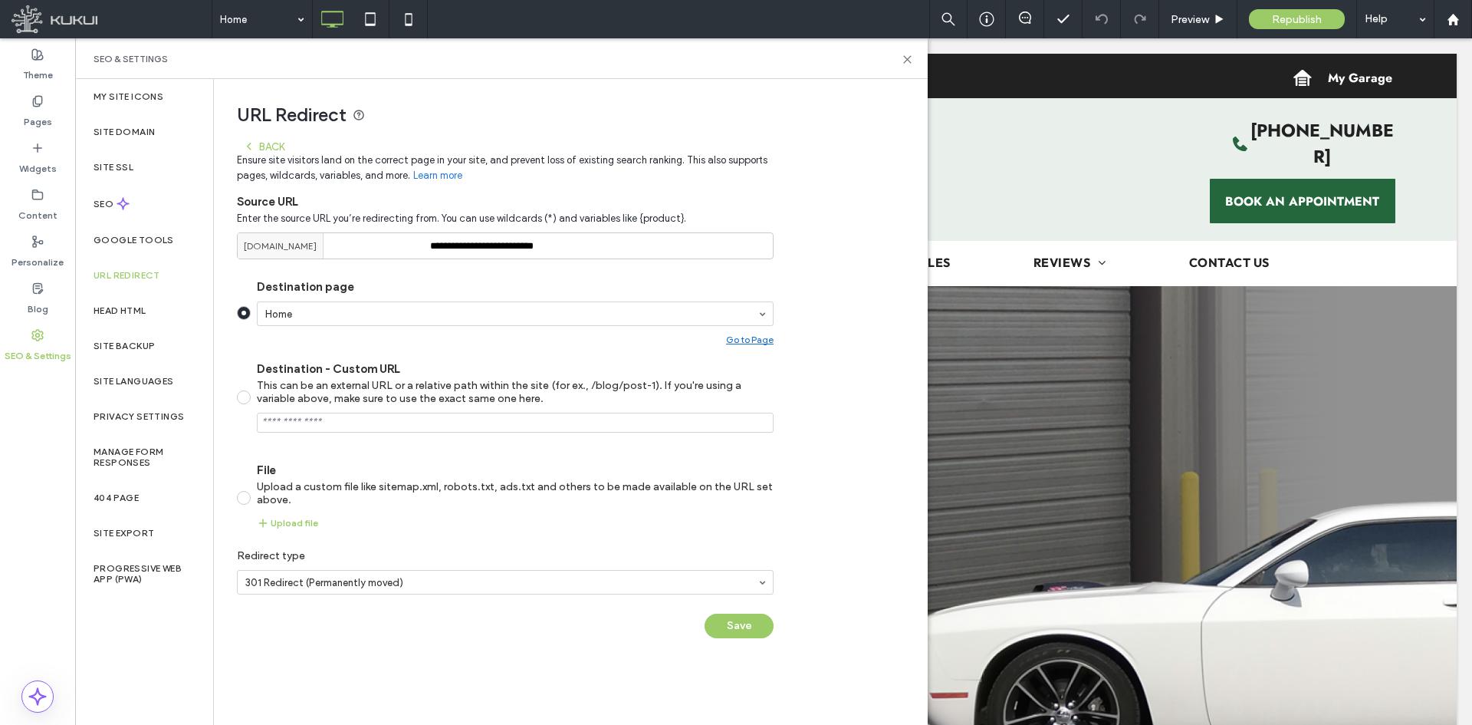
click at [464, 417] on input "Destination - Custom URL This can be an external URL or a relative path within …" at bounding box center [515, 422] width 517 height 20
paste input "**********"
drag, startPoint x: 587, startPoint y: 245, endPoint x: 450, endPoint y: 278, distance: 140.4
click at [450, 278] on div "**********" at bounding box center [505, 393] width 537 height 521
drag, startPoint x: 560, startPoint y: 422, endPoint x: 445, endPoint y: 443, distance: 116.9
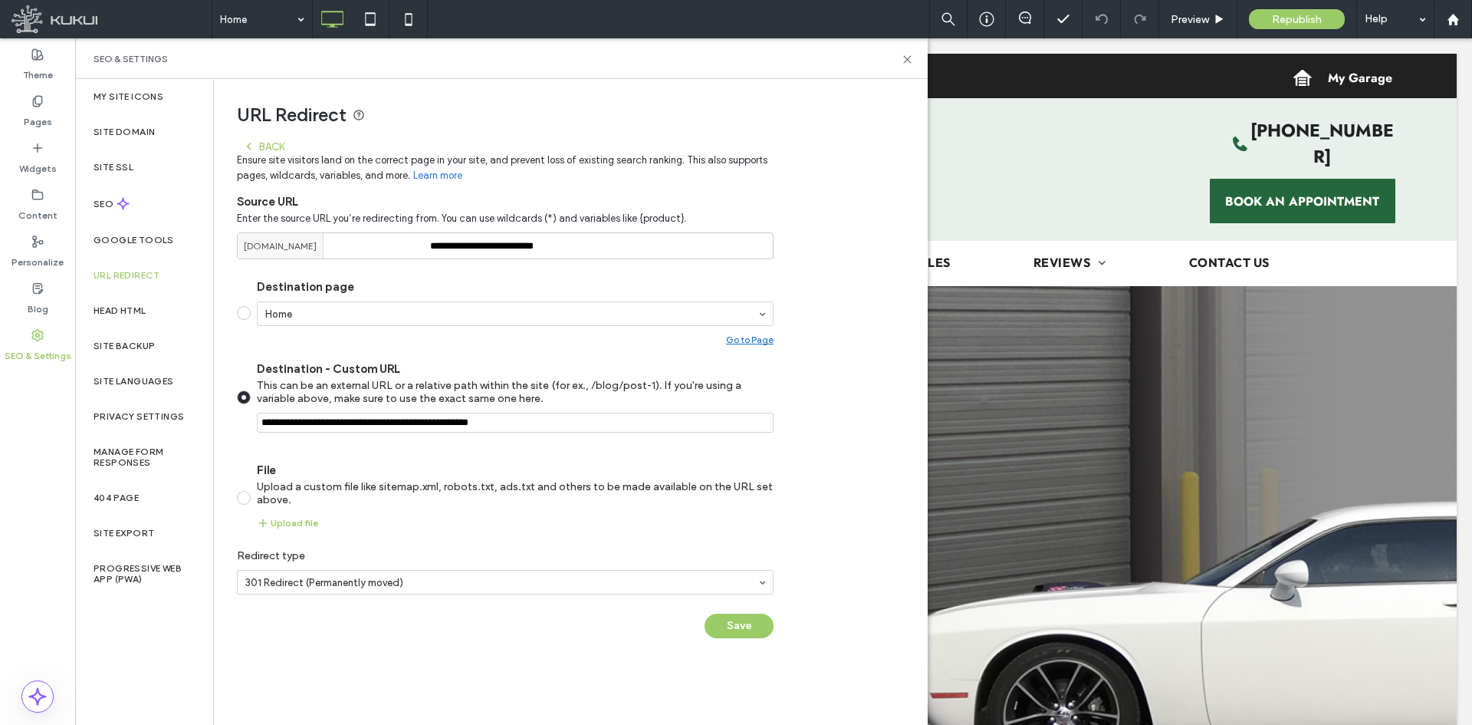
click at [445, 443] on section "Destination page Home Go to Page Destination - Custom URL This can be an extern…" at bounding box center [505, 404] width 537 height 274
paste input "**********"
type input "**********"
click at [721, 559] on button "Save" at bounding box center [739, 625] width 69 height 25
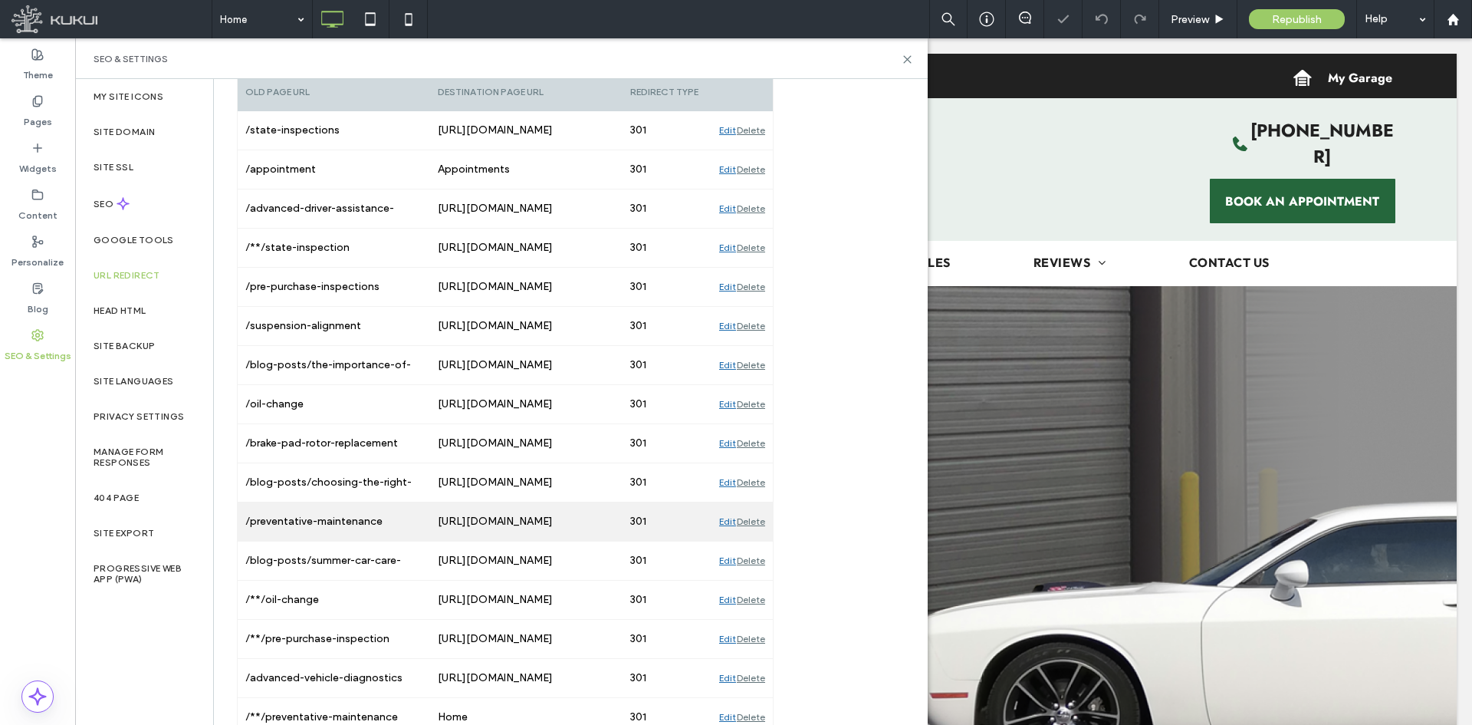
scroll to position [164, 0]
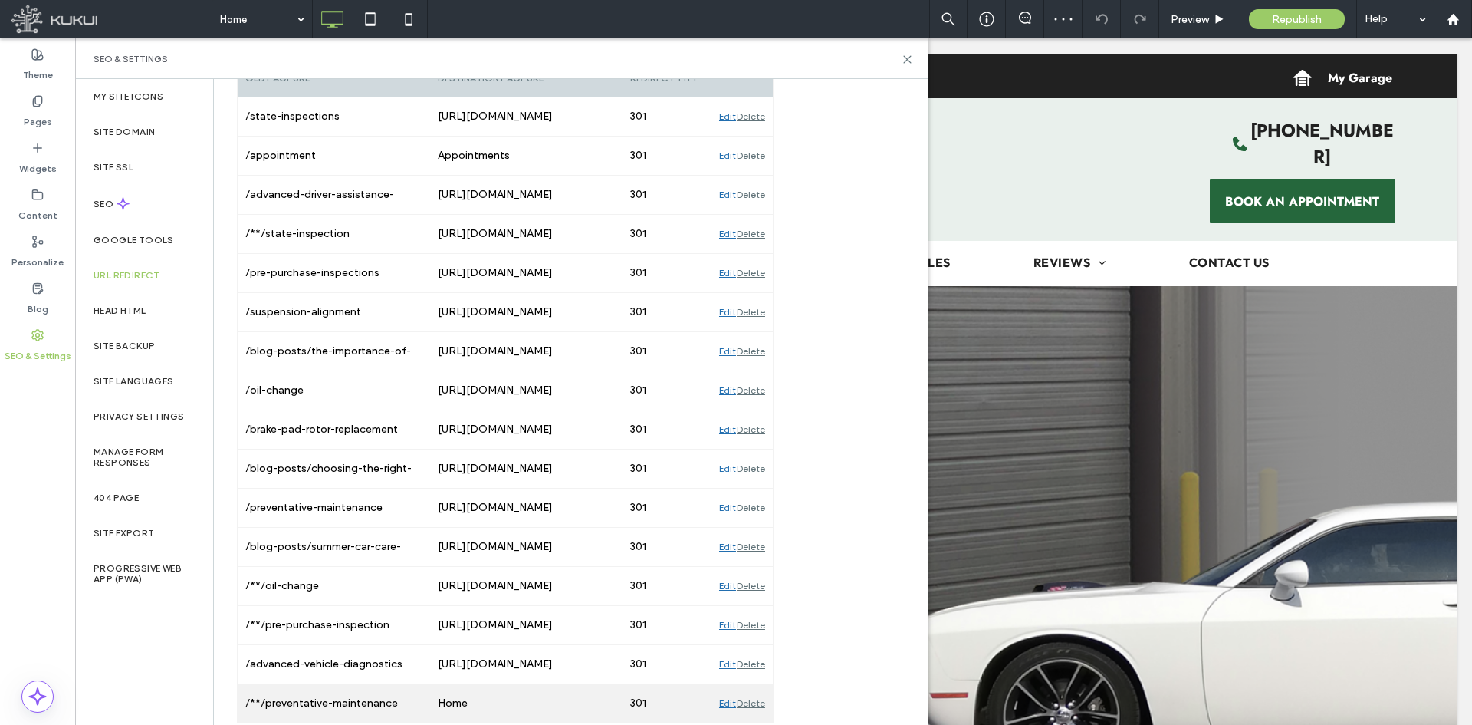
click at [724, 559] on div "Edit" at bounding box center [727, 703] width 17 height 38
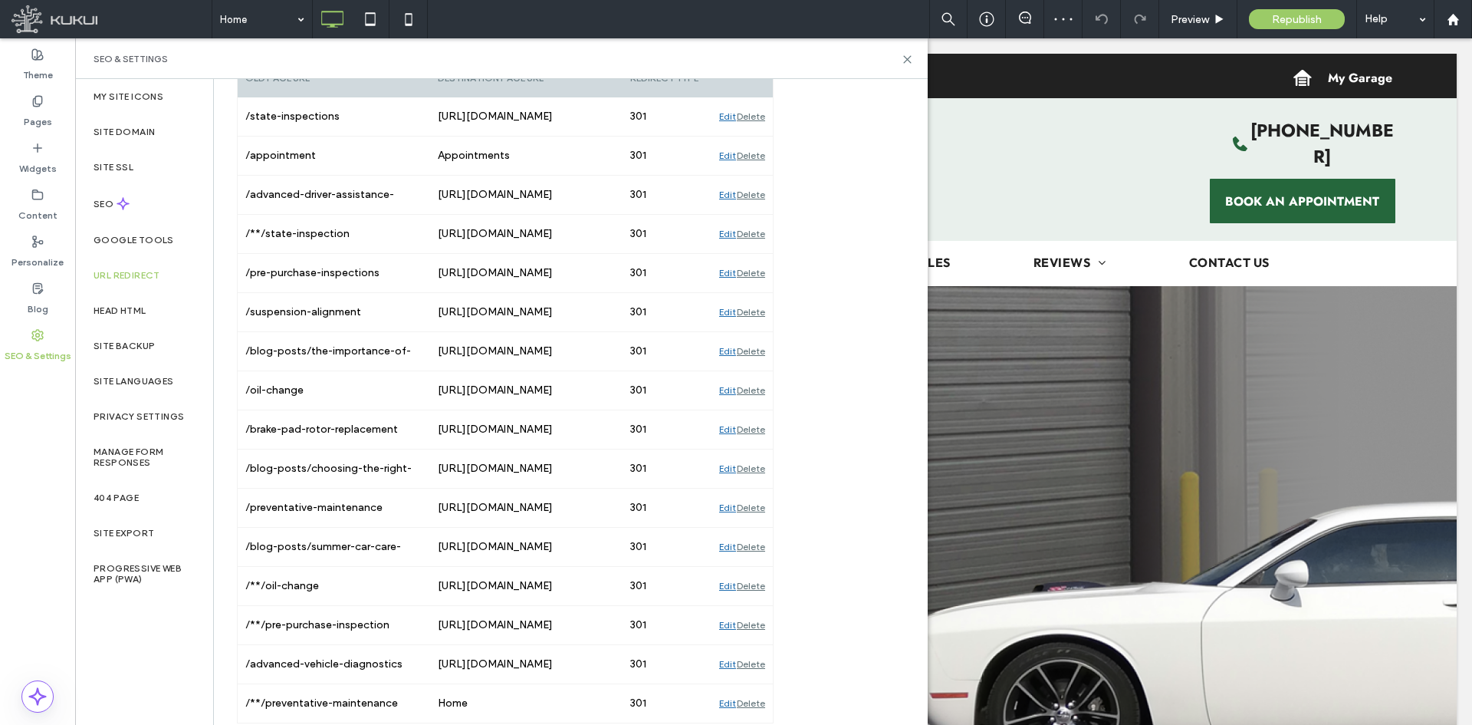
scroll to position [0, 0]
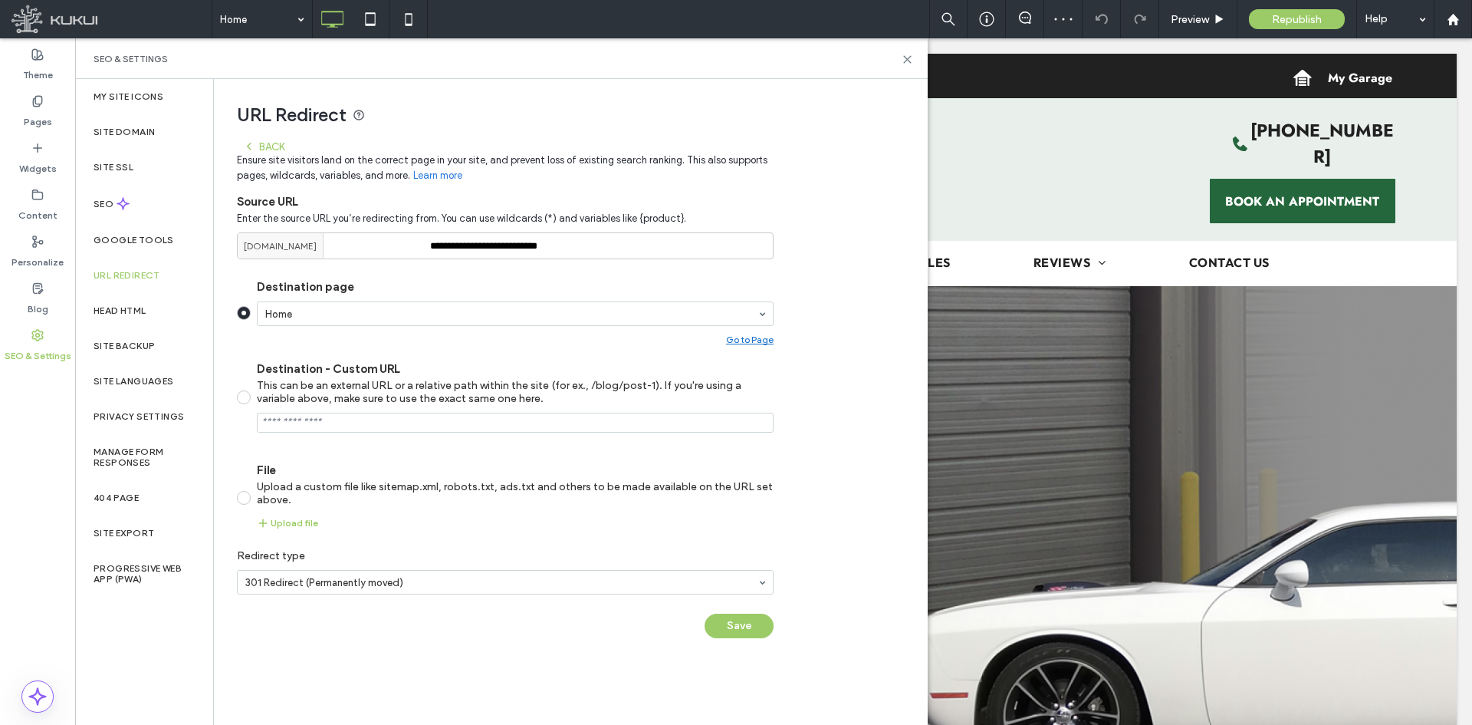
click at [367, 382] on div "This can be an external URL or a relative path within the site (for ex., /blog/…" at bounding box center [515, 392] width 517 height 26
click at [384, 420] on input "Destination - Custom URL This can be an external URL or a relative path within …" at bounding box center [515, 422] width 517 height 20
paste input "**********"
drag, startPoint x: 582, startPoint y: 253, endPoint x: 452, endPoint y: 296, distance: 136.5
click at [450, 296] on div "**********" at bounding box center [505, 393] width 537 height 521
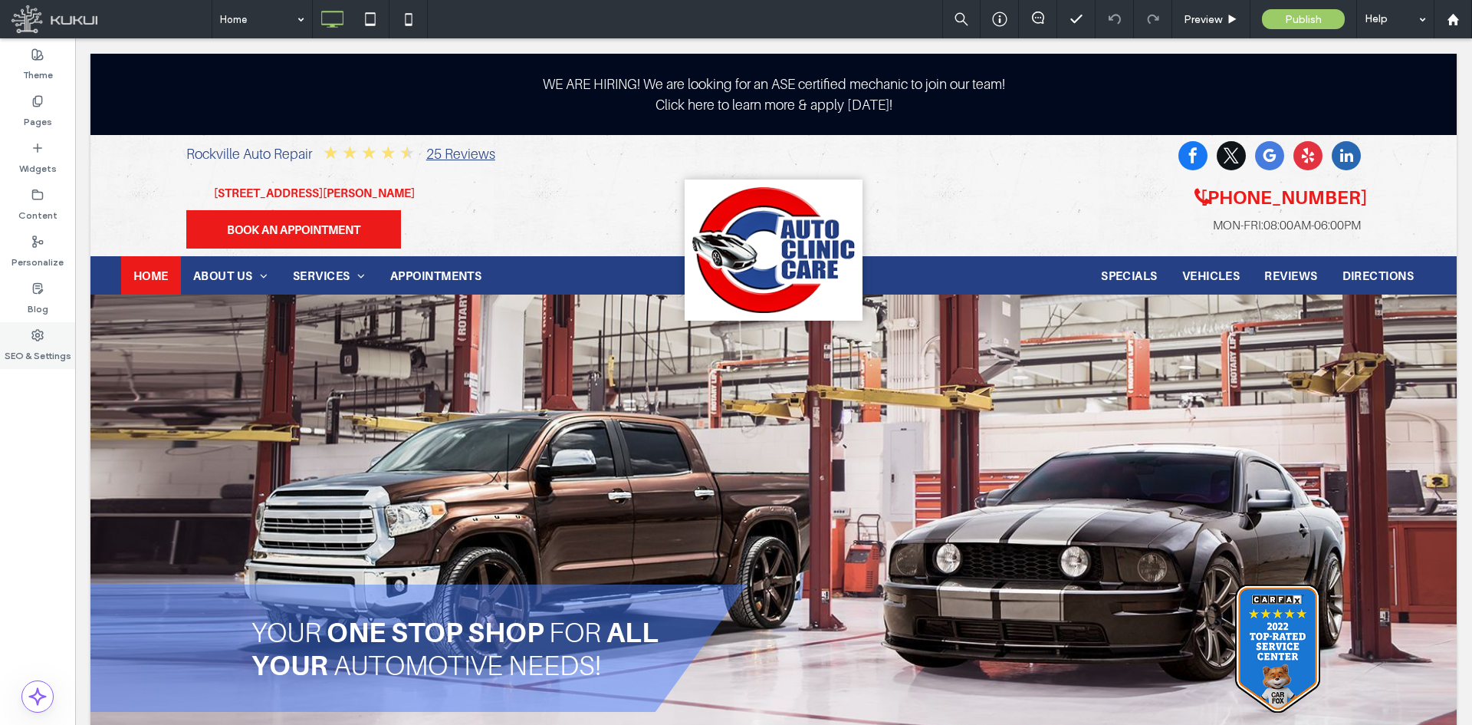
drag, startPoint x: 39, startPoint y: 349, endPoint x: 31, endPoint y: 353, distance: 9.3
click at [39, 248] on label "SEO & Settings" at bounding box center [38, 351] width 67 height 21
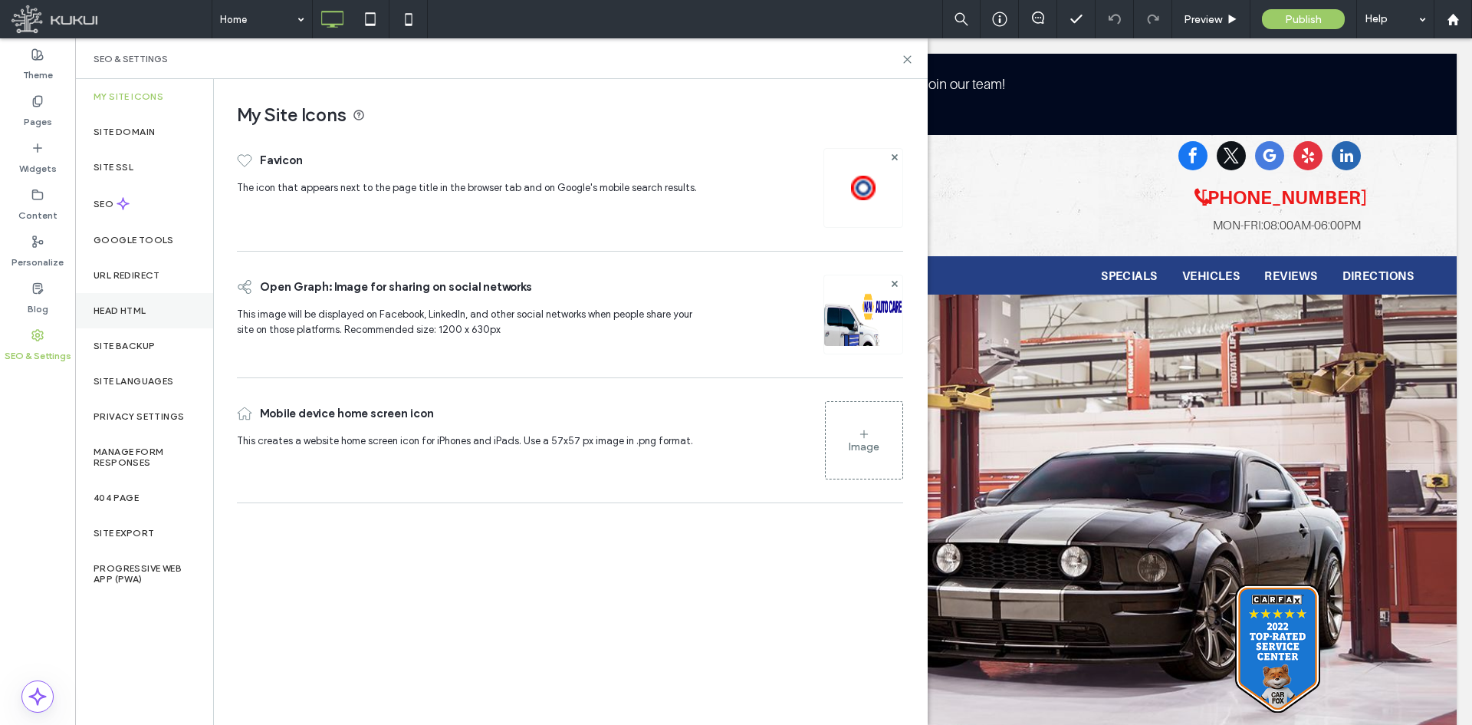
click at [131, 248] on label "Head HTML" at bounding box center [120, 310] width 53 height 11
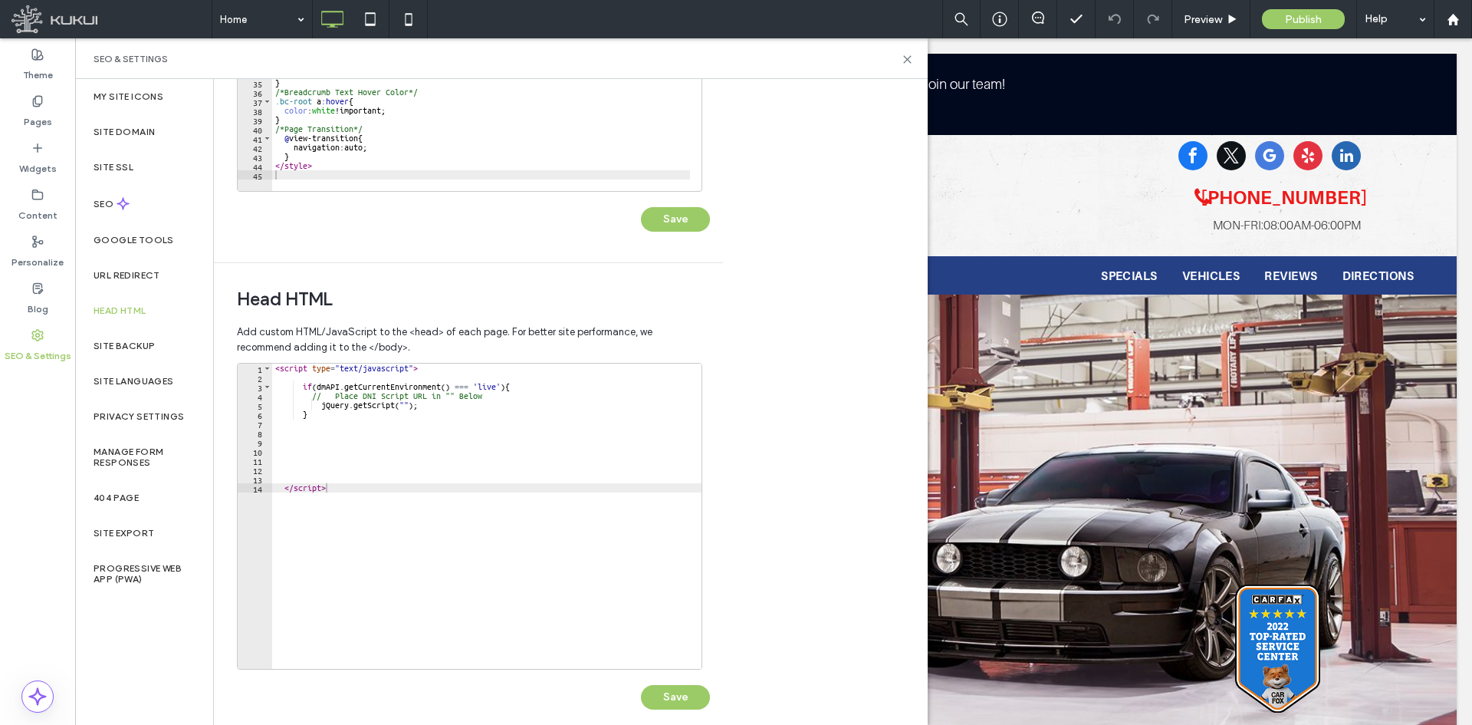
scroll to position [326, 0]
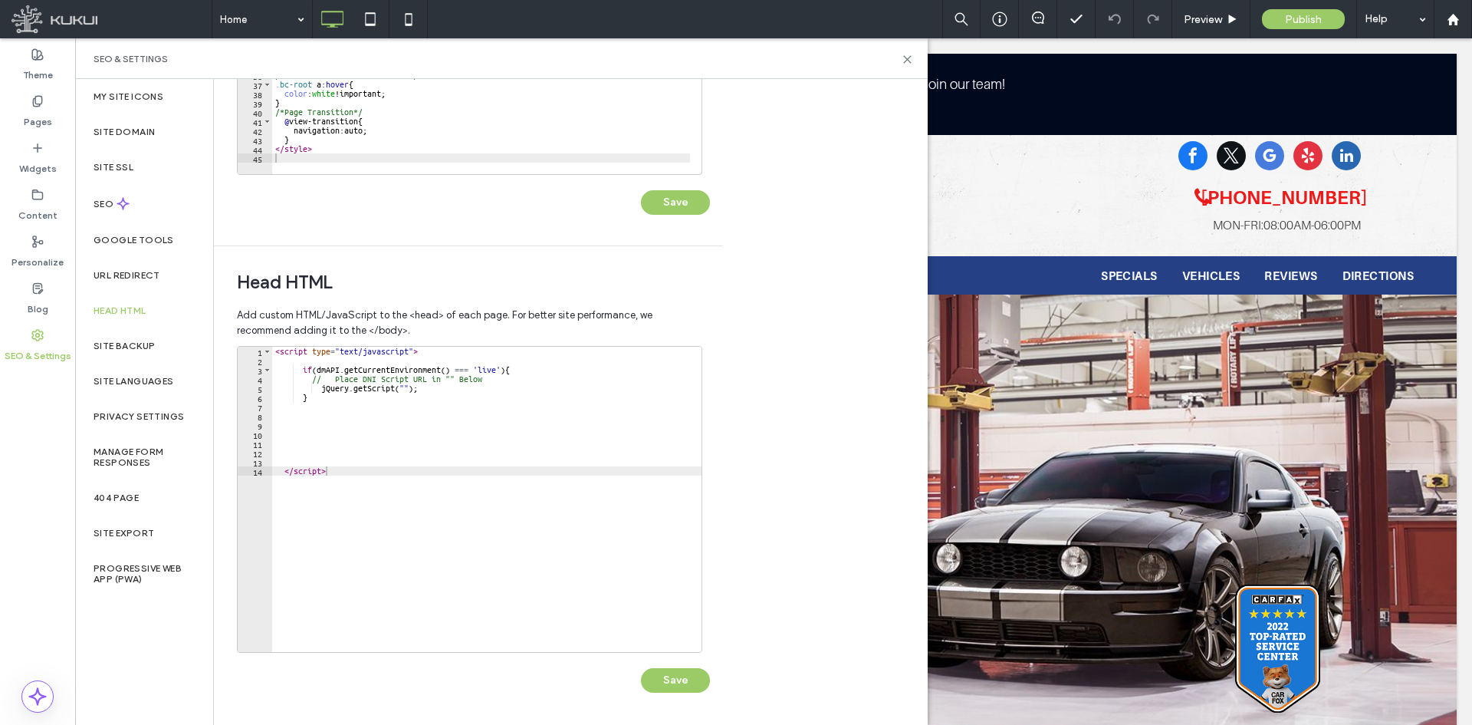
click at [323, 248] on div "< script type = "text/javascript" > if ( dmAPI . getCurrentEnvironment ( ) === …" at bounding box center [486, 509] width 429 height 324
paste textarea "**********"
type textarea "**********"
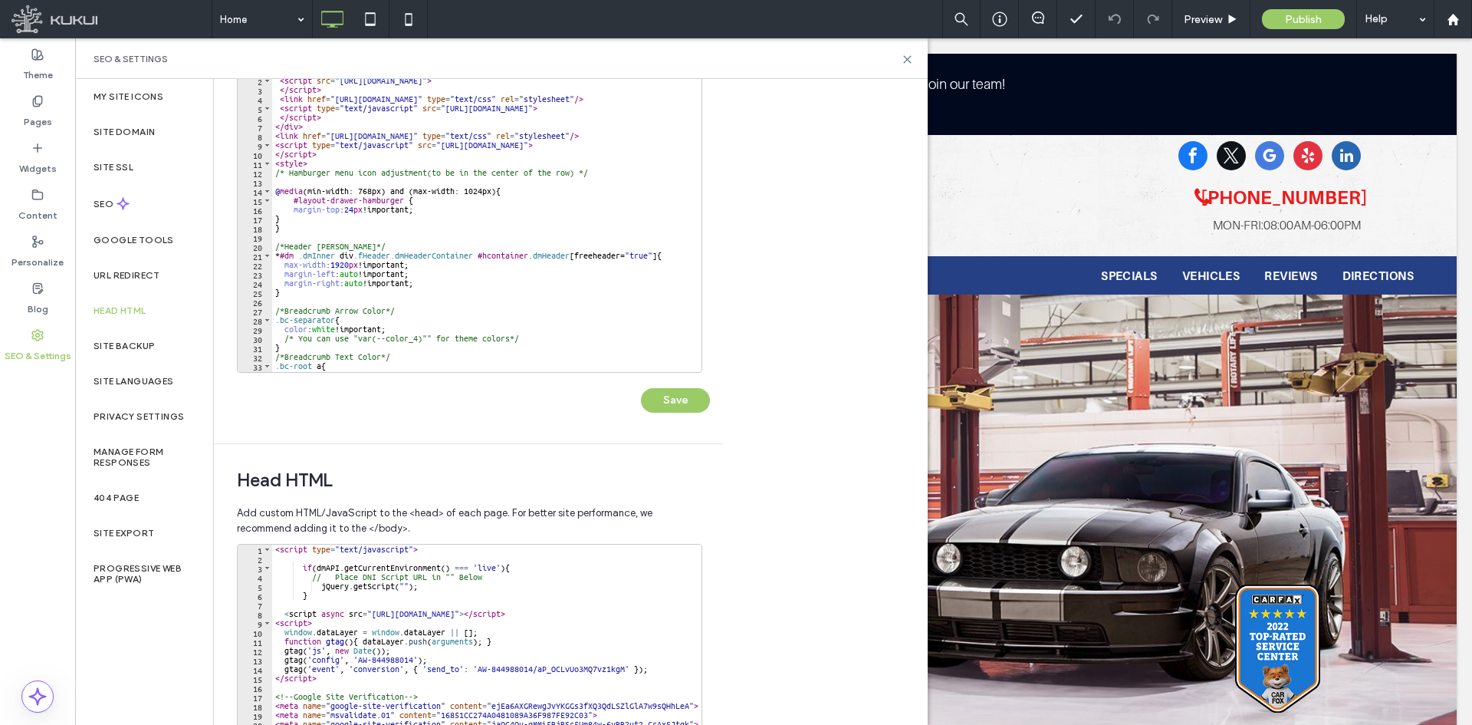
scroll to position [0, 0]
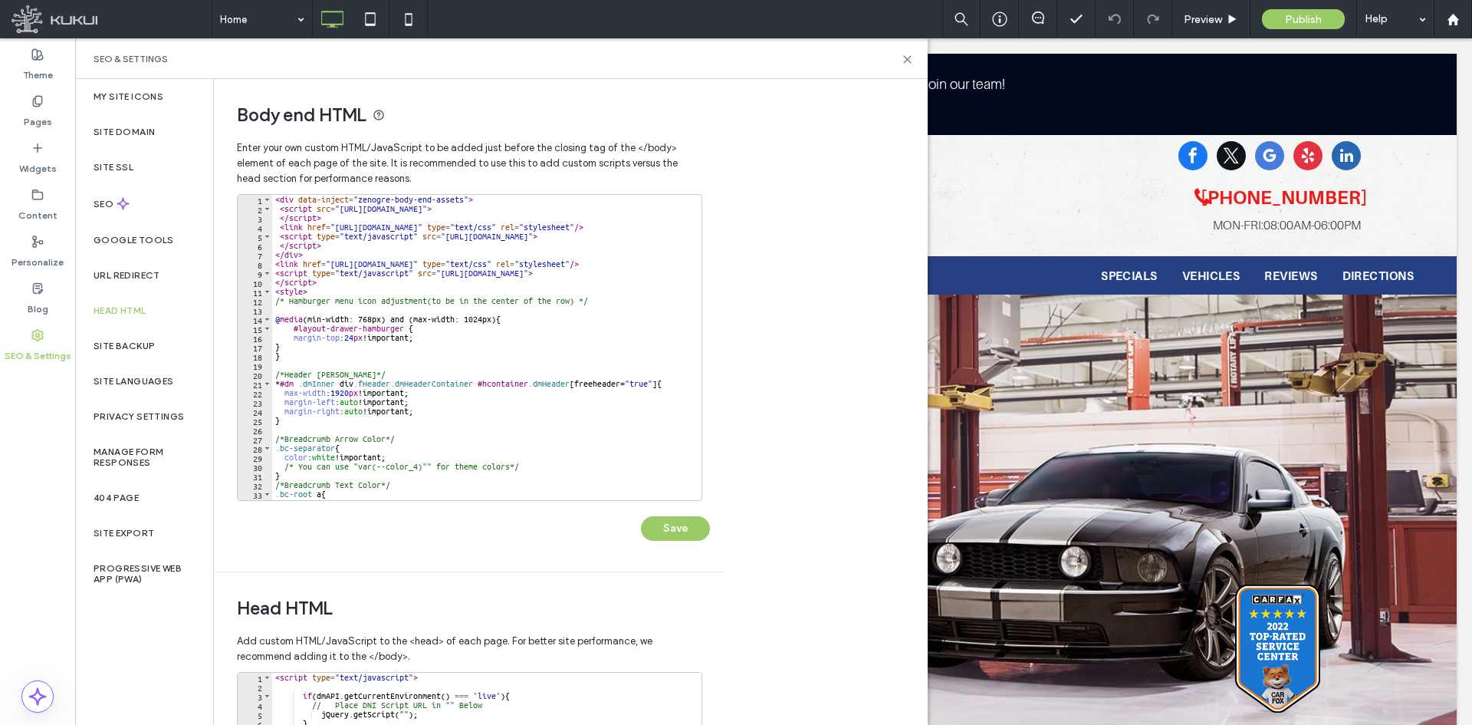
click at [294, 211] on div "< div data-inject = "zenogre-body-end-assets" > < script src = "https://zapi.ku…" at bounding box center [555, 351] width 567 height 312
type textarea "*********"
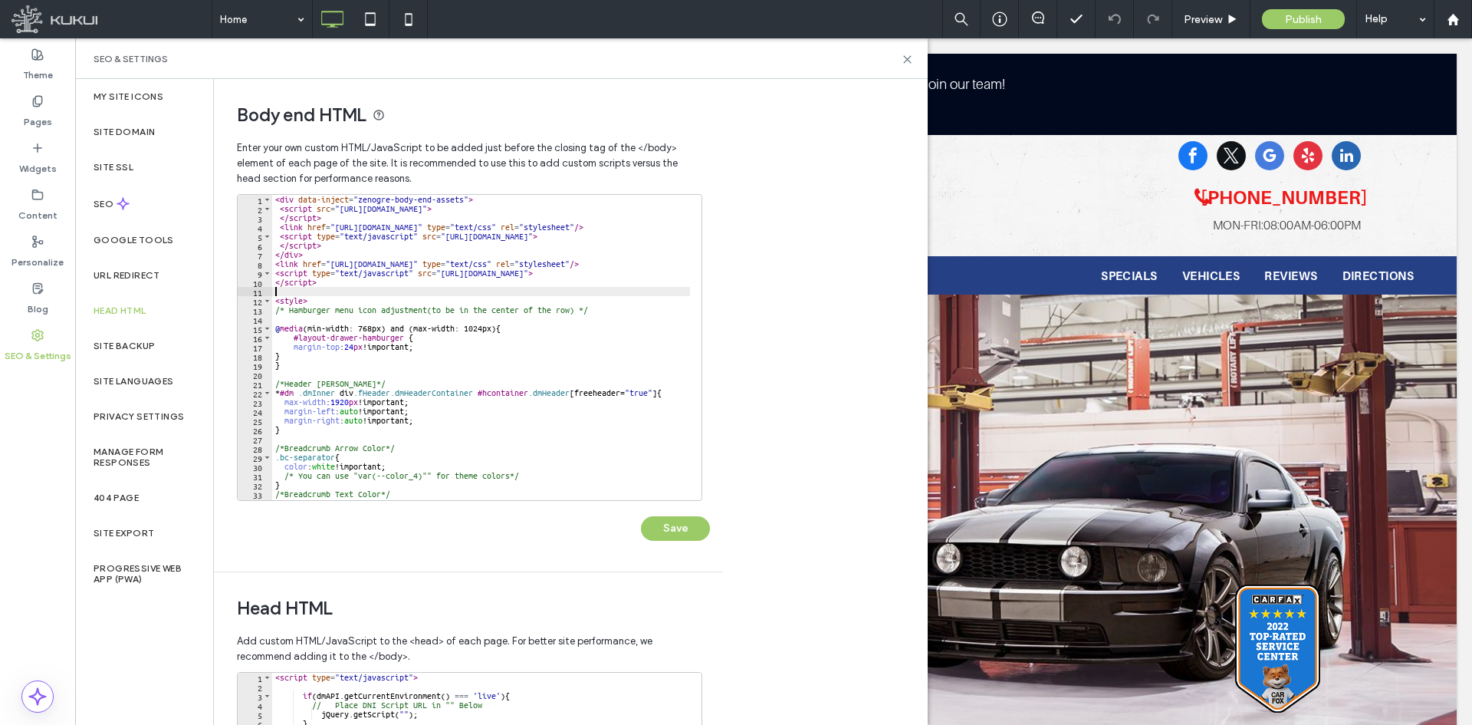
paste textarea "*********"
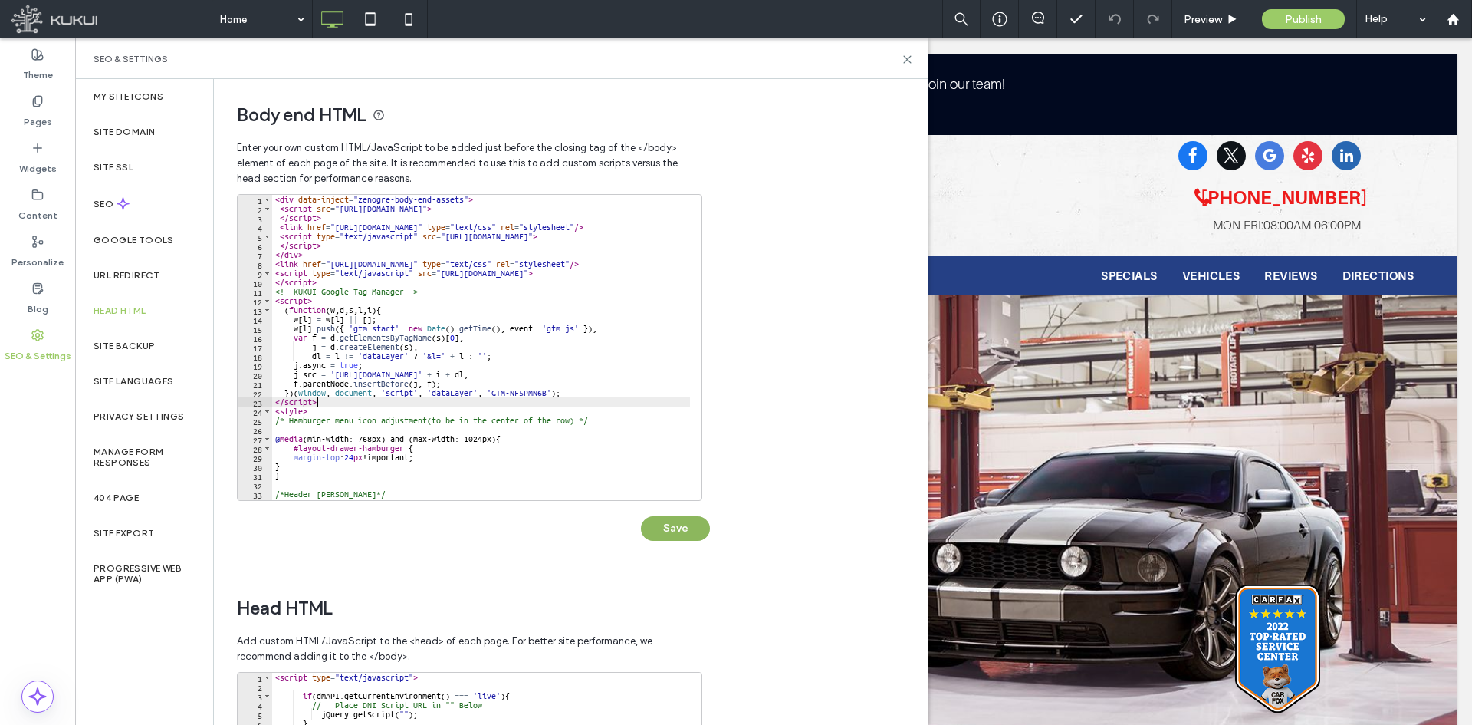
click at [580, 248] on button "Save" at bounding box center [675, 528] width 69 height 25
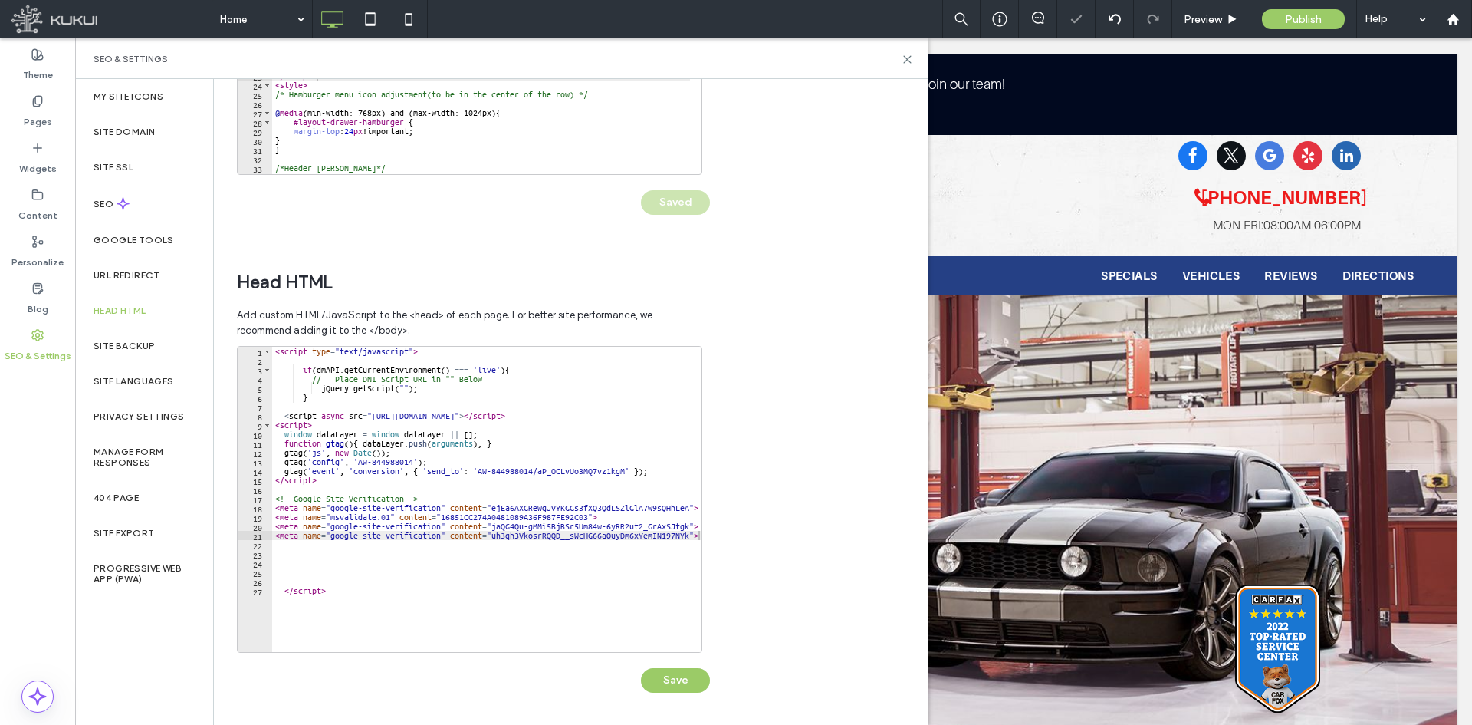
click at [580, 248] on div "Save" at bounding box center [473, 672] width 473 height 40
click at [580, 248] on button "Save" at bounding box center [675, 680] width 69 height 25
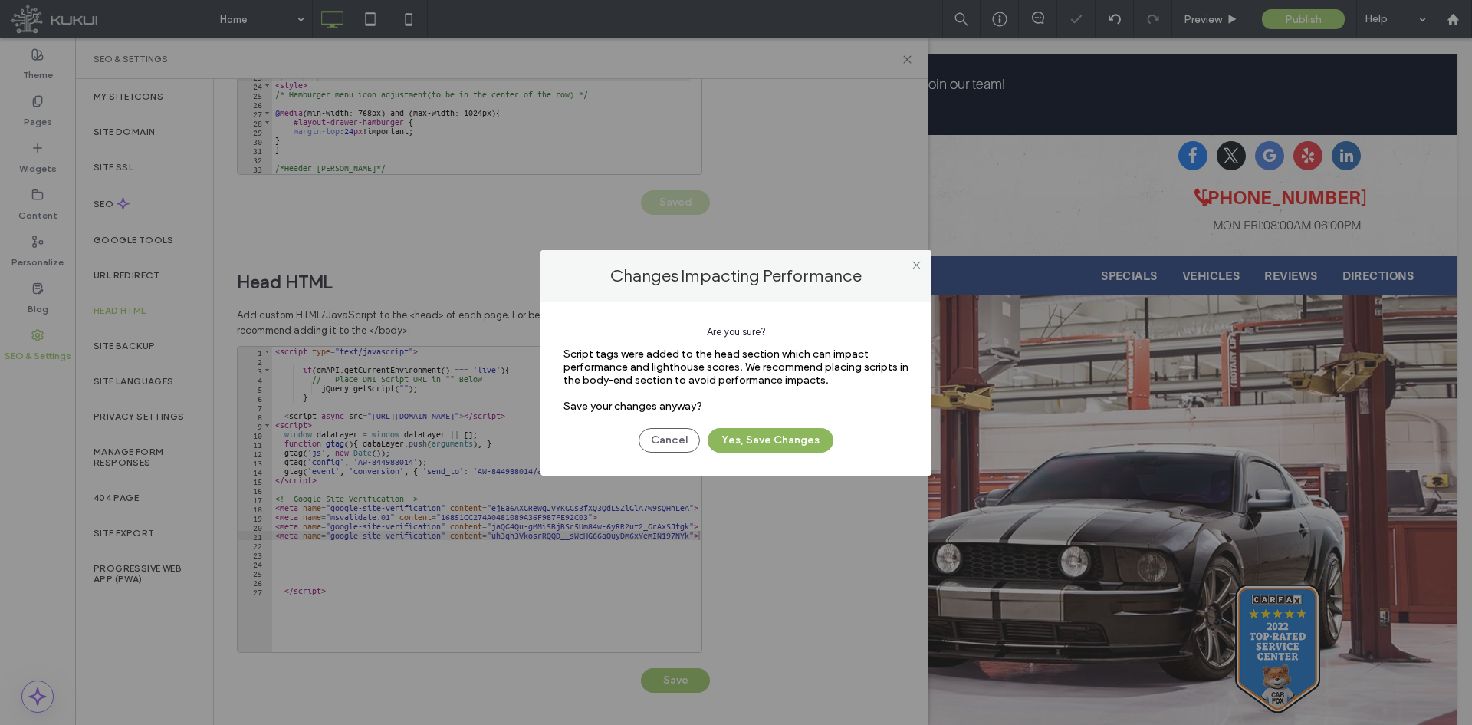
click at [580, 248] on button "Yes, Save Changes" at bounding box center [771, 440] width 126 height 25
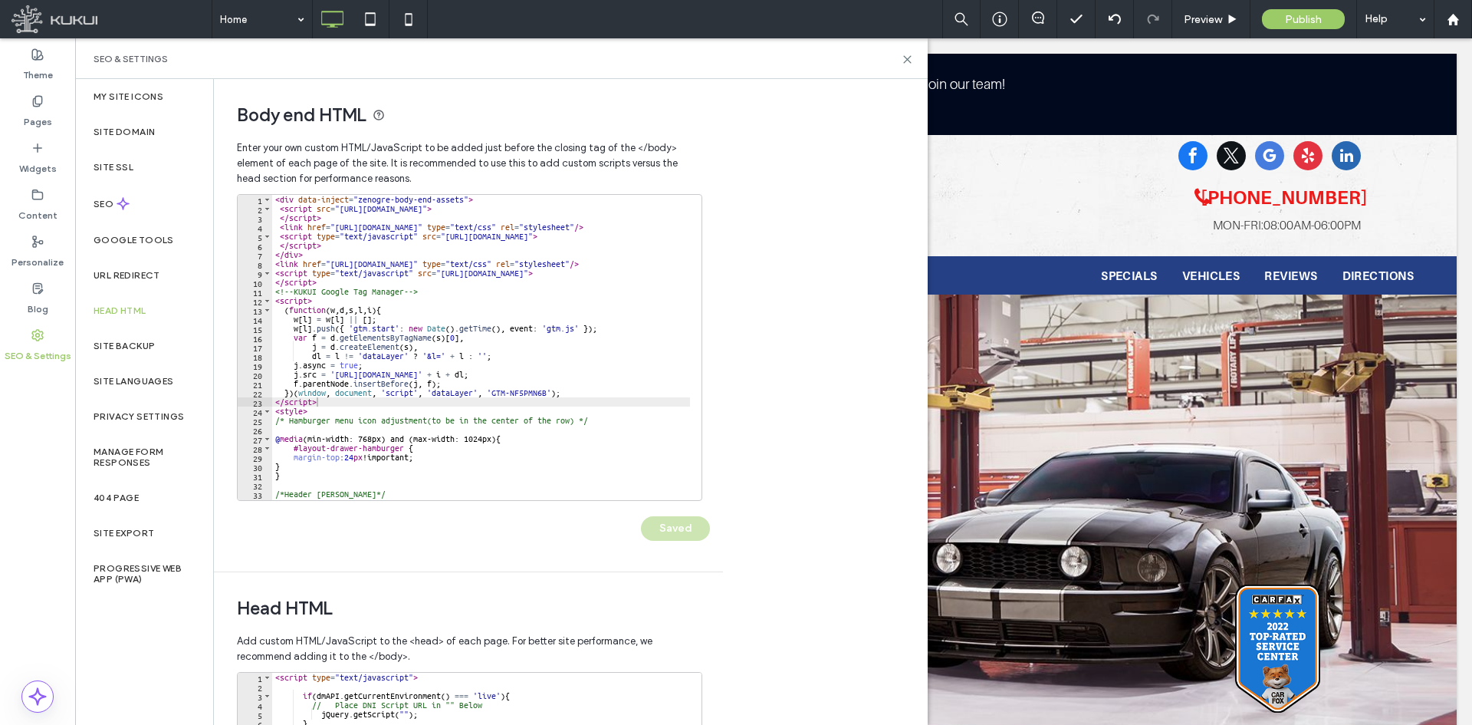
scroll to position [128, 0]
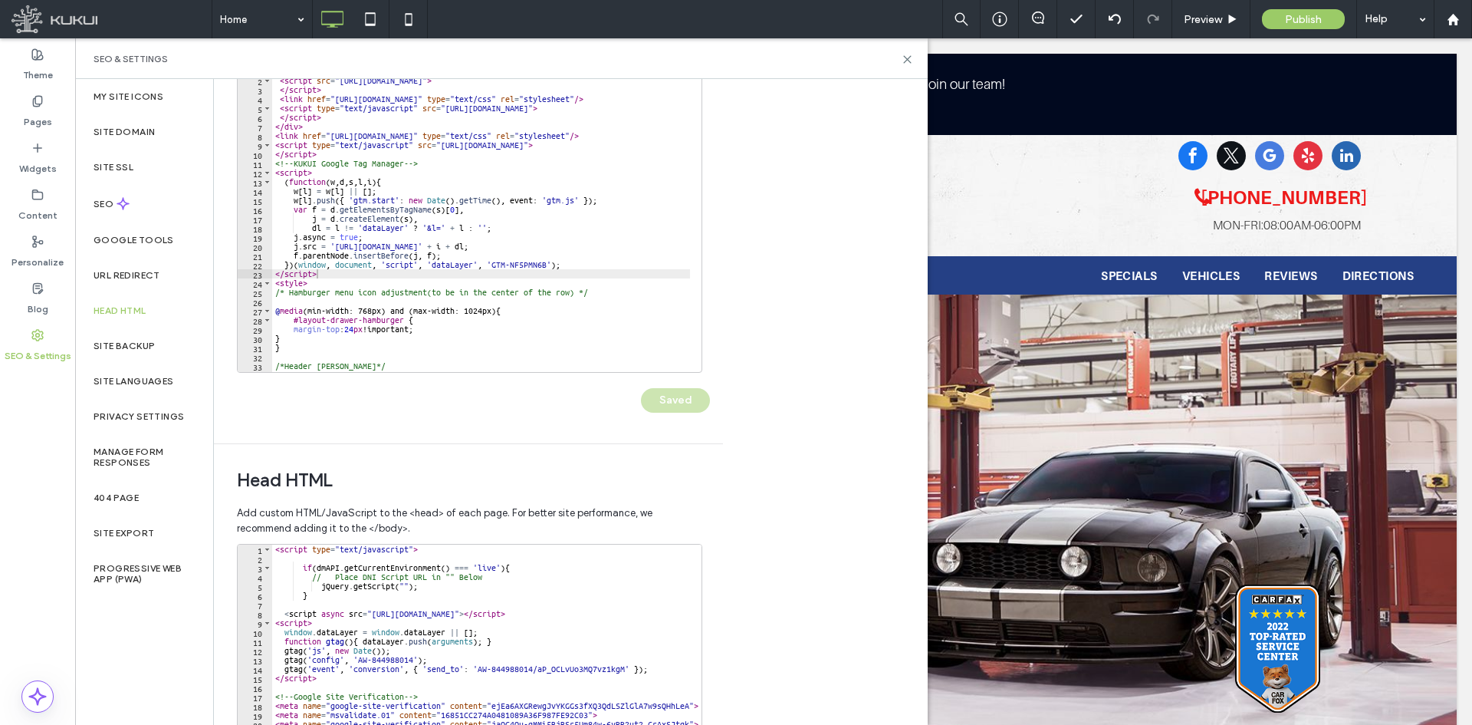
click at [471, 248] on div "< div data-inject = "zenogre-body-end-assets" > < script src = "https://zapi.ku…" at bounding box center [555, 223] width 567 height 312
click at [453, 248] on div "< div data-inject = "zenogre-body-end-assets" > < script src = "https://zapi.ku…" at bounding box center [555, 223] width 567 height 312
type textarea "**********"
click at [453, 248] on div "< div data-inject = "zenogre-body-end-assets" > < script src = "https://zapi.ku…" at bounding box center [555, 223] width 567 height 312
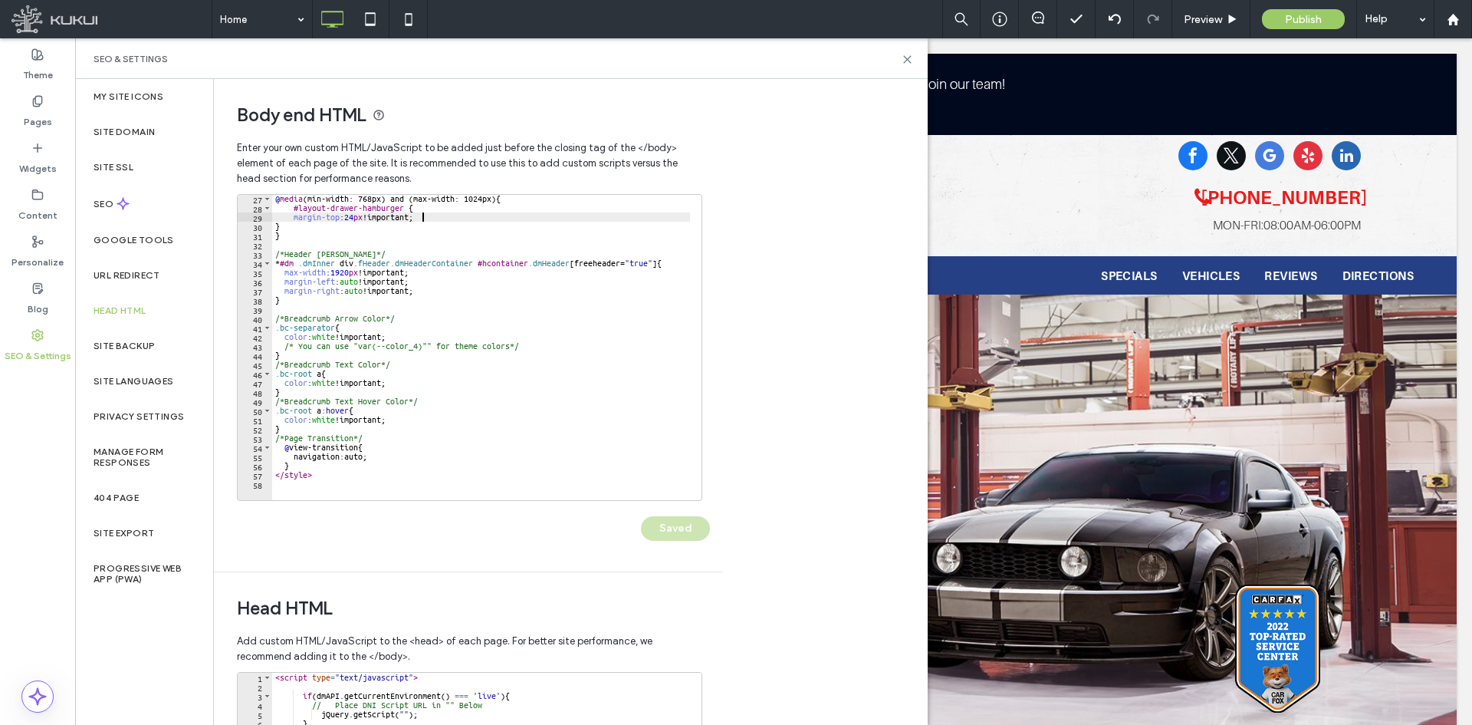
scroll to position [0, 0]
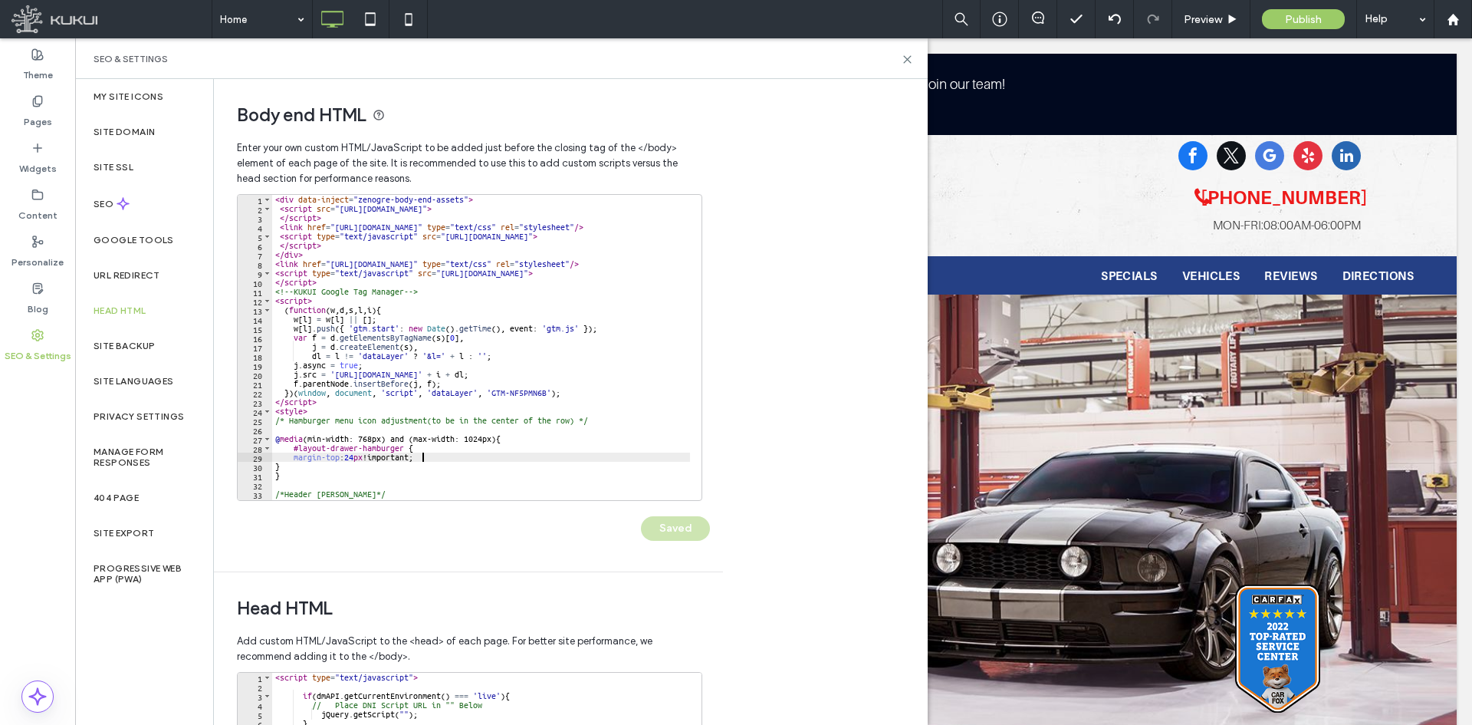
click at [580, 63] on div "SEO & Settings" at bounding box center [501, 58] width 853 height 41
click at [580, 60] on div "SEO & Settings" at bounding box center [501, 58] width 853 height 41
click at [580, 69] on div "SEO & Settings" at bounding box center [501, 58] width 853 height 41
click at [580, 65] on div "SEO & Settings" at bounding box center [501, 58] width 853 height 41
click at [580, 60] on use at bounding box center [907, 59] width 7 height 7
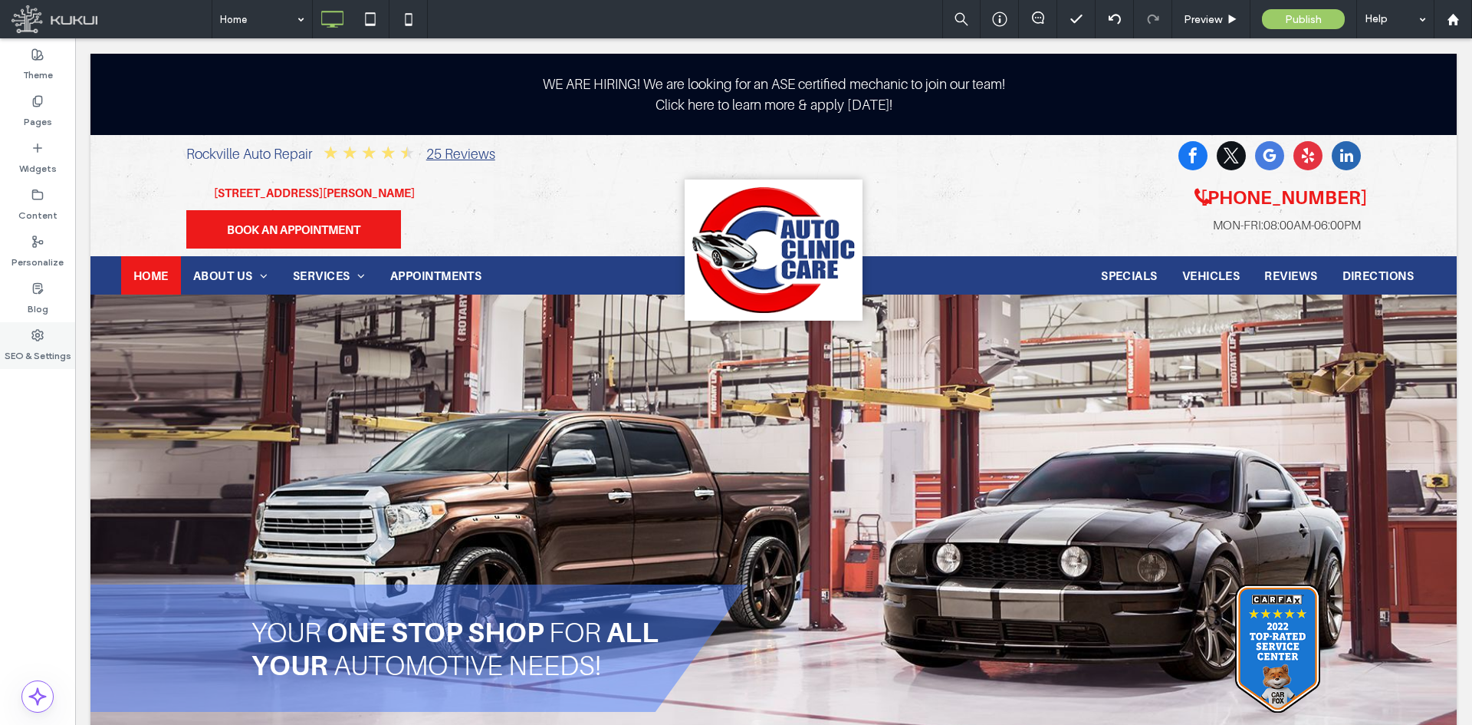
click at [29, 248] on label "SEO & Settings" at bounding box center [38, 351] width 67 height 21
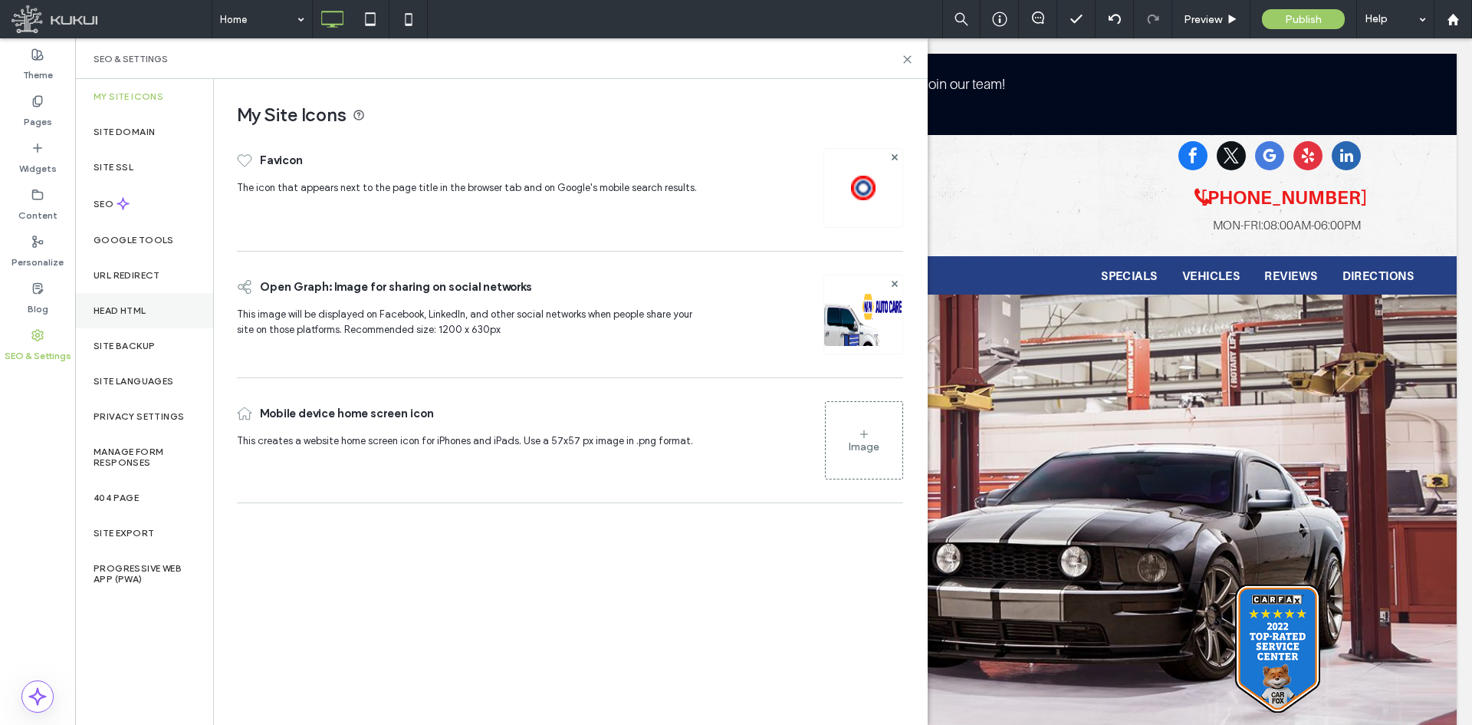
click at [169, 248] on div "Head HTML" at bounding box center [144, 310] width 138 height 35
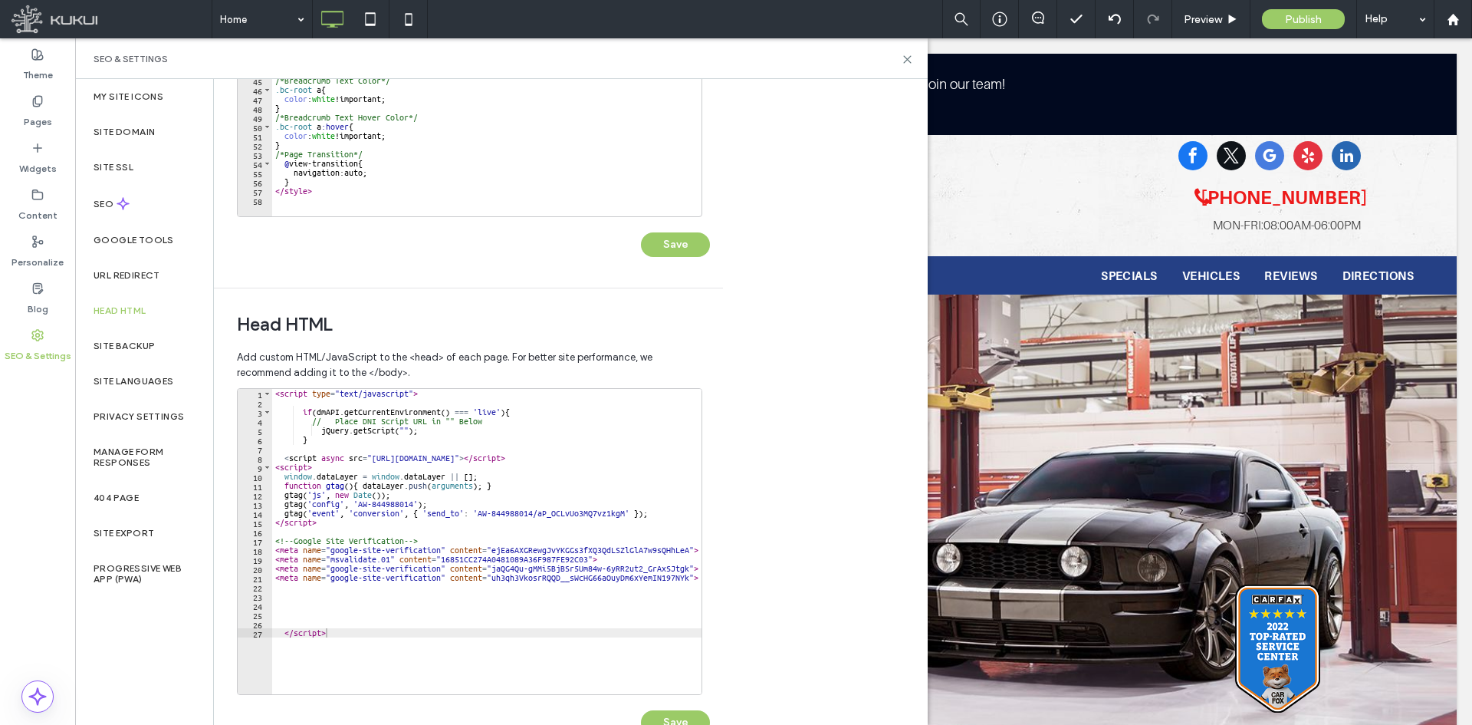
scroll to position [326, 0]
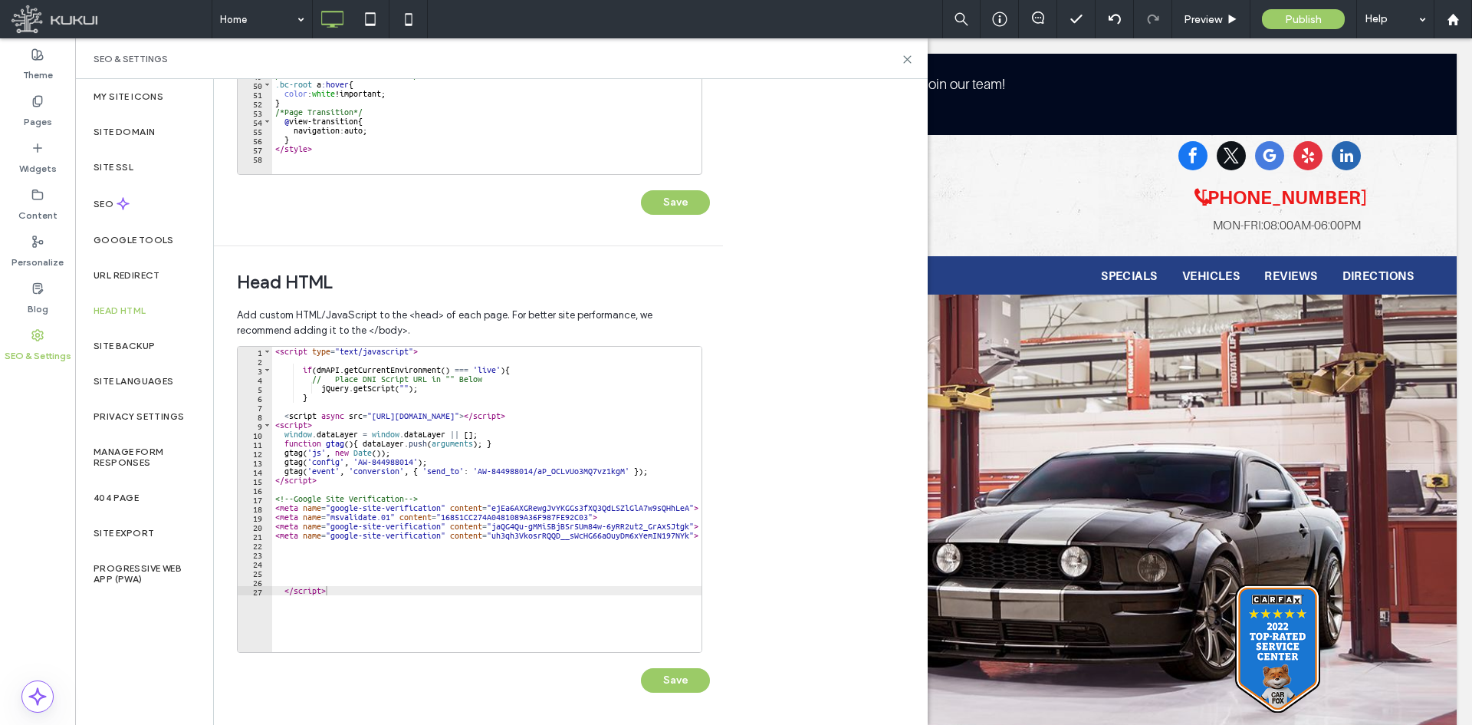
click at [406, 248] on div "< script type = "text/javascript" > if ( dmAPI . getCurrentEnvironment ( ) === …" at bounding box center [486, 509] width 429 height 324
paste textarea "**********"
type textarea "**********"
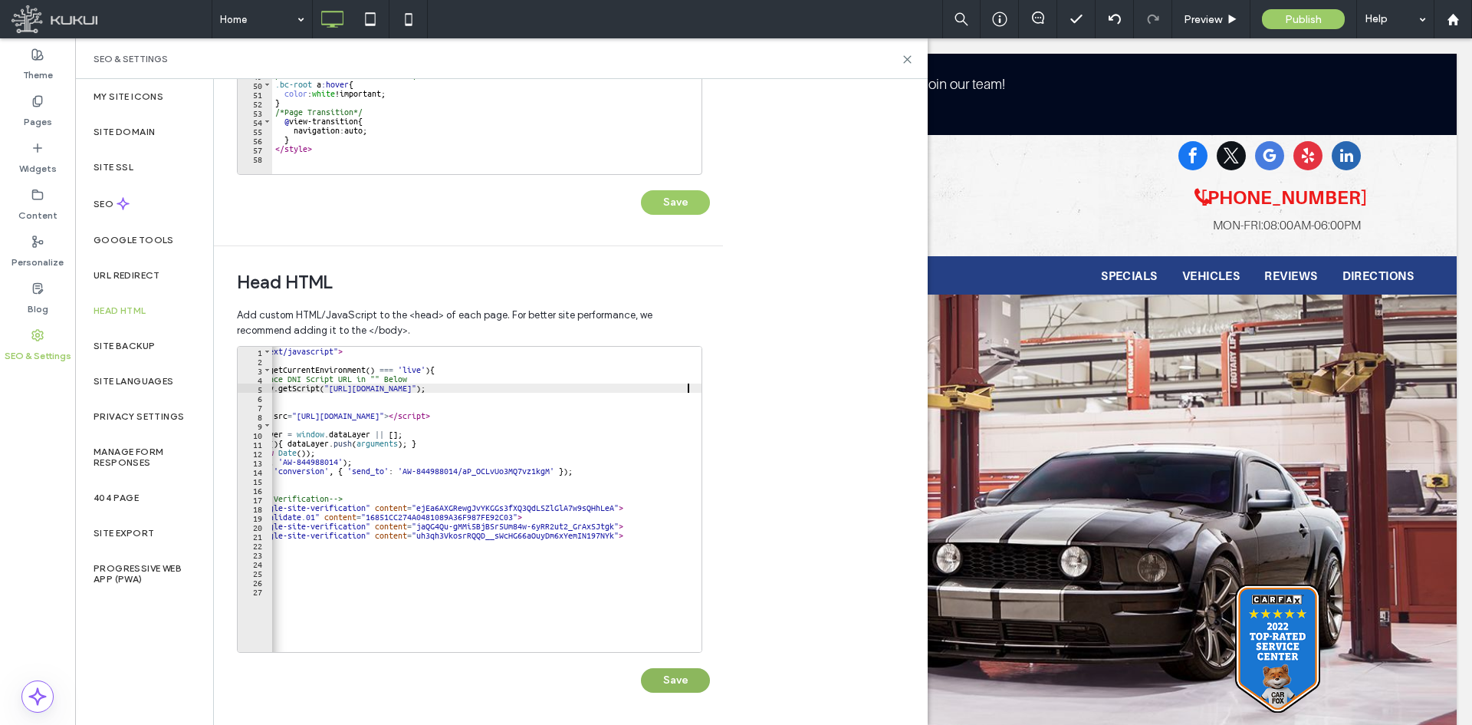
click at [580, 248] on button "Save" at bounding box center [675, 680] width 69 height 25
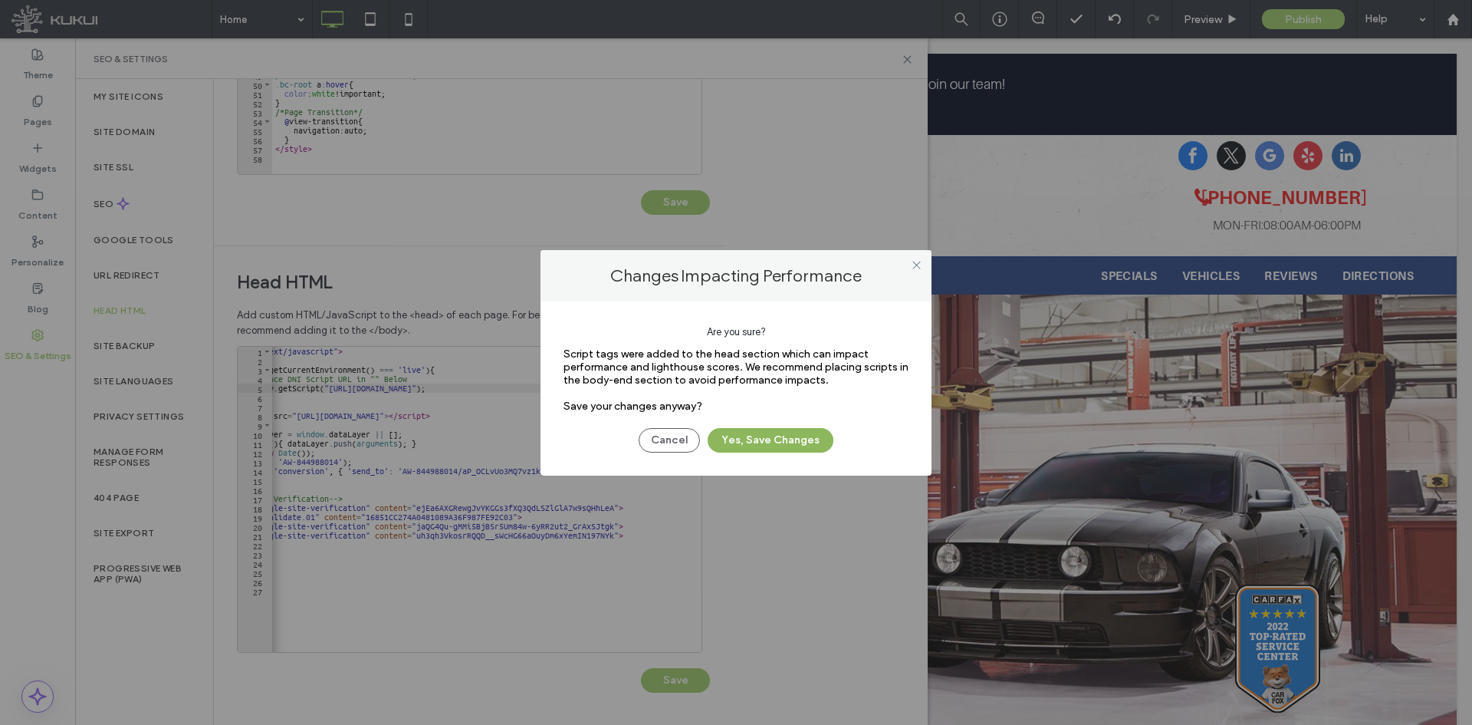
click at [580, 248] on button "Yes, Save Changes" at bounding box center [771, 440] width 126 height 25
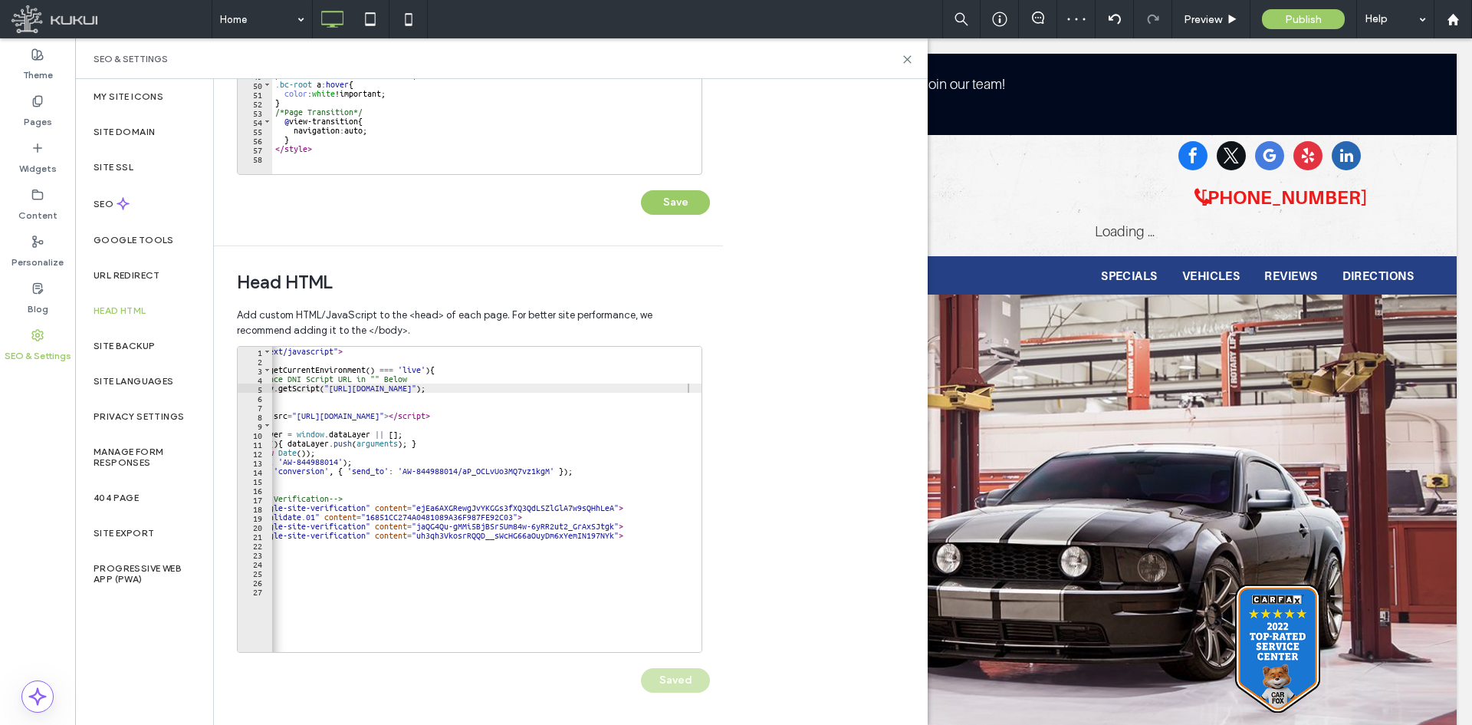
scroll to position [0, 0]
click at [580, 195] on button "Save" at bounding box center [675, 202] width 69 height 25
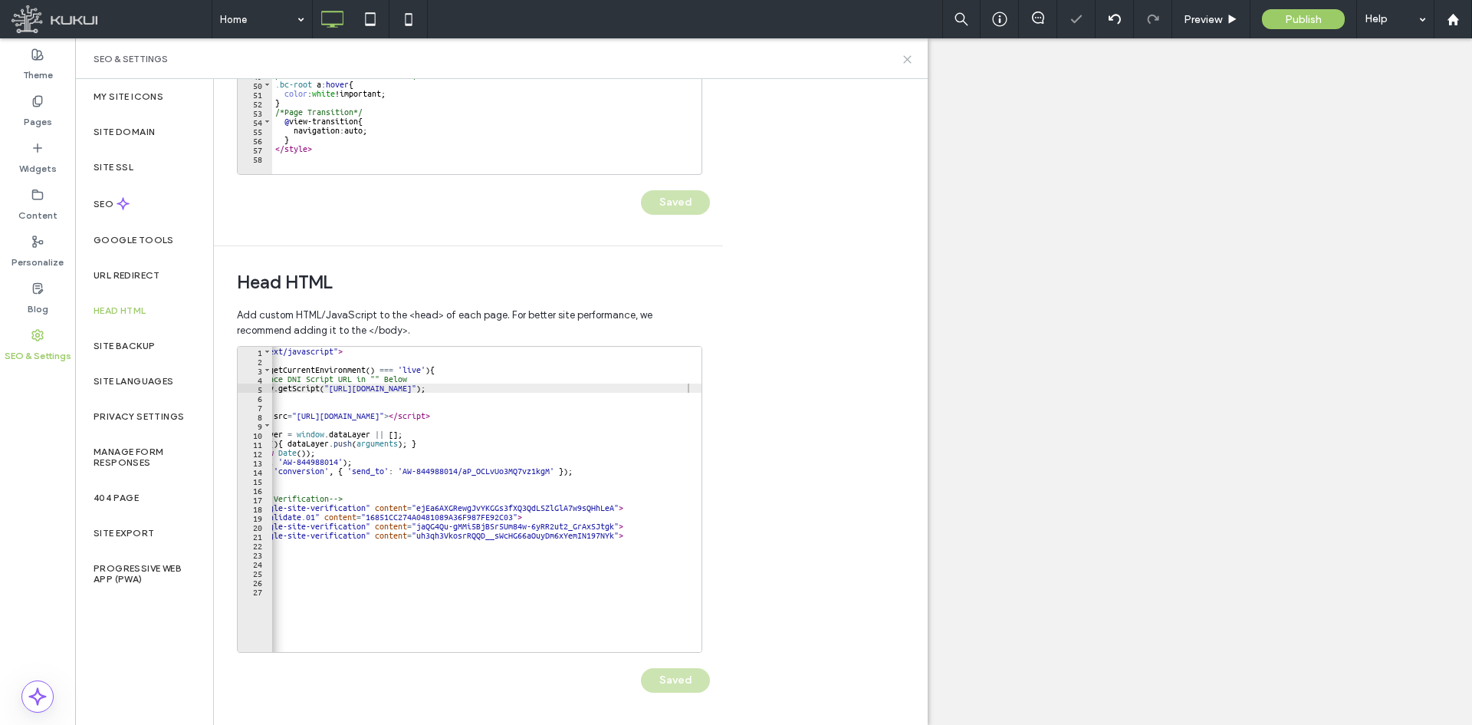
click at [580, 56] on icon at bounding box center [908, 60] width 12 height 12
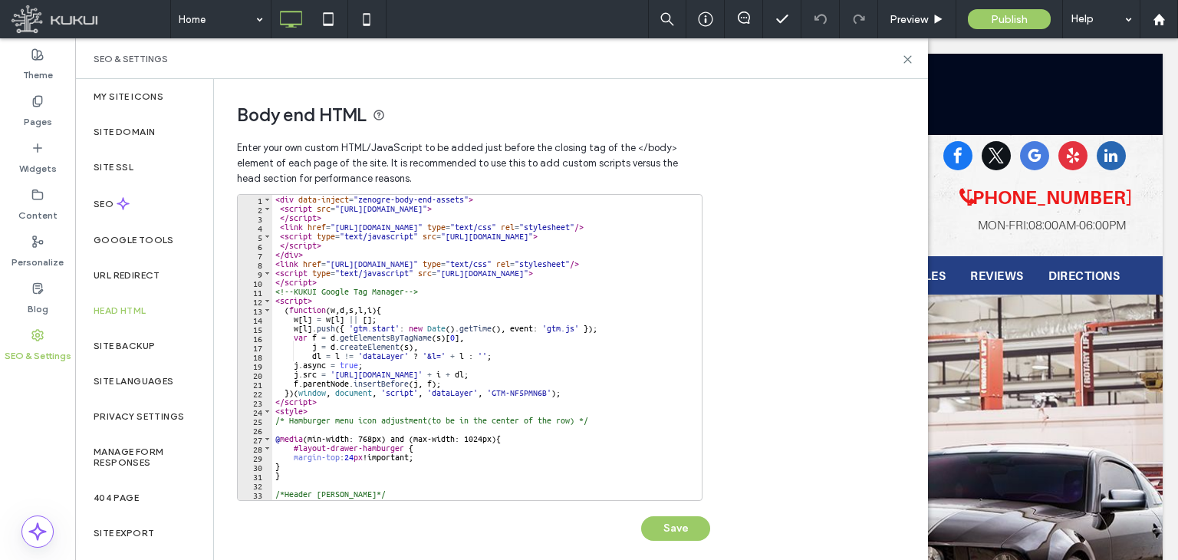
type textarea "*********"
click at [373, 280] on div "< div data-inject = "zenogre-body-end-assets" > < script src = "[URL][DOMAIN_NA…" at bounding box center [555, 351] width 567 height 312
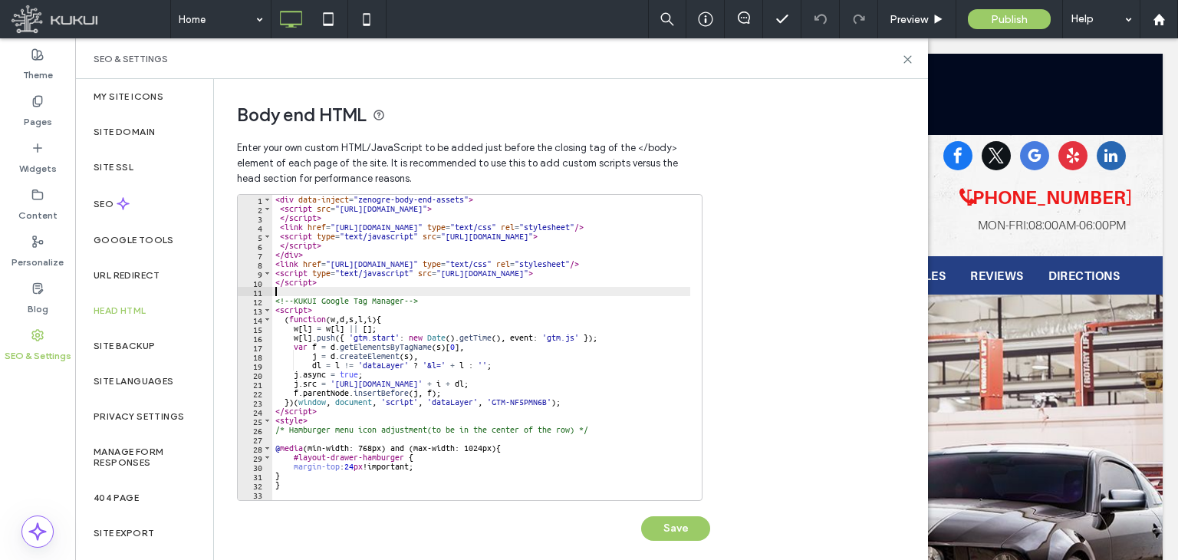
paste textarea "**********"
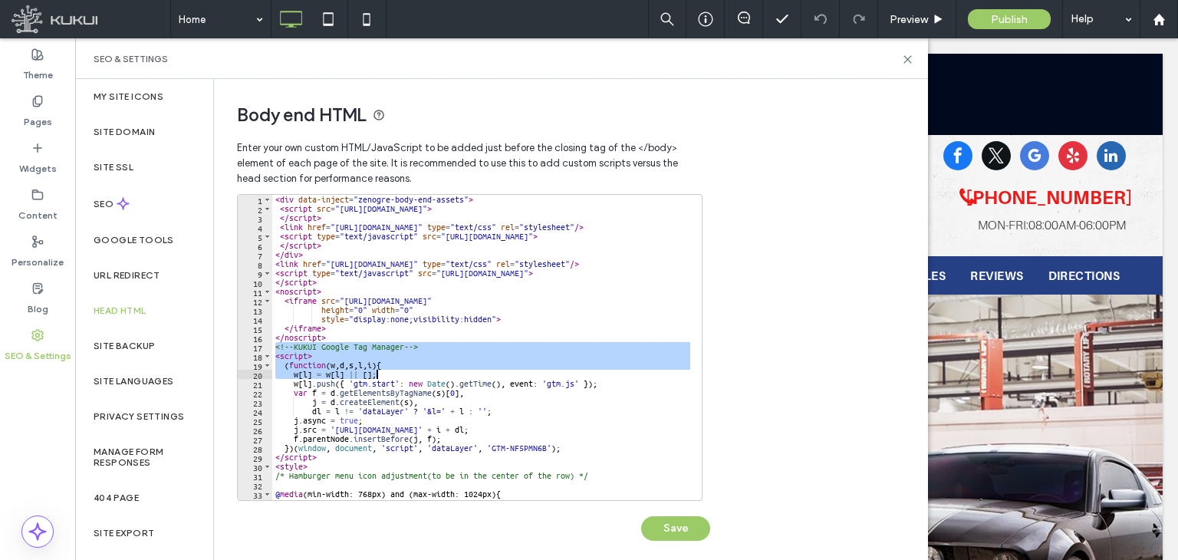
scroll to position [77, 0]
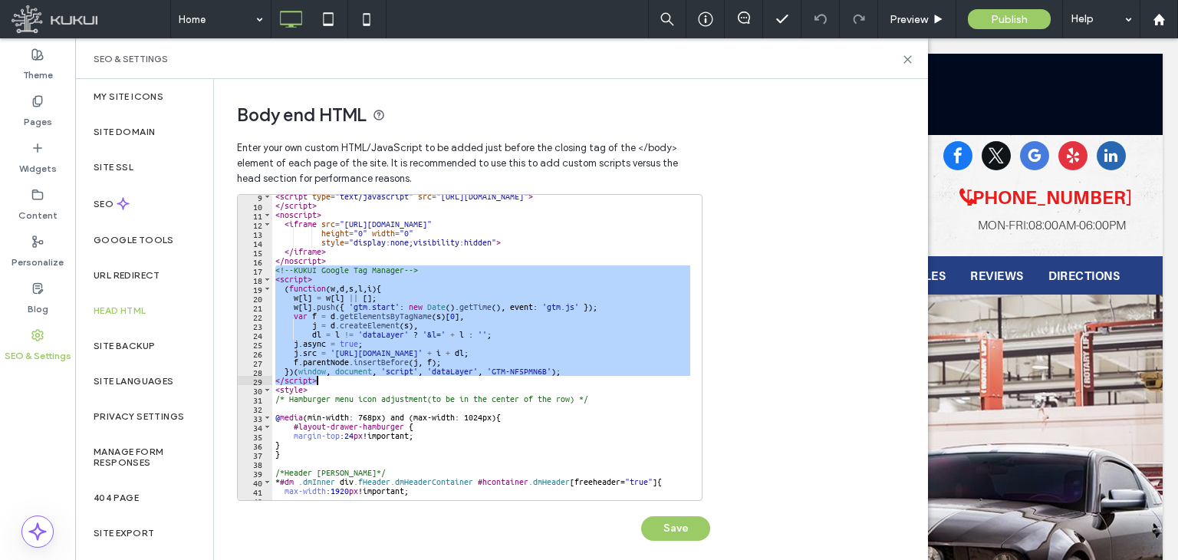
drag, startPoint x: 274, startPoint y: 348, endPoint x: 469, endPoint y: 380, distance: 198.1
click at [469, 380] on div "< script type = "text/javascript" src = "[URL][DOMAIN_NAME]" > </ script > < no…" at bounding box center [555, 348] width 567 height 312
type textarea "**********"
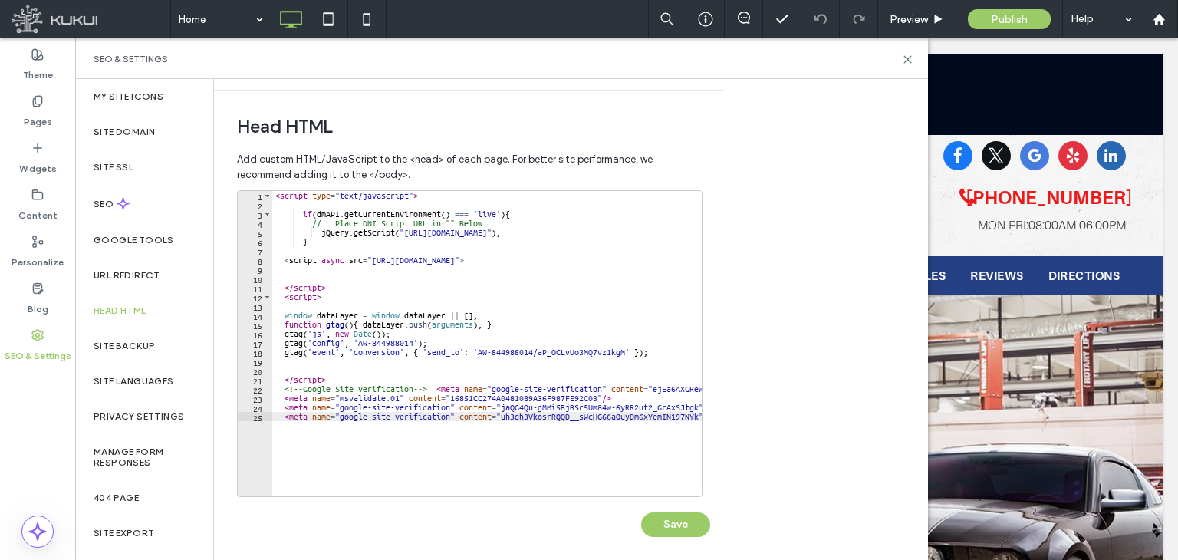
scroll to position [491, 0]
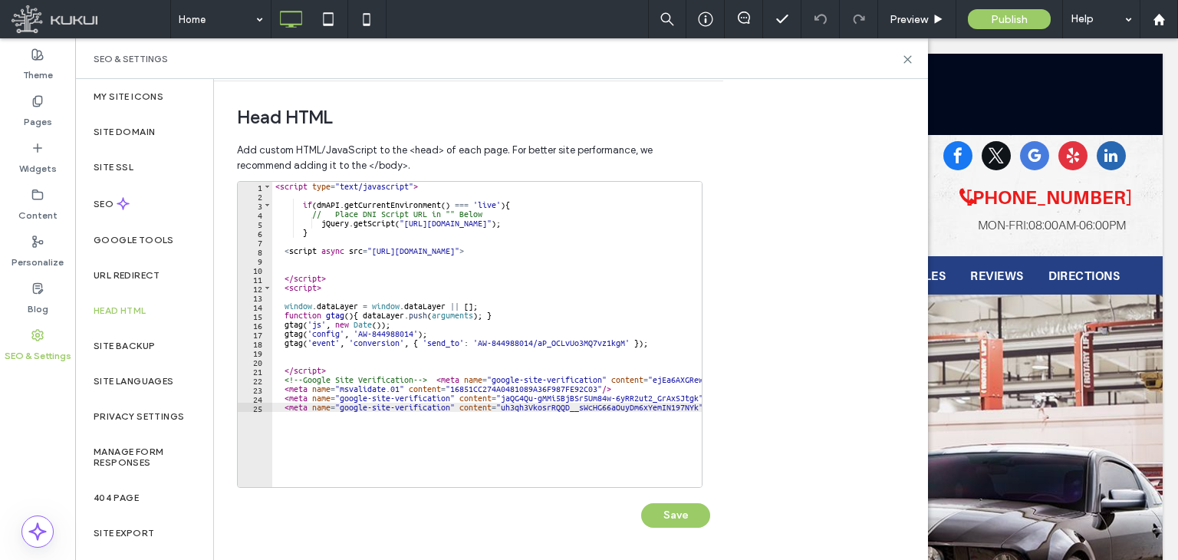
type textarea "*********"
click at [367, 367] on div "< script type = "text/javascript" > if ( dmAPI . getCurrentEnvironment ( ) === …" at bounding box center [574, 338] width 604 height 312
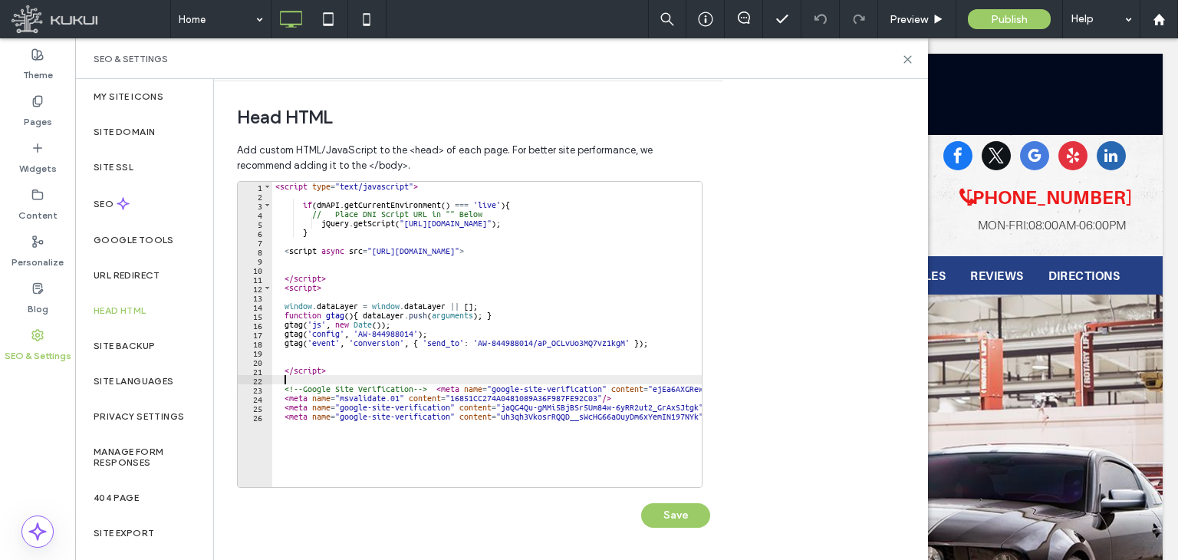
paste textarea "*********"
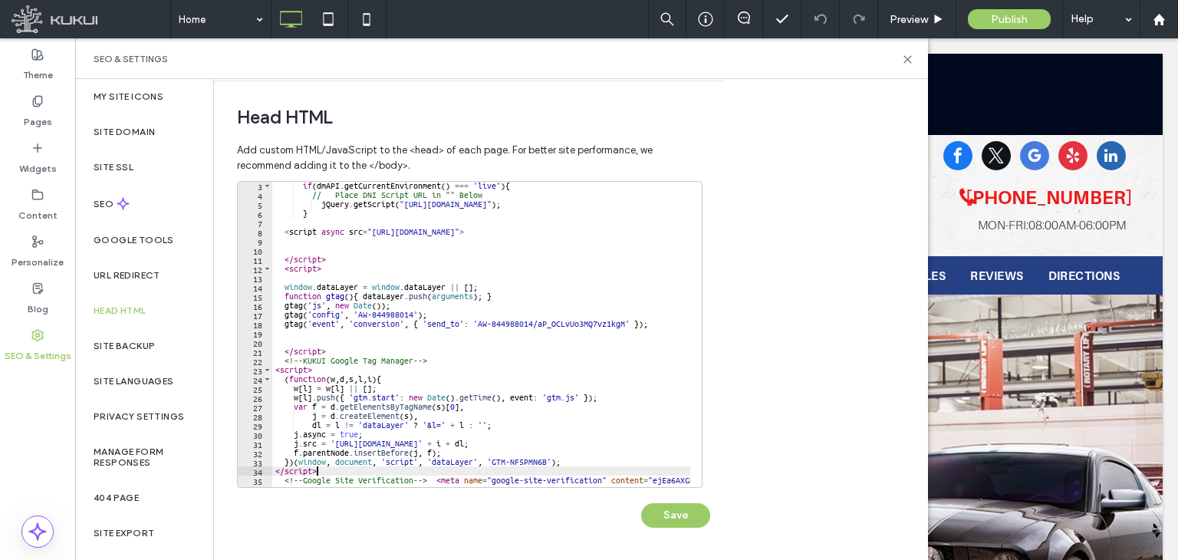
click at [357, 353] on div "if ( dmAPI . getCurrentEnvironment ( ) === 'live' ) { // Place DNI Script URL i…" at bounding box center [574, 337] width 604 height 312
type textarea "*********"
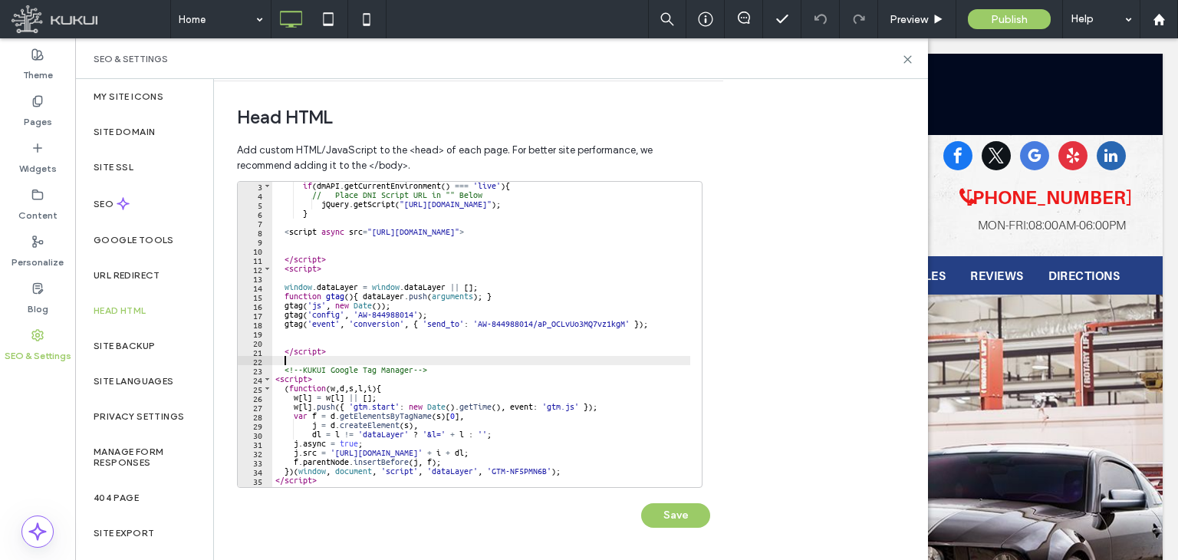
scroll to position [64, 0]
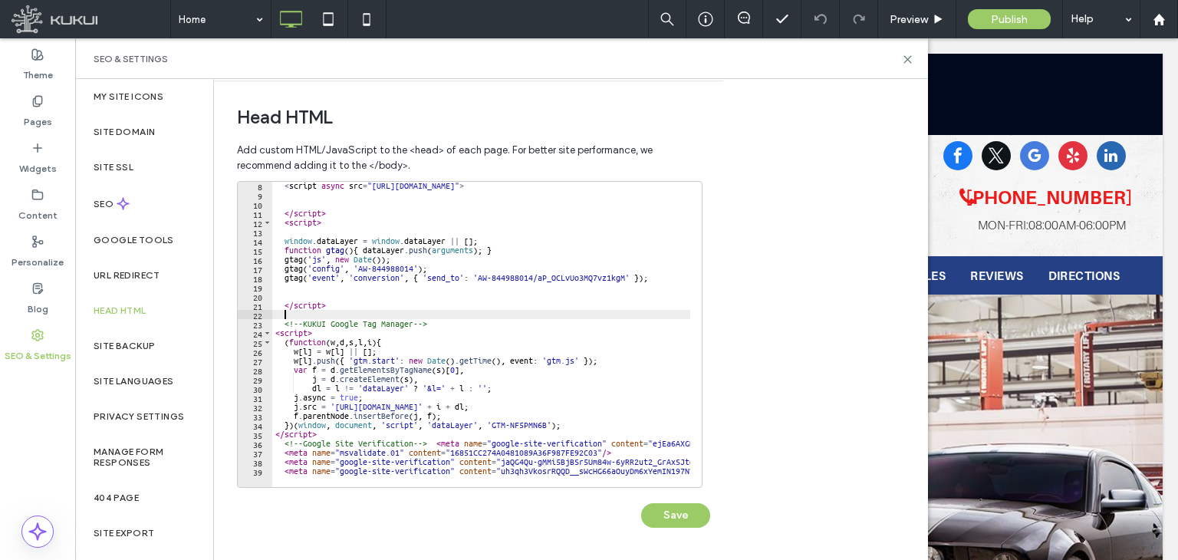
click at [368, 429] on div "< script async src = "[URL][DOMAIN_NAME]" > </ script > < script > window . dat…" at bounding box center [574, 337] width 604 height 312
click at [368, 432] on div "< script async src = "[URL][DOMAIN_NAME]" > </ script > < script > window . dat…" at bounding box center [574, 337] width 604 height 312
type textarea "*********"
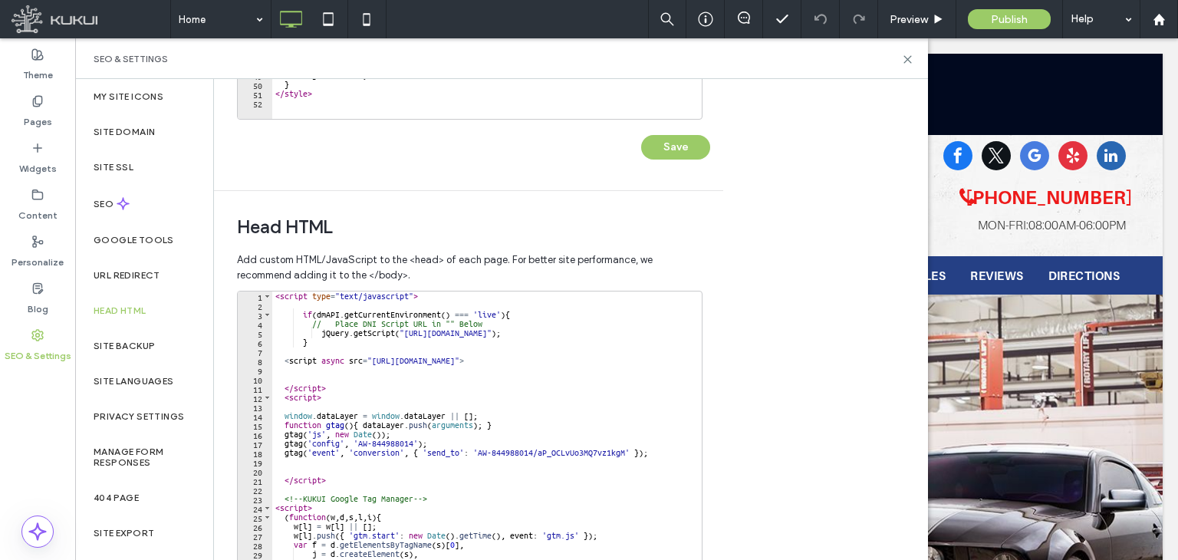
scroll to position [363, 0]
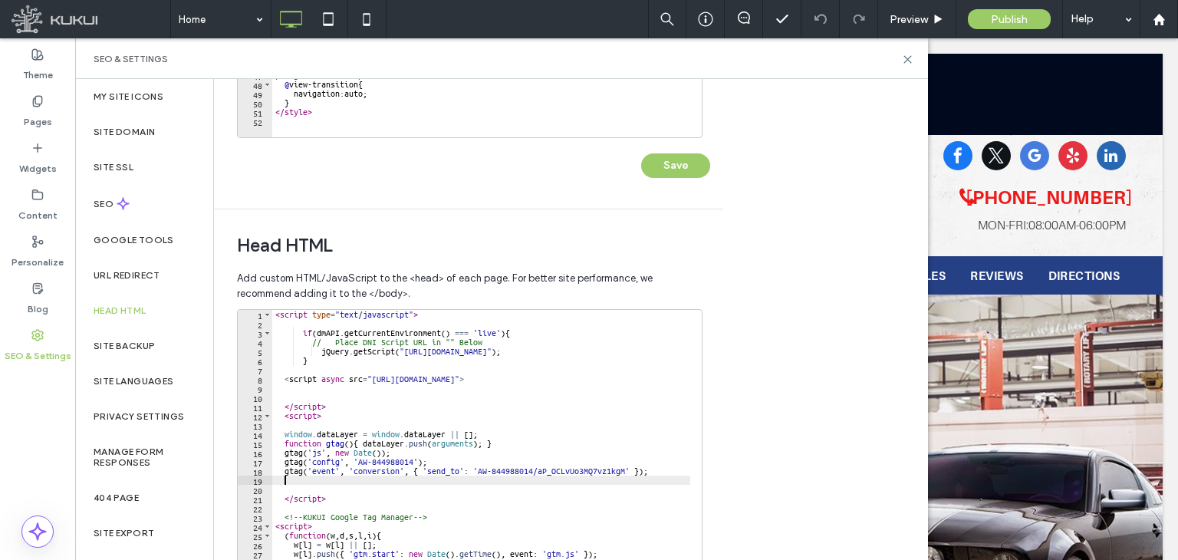
click at [365, 482] on div "< script type = "text/javascript" > if ( dmAPI . getCurrentEnvironment ( ) === …" at bounding box center [574, 466] width 604 height 312
type textarea "**********"
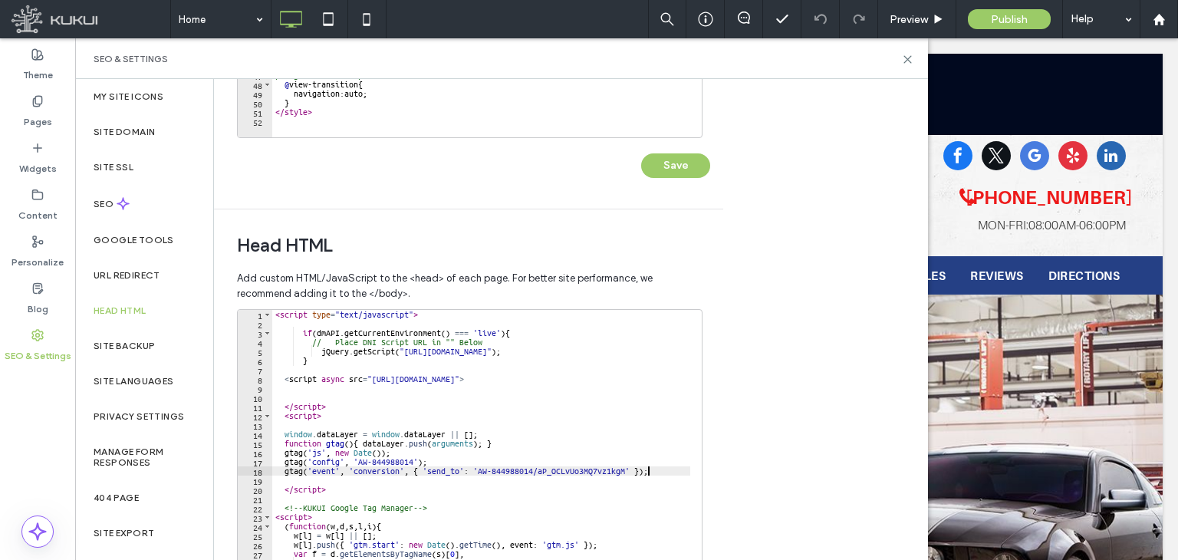
click at [323, 422] on div "< script type = "text/javascript" > if ( dmAPI . getCurrentEnvironment ( ) === …" at bounding box center [574, 466] width 604 height 312
type textarea "********"
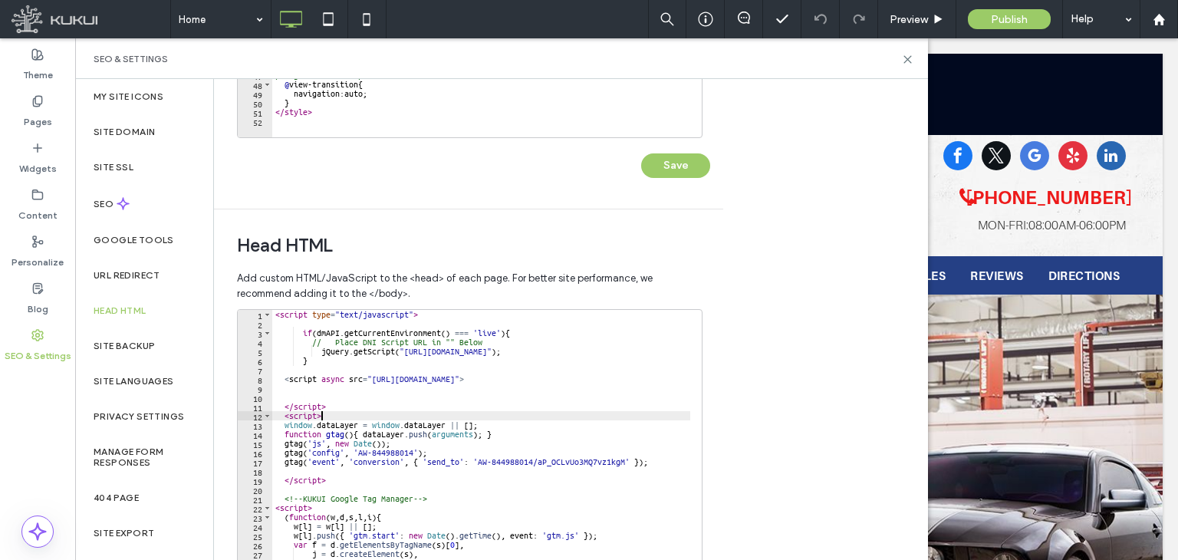
click at [343, 468] on div "< script type = "text/javascript" > if ( dmAPI . getCurrentEnvironment ( ) === …" at bounding box center [574, 466] width 604 height 312
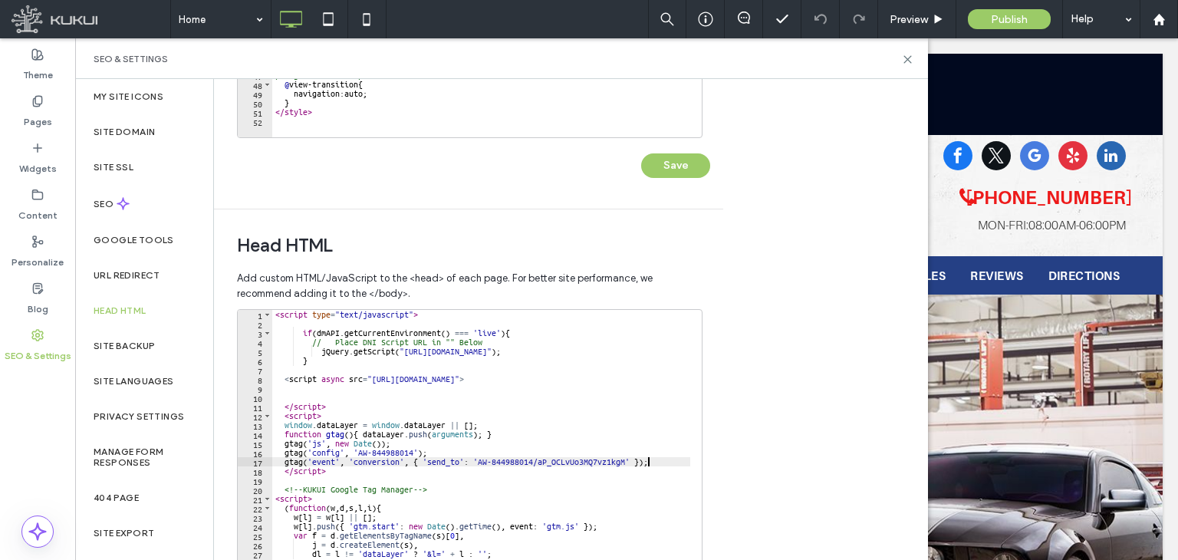
click at [340, 404] on div "< script type = "text/javascript" > if ( dmAPI . getCurrentEnvironment ( ) === …" at bounding box center [574, 466] width 604 height 312
type textarea "*********"
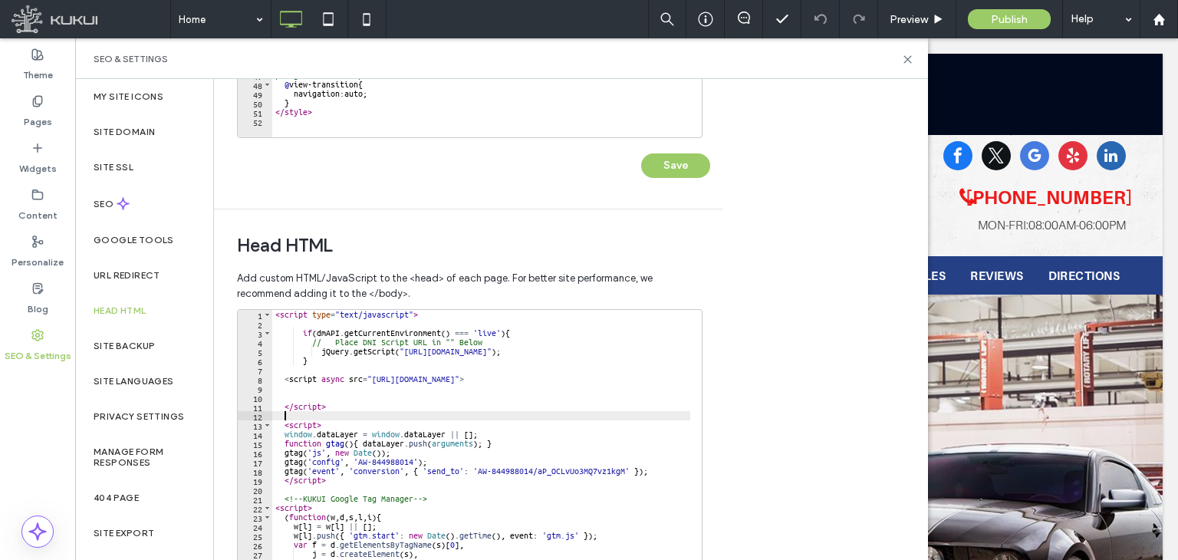
click at [337, 398] on div "< script type = "text/javascript" > if ( dmAPI . getCurrentEnvironment ( ) === …" at bounding box center [574, 466] width 604 height 312
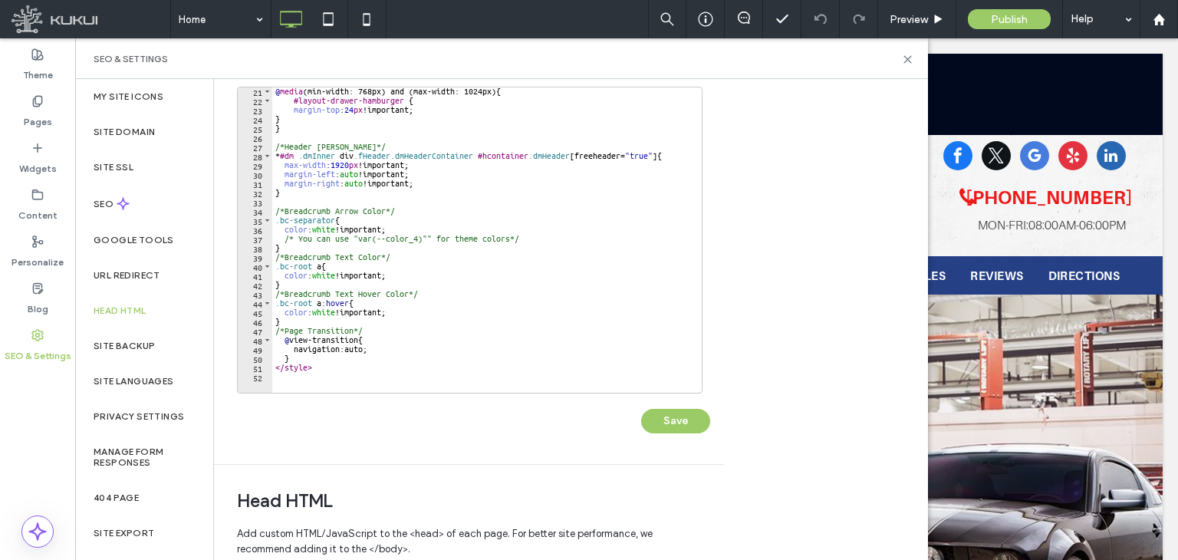
scroll to position [491, 0]
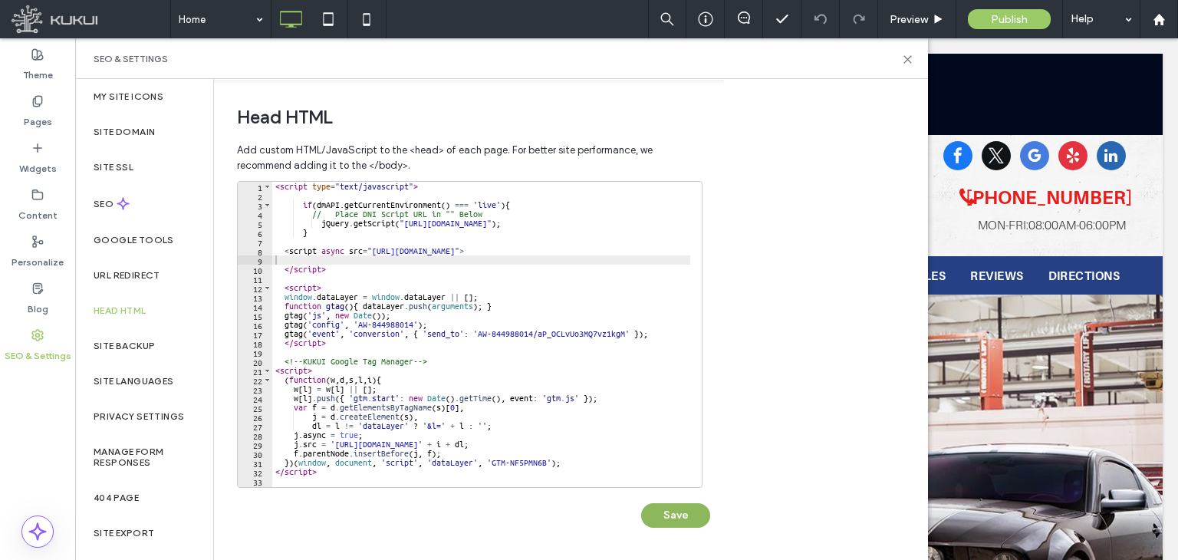
click at [688, 513] on button "Save" at bounding box center [675, 515] width 69 height 25
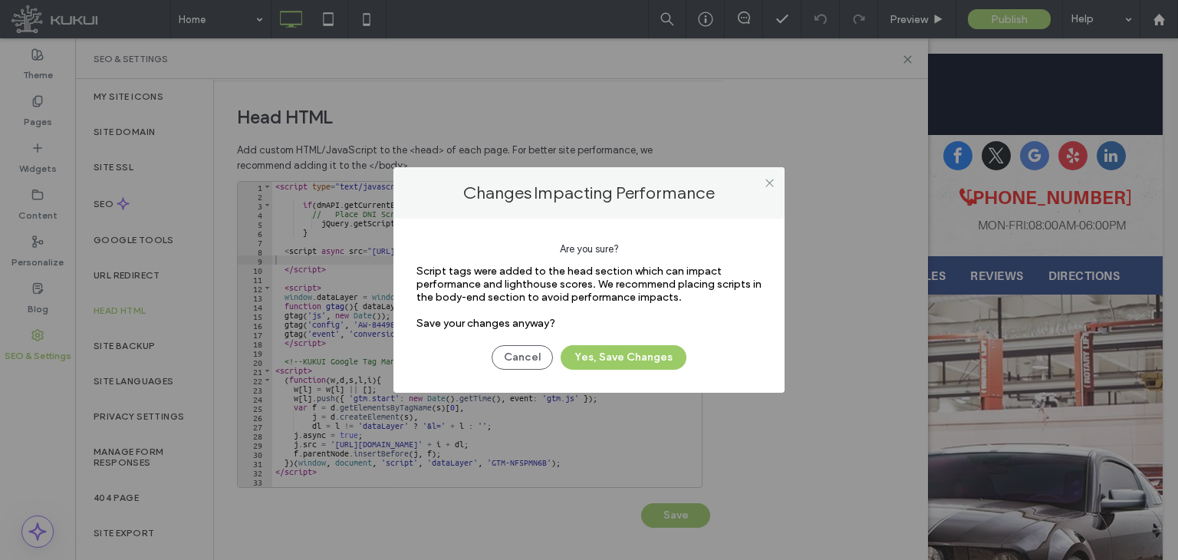
click at [623, 369] on div "Are you sure? Script tags were added to the head section which can impact perfo…" at bounding box center [588, 306] width 391 height 174
click at [627, 353] on button "Yes, Save Changes" at bounding box center [623, 357] width 126 height 25
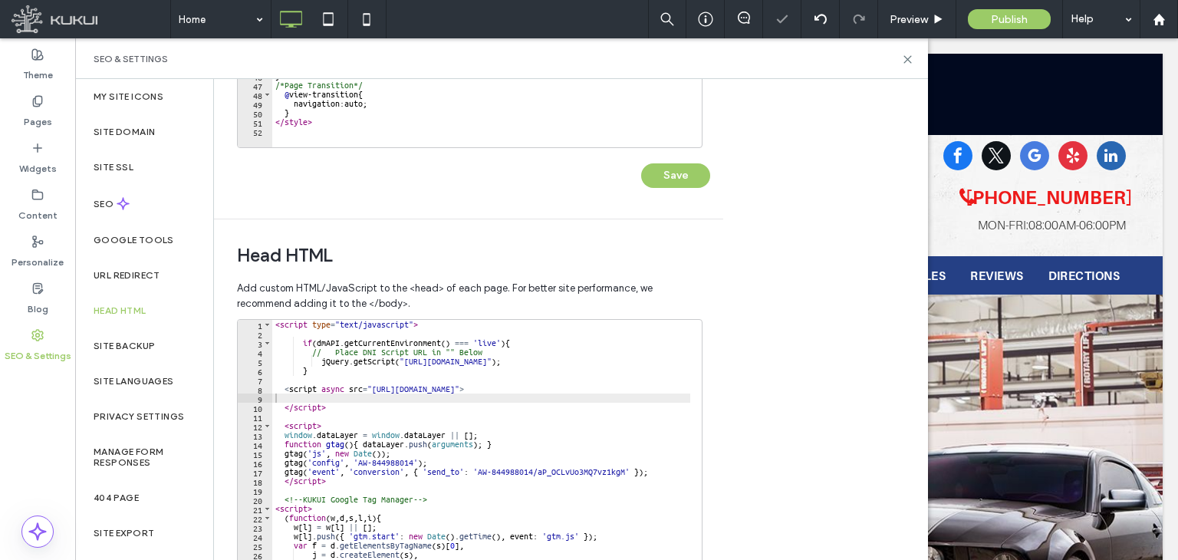
scroll to position [235, 0]
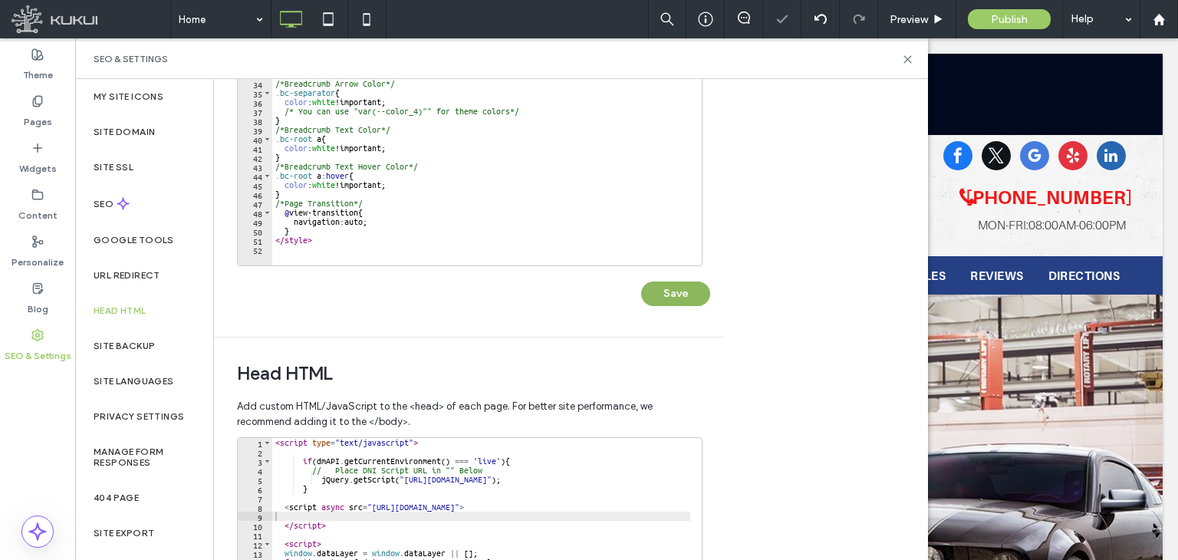
click at [687, 282] on button "Save" at bounding box center [675, 293] width 69 height 25
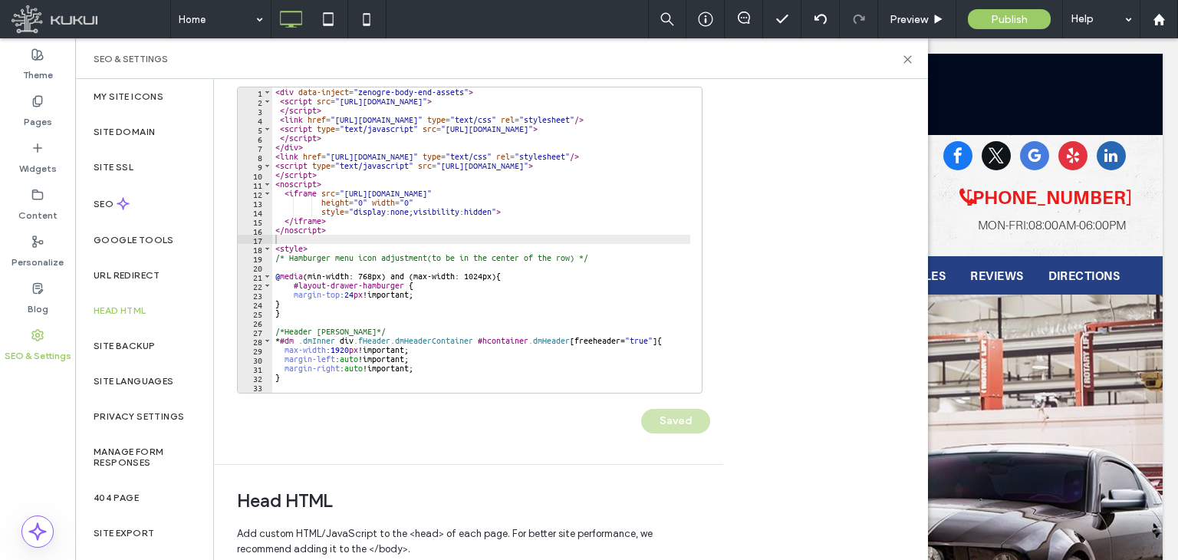
scroll to position [0, 0]
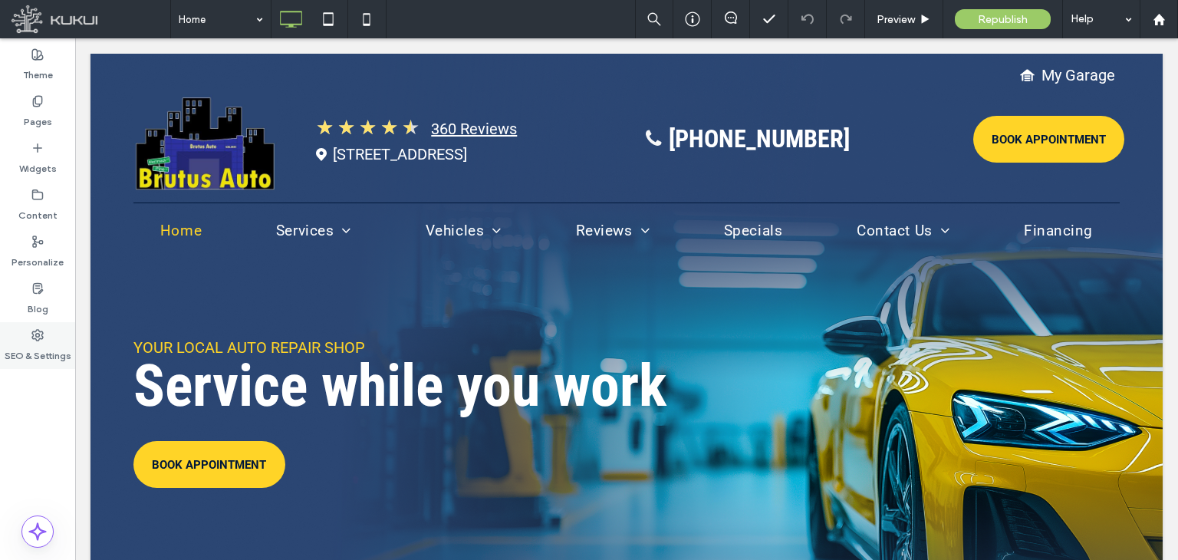
click at [37, 353] on label "SEO & Settings" at bounding box center [38, 351] width 67 height 21
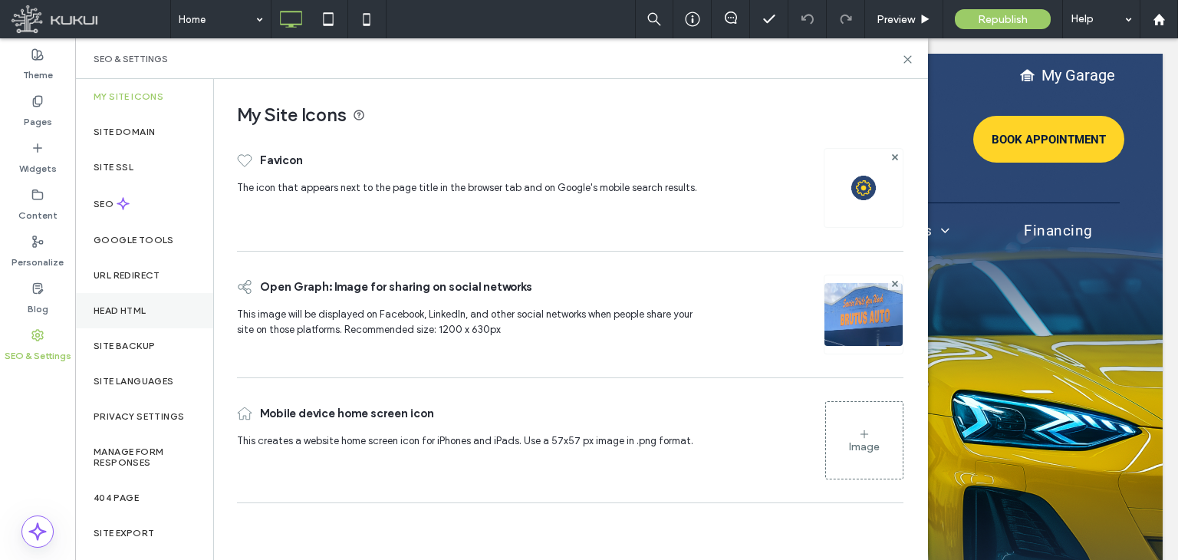
click at [156, 307] on div "Head HTML" at bounding box center [144, 310] width 138 height 35
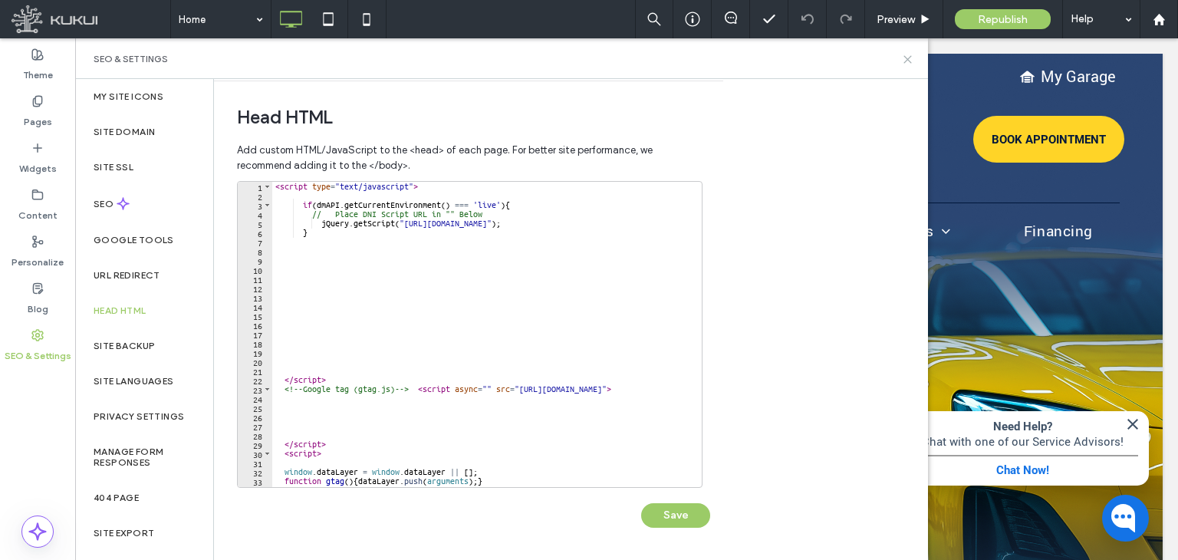
click at [905, 55] on icon at bounding box center [908, 60] width 12 height 12
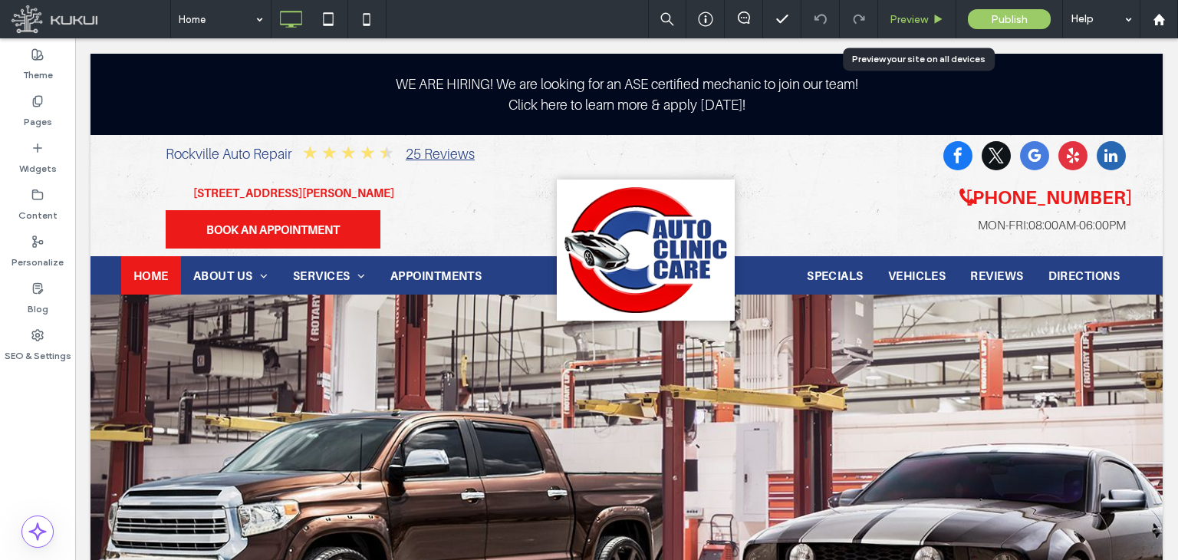
click at [900, 20] on span "Preview" at bounding box center [908, 19] width 38 height 13
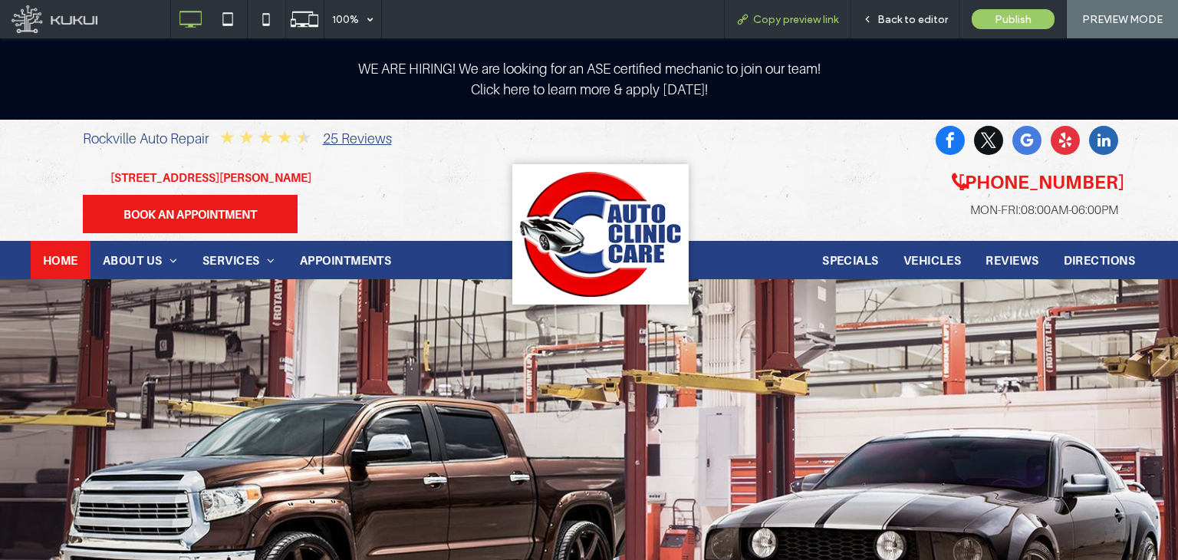
click at [779, 16] on span "Copy preview link" at bounding box center [795, 19] width 85 height 13
click at [813, 25] on div "Copy preview link" at bounding box center [787, 19] width 127 height 38
click at [787, 22] on span "Copy preview link" at bounding box center [795, 19] width 85 height 13
